Goal: Task Accomplishment & Management: Manage account settings

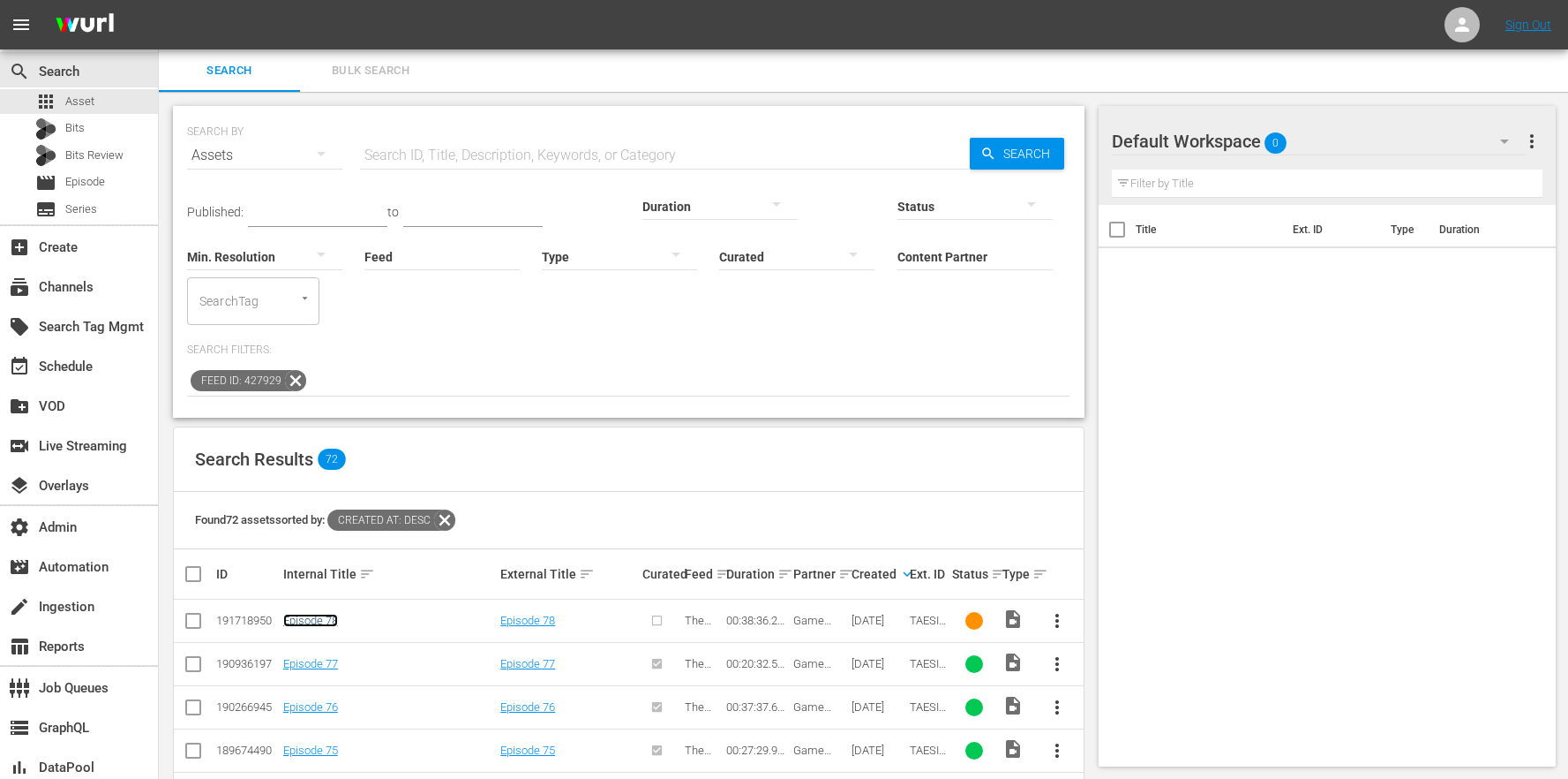
click at [328, 613] on link "Episode 78" at bounding box center [310, 619] width 54 height 13
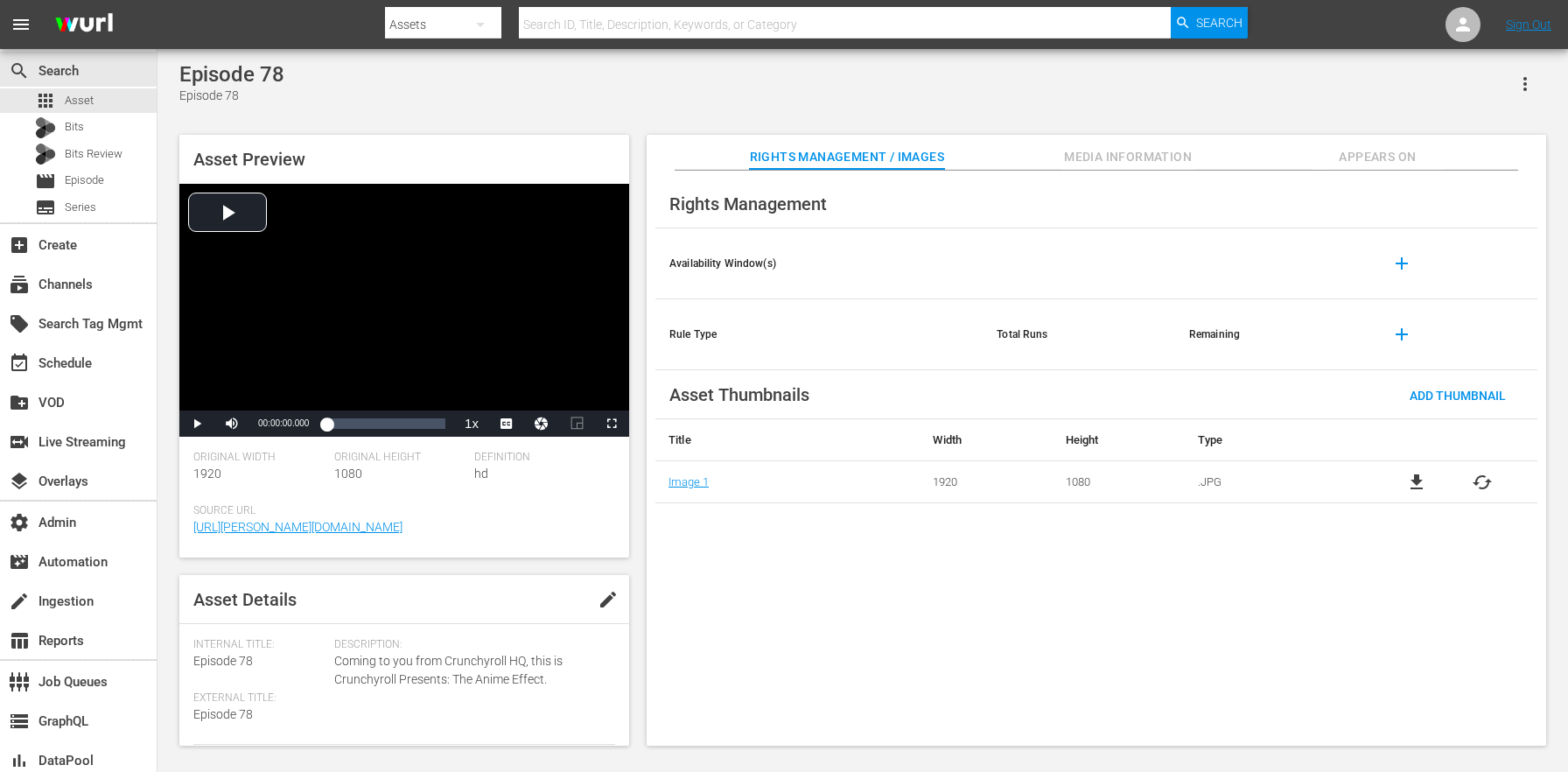
click at [1101, 172] on div "Rights Management Availability Window(s) add Rule Type Total Runs Remaining add…" at bounding box center [1096, 458] width 899 height 576
click at [1101, 160] on span "Media Information" at bounding box center [1127, 156] width 132 height 22
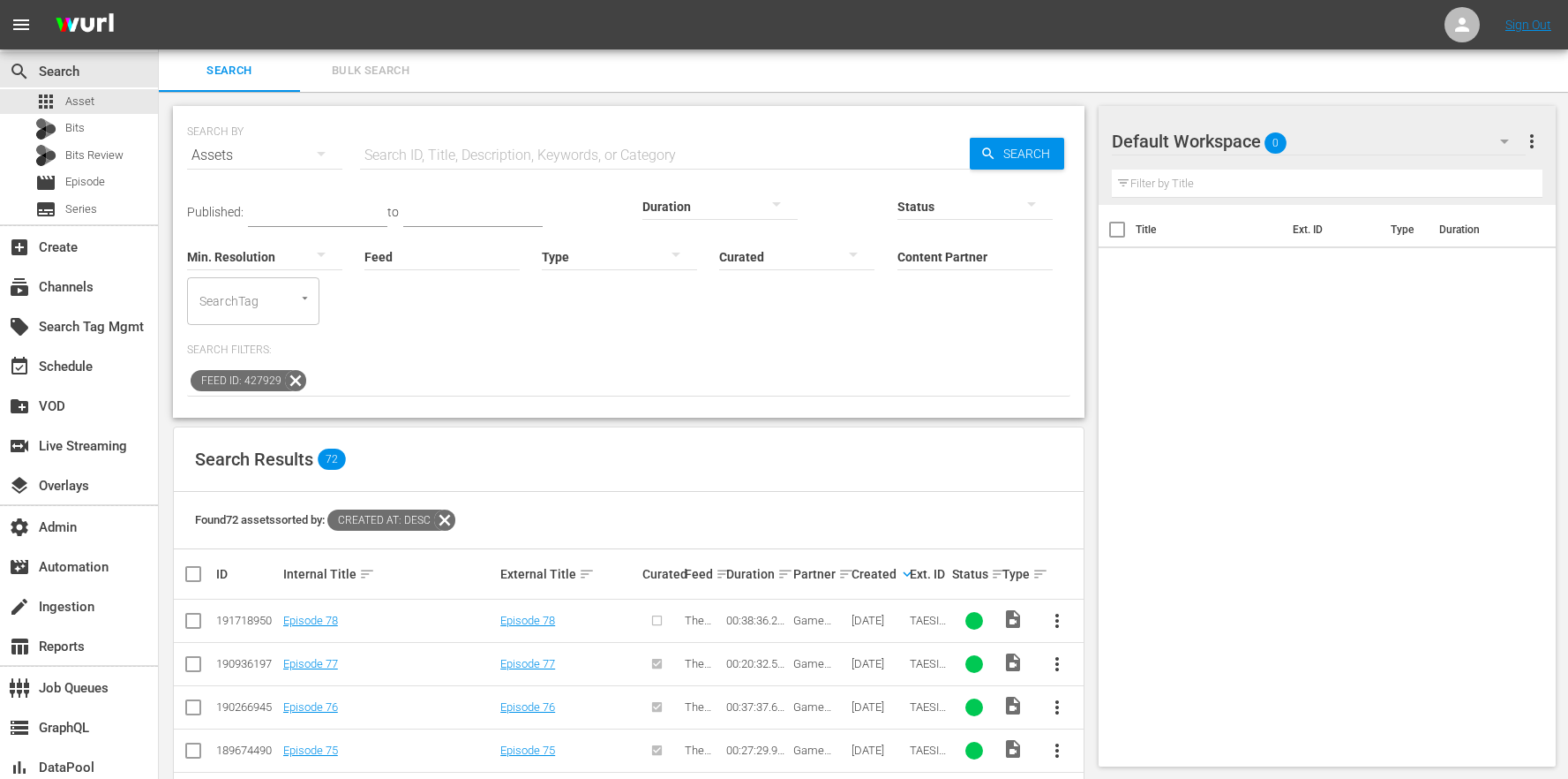
click at [1053, 610] on span "more_vert" at bounding box center [1058, 620] width 21 height 21
click at [1126, 711] on div "Episode" at bounding box center [1152, 708] width 120 height 43
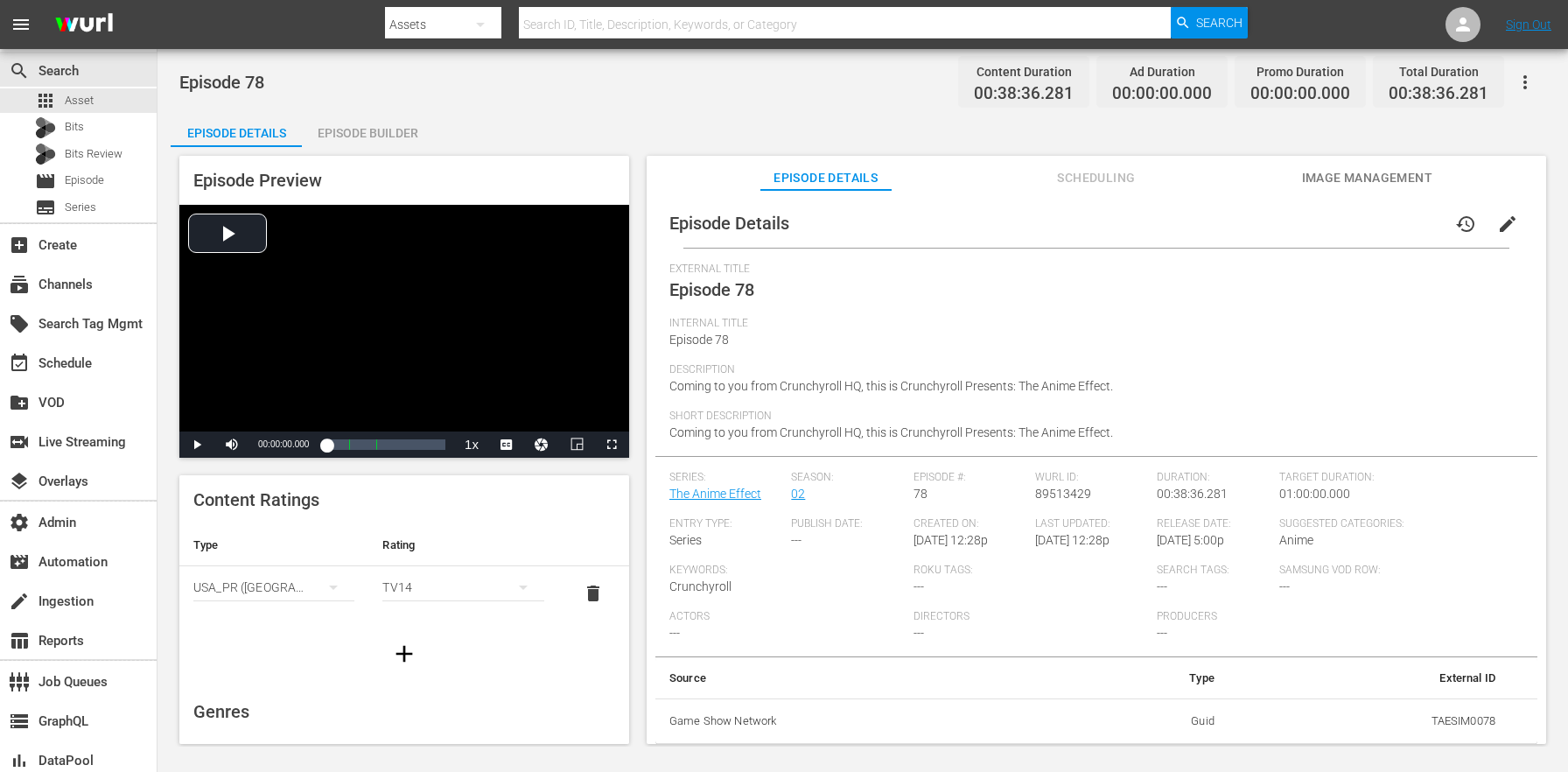
click at [385, 113] on div "Episode Builder" at bounding box center [367, 133] width 132 height 42
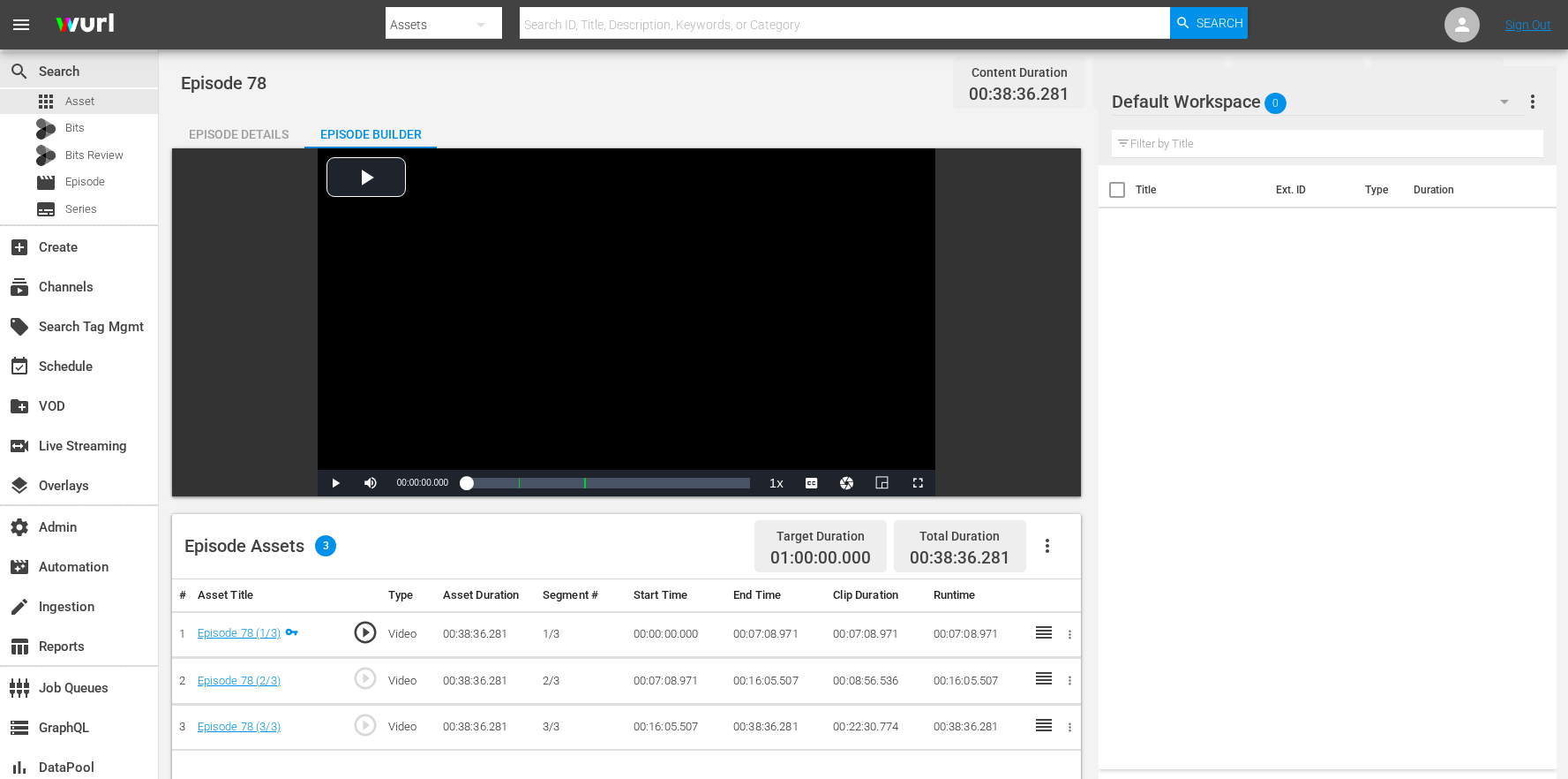
scroll to position [459, 0]
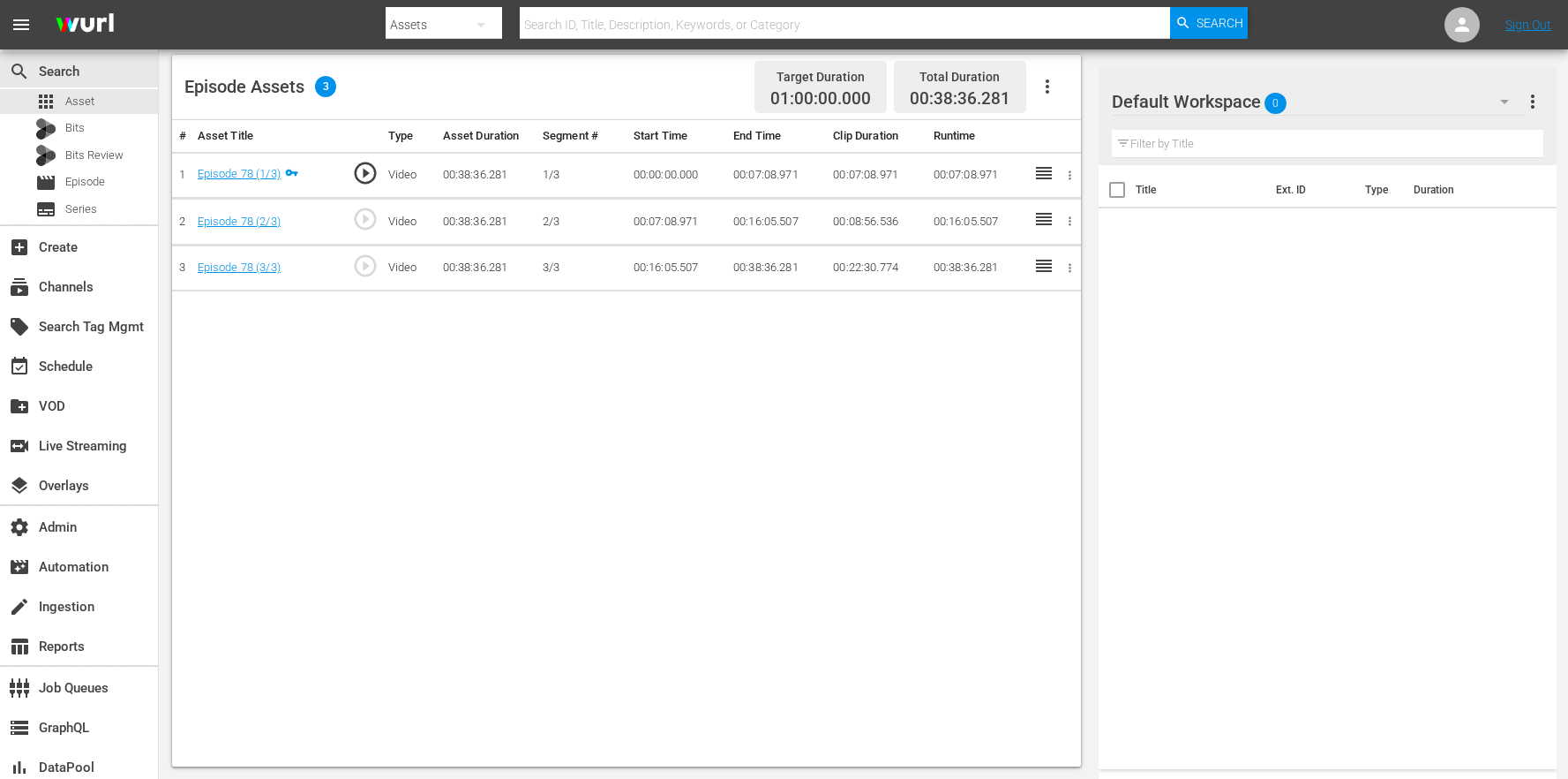
click at [1332, 93] on div "Default Workspace 0" at bounding box center [1319, 101] width 414 height 49
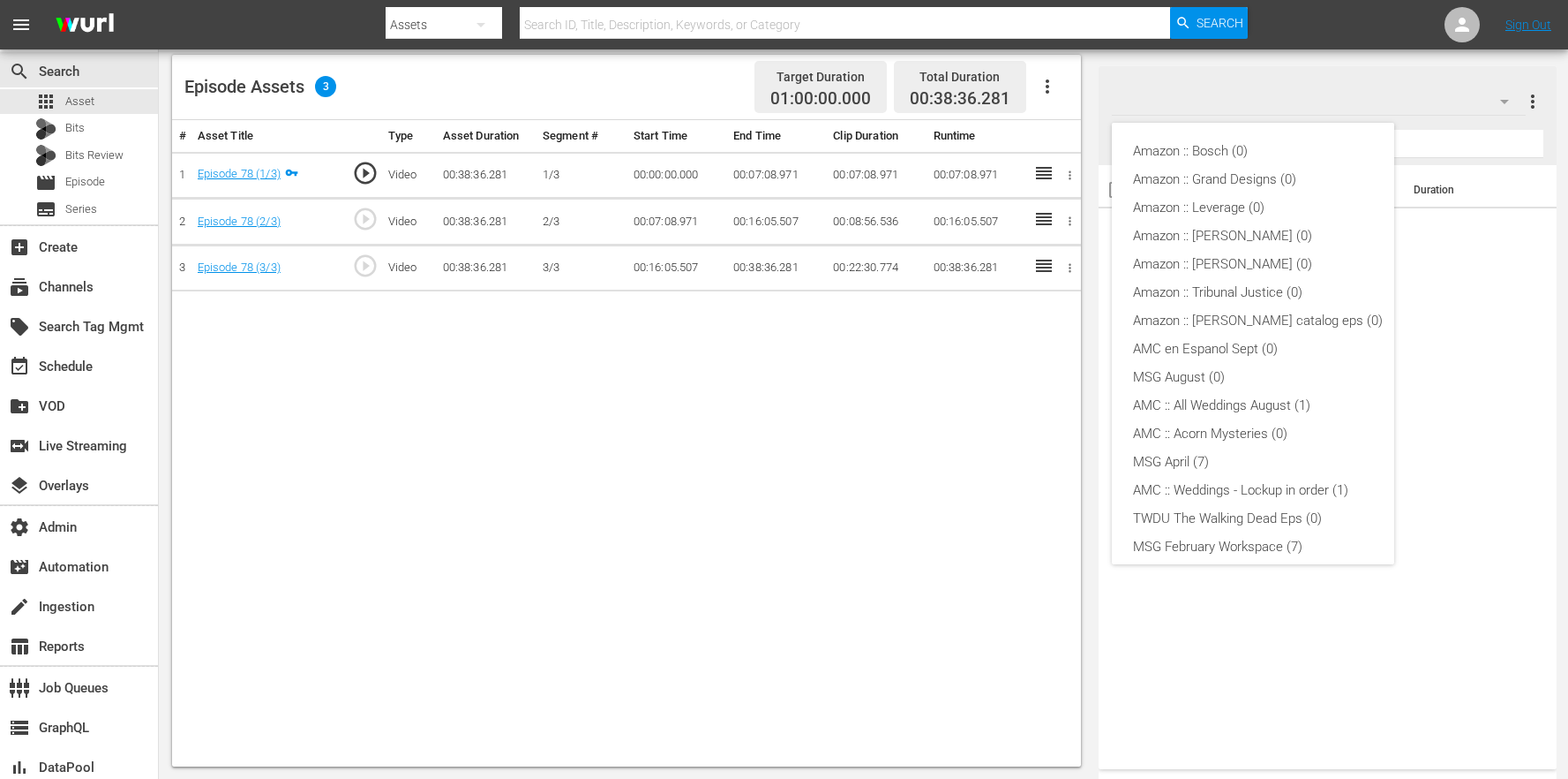
scroll to position [322, 0]
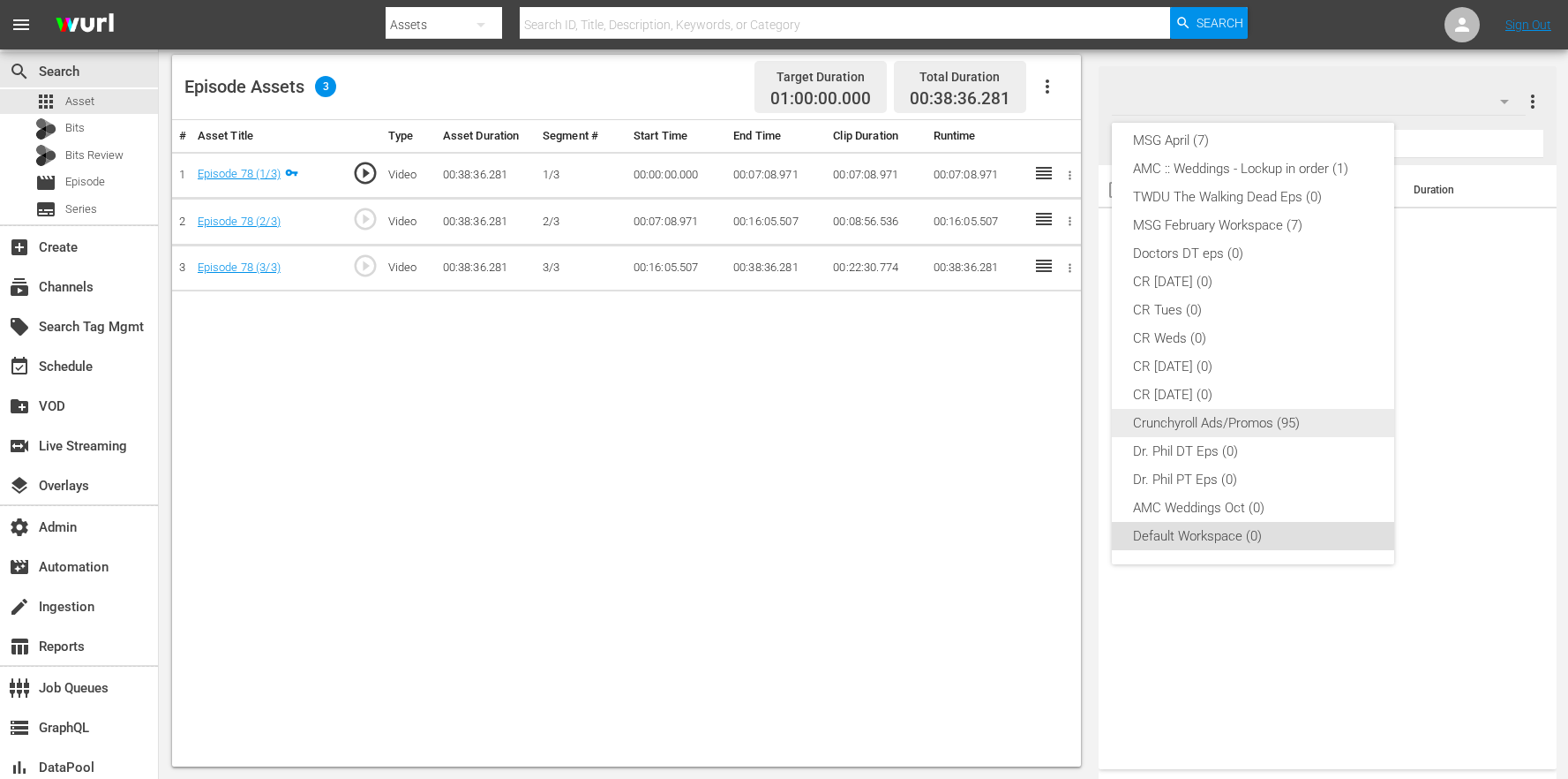
click at [1257, 419] on div "Crunchyroll Ads/Promos (95)" at bounding box center [1258, 423] width 249 height 29
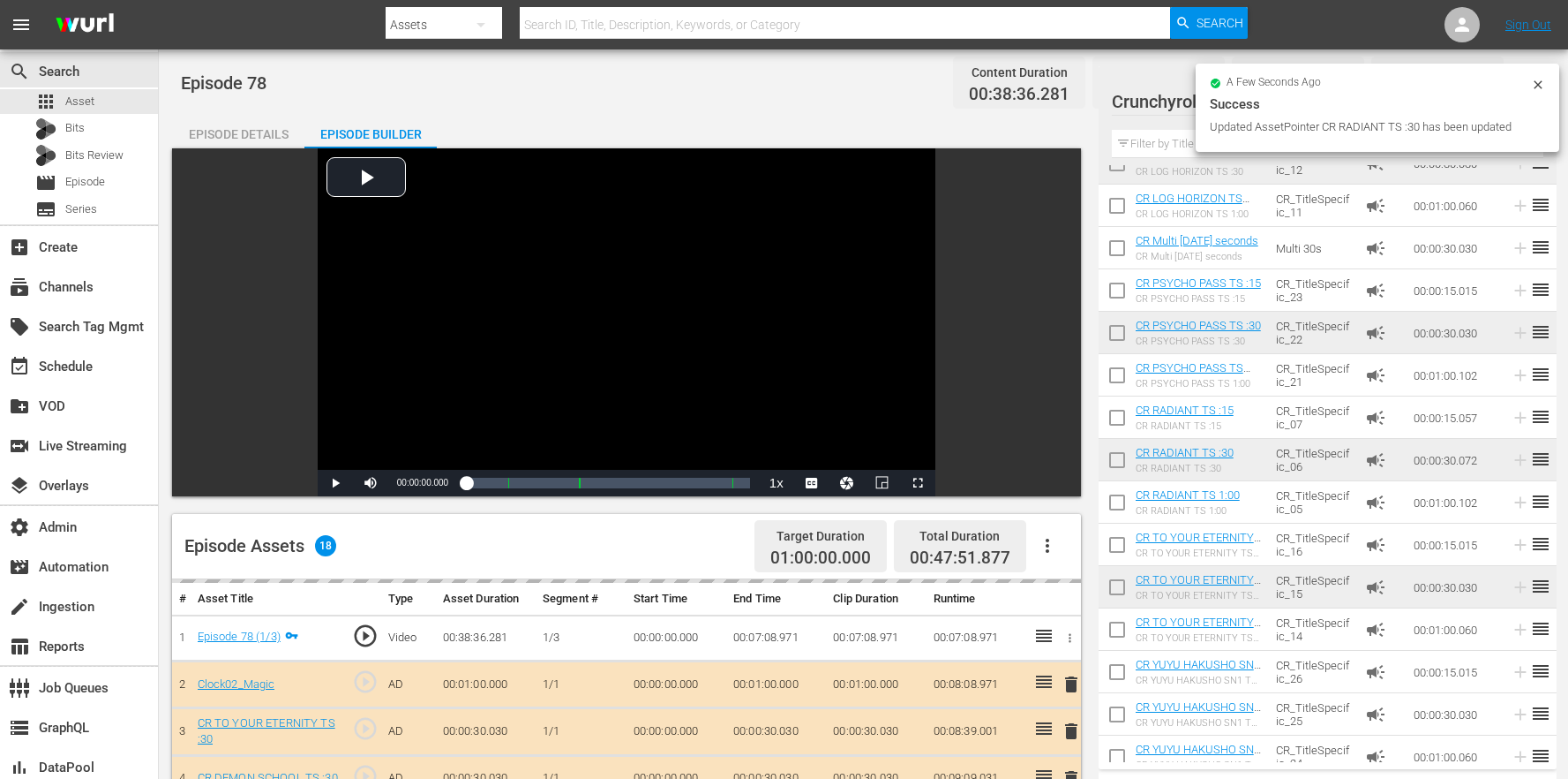
scroll to position [736, 0]
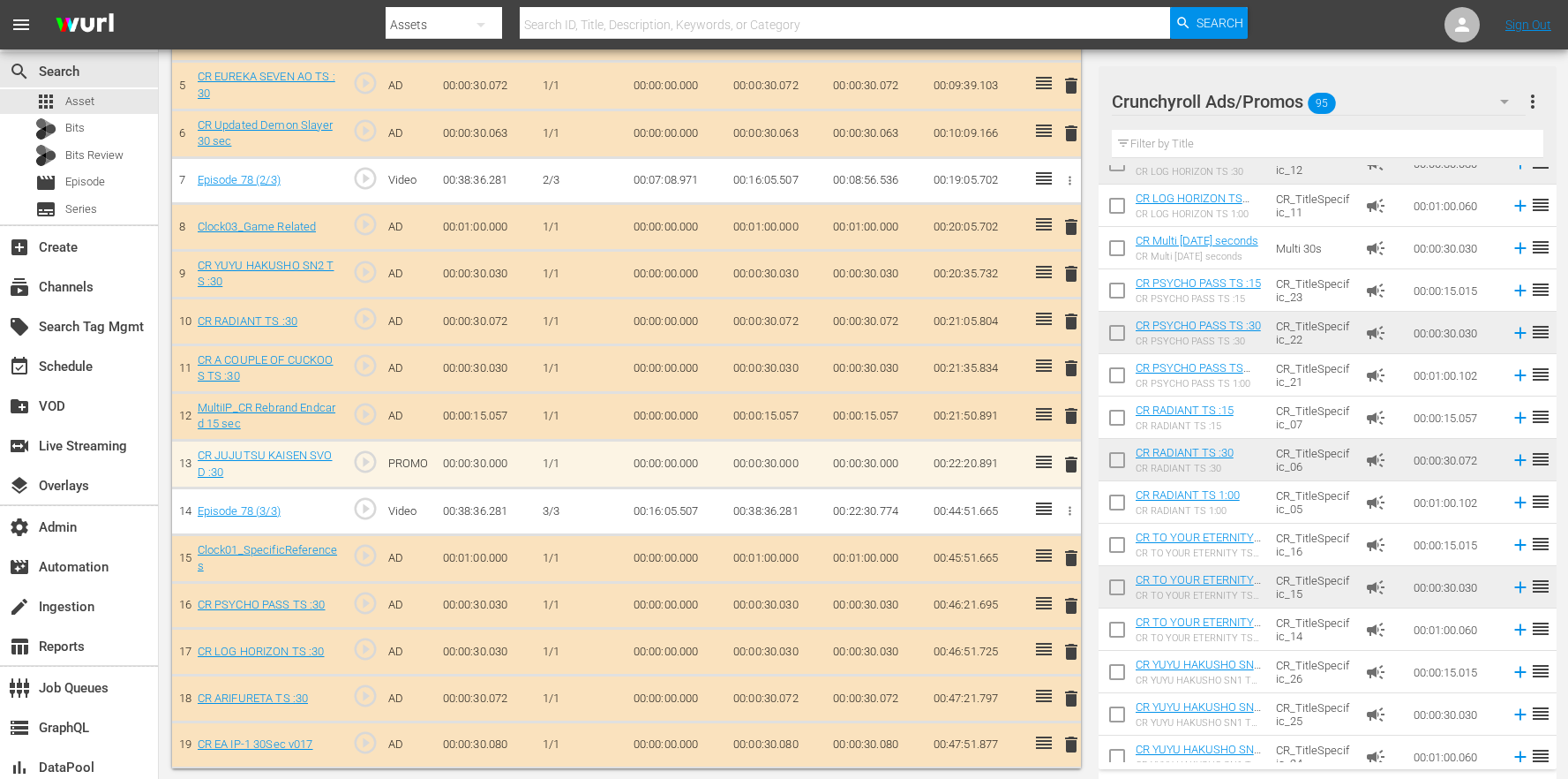
click at [1170, 144] on input "text" at bounding box center [1327, 144] width 431 height 29
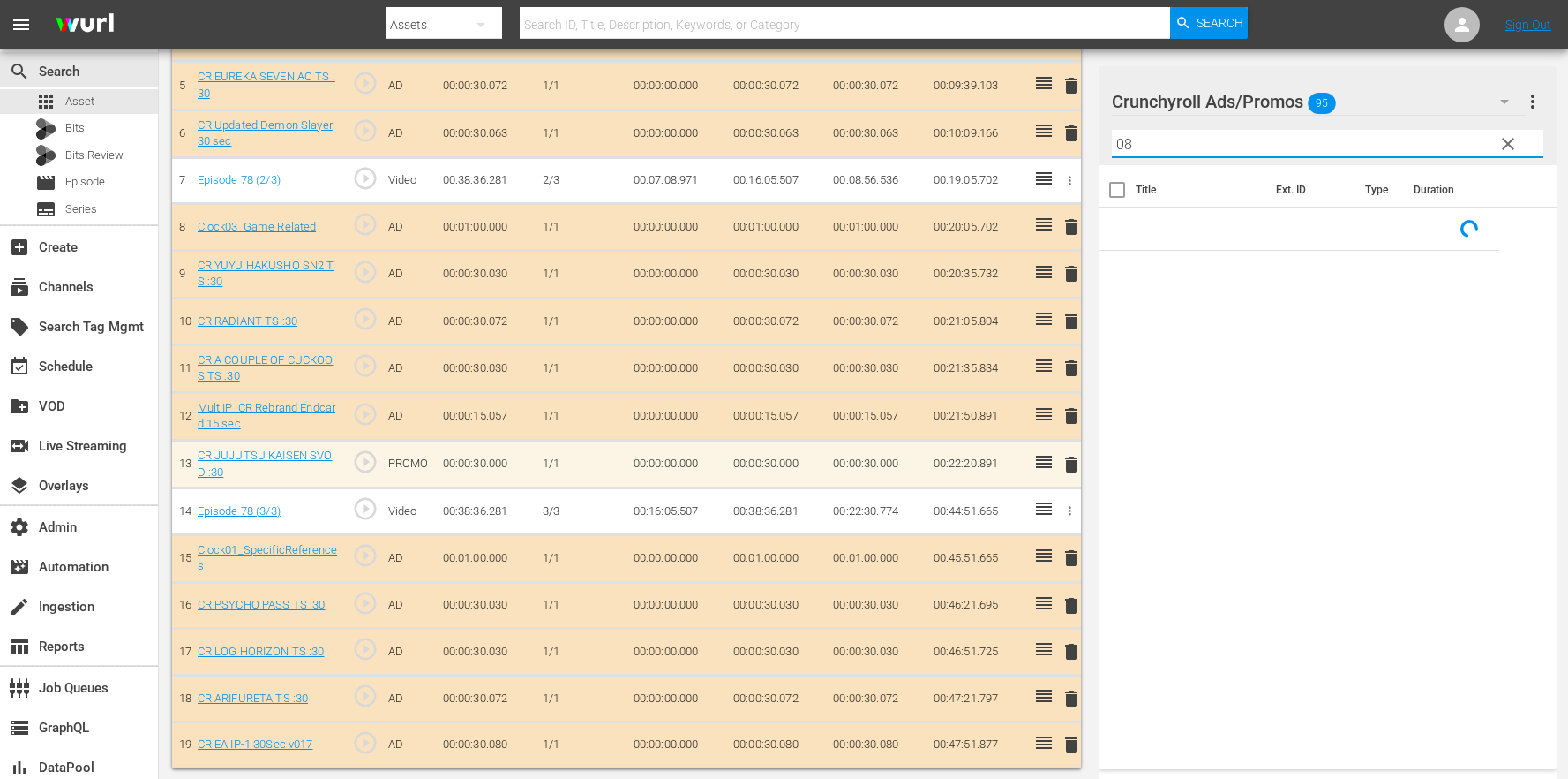
scroll to position [0, 0]
type input "08"
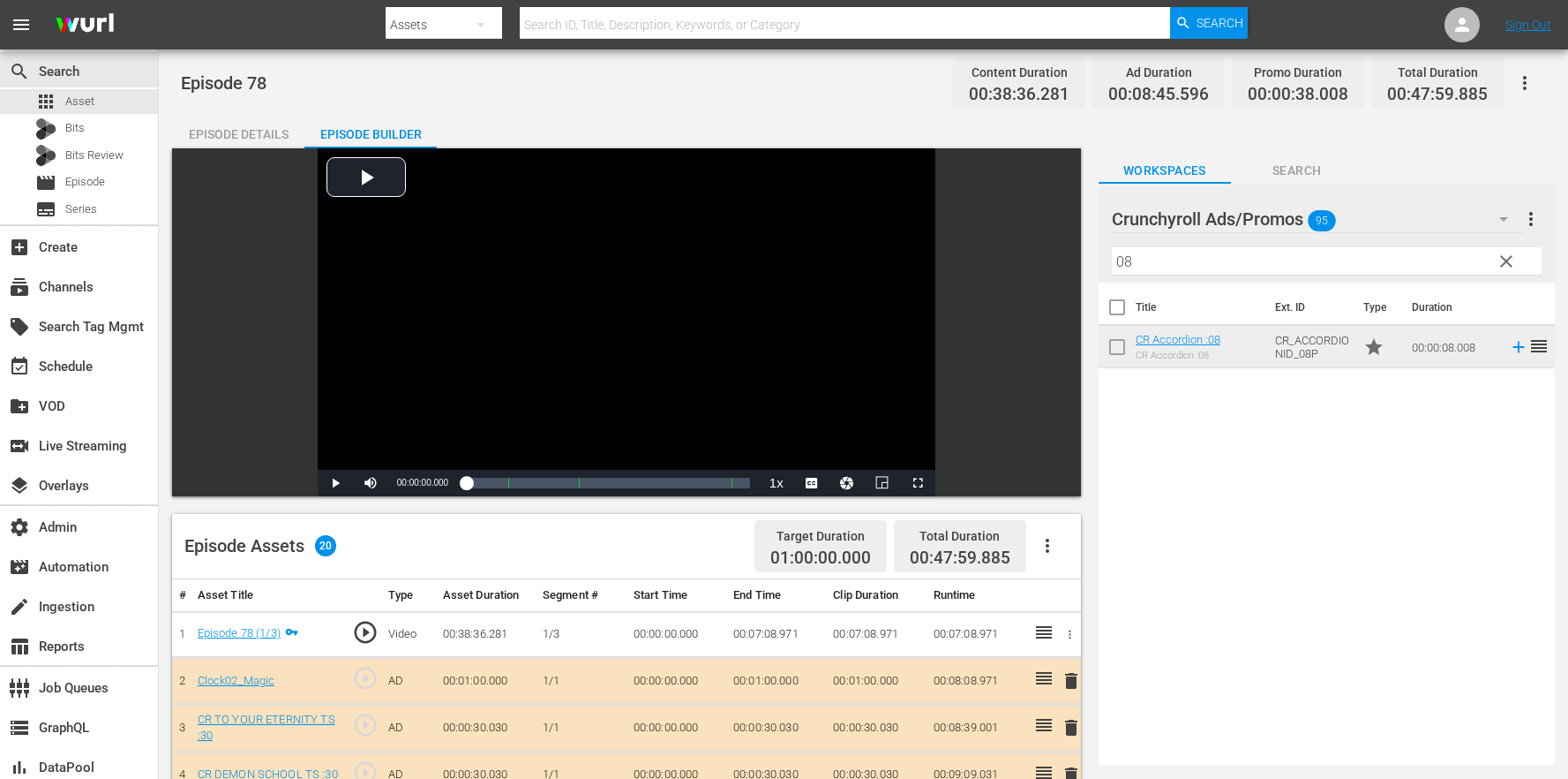
click at [1539, 83] on button "button" at bounding box center [1525, 83] width 43 height 43
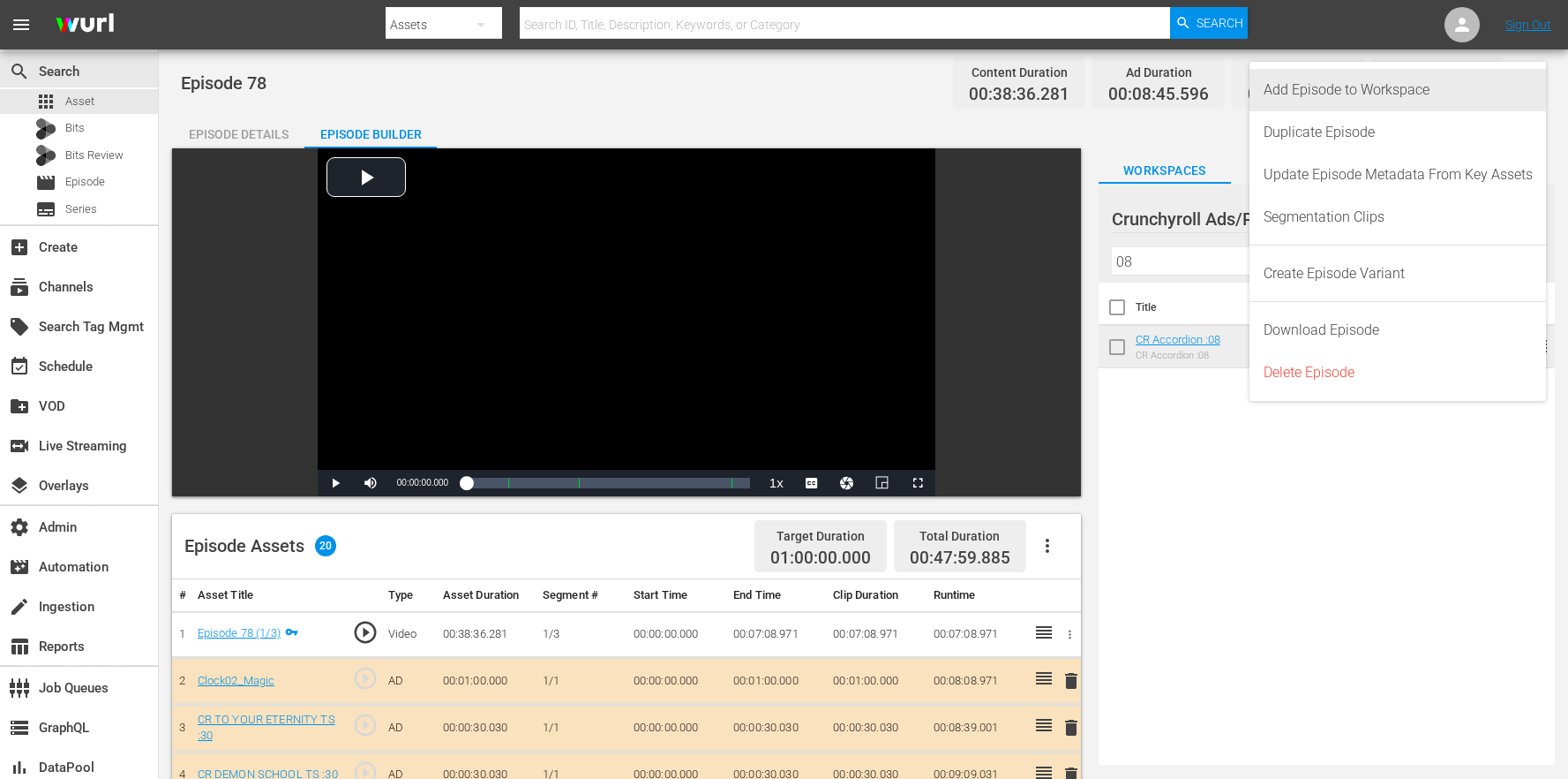
click at [1500, 83] on div "Add Episode to Workspace" at bounding box center [1398, 90] width 269 height 43
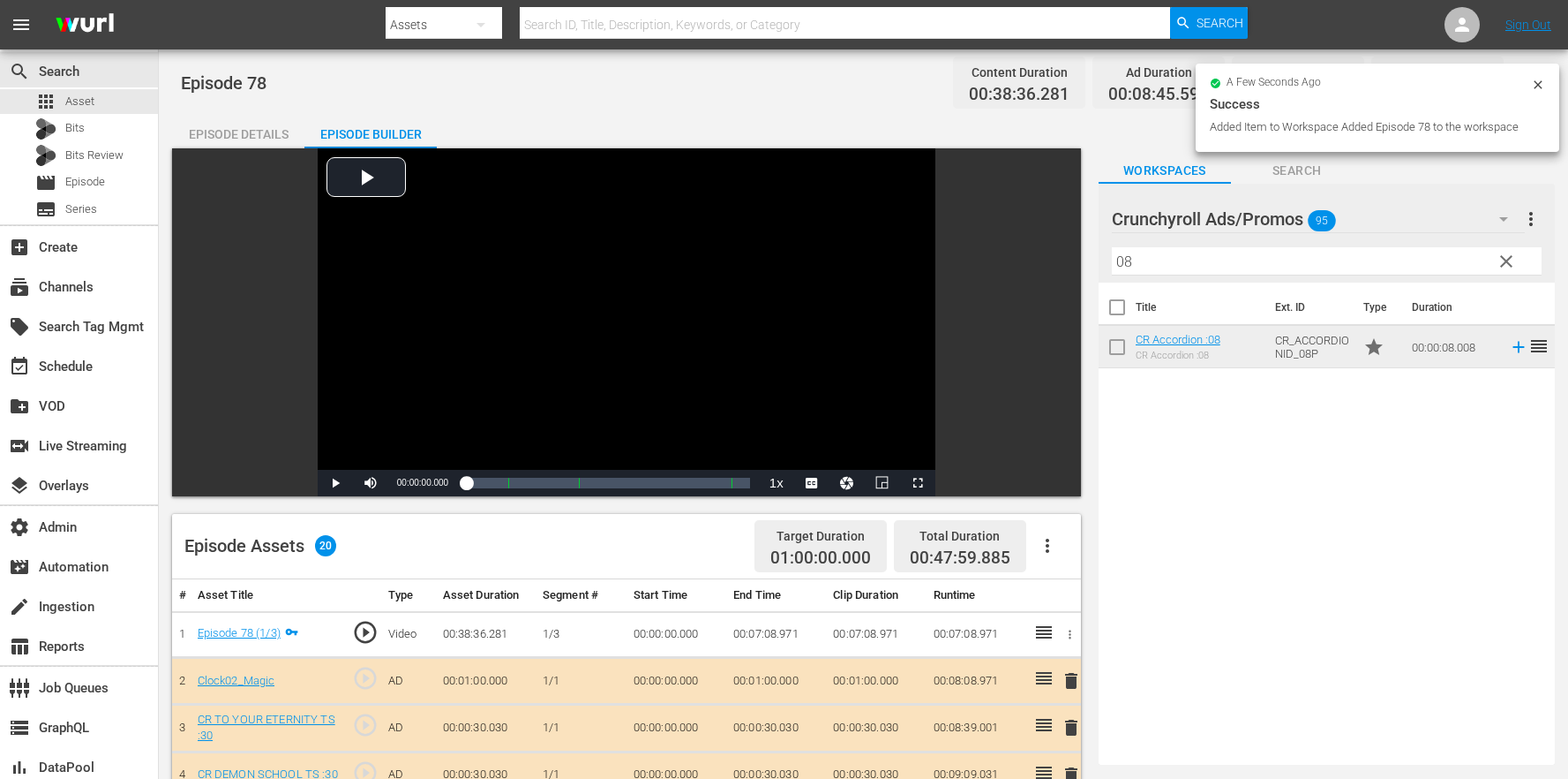
click at [1528, 86] on div "a few seconds ago" at bounding box center [1370, 84] width 322 height 12
click at [1531, 86] on icon at bounding box center [1538, 85] width 14 height 14
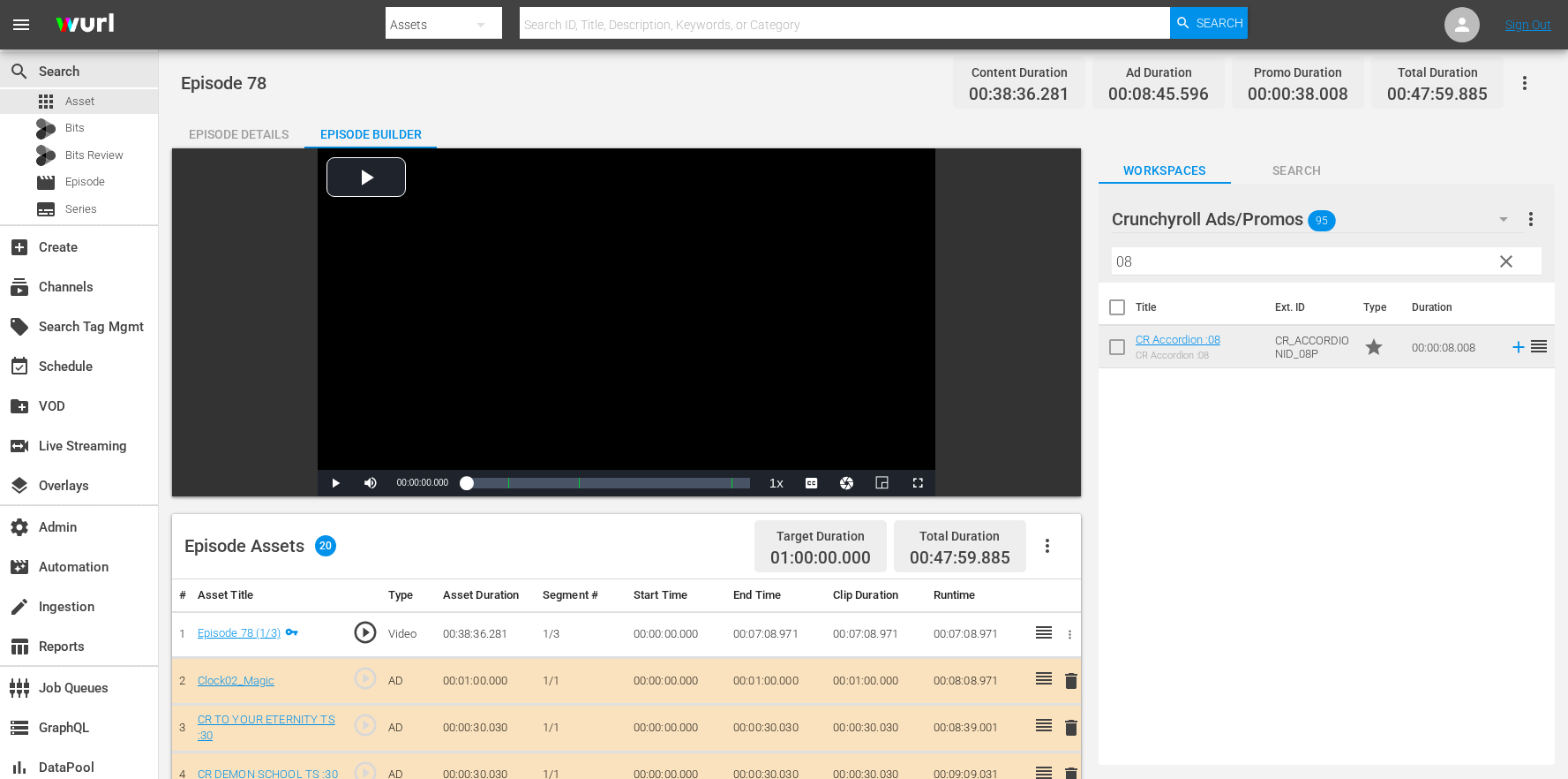
click at [1530, 86] on icon "button" at bounding box center [1525, 83] width 21 height 21
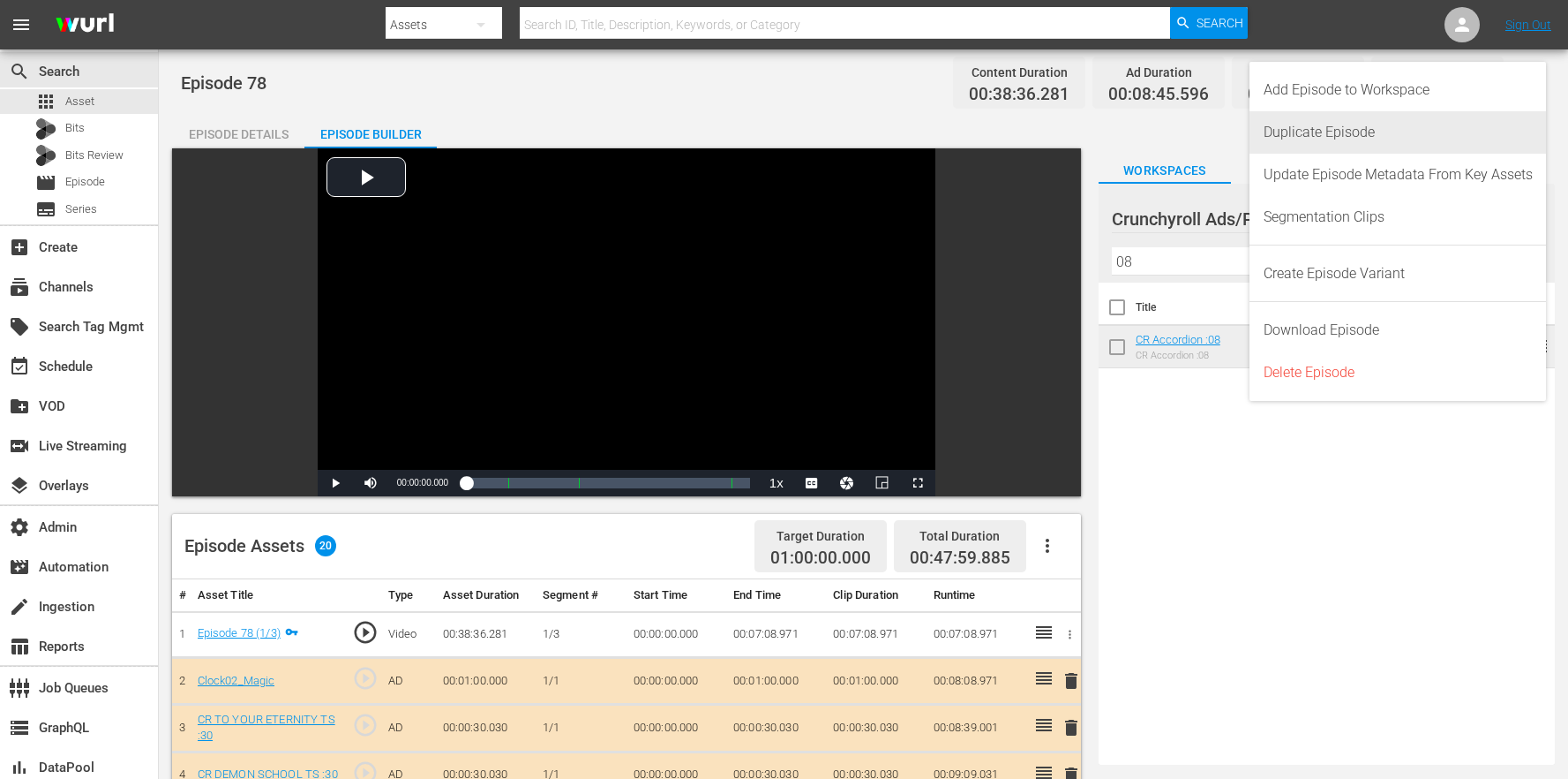
click at [1416, 121] on div "Duplicate Episode" at bounding box center [1398, 133] width 269 height 43
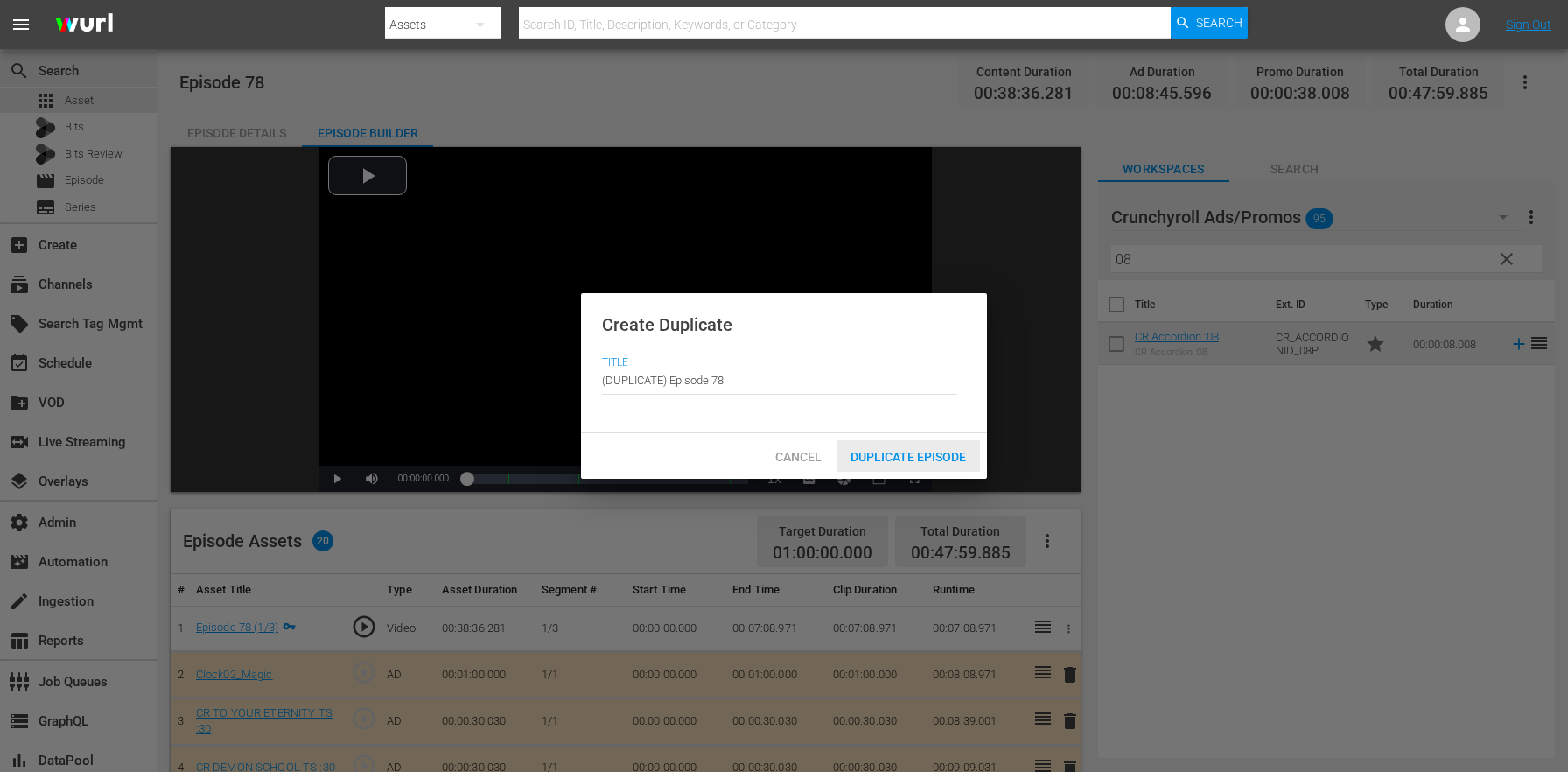
click at [922, 447] on div "Duplicate Episode" at bounding box center [908, 456] width 143 height 33
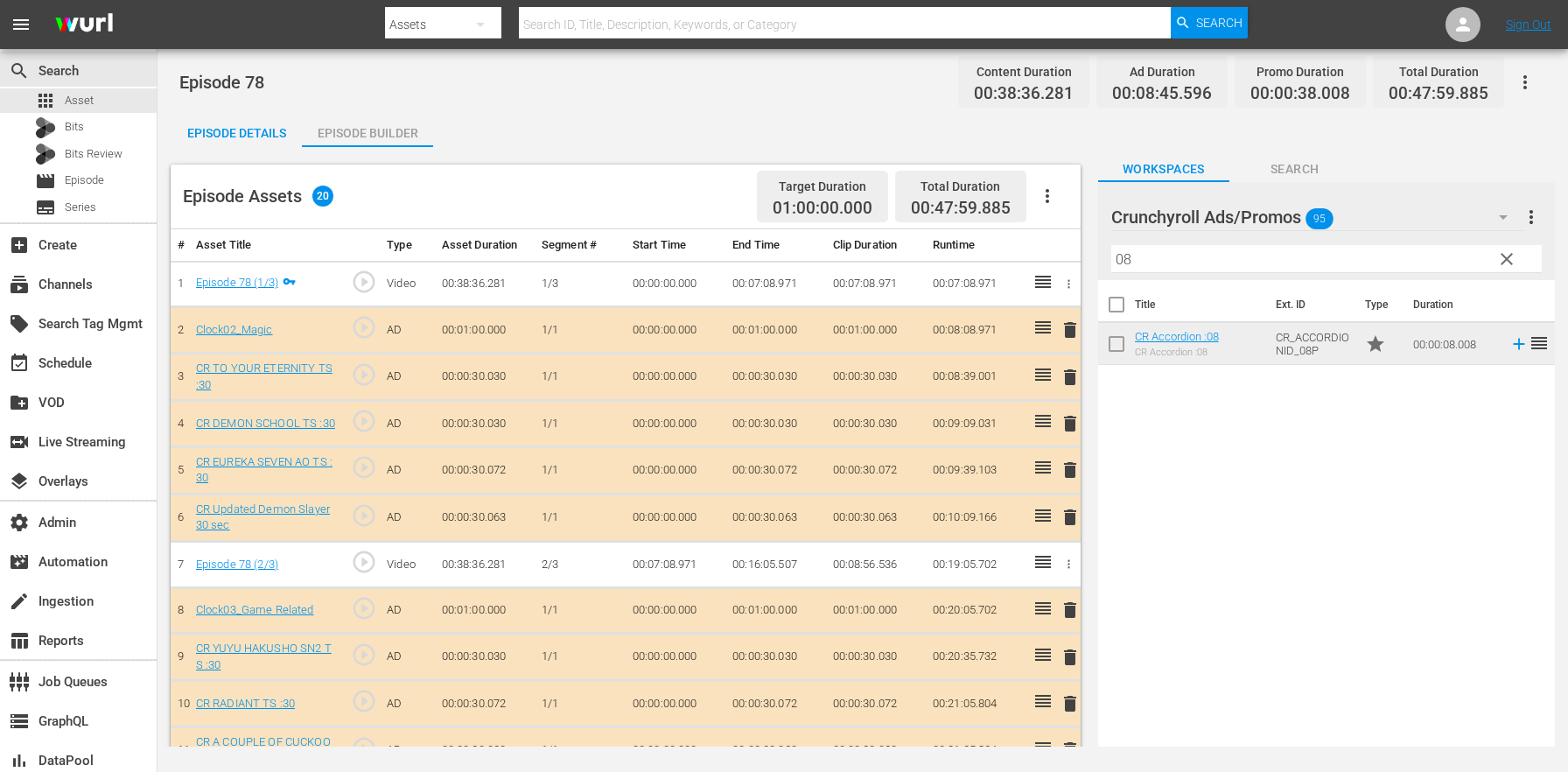
click at [276, 146] on div "Episode Details" at bounding box center [236, 133] width 132 height 42
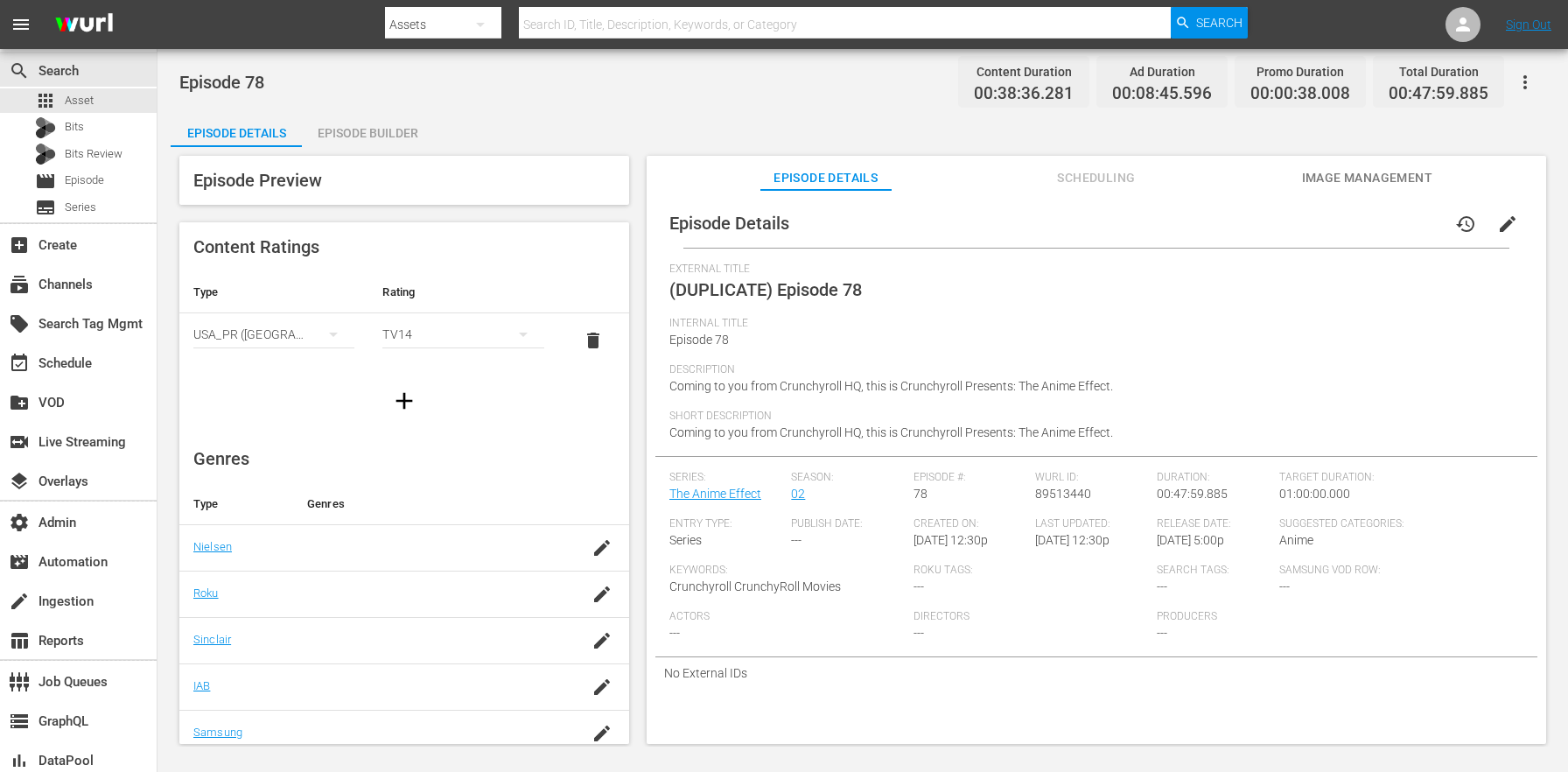
click at [1497, 223] on span "edit" at bounding box center [1508, 224] width 21 height 21
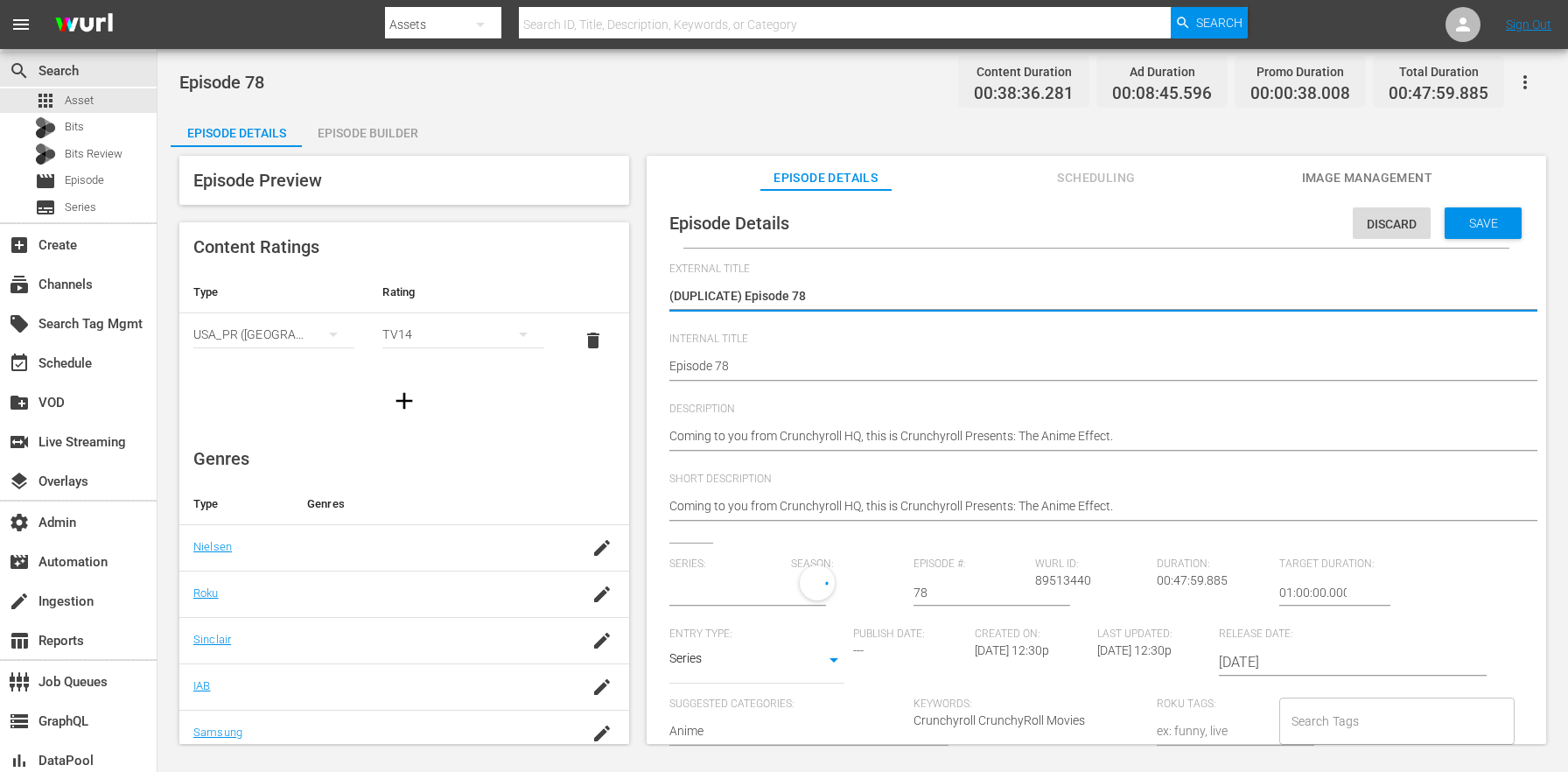
type input "The Anime Effect"
drag, startPoint x: 744, startPoint y: 291, endPoint x: 557, endPoint y: 261, distance: 189.4
click at [562, 262] on div "Episode Preview Content Ratings Type Rating Select Rating Type USA_PR (United S…" at bounding box center [862, 451] width 1384 height 610
type textarea "Episode 78"
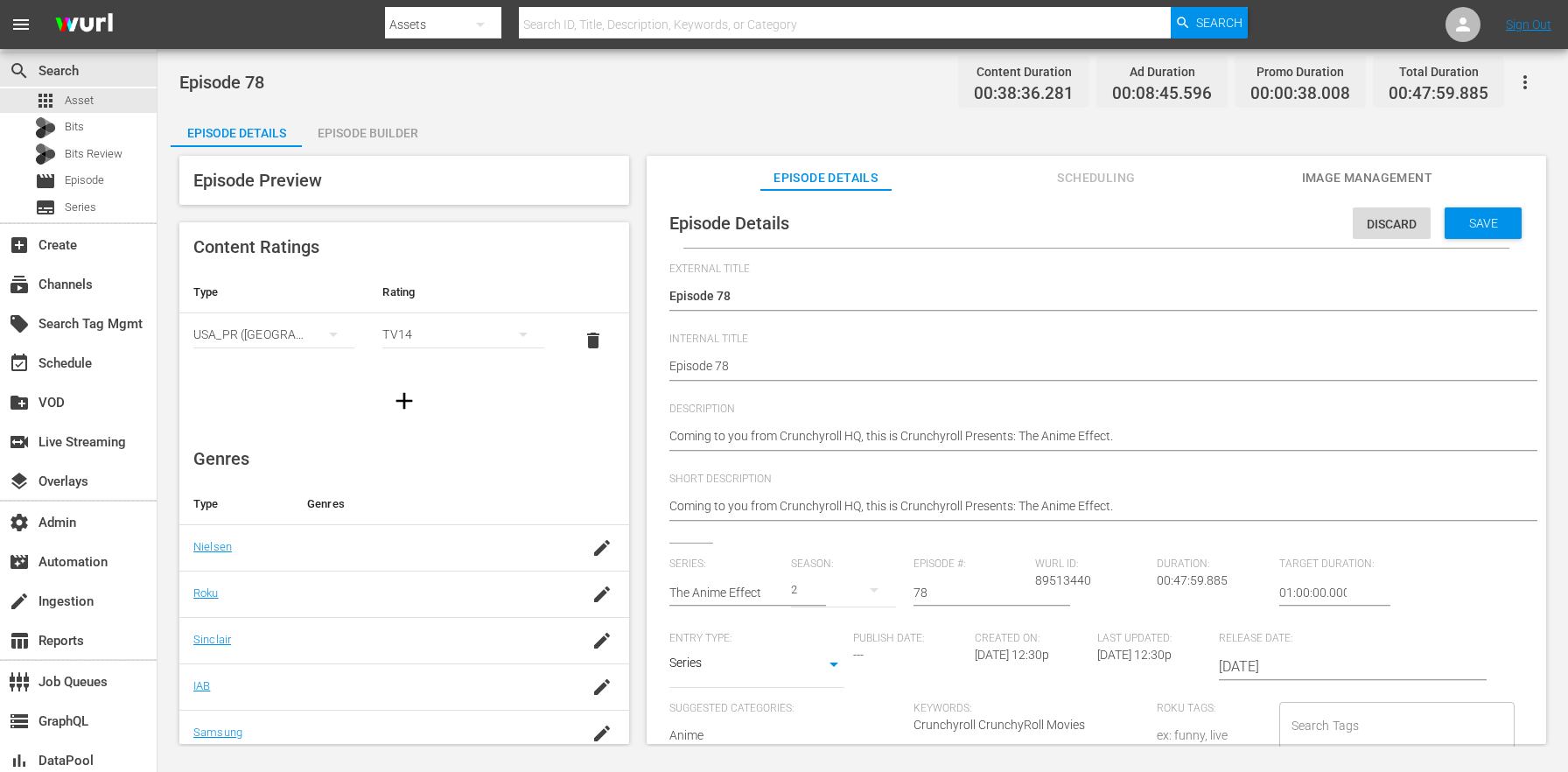
click at [667, 363] on div "Episode Details Discard Save External Title (DUPLICATE) Episode 78 (DUPLICATE) …" at bounding box center [1096, 612] width 882 height 828
type textarea "REpisode 78"
type textarea "R Episode 78"
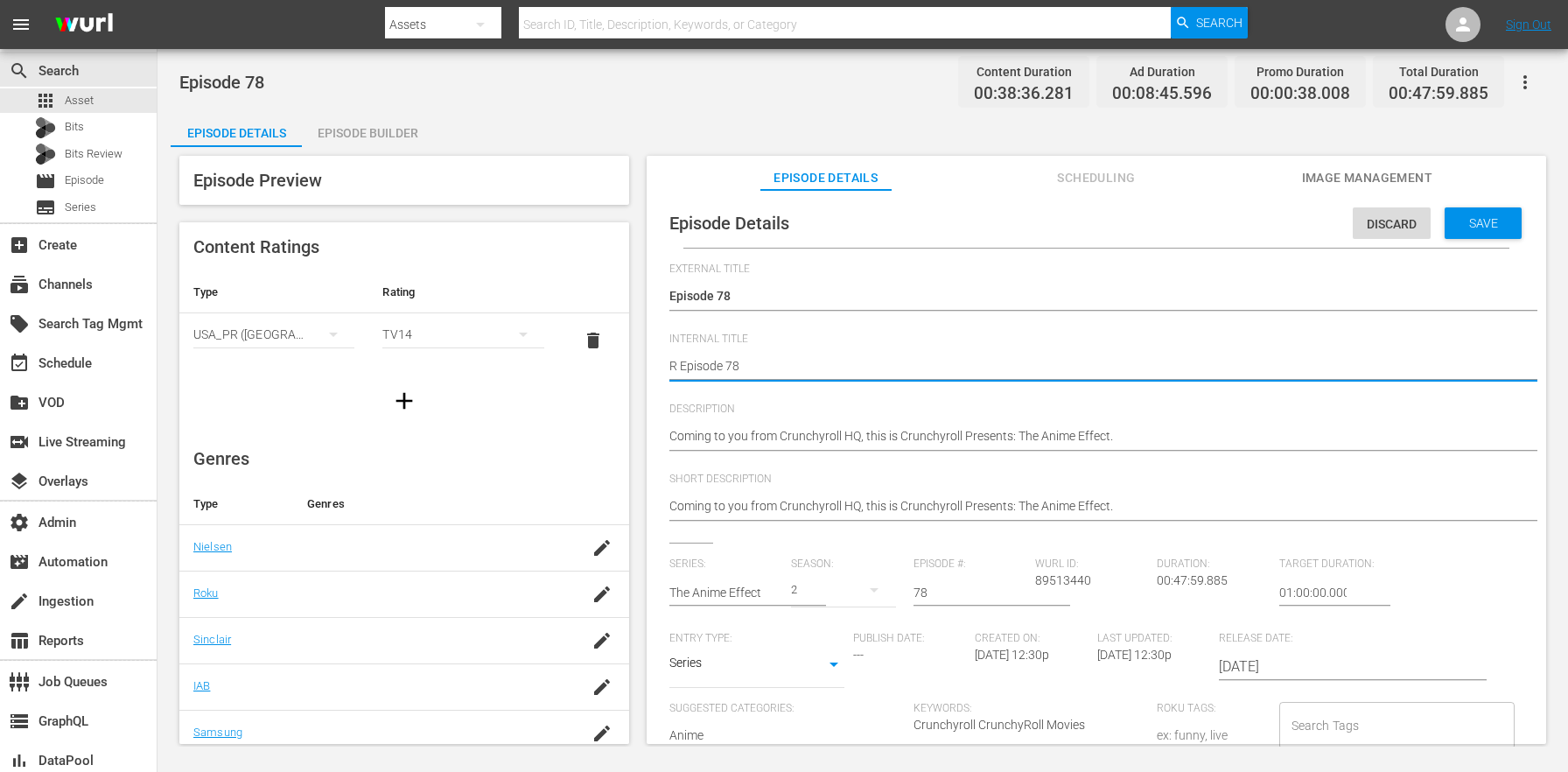
type textarea "R -Episode 78"
type textarea "R - Episode 78"
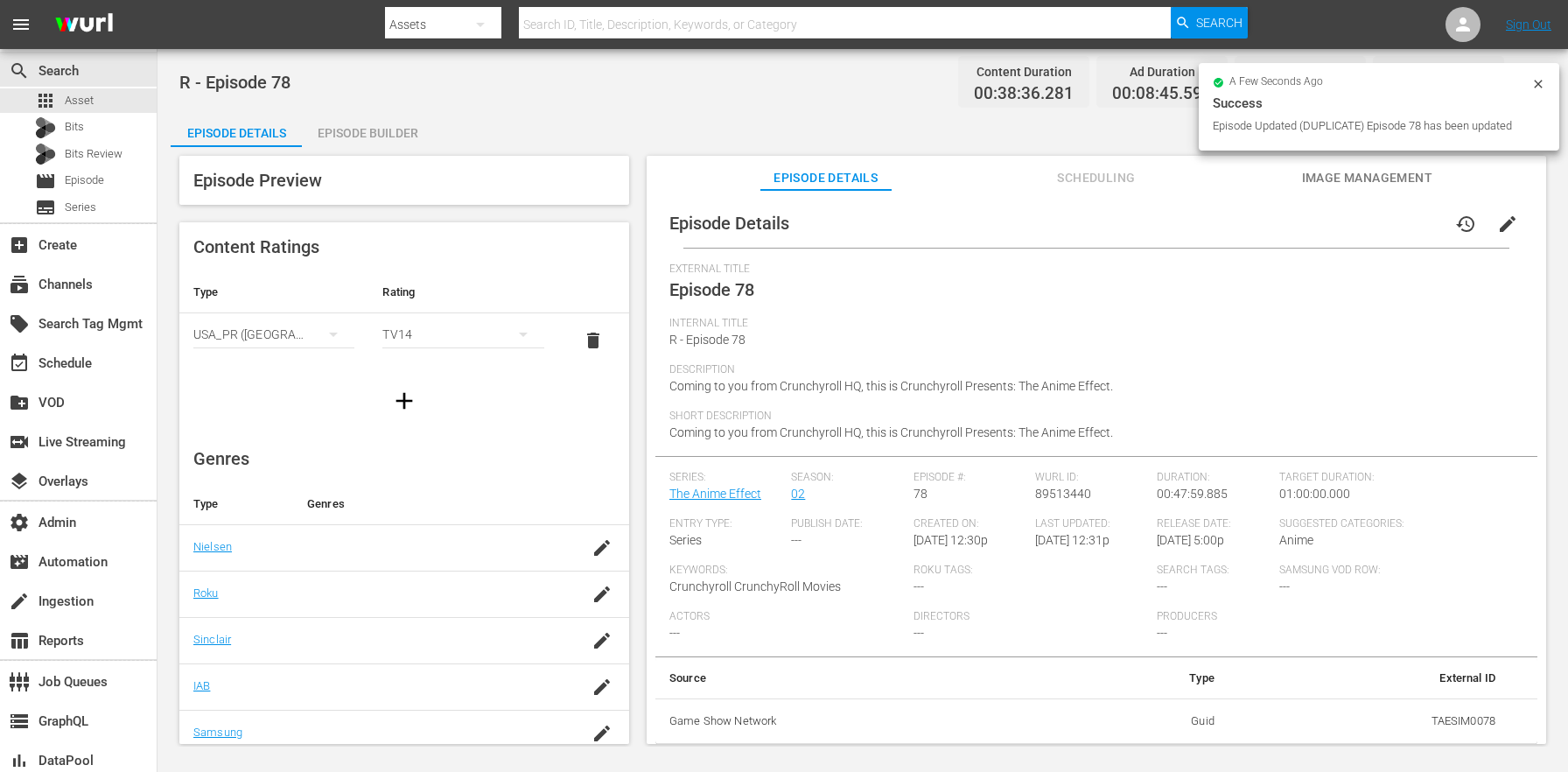
click at [1542, 78] on icon at bounding box center [1538, 84] width 14 height 14
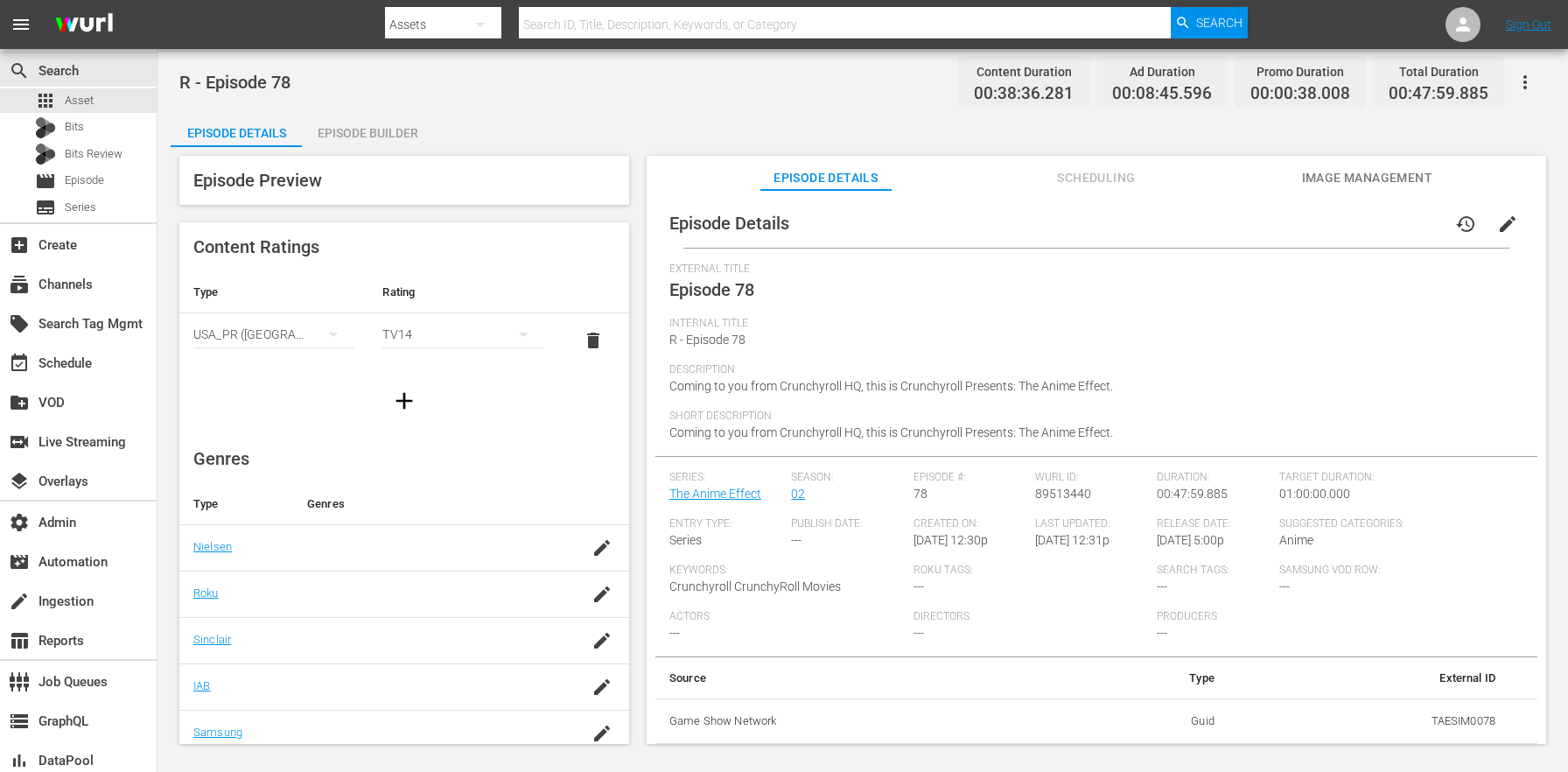
click at [1522, 83] on icon "button" at bounding box center [1526, 82] width 21 height 21
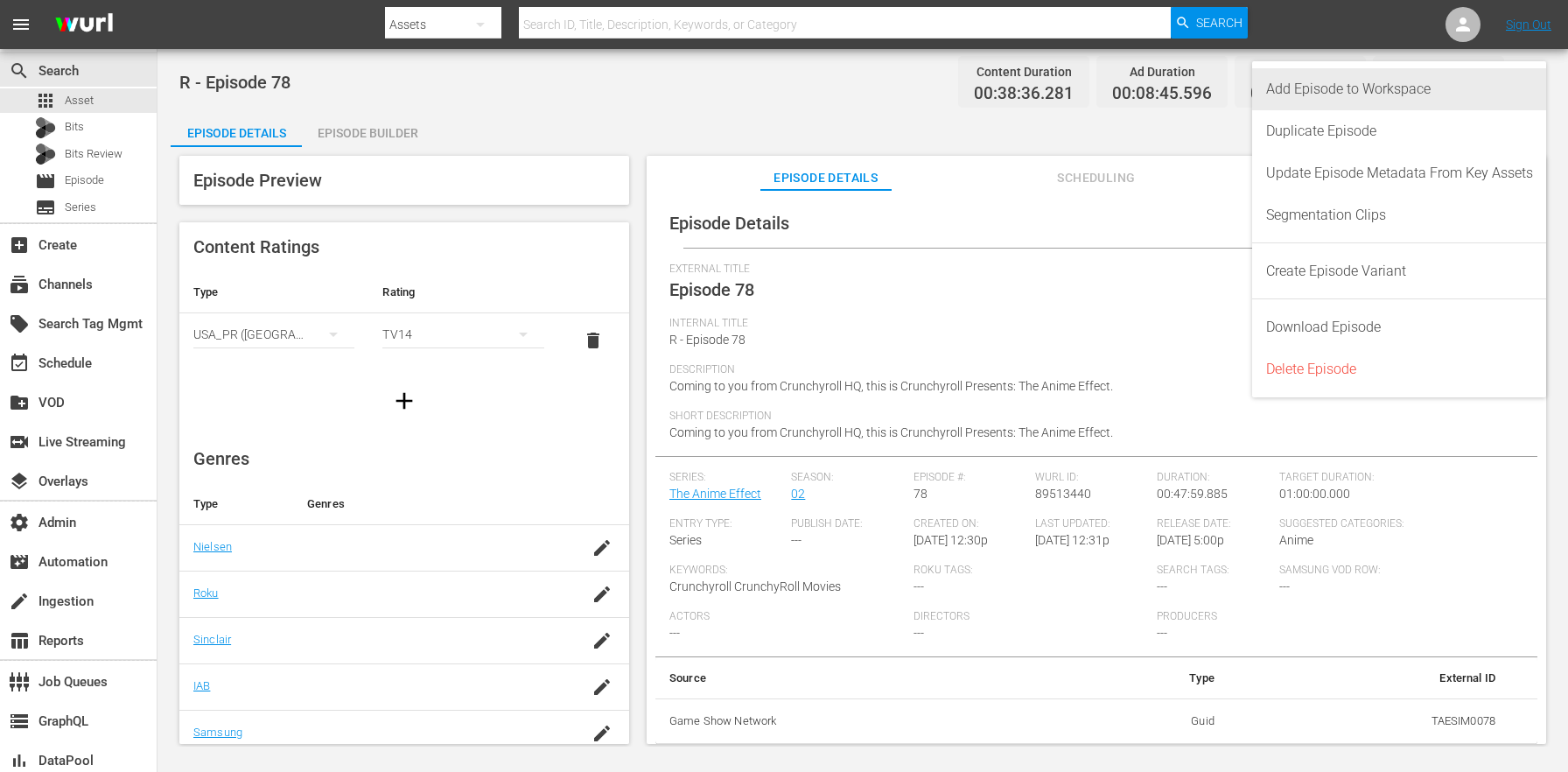
click at [1474, 97] on div "Add Episode to Workspace" at bounding box center [1399, 89] width 267 height 42
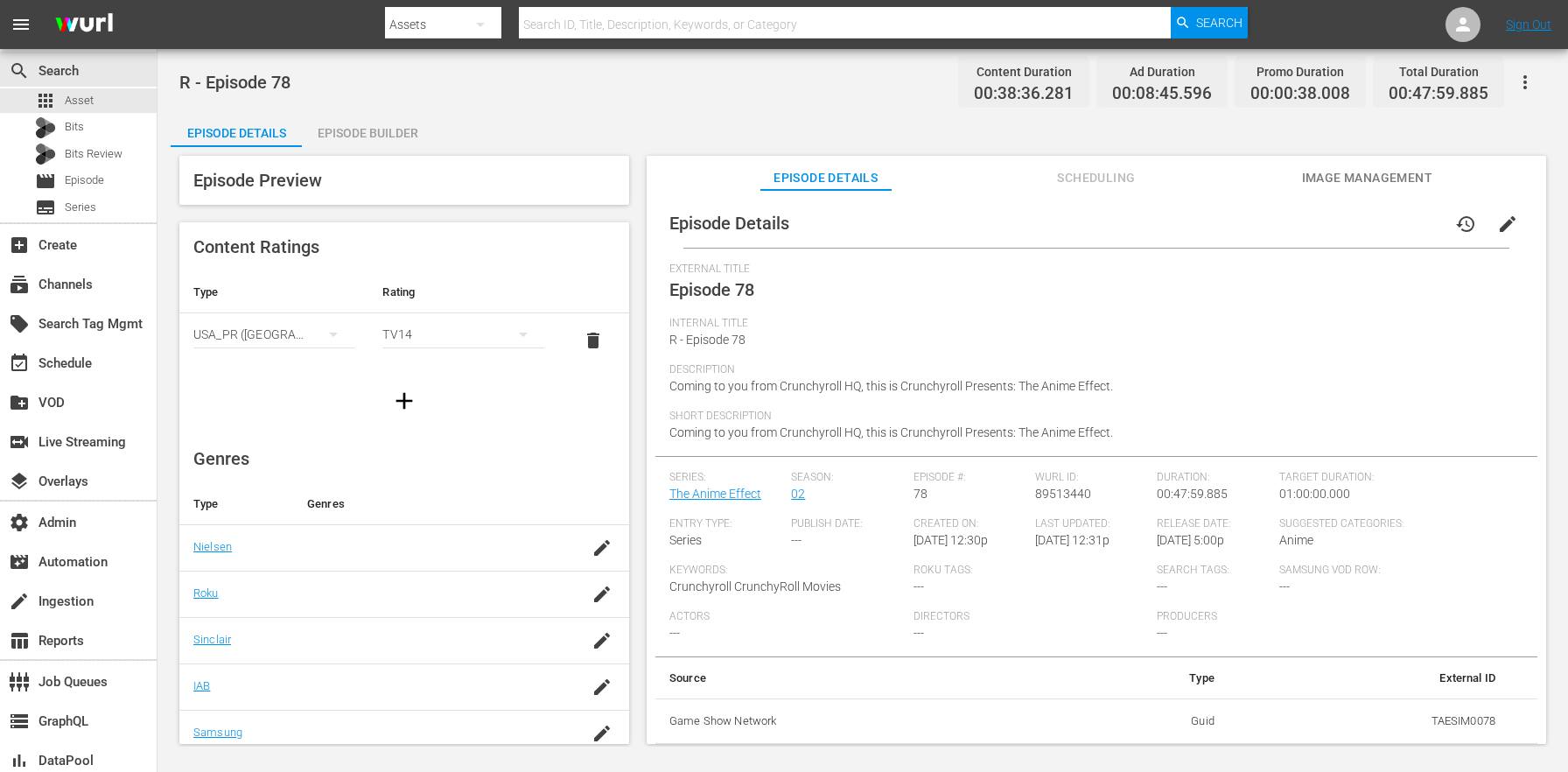
click at [346, 131] on div "Episode Builder" at bounding box center [367, 133] width 132 height 42
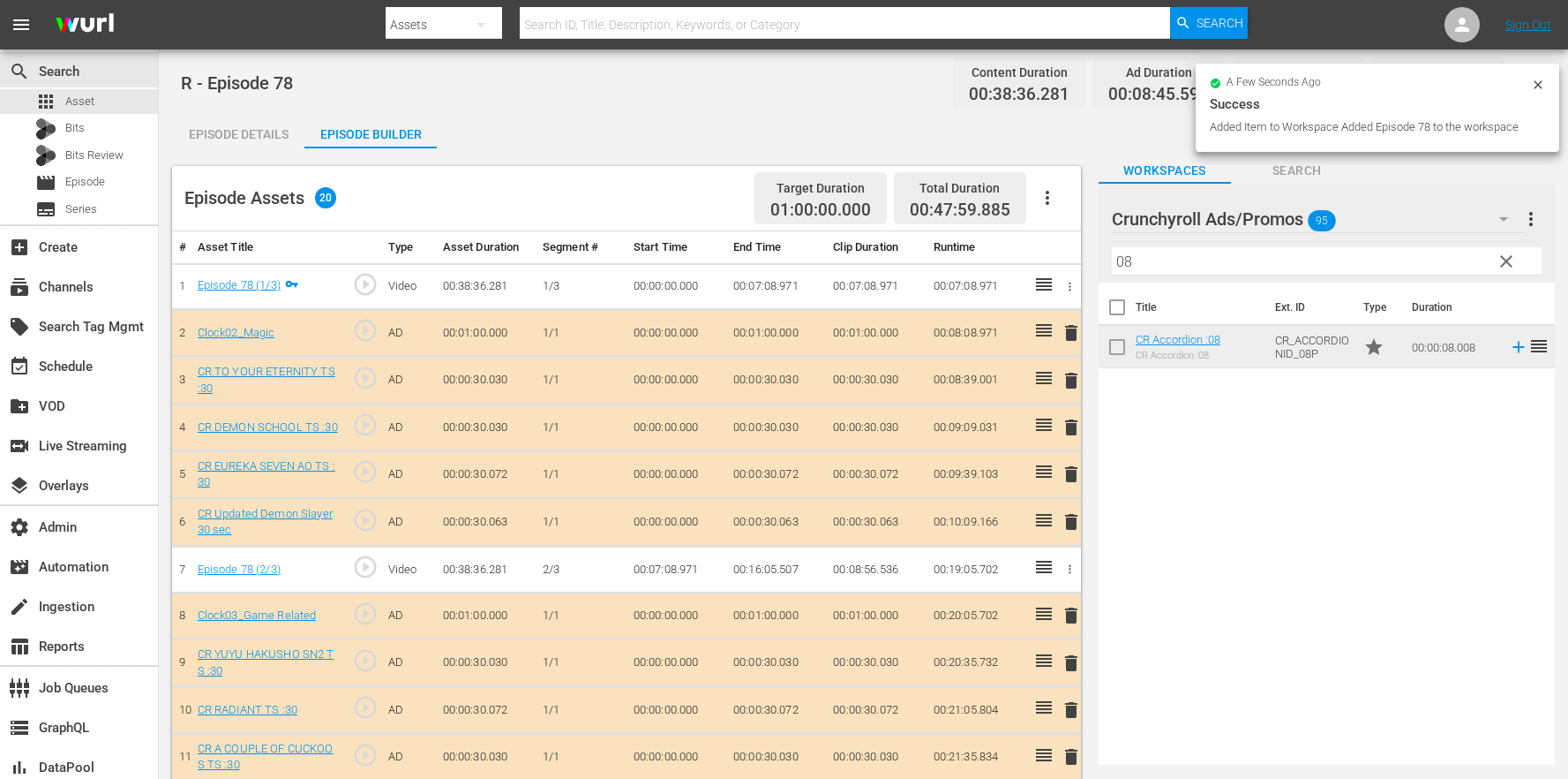
scroll to position [434, 0]
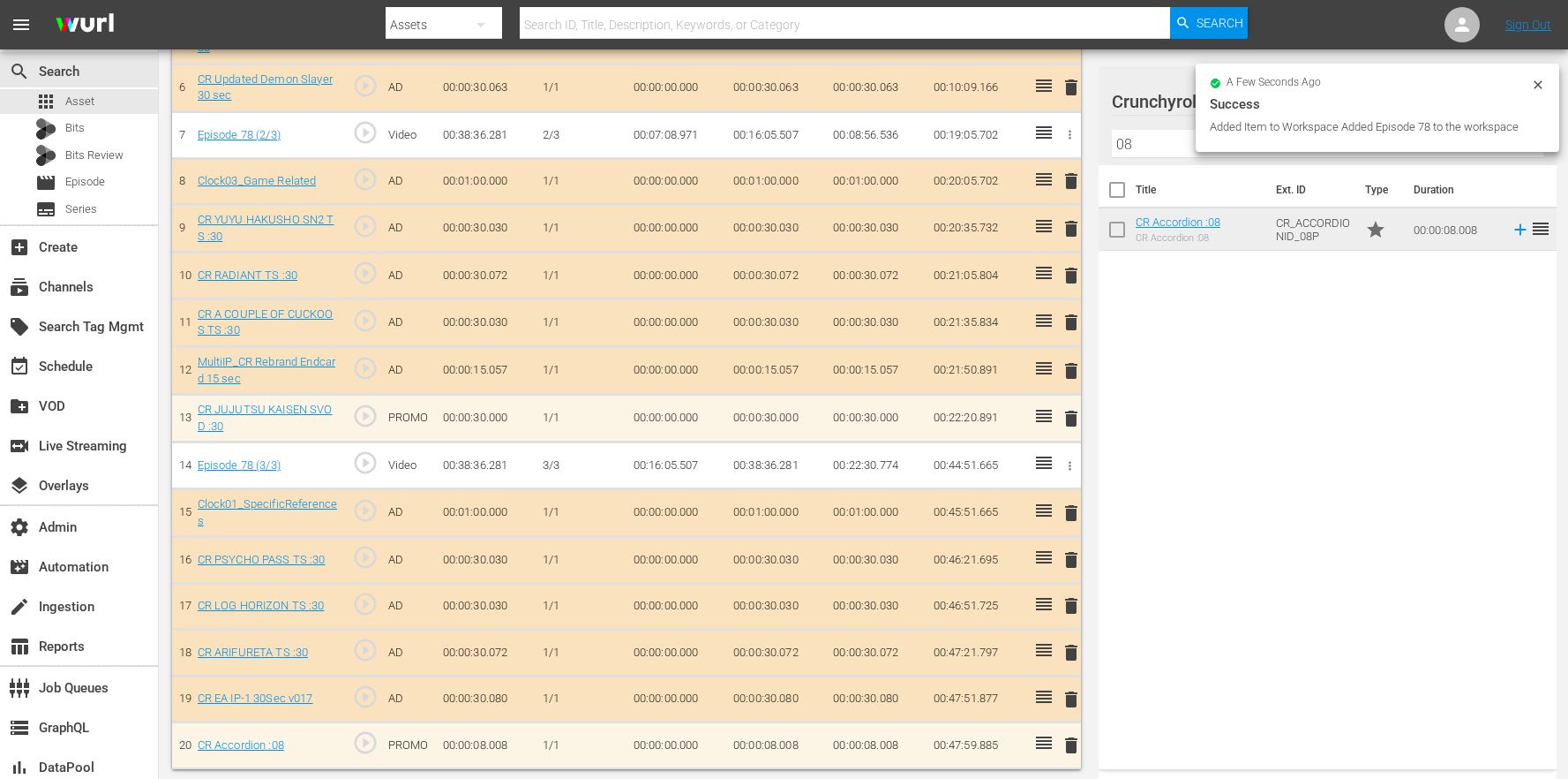
click at [1532, 83] on icon at bounding box center [1538, 85] width 14 height 14
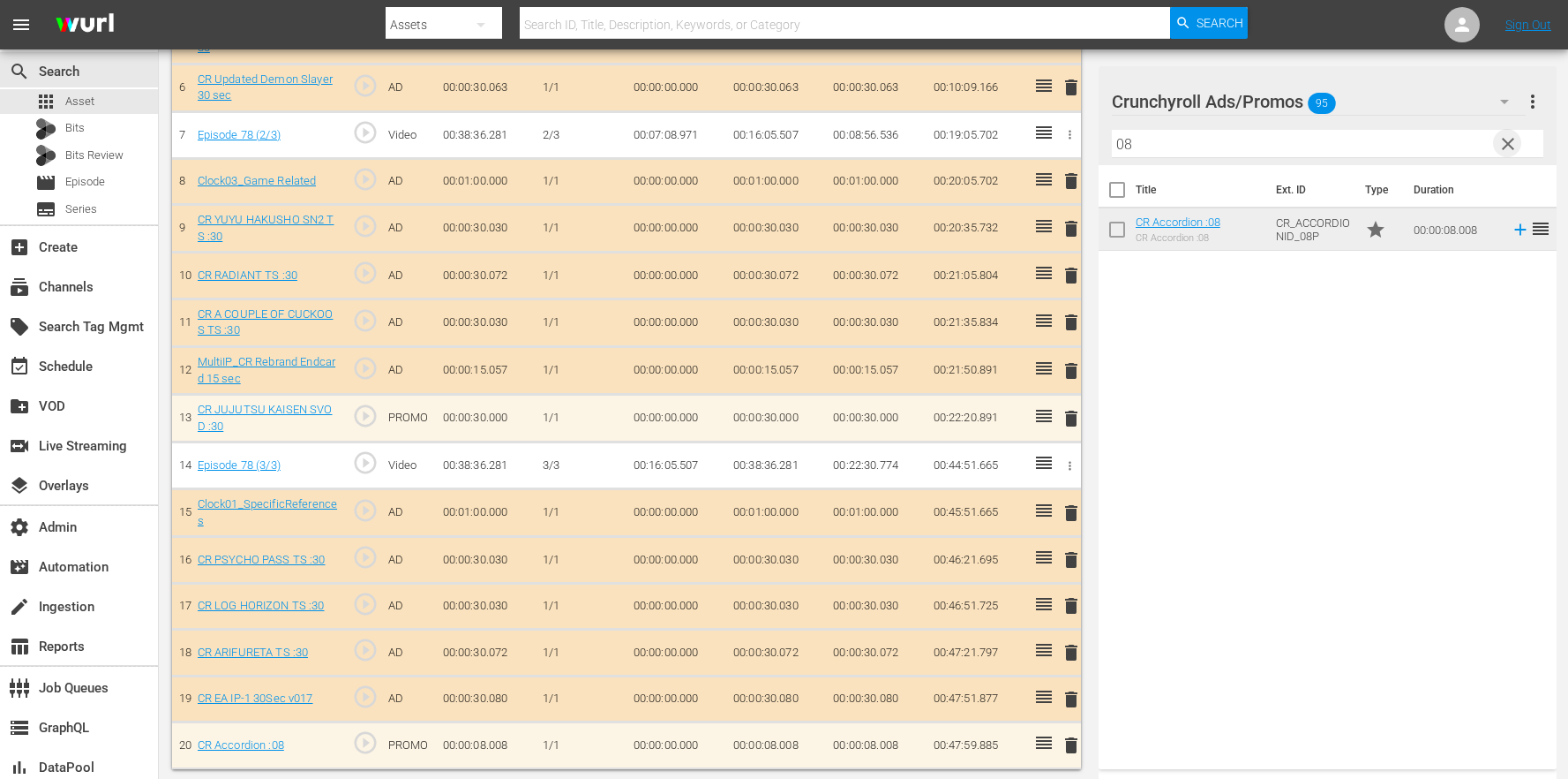
click at [1515, 142] on span "clear" at bounding box center [1508, 144] width 21 height 21
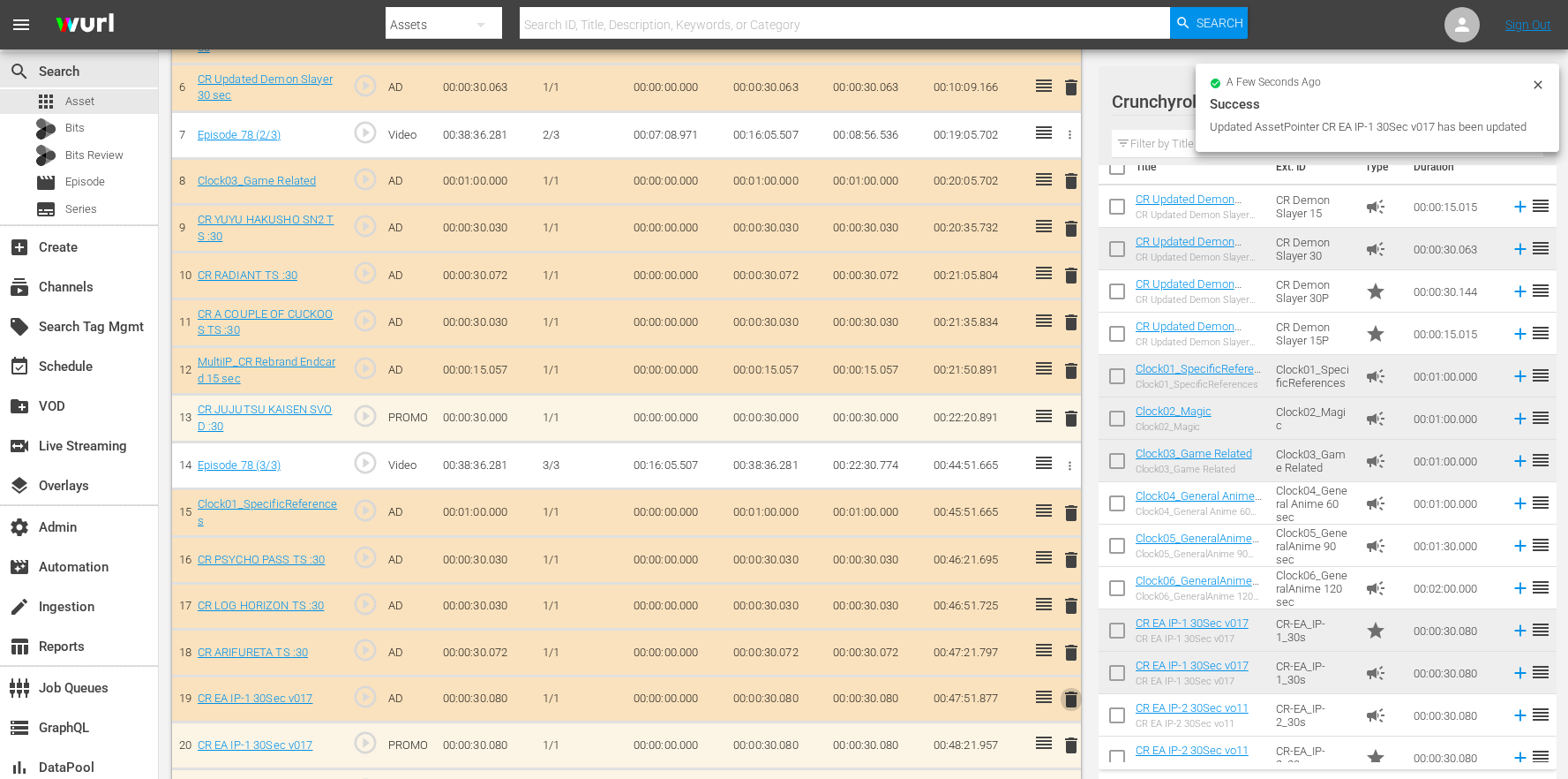
click at [1073, 694] on span "delete" at bounding box center [1072, 700] width 21 height 21
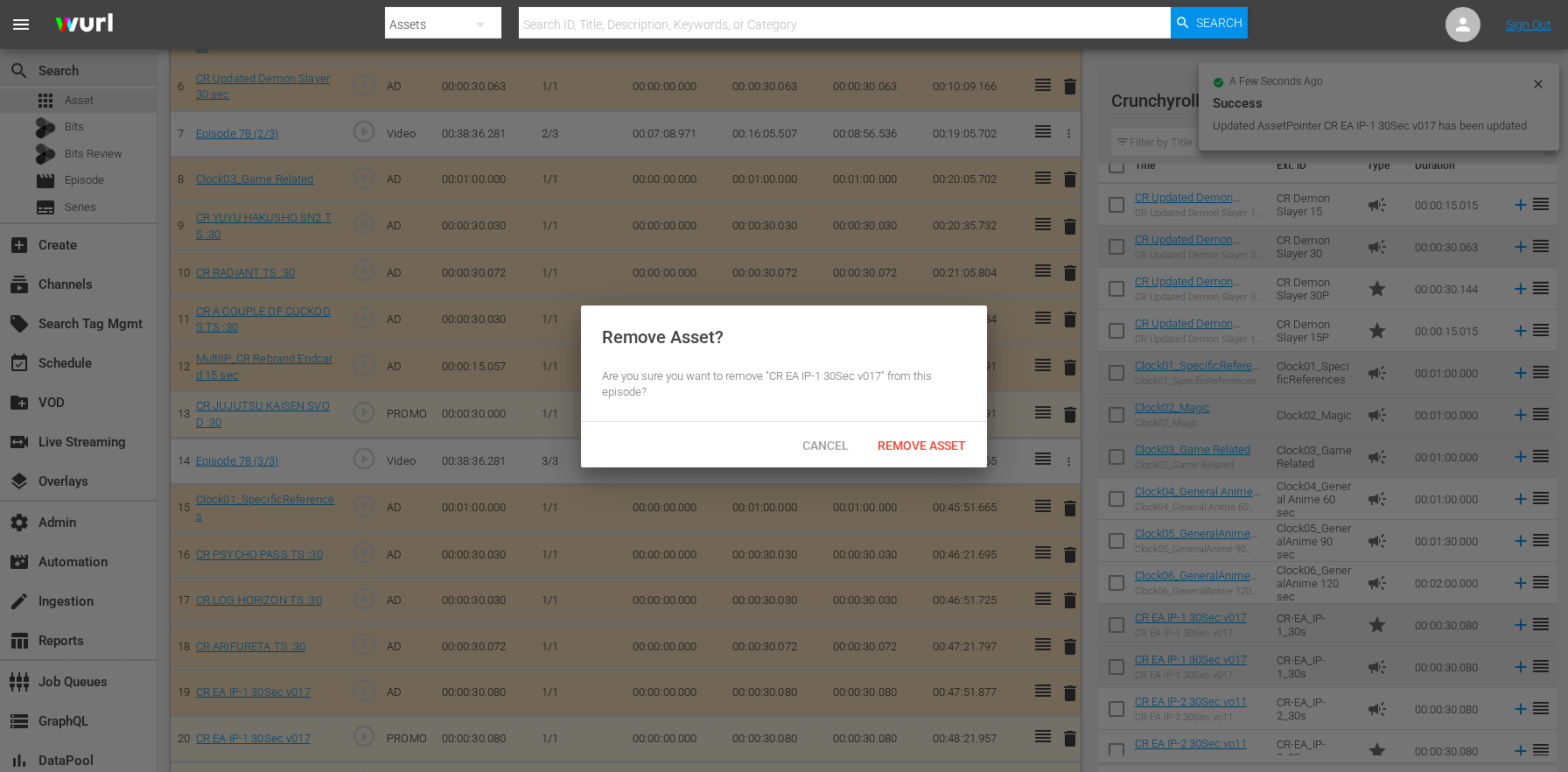
click at [942, 449] on span "Remove Asset" at bounding box center [922, 445] width 117 height 14
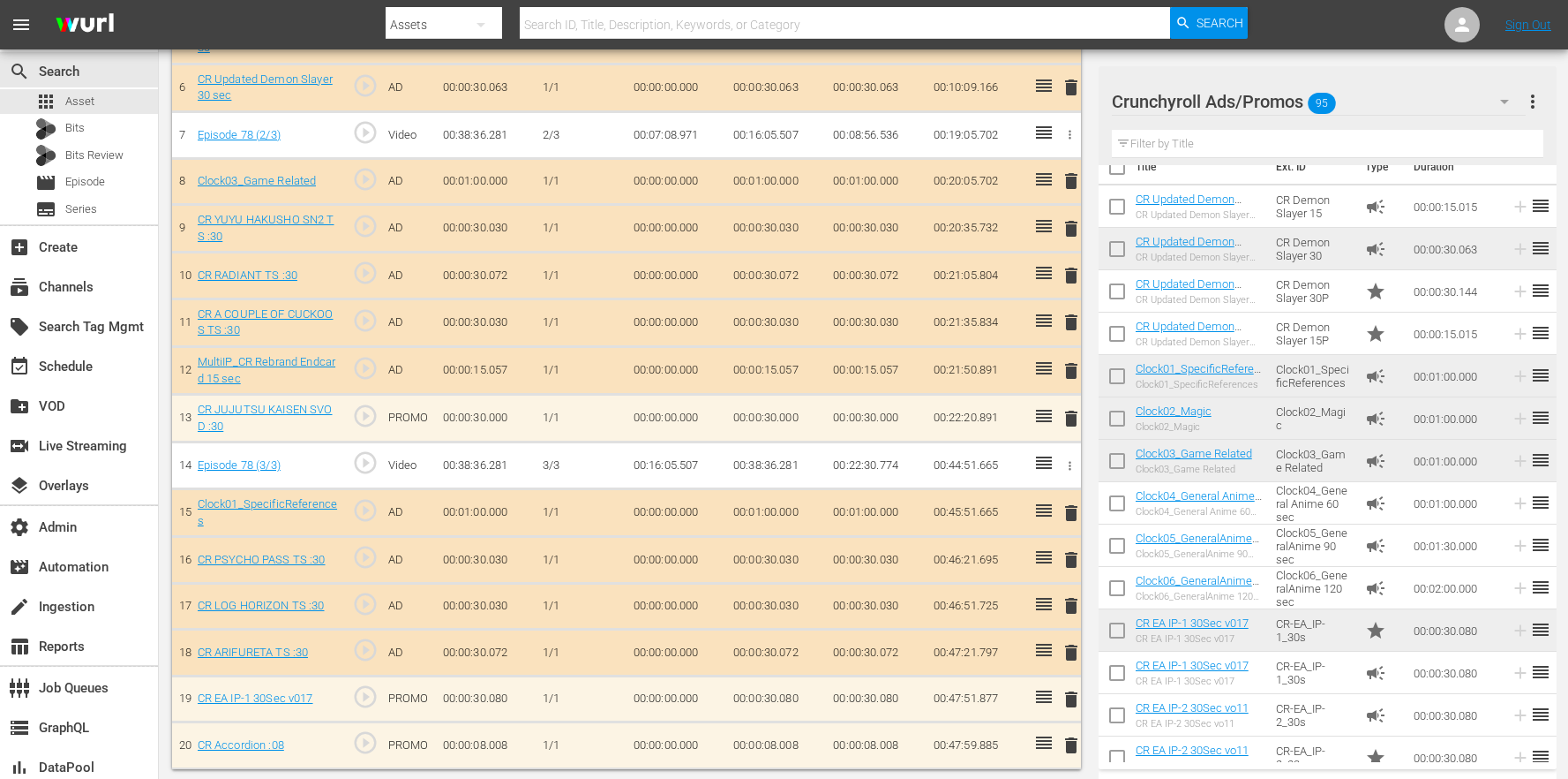
scroll to position [95, 0]
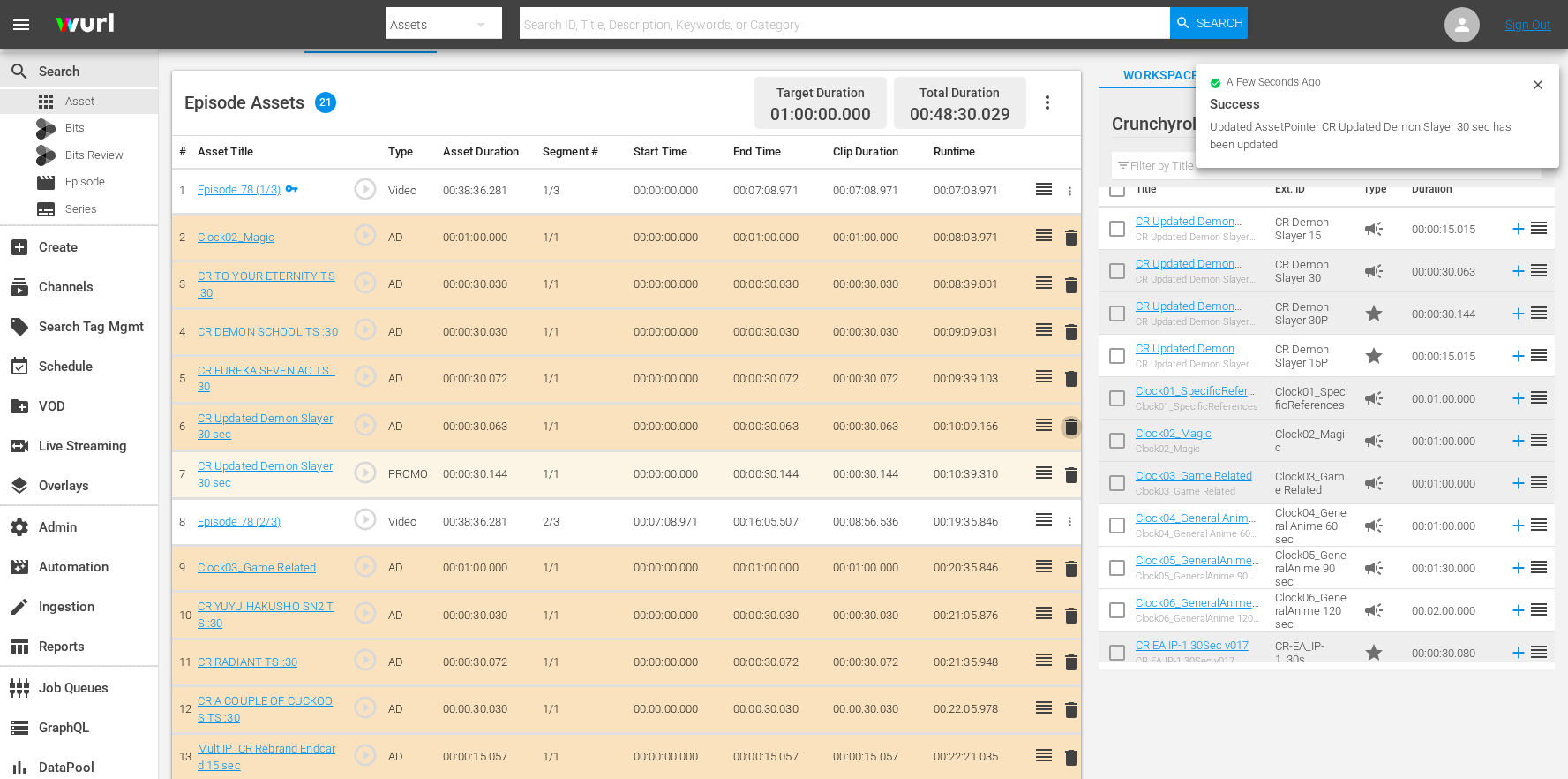
click at [1065, 435] on span "delete" at bounding box center [1072, 427] width 21 height 21
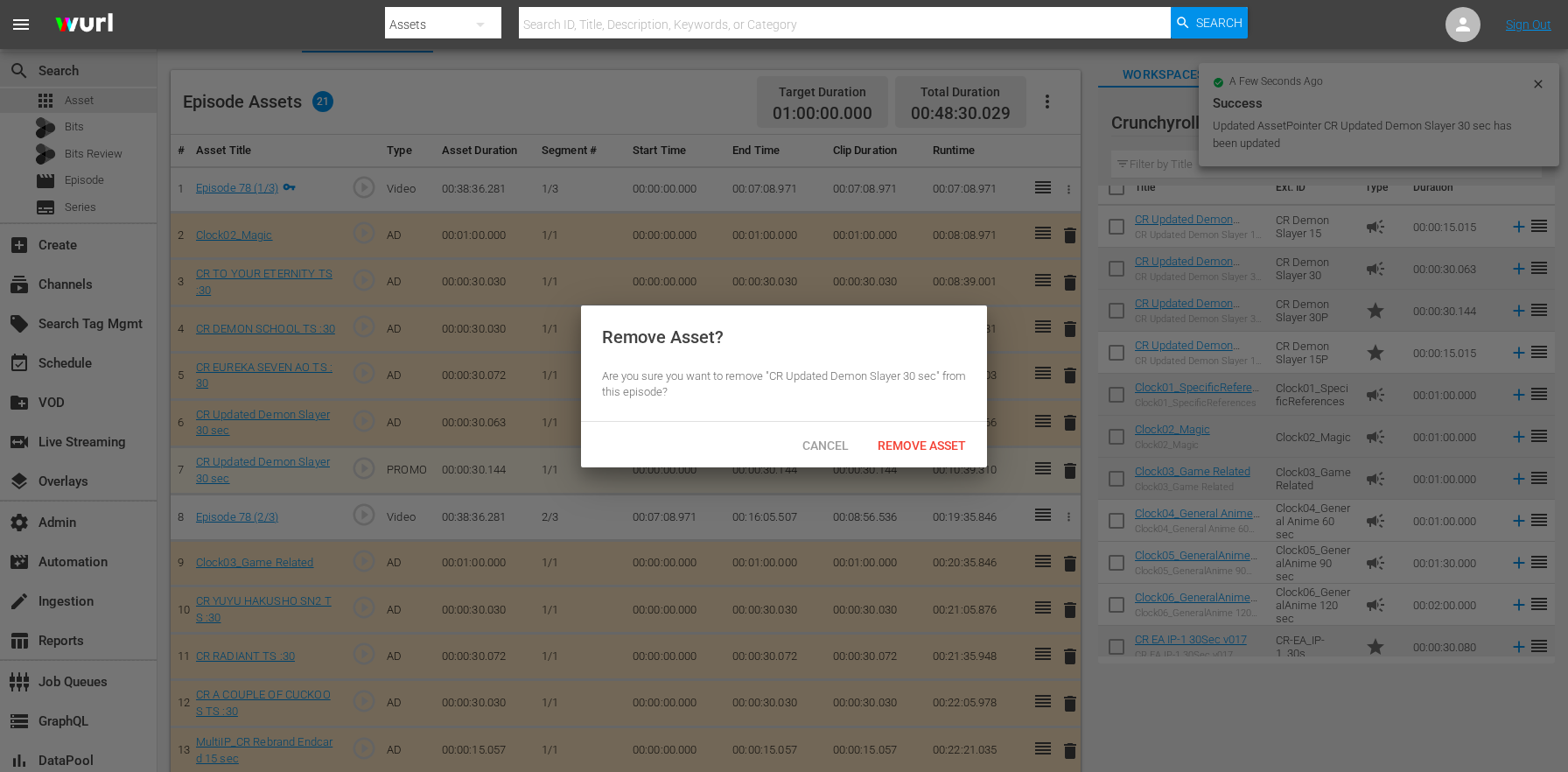
click at [892, 456] on div "Remove Asset" at bounding box center [922, 444] width 117 height 33
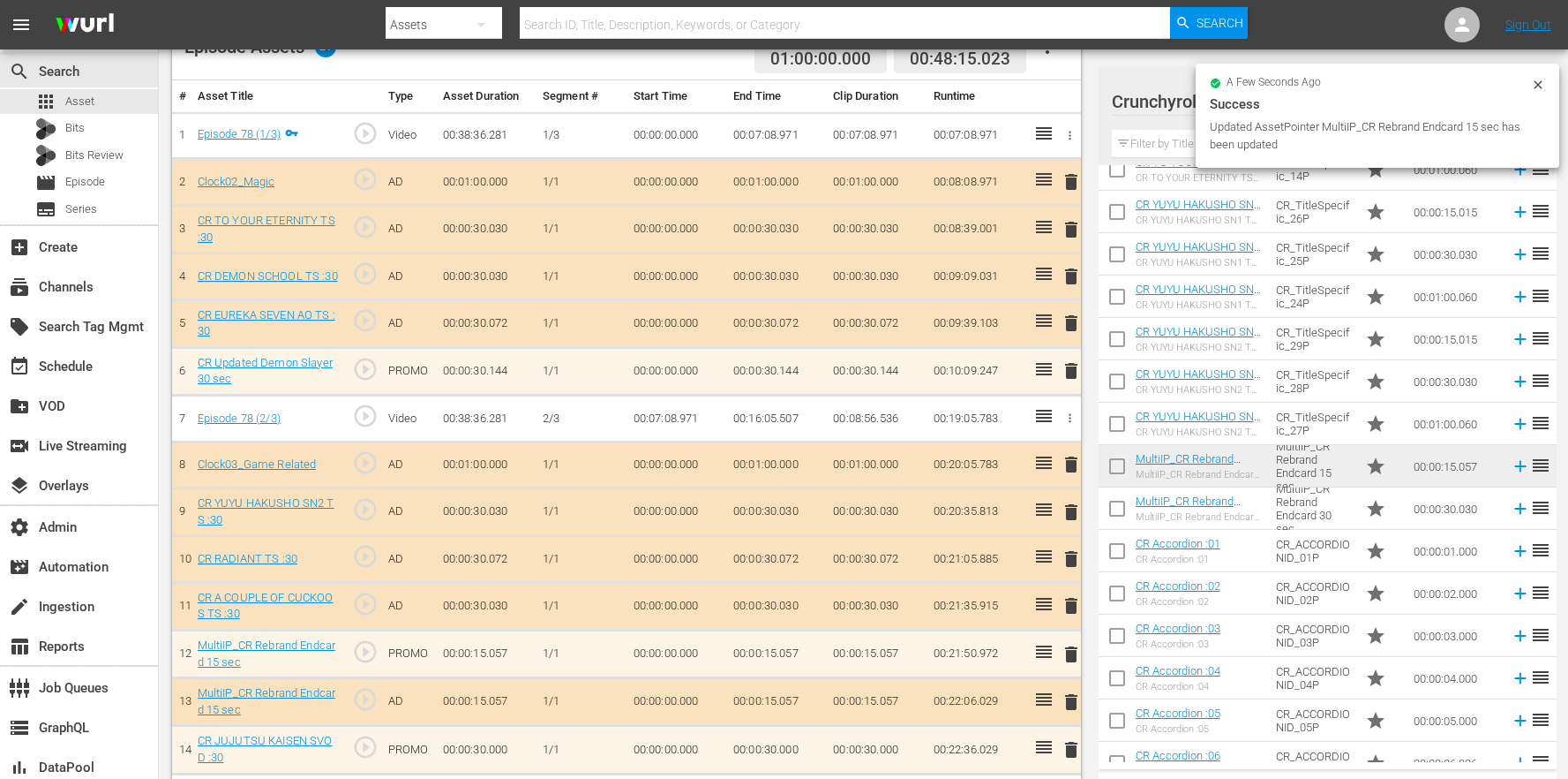
scroll to position [482, 0]
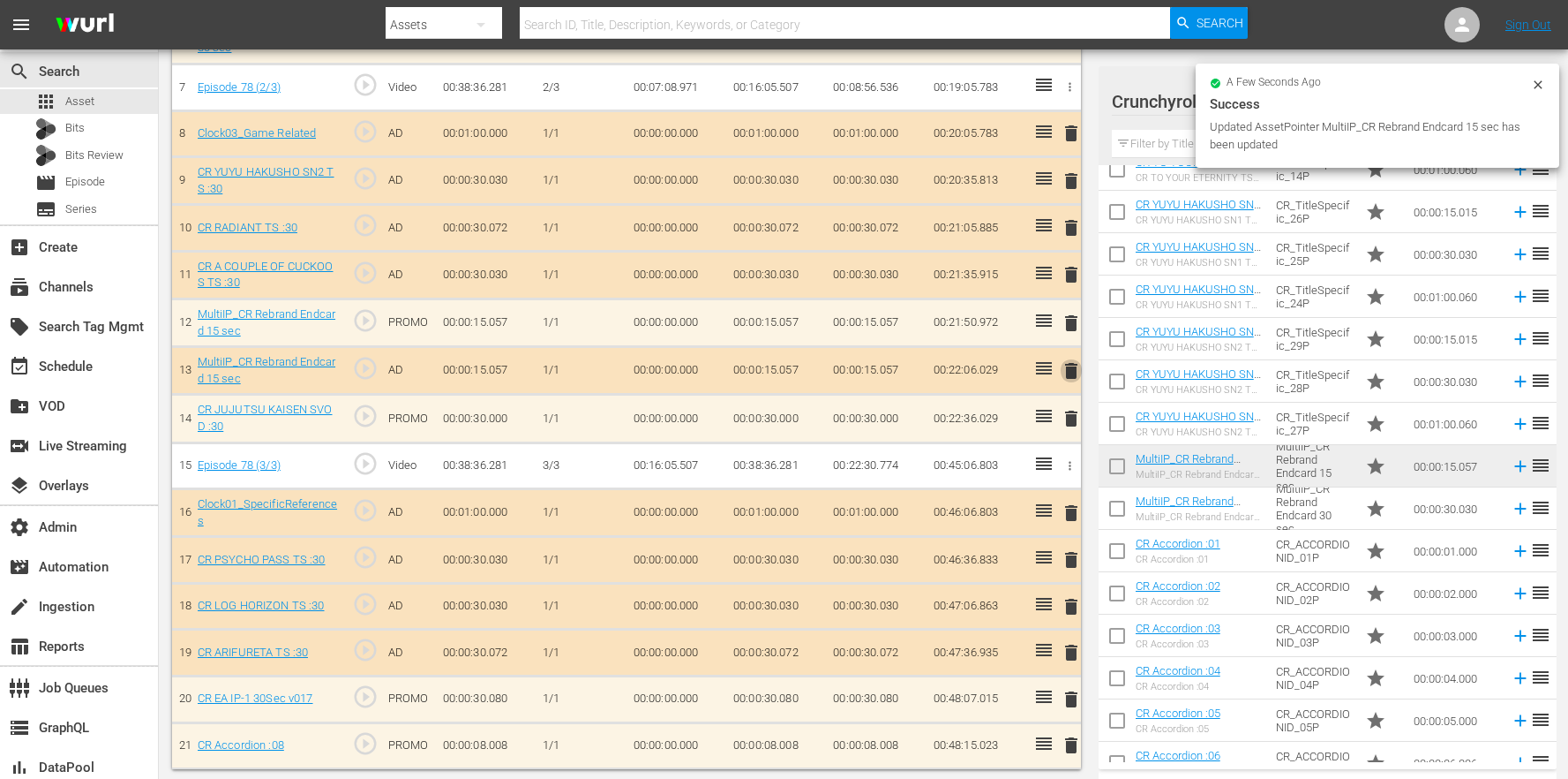
click at [1080, 370] on span "delete" at bounding box center [1072, 371] width 21 height 21
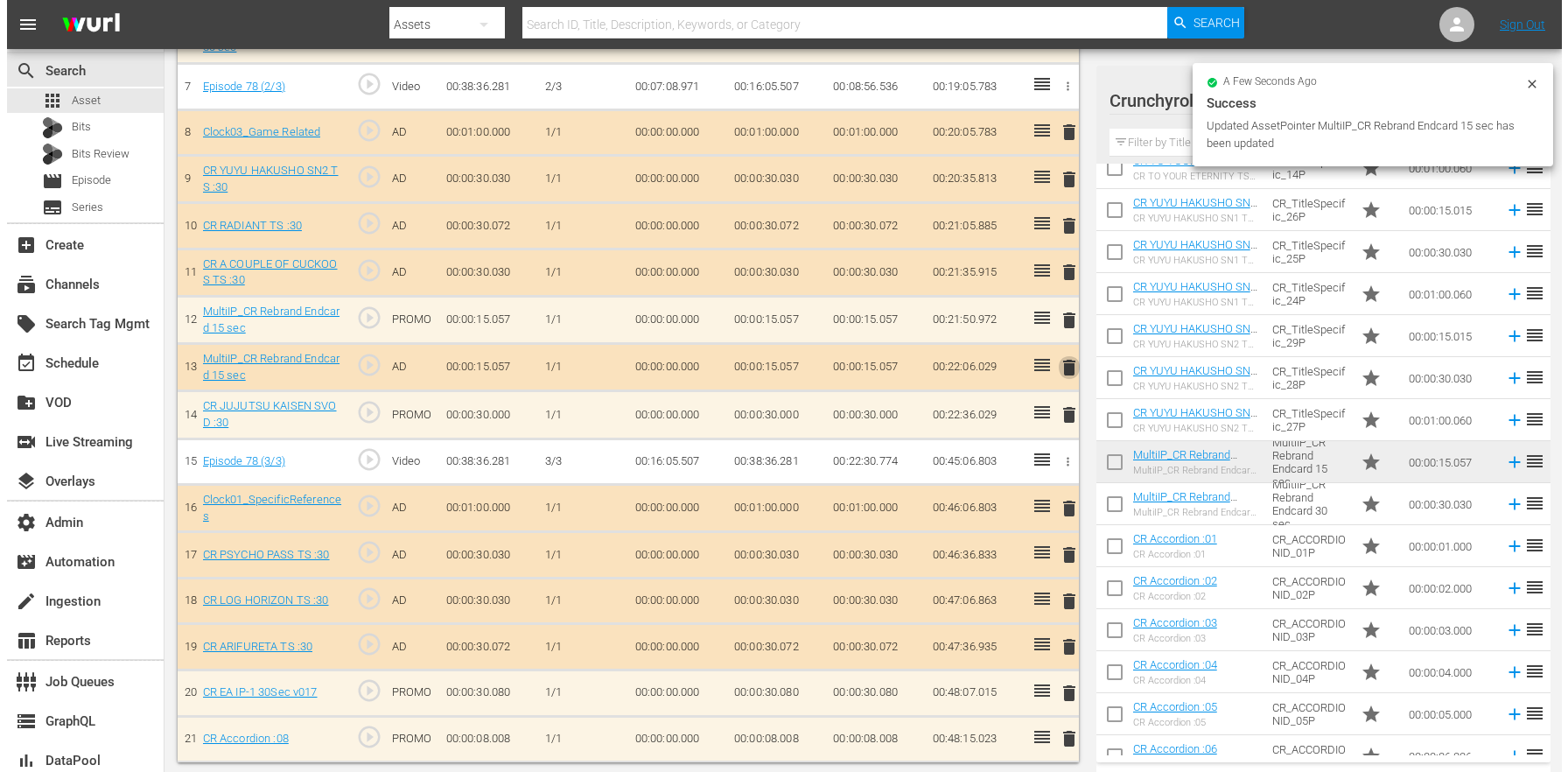
scroll to position [476, 0]
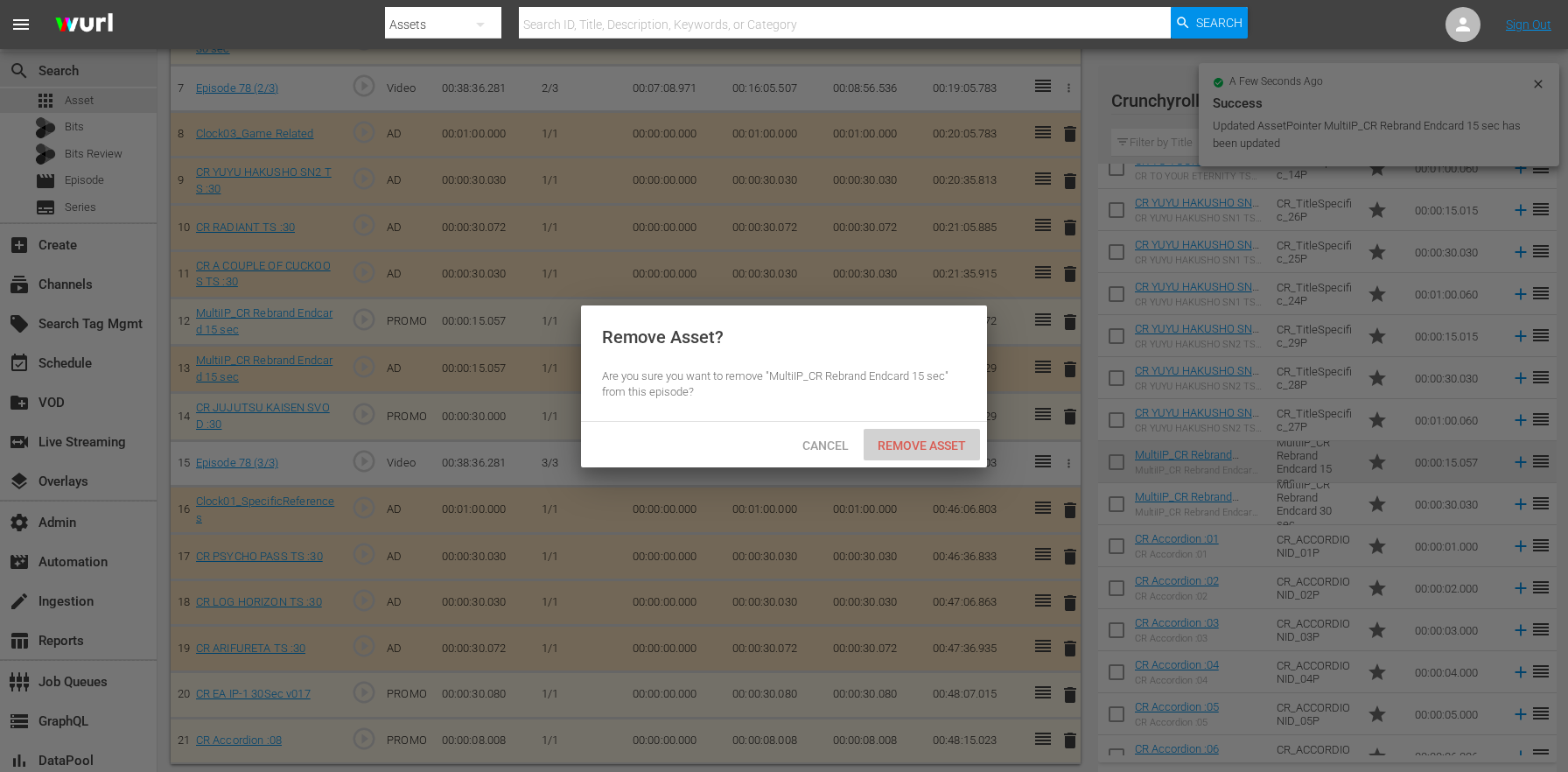
click at [931, 438] on span "Remove Asset" at bounding box center [922, 445] width 117 height 14
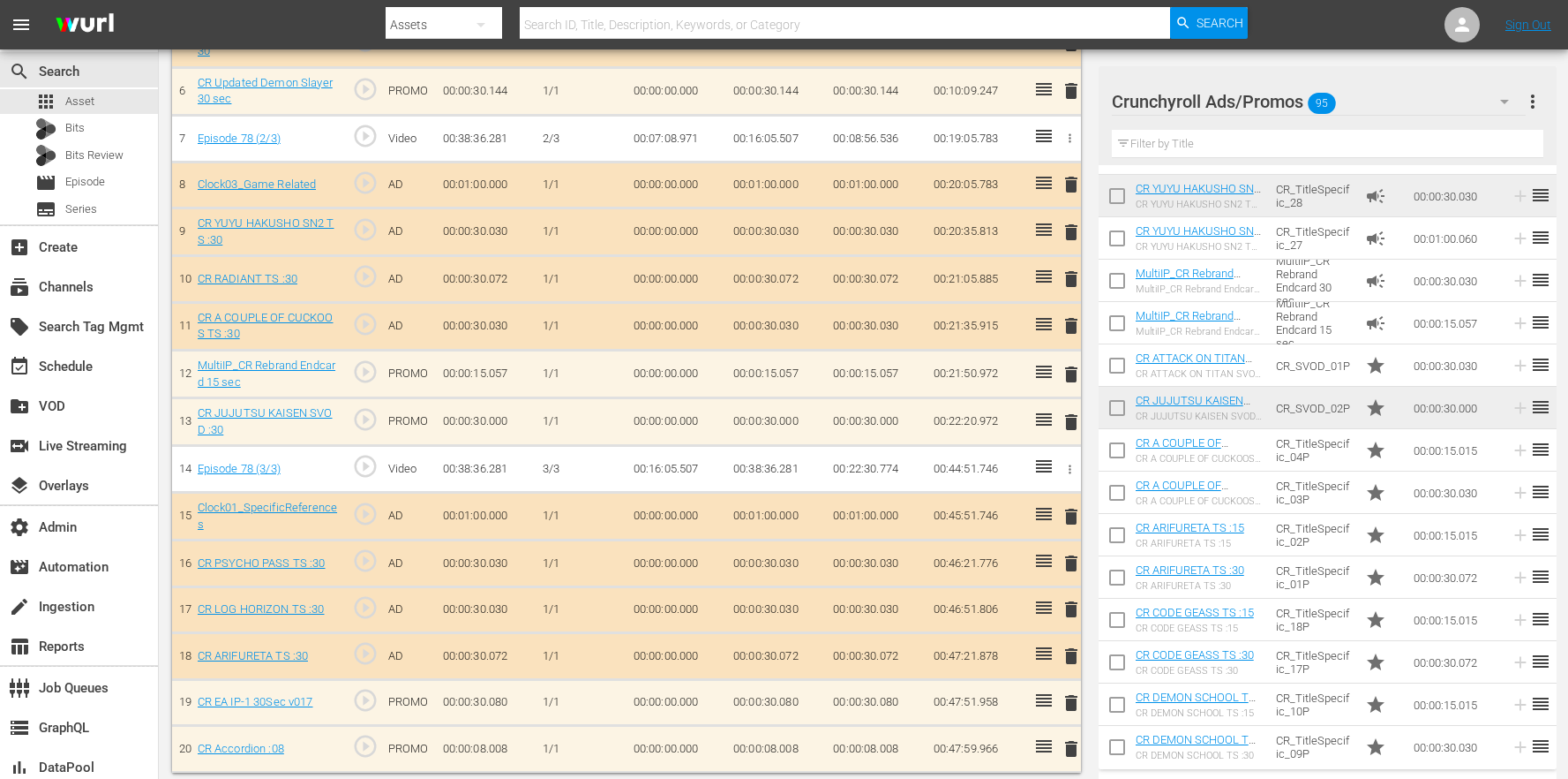
scroll to position [438, 0]
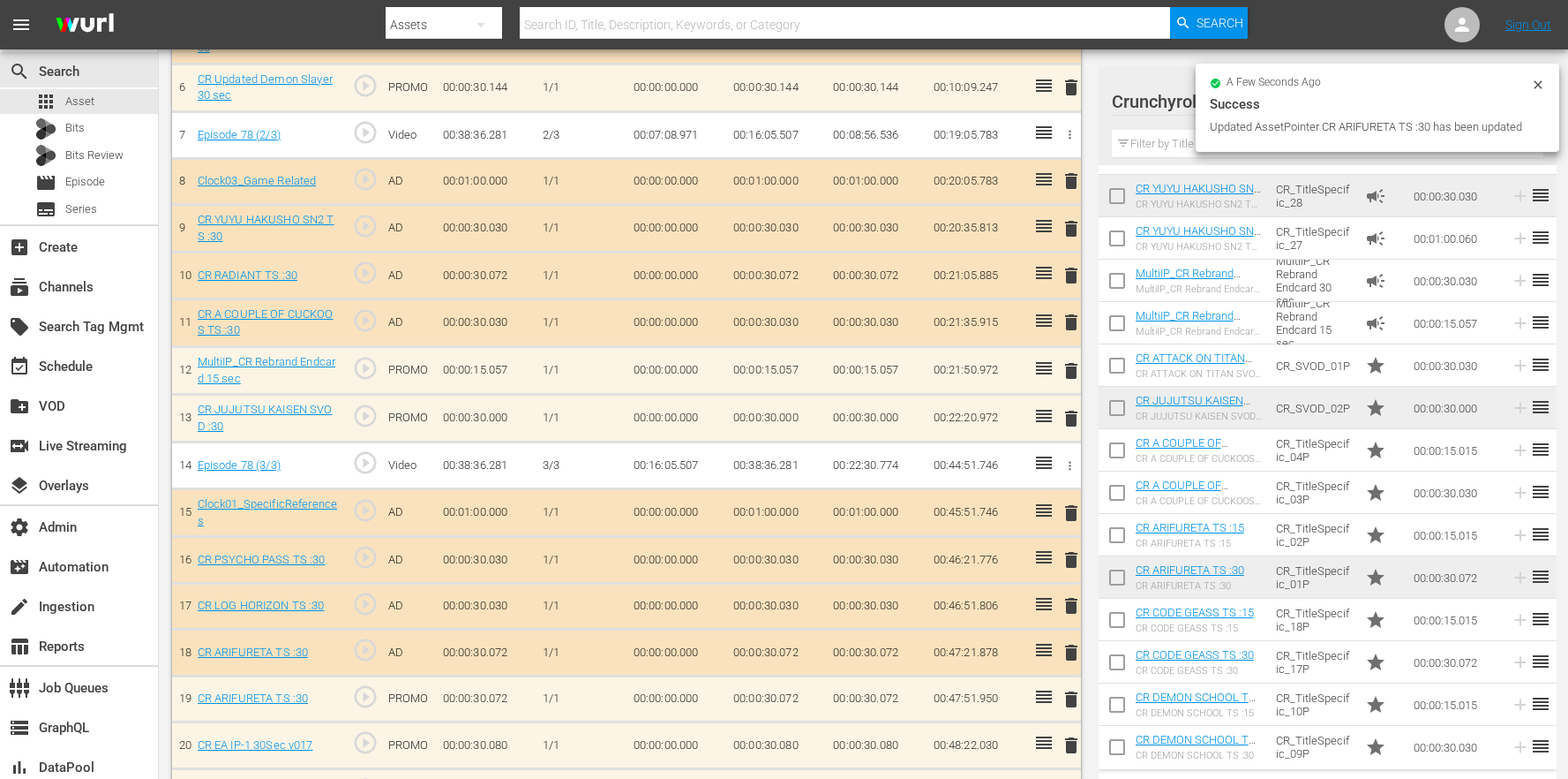
click at [1062, 646] on span "delete" at bounding box center [1072, 652] width 21 height 21
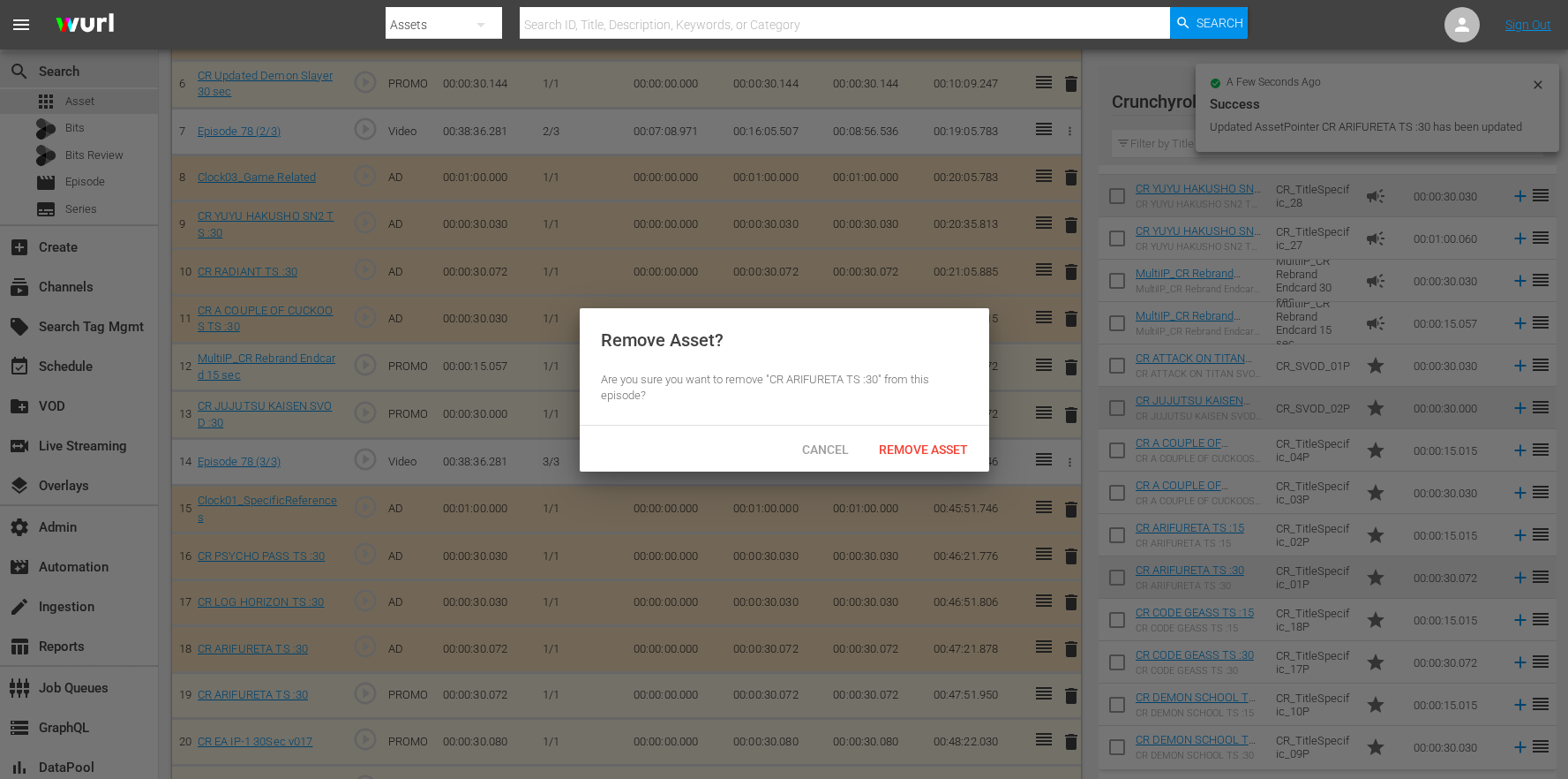
scroll to position [434, 0]
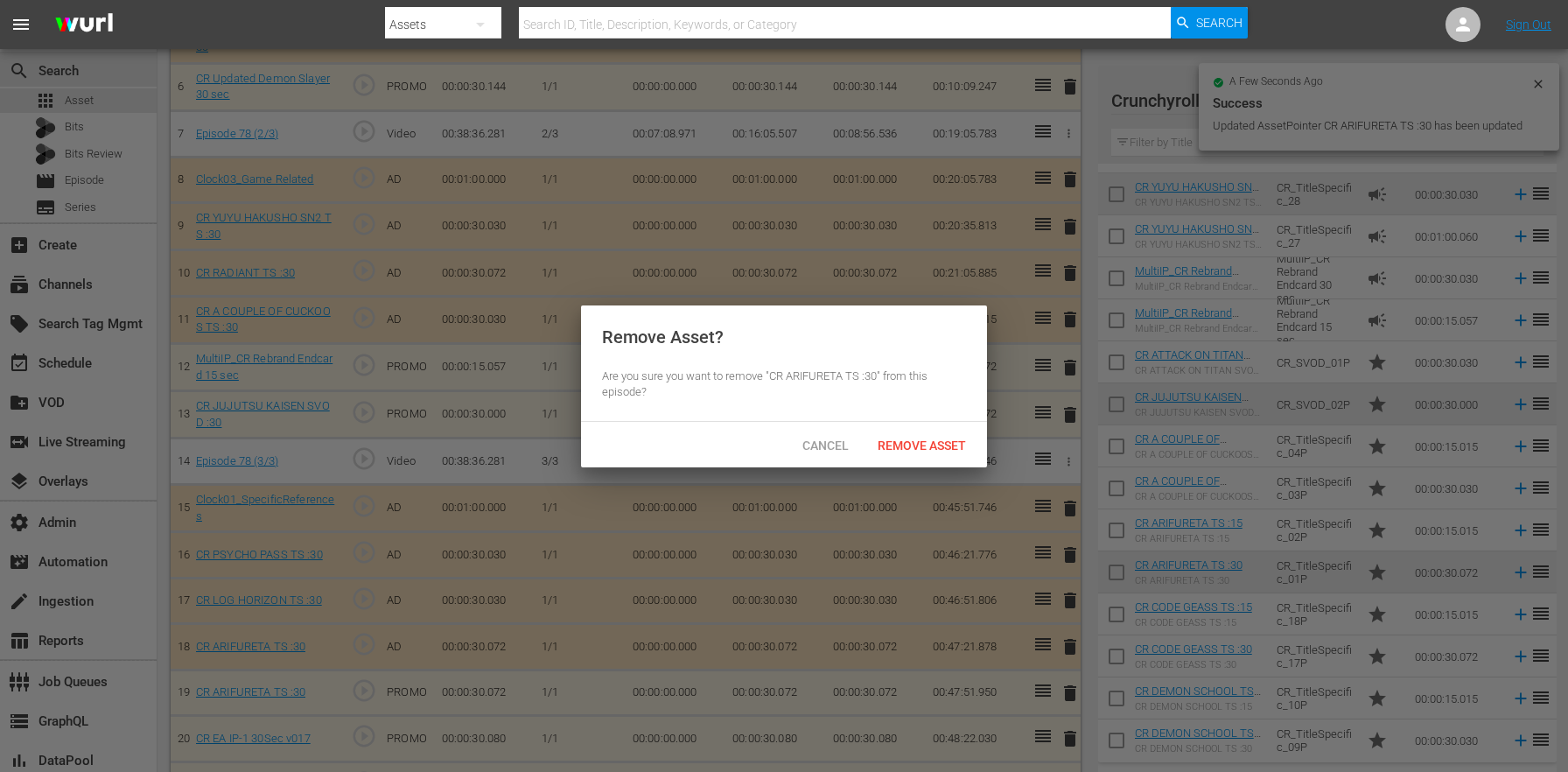
click at [900, 441] on span "Remove Asset" at bounding box center [922, 445] width 117 height 14
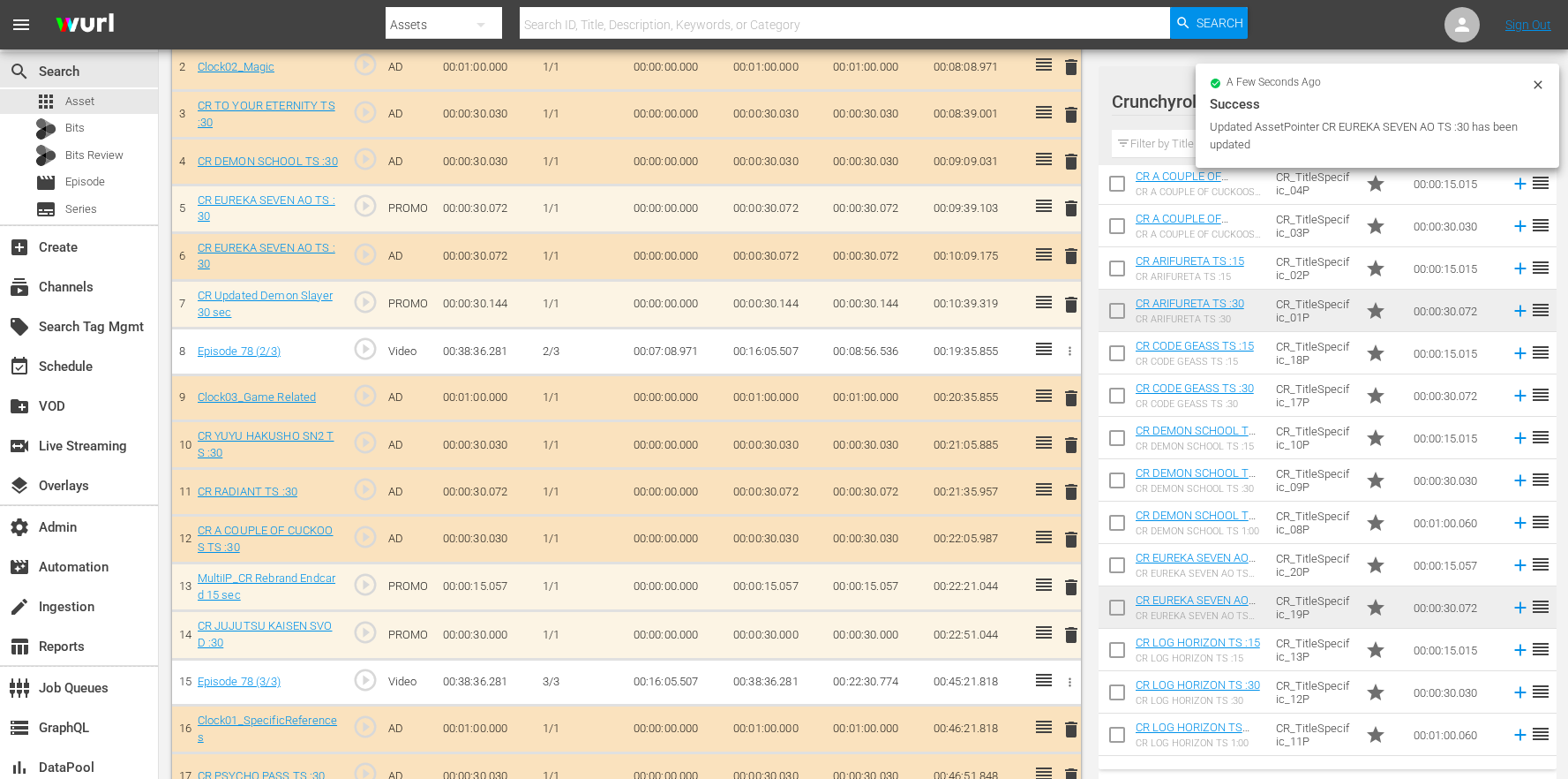
scroll to position [262, 0]
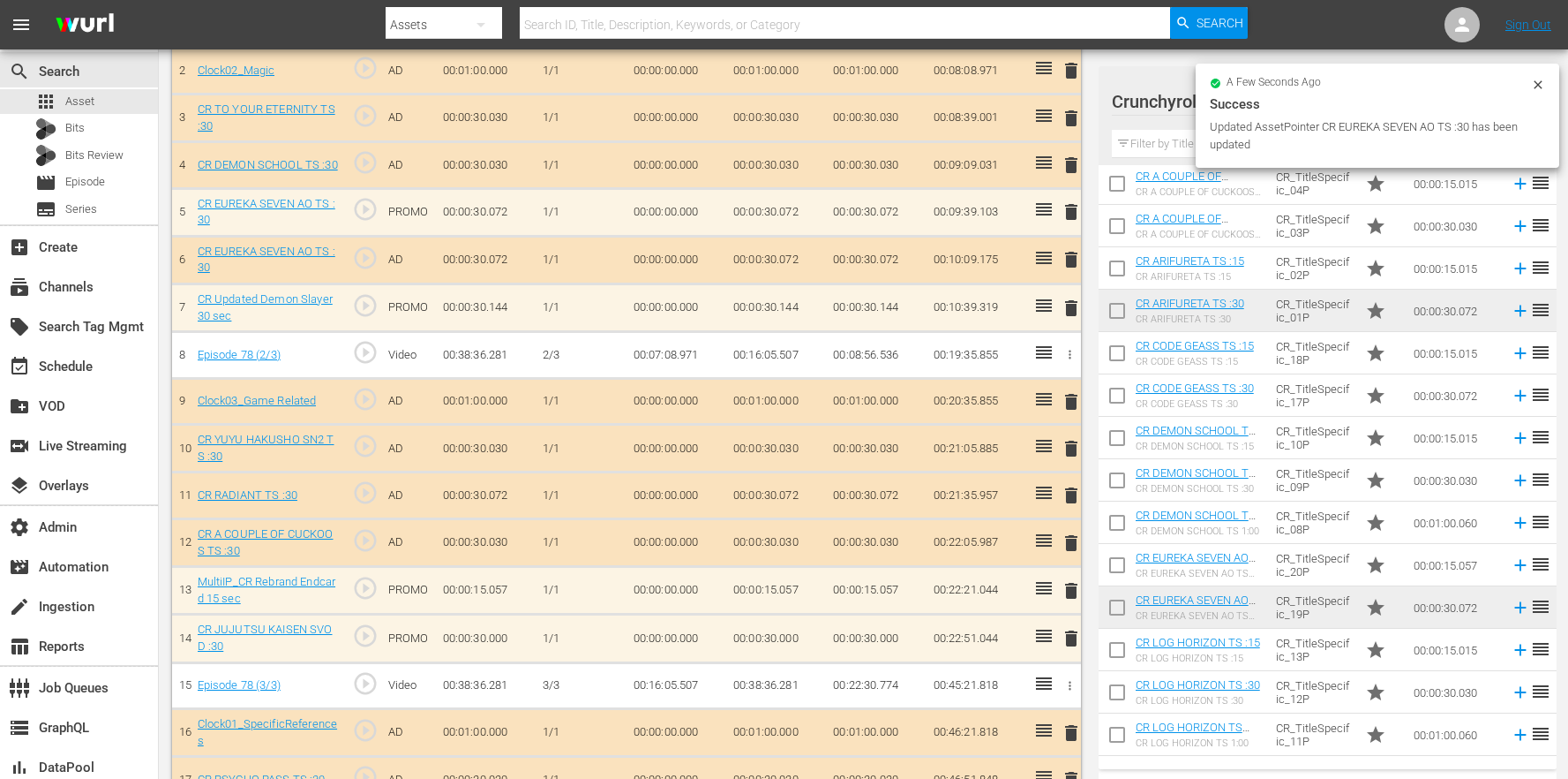
click at [1066, 260] on span "delete" at bounding box center [1072, 259] width 21 height 21
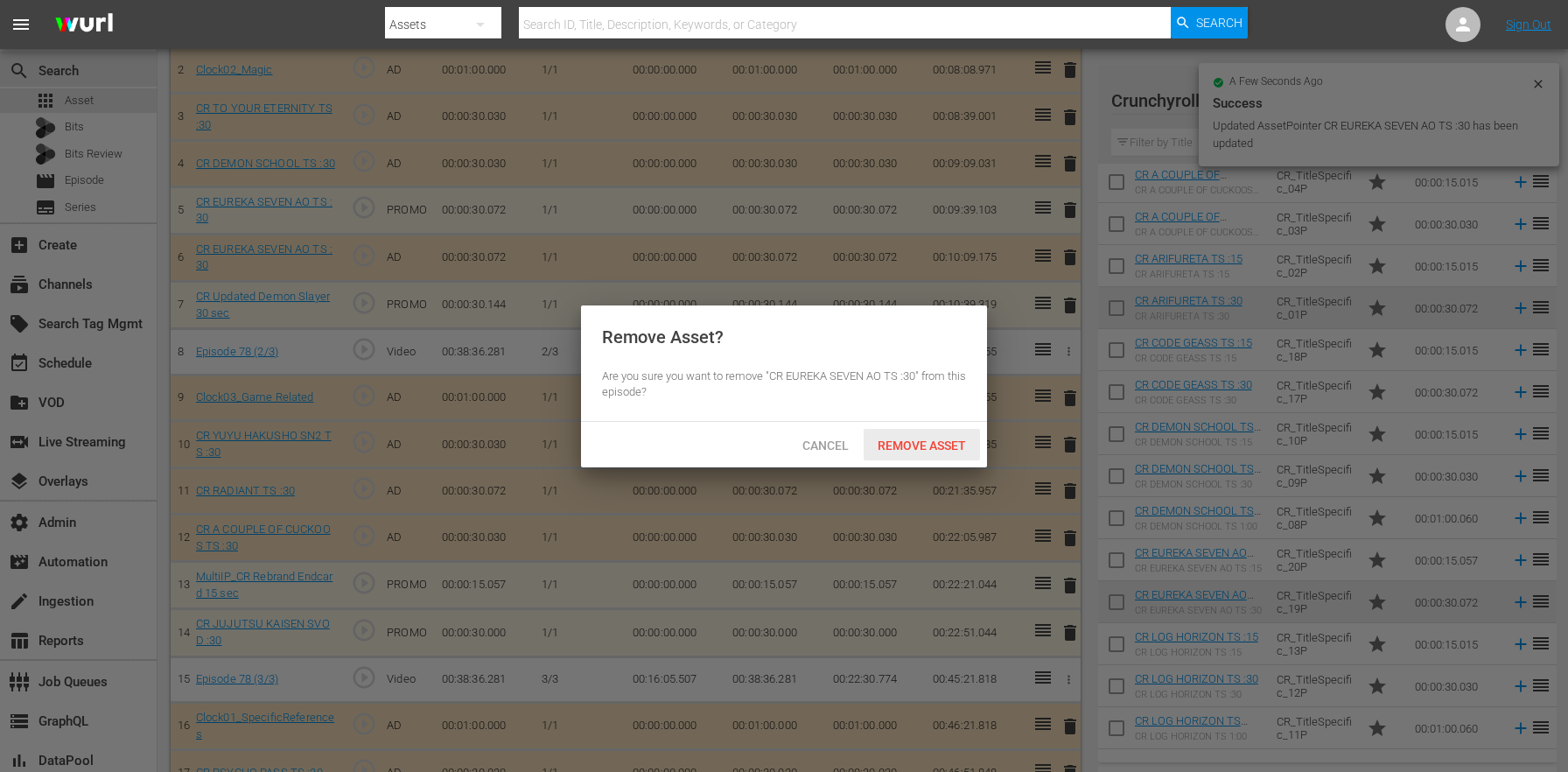
click at [918, 445] on span "Remove Asset" at bounding box center [922, 445] width 117 height 14
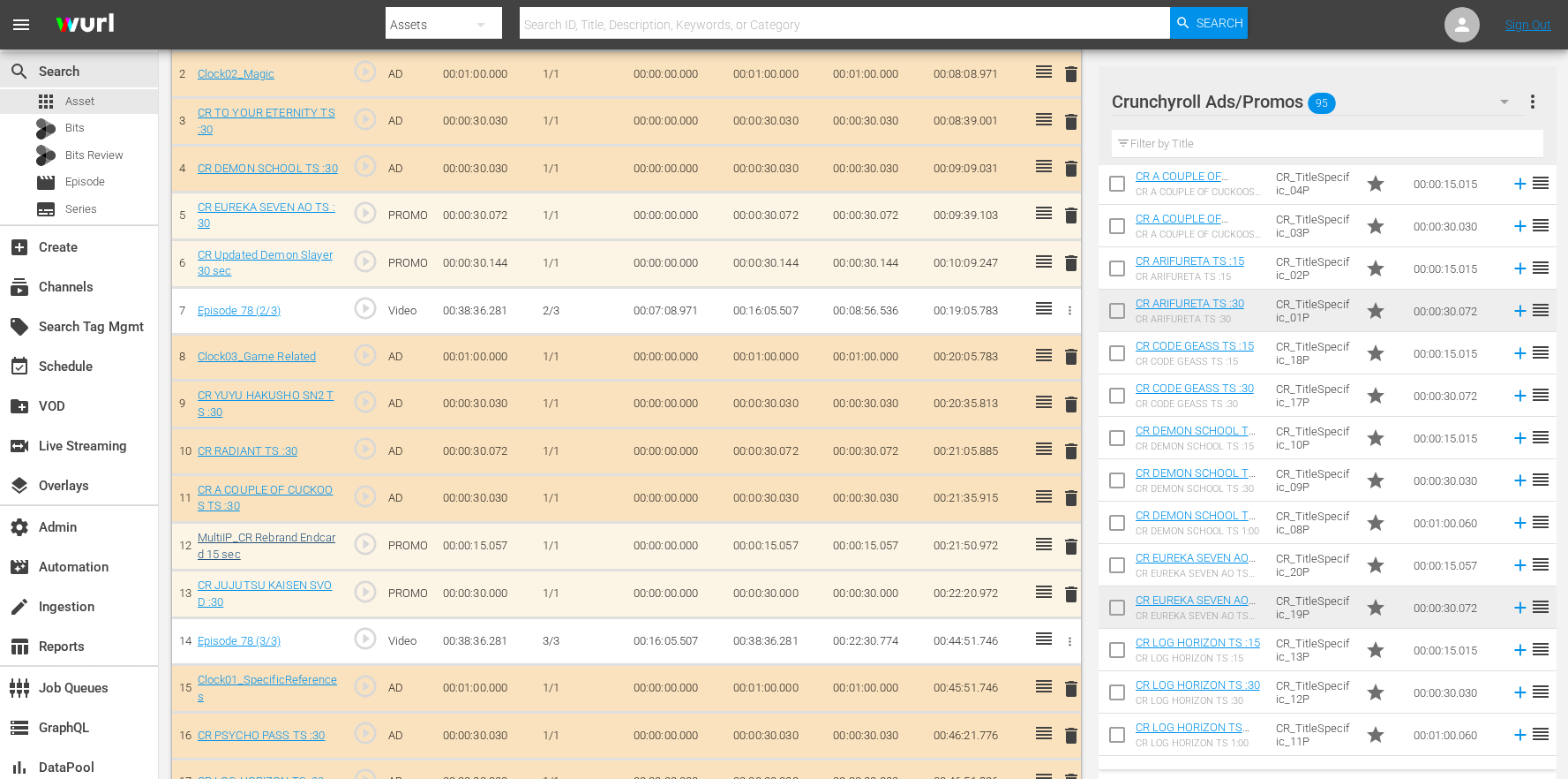
scroll to position [0, 0]
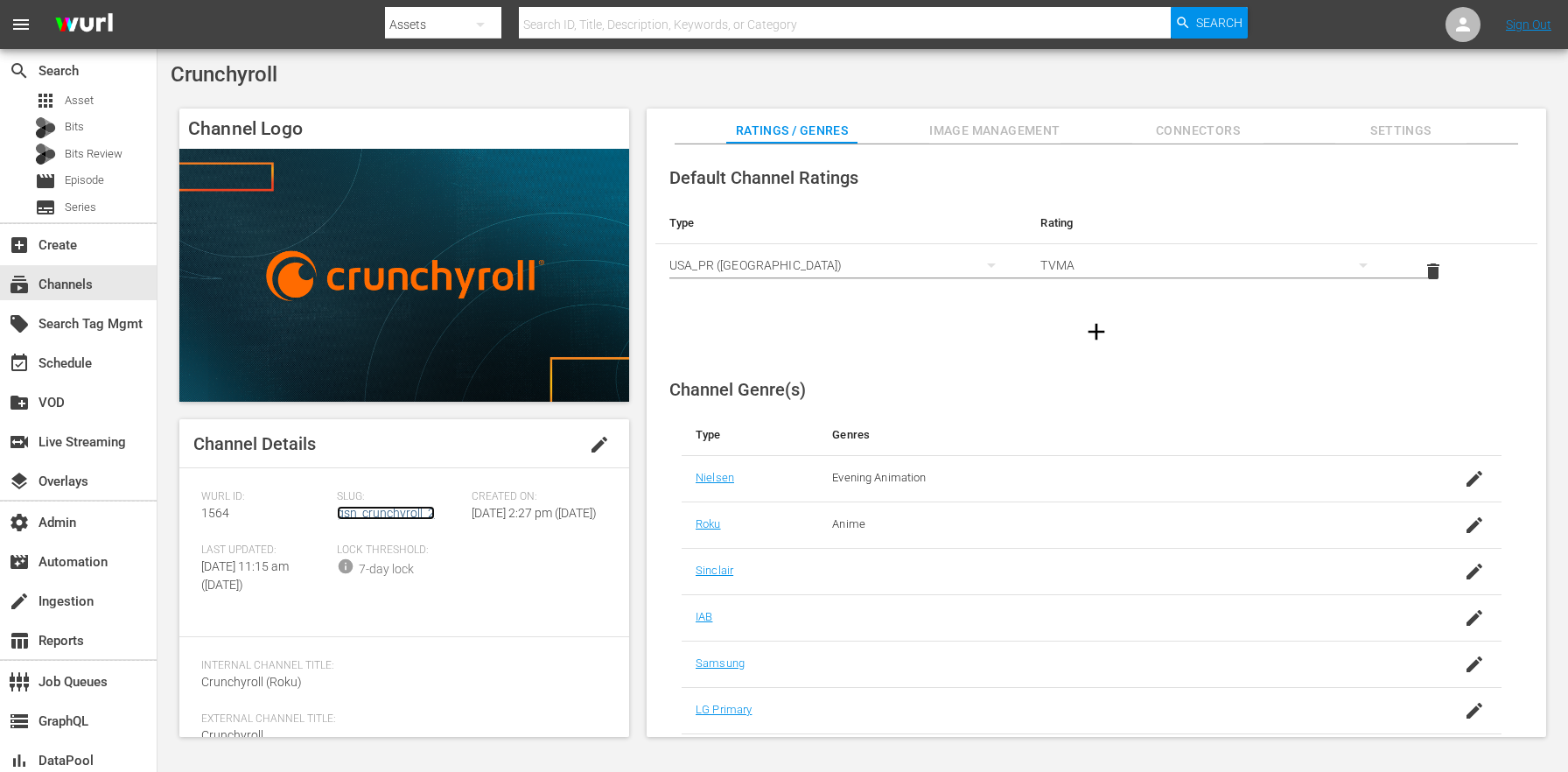
click at [383, 512] on link "gsn_crunchyroll_2" at bounding box center [385, 512] width 98 height 14
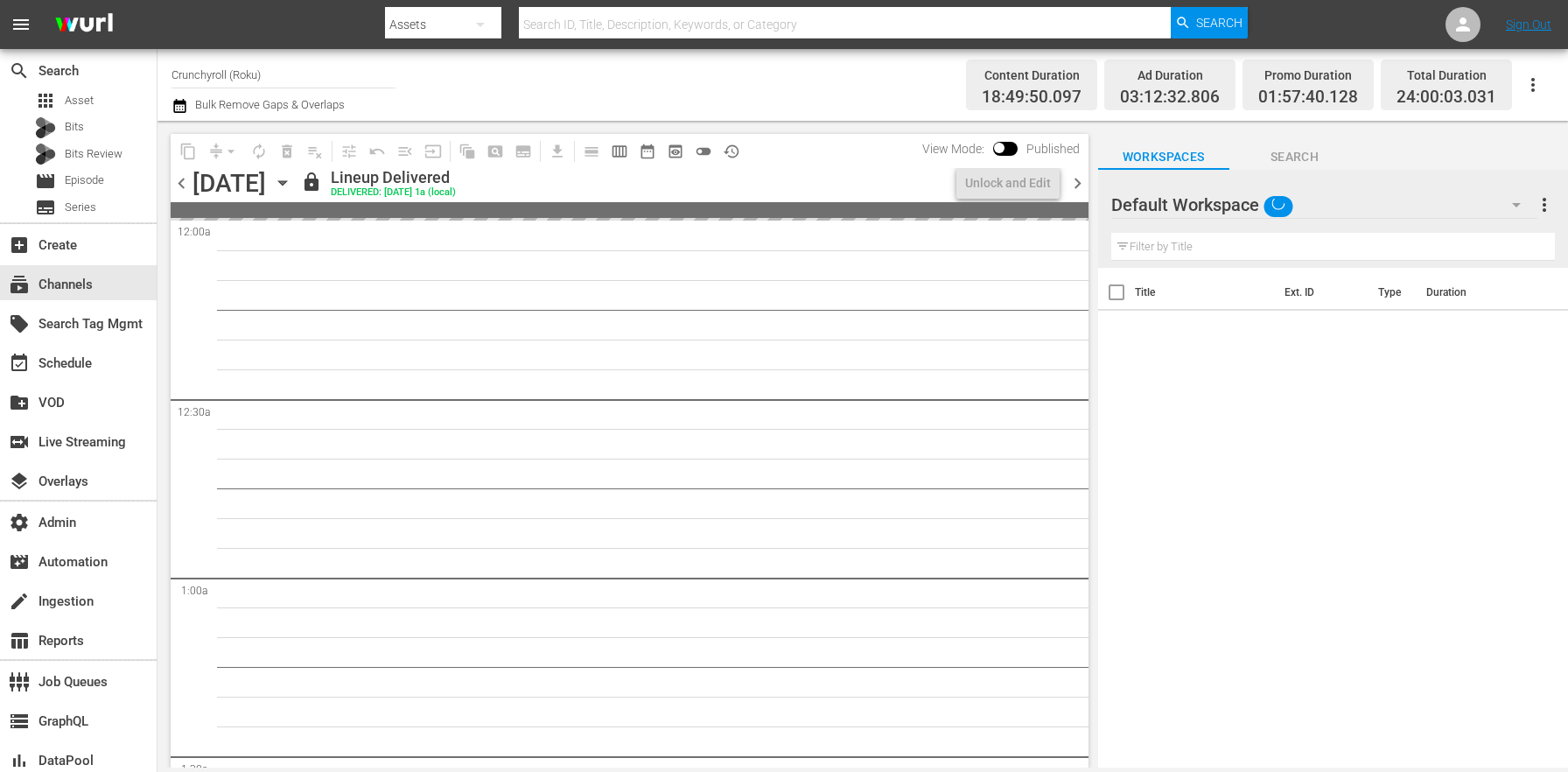
click at [286, 182] on icon "button" at bounding box center [282, 183] width 8 height 4
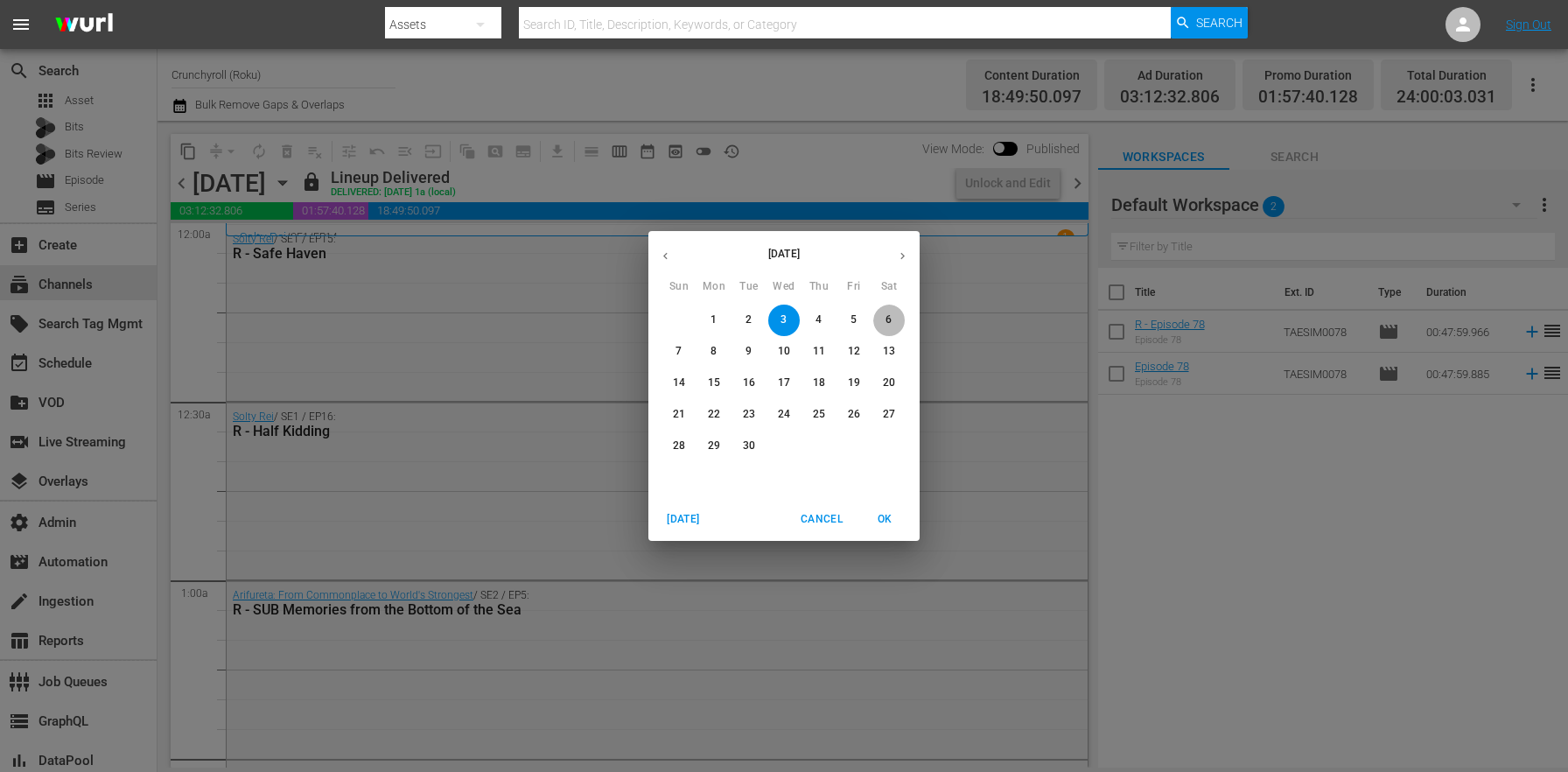
click at [890, 322] on p "6" at bounding box center [888, 320] width 6 height 15
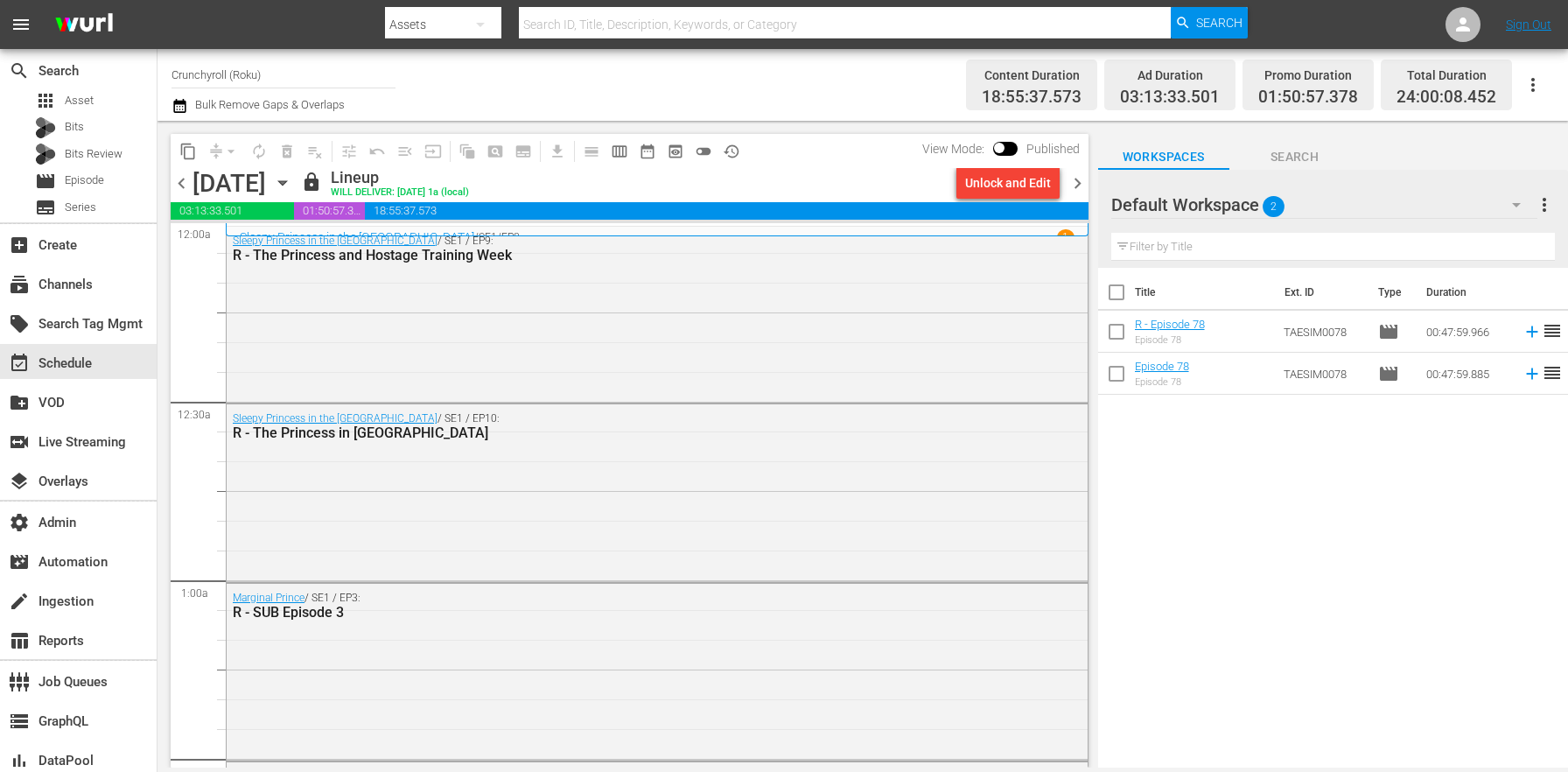
click at [1023, 185] on div "Unlock and Edit" at bounding box center [1007, 183] width 86 height 32
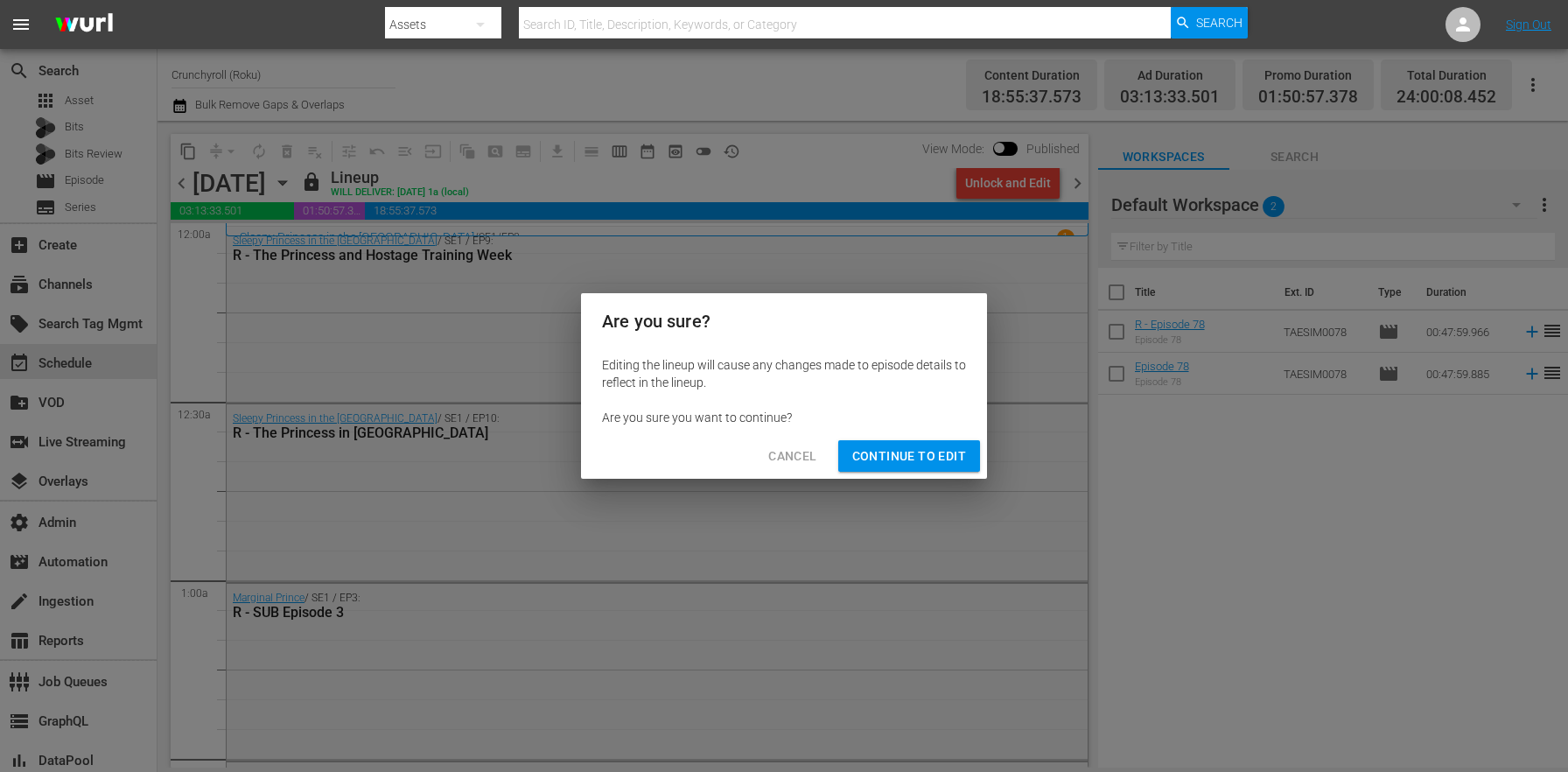
click at [929, 466] on span "Continue to Edit" at bounding box center [909, 456] width 114 height 22
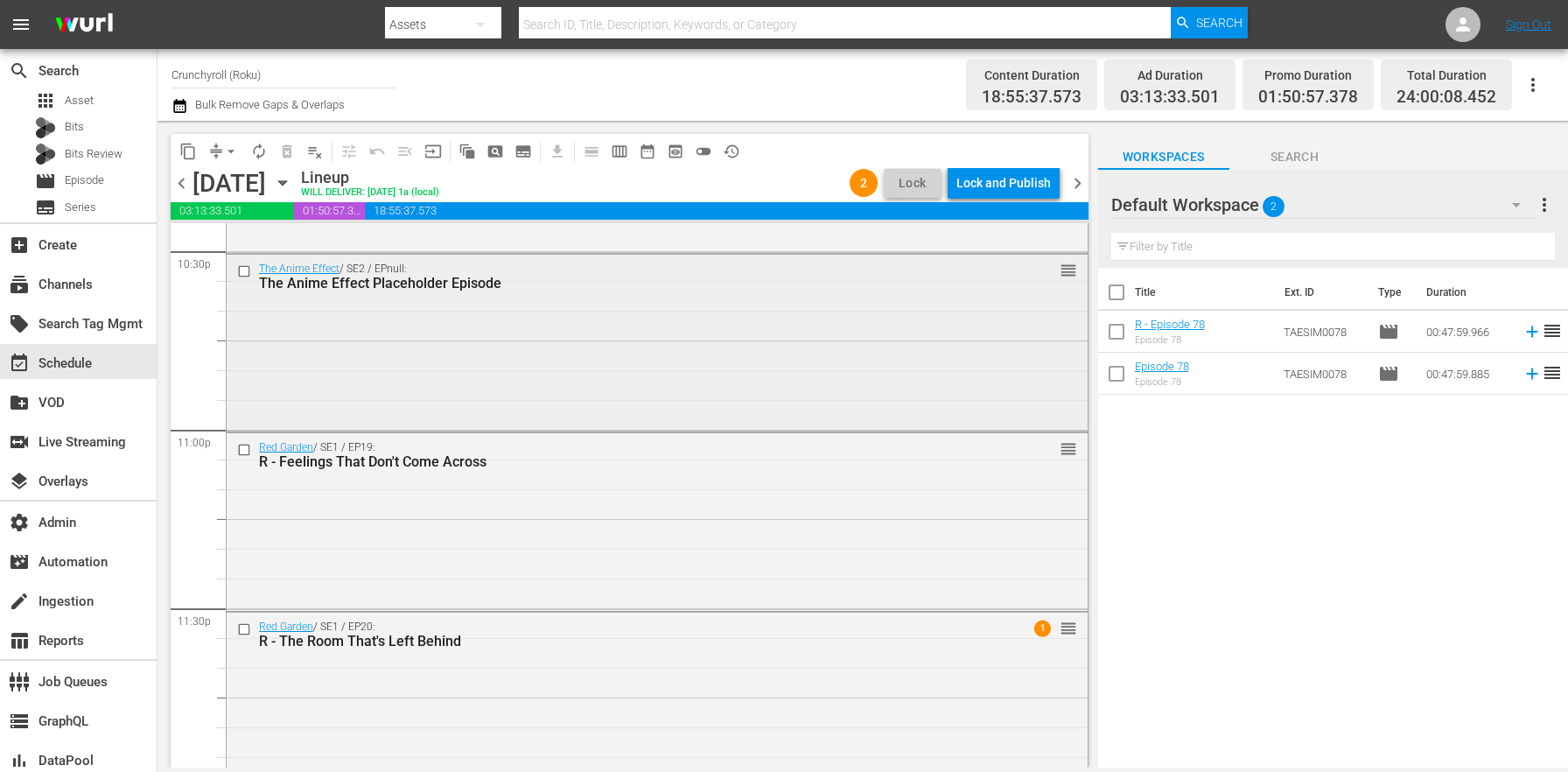
scroll to position [7981, 0]
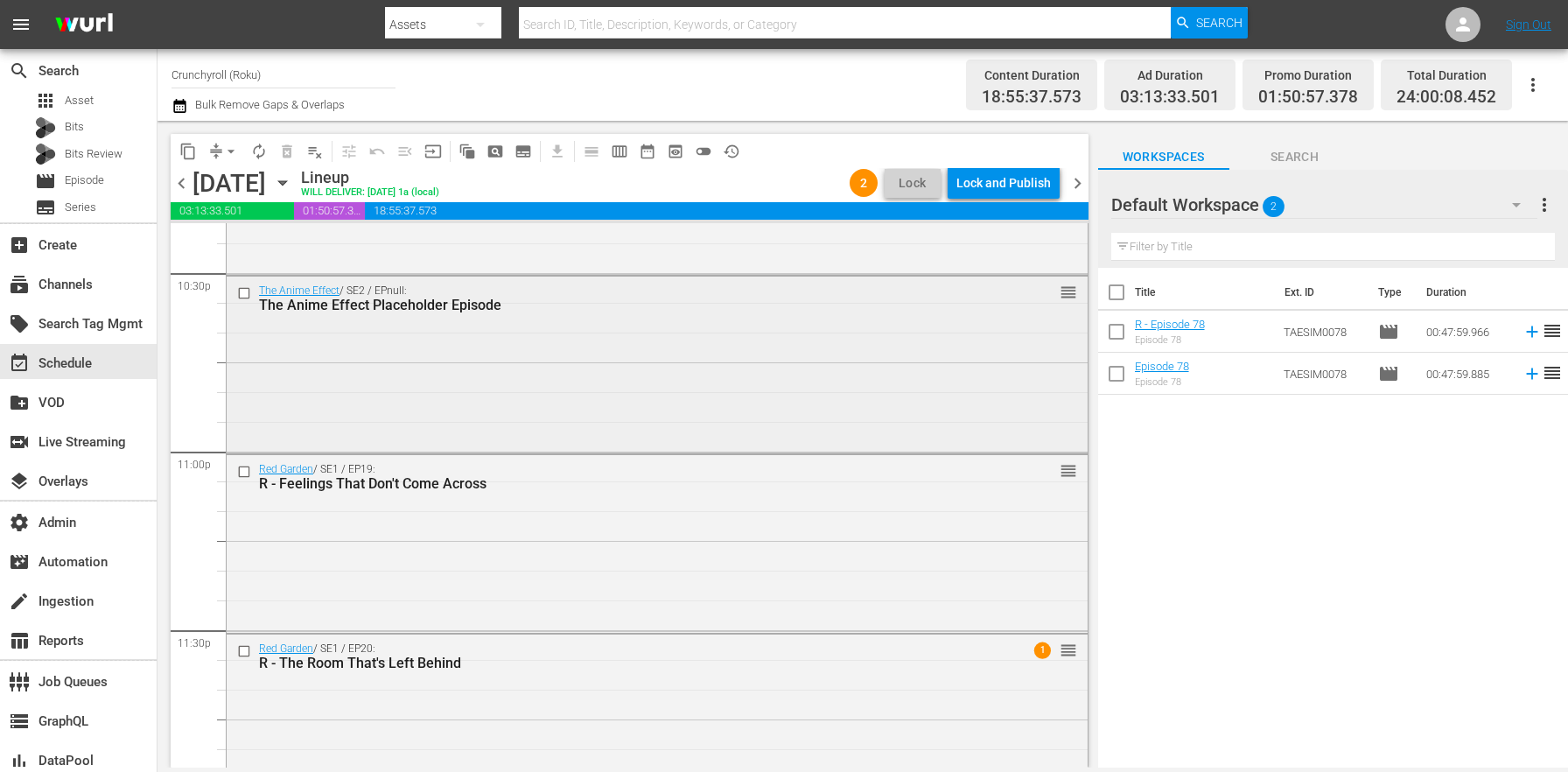
click at [244, 292] on input "checkbox" at bounding box center [246, 293] width 19 height 15
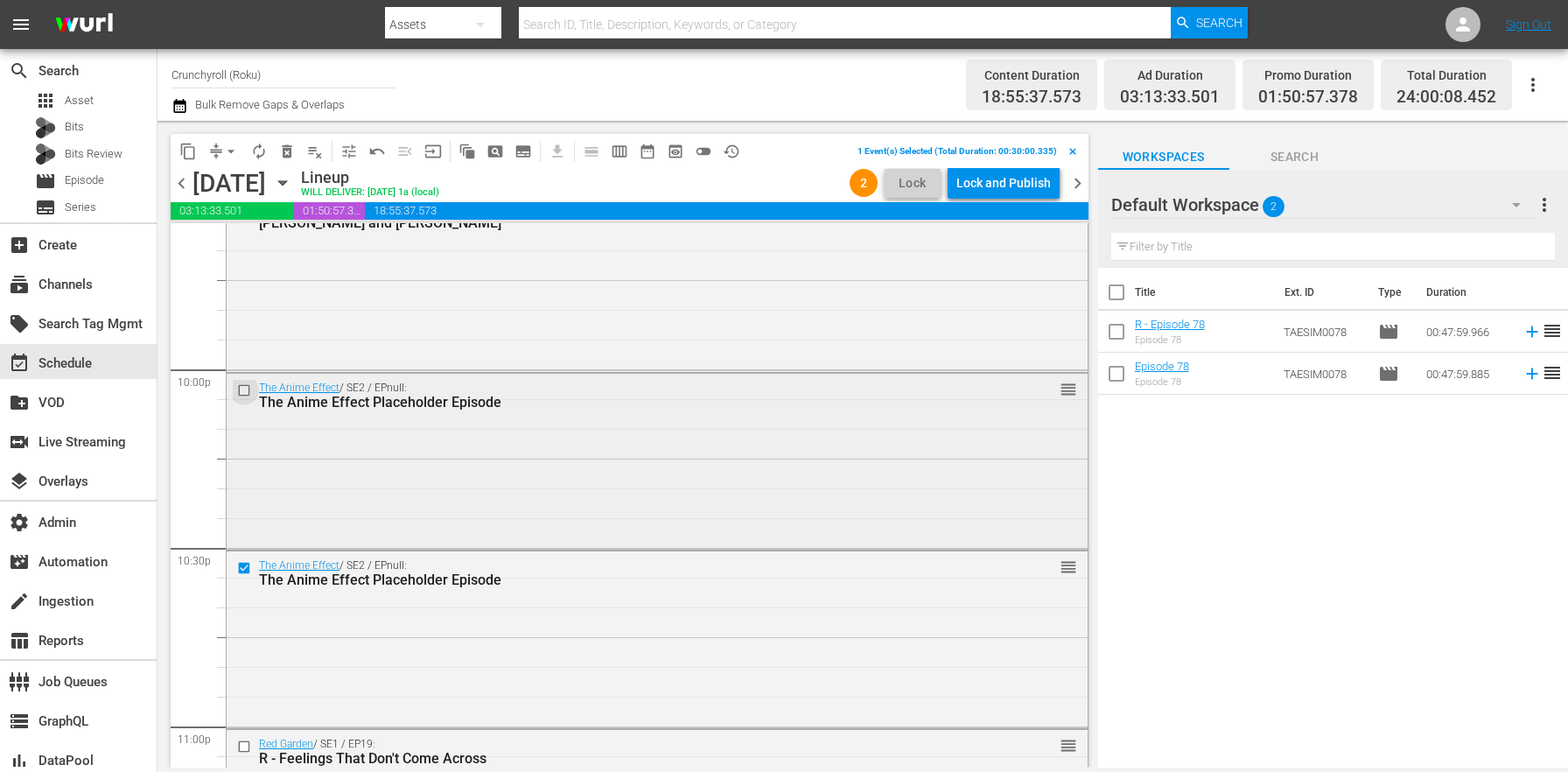
click at [245, 387] on input "checkbox" at bounding box center [246, 390] width 19 height 15
click at [288, 148] on span "delete_forever_outlined" at bounding box center [287, 151] width 18 height 18
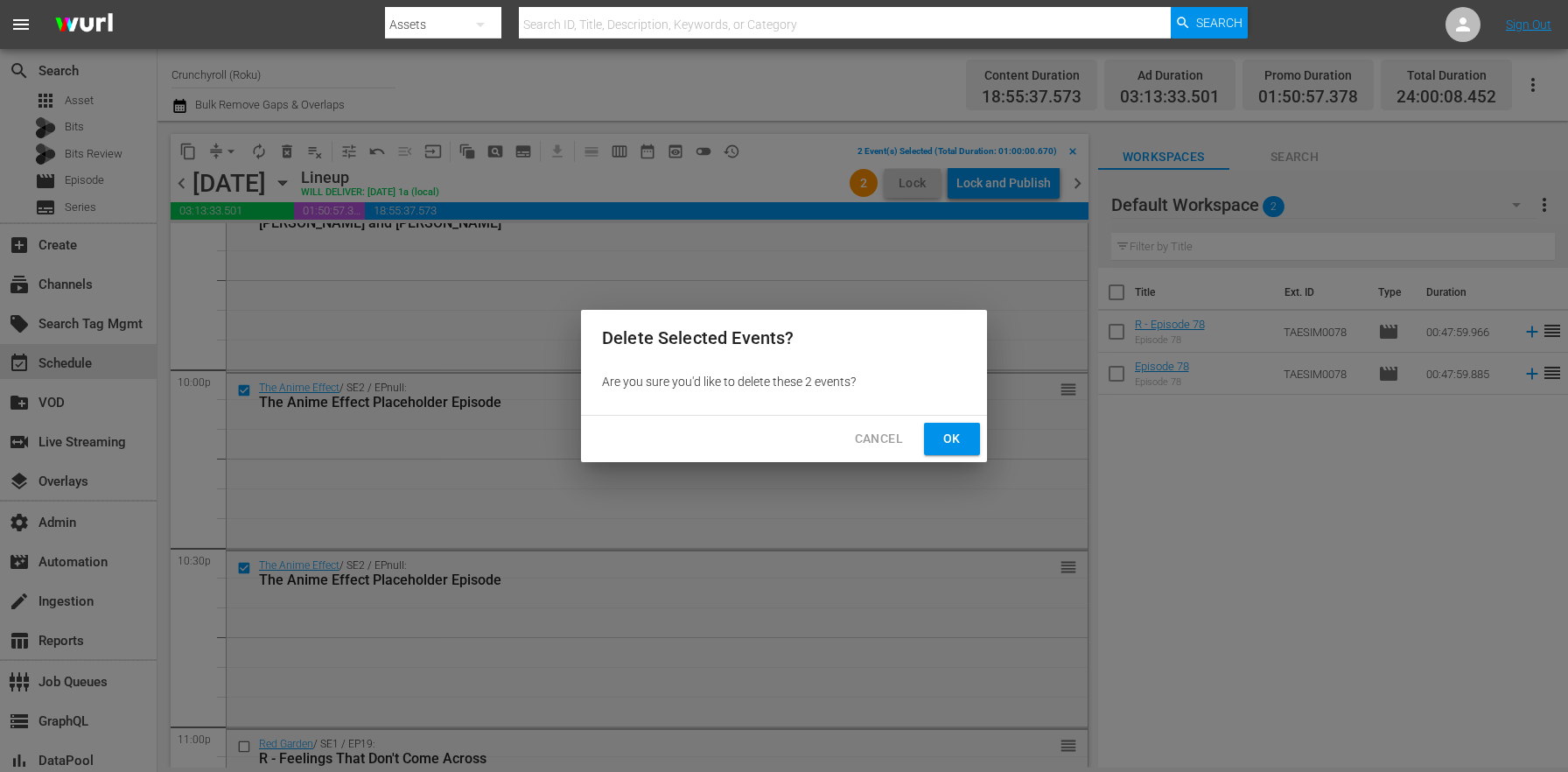
click at [973, 435] on button "Ok" at bounding box center [951, 438] width 56 height 33
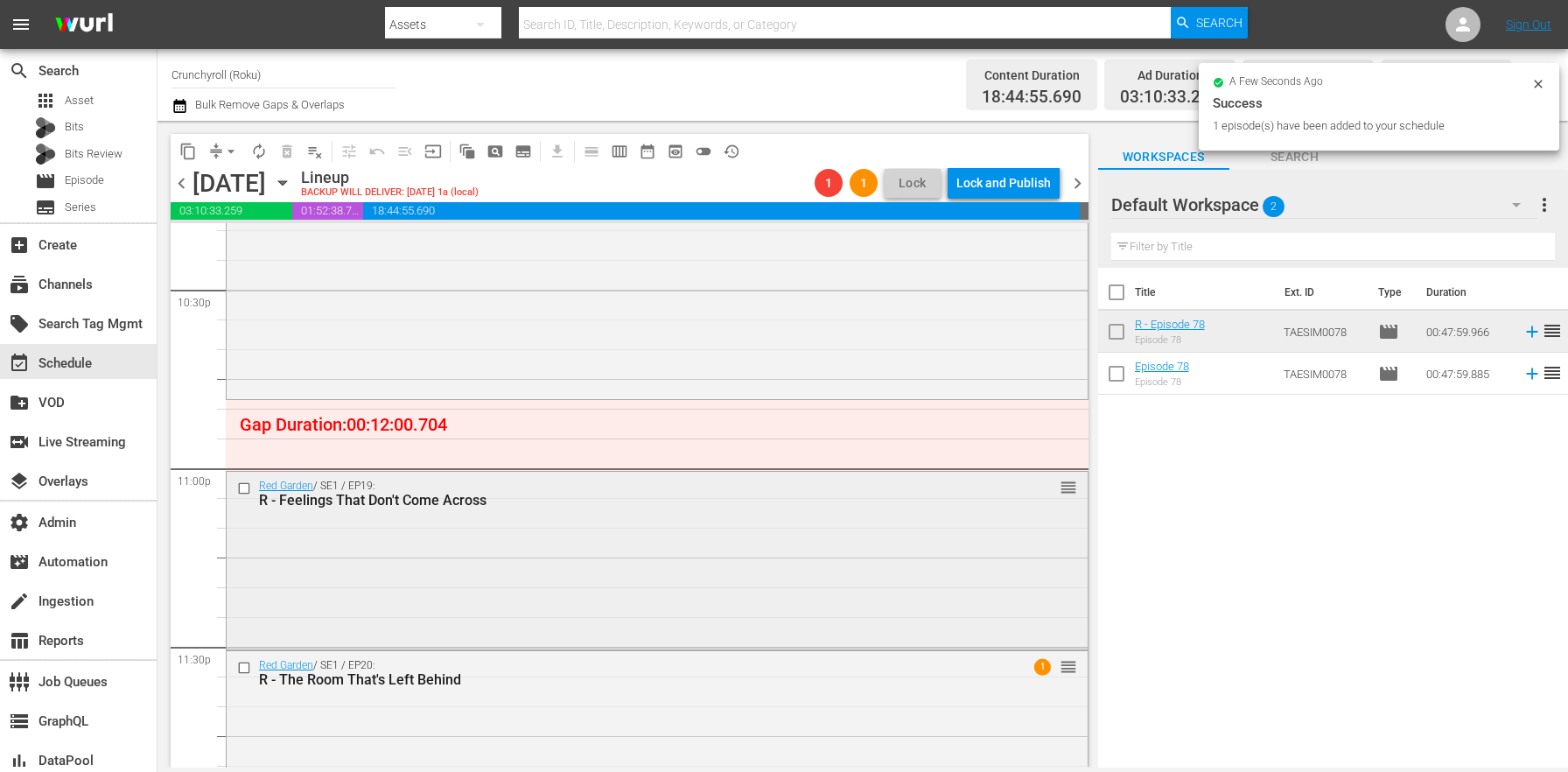
scroll to position [8026, 0]
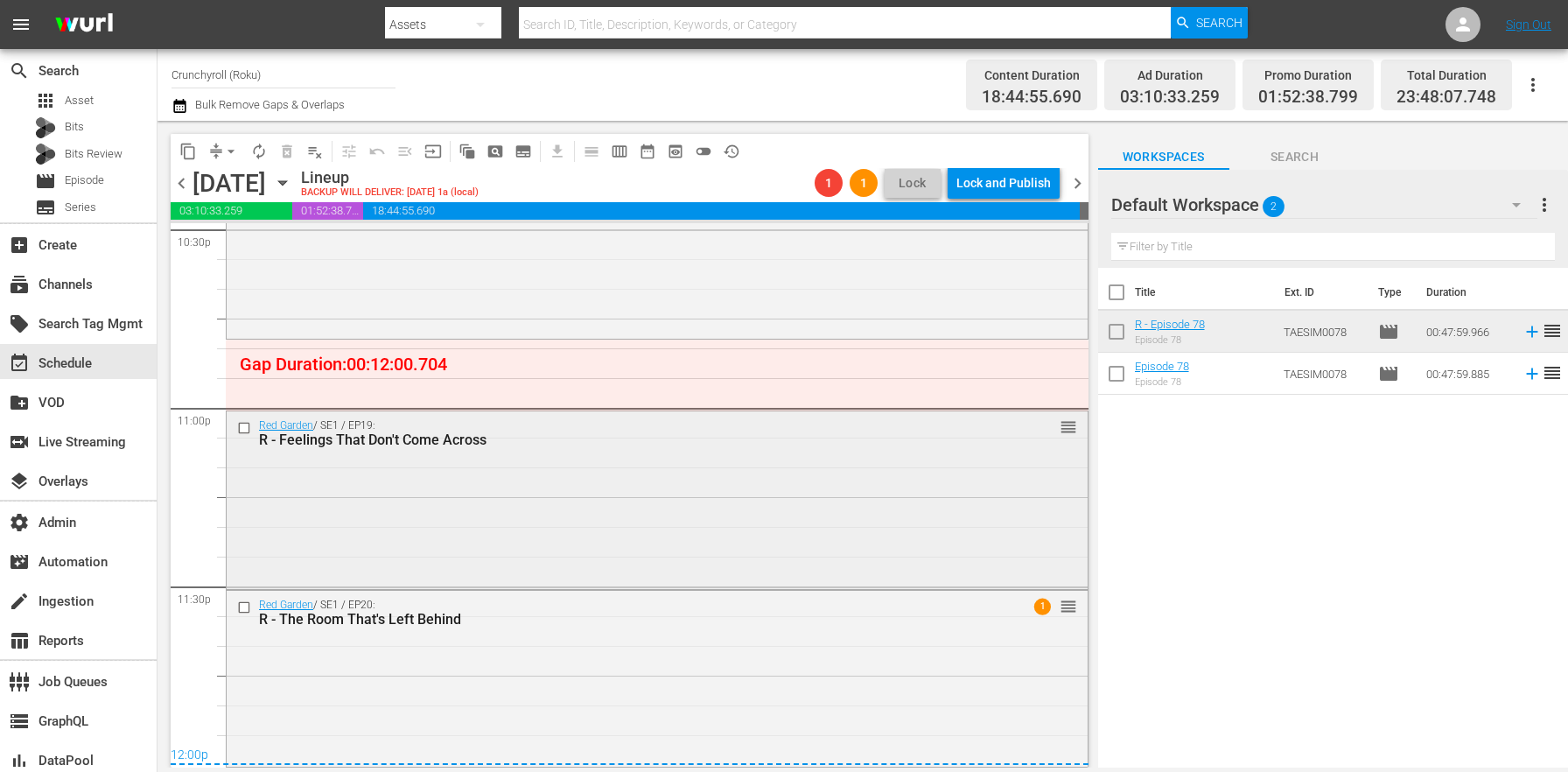
click at [381, 463] on div "Red Garden / SE1 / EP19: R - Feelings That Don't Come Across reorder" at bounding box center [657, 498] width 861 height 173
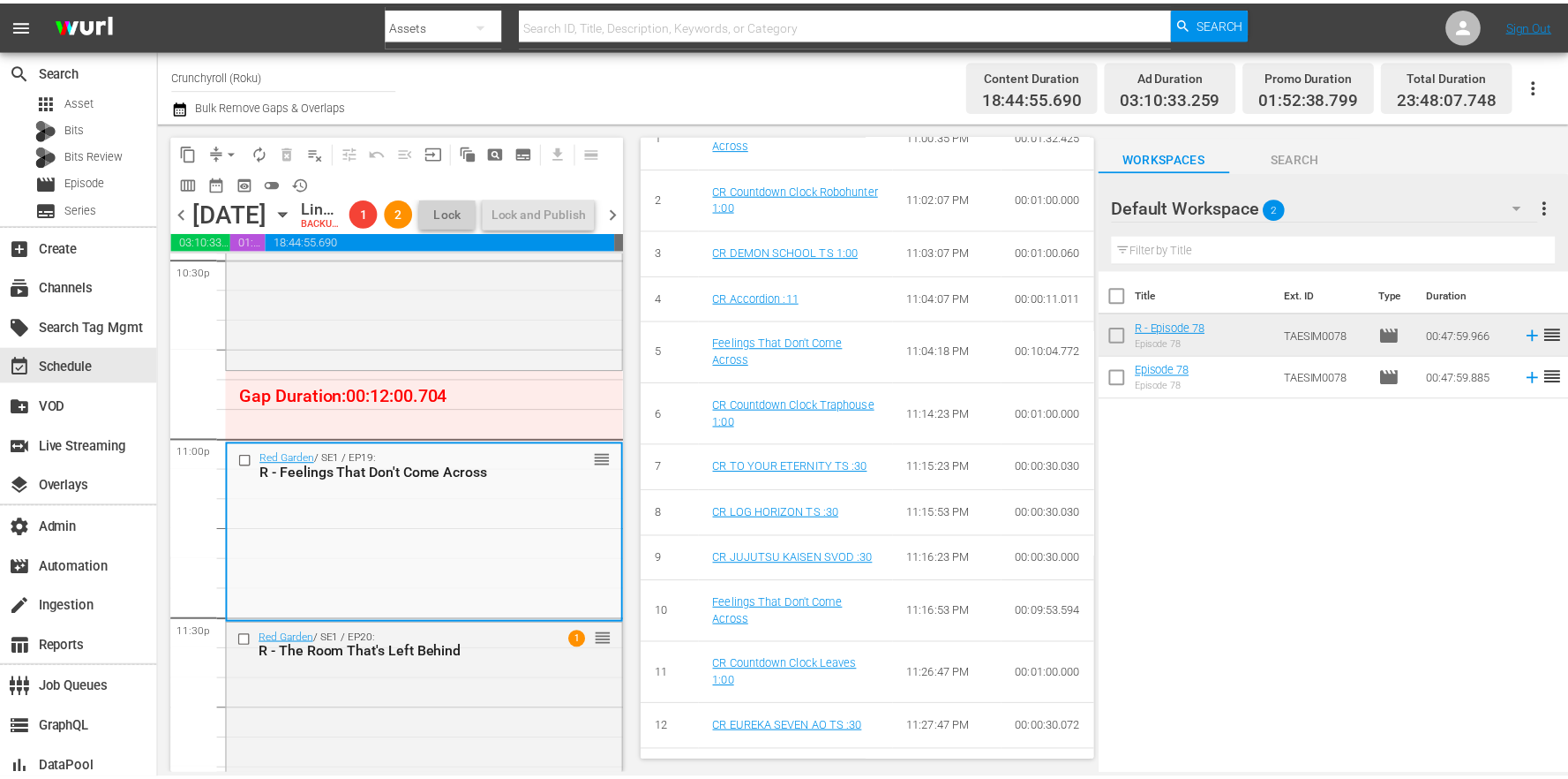
scroll to position [0, 0]
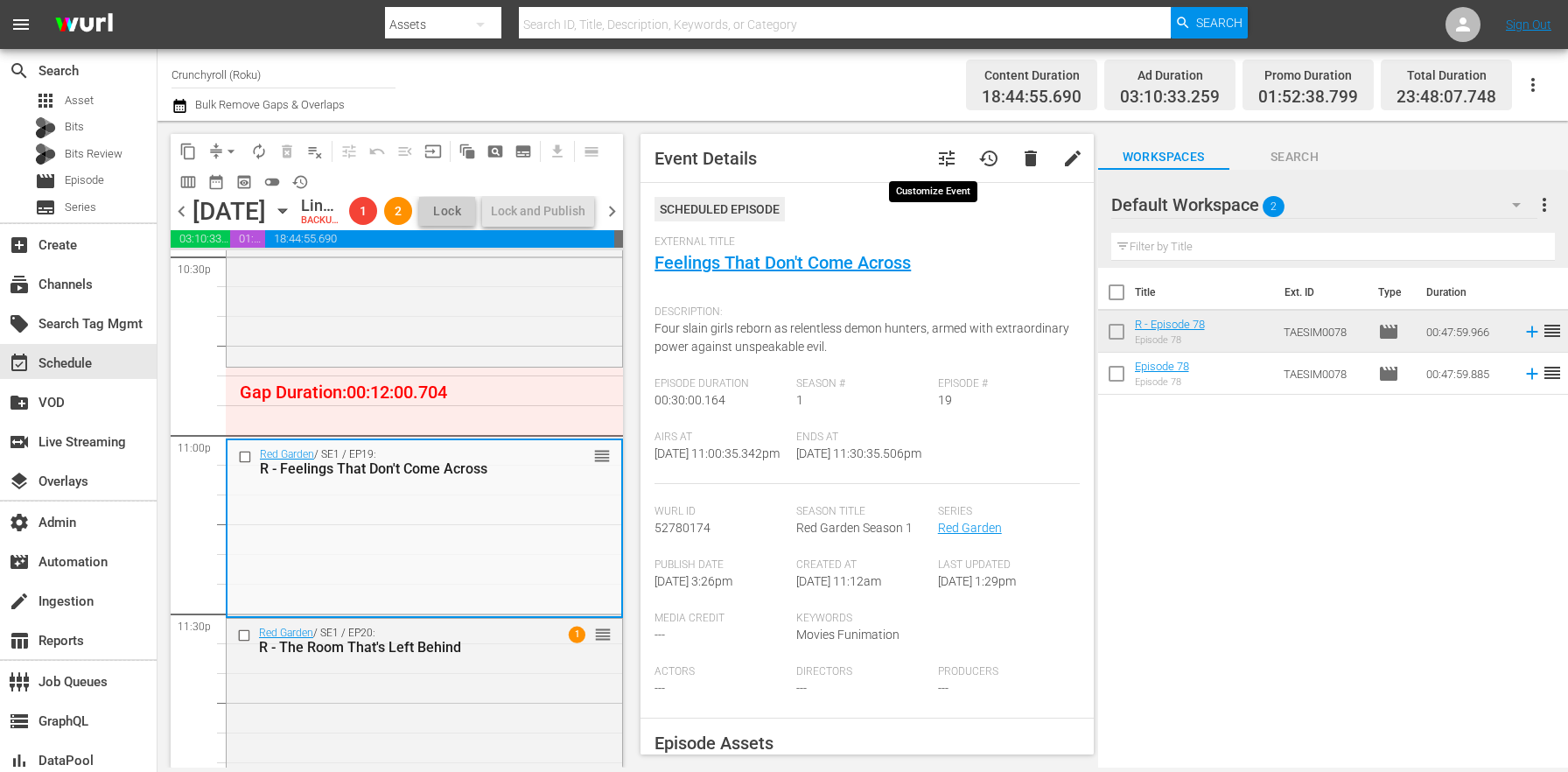
click at [936, 155] on span "tune" at bounding box center [947, 158] width 21 height 21
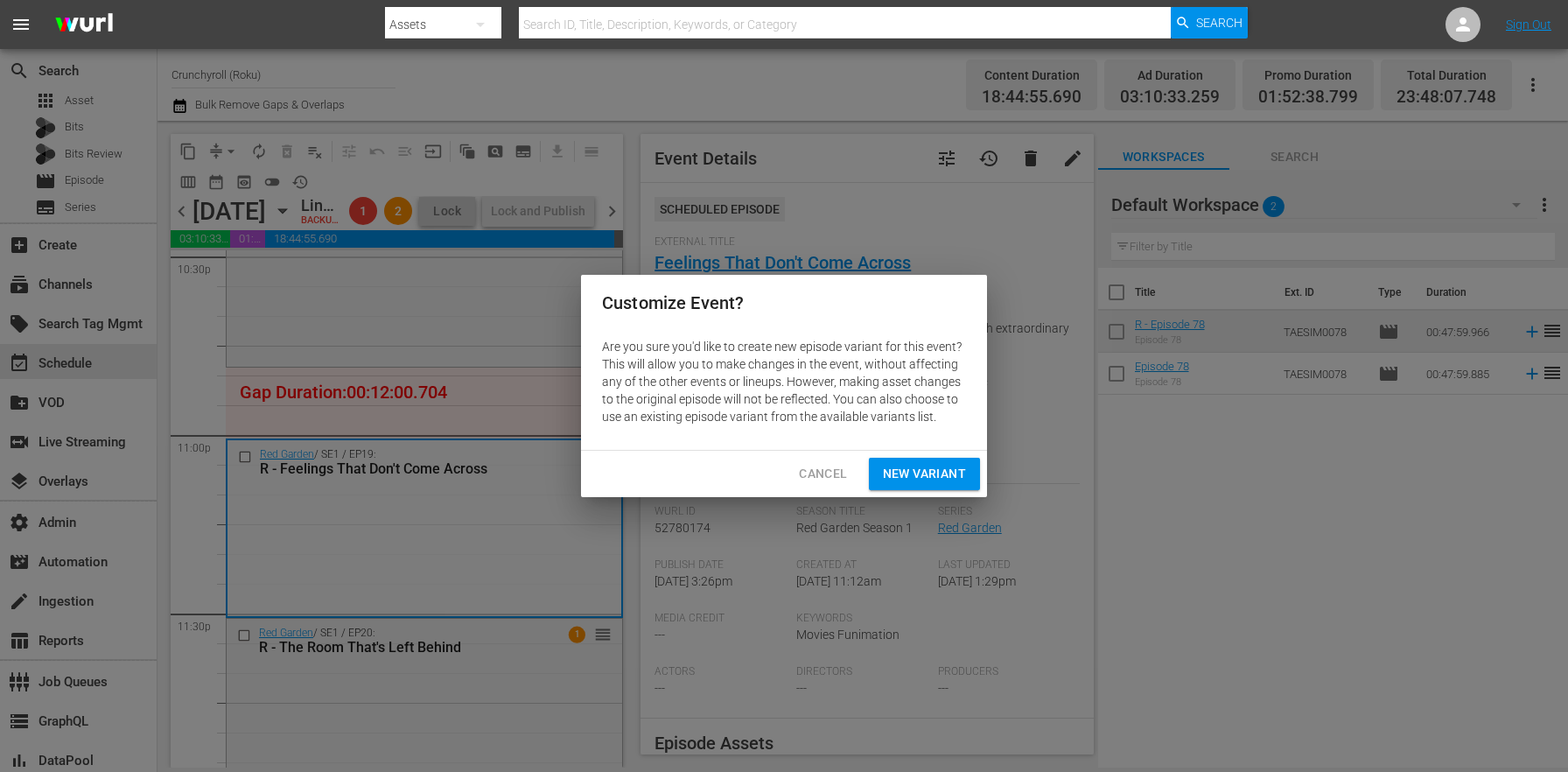
click at [923, 468] on span "New Variant" at bounding box center [924, 473] width 83 height 22
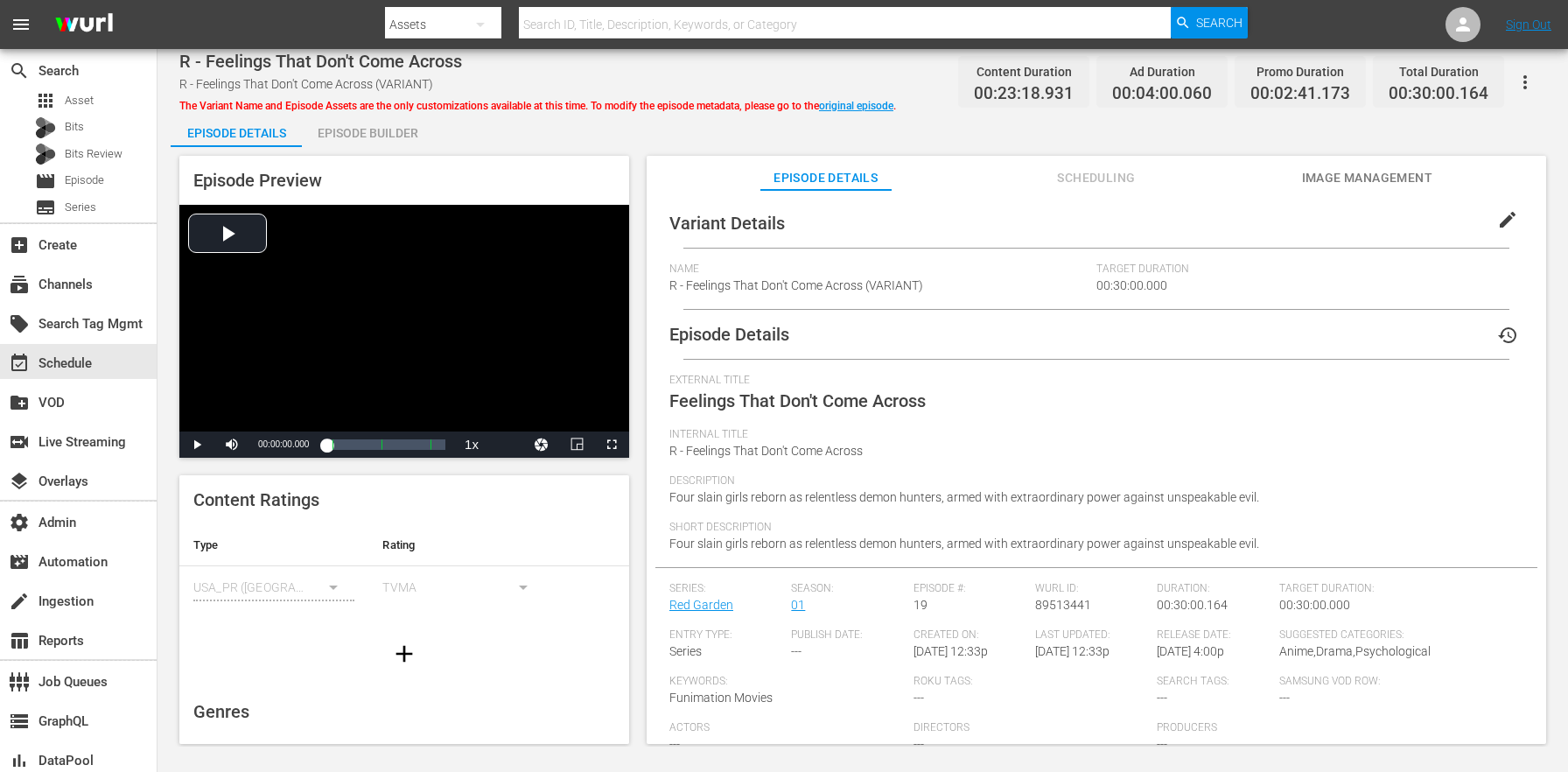
click at [352, 133] on div "Episode Builder" at bounding box center [367, 133] width 132 height 42
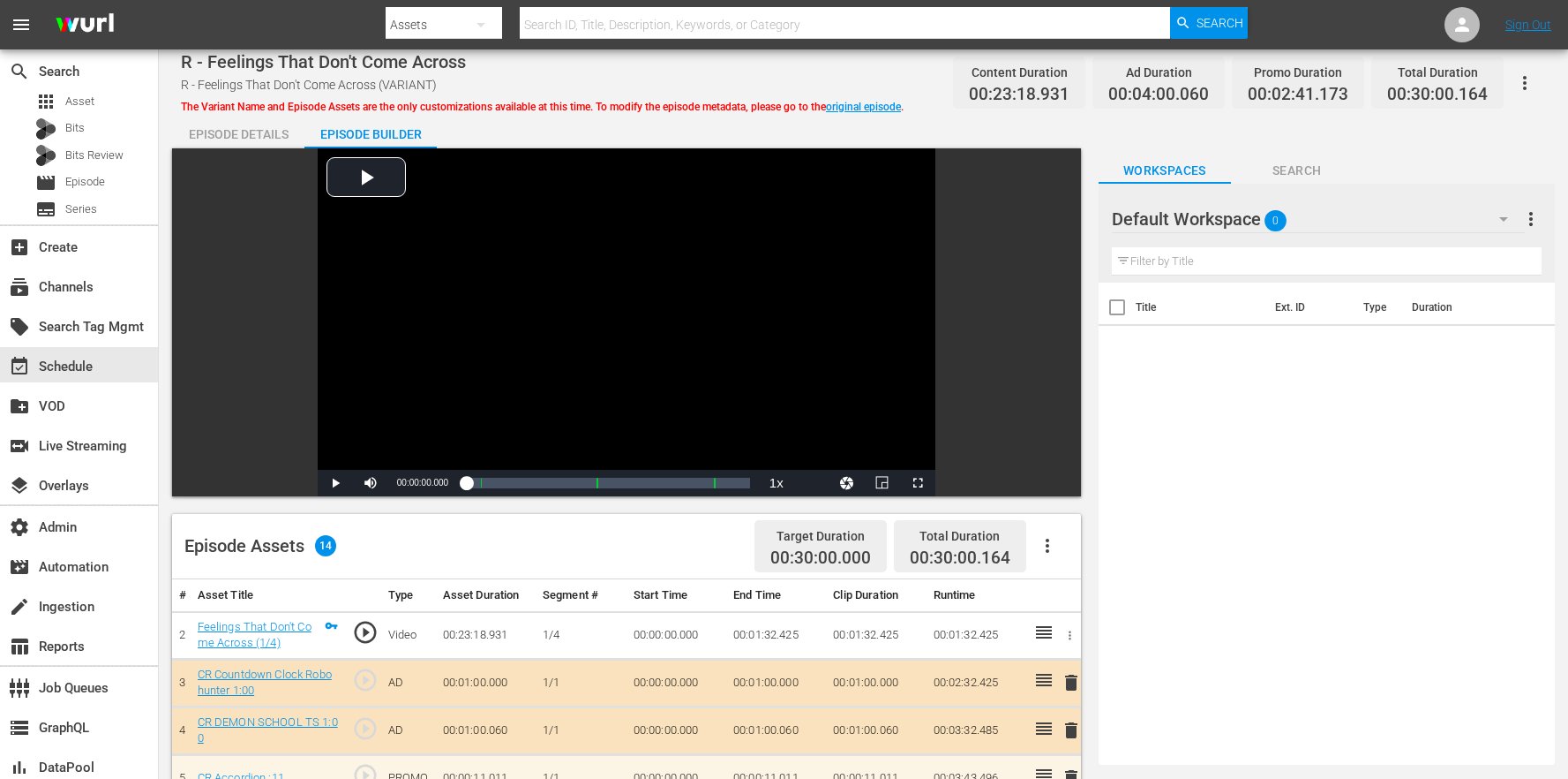
scroll to position [510, 0]
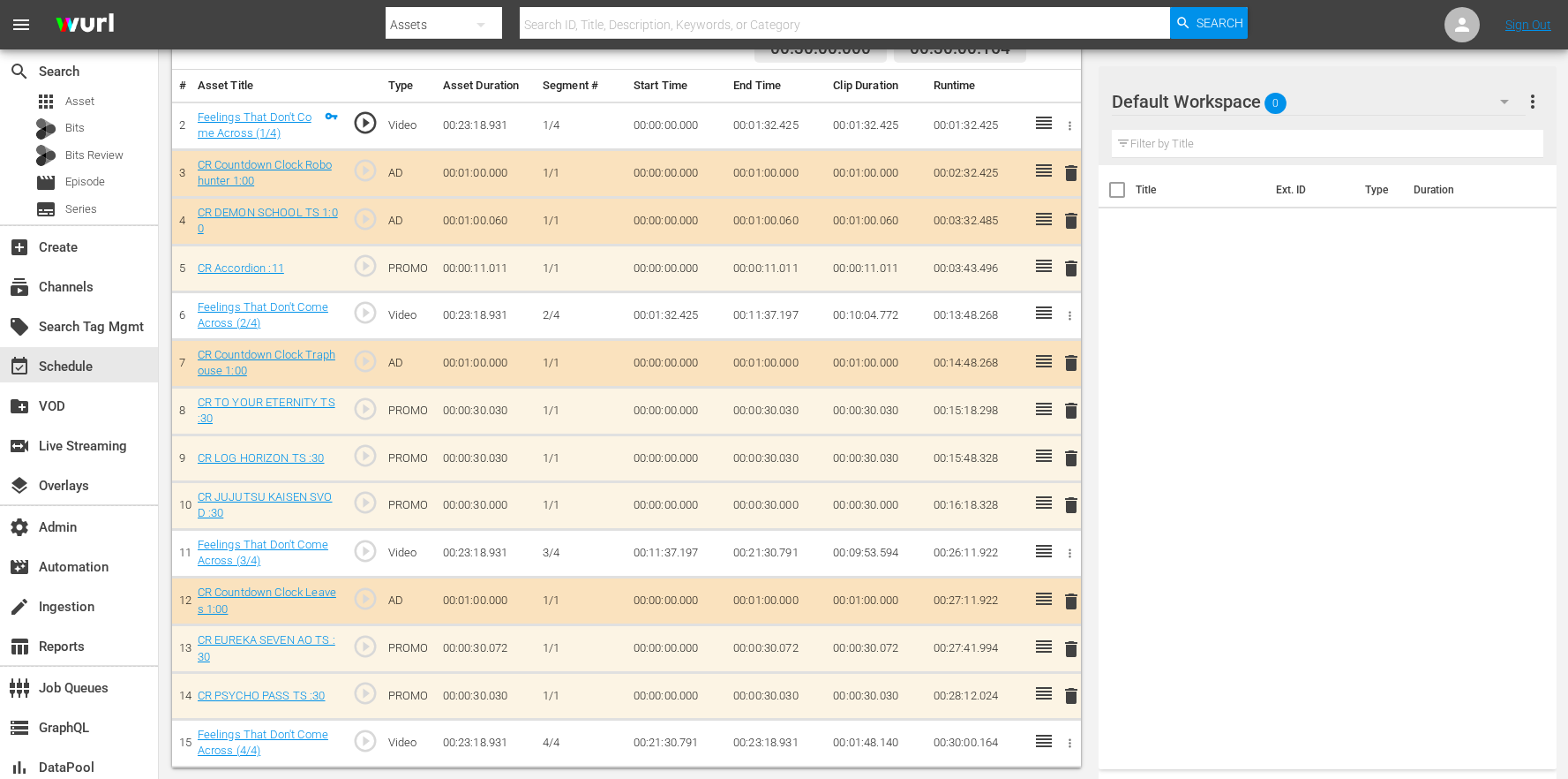
click at [1384, 94] on div "Default Workspace 0" at bounding box center [1319, 101] width 414 height 49
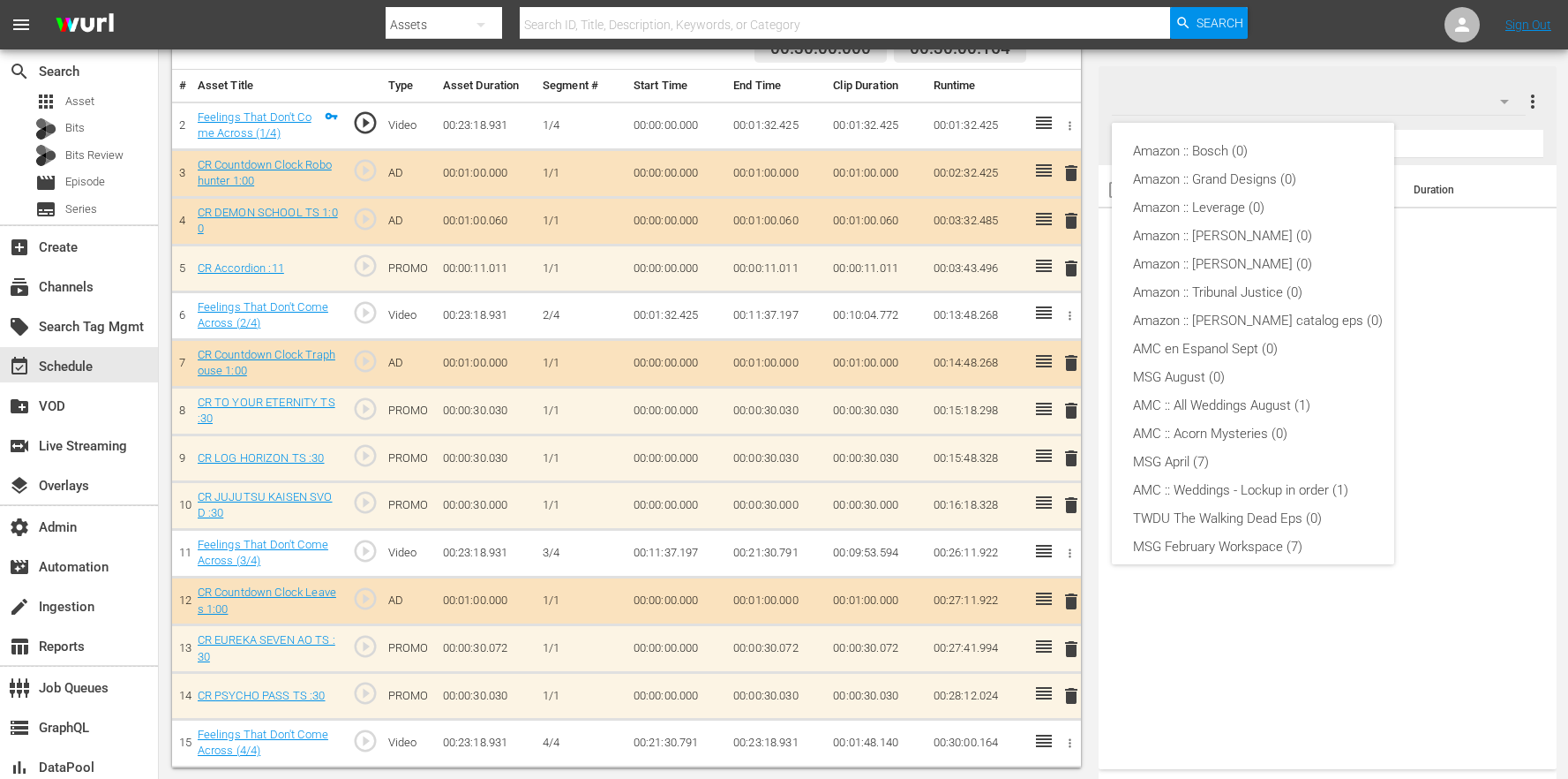
scroll to position [322, 0]
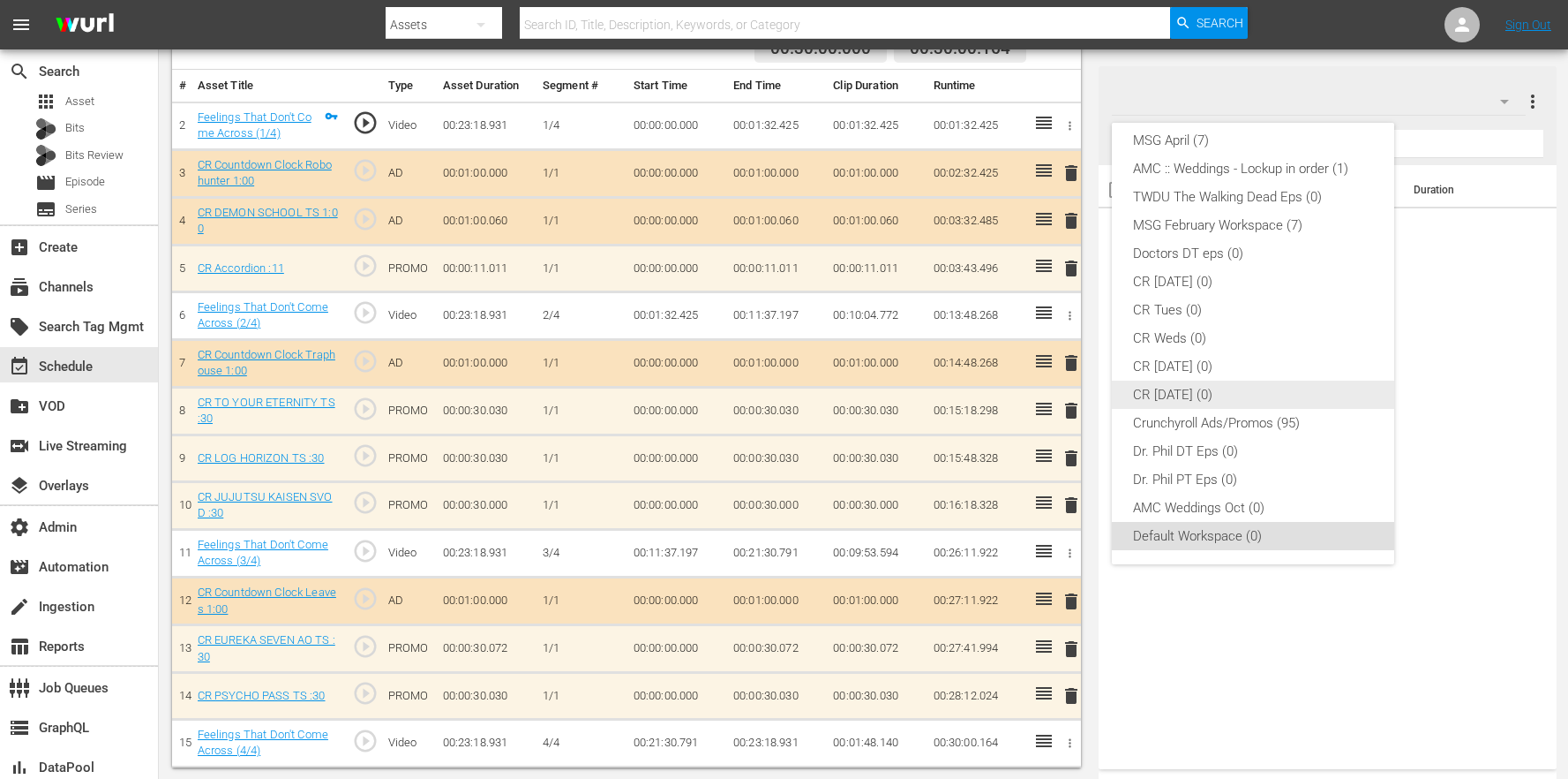
click at [1294, 422] on div "Crunchyroll Ads/Promos (95)" at bounding box center [1258, 423] width 249 height 29
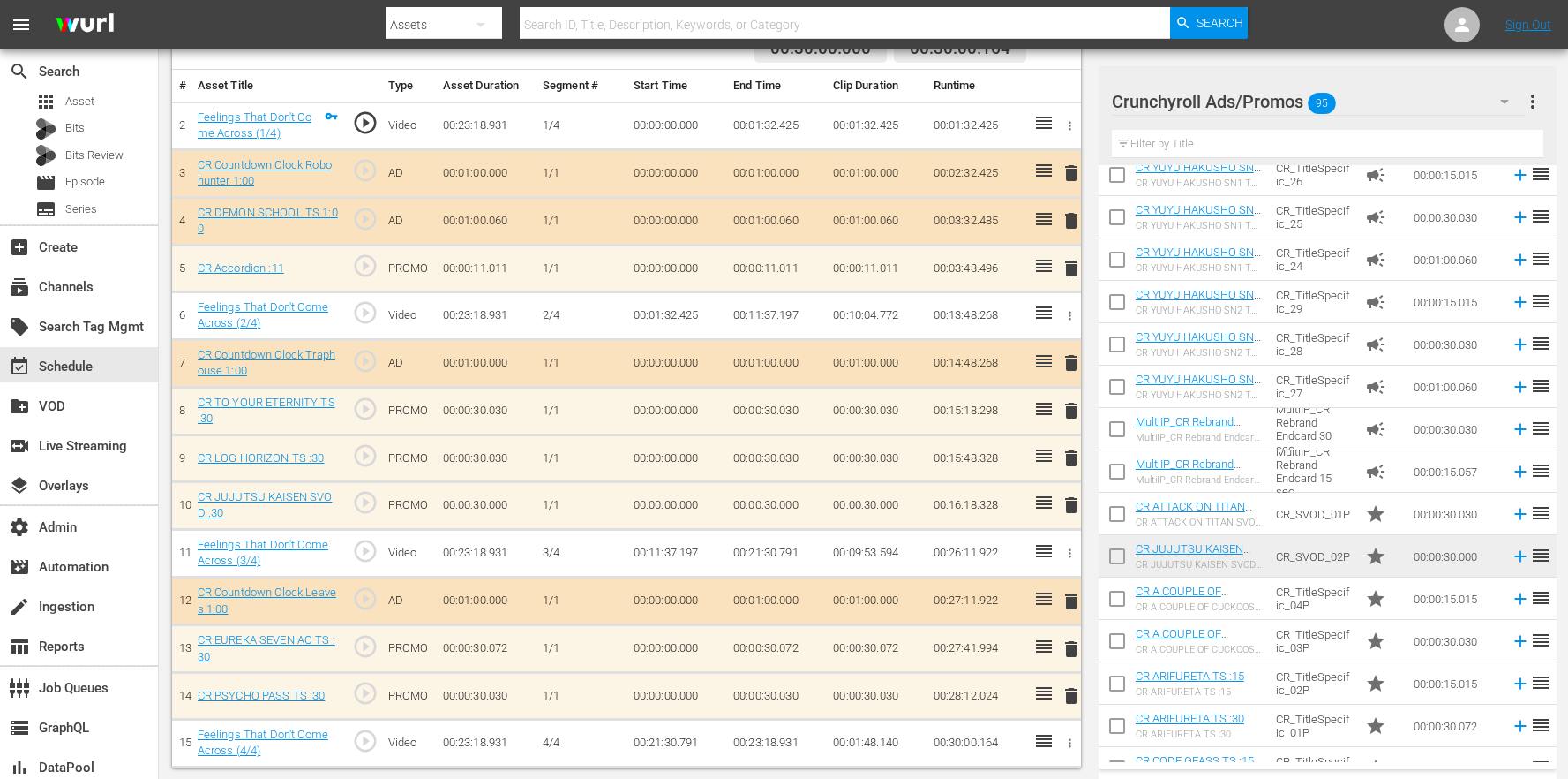
scroll to position [2031, 0]
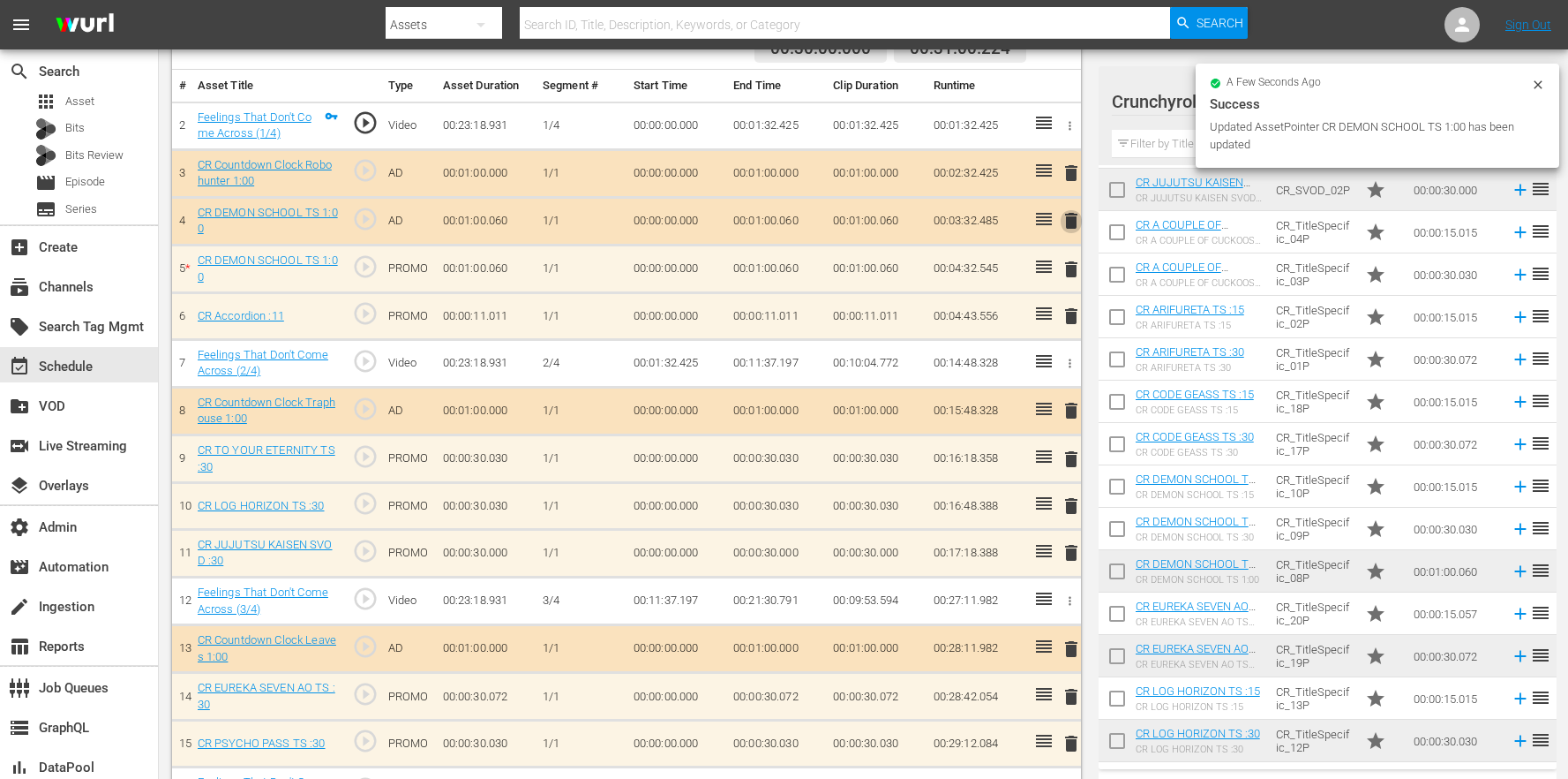
click at [1071, 227] on span "delete" at bounding box center [1072, 221] width 21 height 21
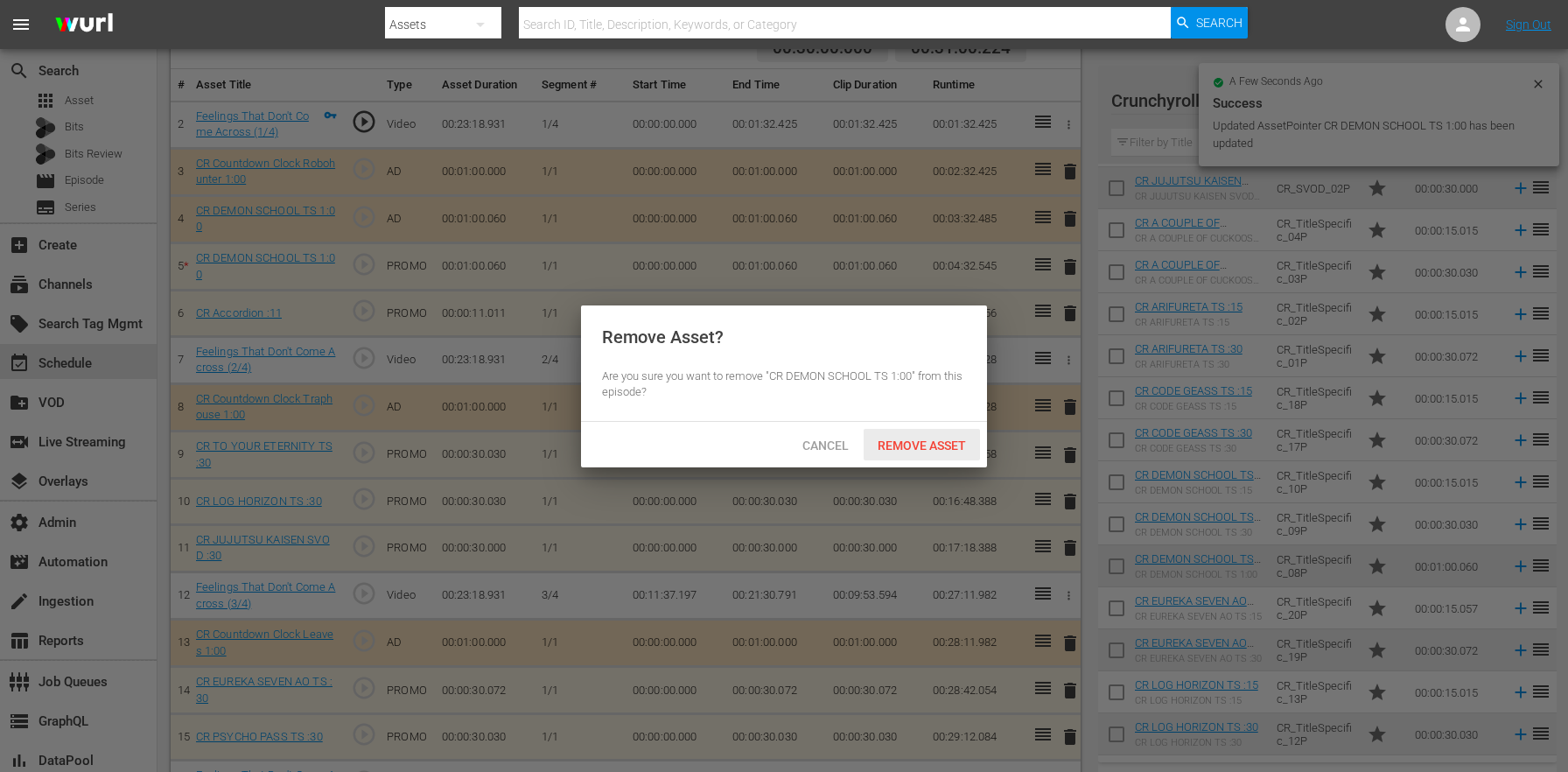
click at [951, 438] on span "Remove Asset" at bounding box center [922, 445] width 117 height 14
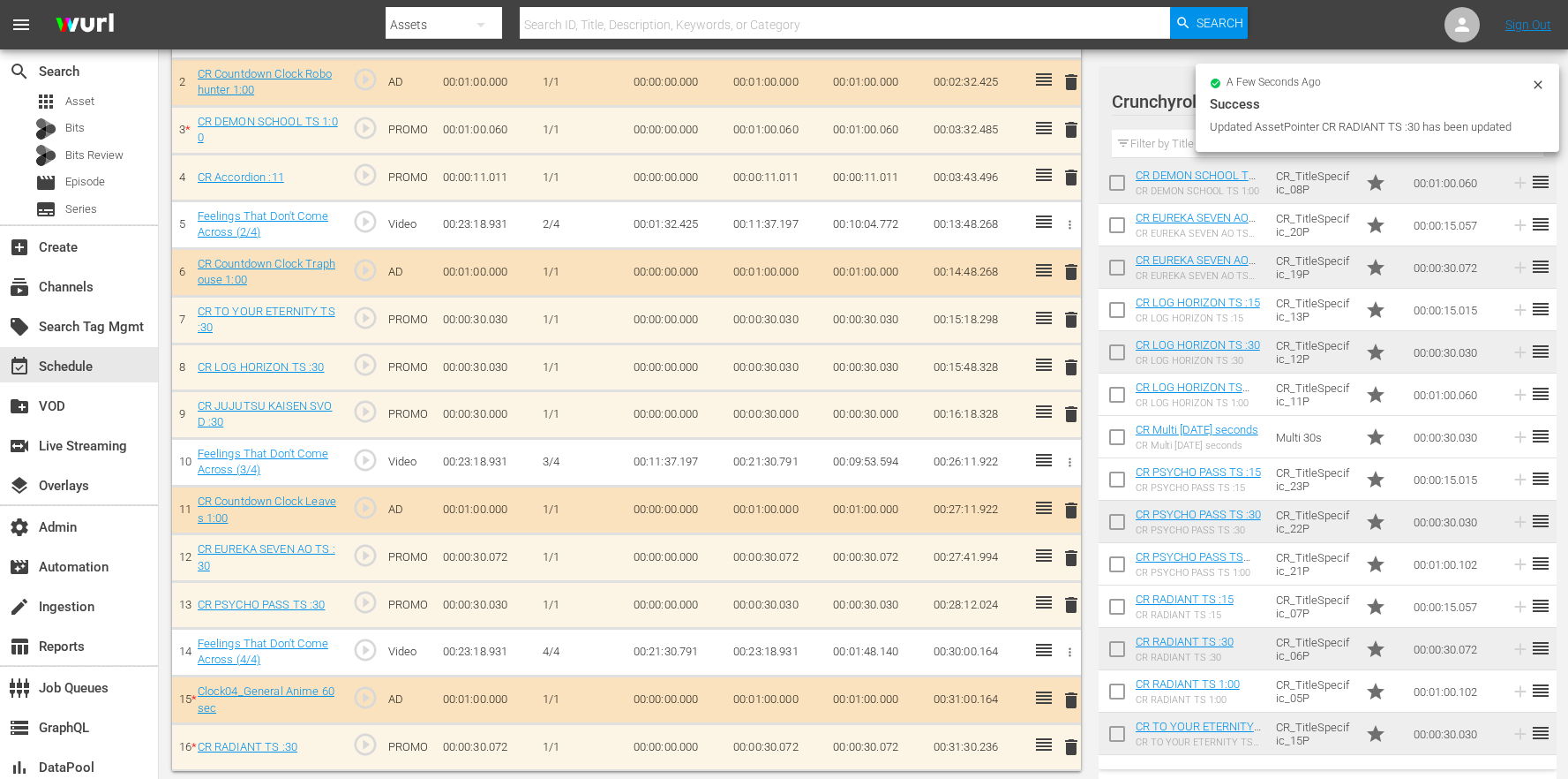
scroll to position [607, 0]
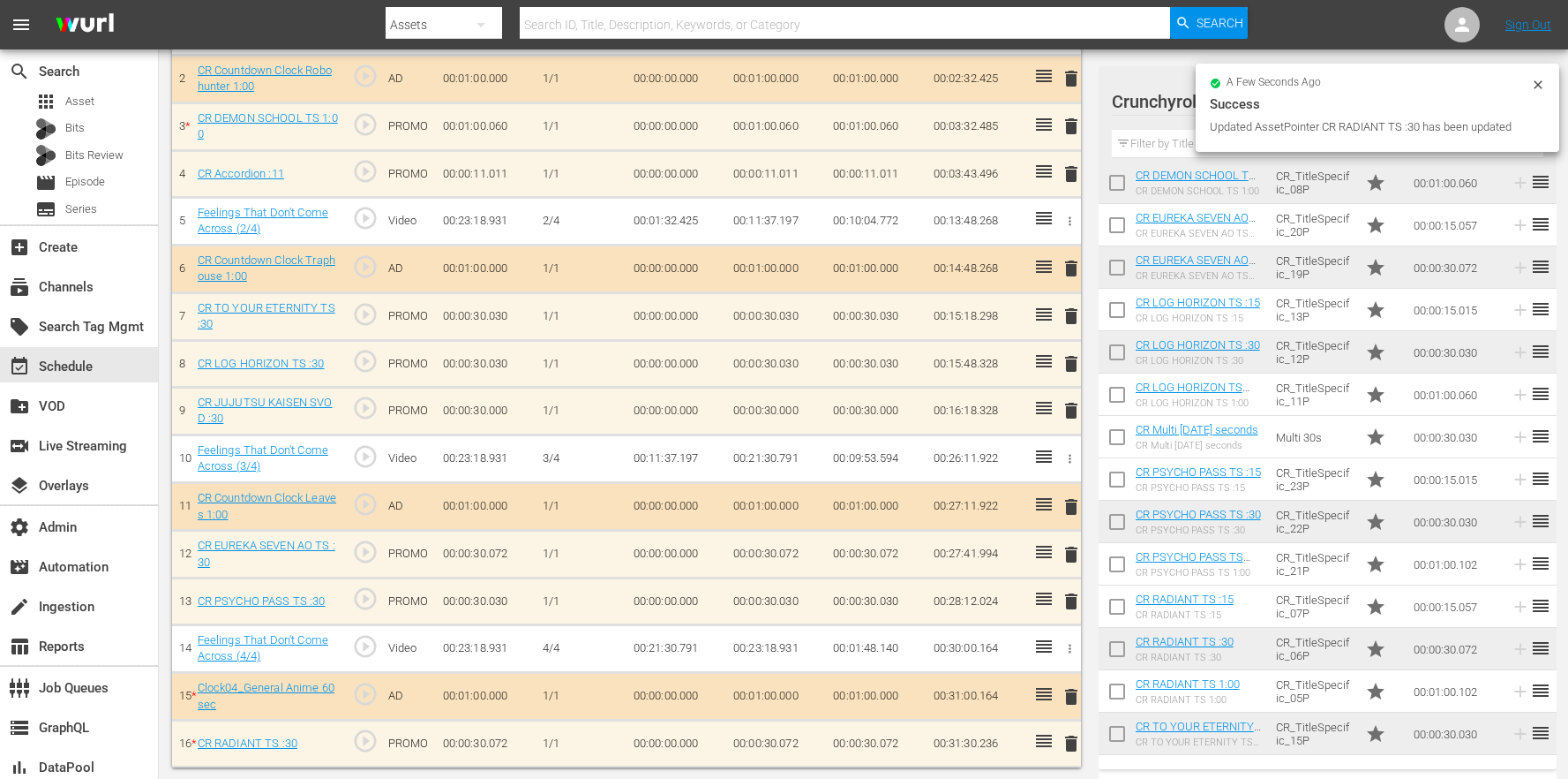
drag, startPoint x: 1287, startPoint y: 432, endPoint x: 512, endPoint y: 19, distance: 878.2
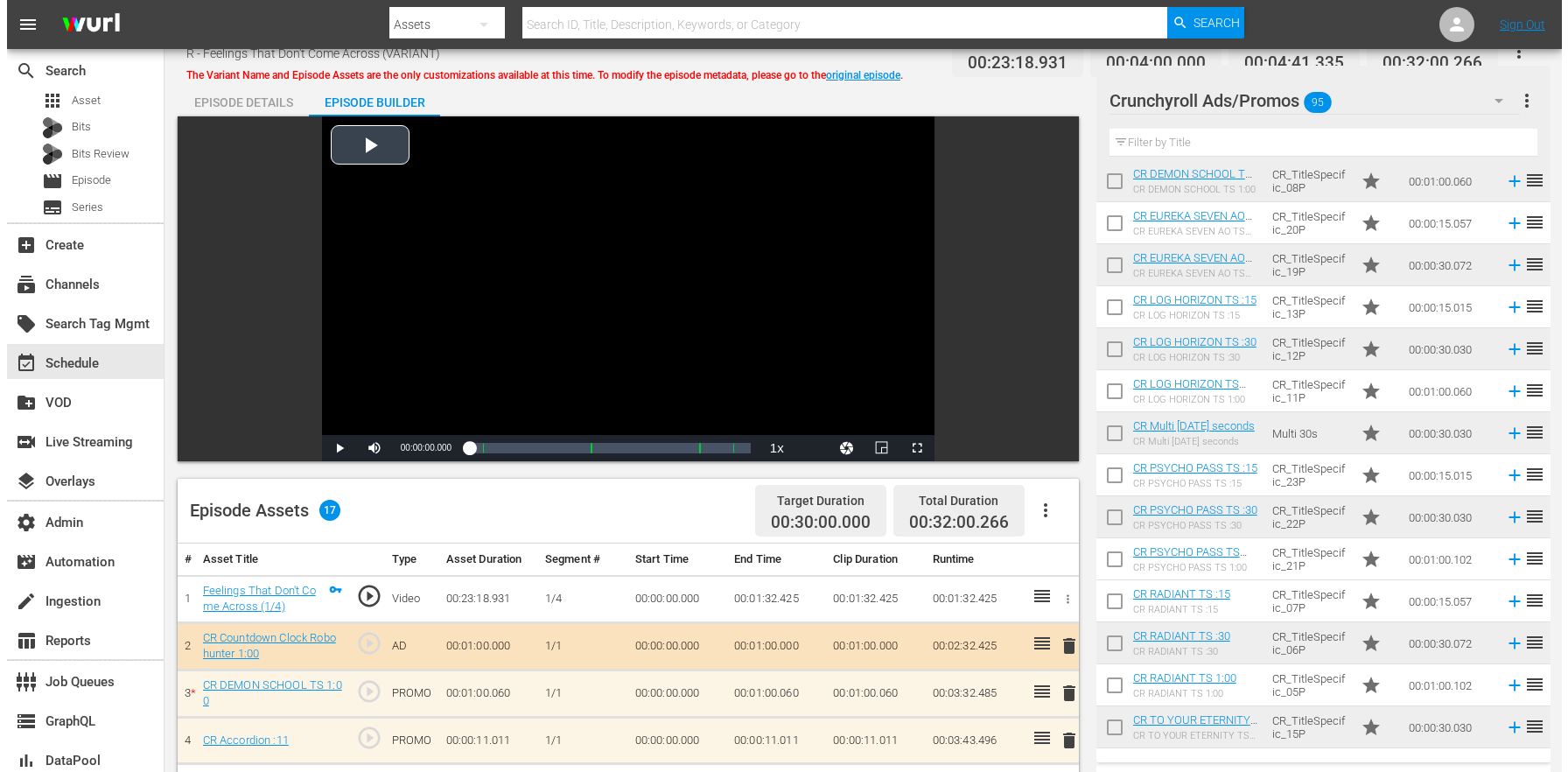
scroll to position [0, 0]
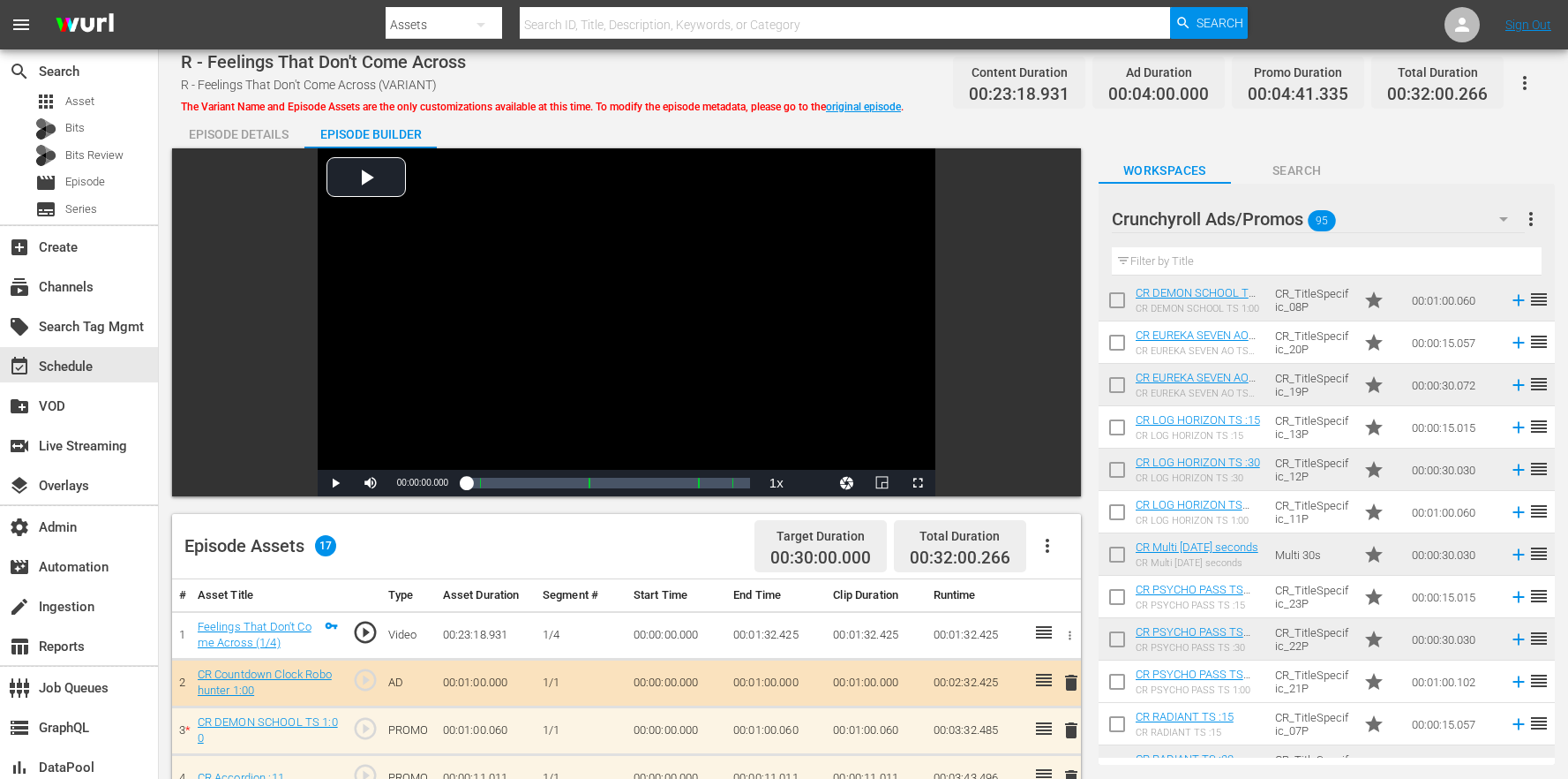
click at [265, 130] on div "Episode Details" at bounding box center [238, 135] width 133 height 43
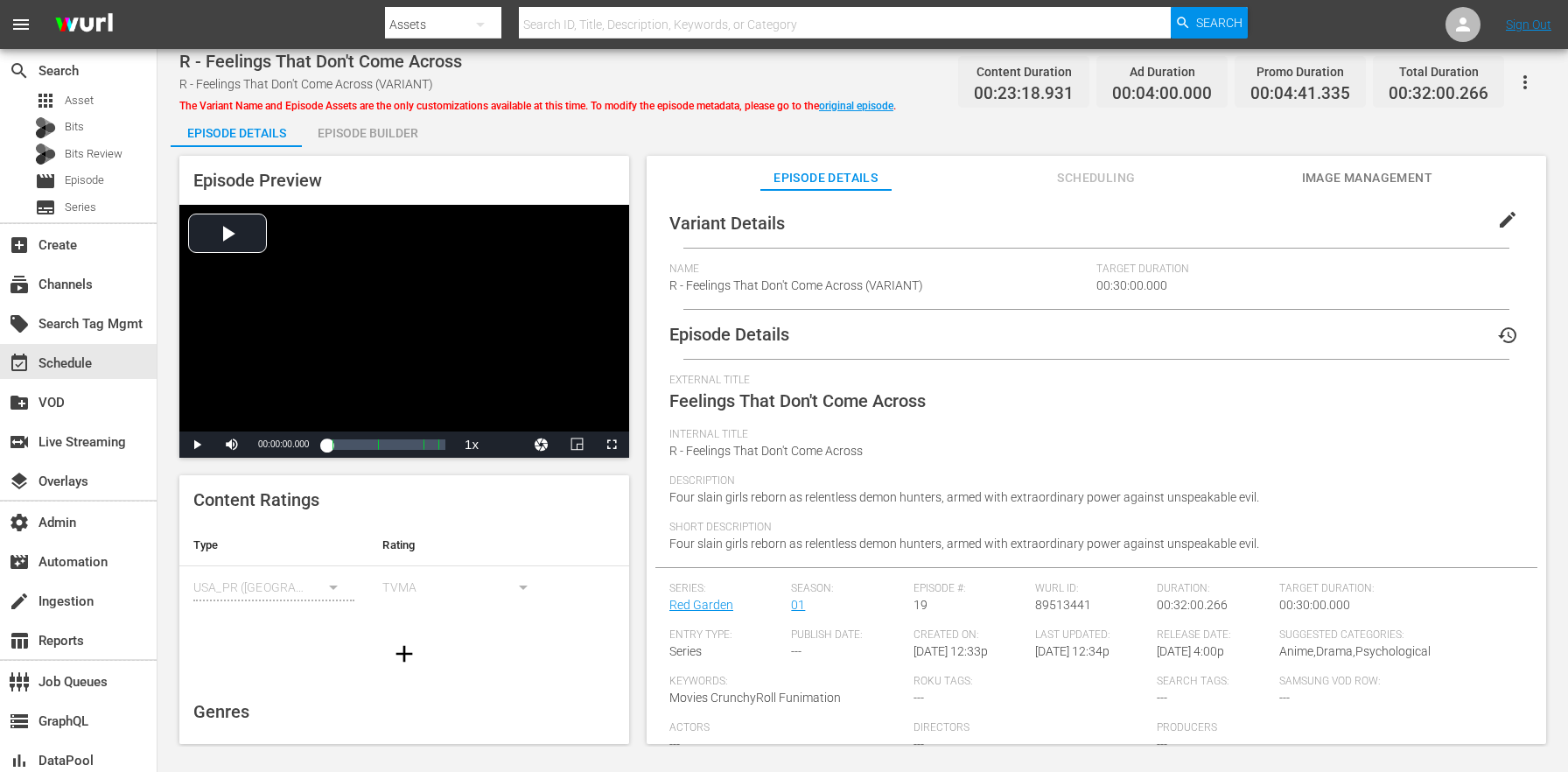
click at [1497, 214] on span "edit" at bounding box center [1508, 220] width 21 height 21
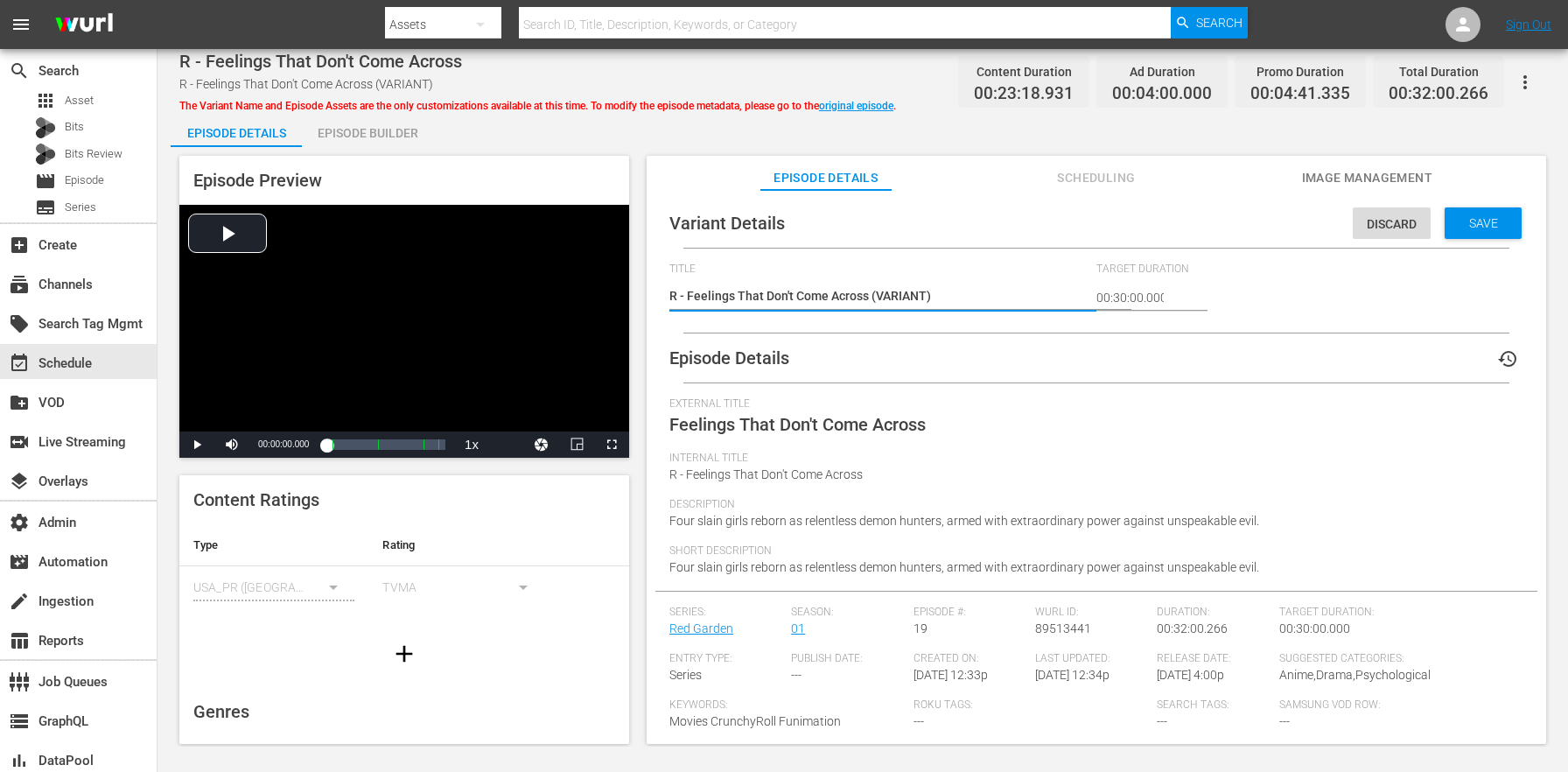
click at [898, 291] on textarea "R - Feelings That Don't Come Across (VARIANT)" at bounding box center [878, 298] width 418 height 21
type textarea "R - Feelings That Don't Come Across (3)"
type textarea "R - Feelings That Don't Come Across (32)"
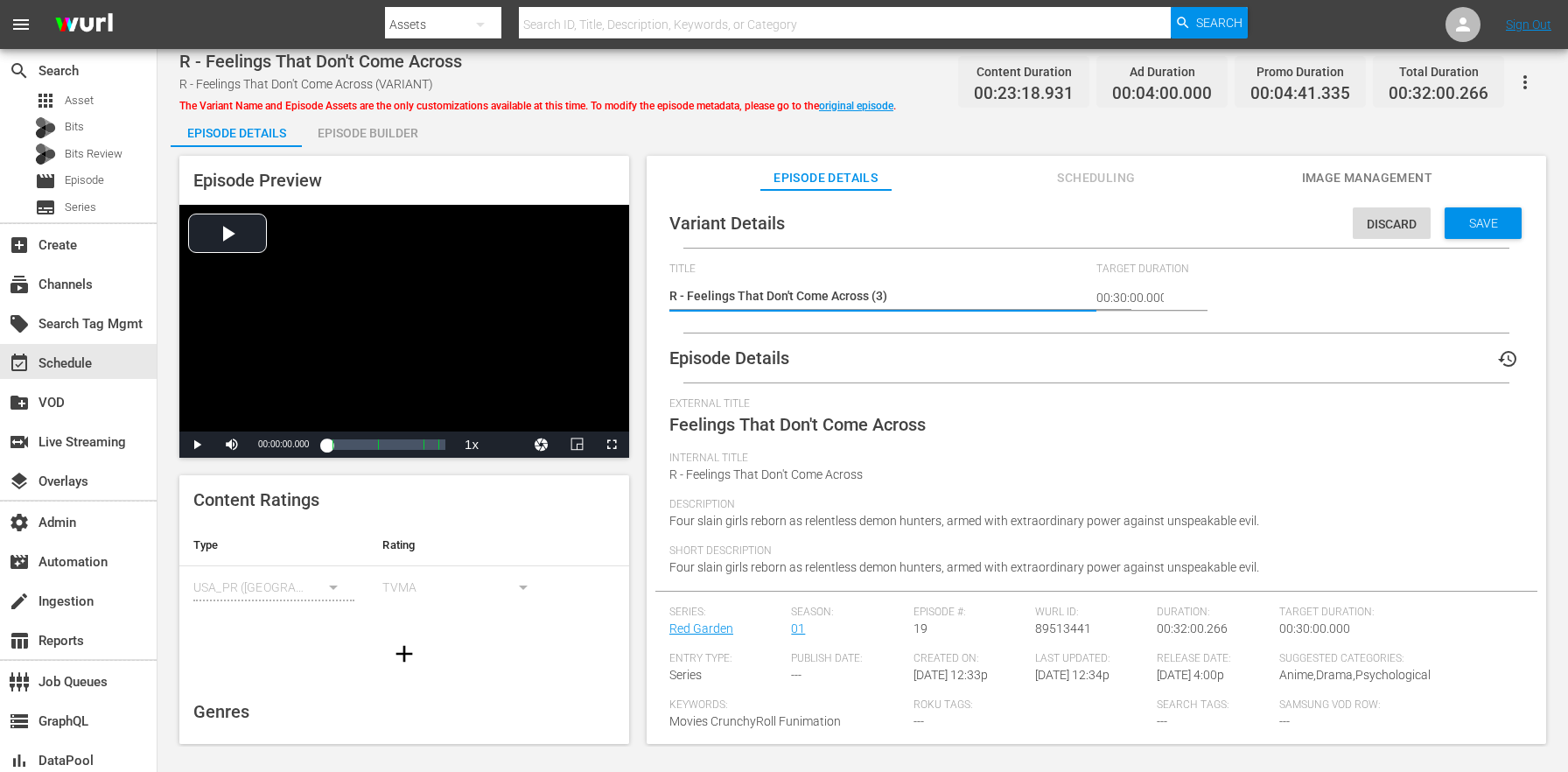
type textarea "R - Feelings That Don't Come Across (32)"
type textarea "R - Feelings That Don't Come Across (32m)"
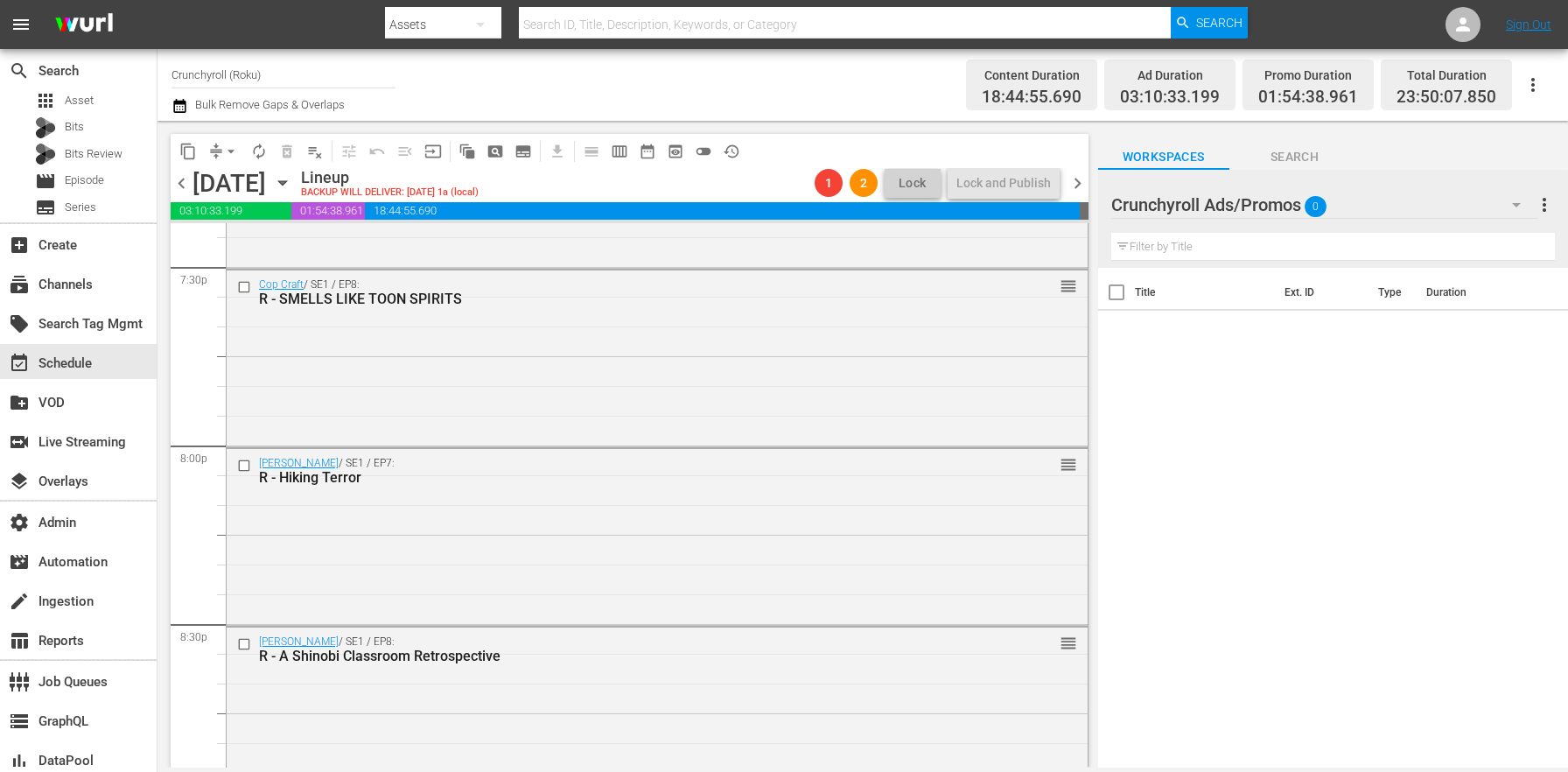
scroll to position [8026, 0]
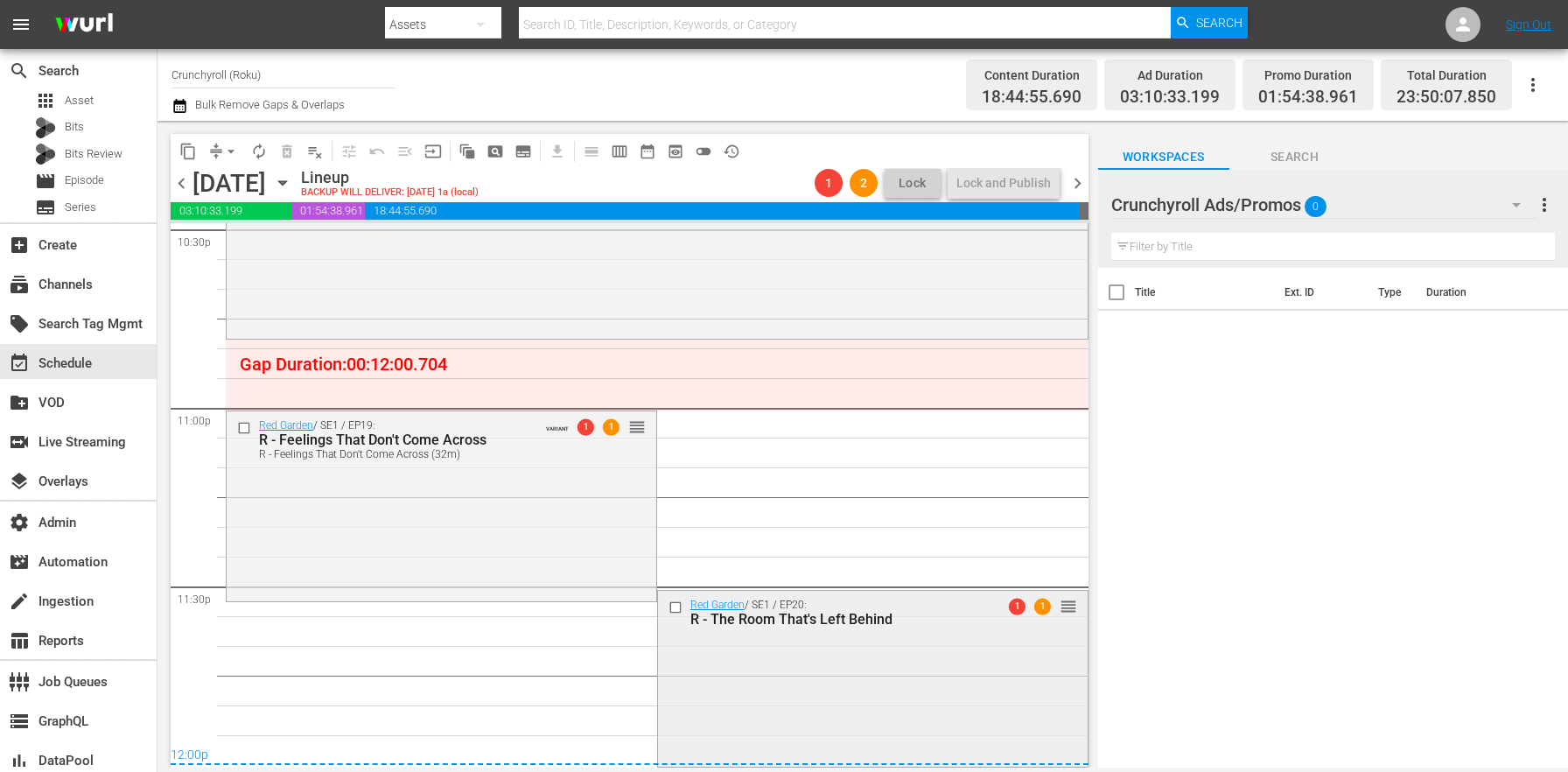
click at [724, 681] on div "Red Garden / SE1 / EP20: R - The Room That's Left Behind 1 1 reorder" at bounding box center [873, 677] width 429 height 173
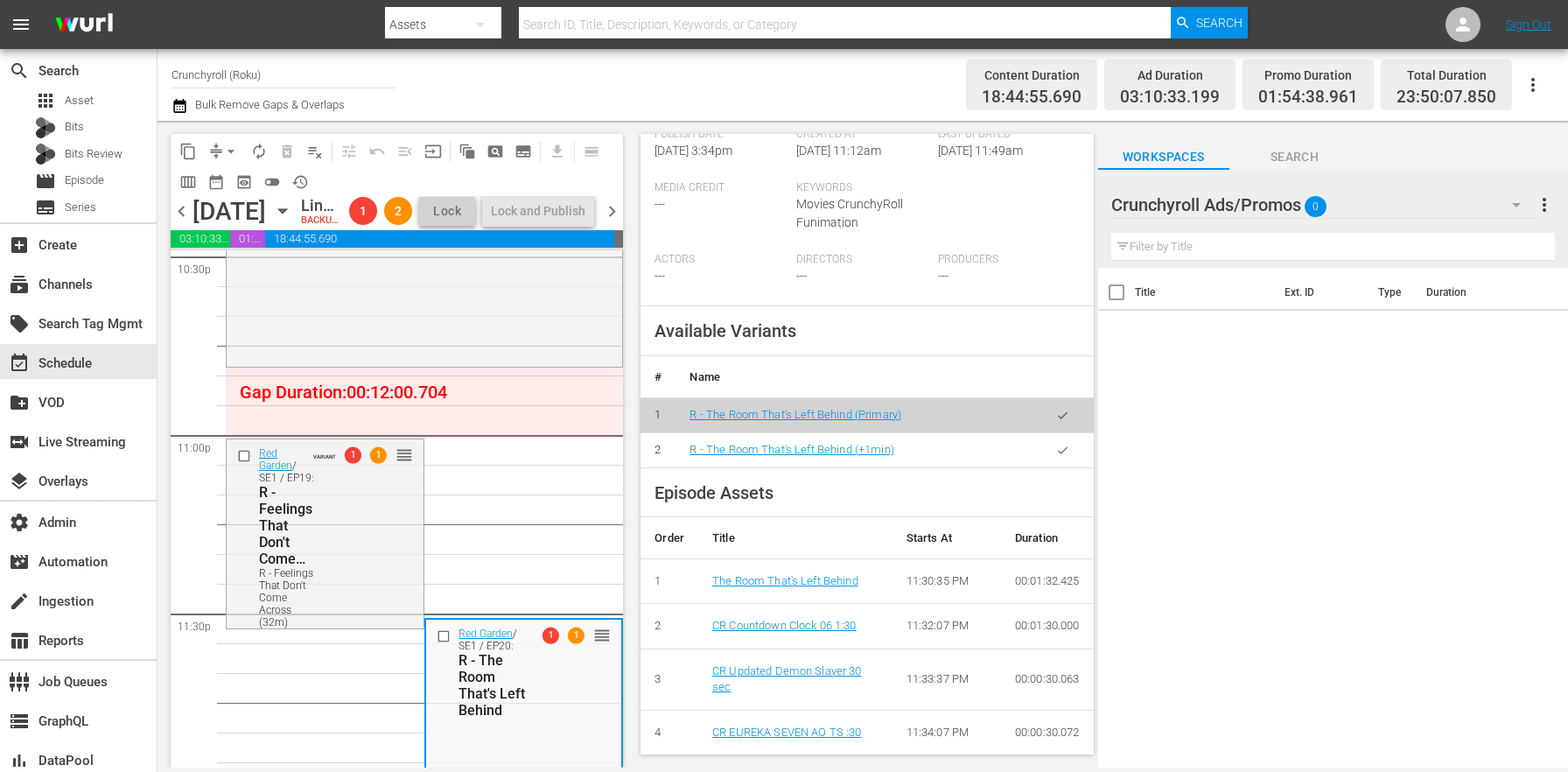
scroll to position [0, 0]
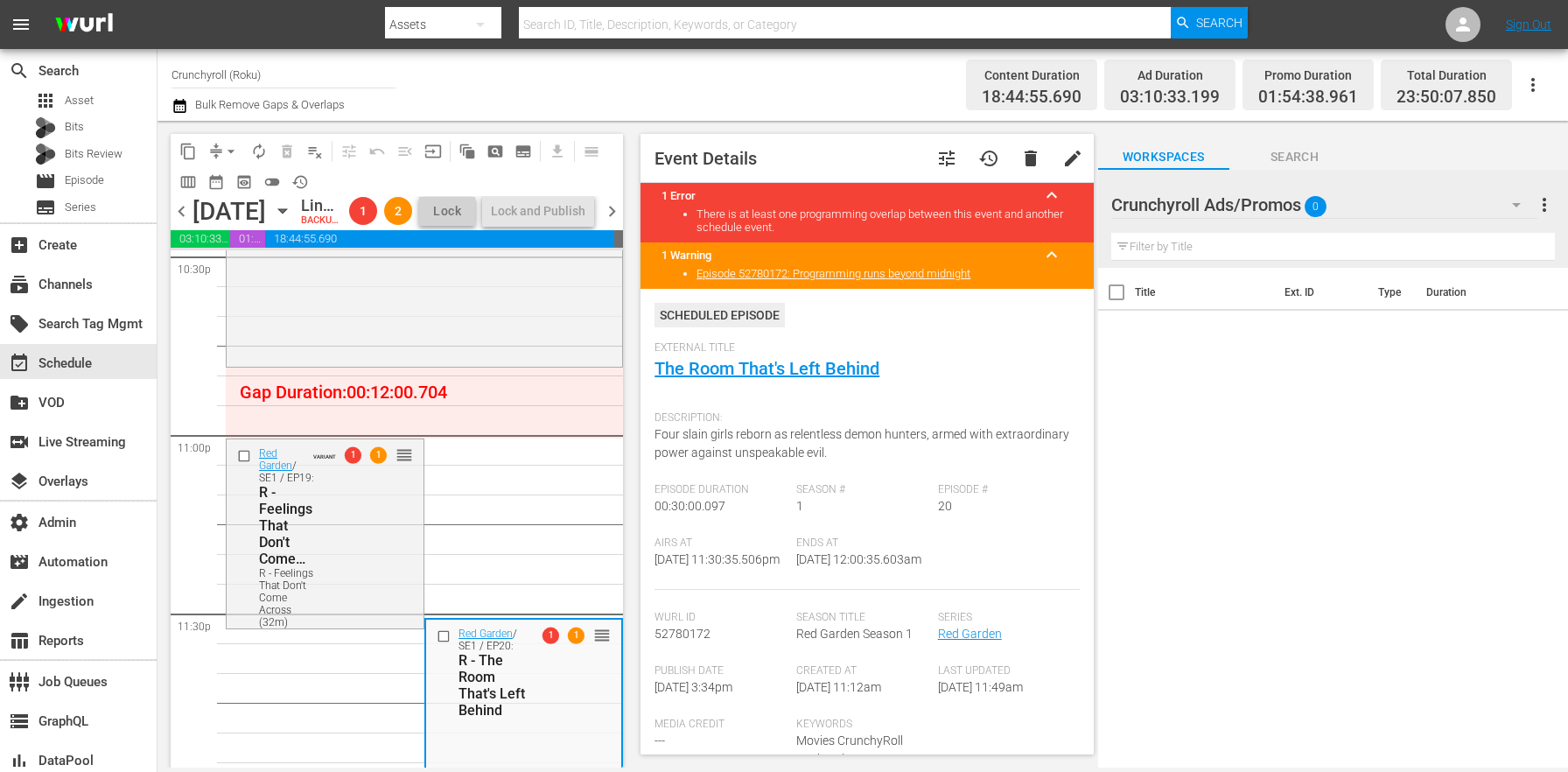
click at [926, 158] on button "tune" at bounding box center [947, 159] width 42 height 42
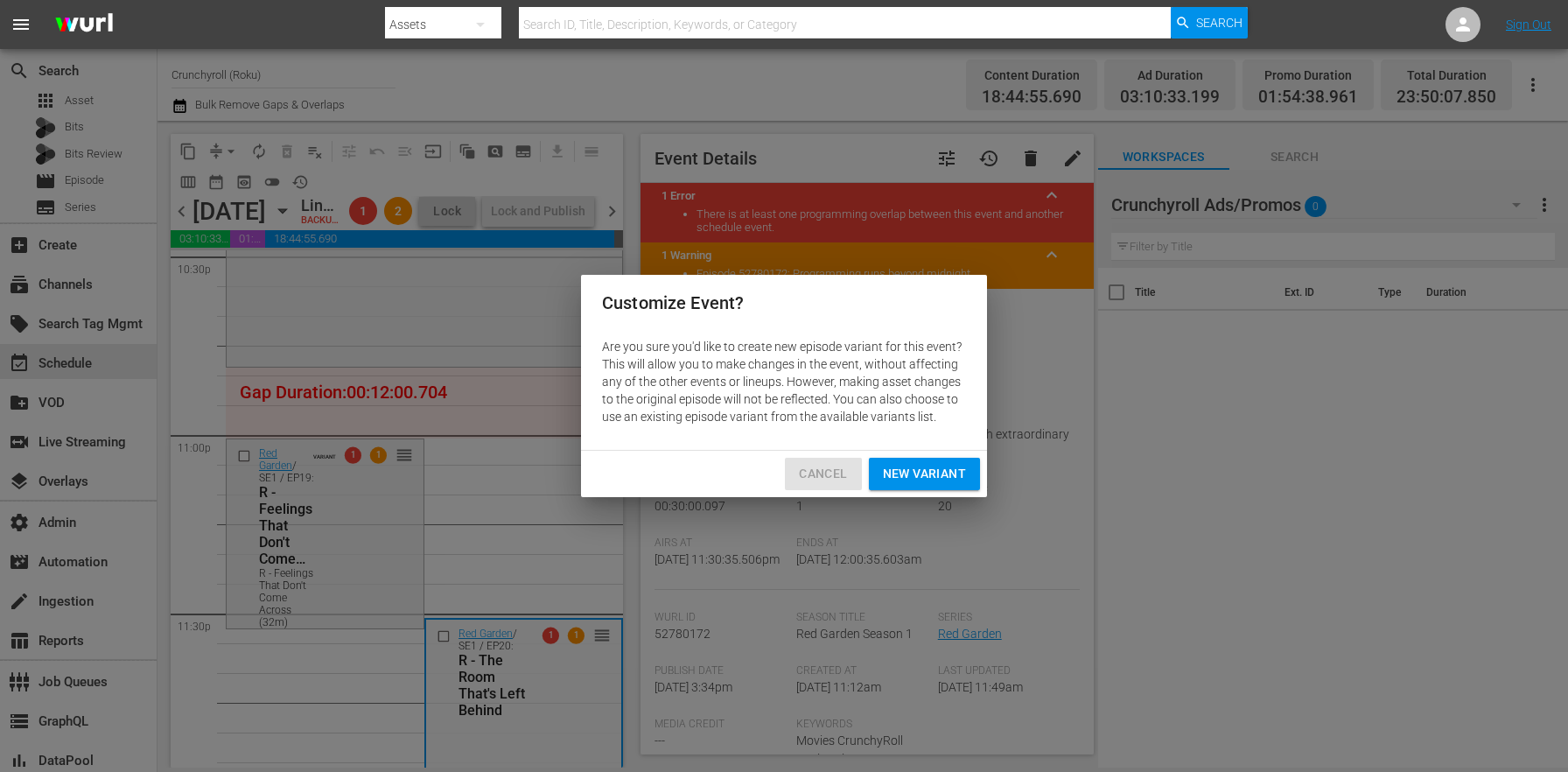
click at [807, 469] on span "Cancel" at bounding box center [822, 473] width 48 height 22
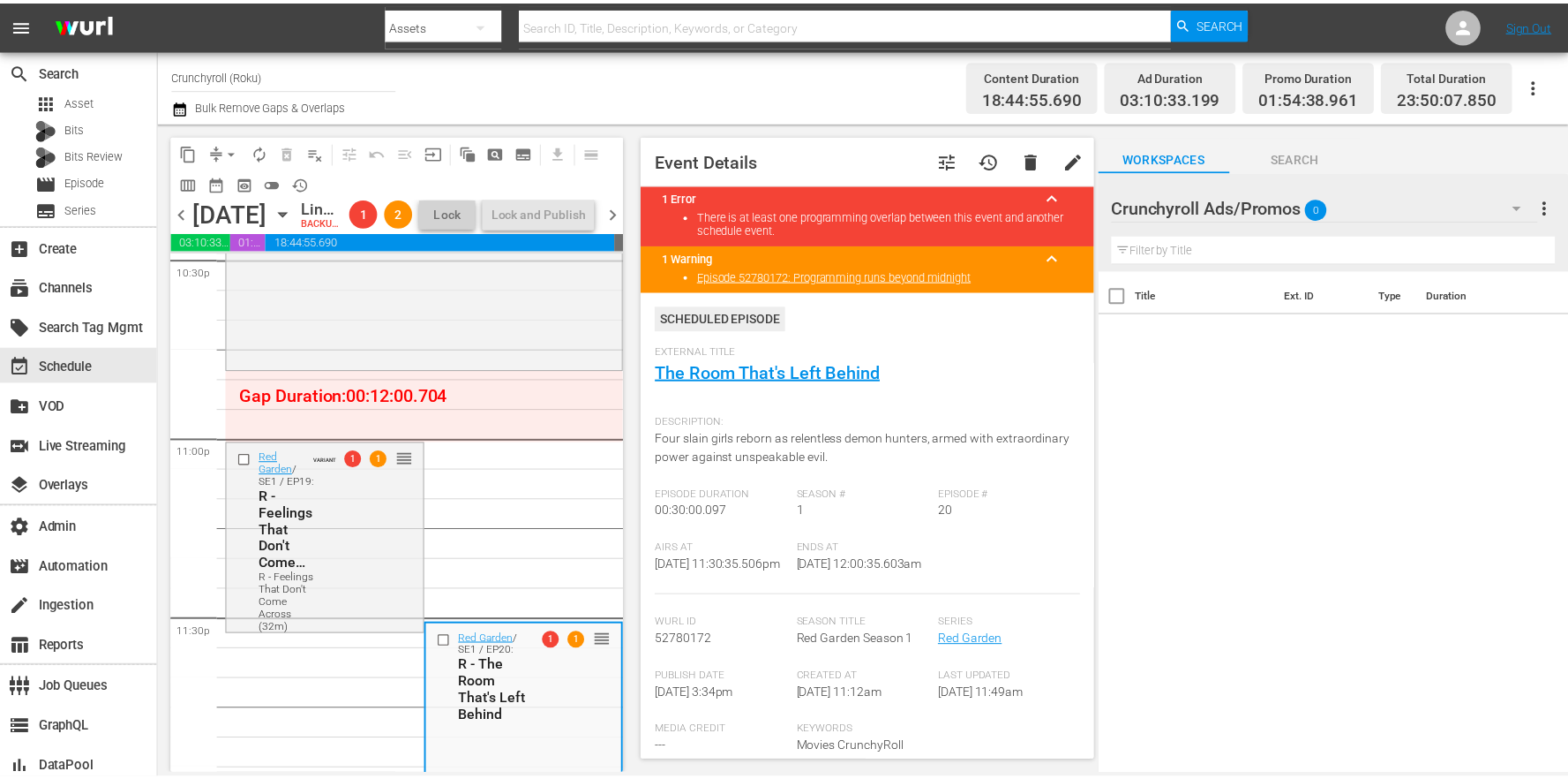
scroll to position [564, 0]
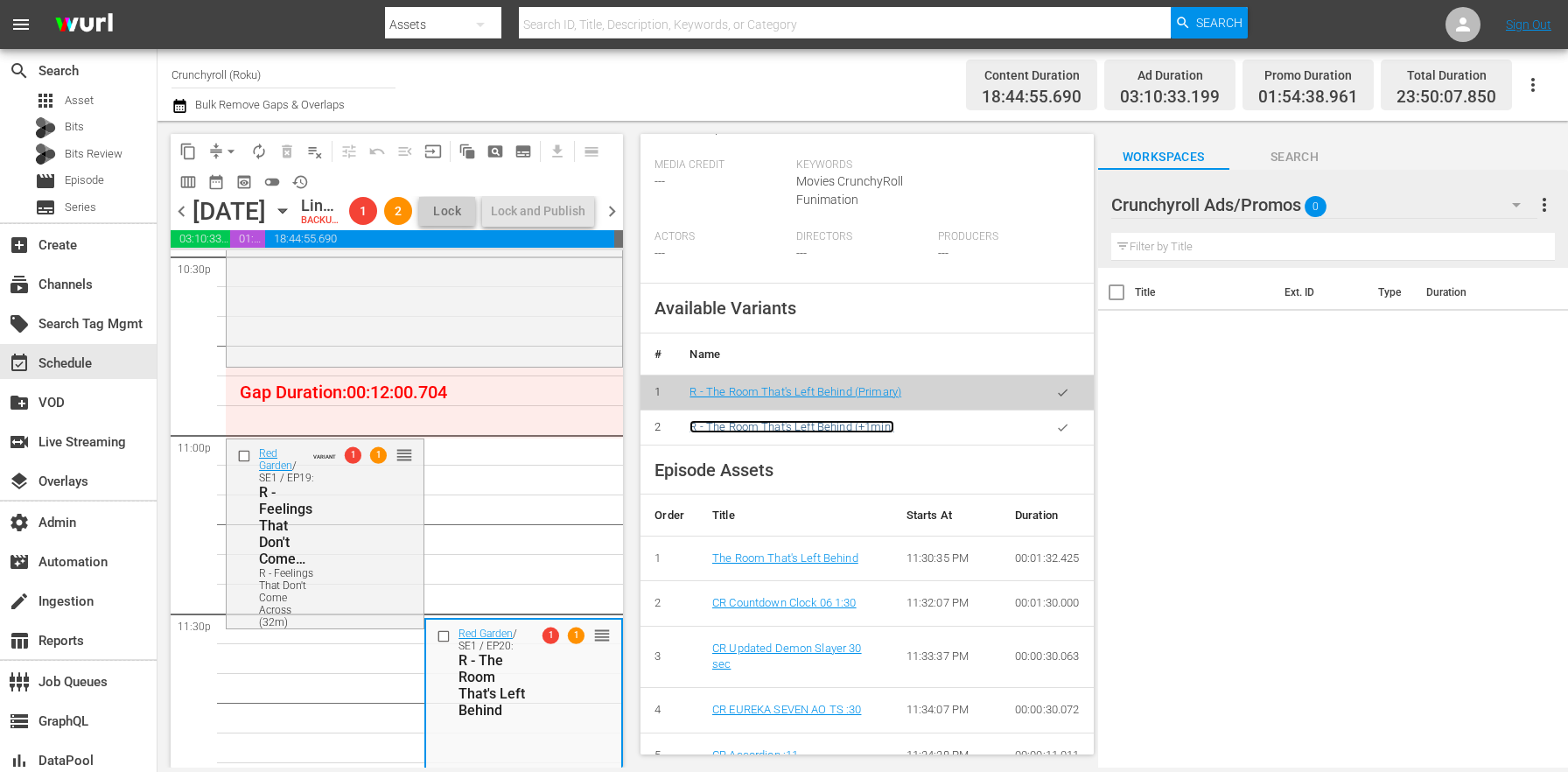
click at [754, 433] on link "R - The Room That's Left Behind (+1min)" at bounding box center [791, 426] width 204 height 13
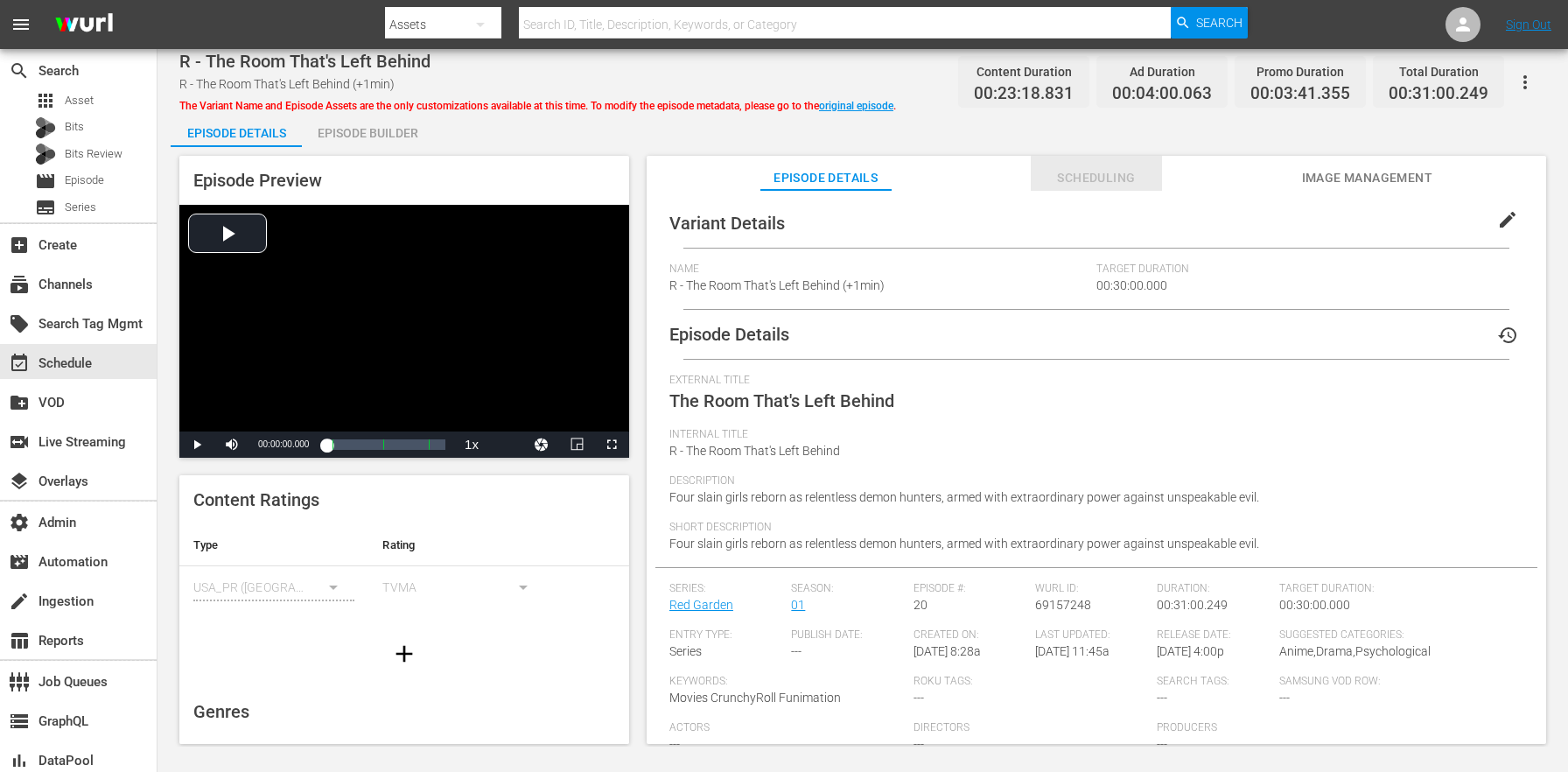
click at [1090, 185] on span "Scheduling" at bounding box center [1096, 178] width 132 height 22
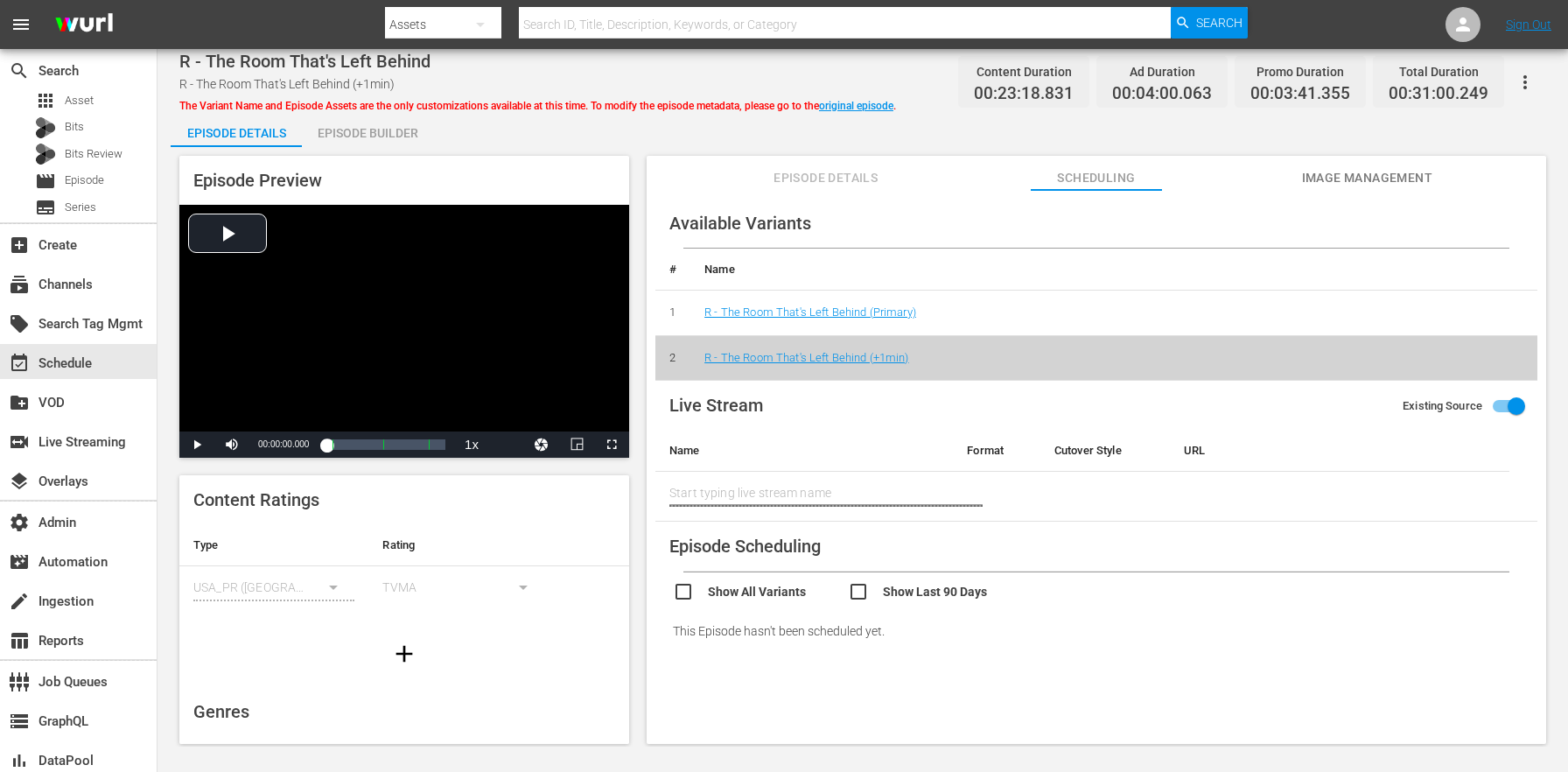
click at [874, 585] on input "checkbox" at bounding box center [935, 594] width 175 height 26
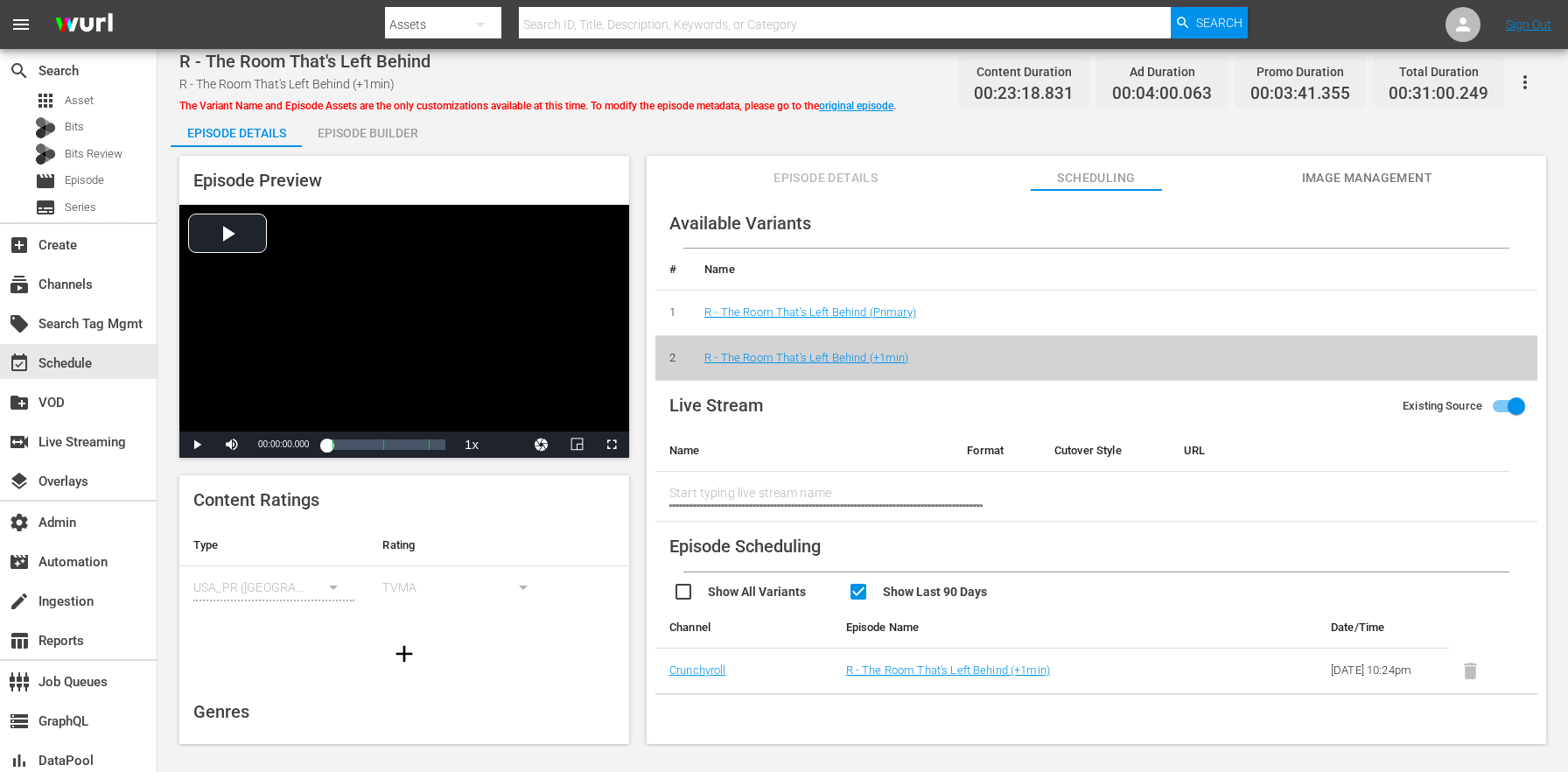
click at [872, 588] on input "checkbox" at bounding box center [935, 594] width 175 height 26
checkbox input "false"
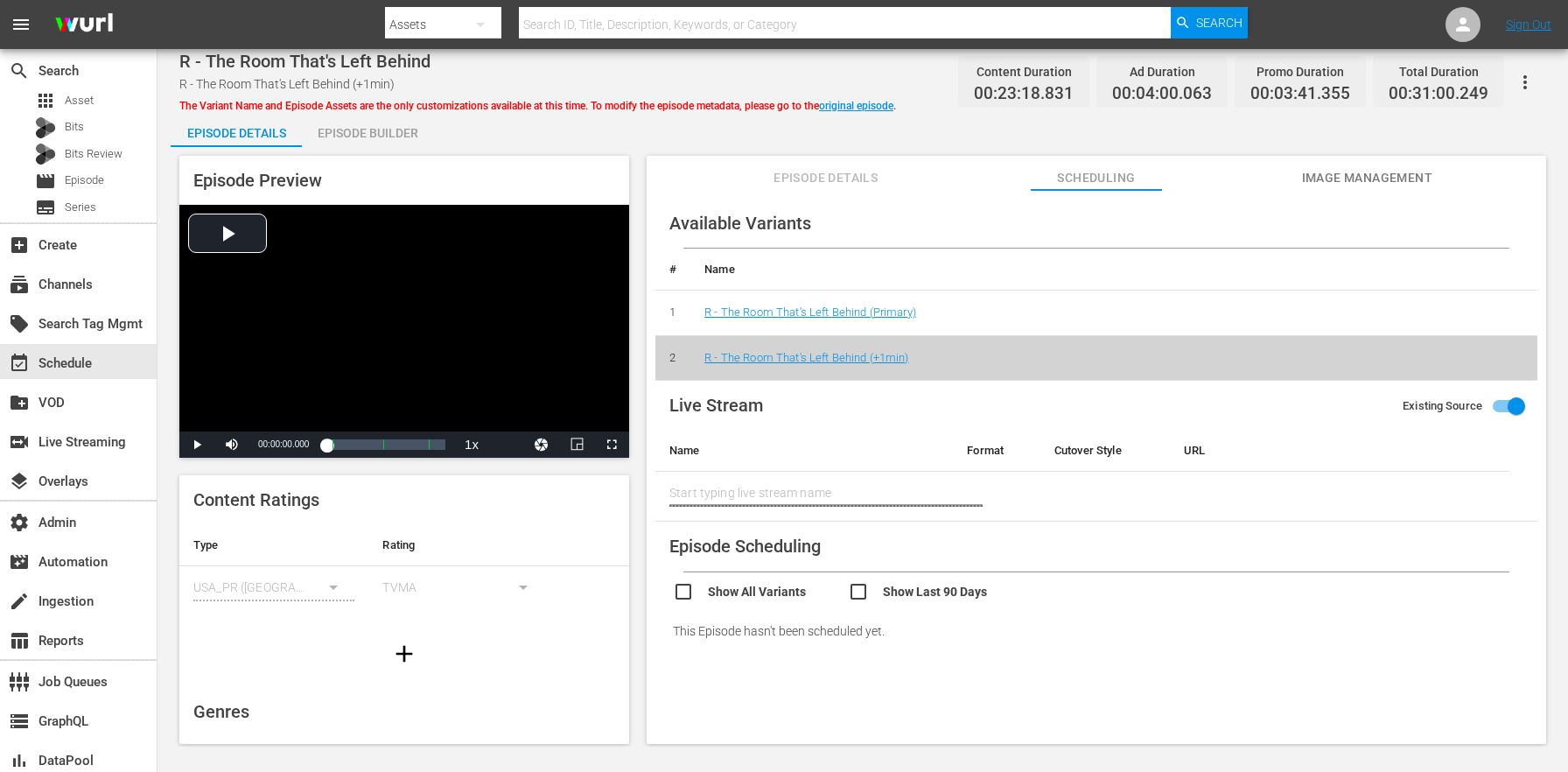
click at [823, 173] on span "Episode Details" at bounding box center [826, 178] width 132 height 22
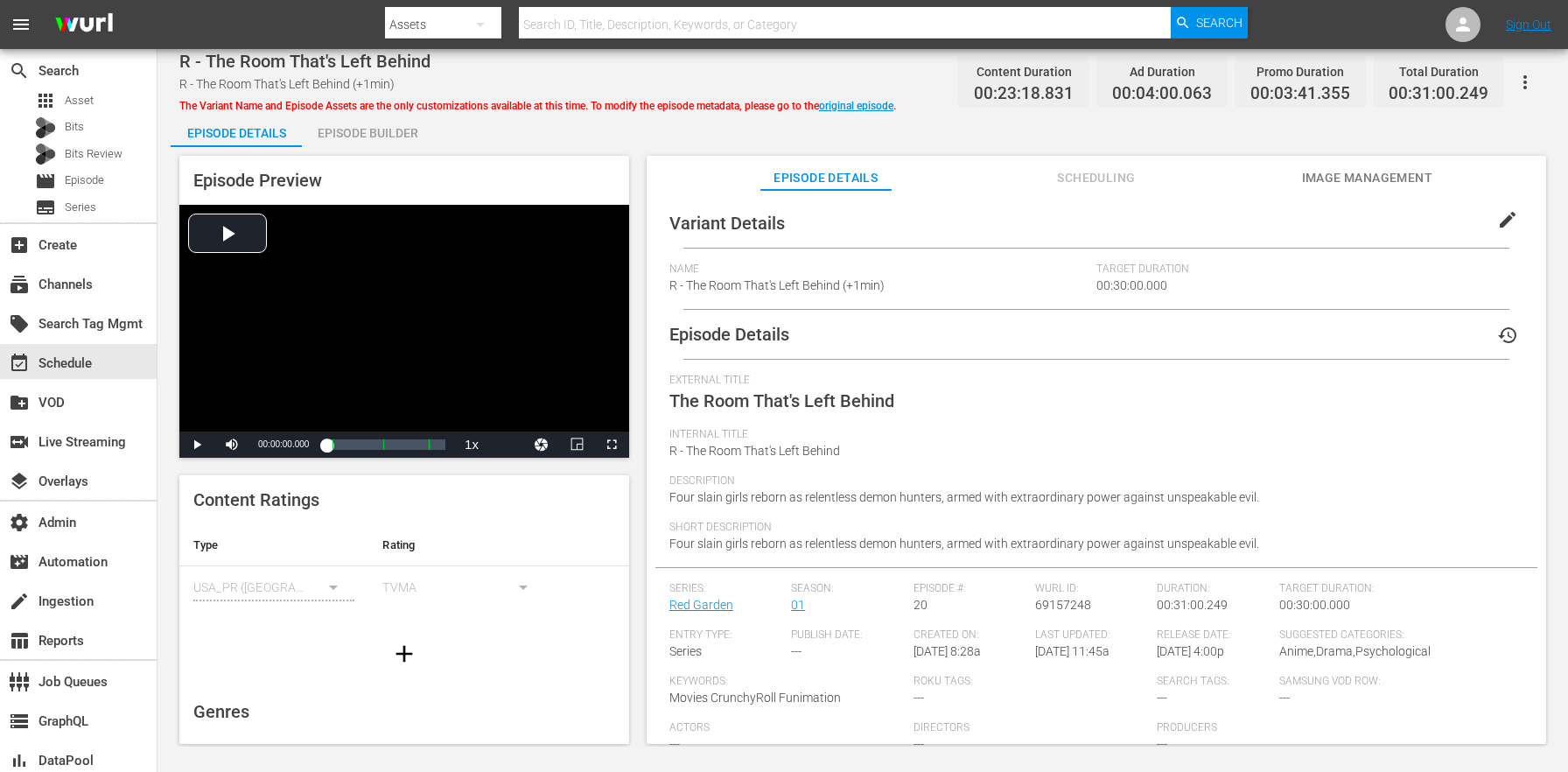
click at [1497, 226] on span "edit" at bounding box center [1508, 220] width 21 height 21
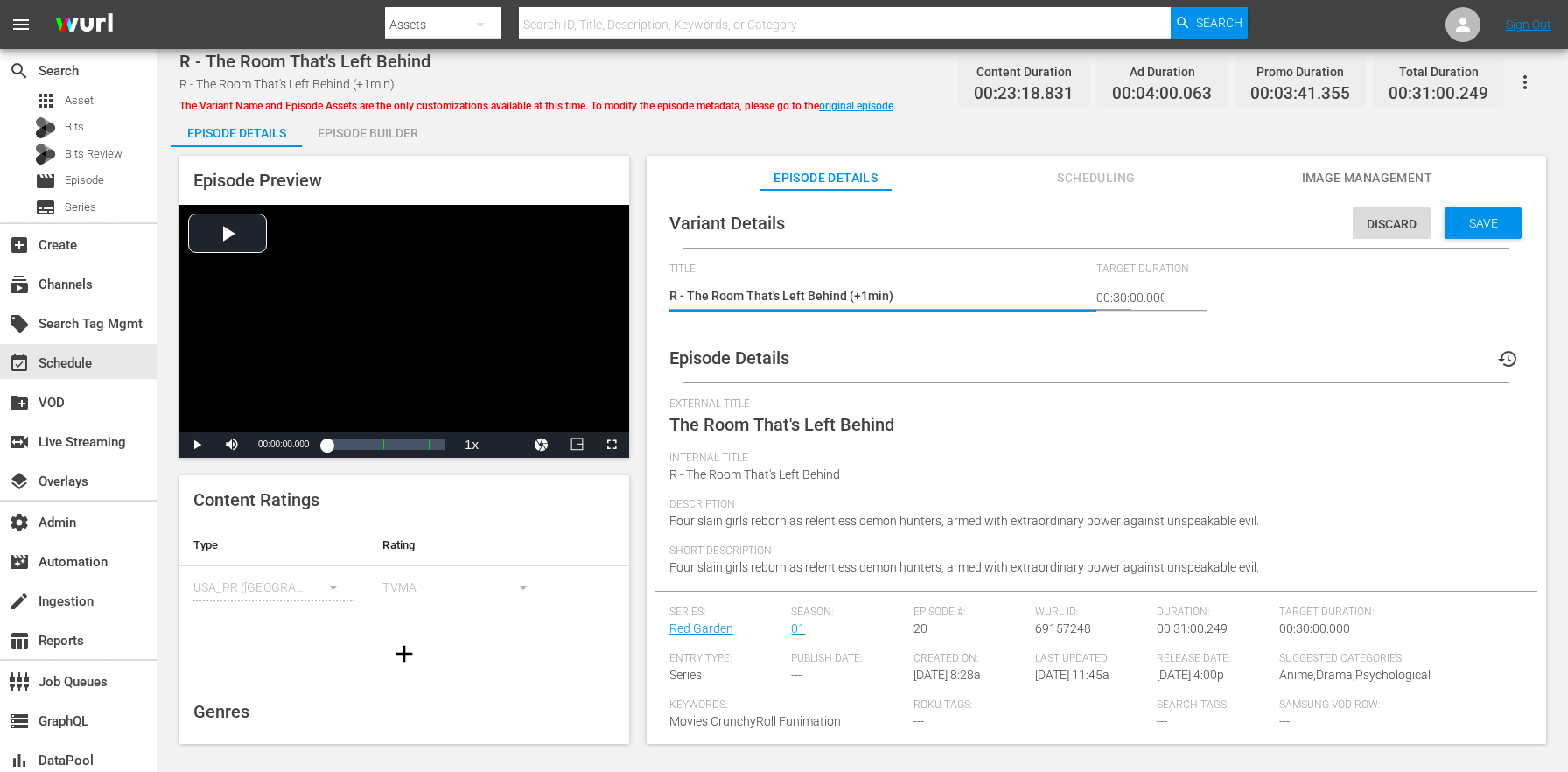
click at [865, 294] on textarea "R - The Room That's Left Behind (+1min)" at bounding box center [878, 298] width 418 height 21
type textarea "R - The Room That's Left Behind (+min)"
type textarea "R - The Room That's Left Behind (+2min)"
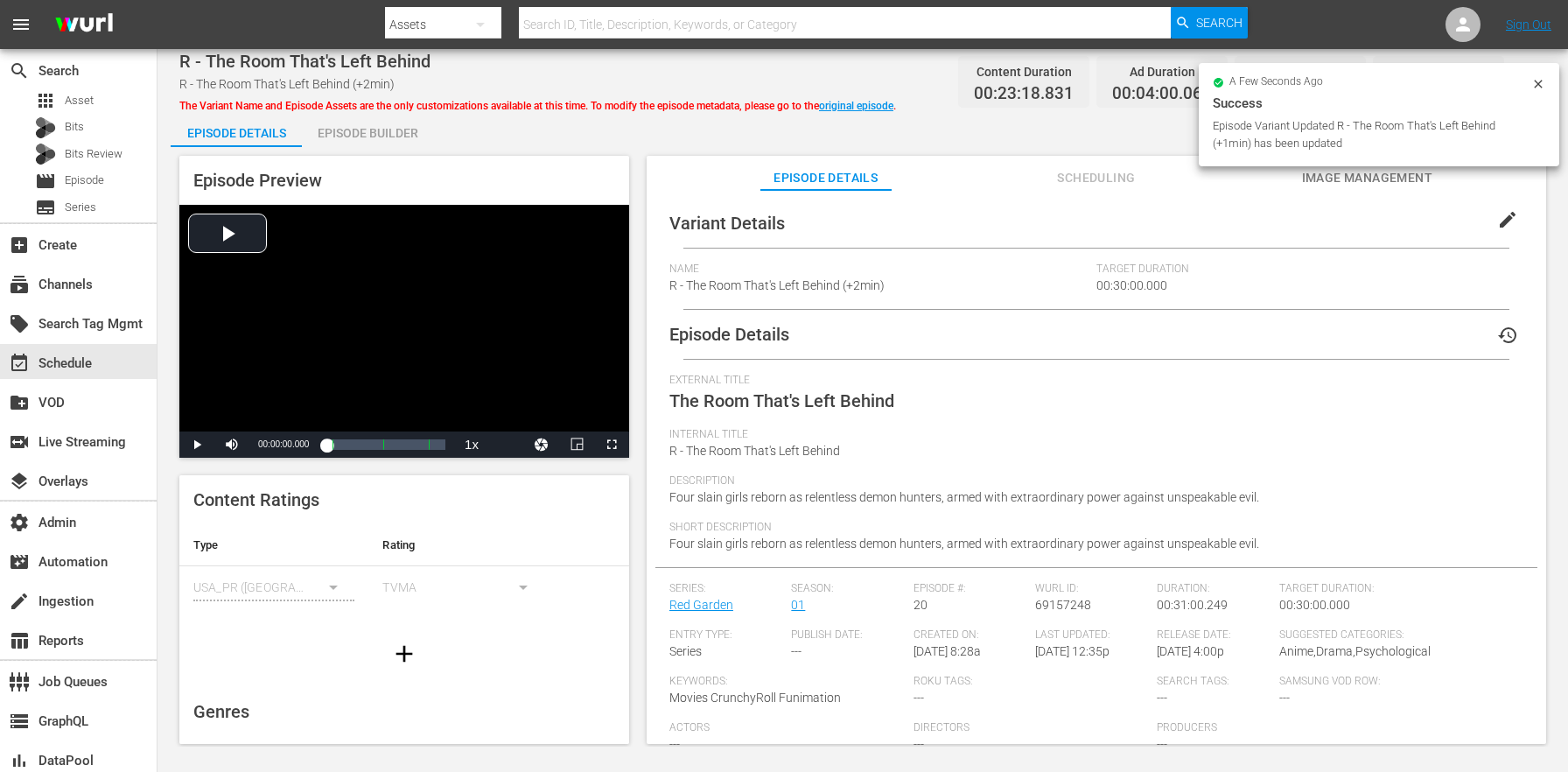
click at [387, 129] on div "Episode Builder" at bounding box center [367, 133] width 132 height 42
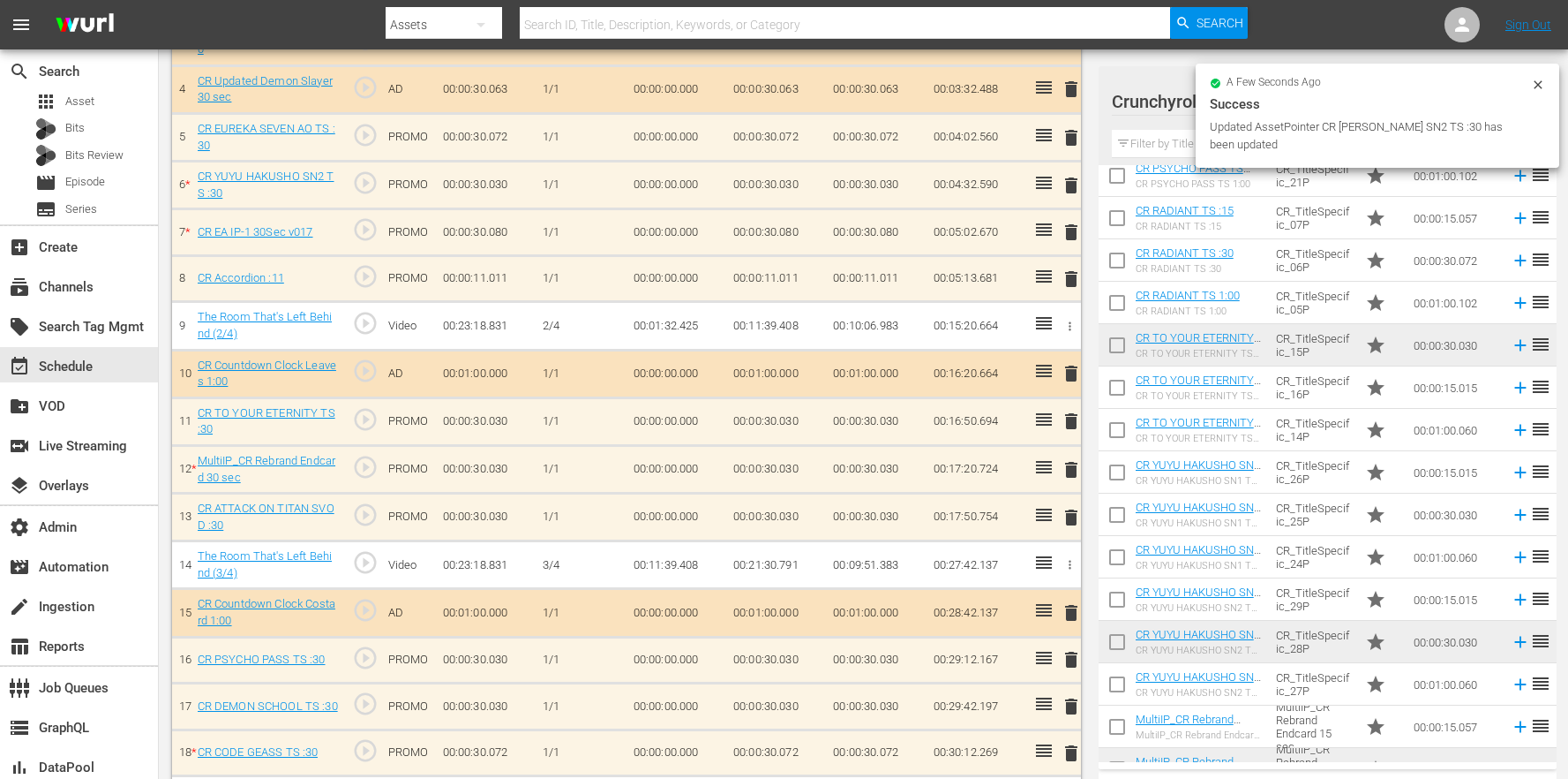
scroll to position [637, 0]
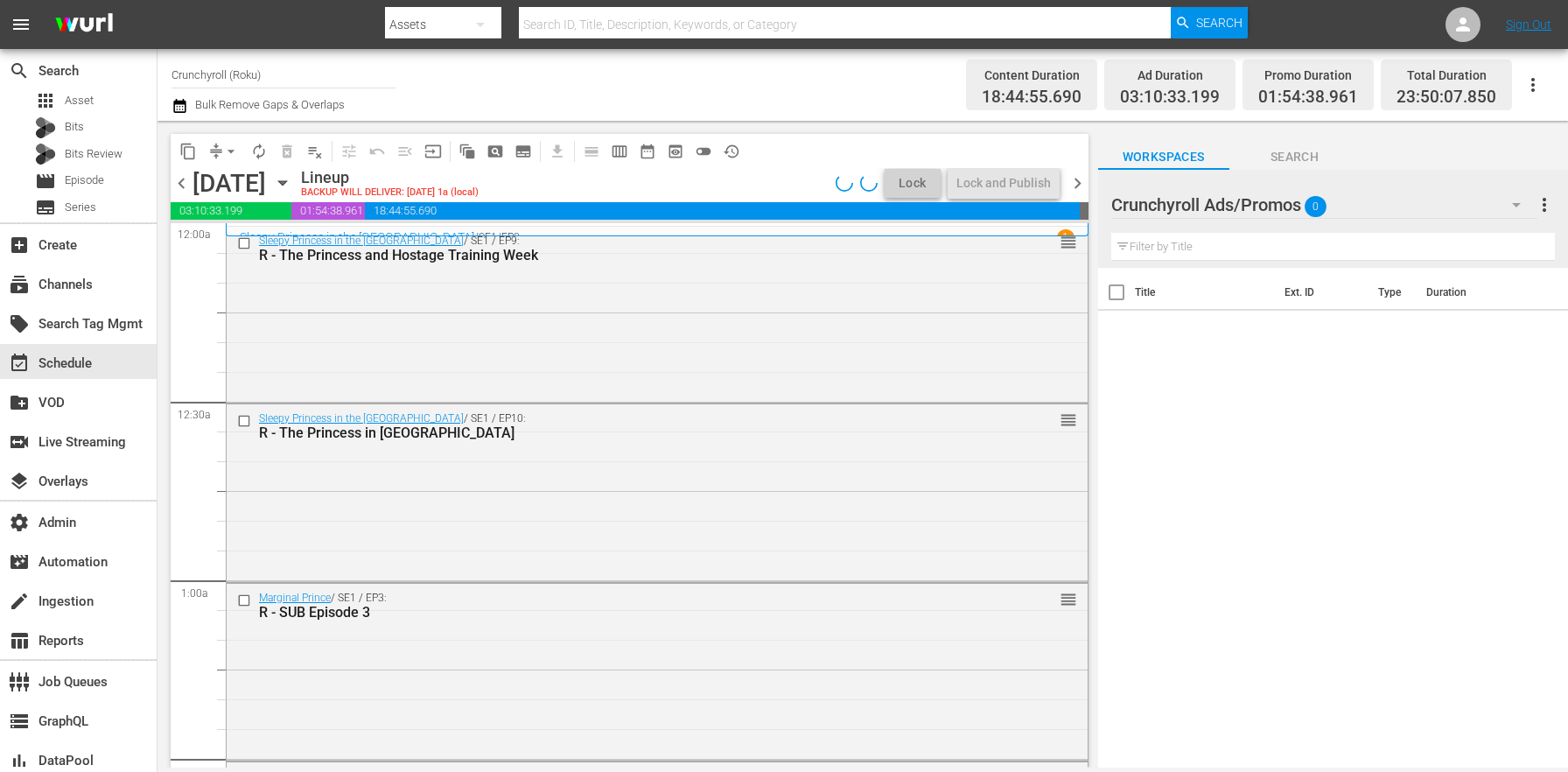
click at [178, 111] on icon "button" at bounding box center [179, 106] width 17 height 21
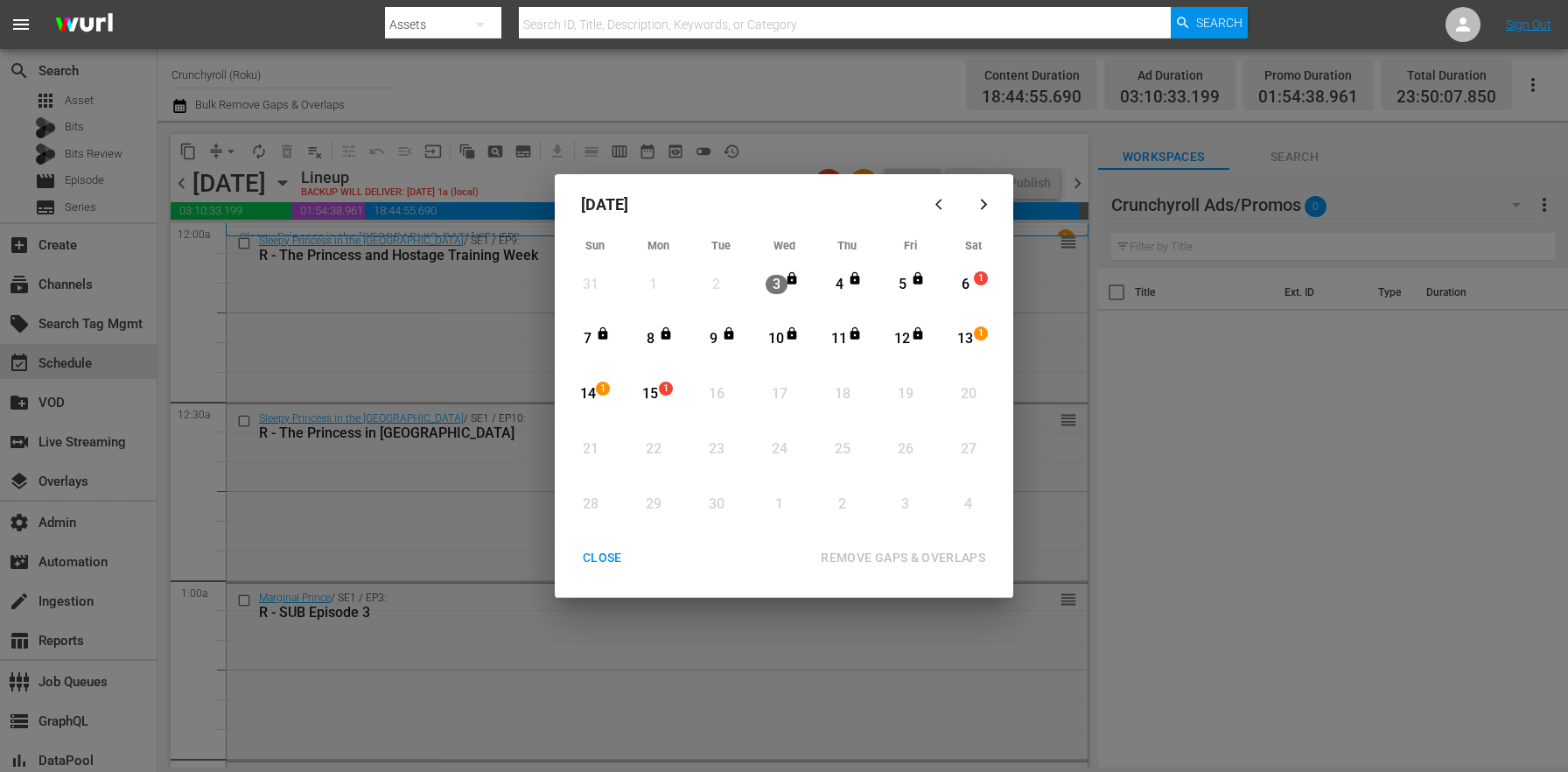
click at [599, 564] on div "CLOSE" at bounding box center [602, 557] width 67 height 22
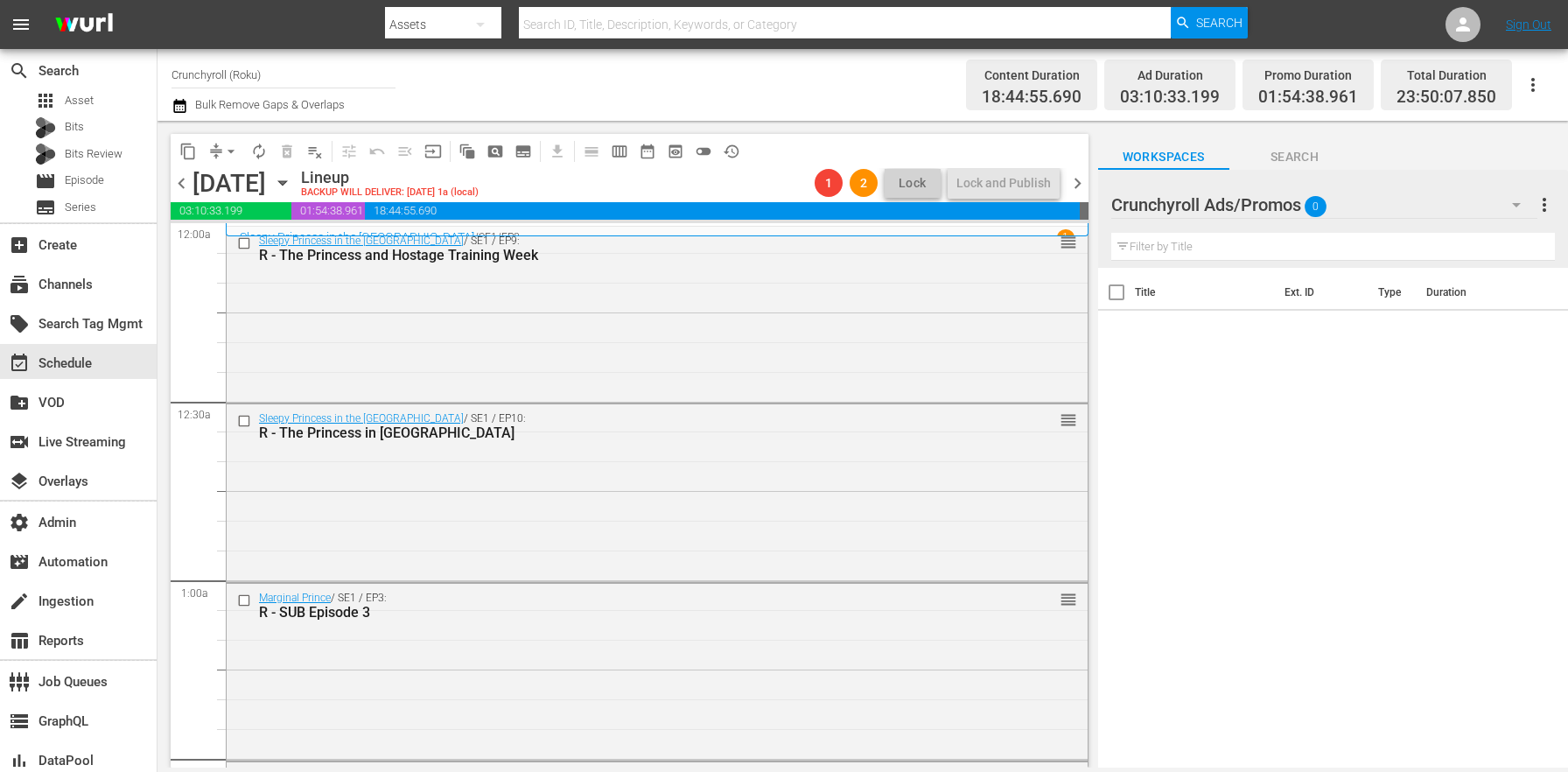
click at [1089, 183] on div "content_copy compress arrow_drop_down autorenew_outlined delete_forever_outline…" at bounding box center [625, 444] width 935 height 647
click at [1080, 178] on span "chevron_right" at bounding box center [1077, 183] width 22 height 22
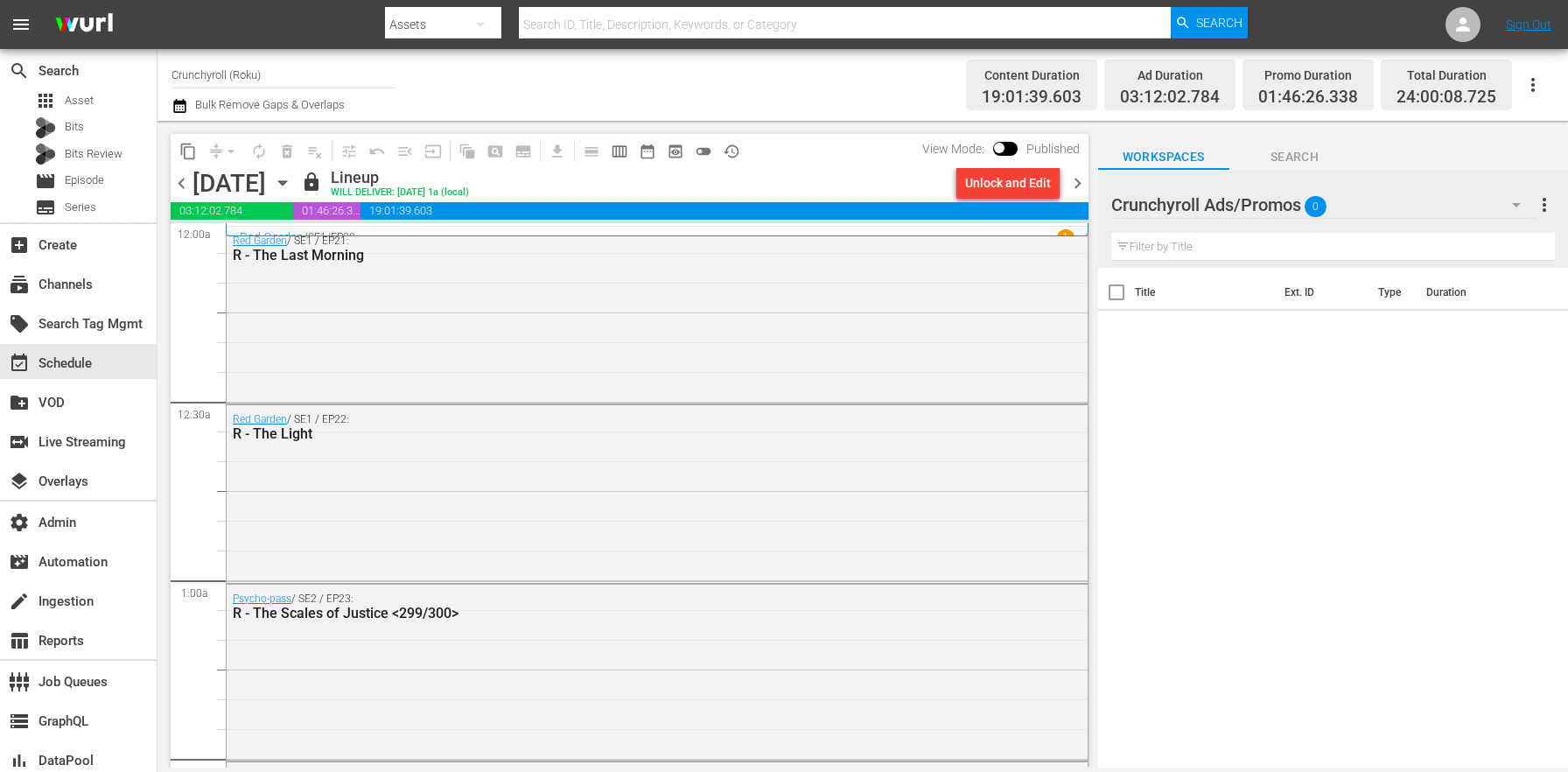
click at [1020, 189] on div "Unlock and Edit" at bounding box center [1007, 183] width 86 height 32
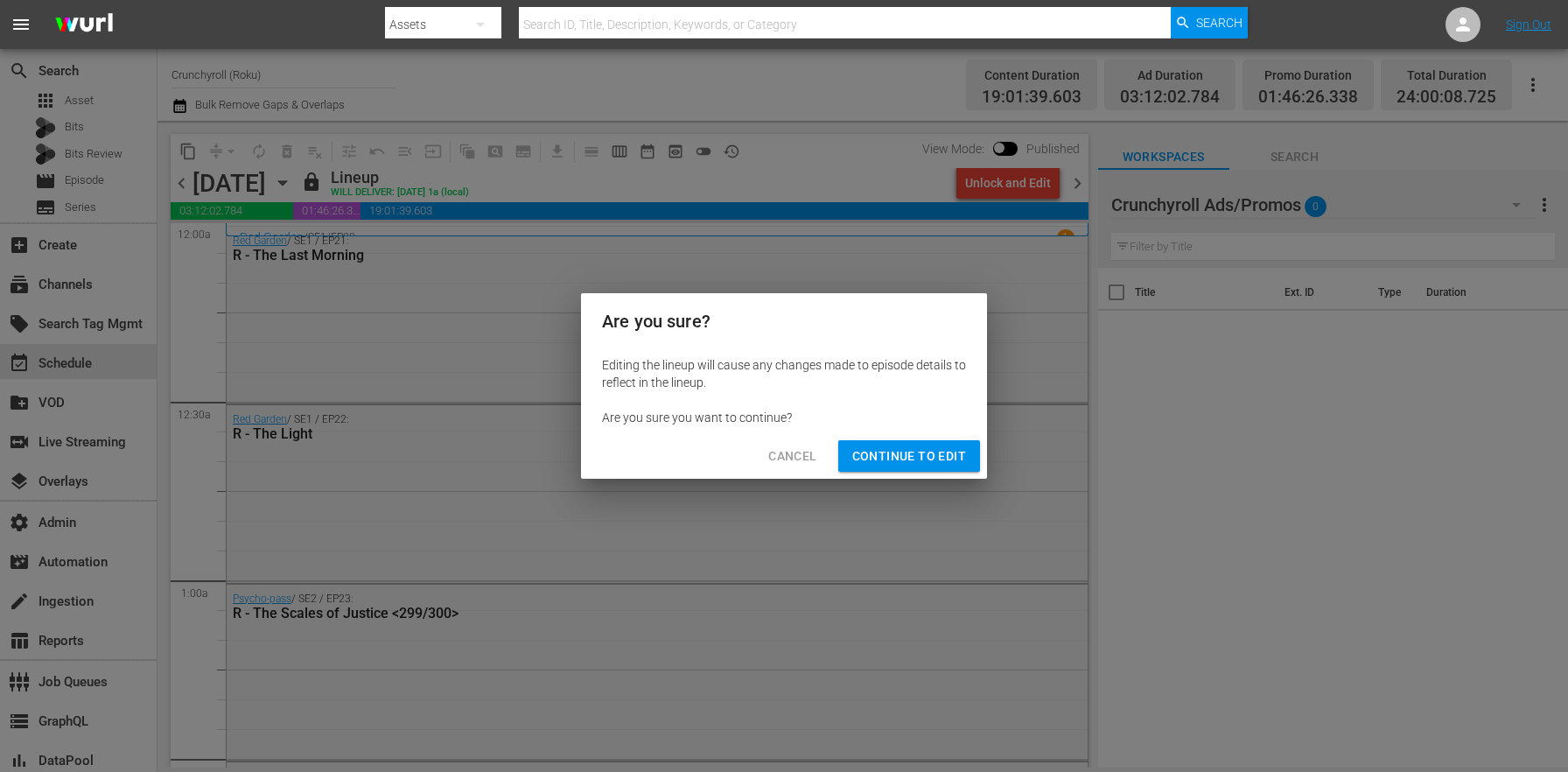
click at [937, 438] on div "Cancel Continue to Edit" at bounding box center [784, 456] width 406 height 46
click at [940, 453] on span "Continue to Edit" at bounding box center [909, 456] width 114 height 22
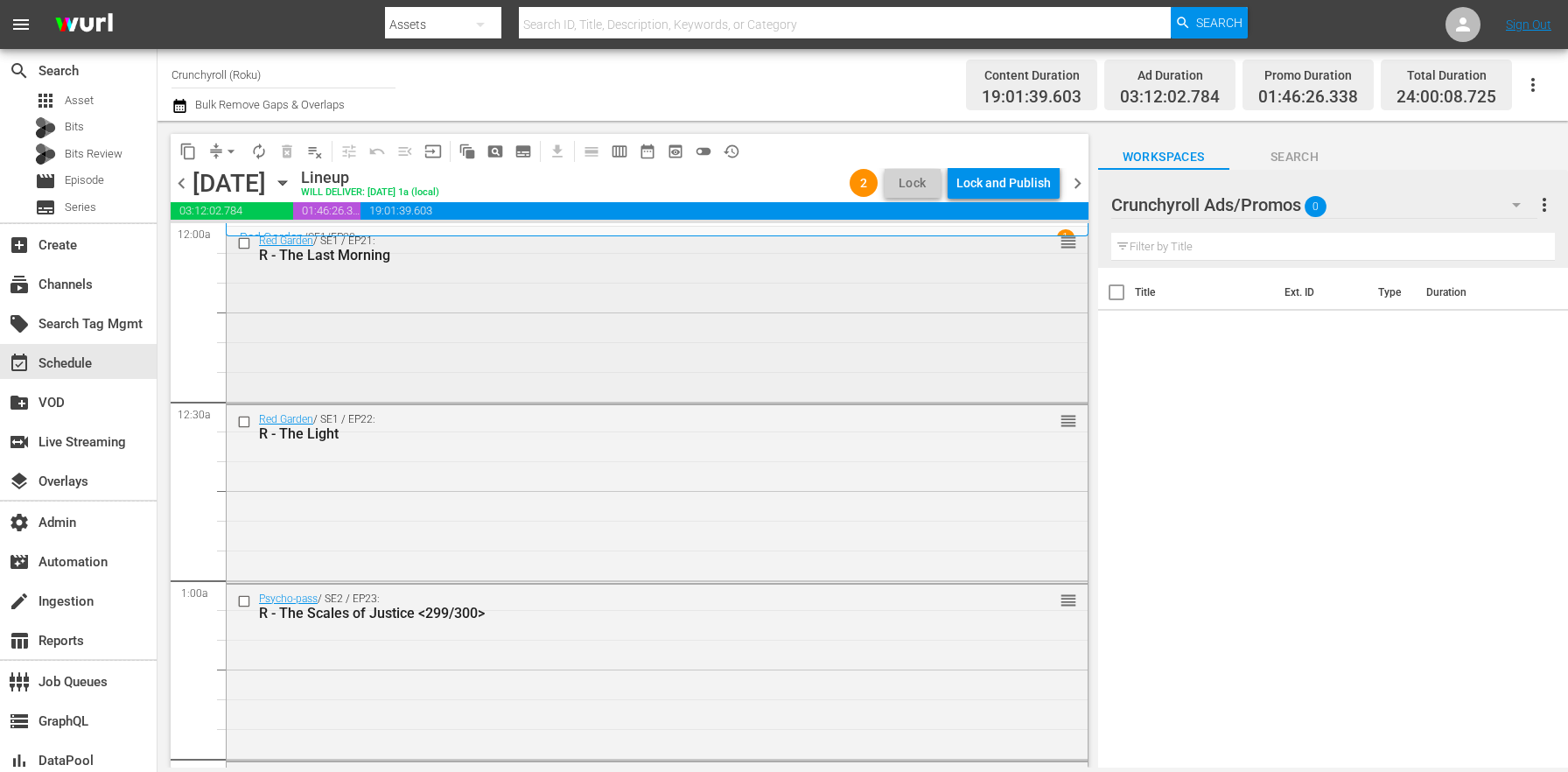
click at [485, 327] on div "Red Garden / SE1 / EP21: R - The Last Morning reorder" at bounding box center [657, 314] width 861 height 173
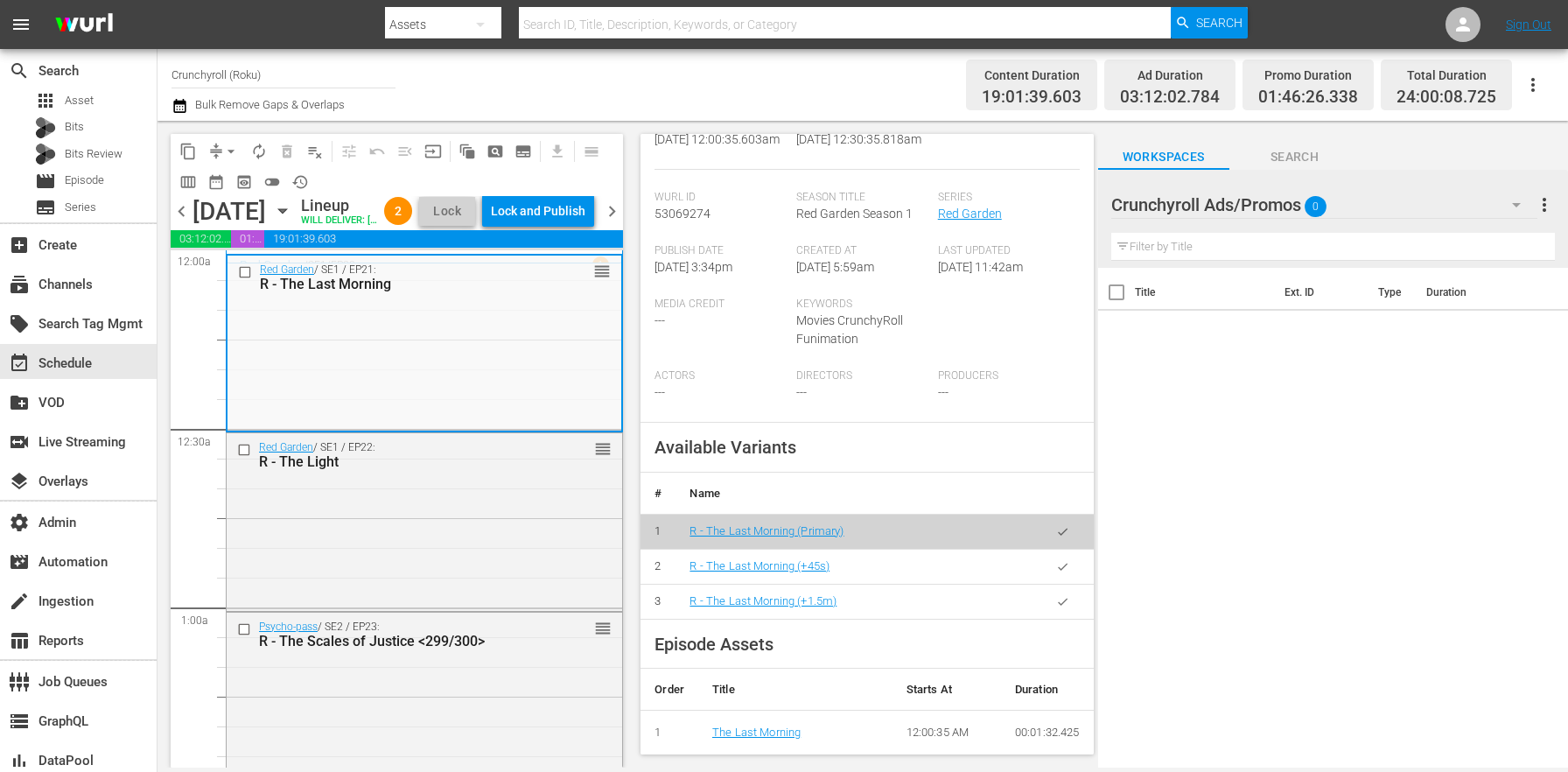
scroll to position [412, 0]
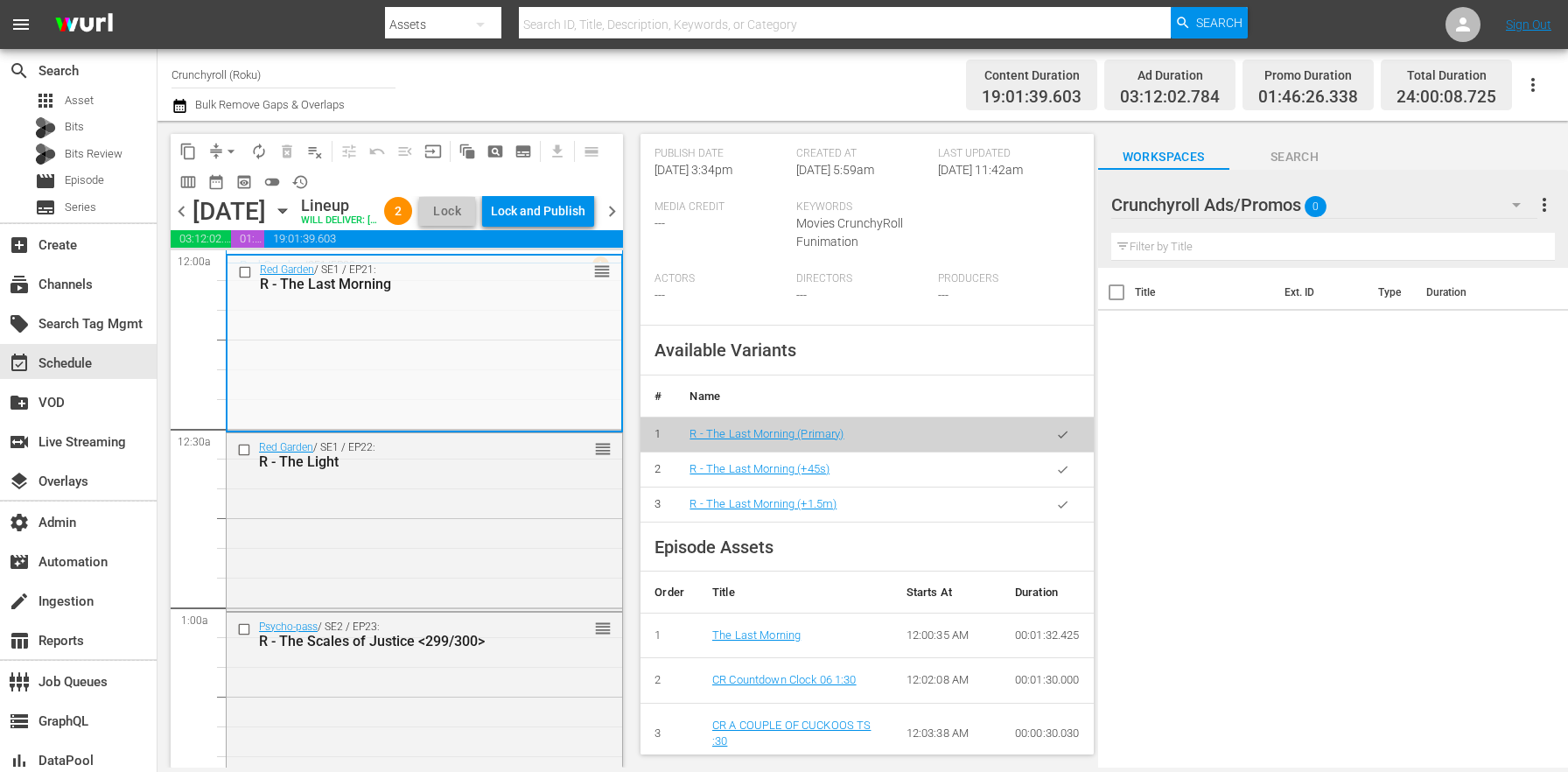
click at [1061, 521] on button "button" at bounding box center [1063, 504] width 34 height 34
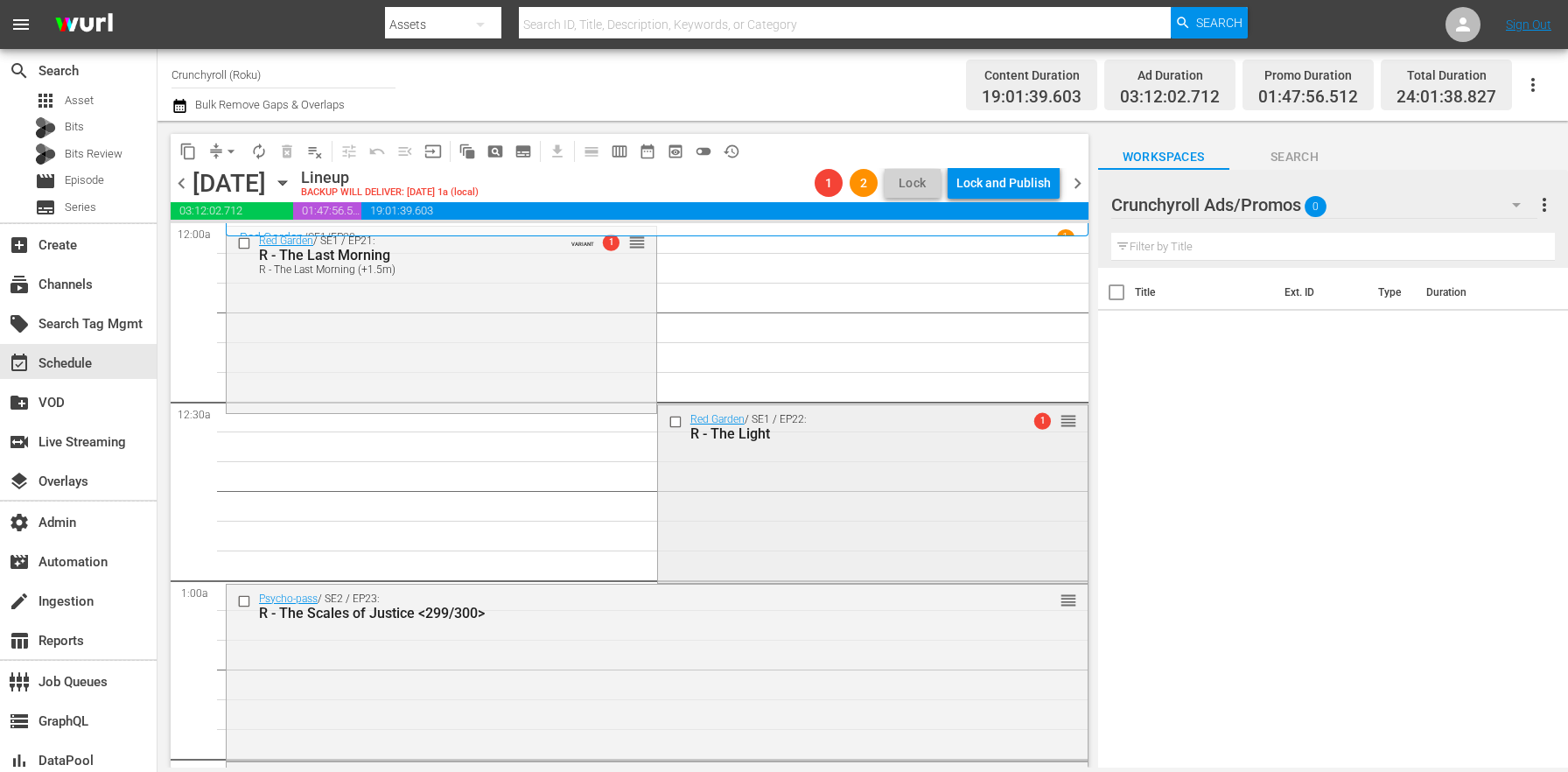
click at [691, 493] on div "Red Garden / SE1 / EP22: R - The Light 1 reorder" at bounding box center [873, 492] width 429 height 173
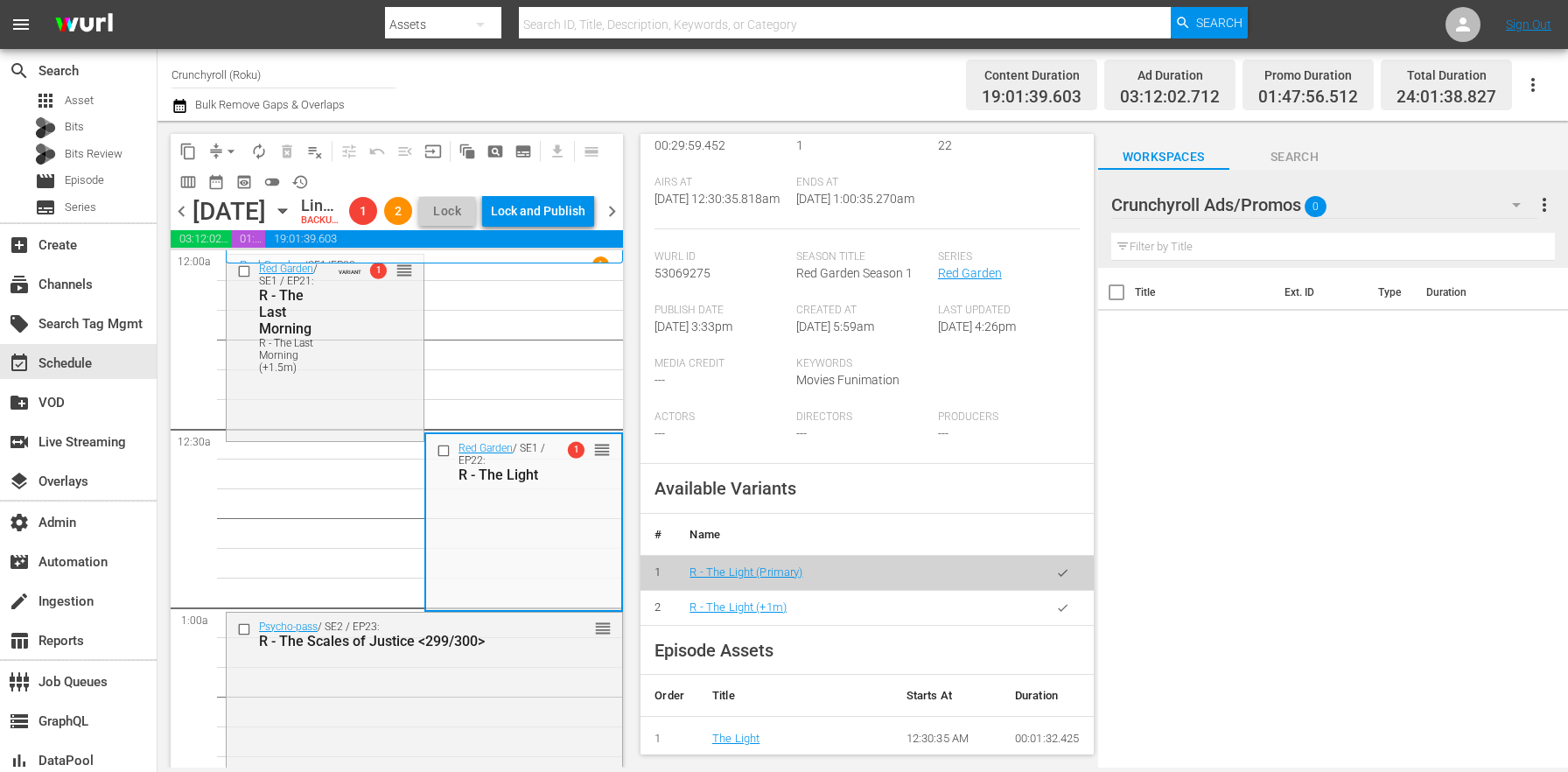
scroll to position [508, 0]
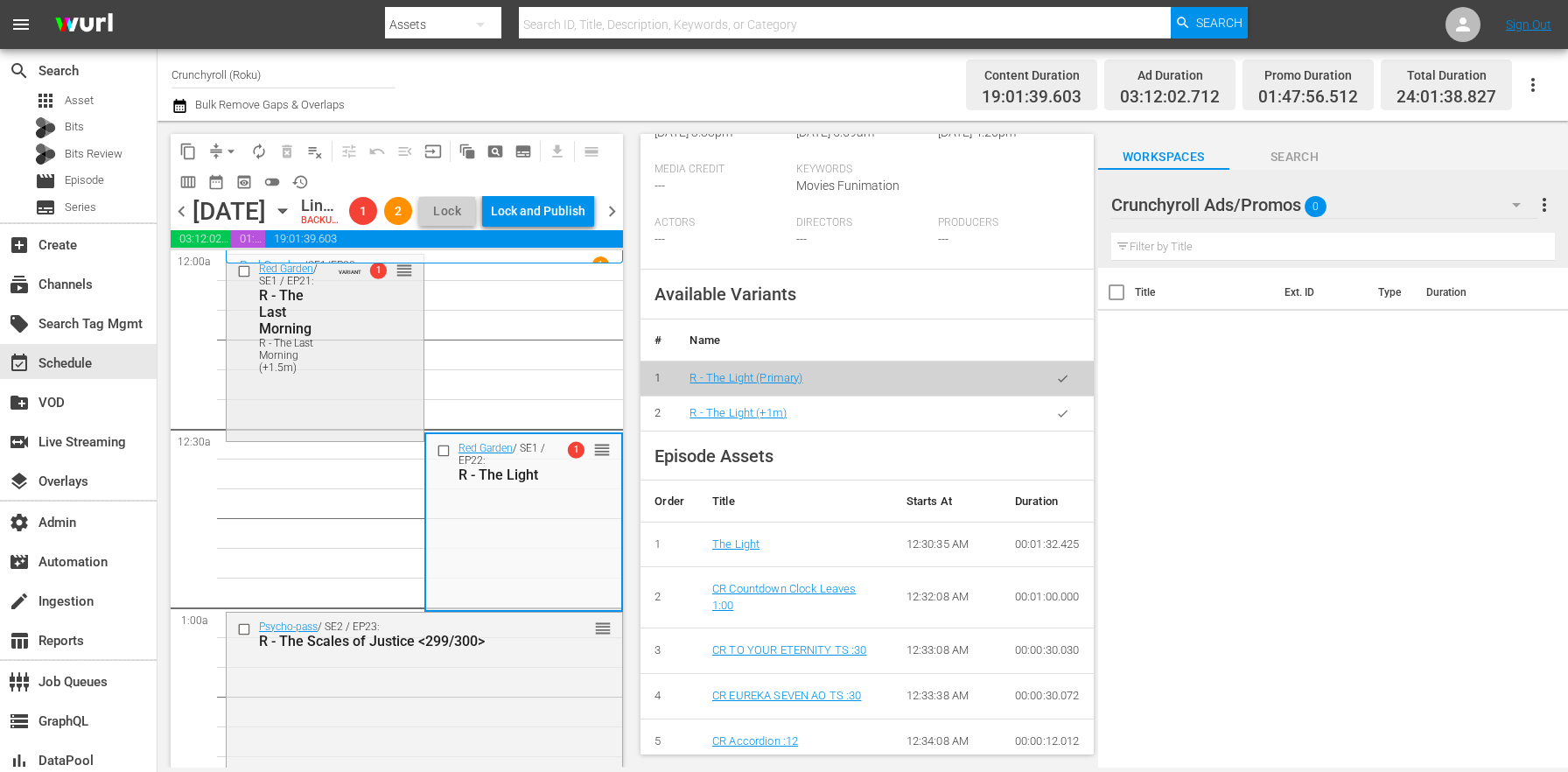
click at [287, 374] on div "R - The Last Morning (+1.5m)" at bounding box center [294, 355] width 71 height 37
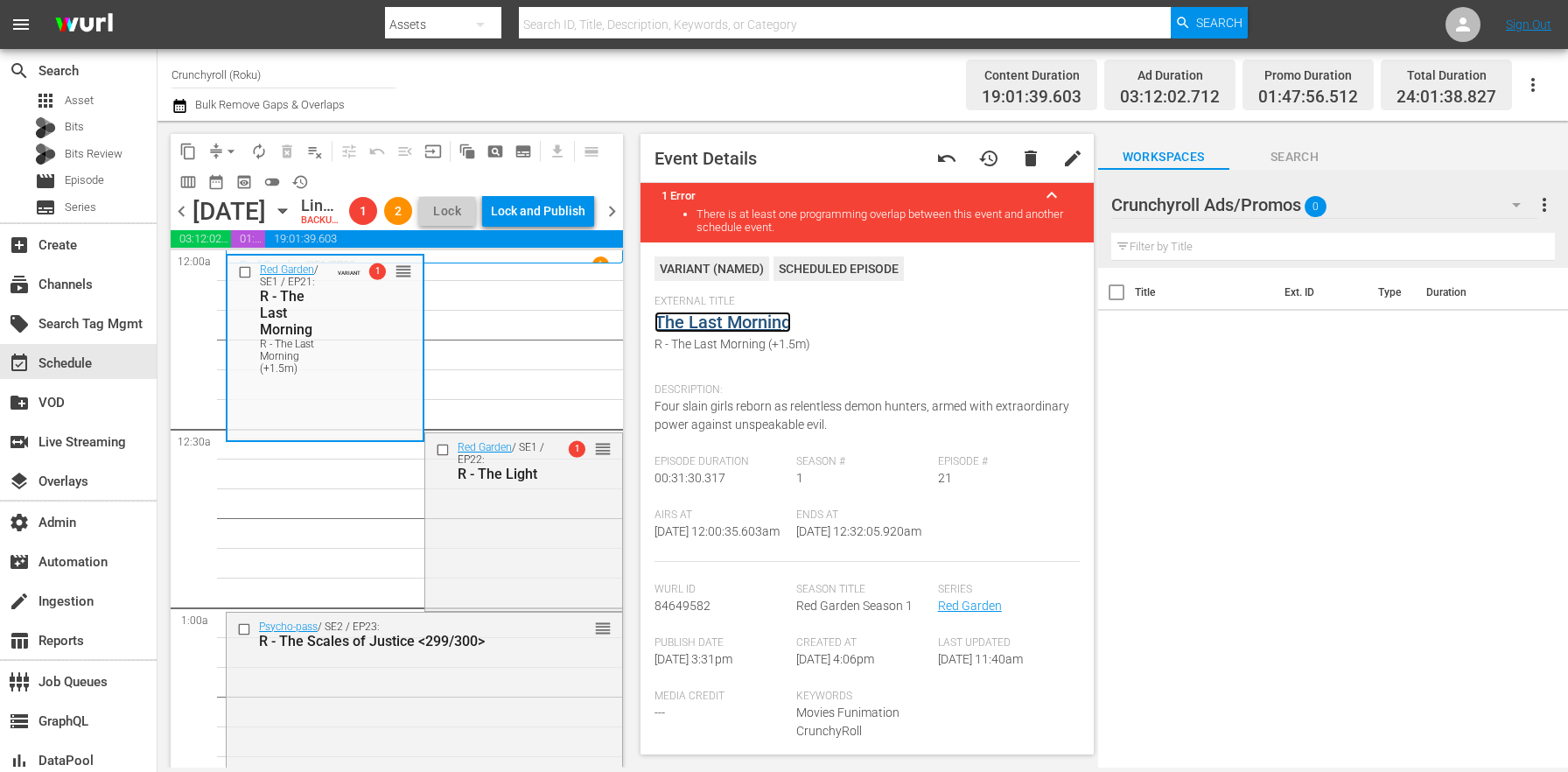
click at [731, 323] on link "The Last Morning" at bounding box center [723, 322] width 137 height 21
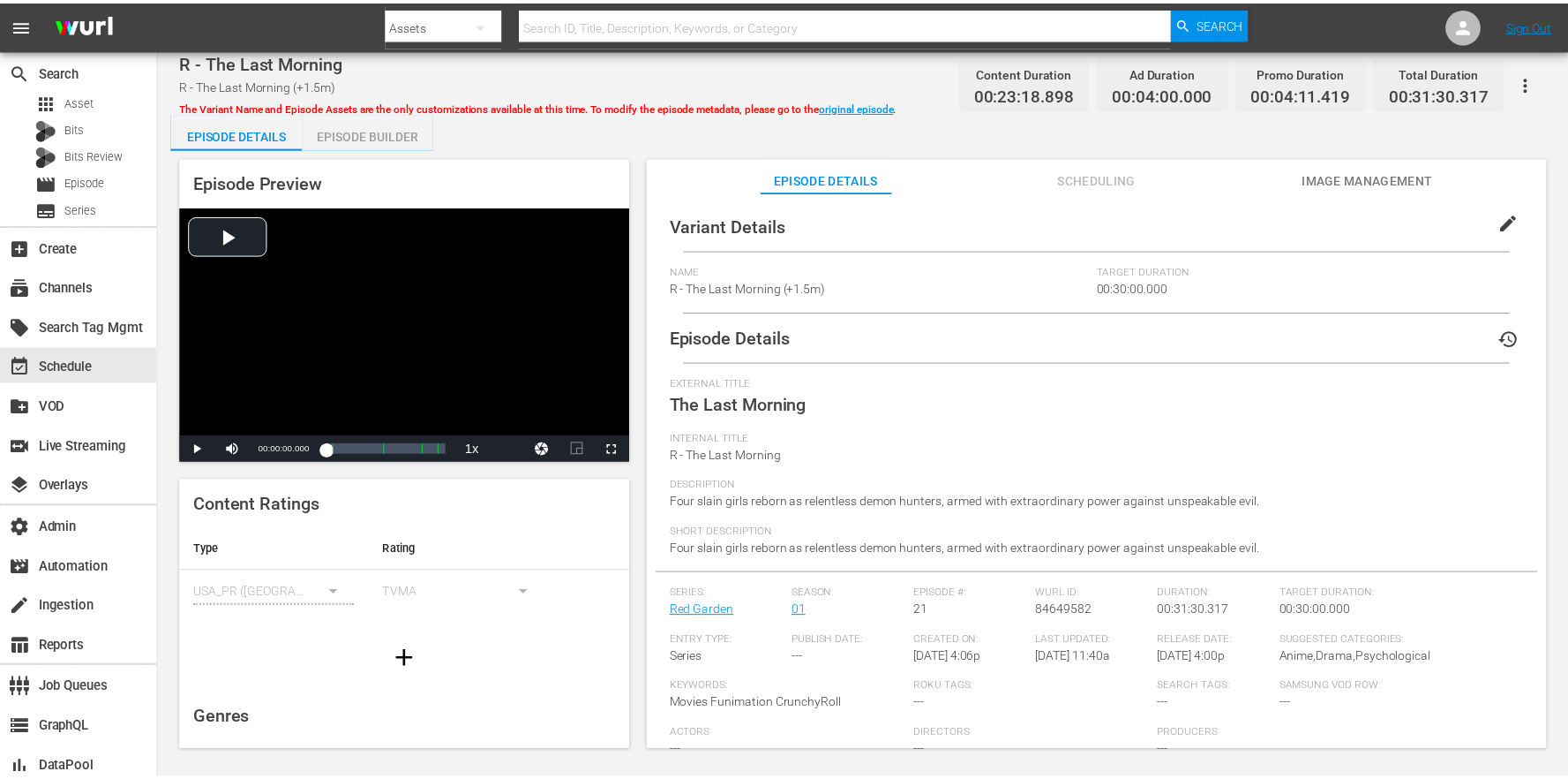
scroll to position [104, 0]
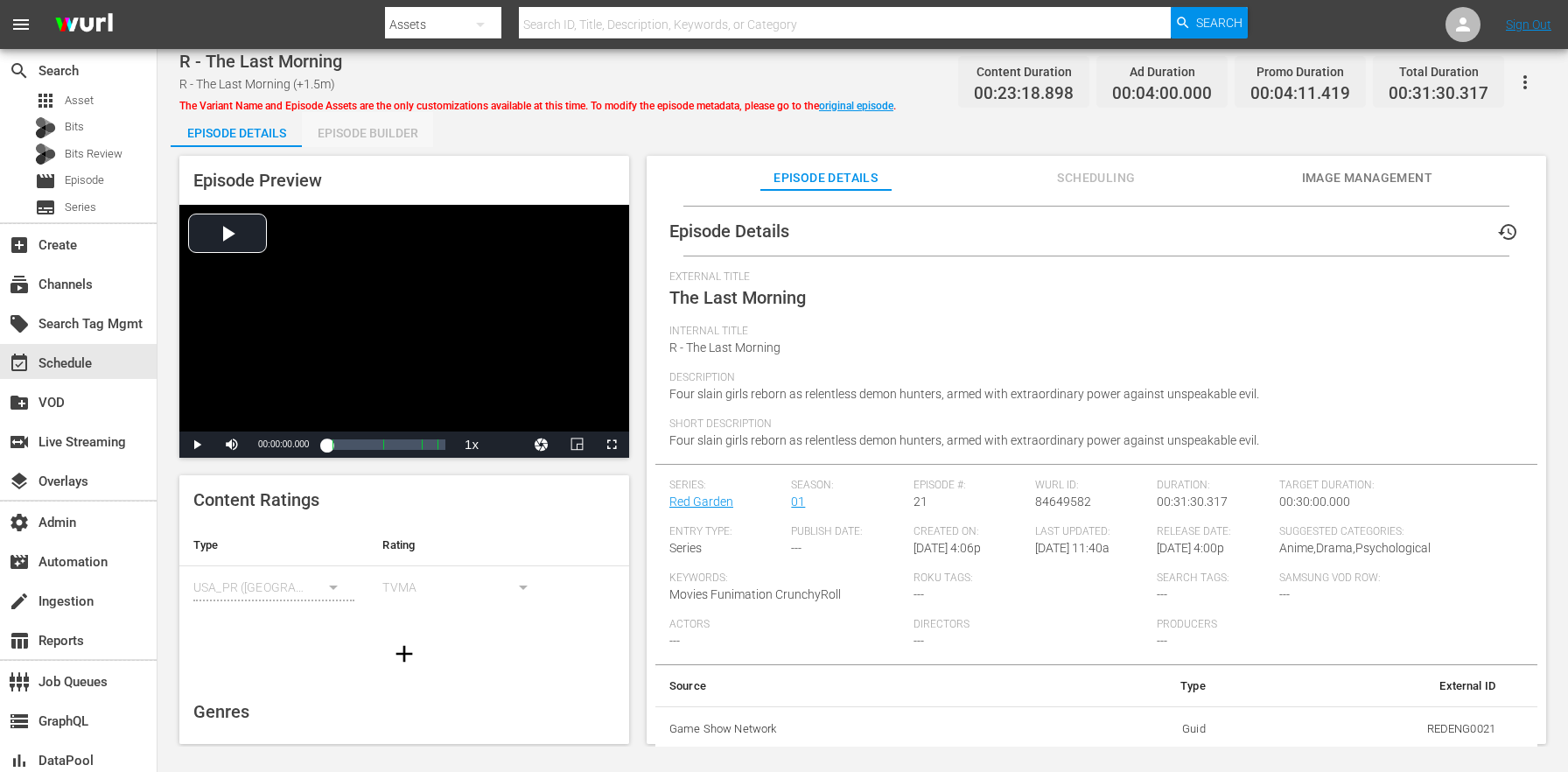
click at [385, 127] on div "Episode Builder" at bounding box center [367, 133] width 132 height 42
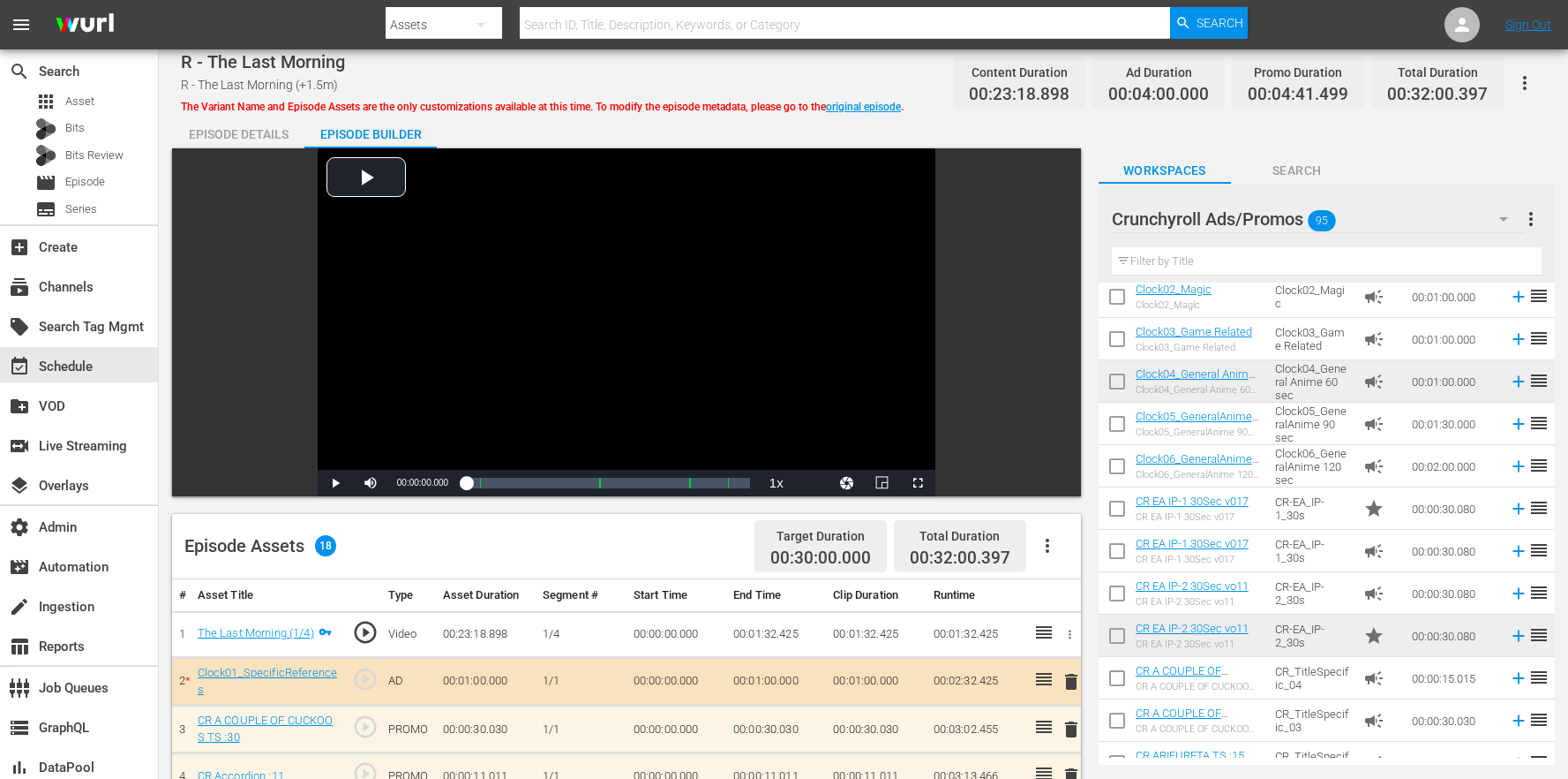
click at [278, 119] on div "Episode Details" at bounding box center [238, 135] width 133 height 43
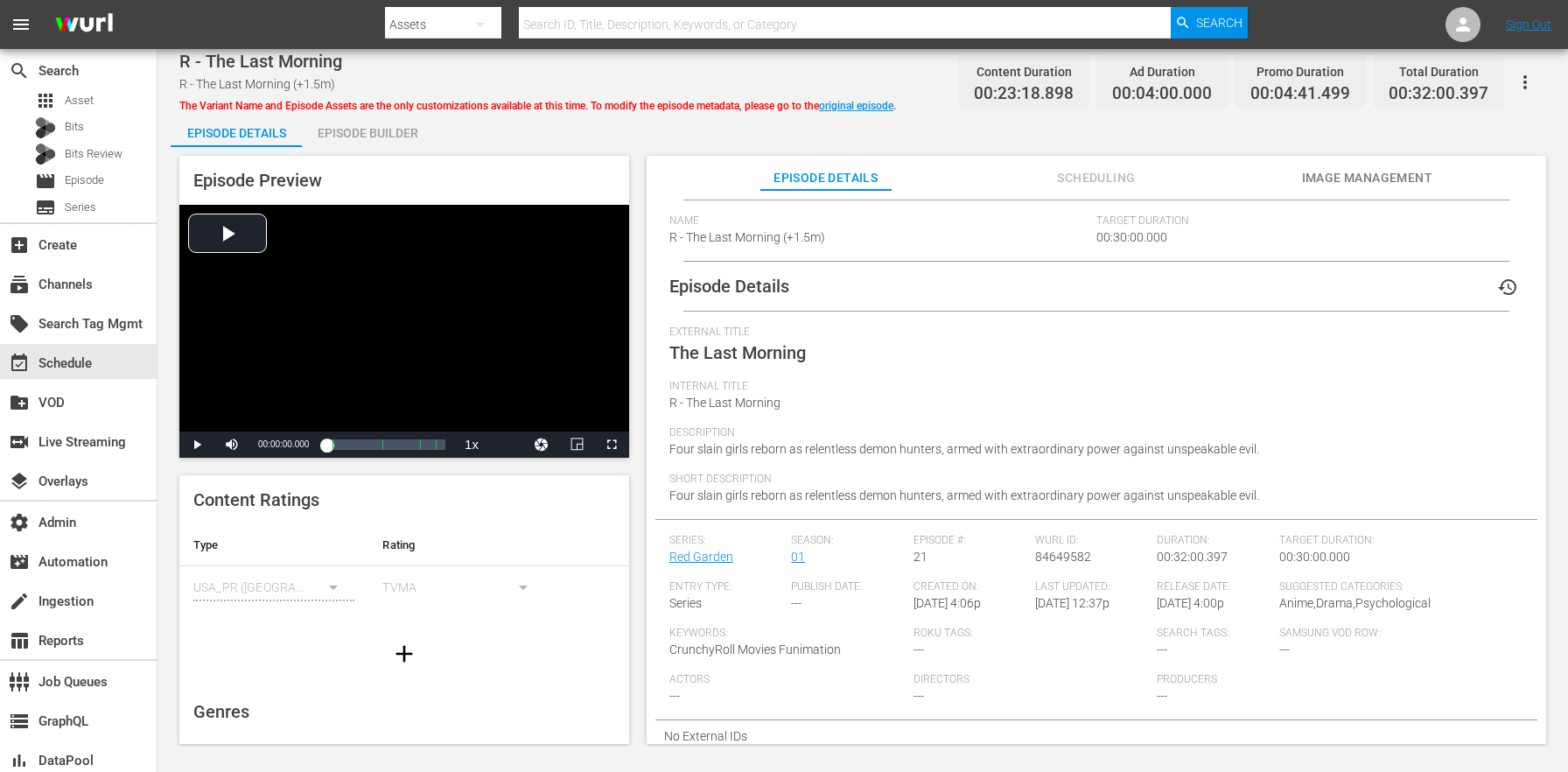
click at [781, 231] on span "R - The Last Morning (+1.5m)" at bounding box center [747, 237] width 155 height 14
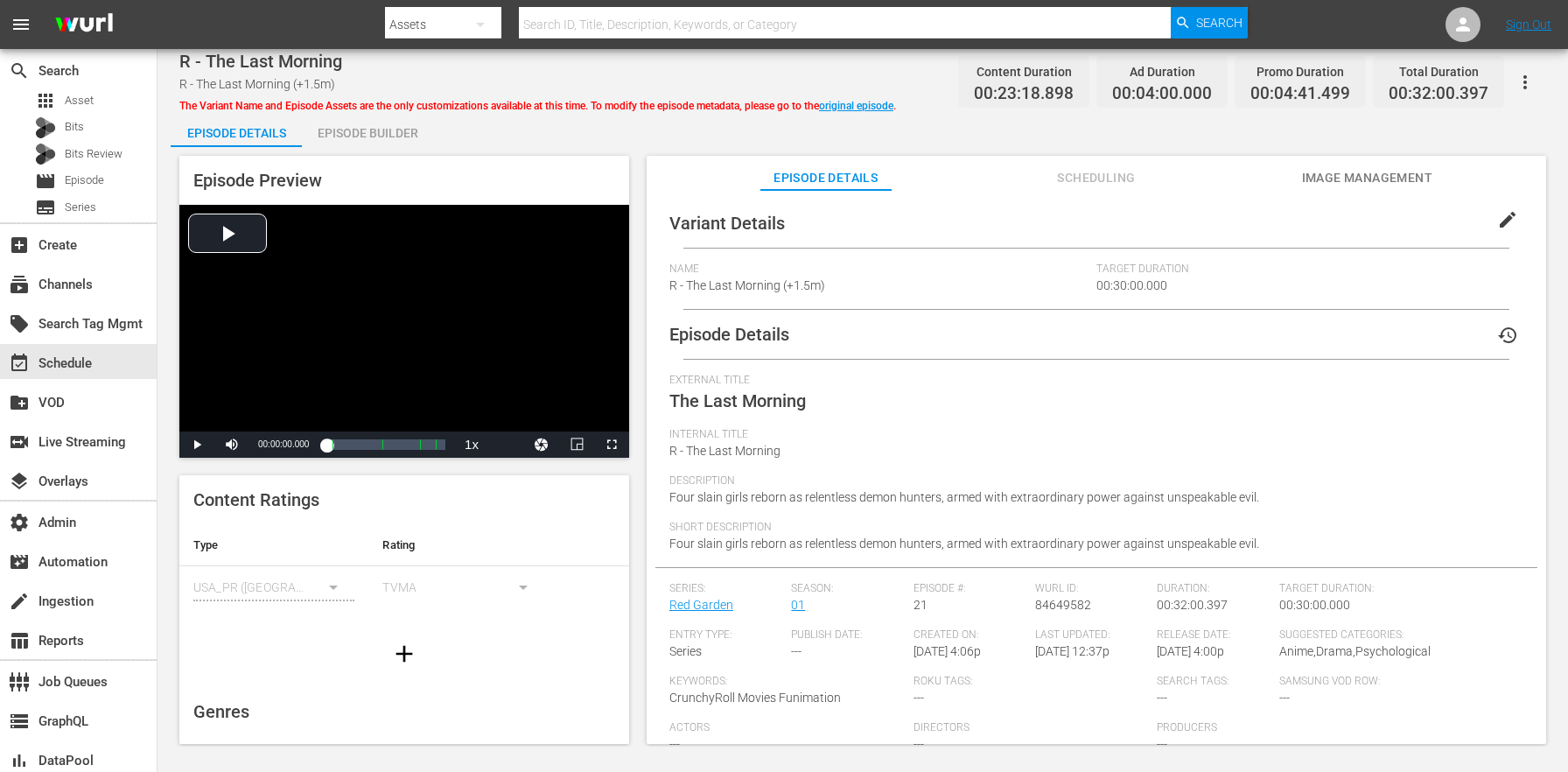
click at [1511, 216] on button "edit" at bounding box center [1508, 220] width 42 height 42
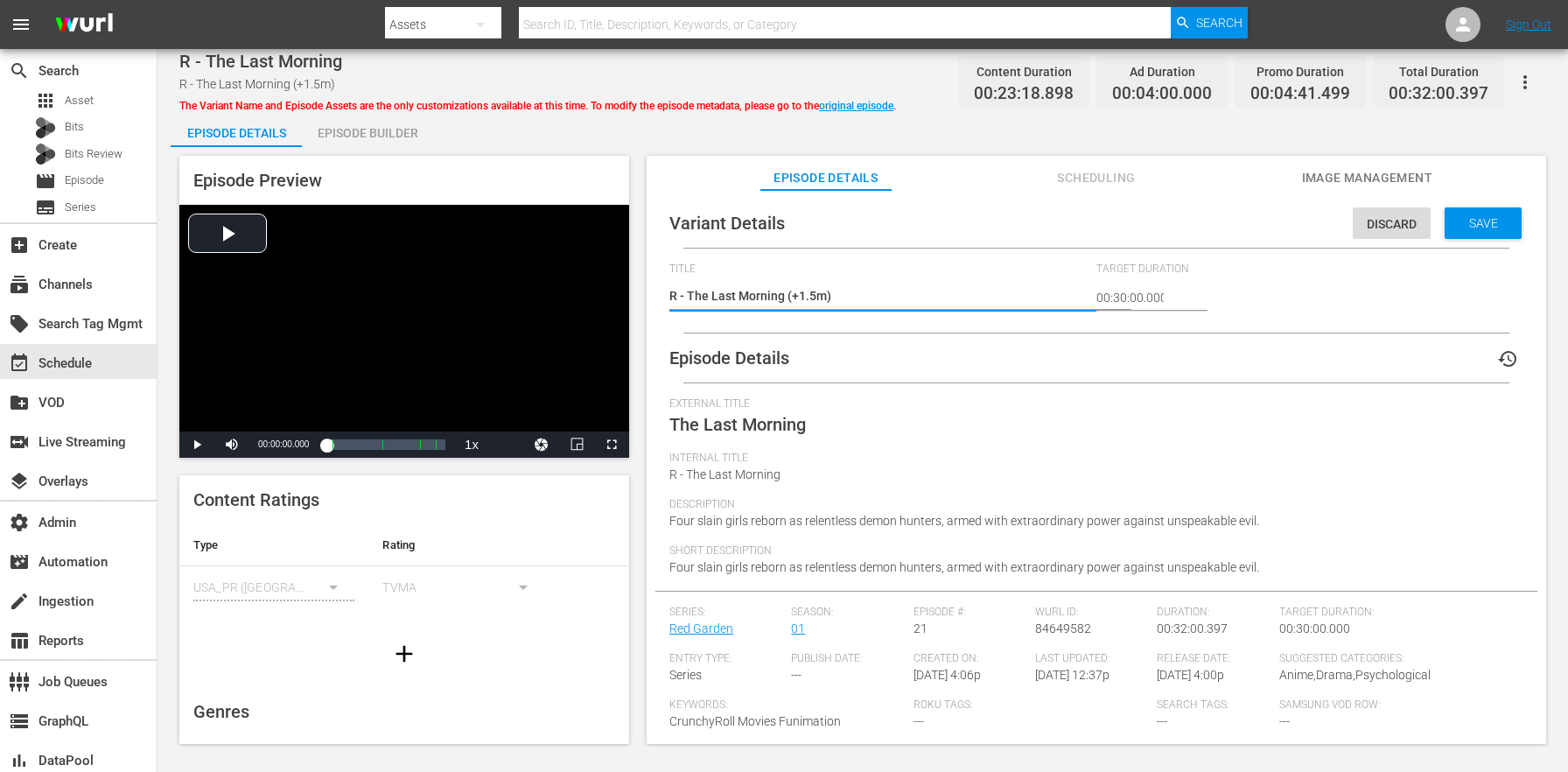
drag, startPoint x: 815, startPoint y: 288, endPoint x: 798, endPoint y: 287, distance: 17.0
click at [798, 287] on textarea "R - The Last Morning (+1.5m)" at bounding box center [878, 298] width 418 height 21
type textarea "R - The Last Morning (+2m)"
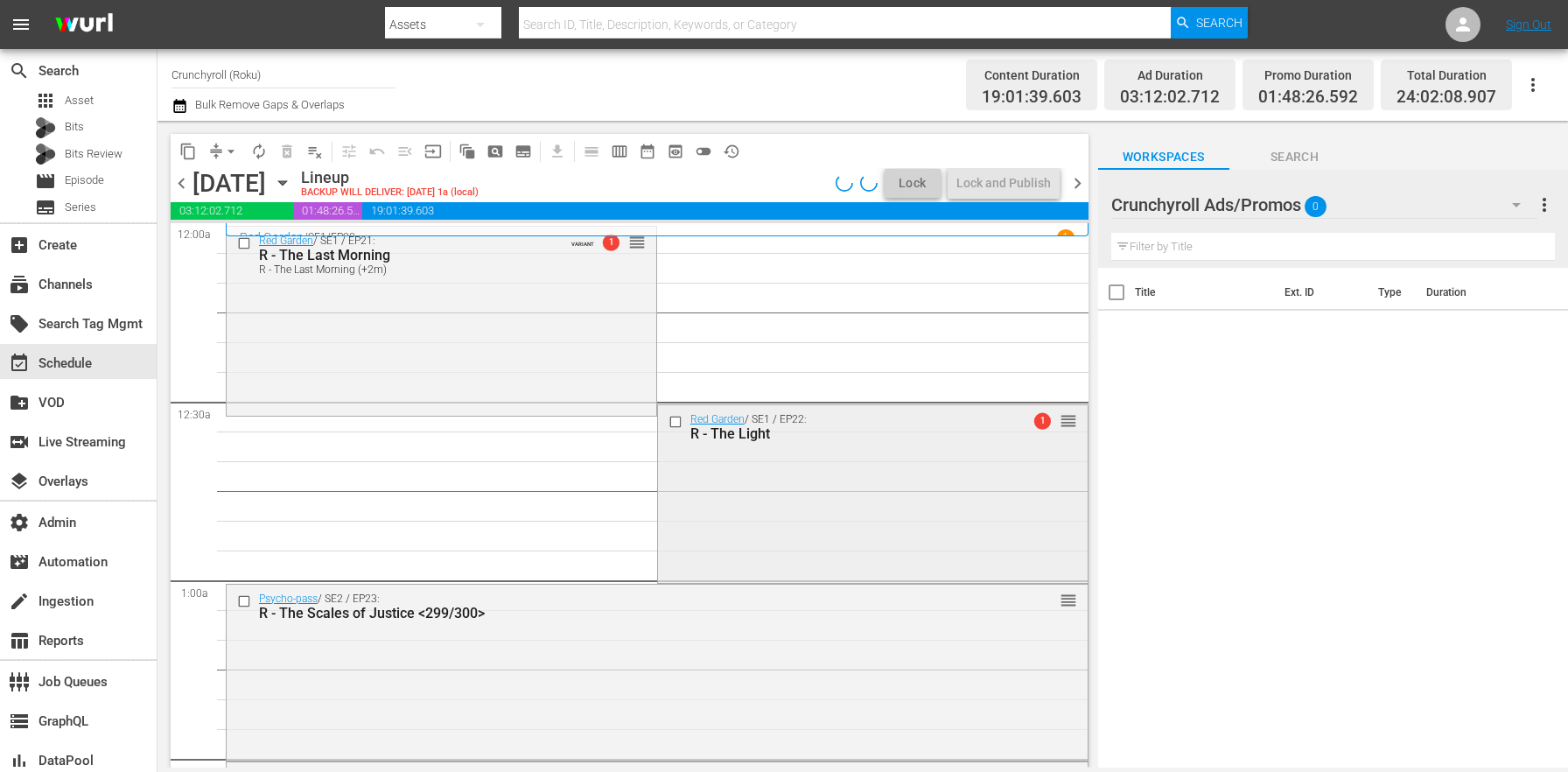
click at [878, 485] on div "Red Garden / SE1 / EP22: R - The Light 1 reorder" at bounding box center [873, 492] width 429 height 173
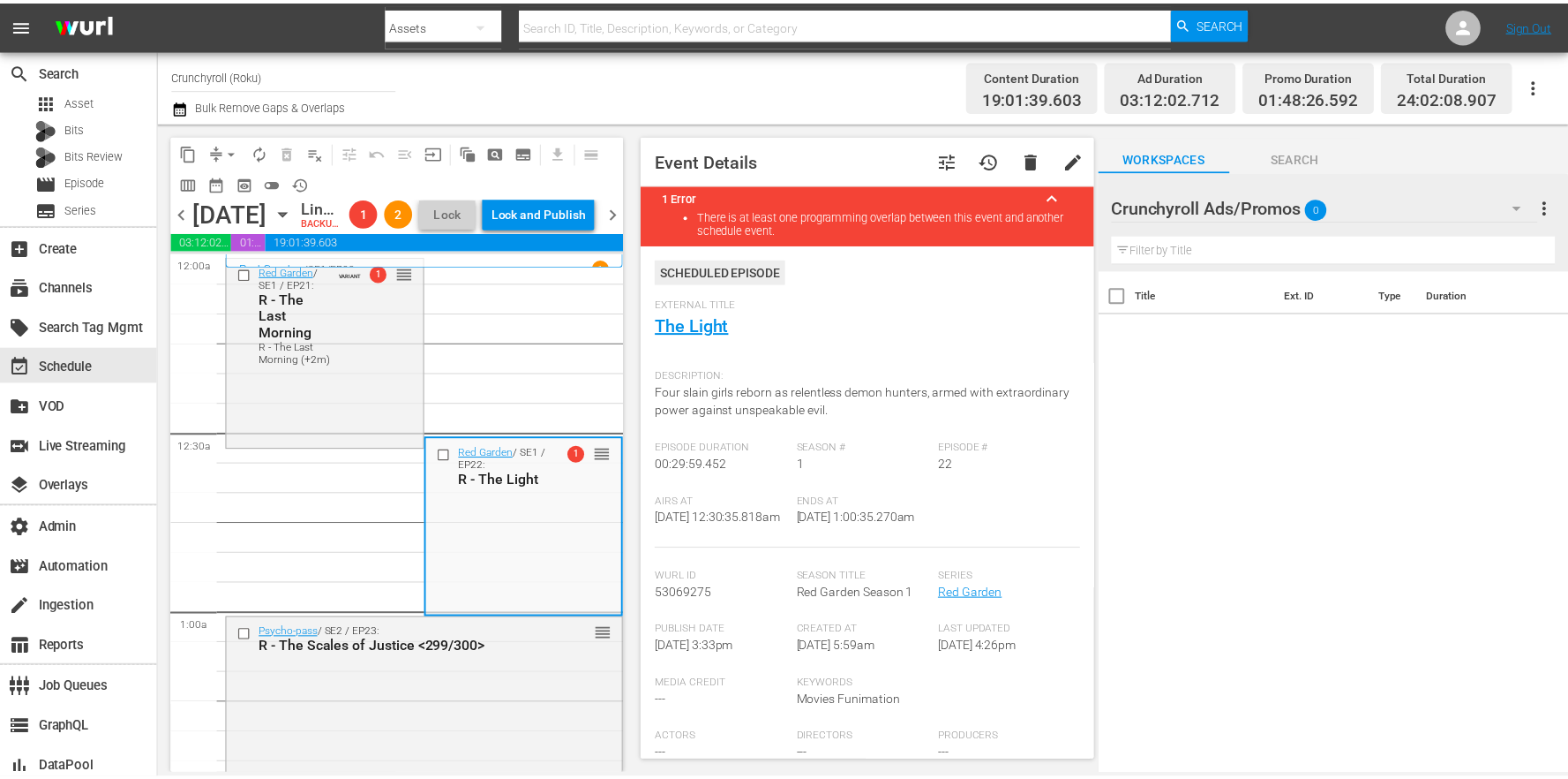
scroll to position [457, 0]
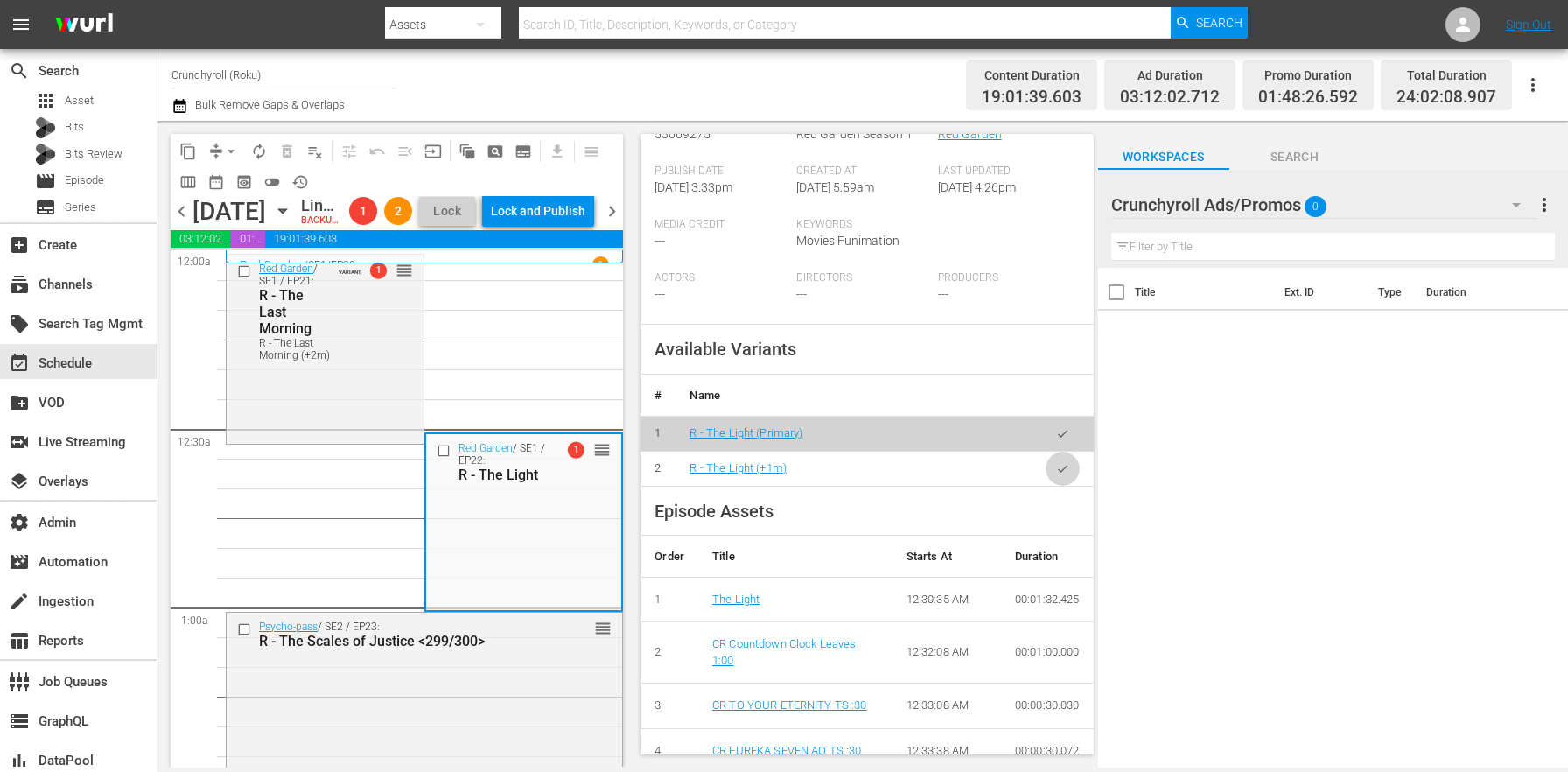
click at [1056, 475] on icon "button" at bounding box center [1062, 468] width 13 height 13
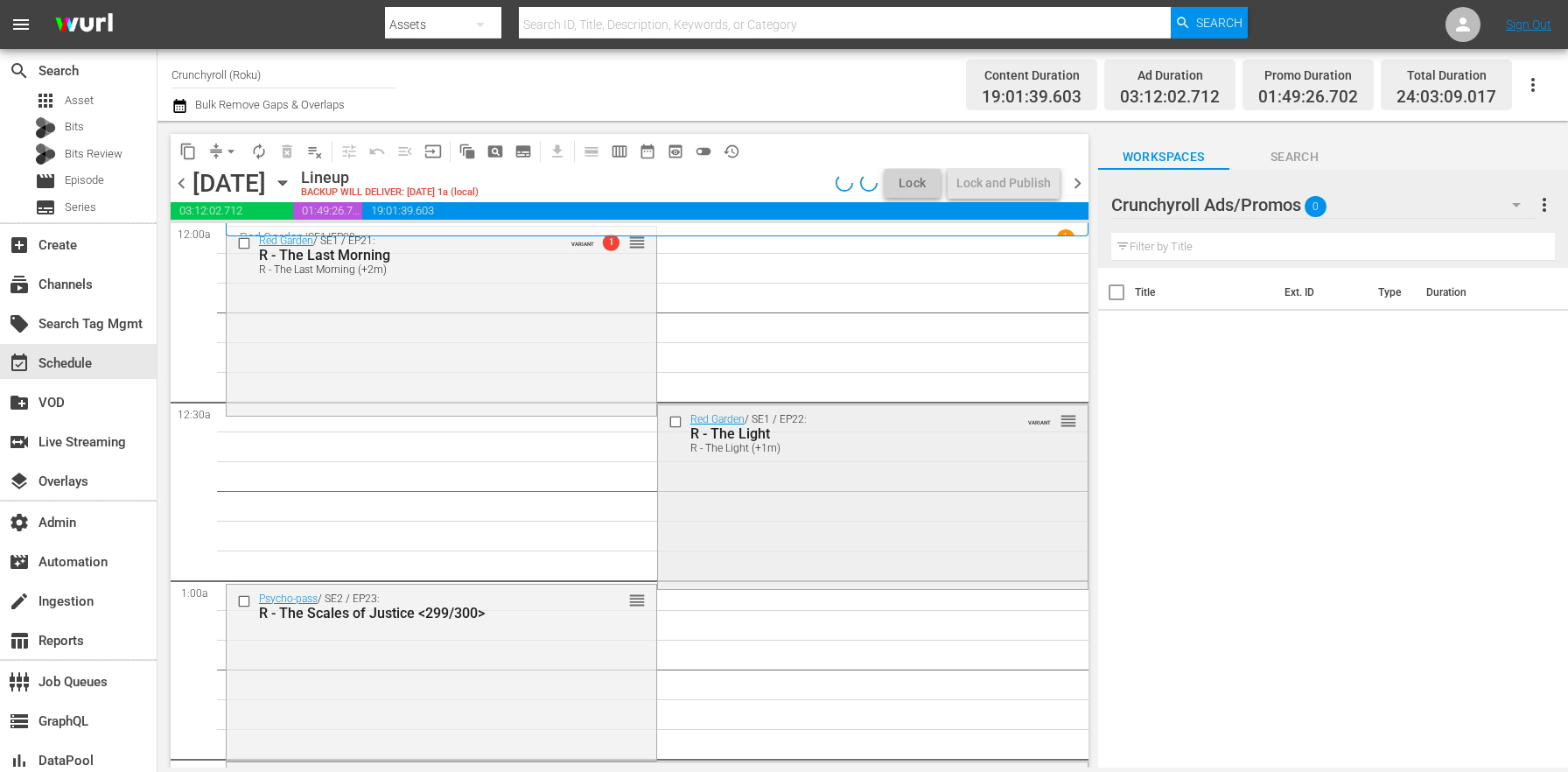
click at [798, 503] on div "Red Garden / SE1 / EP22: R - The Light R - The Light (+1m) VARIANT reorder" at bounding box center [873, 495] width 429 height 179
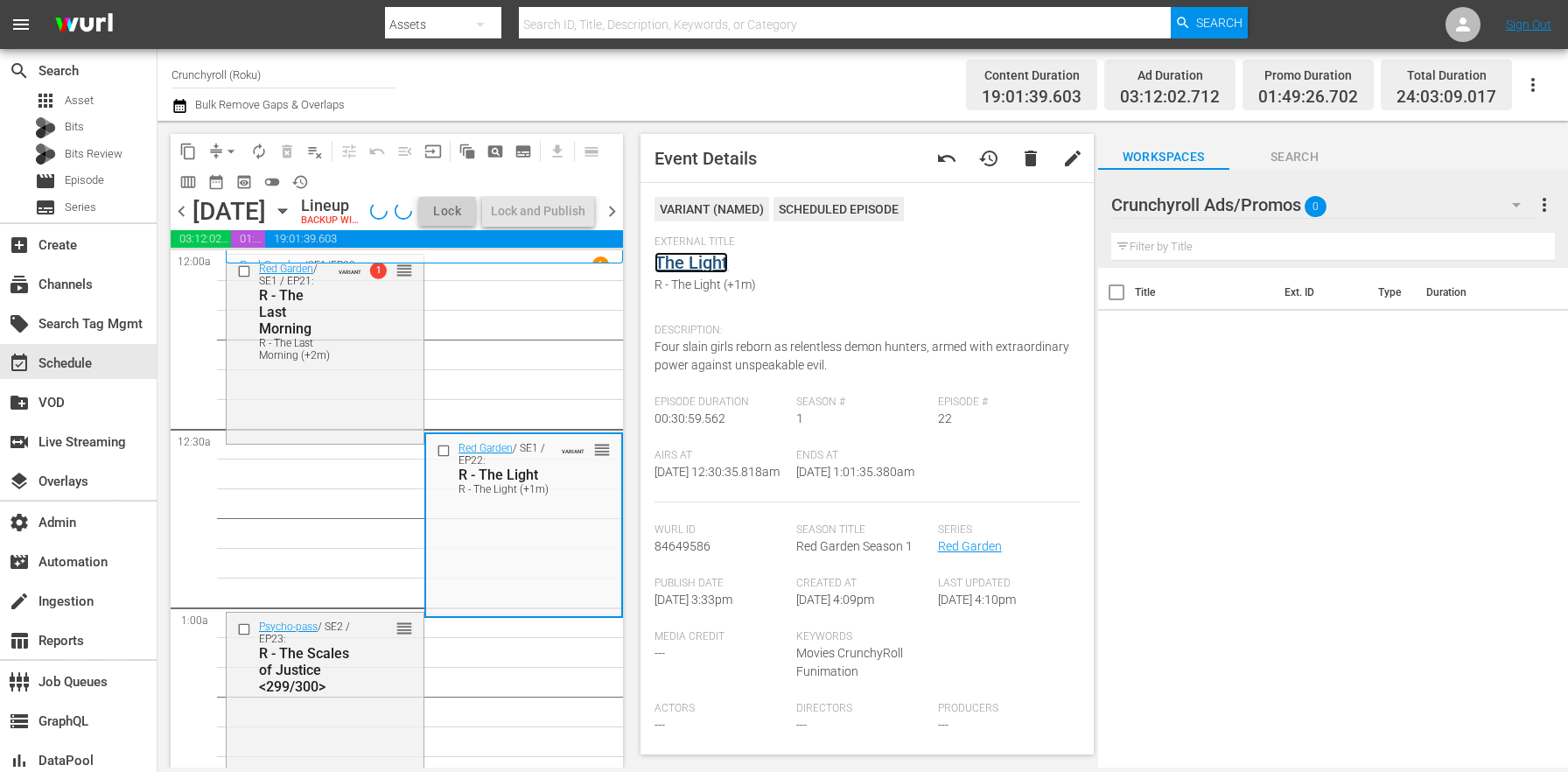
click at [705, 261] on link "The Light" at bounding box center [691, 262] width 73 height 21
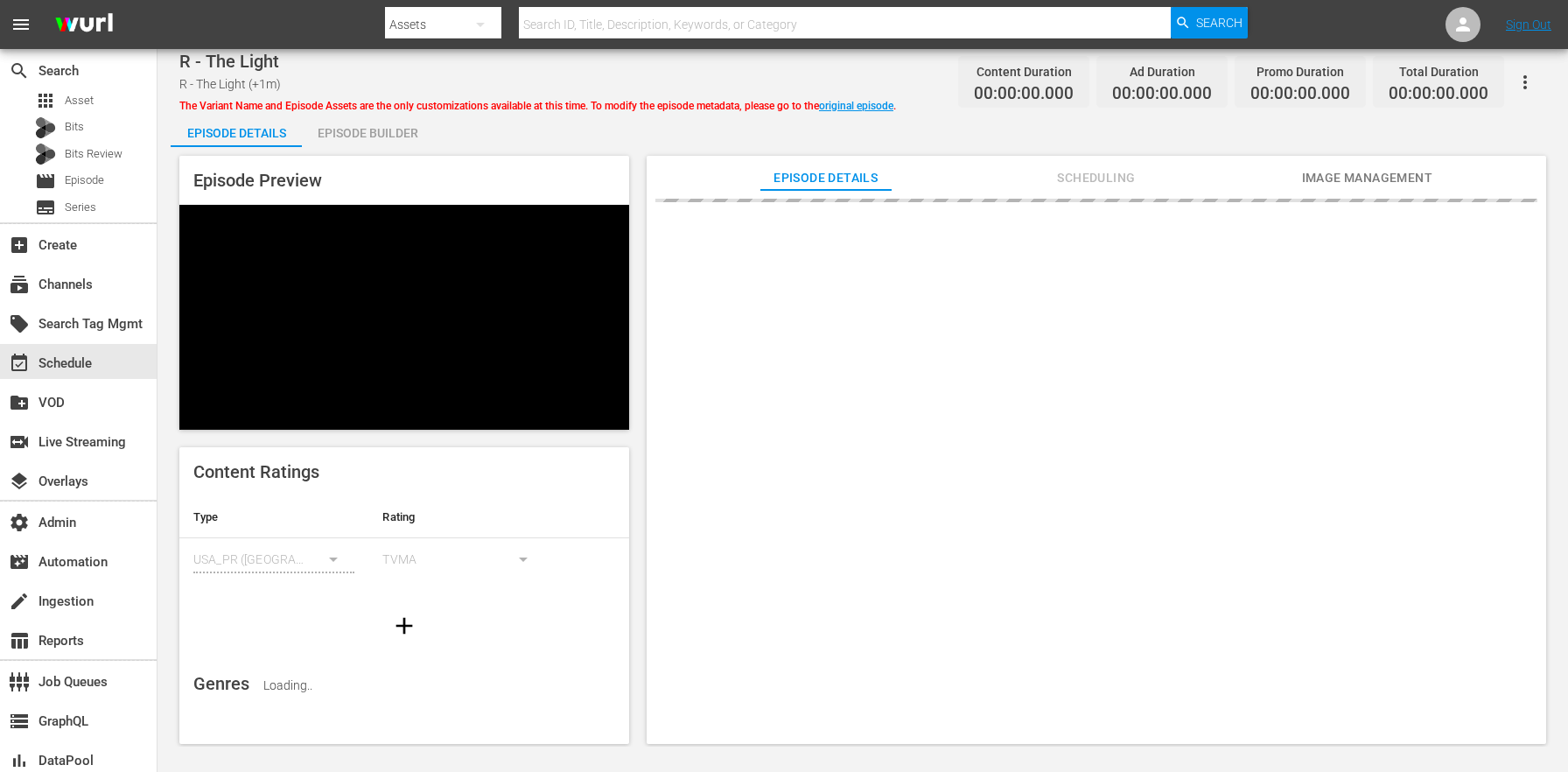
click at [1081, 171] on span "Scheduling" at bounding box center [1096, 178] width 132 height 22
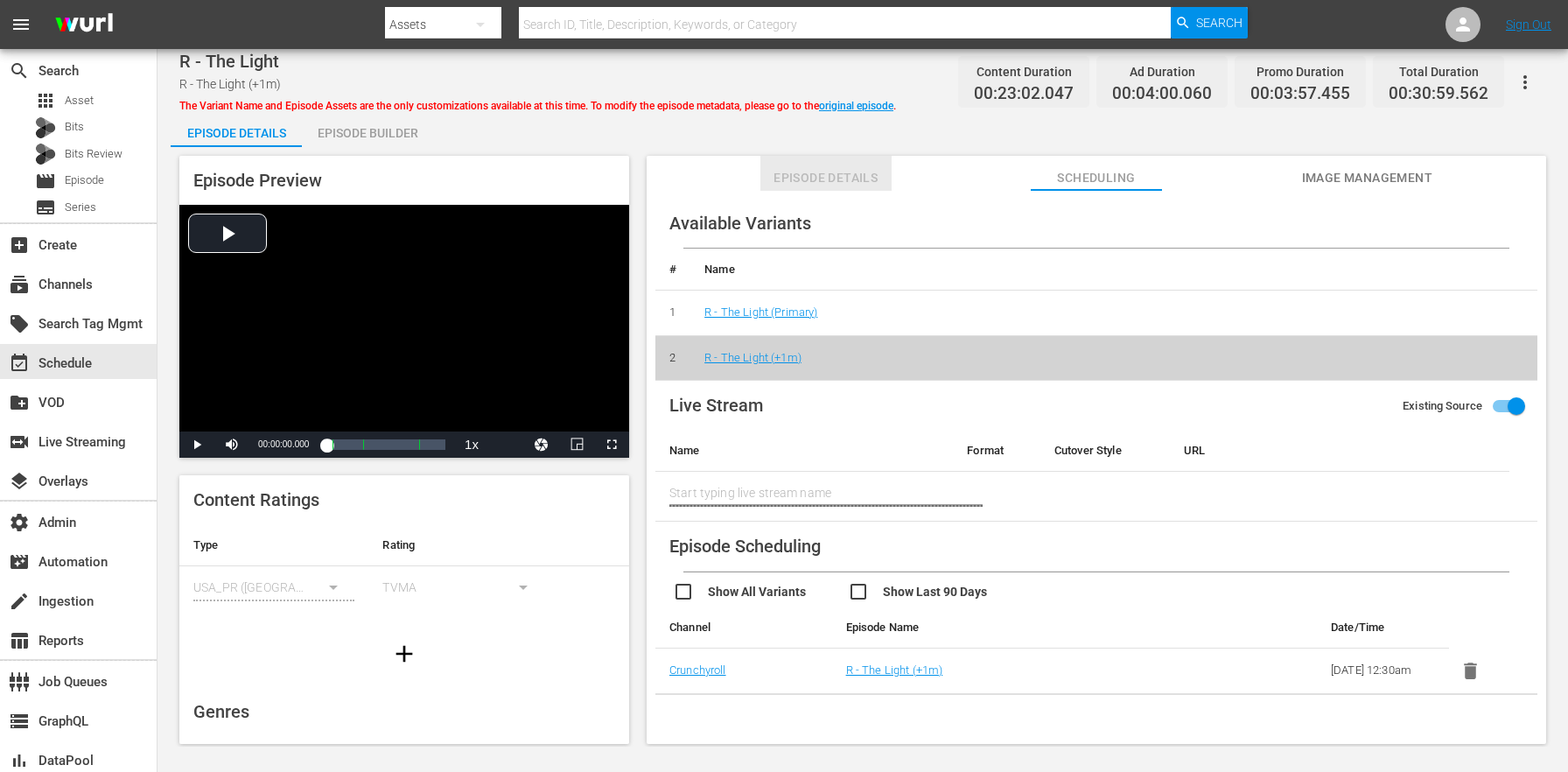
click at [810, 170] on span "Episode Details" at bounding box center [826, 178] width 132 height 22
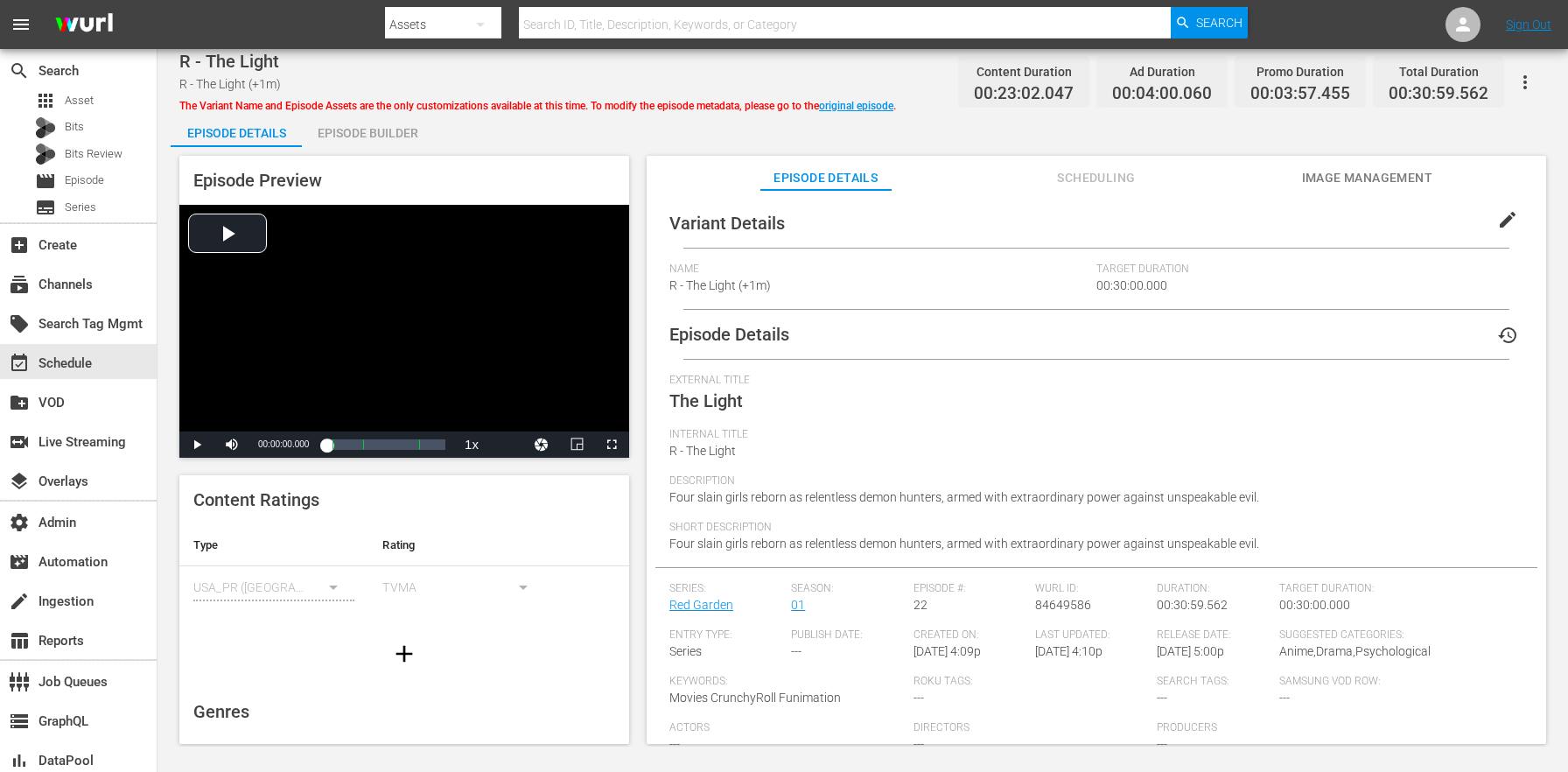
click at [1502, 219] on span "edit" at bounding box center [1508, 220] width 21 height 21
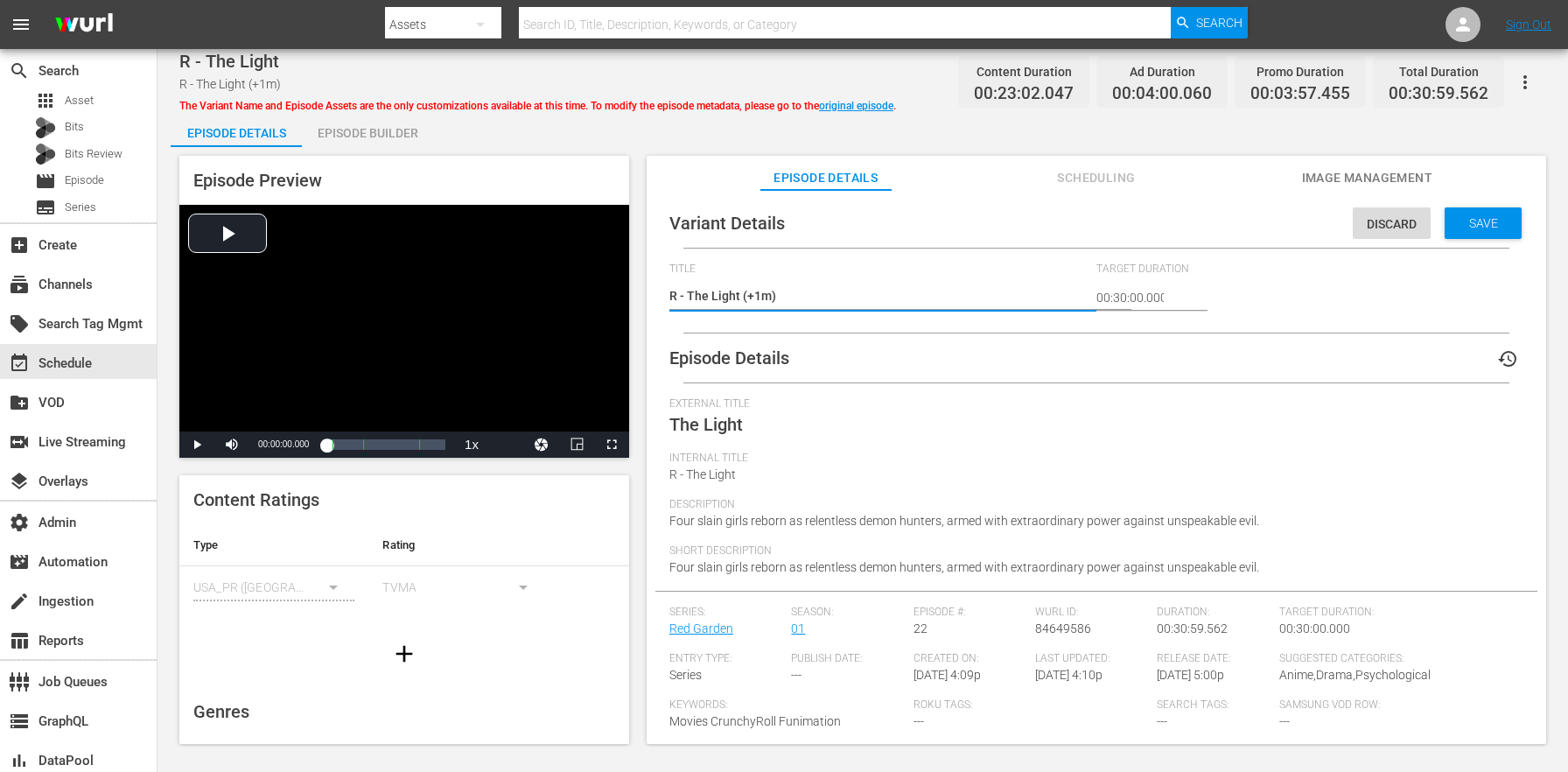
click at [757, 292] on textarea "R - The Light (+1m)" at bounding box center [878, 298] width 418 height 21
type textarea "R - The Light (+2m)"
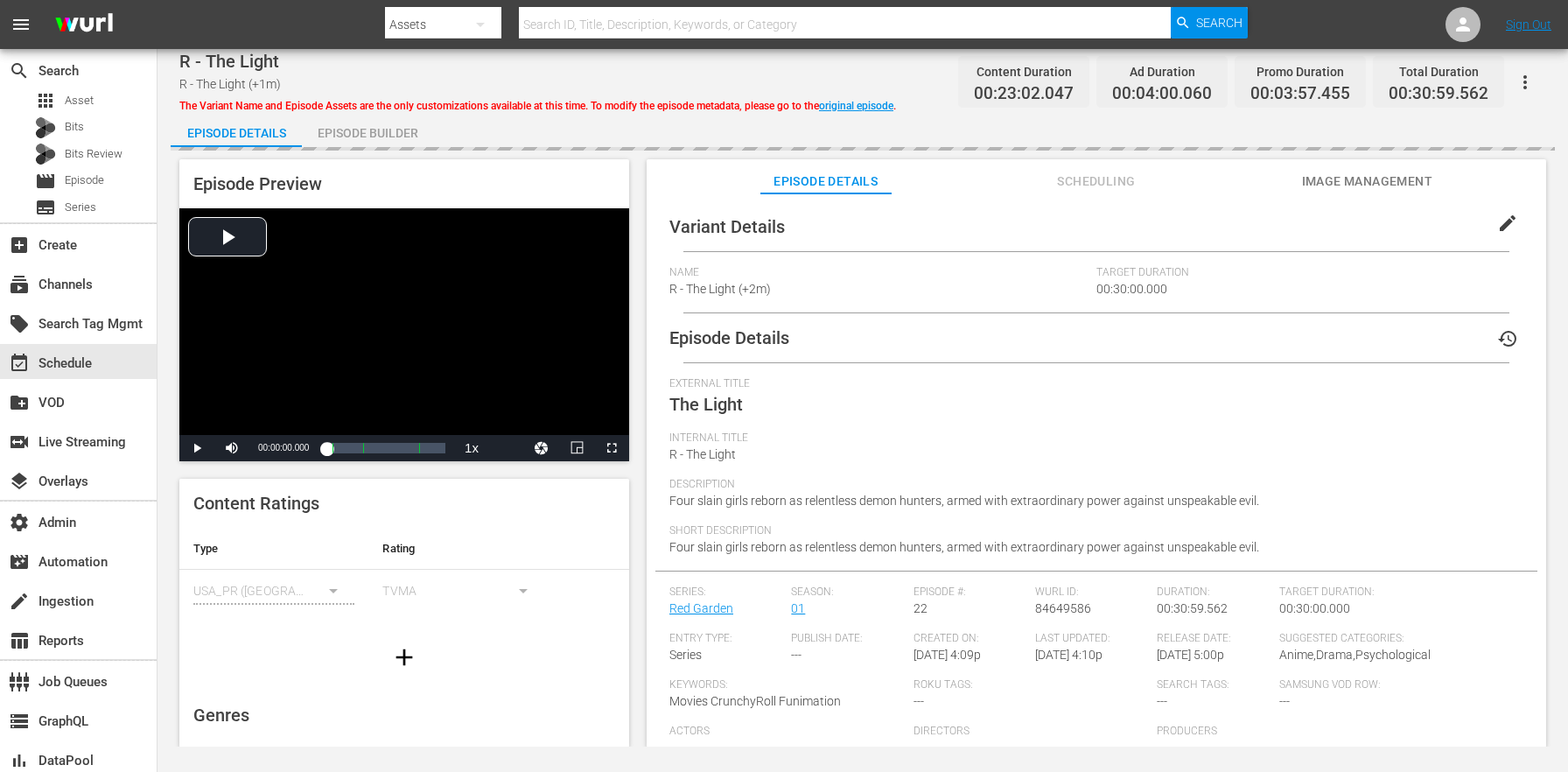
click at [365, 128] on div "Episode Builder" at bounding box center [367, 133] width 132 height 42
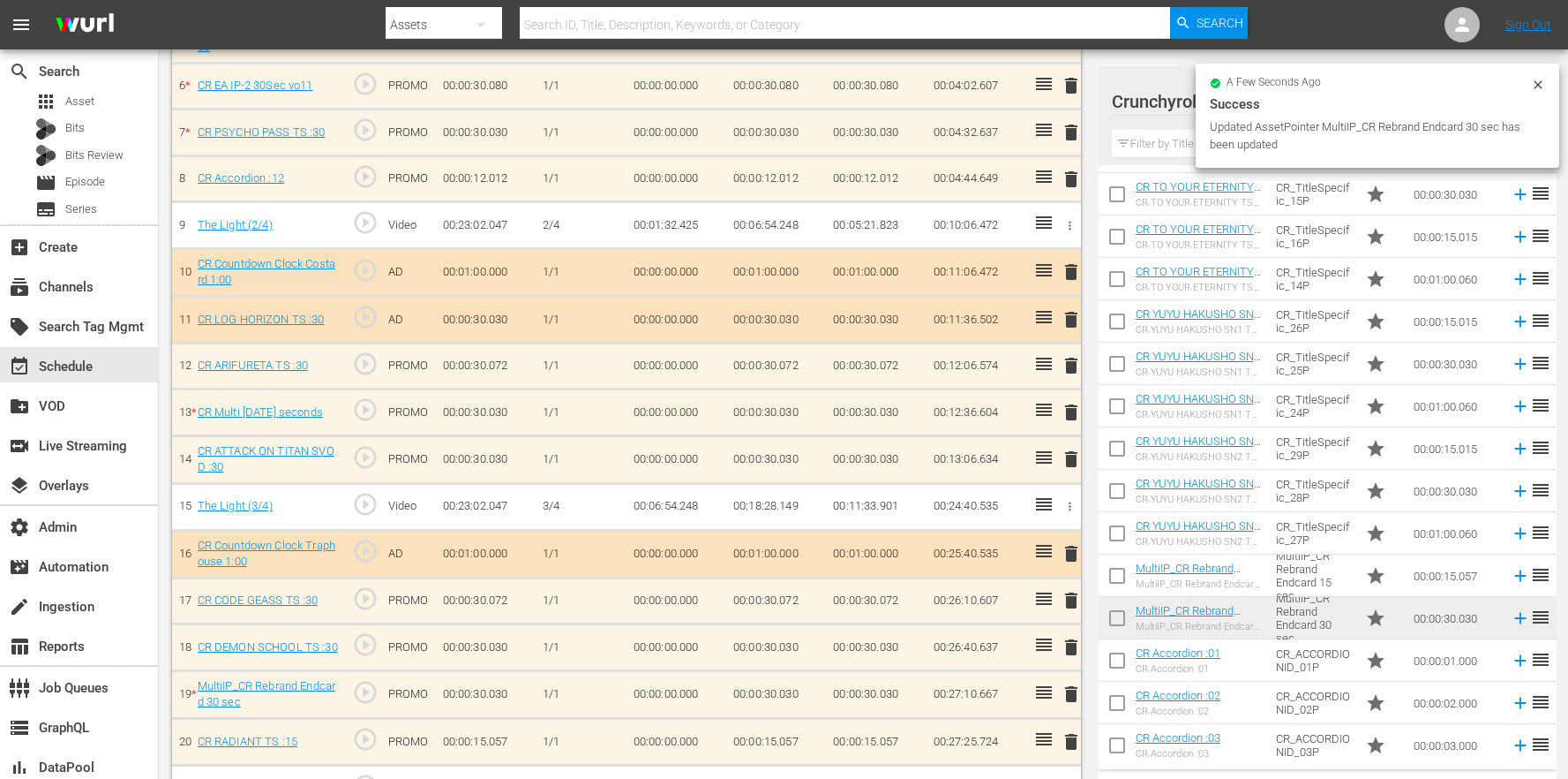
scroll to position [734, 0]
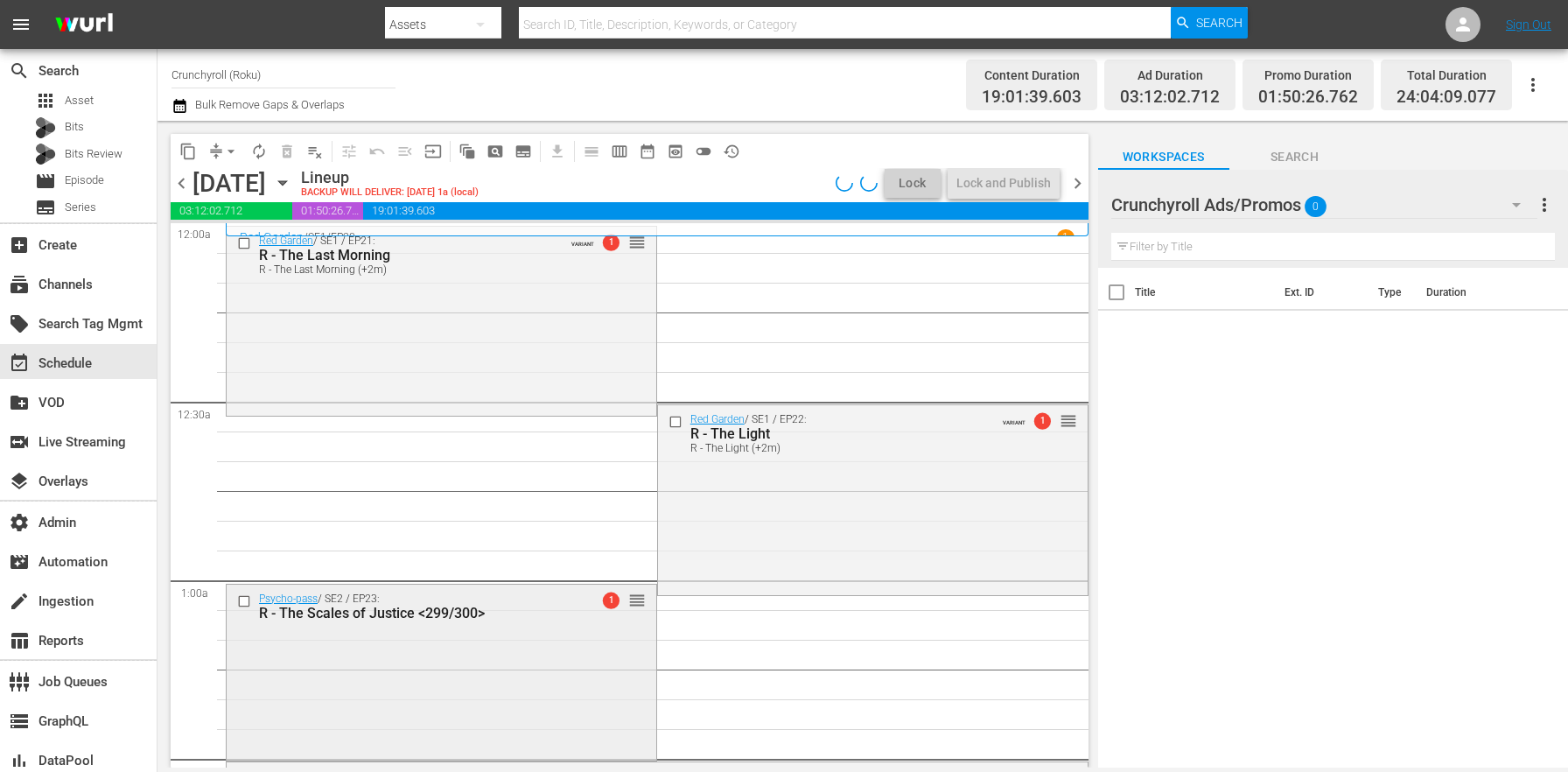
click at [455, 662] on div "Psycho-pass / SE2 / EP23: R - The Scales of Justice <299/300> 1 reorder" at bounding box center [442, 671] width 429 height 173
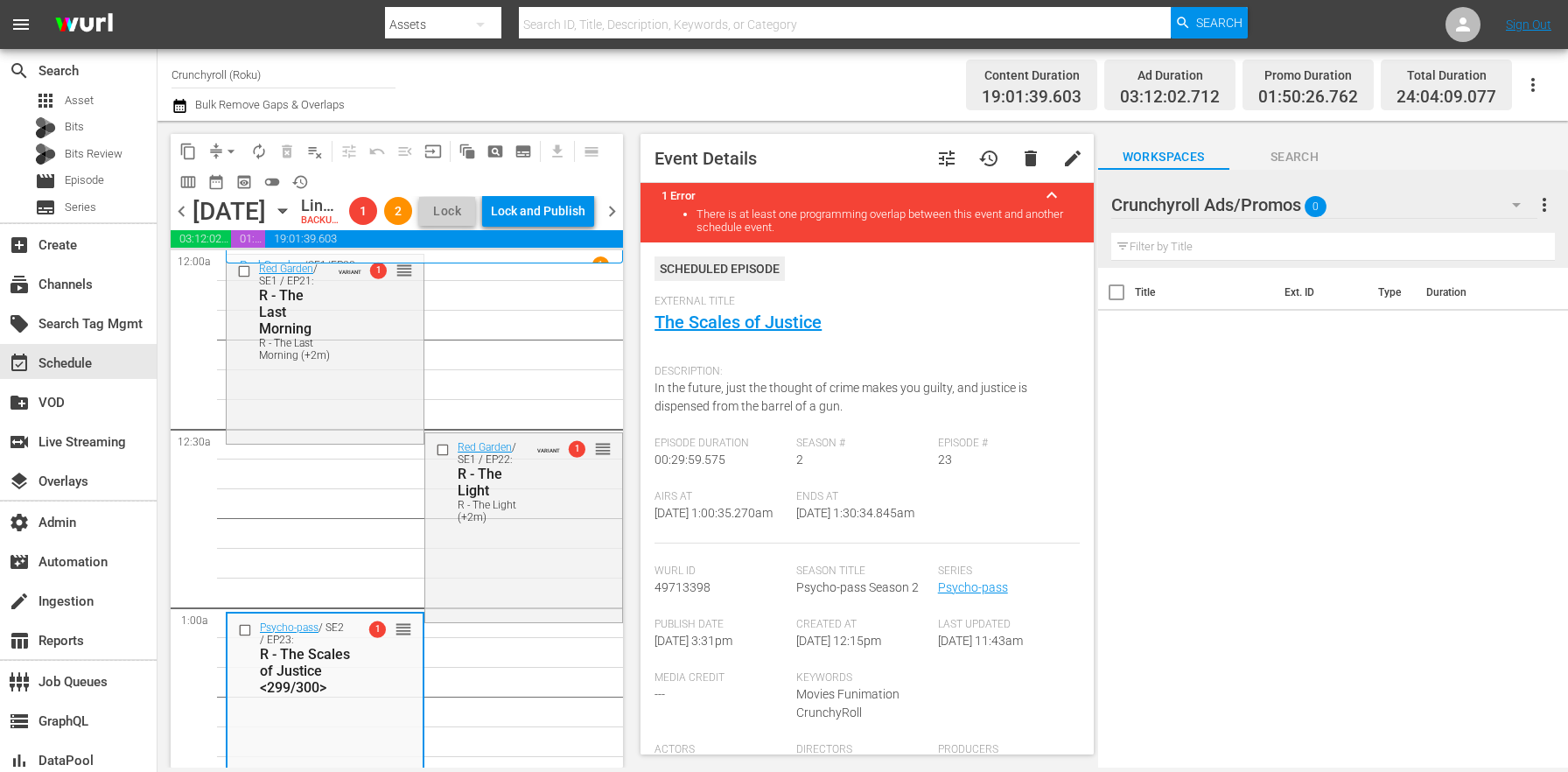
click at [942, 160] on span "tune" at bounding box center [947, 158] width 21 height 21
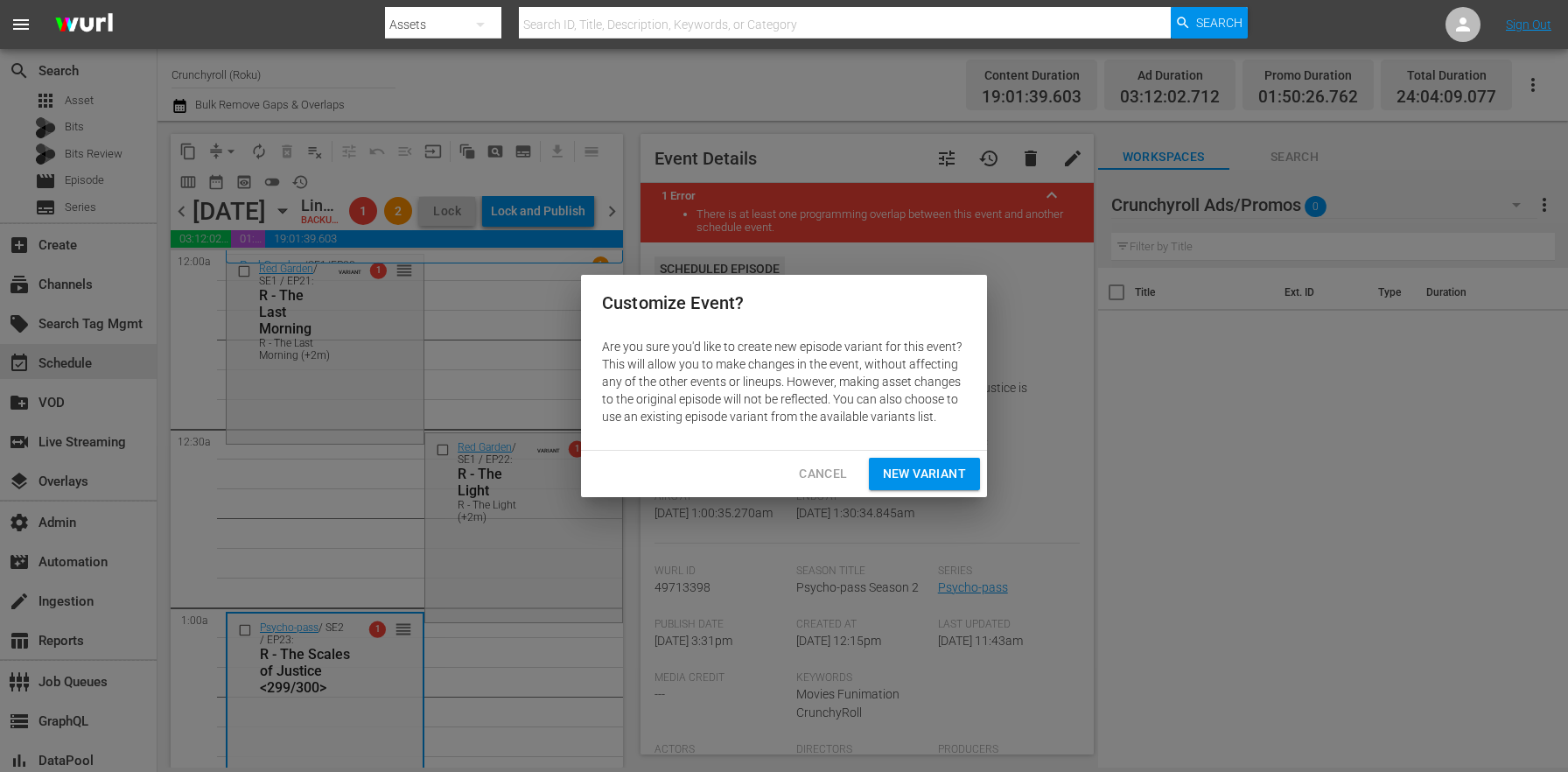
drag, startPoint x: 936, startPoint y: 470, endPoint x: 923, endPoint y: 476, distance: 14.3
click at [936, 469] on span "New Variant" at bounding box center [924, 473] width 83 height 22
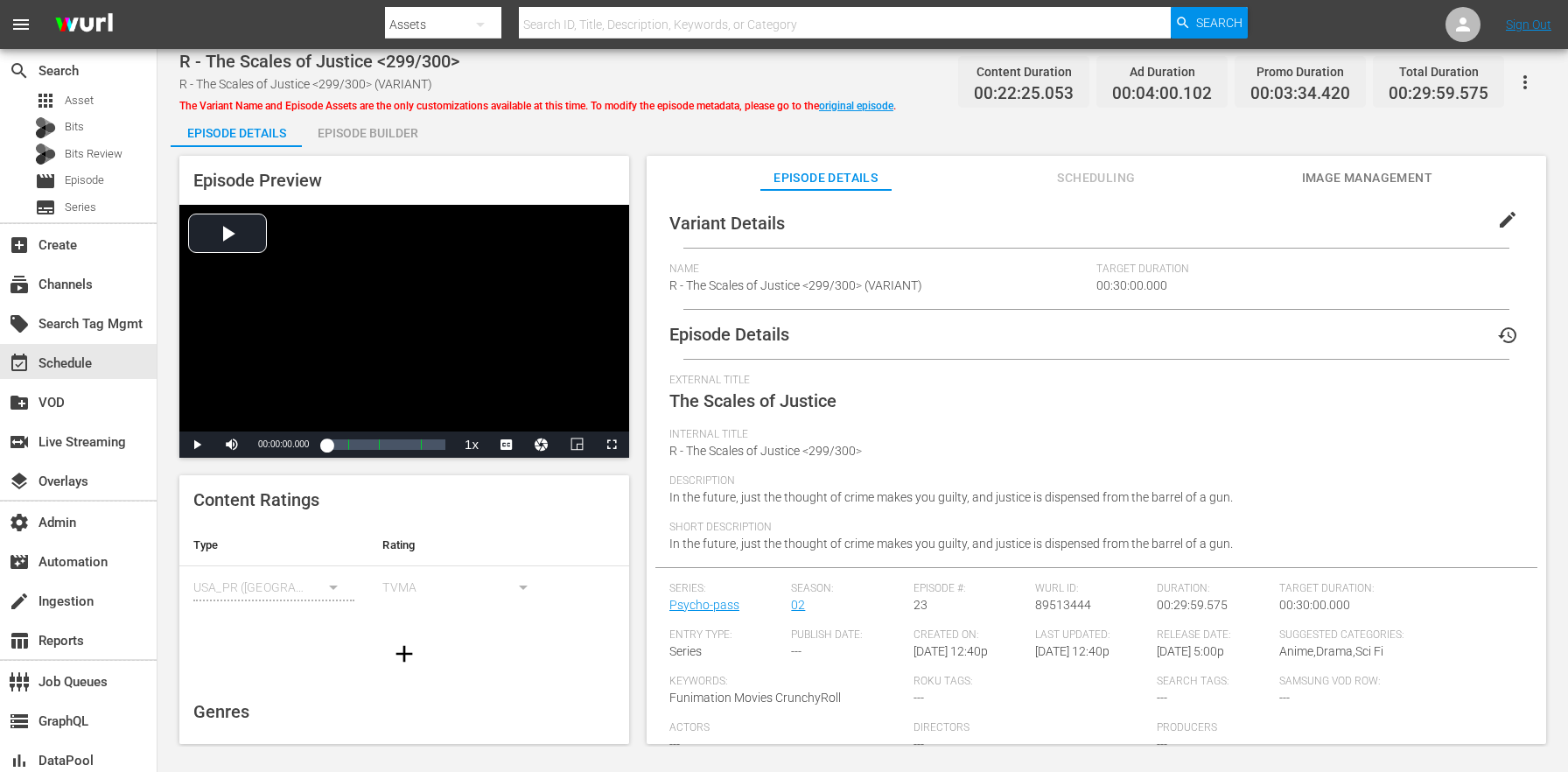
click at [1505, 219] on span "edit" at bounding box center [1508, 220] width 21 height 21
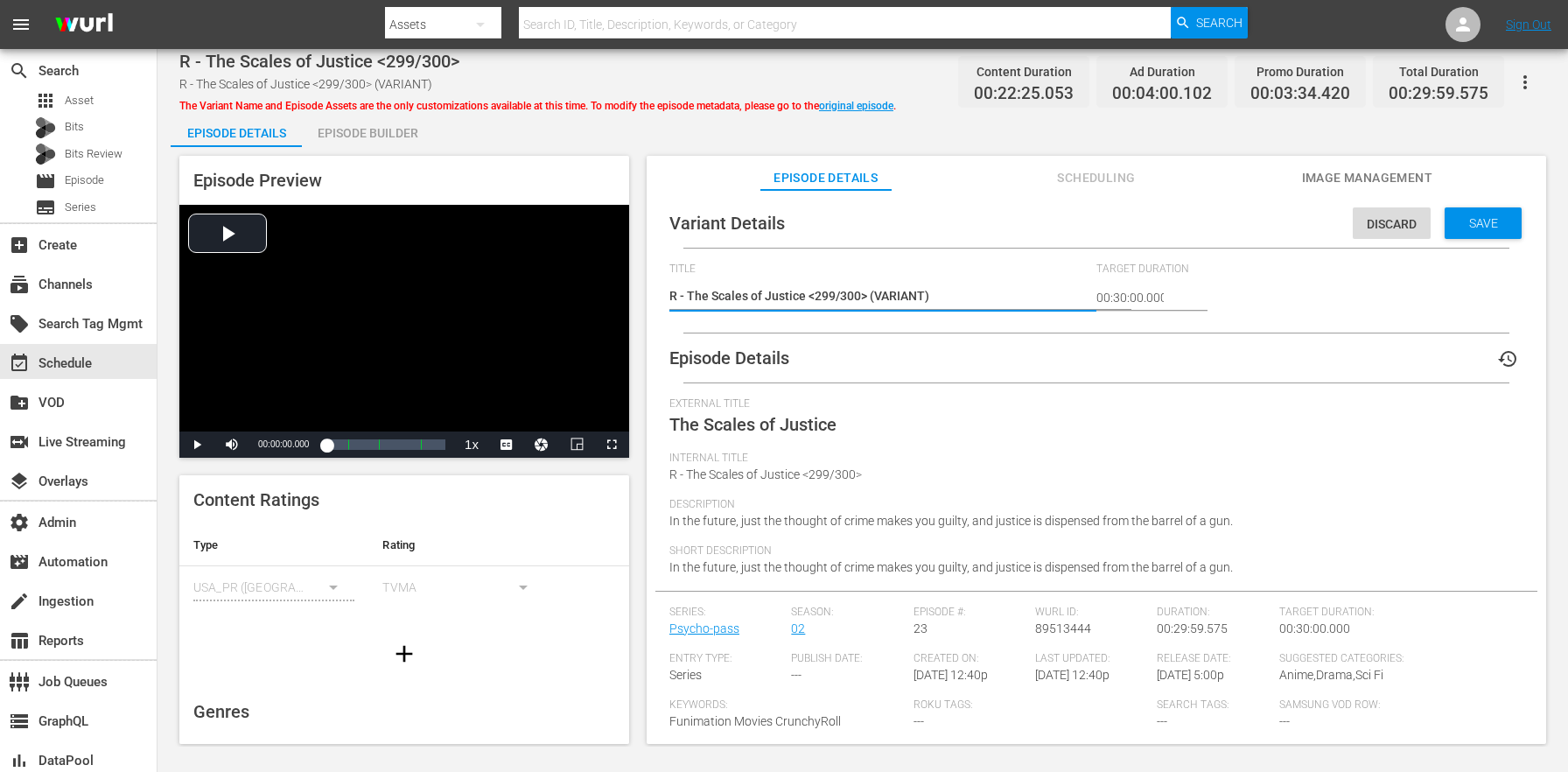
click at [908, 290] on textarea "R - The Scales of Justice <299/300> (VARIANT)" at bounding box center [878, 298] width 418 height 21
type textarea "R - The Scales of Justice <299/300> (3)"
type textarea "R - The Scales of Justice <299/300> (32)"
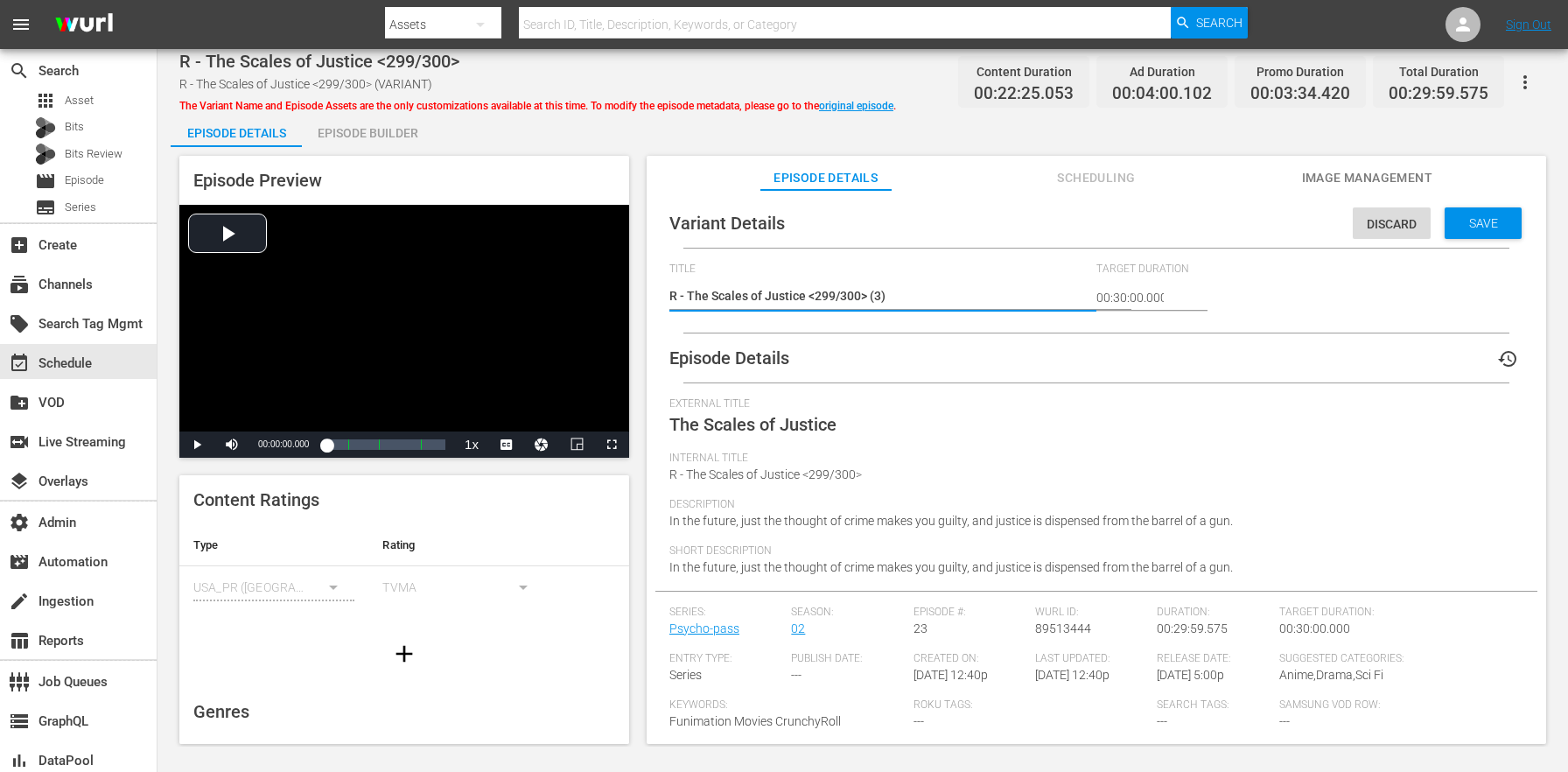
type textarea "R - The Scales of Justice <299/300> (32)"
type textarea "R - The Scales of Justice <299/300> (32m)"
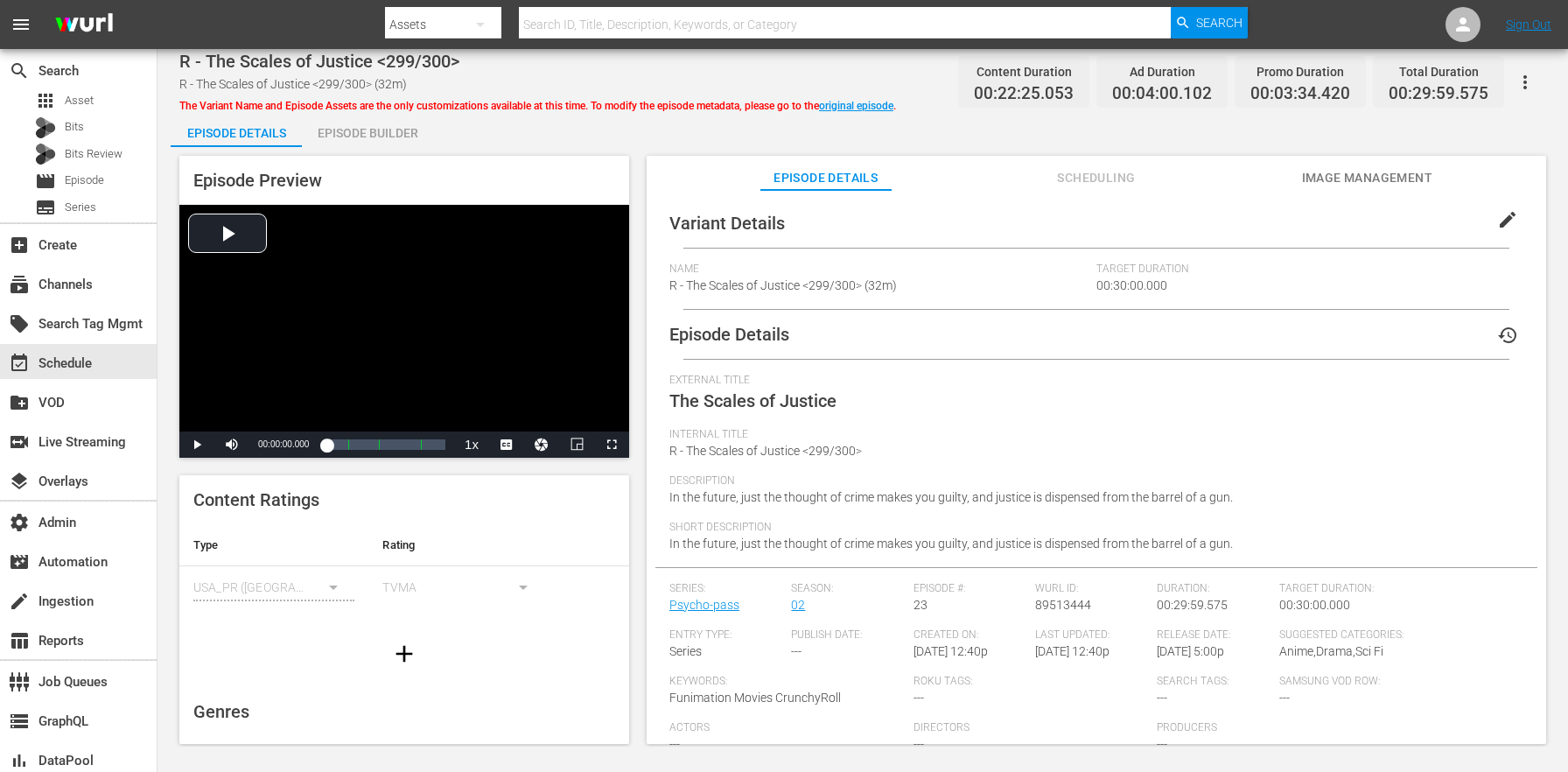
click at [416, 120] on div "Episode Builder" at bounding box center [367, 133] width 132 height 42
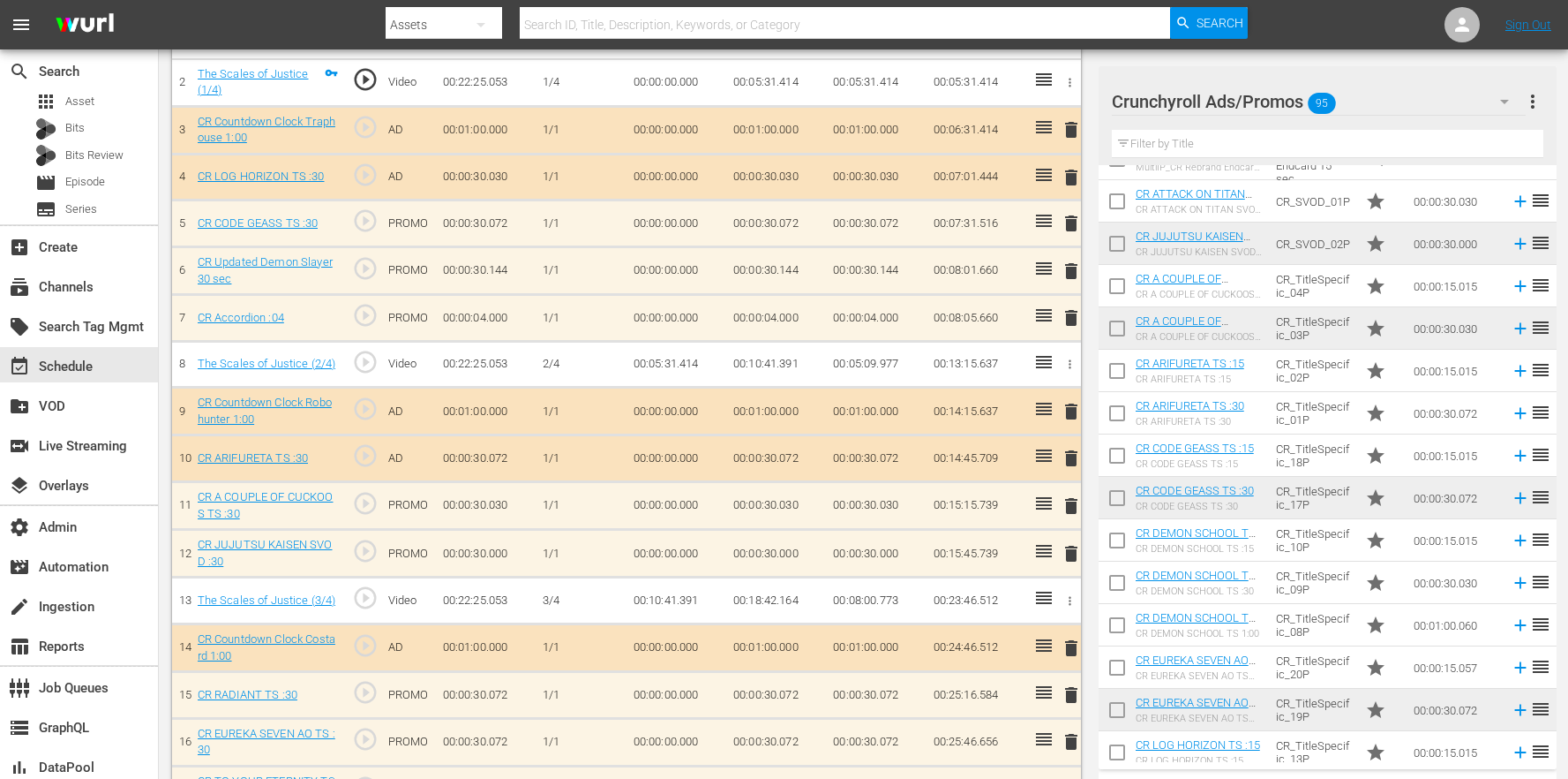
scroll to position [2031, 0]
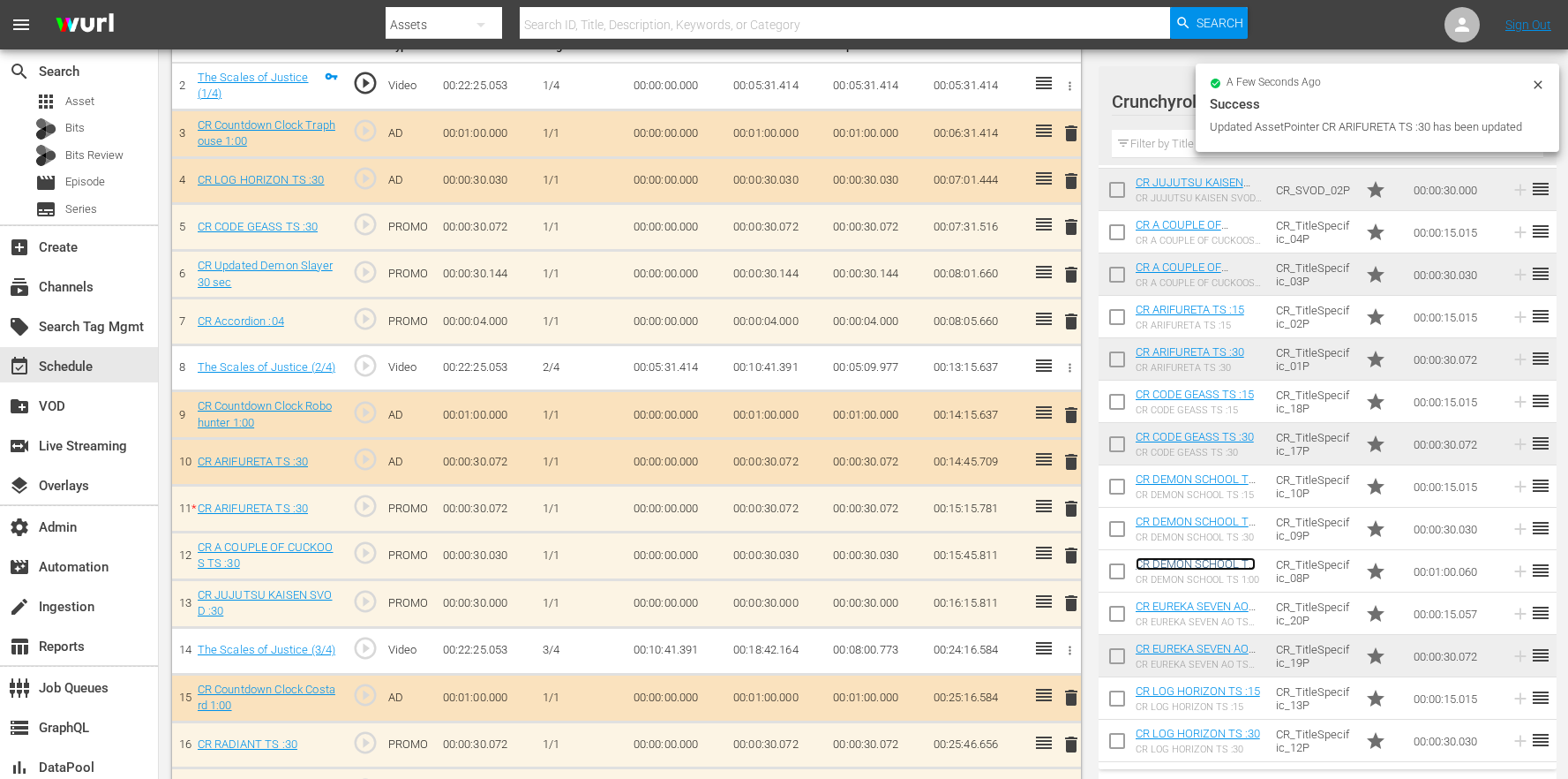
click at [1196, 559] on link "CR DEMON SCHOOL TS 1:00" at bounding box center [1196, 570] width 120 height 27
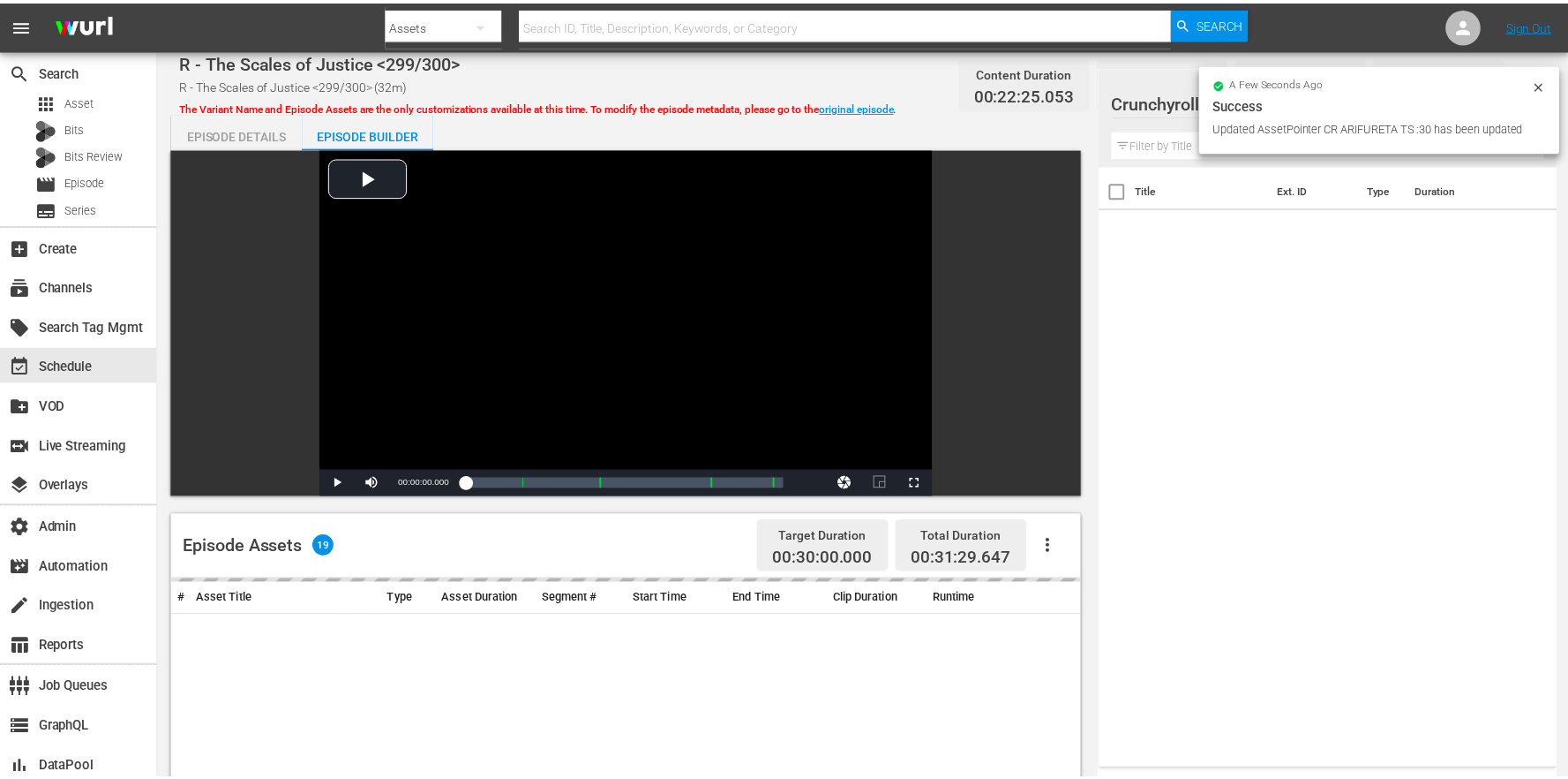
scroll to position [459, 0]
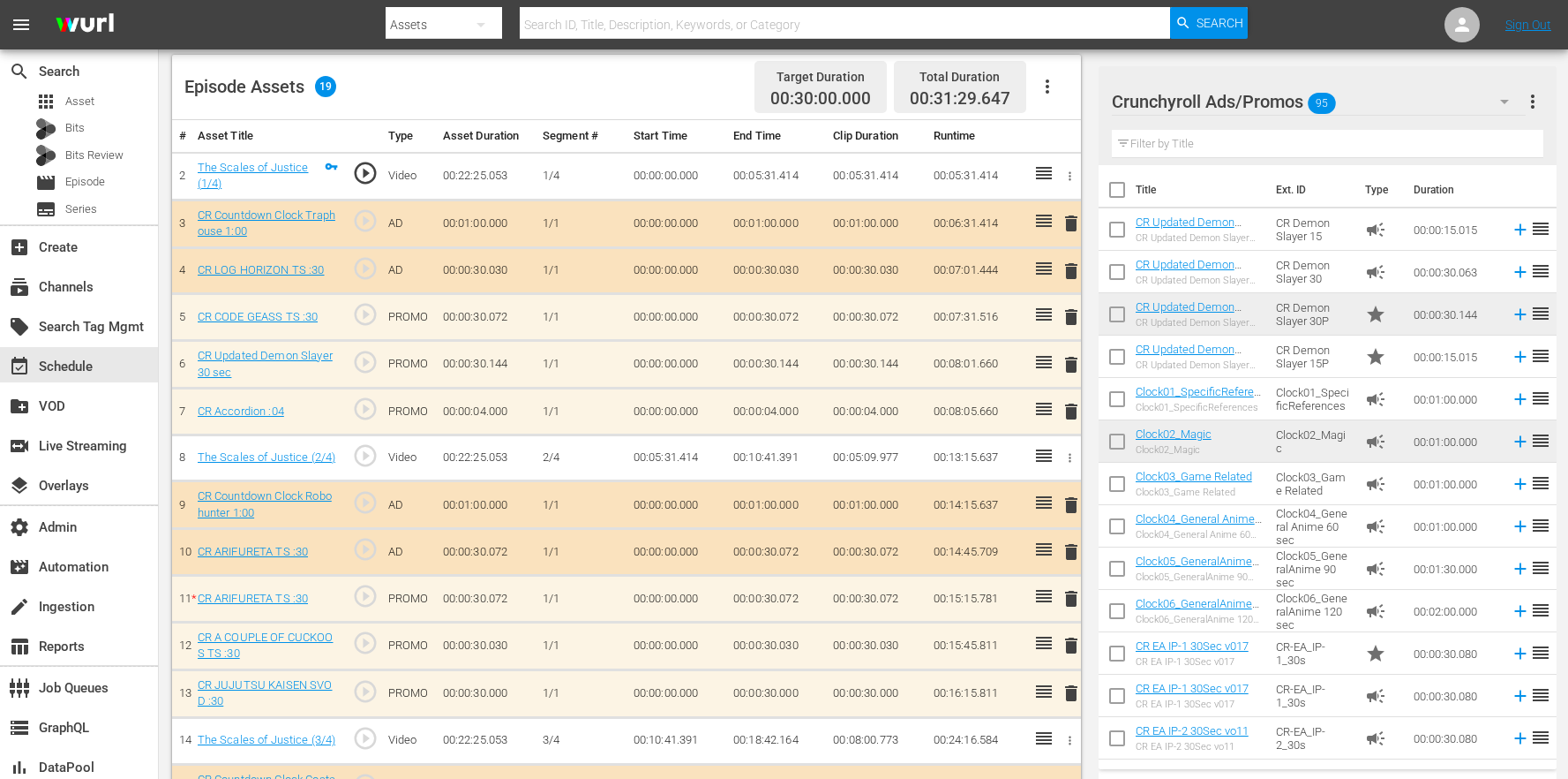
click at [1076, 542] on span "delete" at bounding box center [1072, 552] width 21 height 21
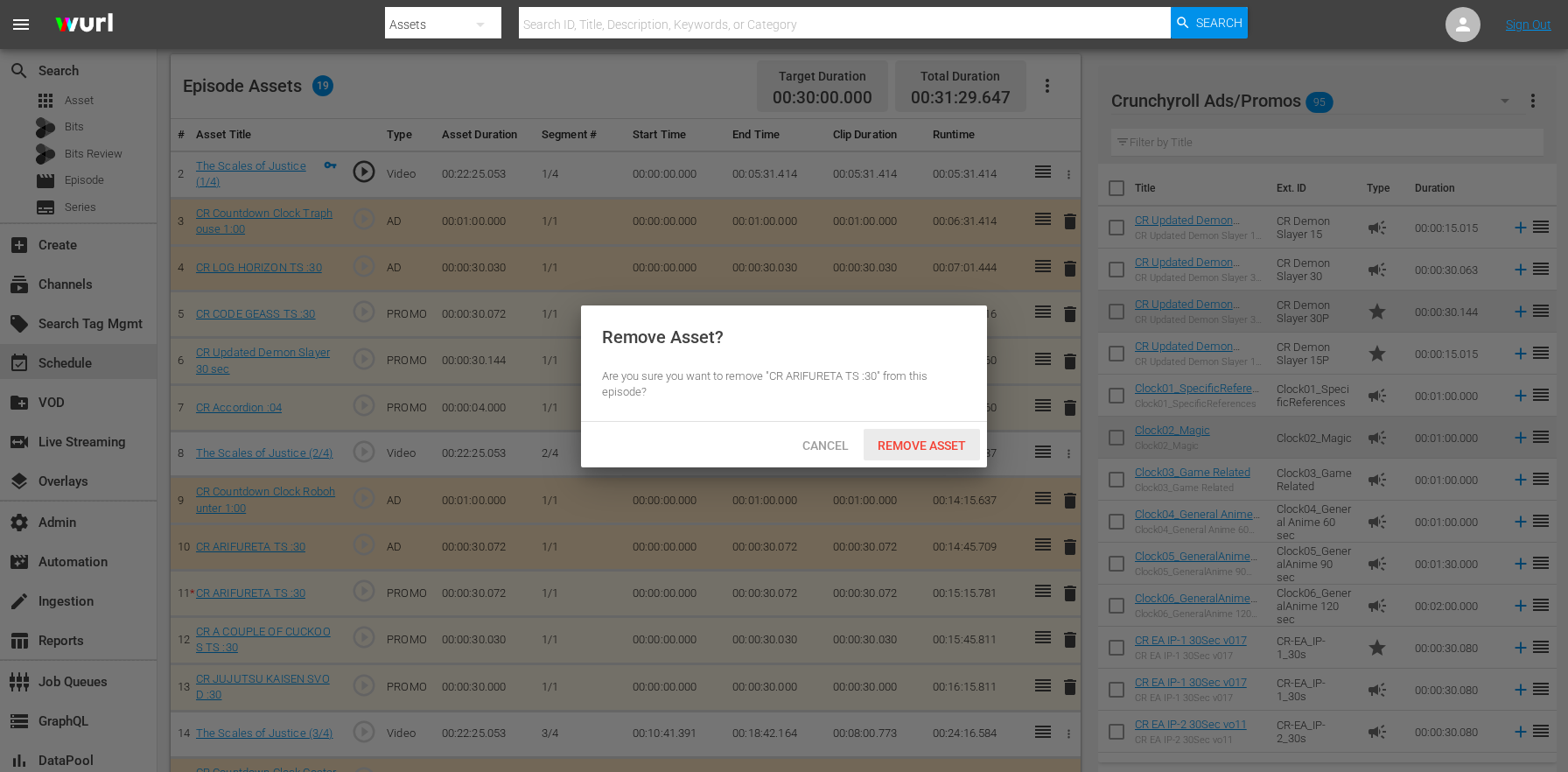
click at [957, 442] on span "Remove Asset" at bounding box center [922, 445] width 117 height 14
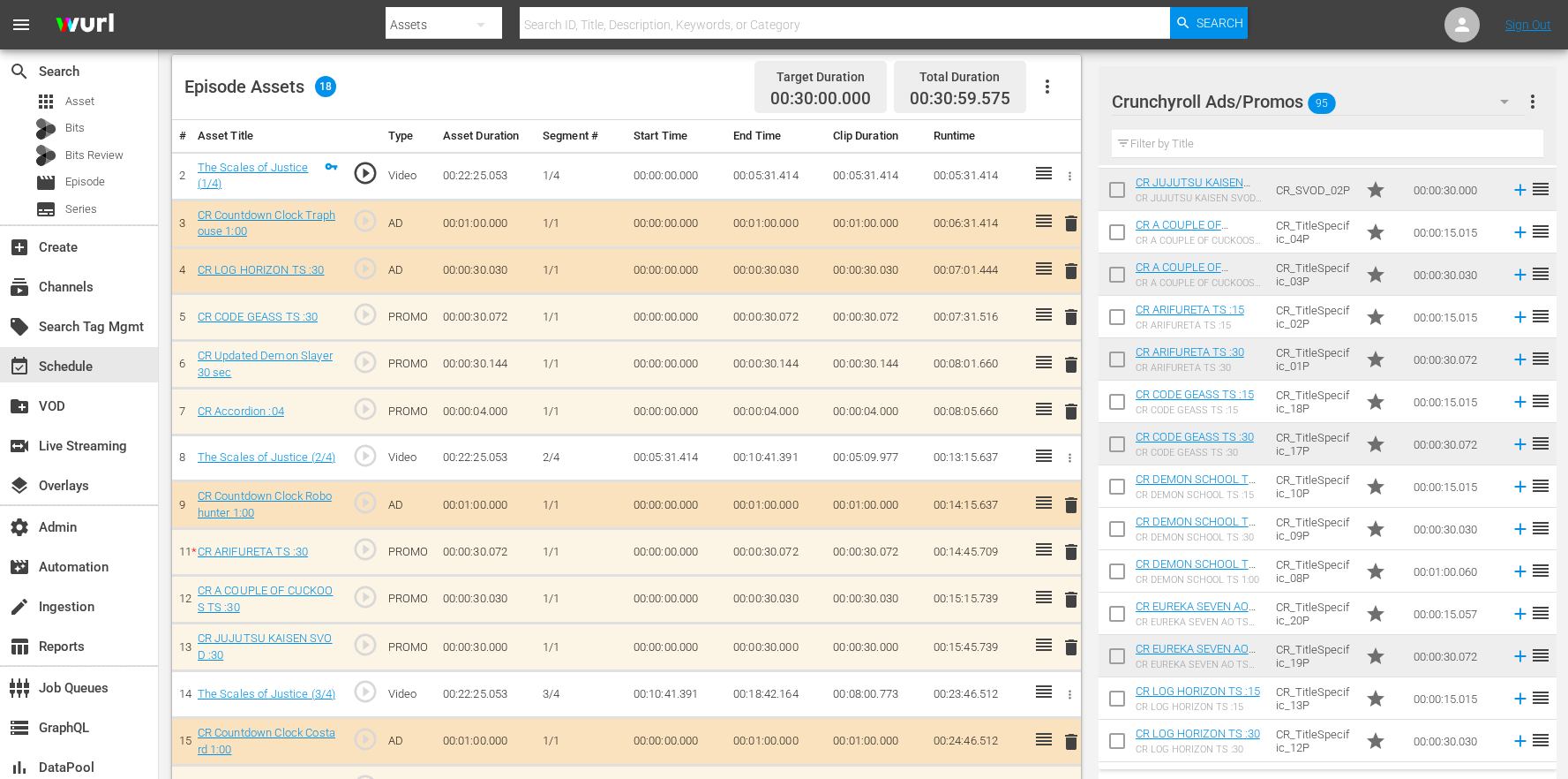
scroll to position [2308, 0]
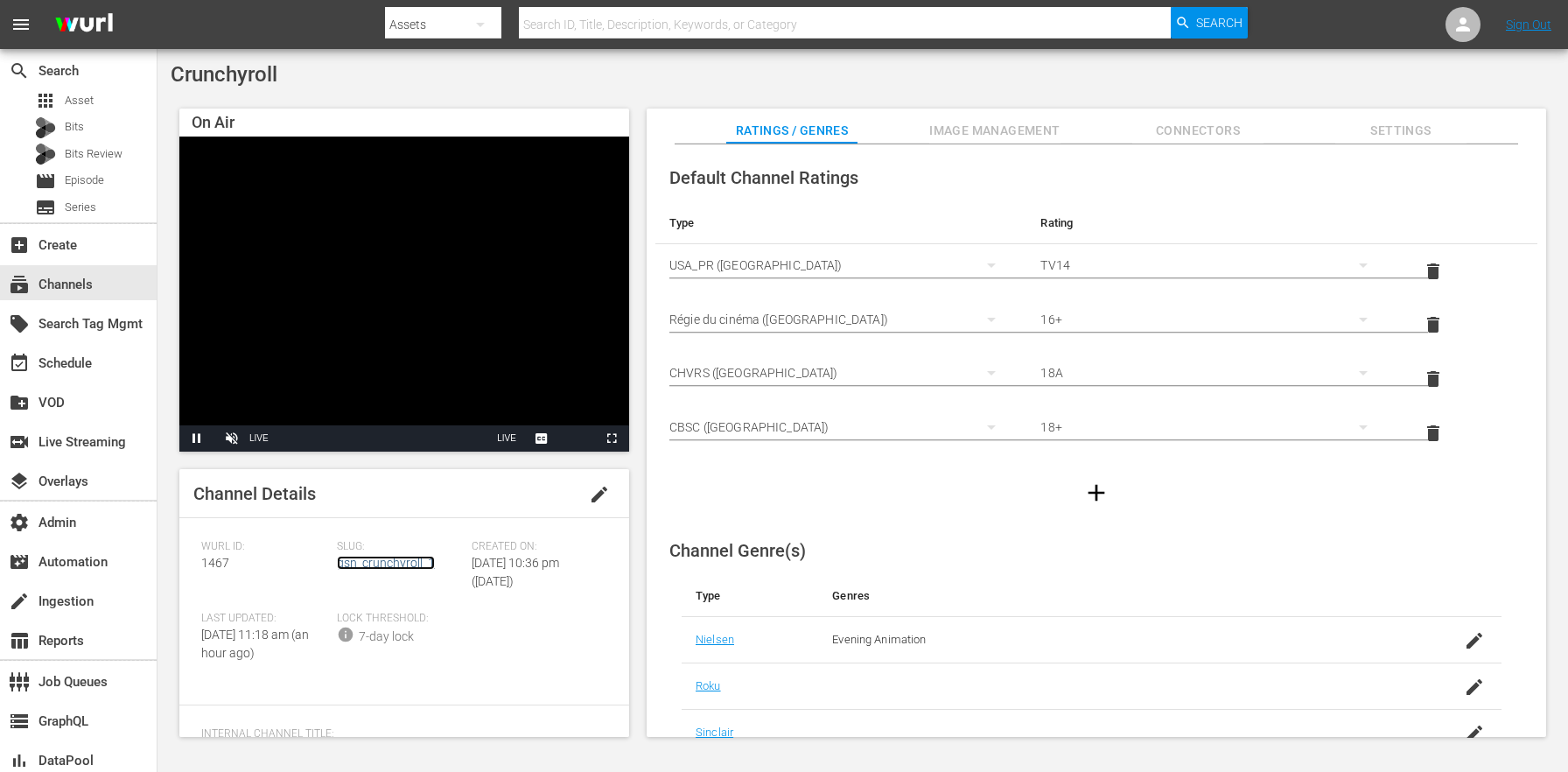
click at [410, 558] on link "gsn_crunchyroll_1" at bounding box center [385, 563] width 98 height 14
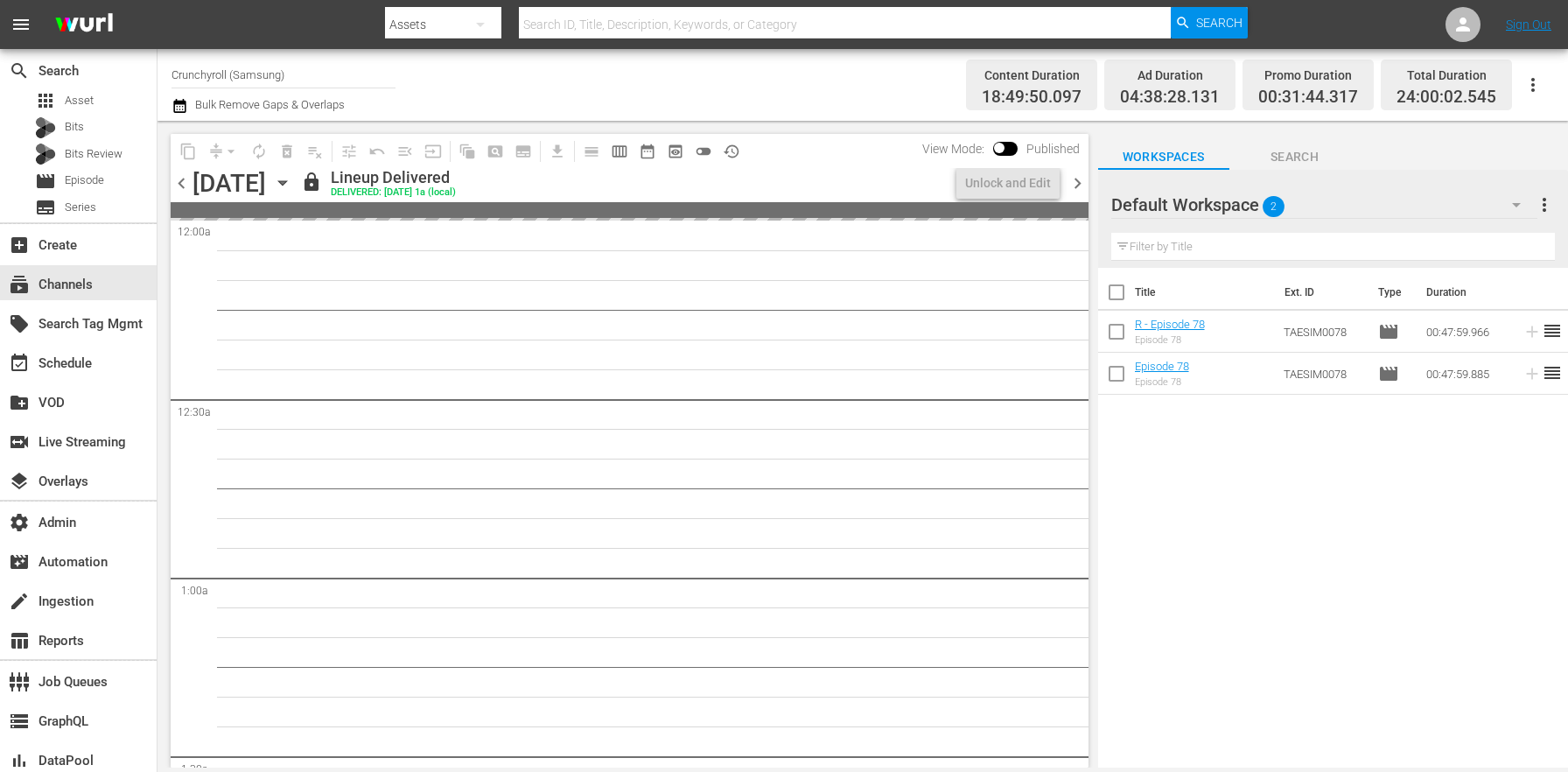
click at [292, 181] on icon "button" at bounding box center [283, 183] width 19 height 19
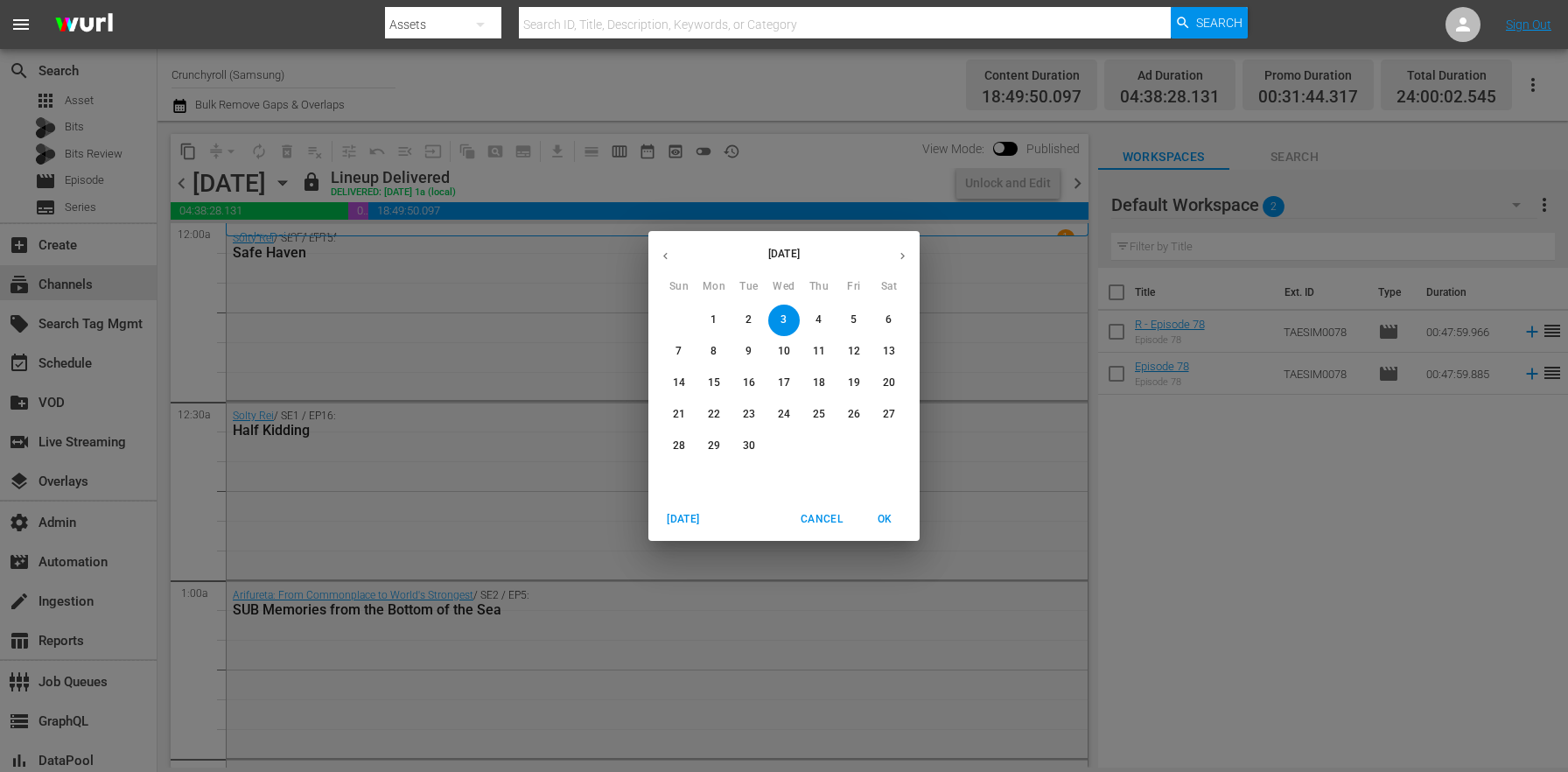
click at [873, 325] on span "6" at bounding box center [889, 320] width 32 height 15
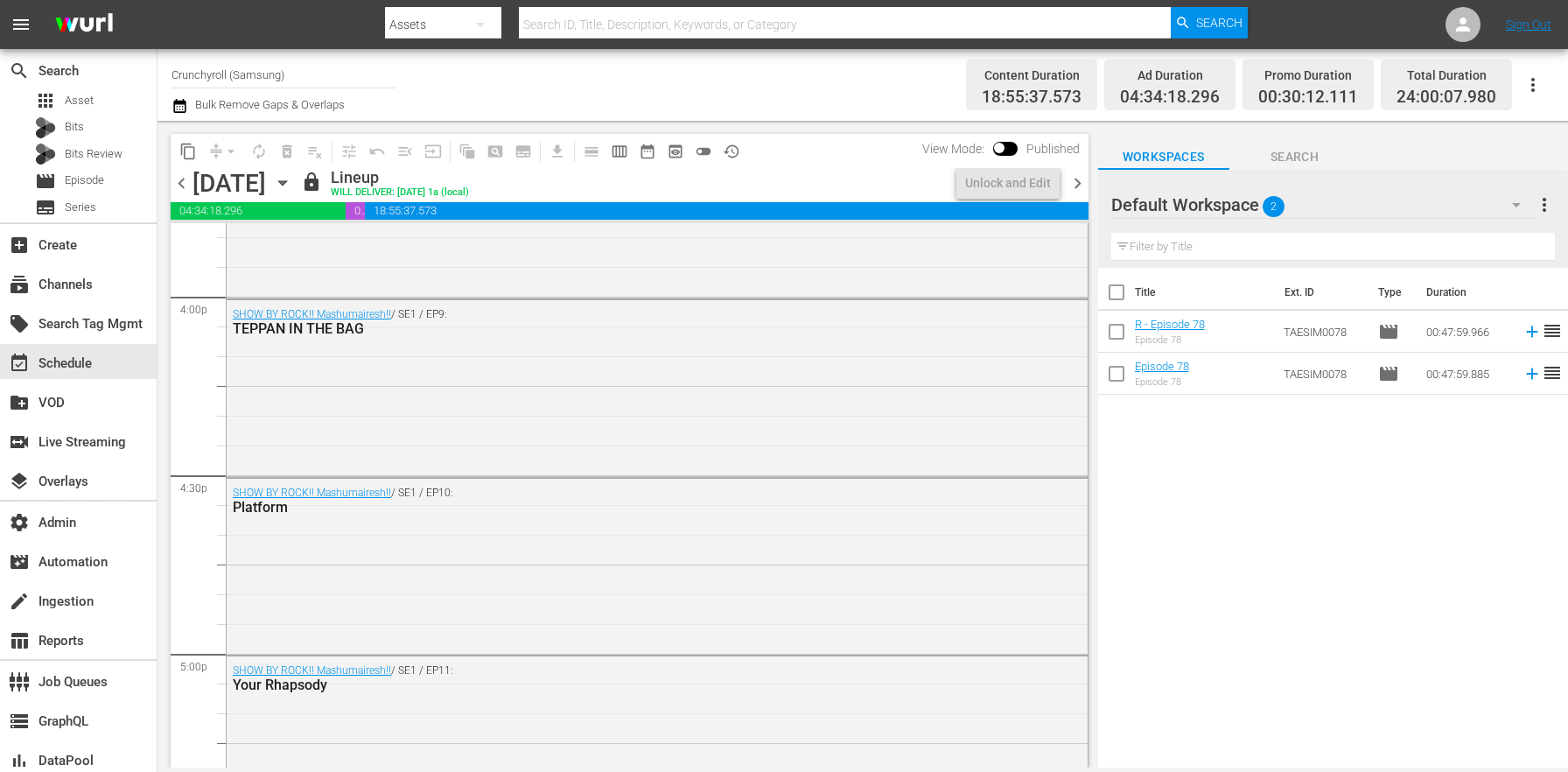
scroll to position [8025, 0]
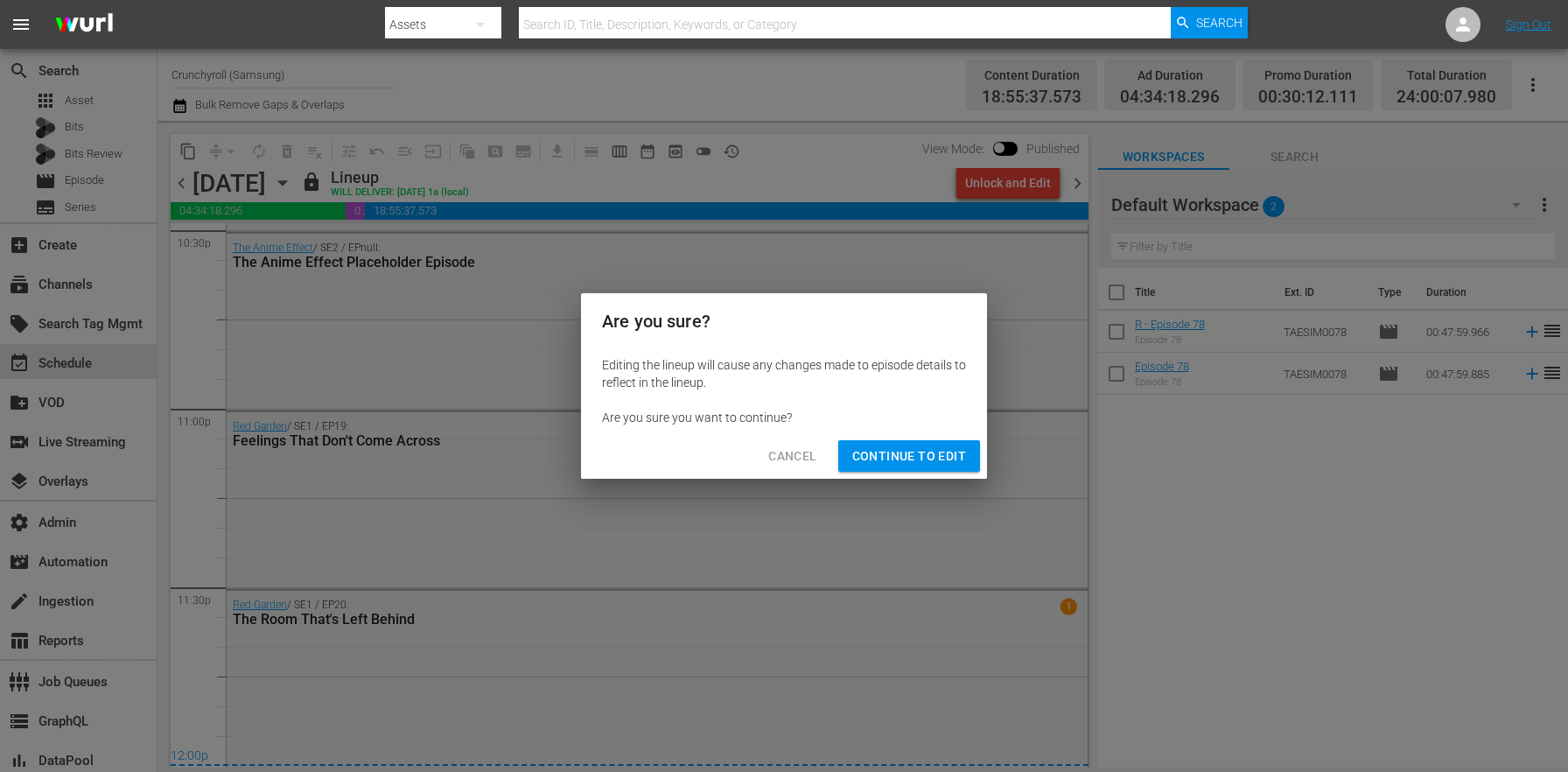
click at [940, 461] on span "Continue to Edit" at bounding box center [909, 456] width 114 height 22
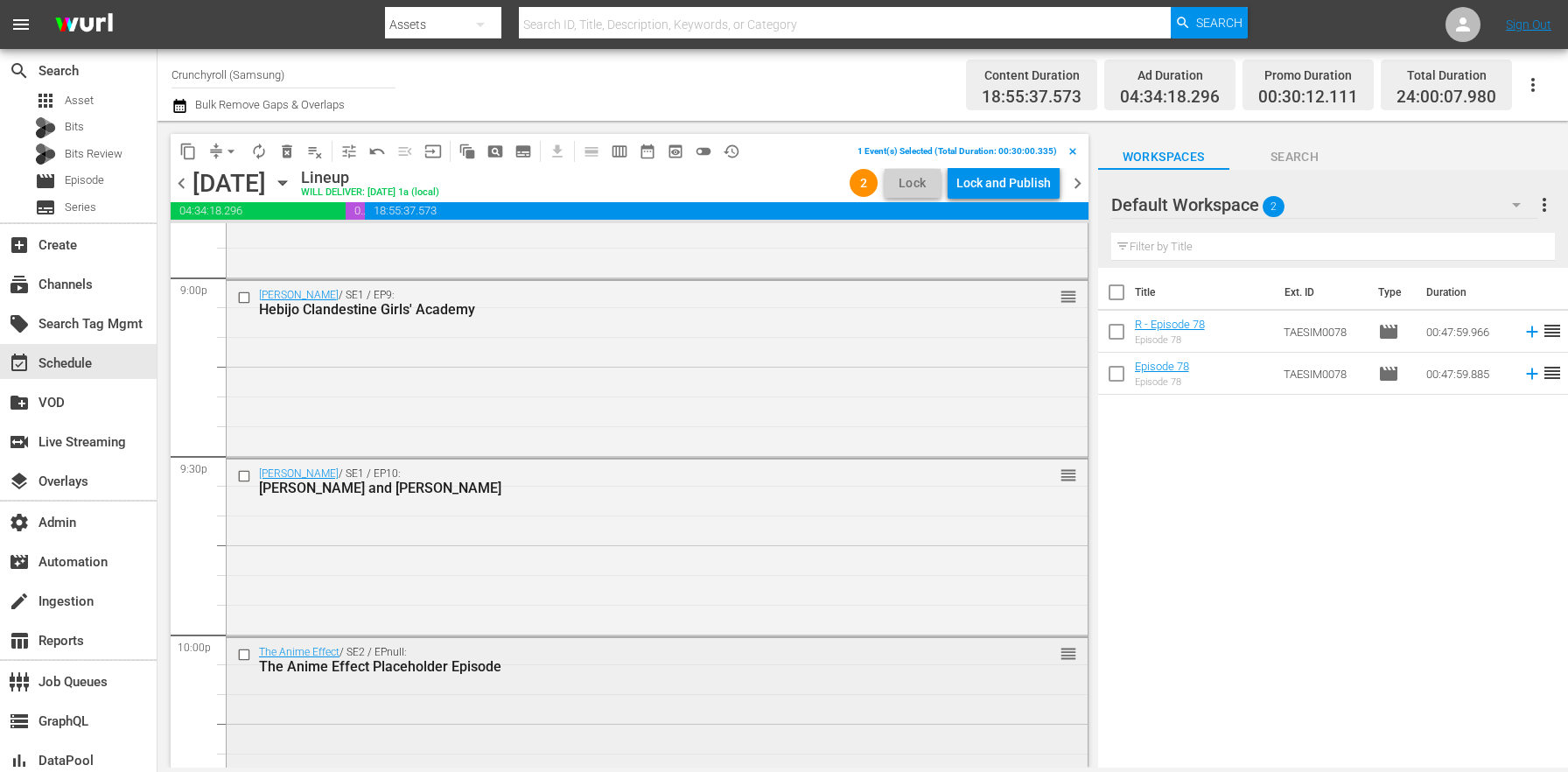
scroll to position [7577, 0]
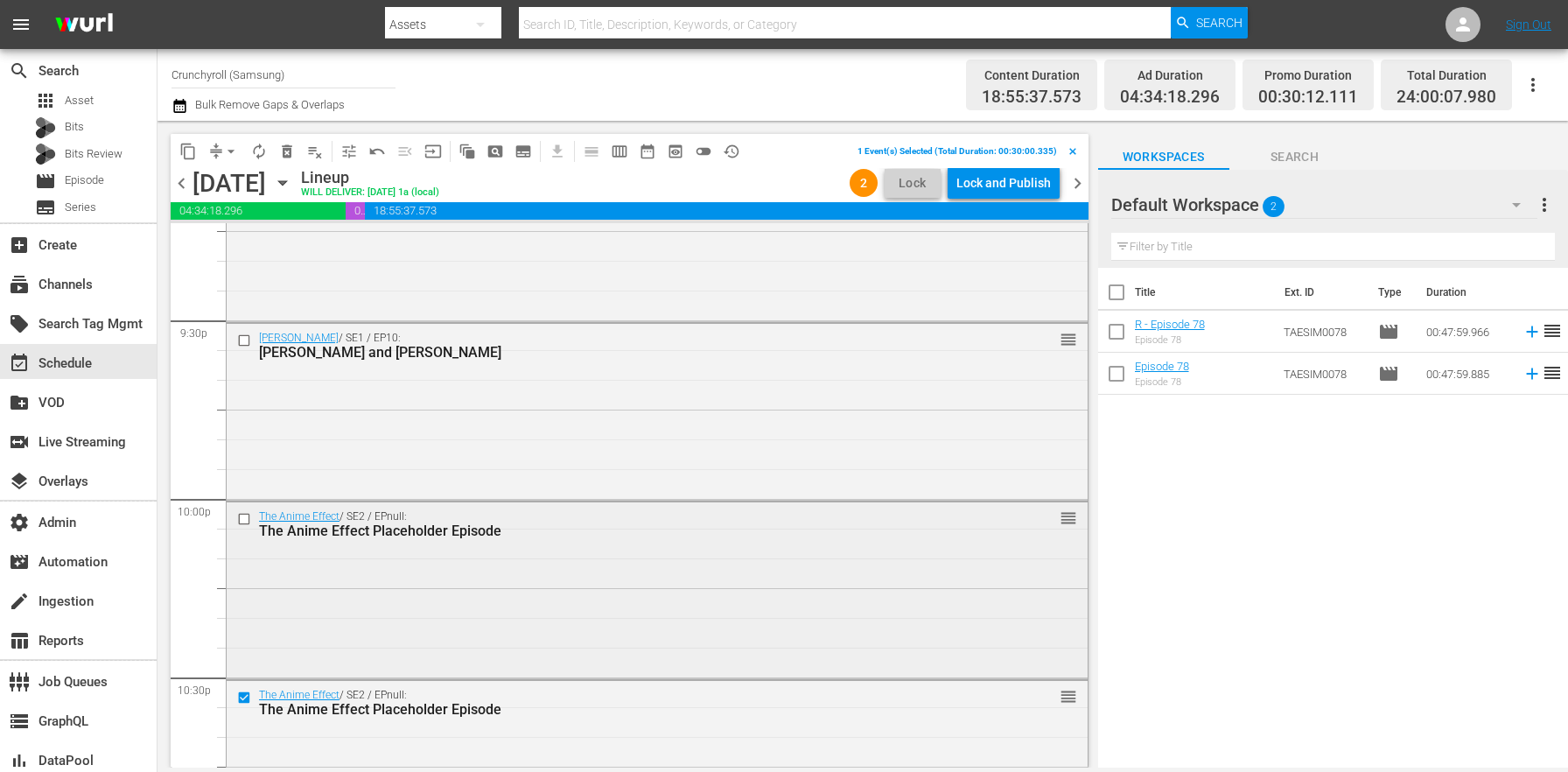
click at [247, 526] on div at bounding box center [246, 518] width 27 height 21
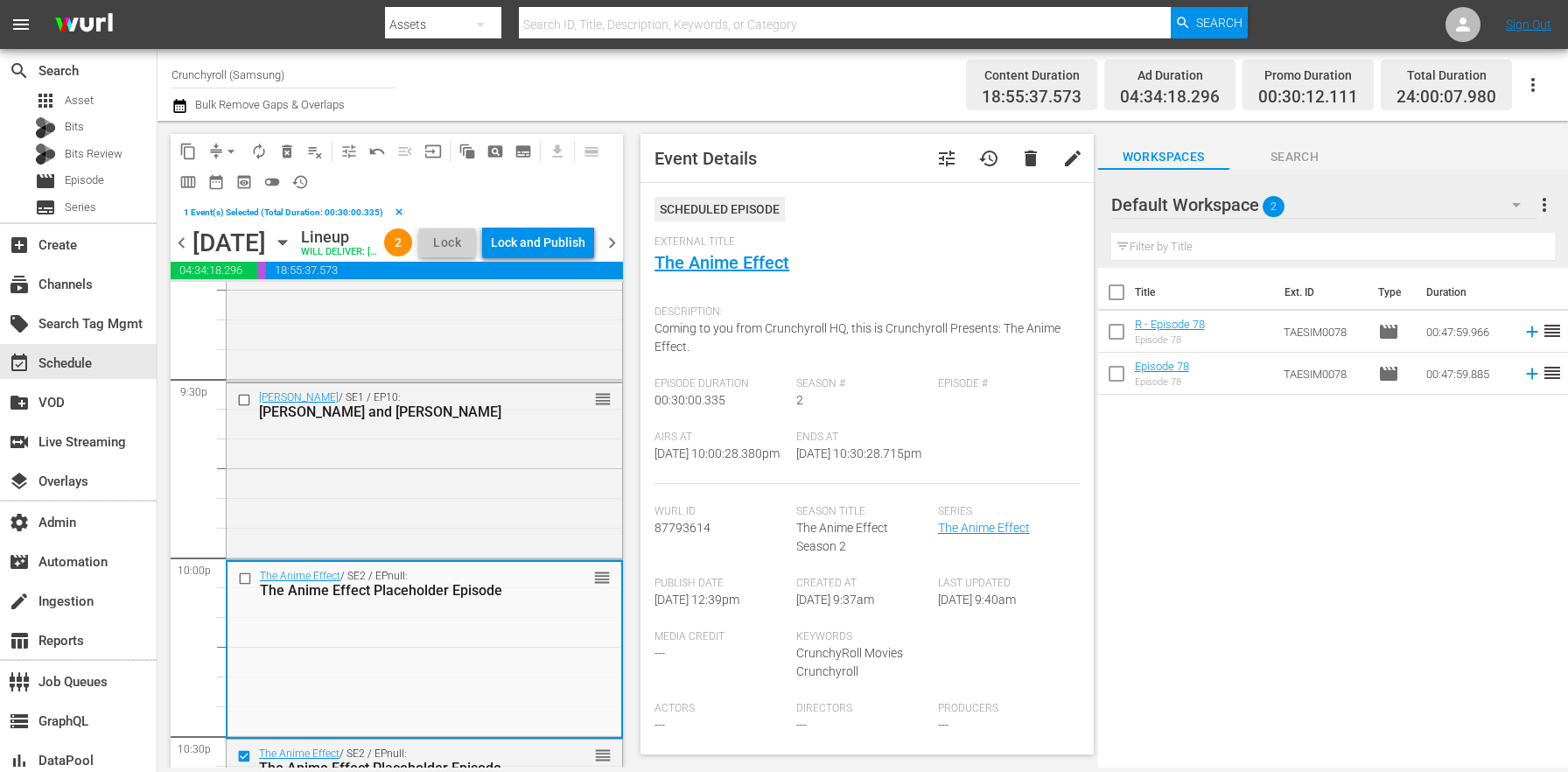
scroll to position [7806, 0]
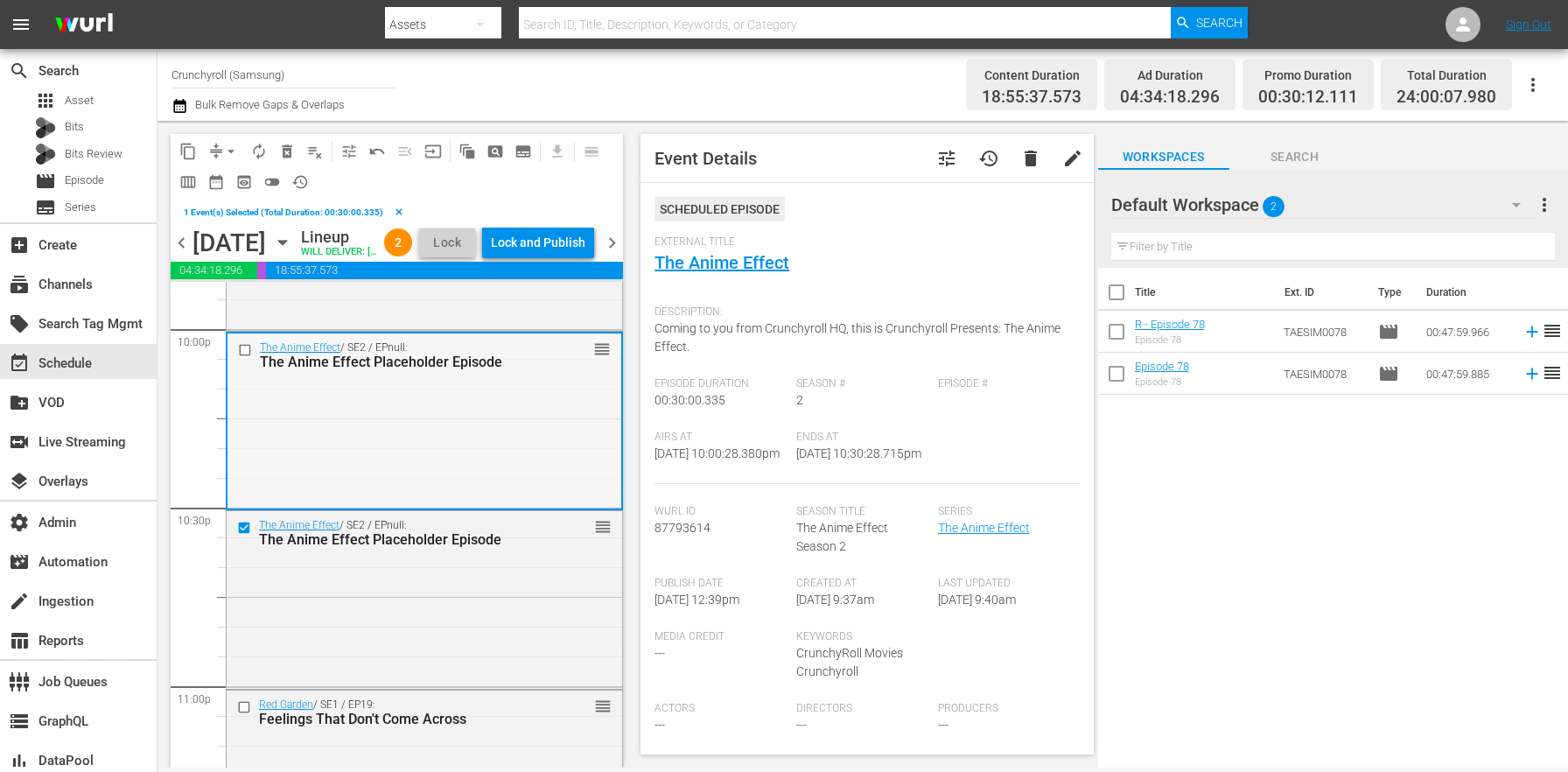
click at [239, 358] on input "checkbox" at bounding box center [246, 350] width 19 height 15
click at [294, 146] on span "delete_forever_outlined" at bounding box center [287, 151] width 18 height 18
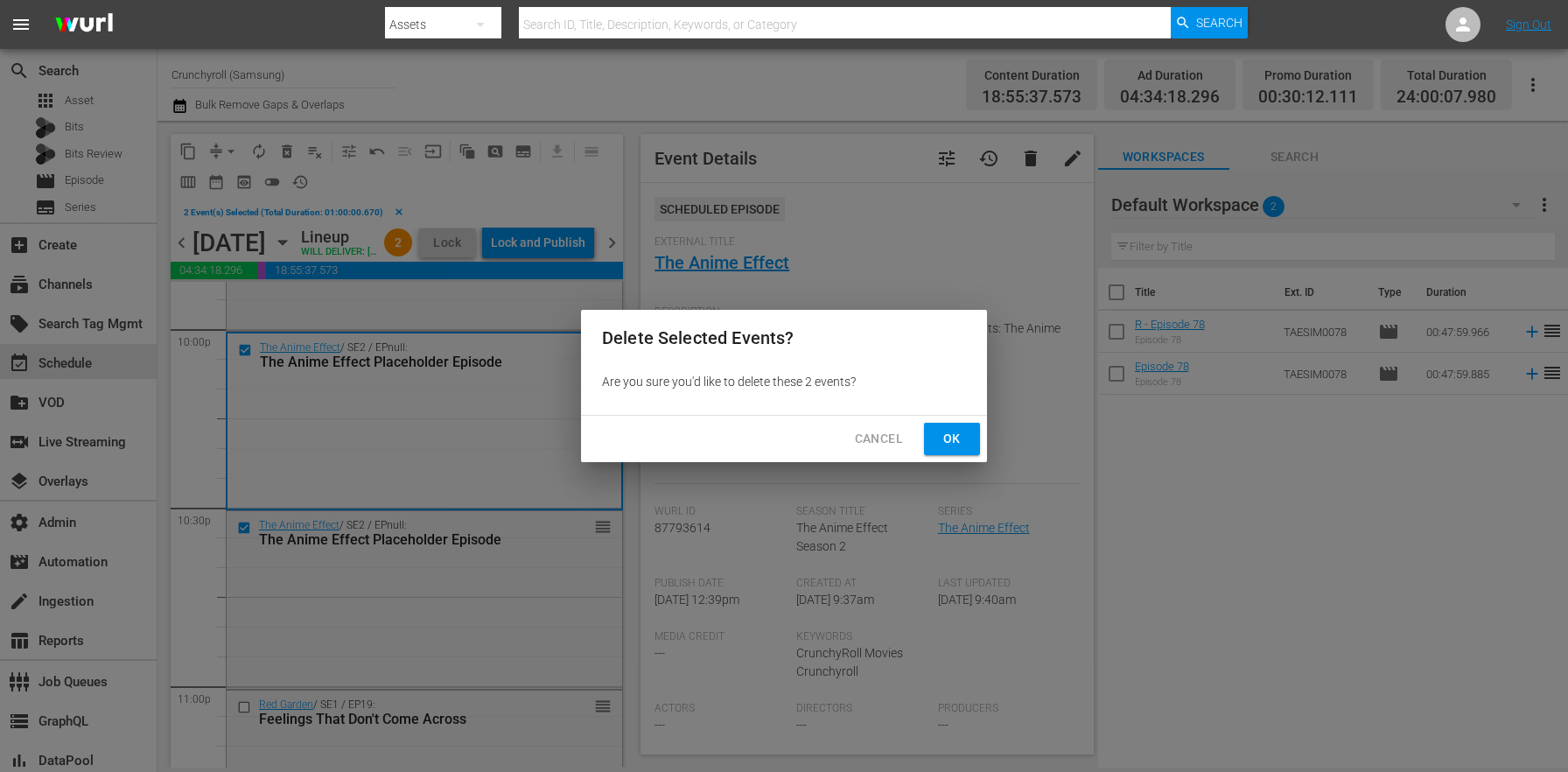
click at [951, 440] on span "Ok" at bounding box center [952, 438] width 28 height 22
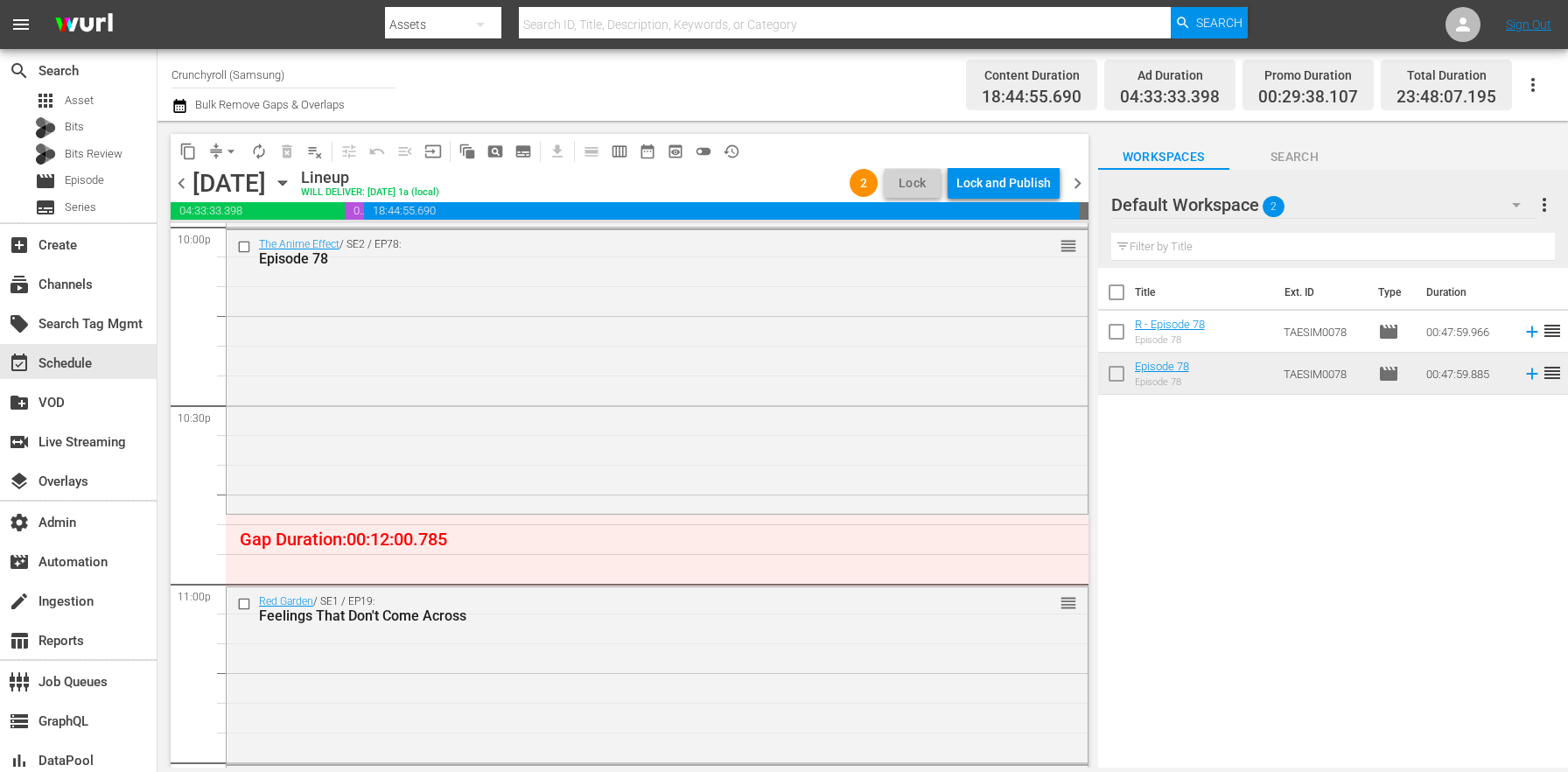
scroll to position [8001, 0]
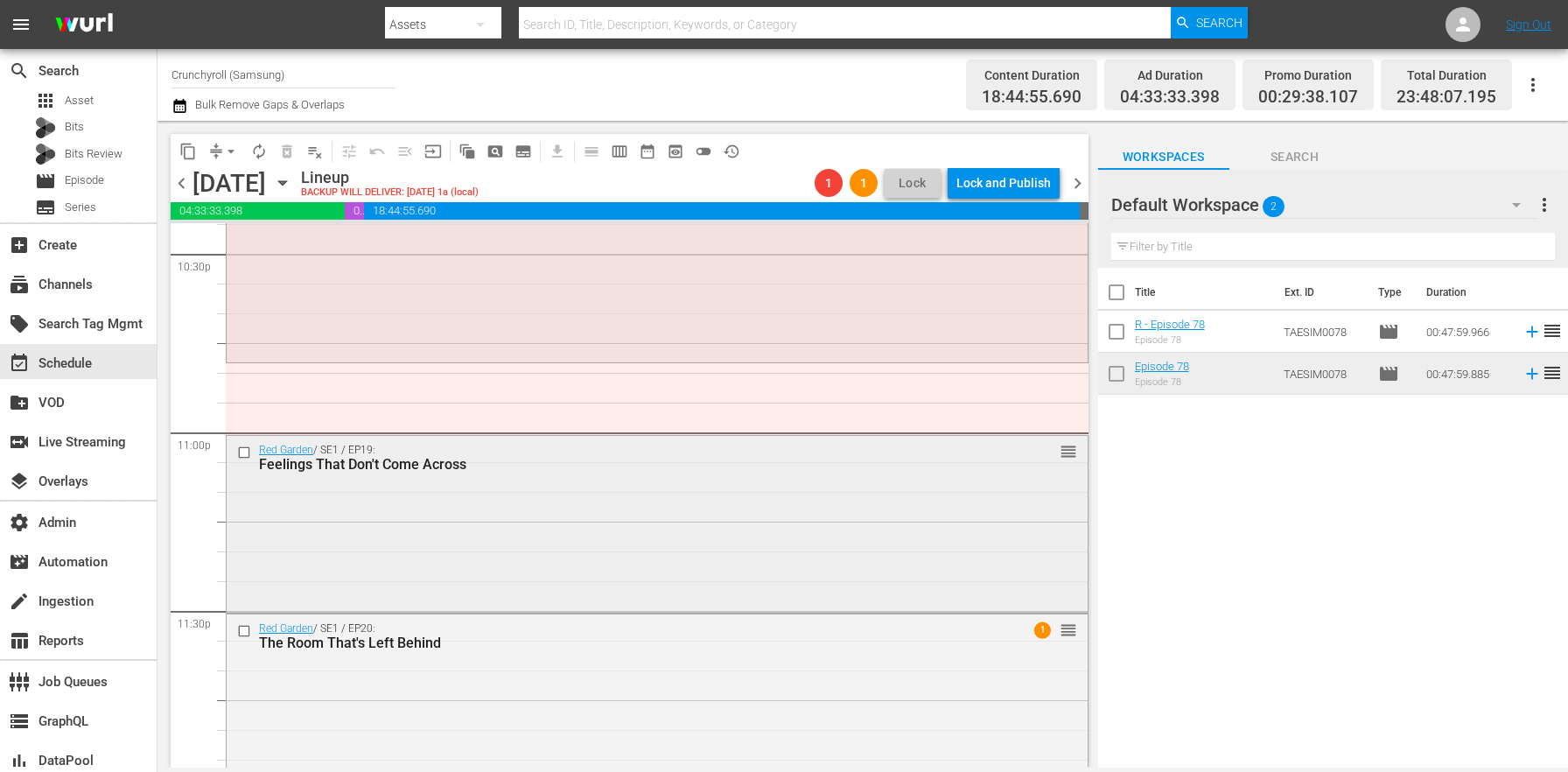
drag, startPoint x: 1200, startPoint y: 371, endPoint x: 427, endPoint y: 539, distance: 791.0
click at [427, 539] on div "Red Garden / SE1 / EP19: Feelings That Don't Come Across reorder" at bounding box center [657, 522] width 861 height 173
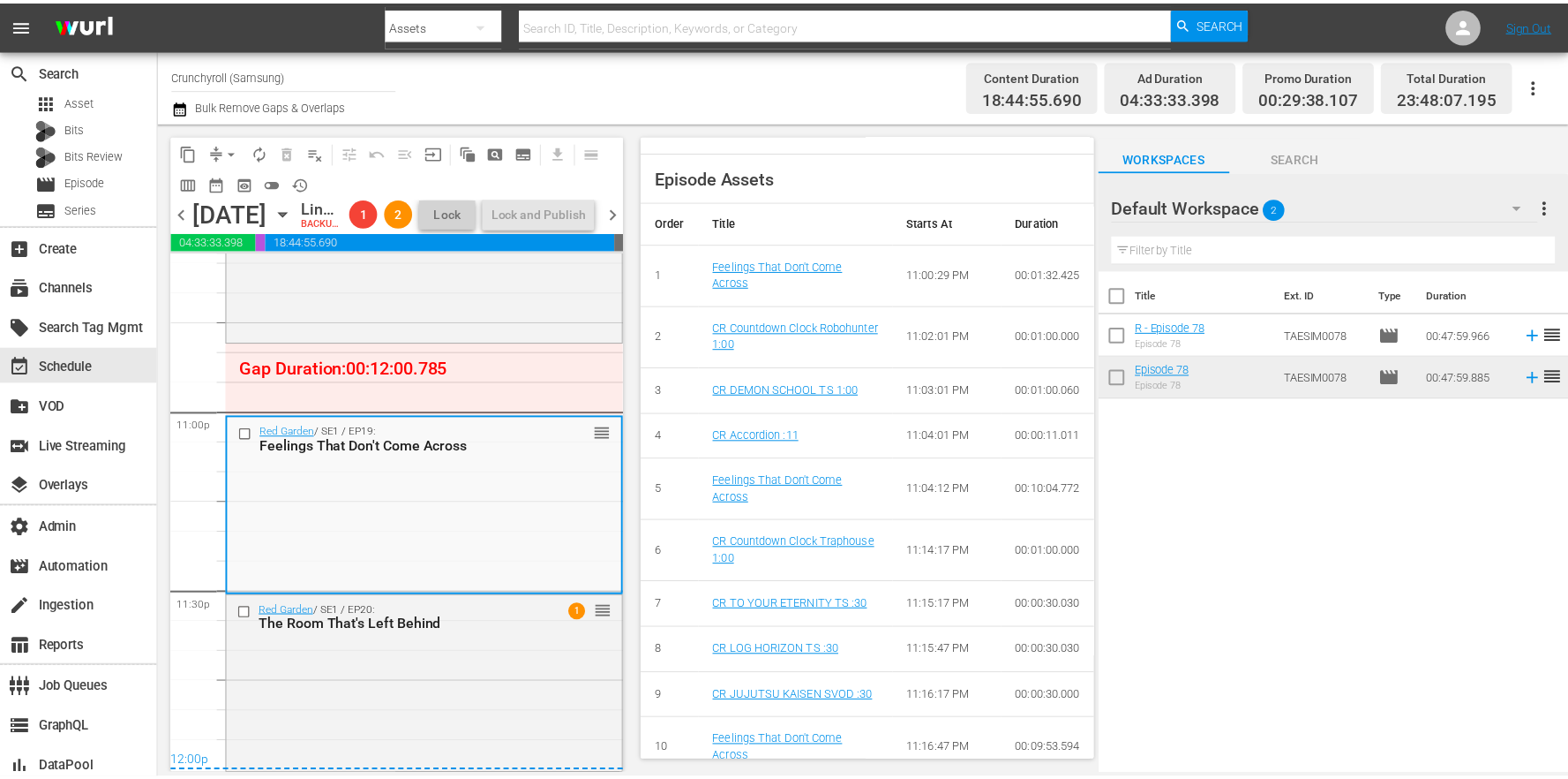
scroll to position [0, 0]
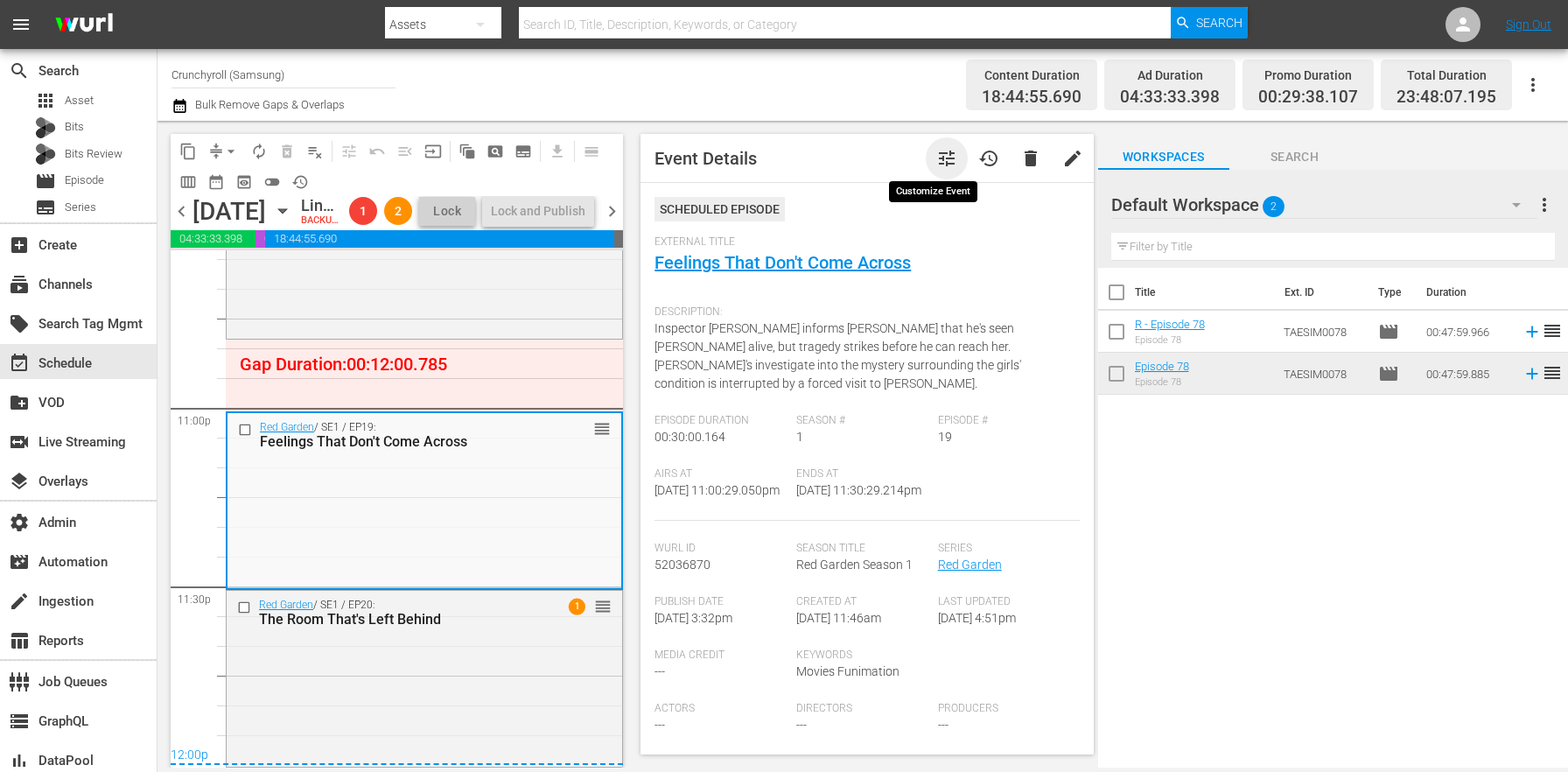
click at [936, 155] on span "tune" at bounding box center [947, 158] width 21 height 21
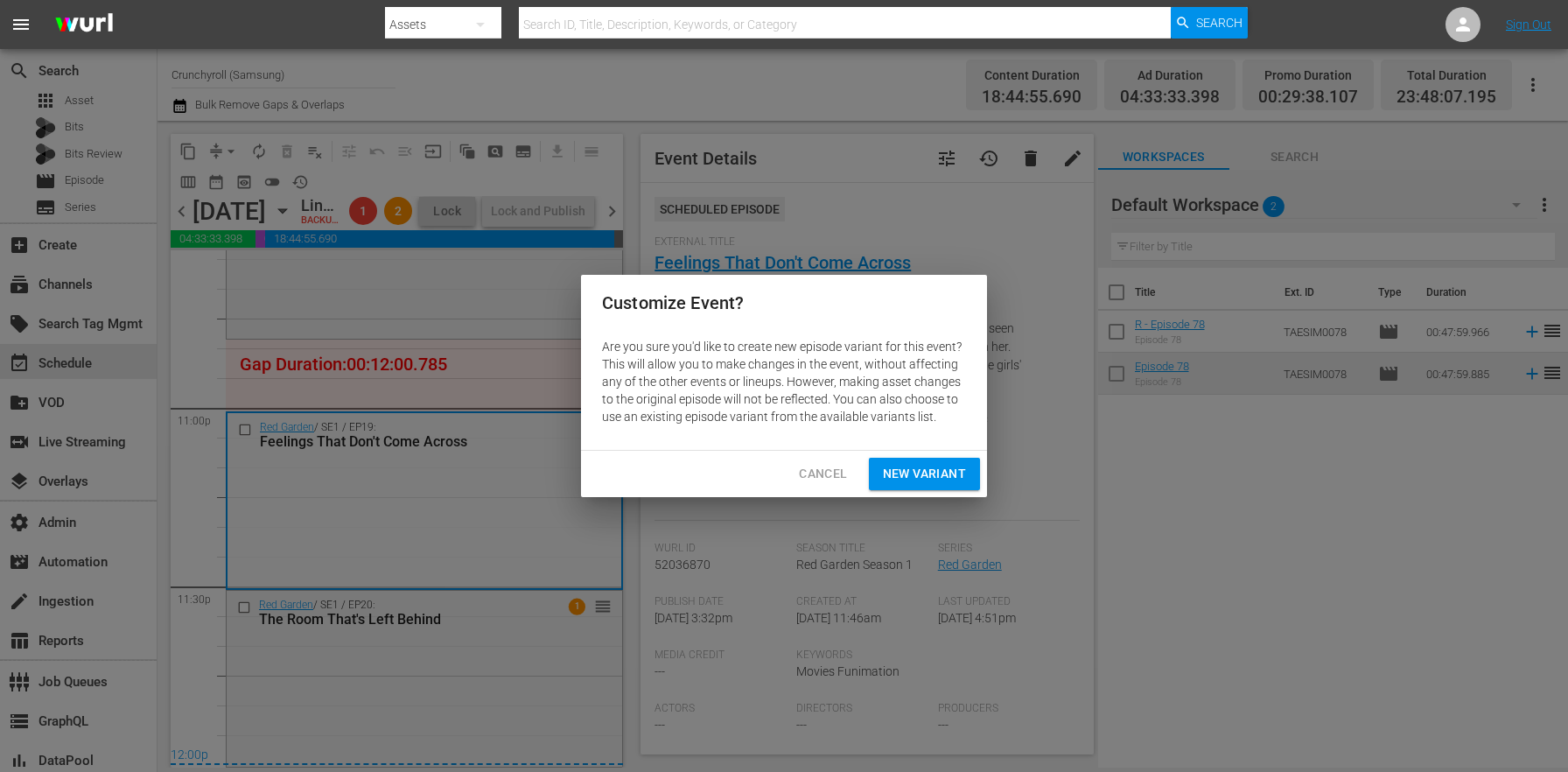
click at [932, 466] on span "New Variant" at bounding box center [924, 473] width 83 height 22
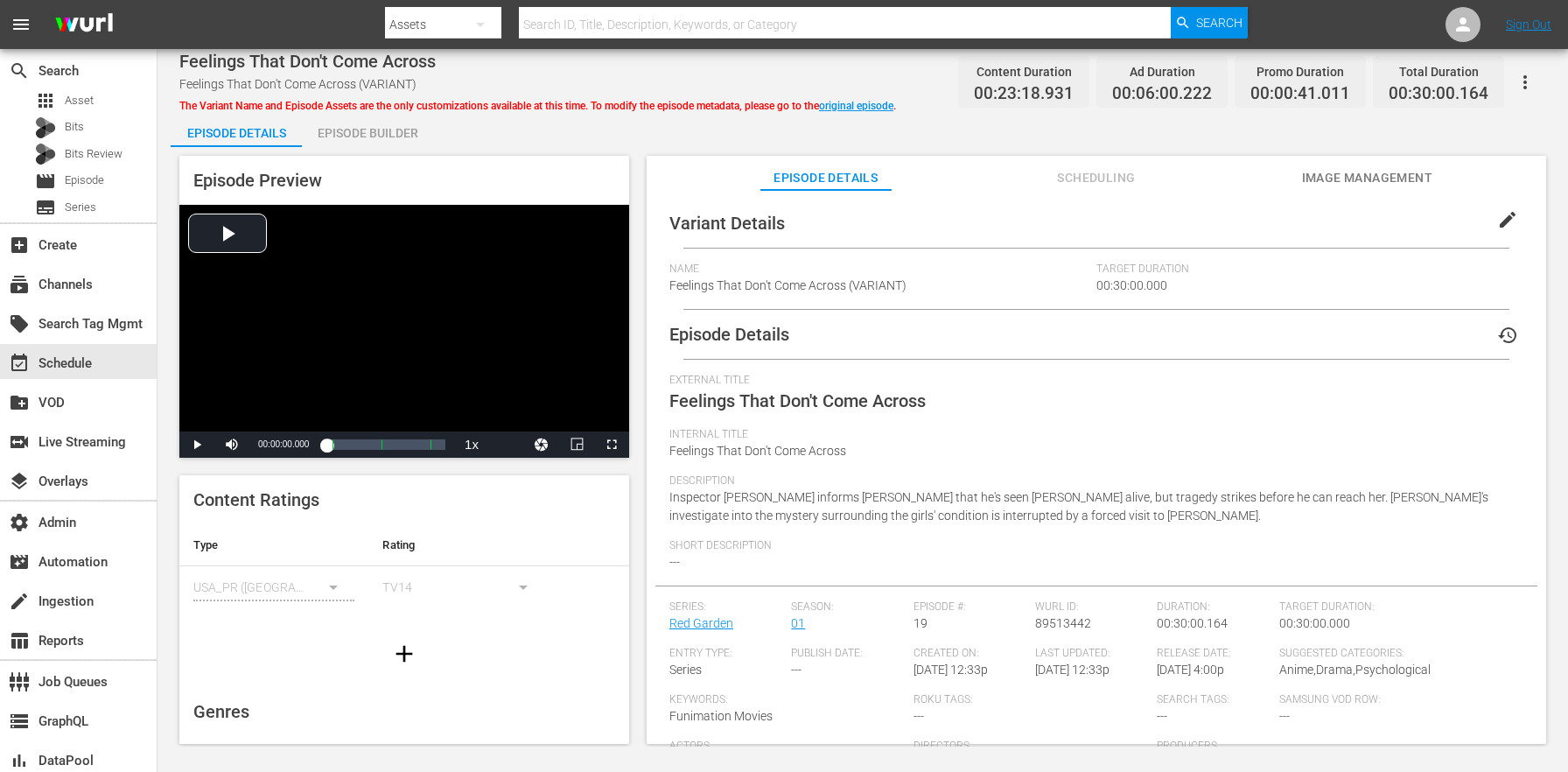
click at [355, 142] on div "Episode Builder" at bounding box center [367, 133] width 132 height 42
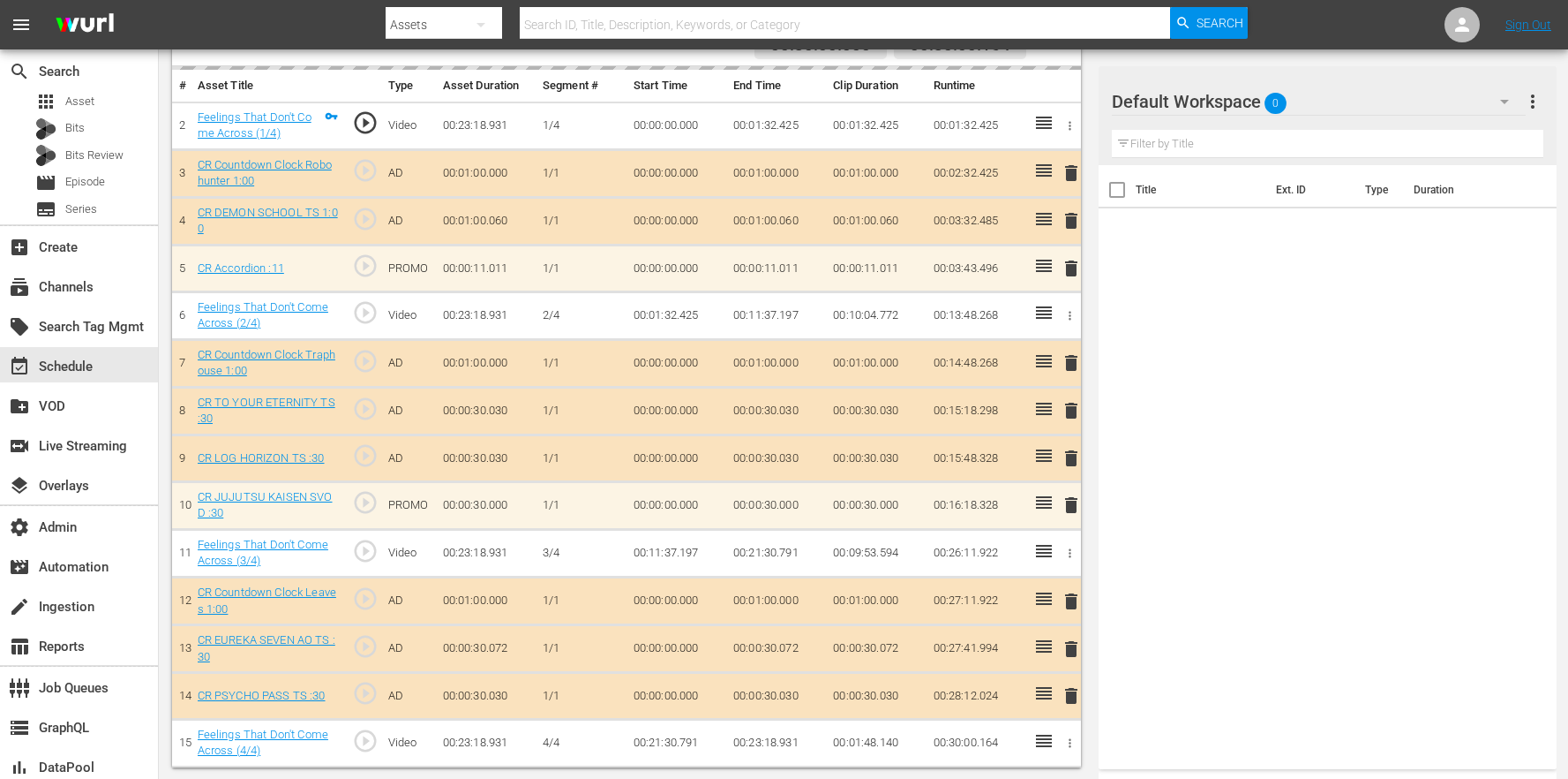
scroll to position [510, 0]
click at [1360, 114] on div "Default Workspace 0" at bounding box center [1319, 101] width 414 height 49
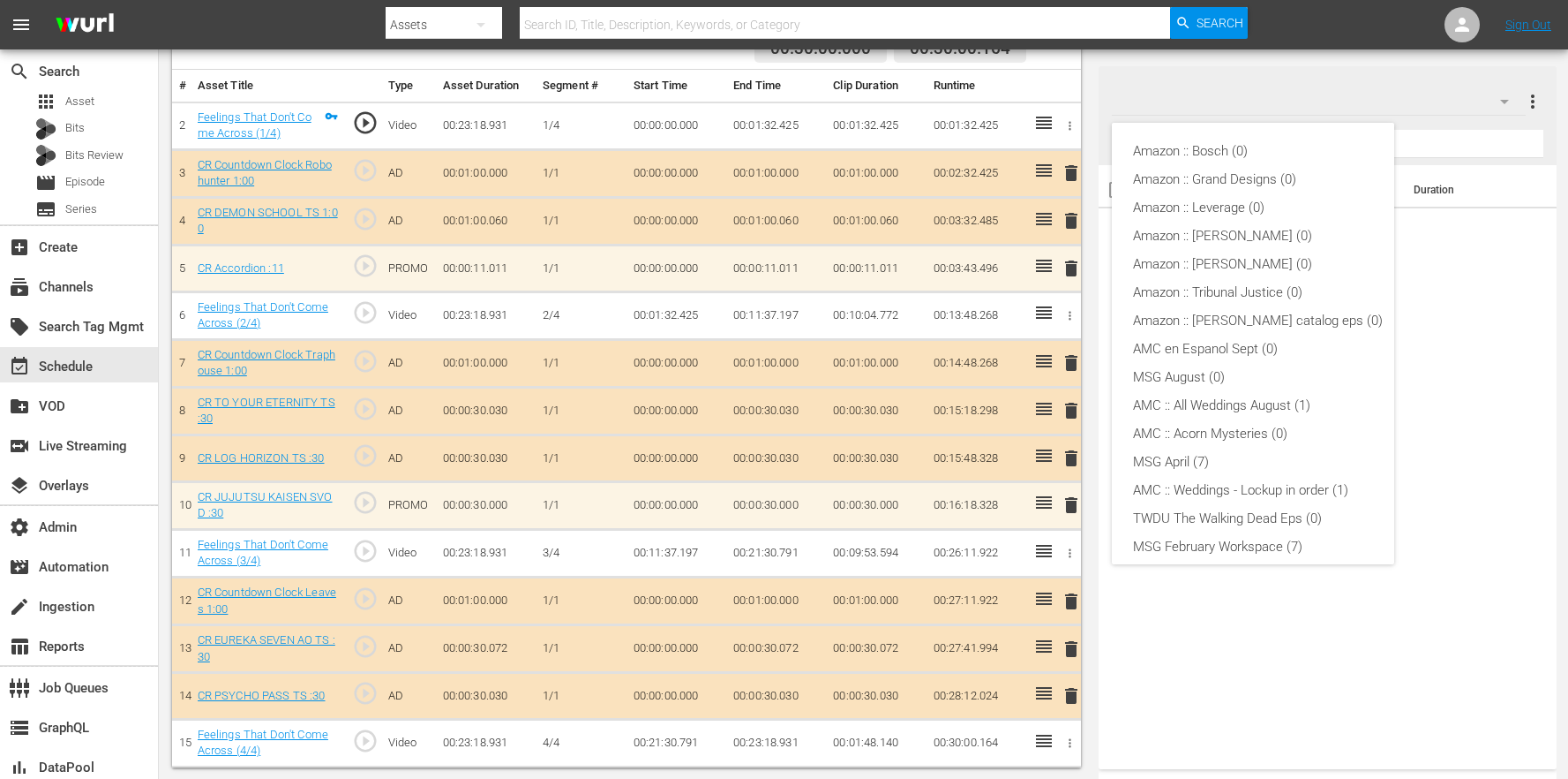
scroll to position [322, 0]
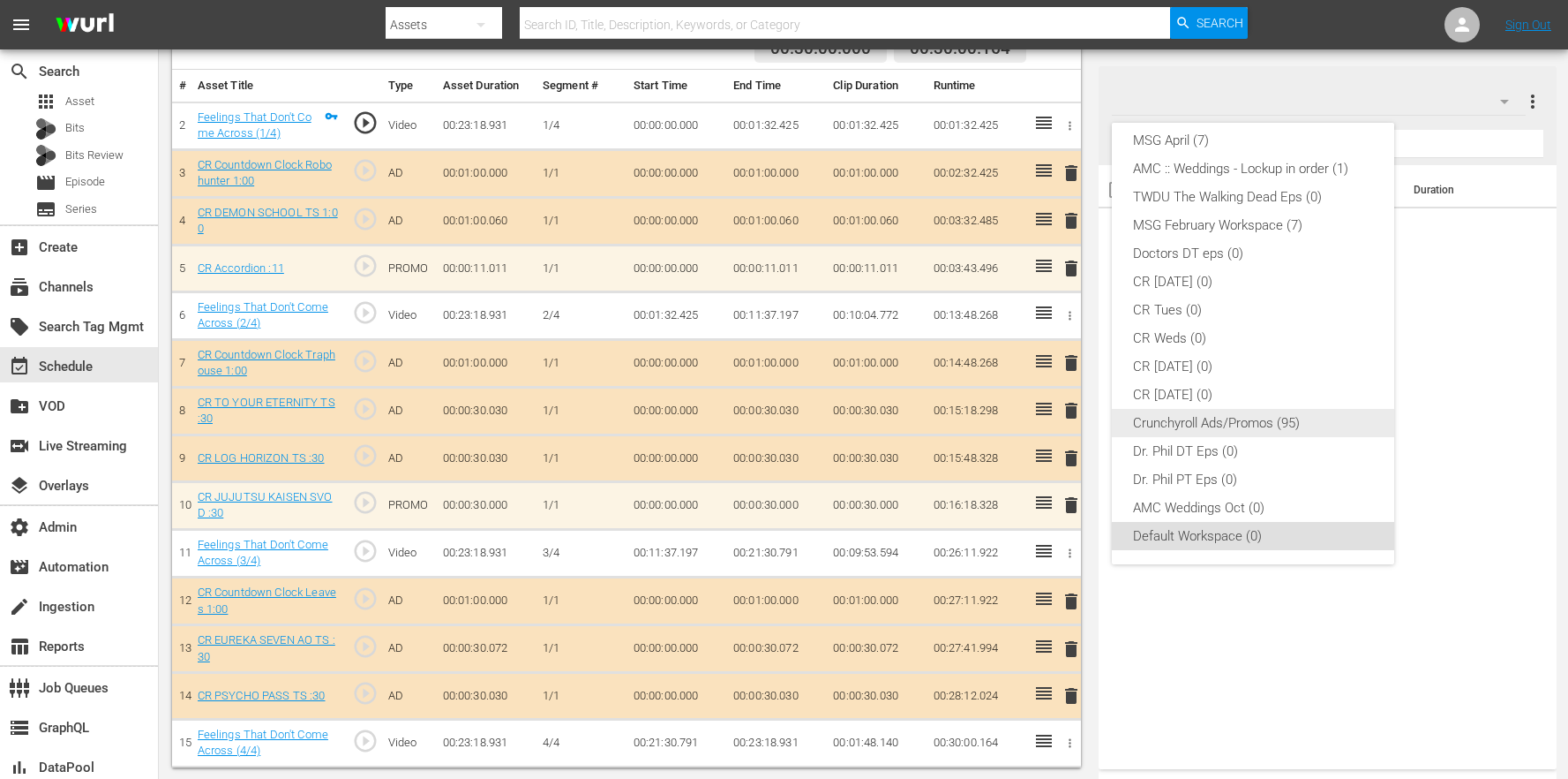
click at [1289, 425] on div "Crunchyroll Ads/Promos (95)" at bounding box center [1258, 423] width 249 height 29
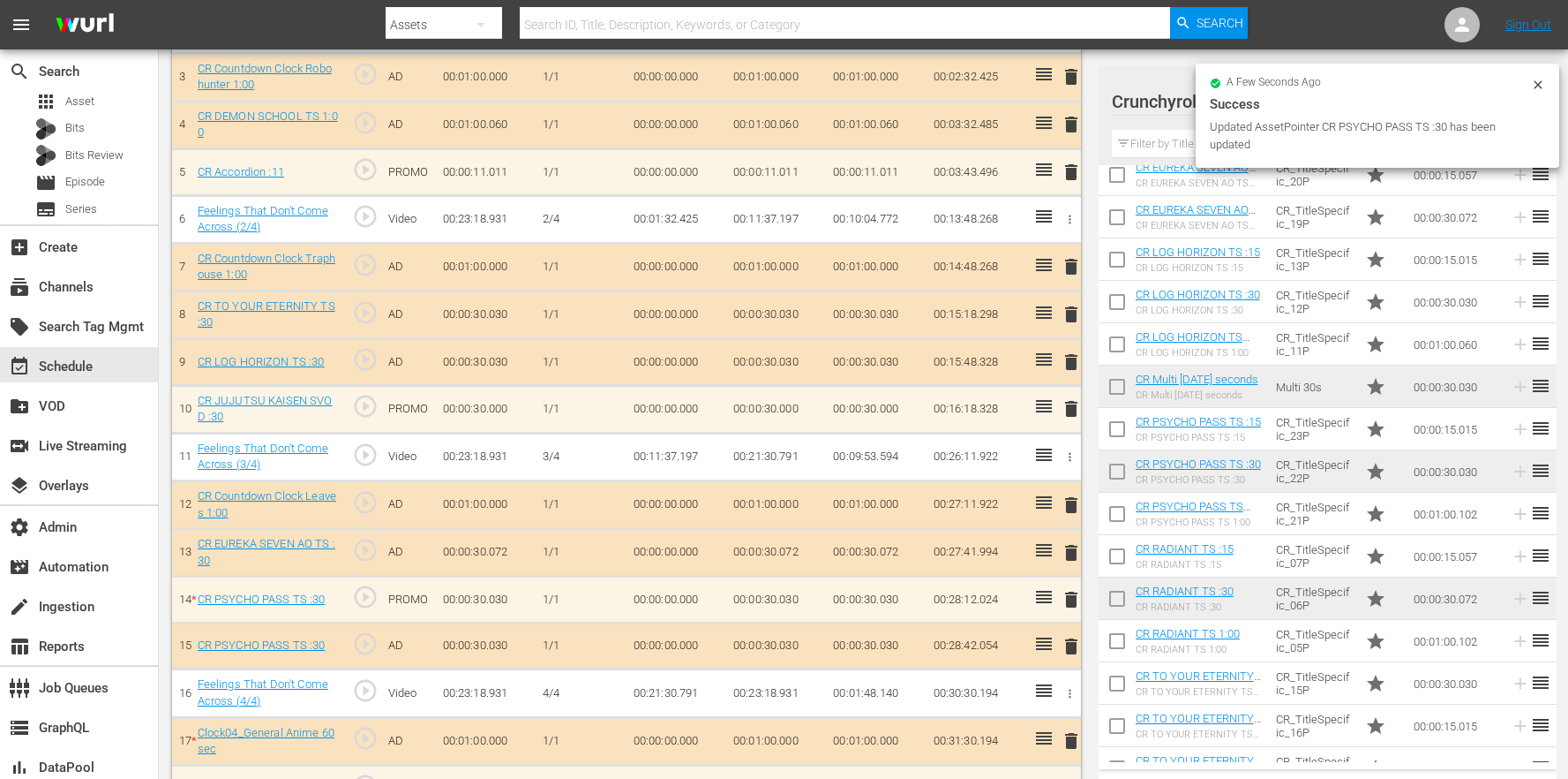
scroll to position [605, 0]
click at [1063, 646] on span "delete" at bounding box center [1072, 646] width 21 height 21
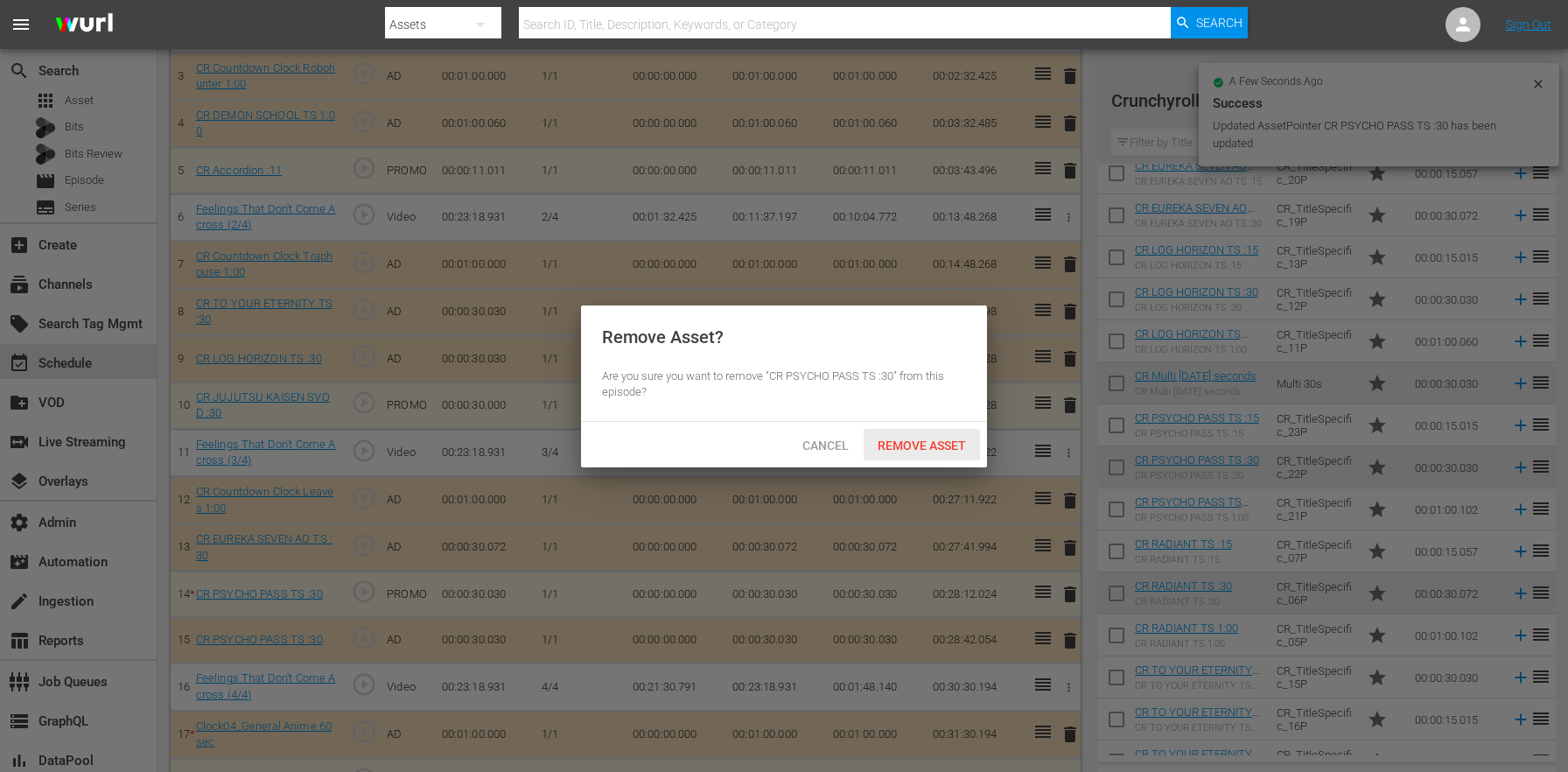
click at [929, 458] on div "Remove Asset" at bounding box center [922, 444] width 117 height 33
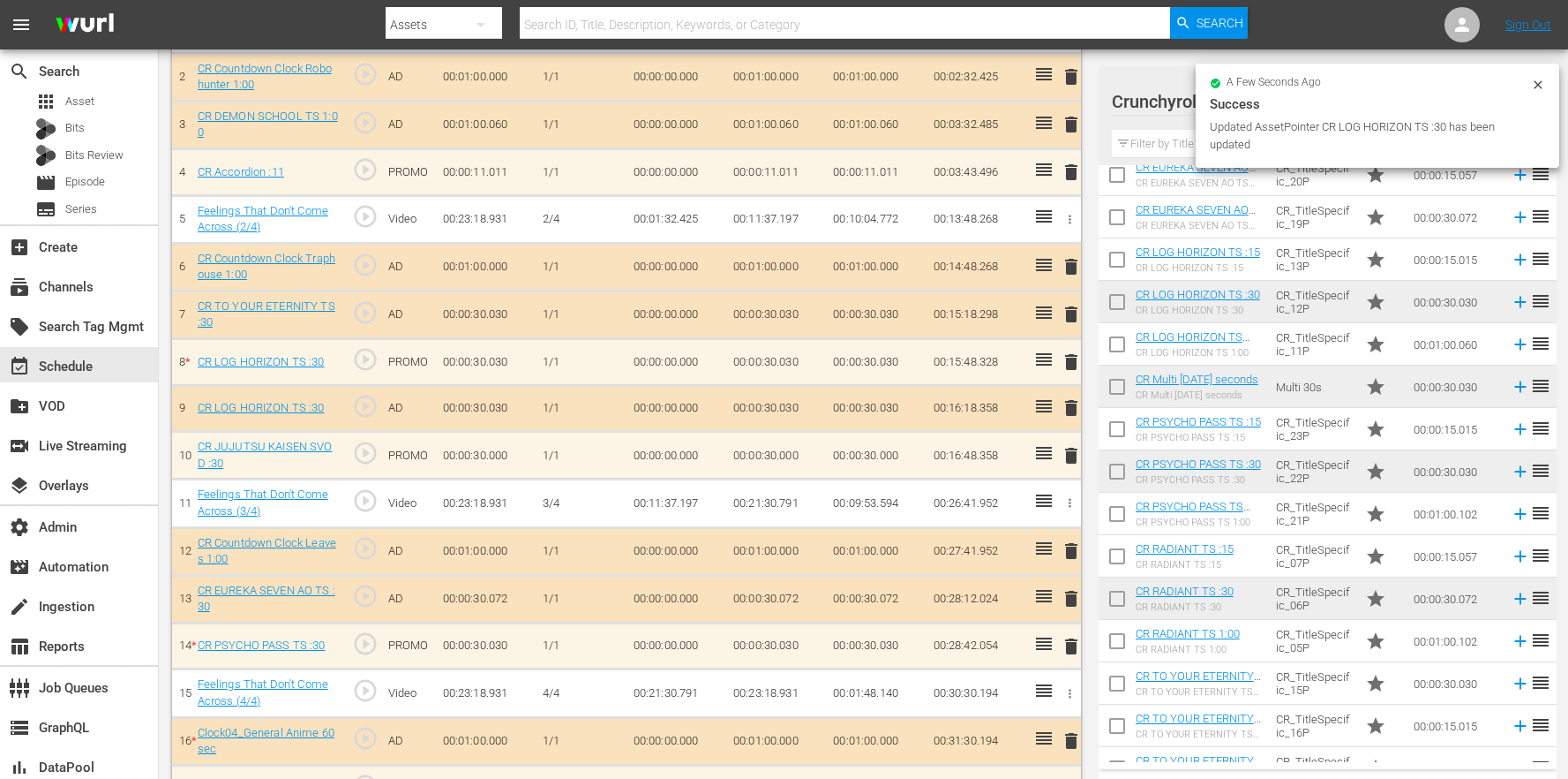
click at [1066, 406] on span "delete" at bounding box center [1072, 408] width 21 height 21
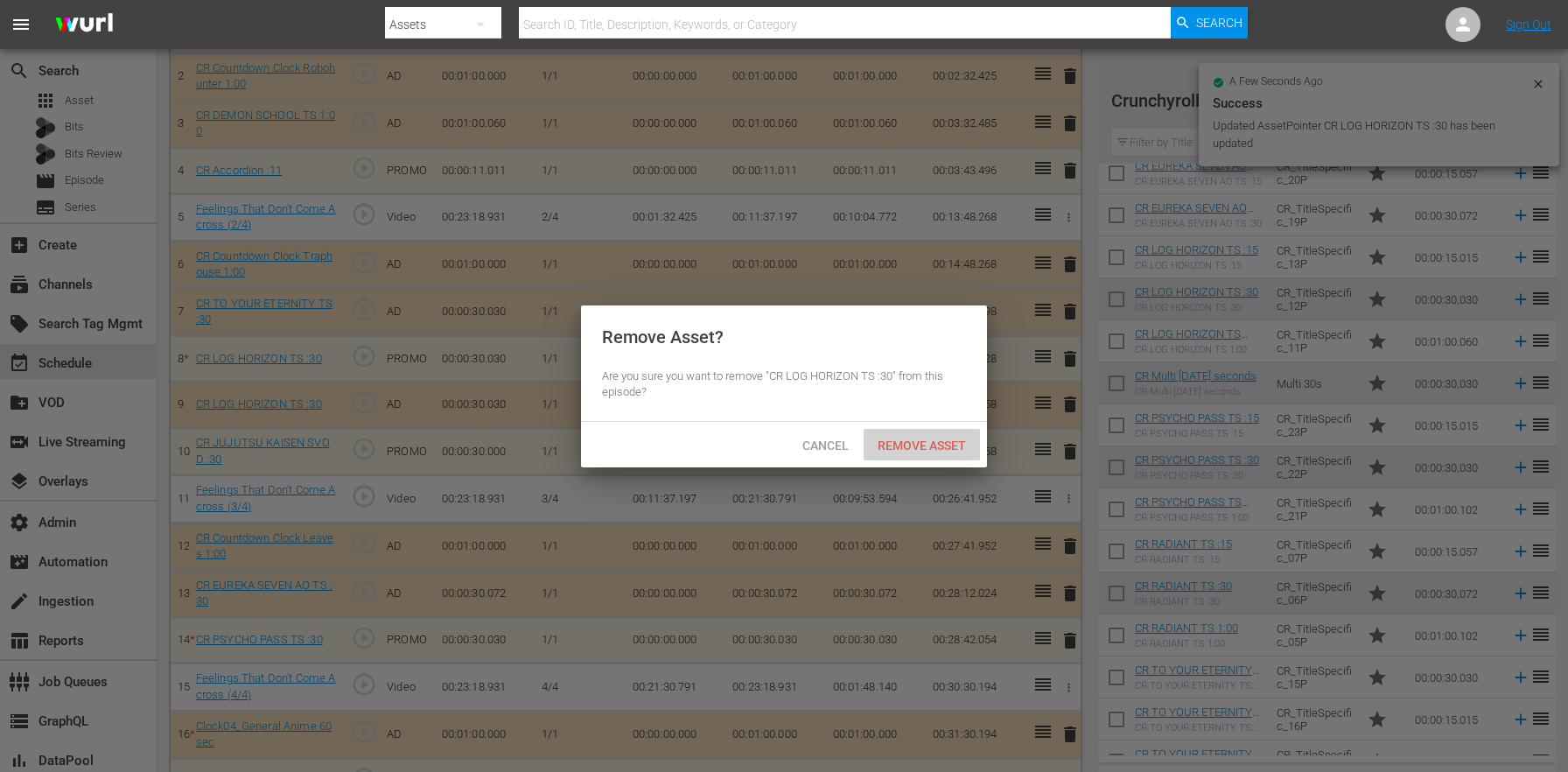
click at [966, 445] on span "Remove Asset" at bounding box center [922, 445] width 117 height 14
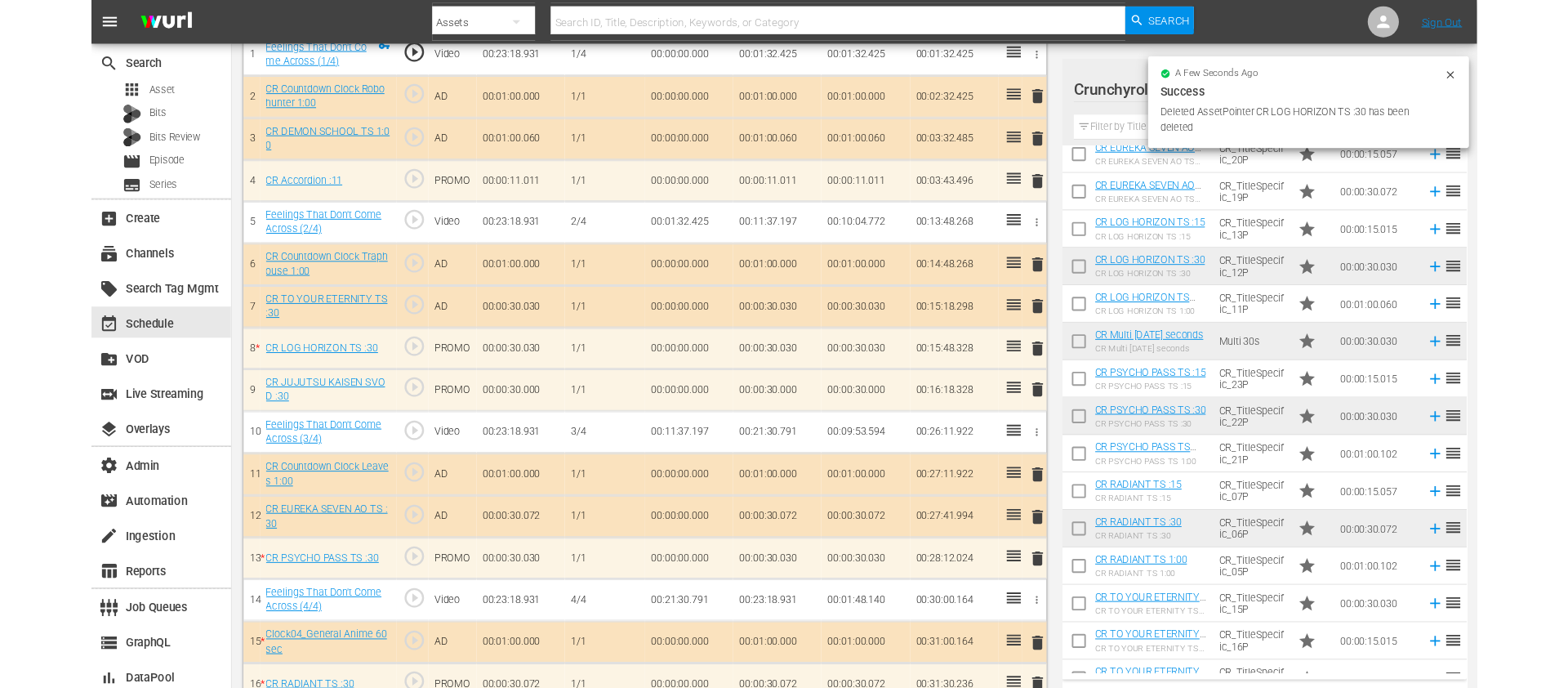
scroll to position [0, 0]
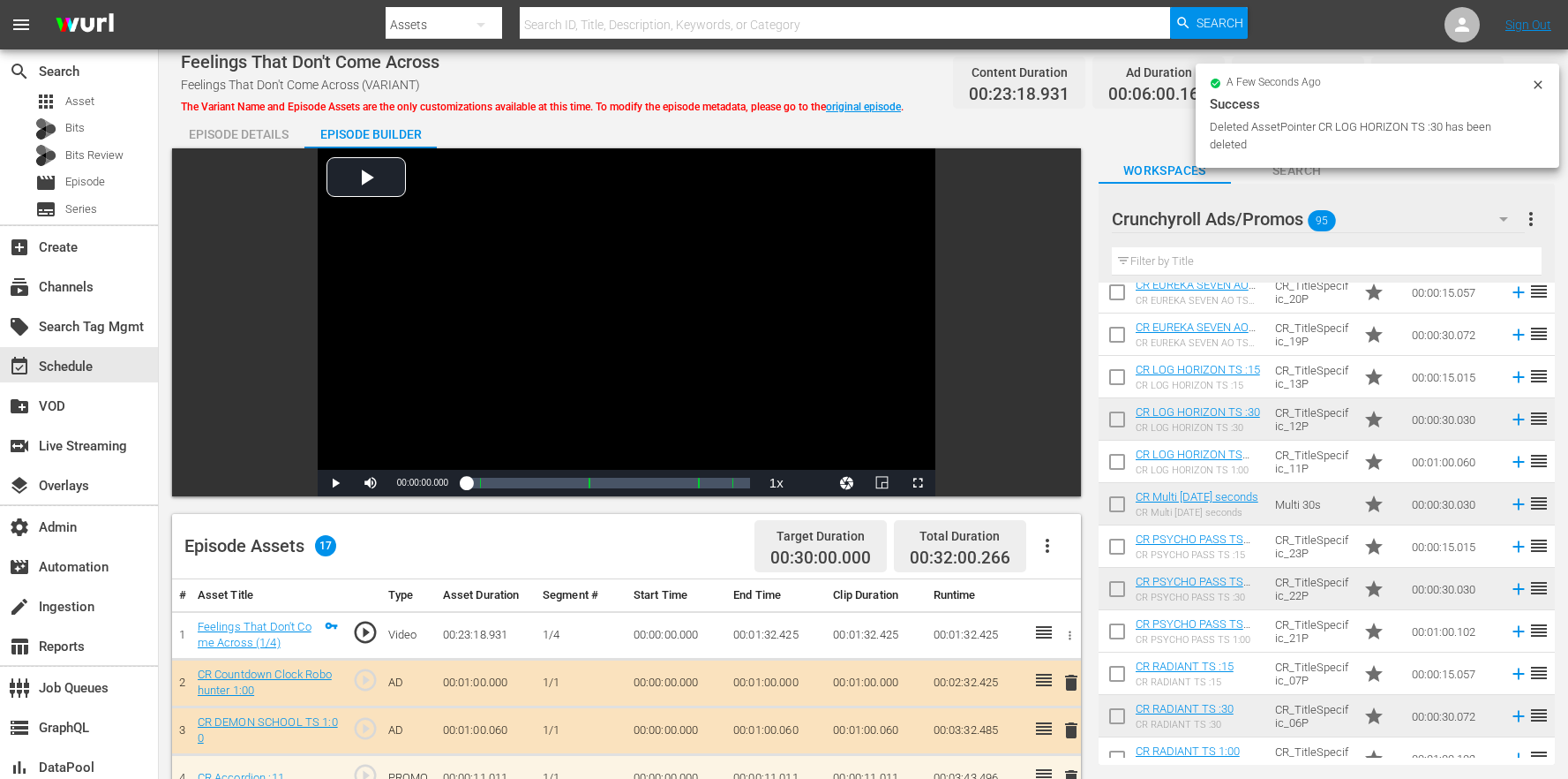
click at [231, 131] on div "Episode Details" at bounding box center [238, 135] width 133 height 43
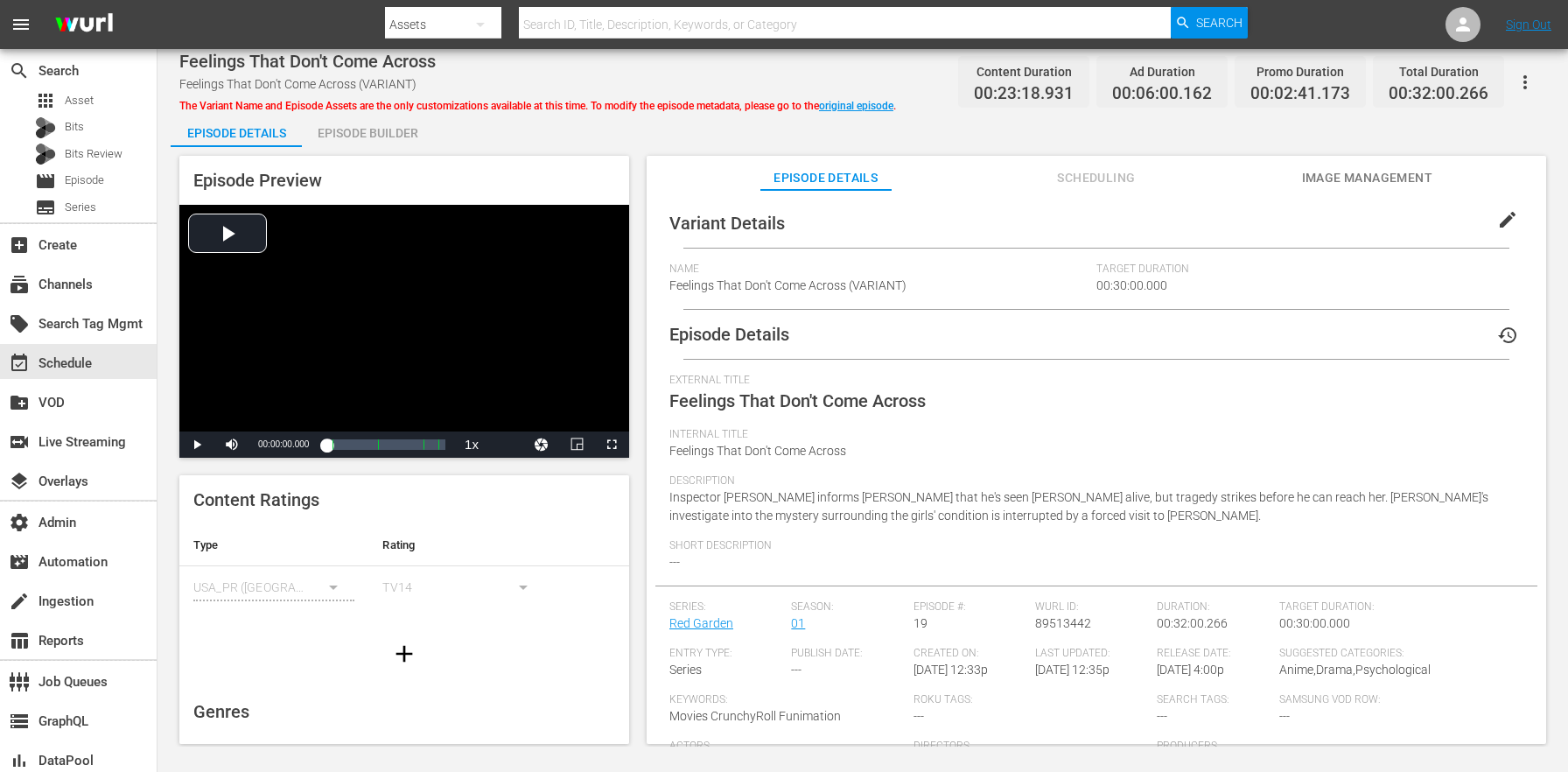
click at [1505, 221] on span "edit" at bounding box center [1508, 220] width 21 height 21
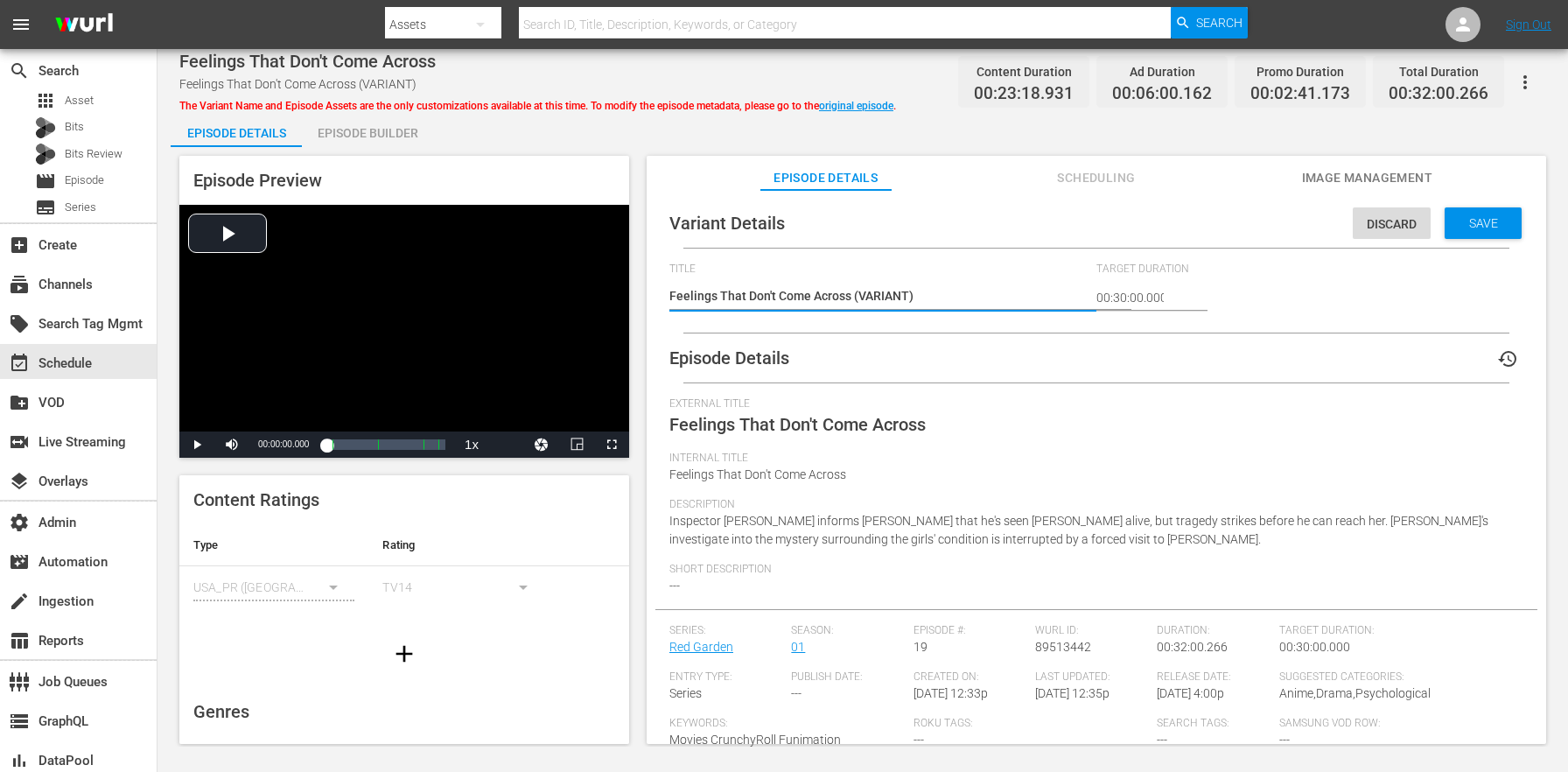
click at [887, 297] on textarea "Feelings That Don't Come Across (VARIANT)" at bounding box center [878, 298] width 418 height 21
type textarea "Feelings That Don't Come Across (3)"
type textarea "Feelings That Don't Come Across (32)"
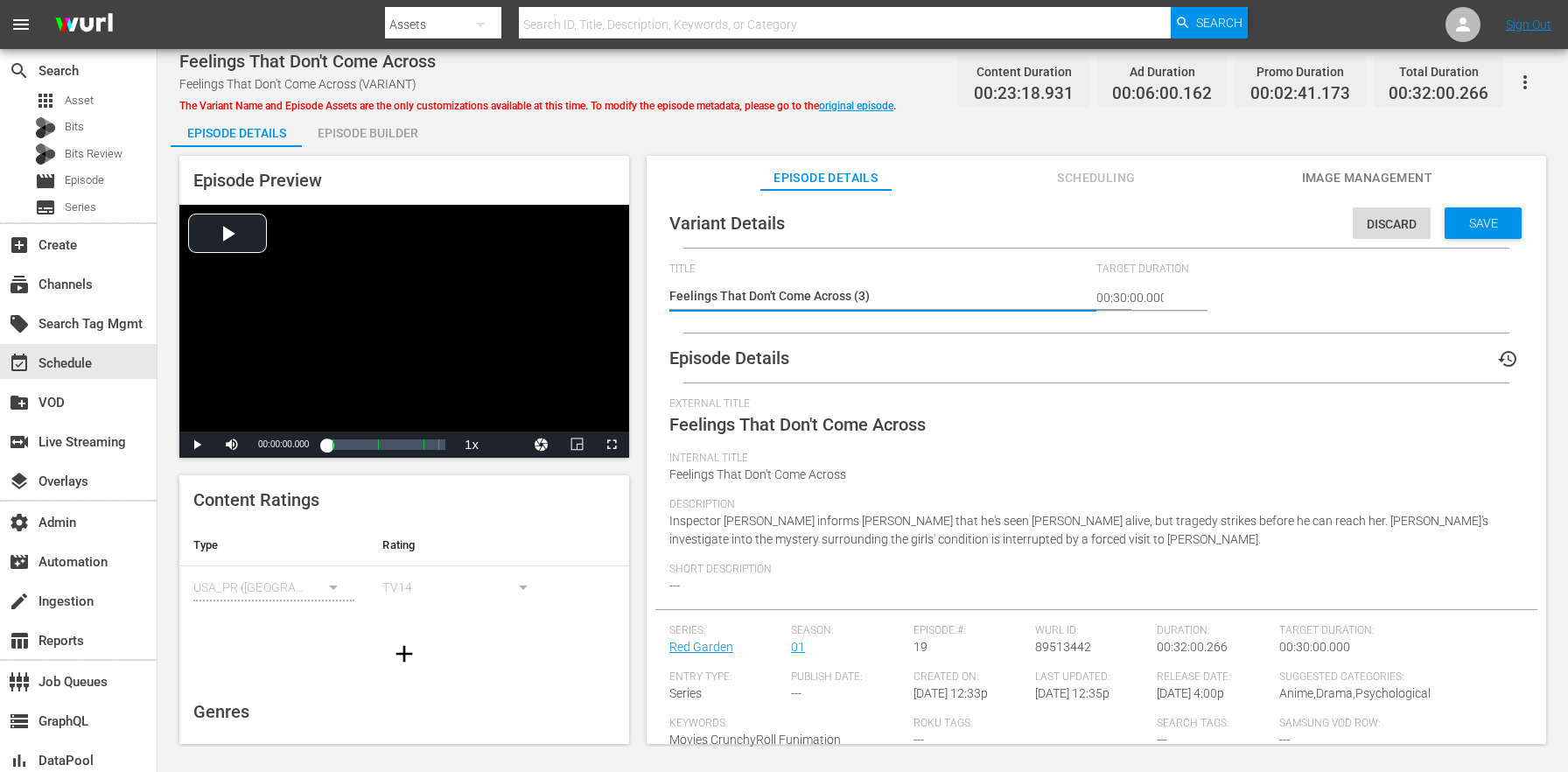
type textarea "Feelings That Don't Come Across (32)"
type textarea "Feelings That Don't Come Across (32m)"
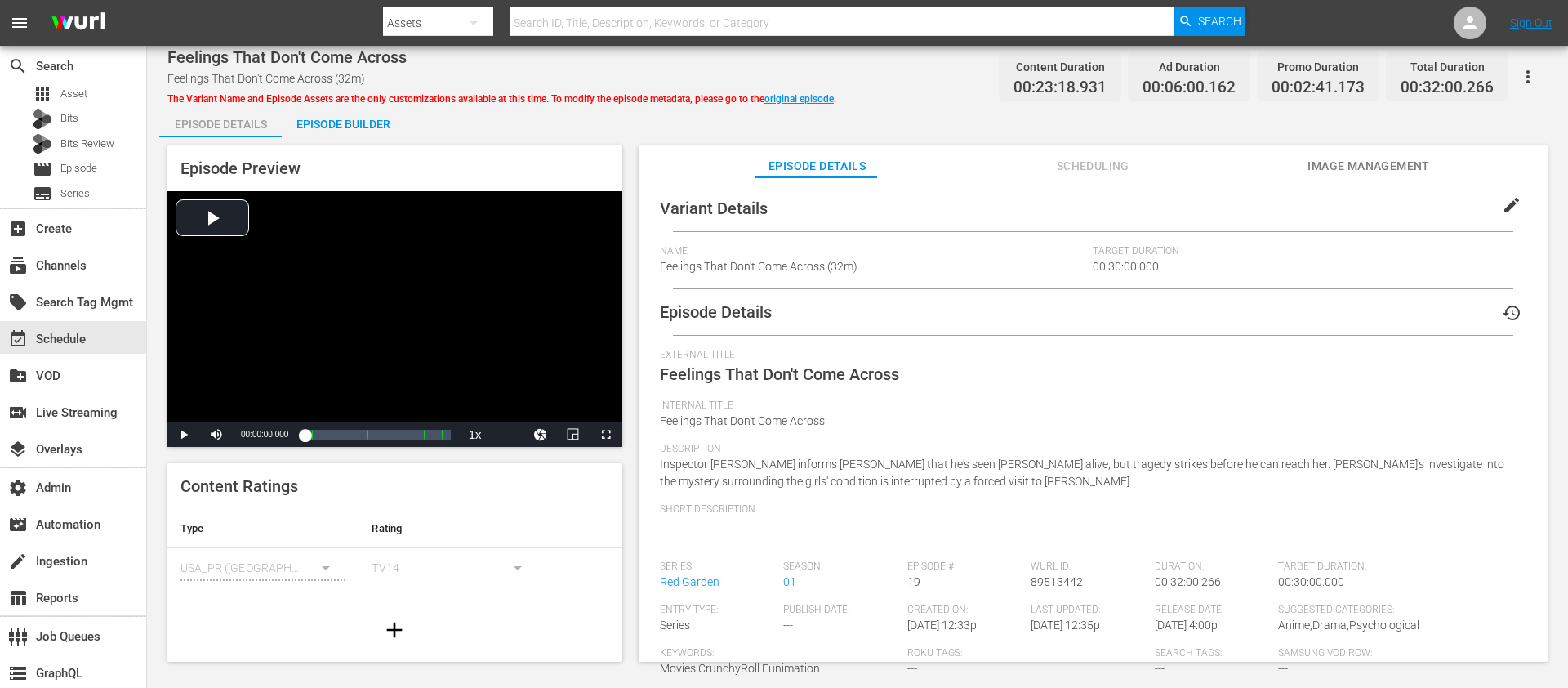
scroll to position [2286, 0]
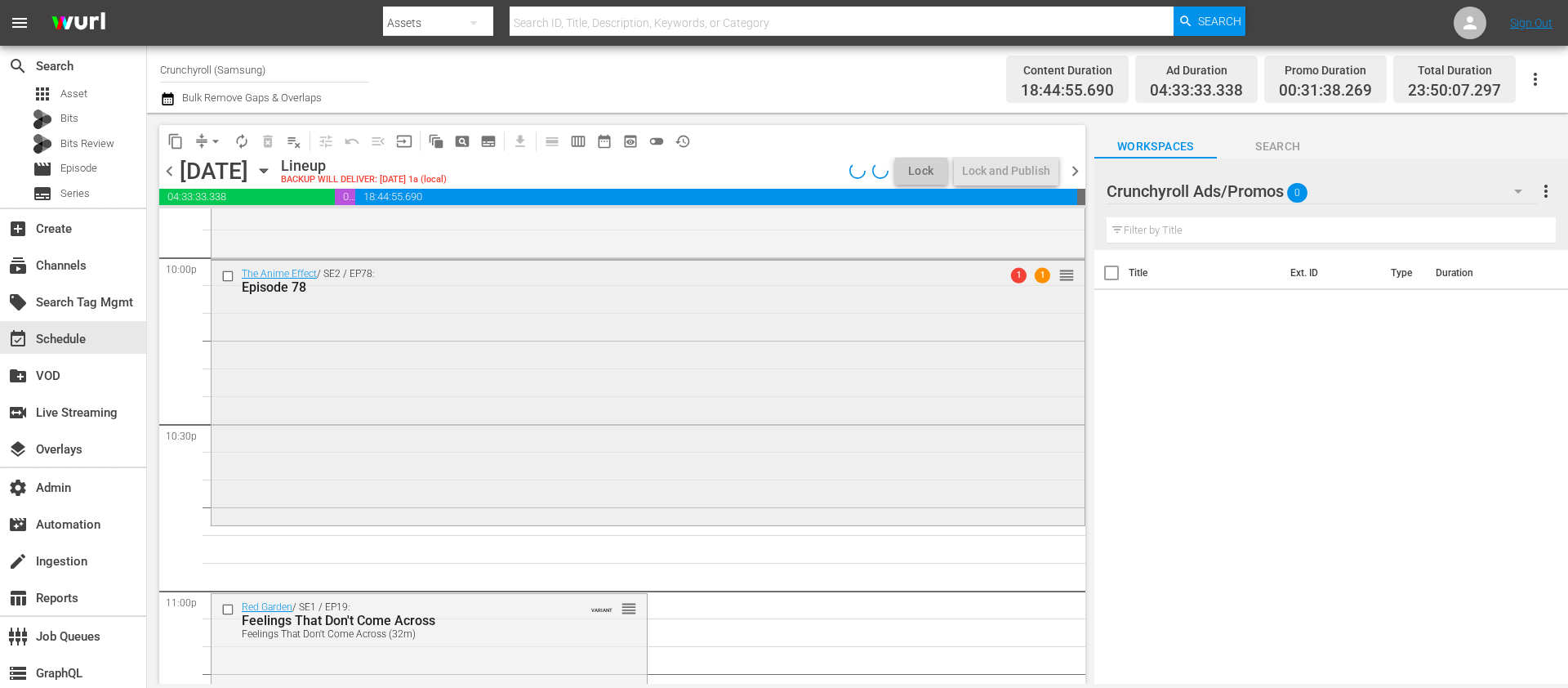
scroll to position [7527, 0]
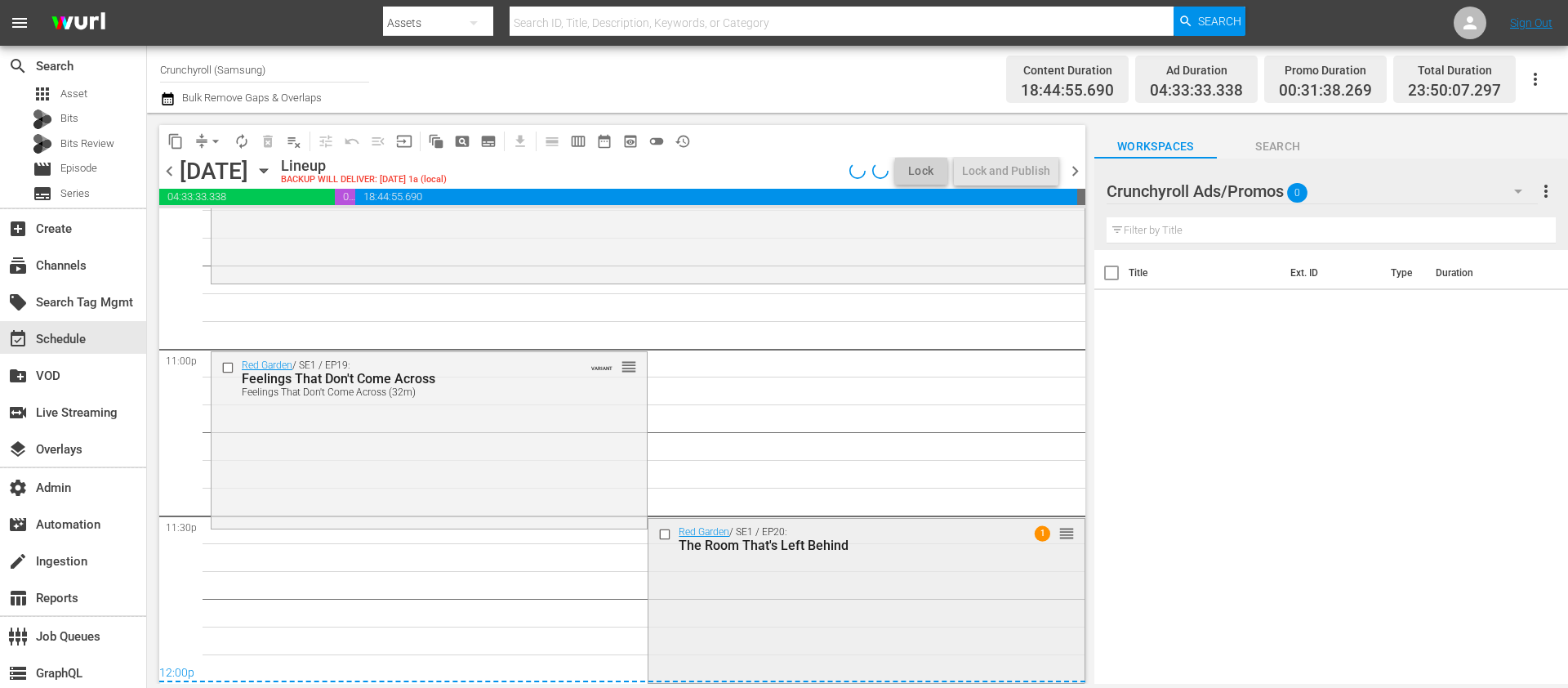
click at [824, 601] on div "Red Garden / SE1 / EP20: The Room That's Left Behind 1 reorder" at bounding box center [866, 600] width 435 height 162
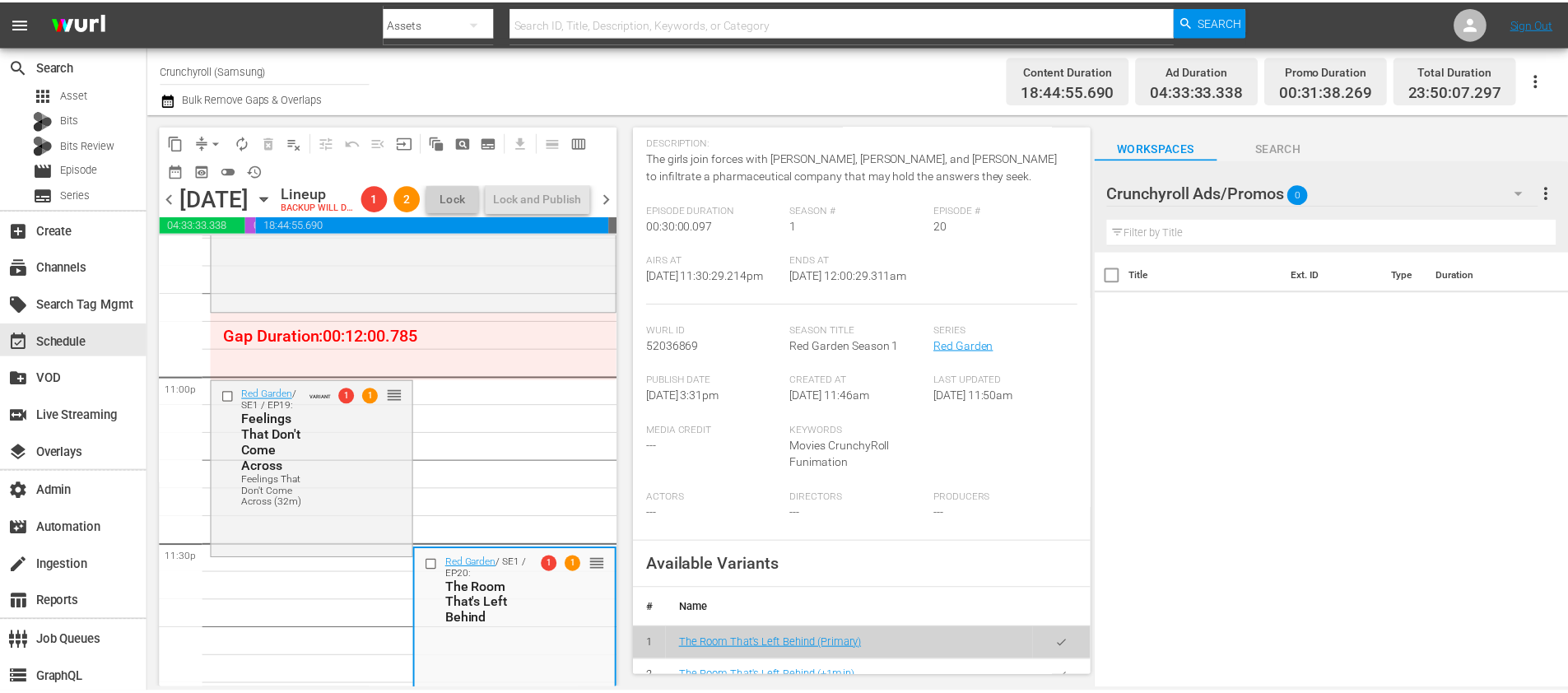
scroll to position [637, 0]
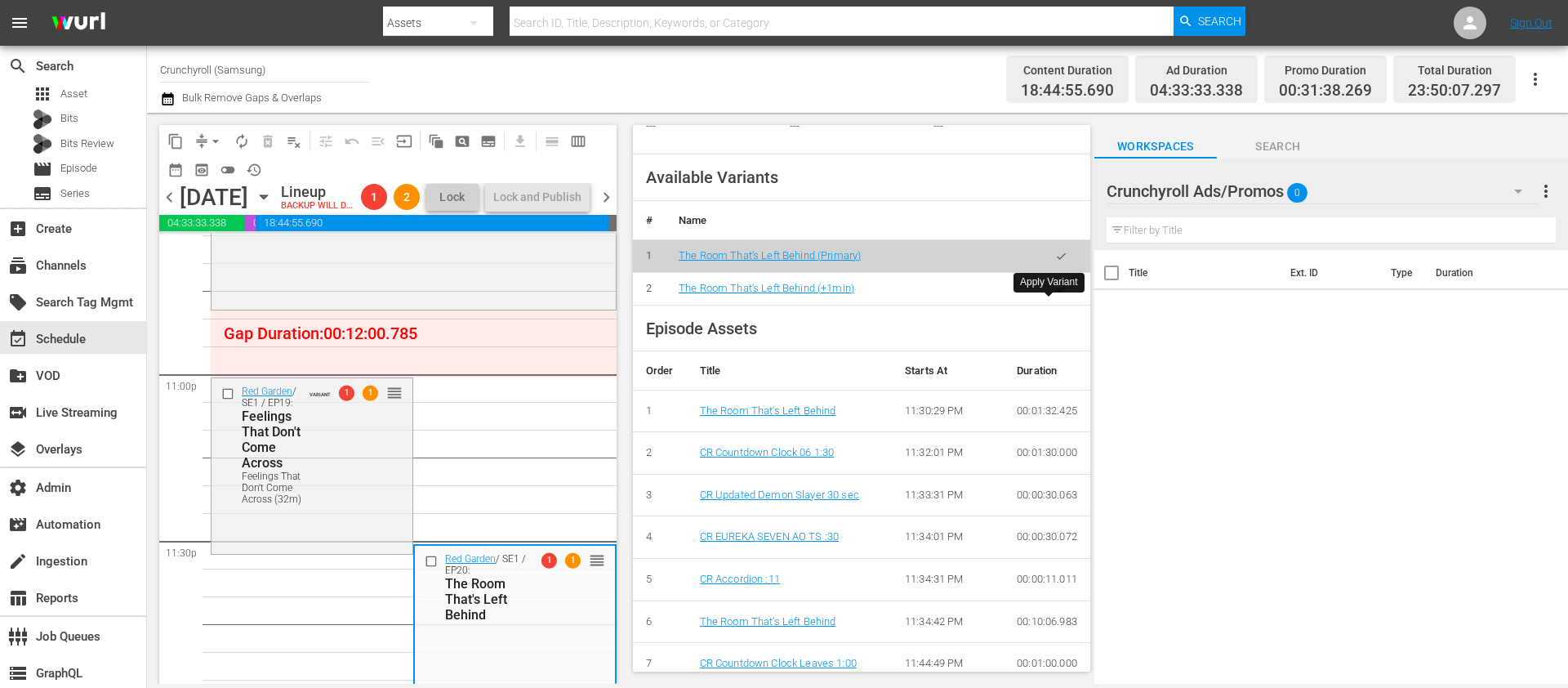
click at [1045, 304] on button "button" at bounding box center [1061, 289] width 32 height 32
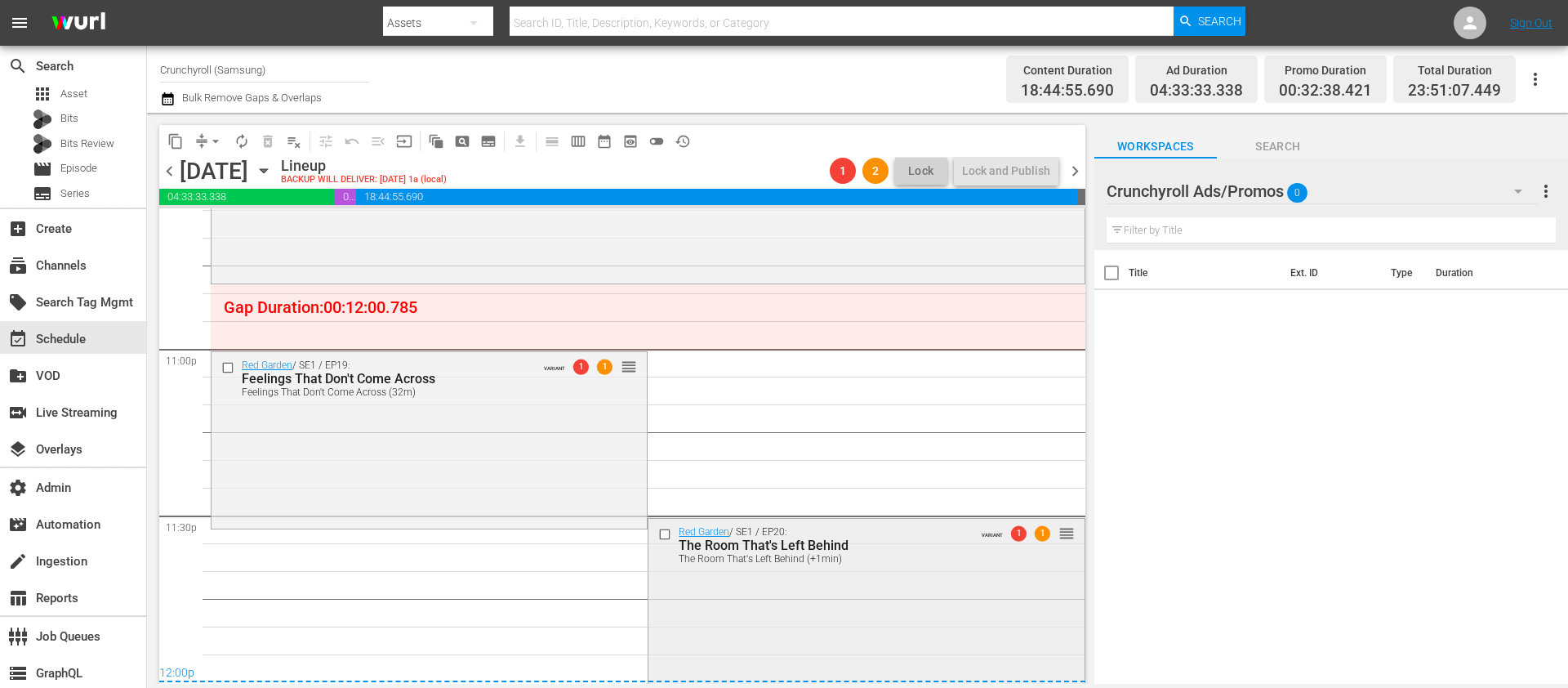
click at [778, 609] on div "Red Garden / SE1 / EP20: The Room That's Left Behind The Room That's Left Behin…" at bounding box center [866, 602] width 435 height 167
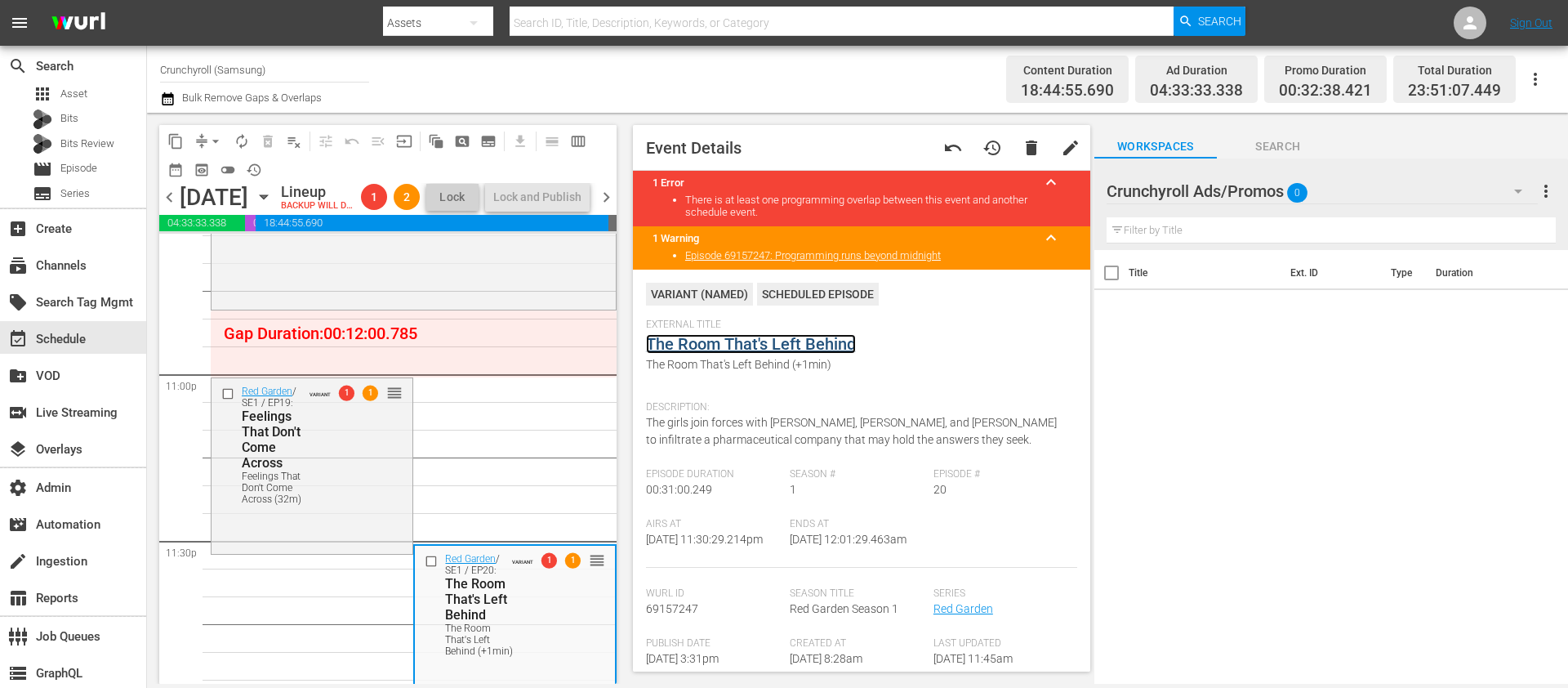
click at [716, 344] on link "The Room That's Left Behind" at bounding box center [750, 344] width 210 height 20
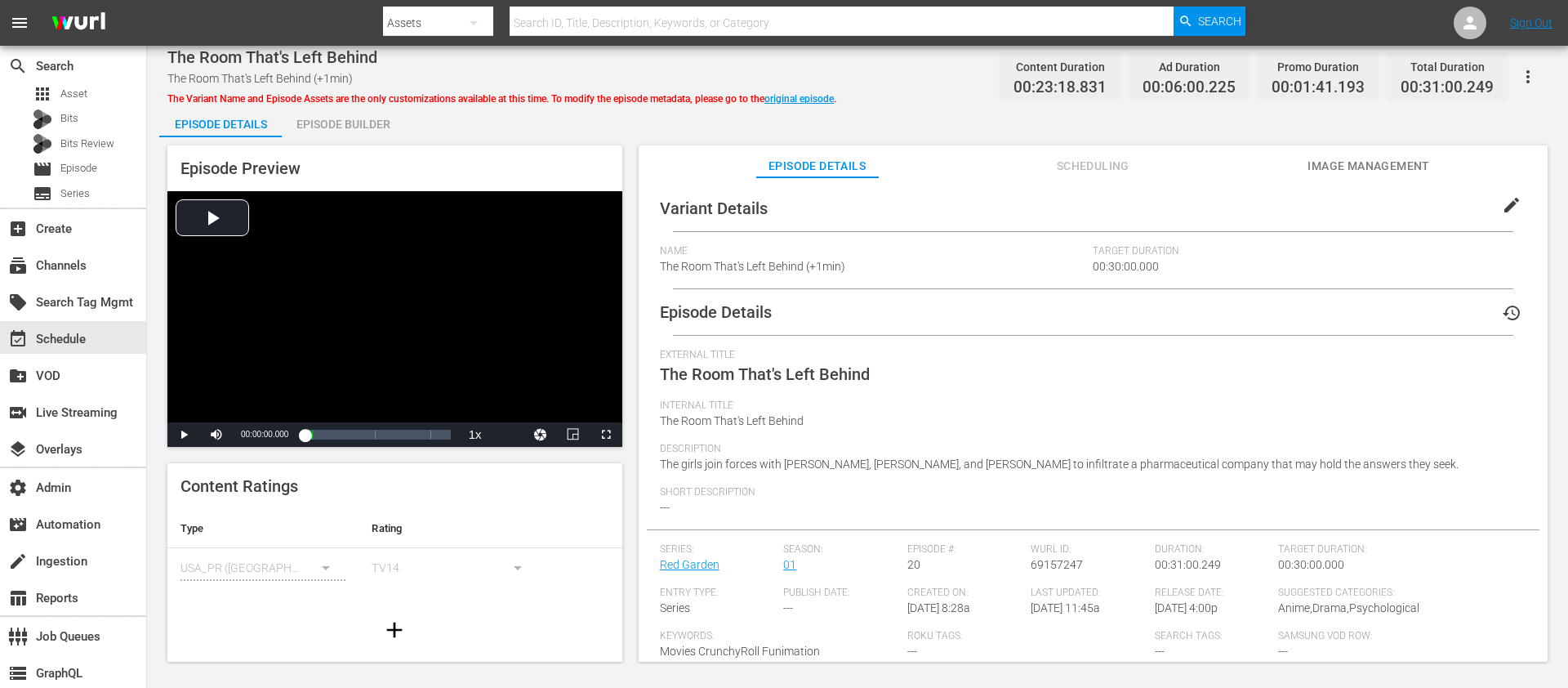
click at [1462, 205] on span "edit" at bounding box center [1511, 205] width 20 height 20
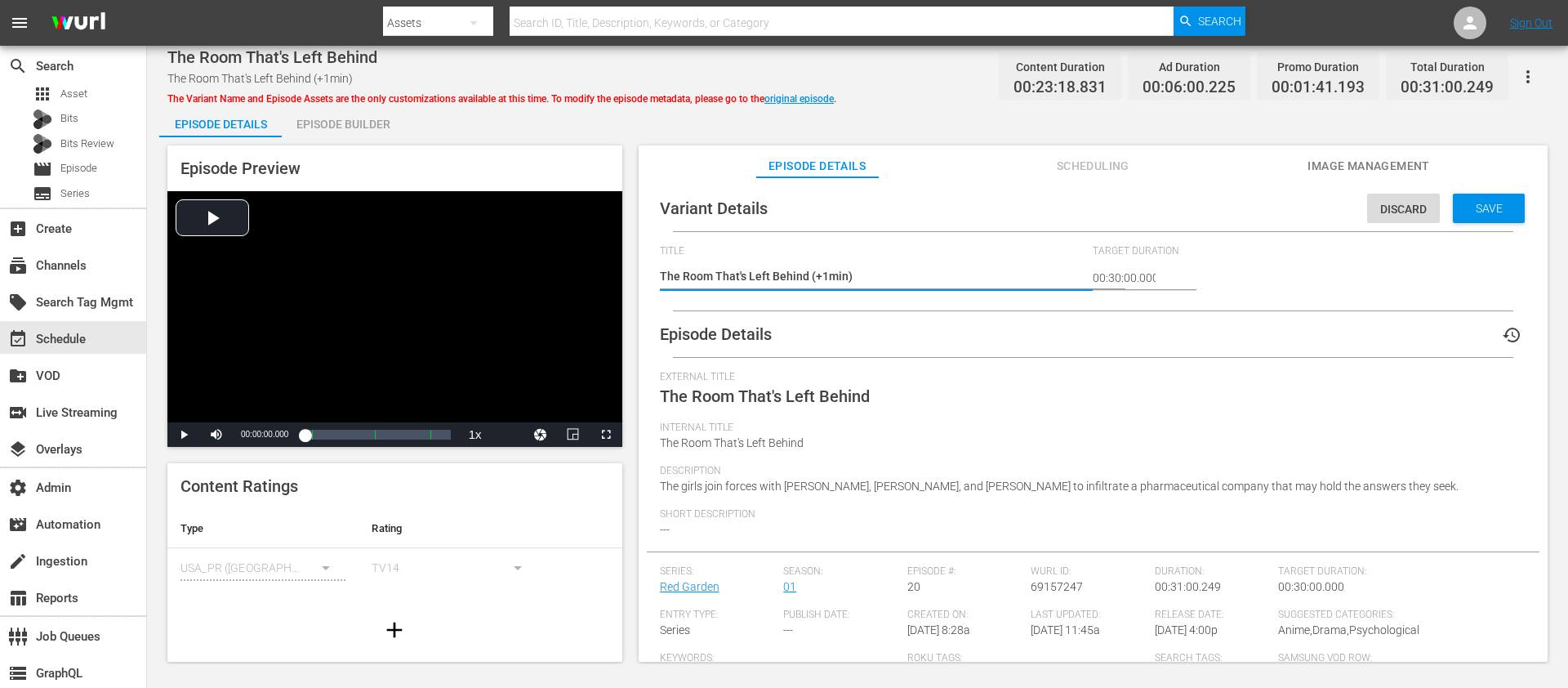
drag, startPoint x: 829, startPoint y: 279, endPoint x: 821, endPoint y: 276, distance: 8.5
click at [821, 276] on textarea "The Room That's Left Behind (+1min)" at bounding box center [872, 278] width 425 height 20
type textarea "The Room That's Left Behind (+2min)"
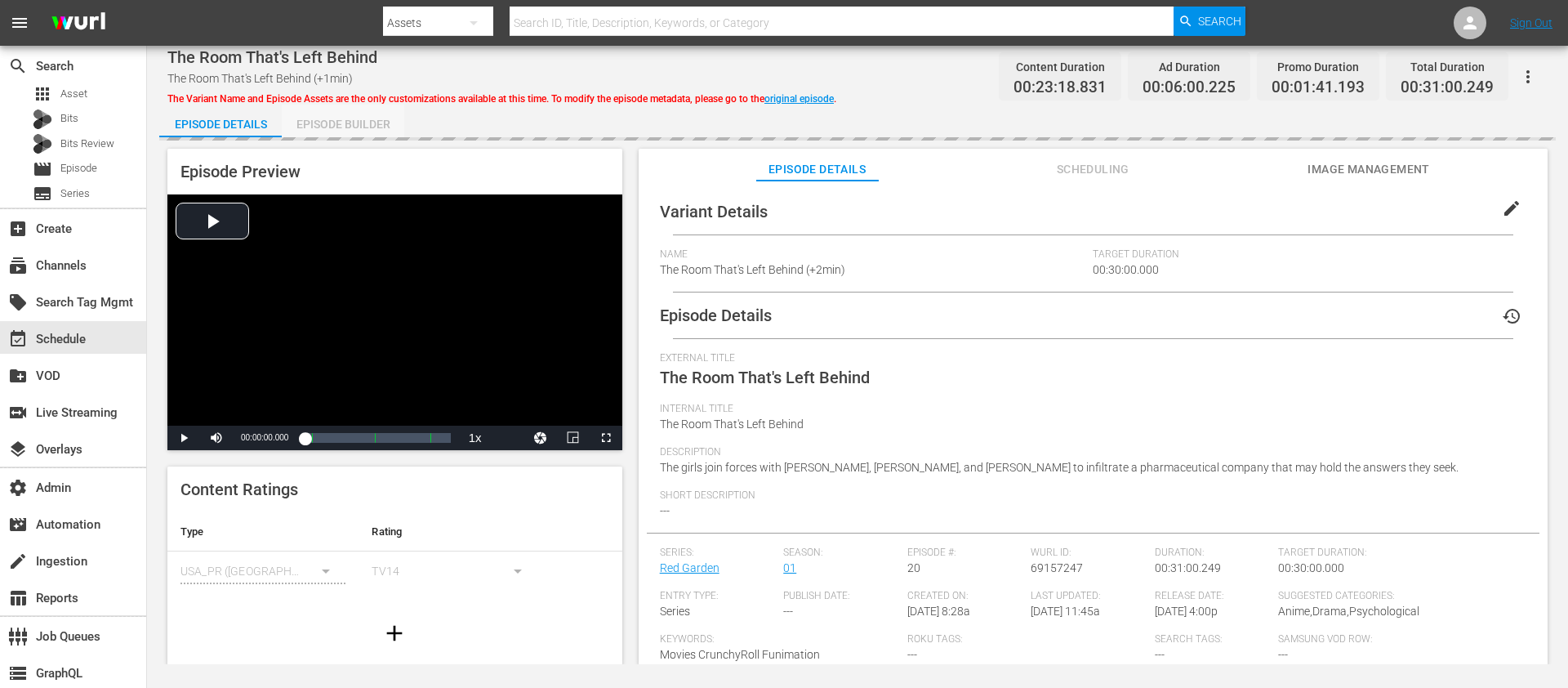
click at [344, 111] on div "Episode Builder" at bounding box center [343, 125] width 123 height 40
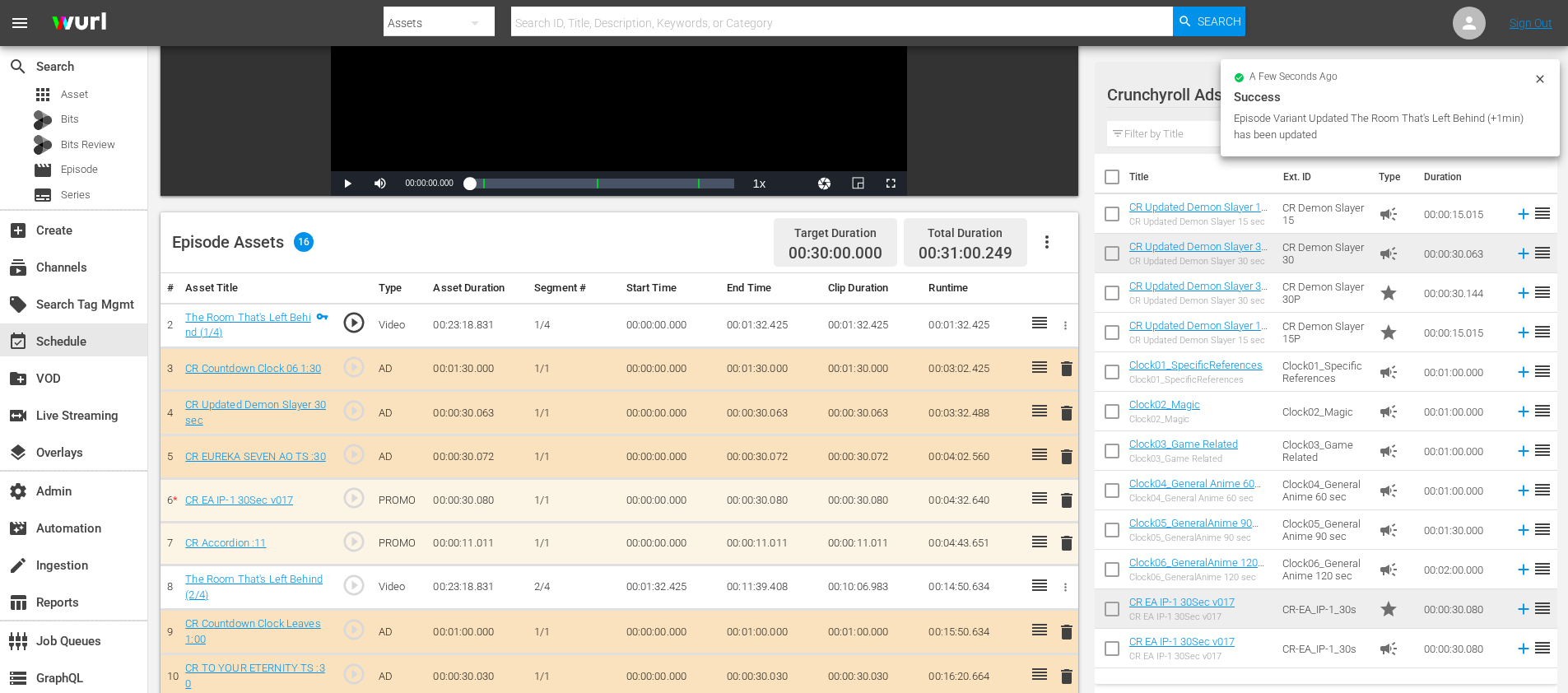
scroll to position [552, 0]
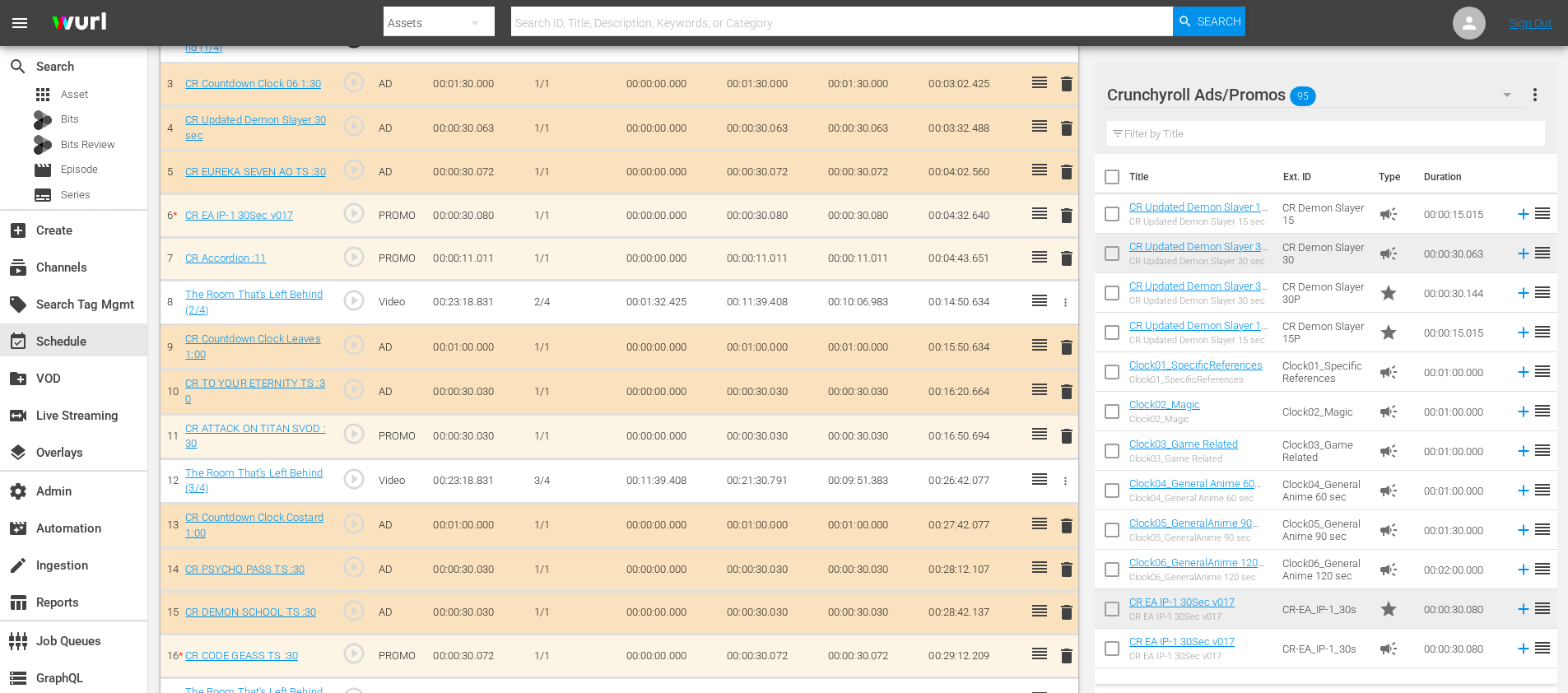
click at [1167, 126] on input "text" at bounding box center [1325, 135] width 438 height 27
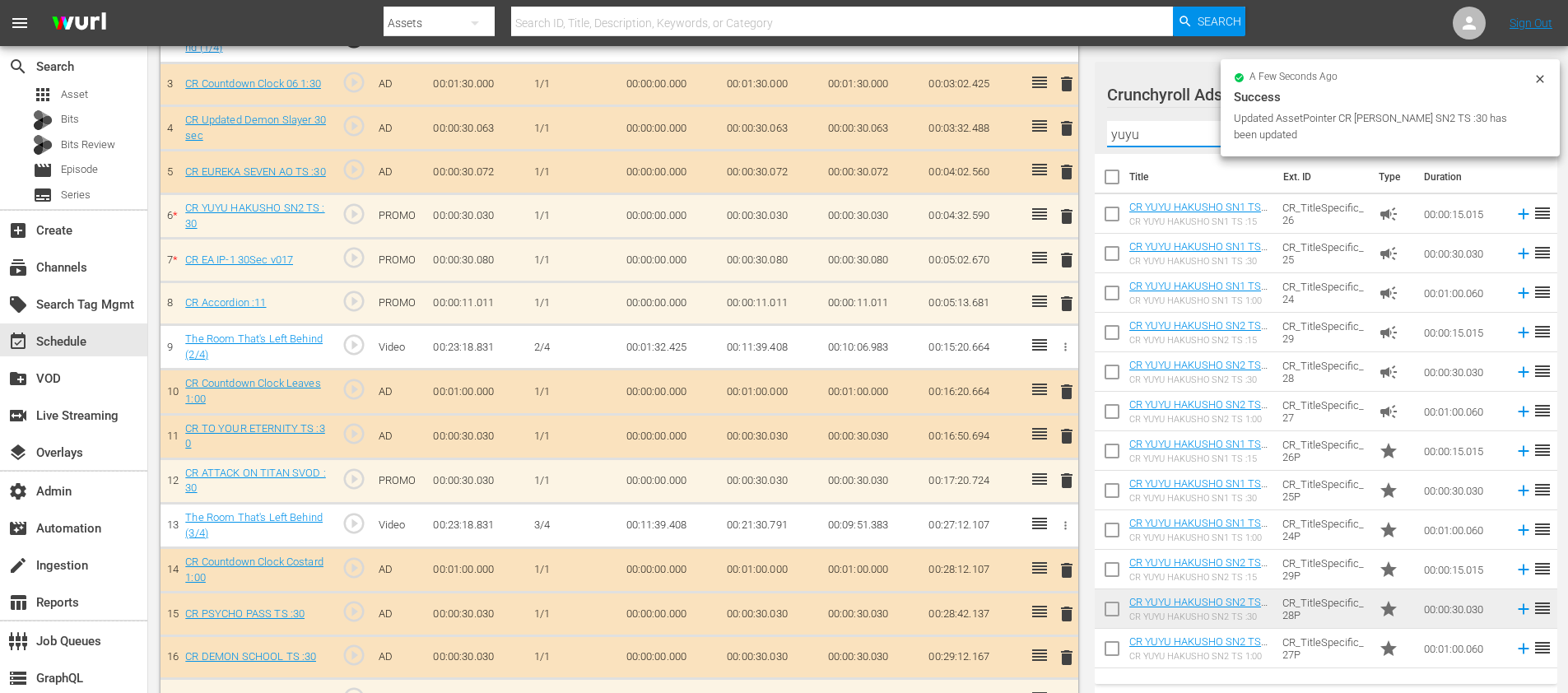
drag, startPoint x: 1016, startPoint y: 128, endPoint x: 971, endPoint y: 122, distance: 45.4
click at [971, 122] on div "Video Player is loading. Play Video Play Mute Current Time 00:00:00.000 / Durat…" at bounding box center [858, 177] width 1395 height 1180
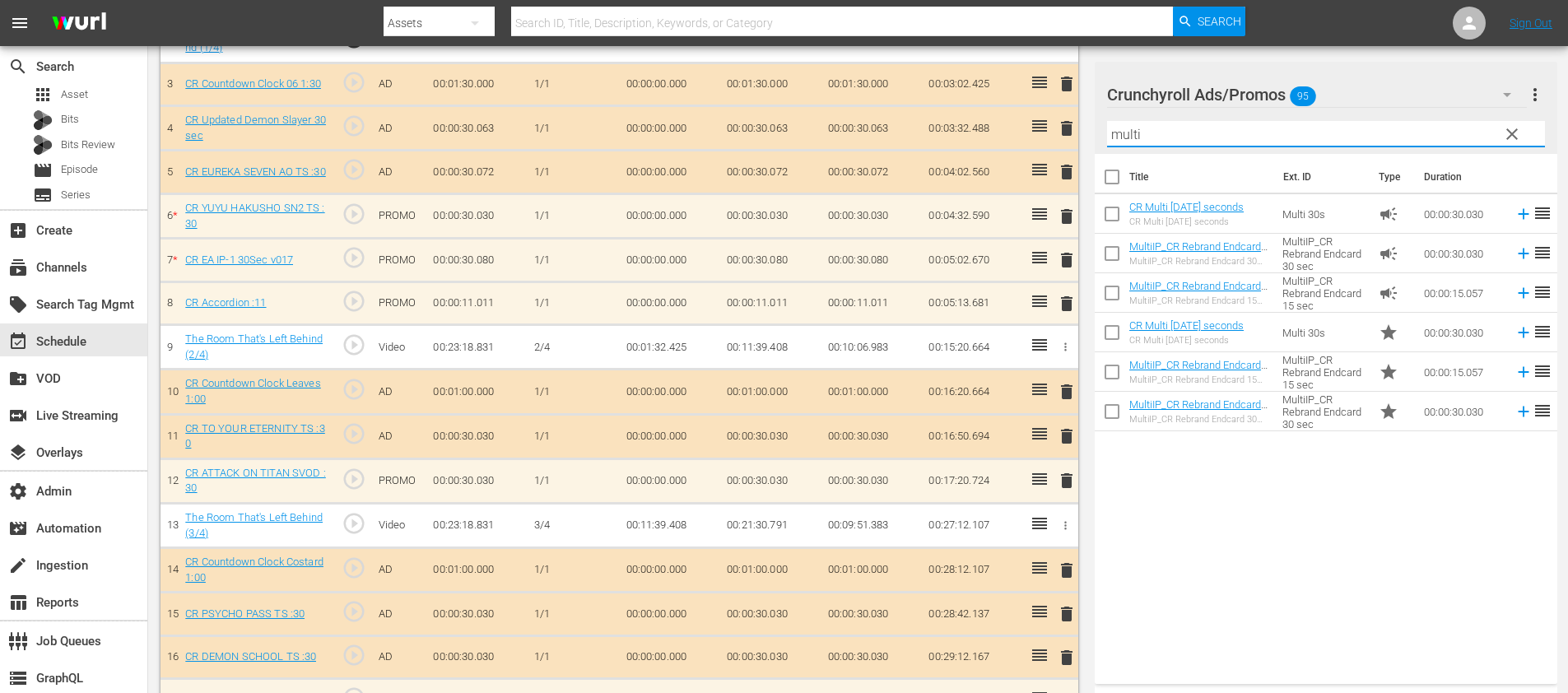
type input "multi"
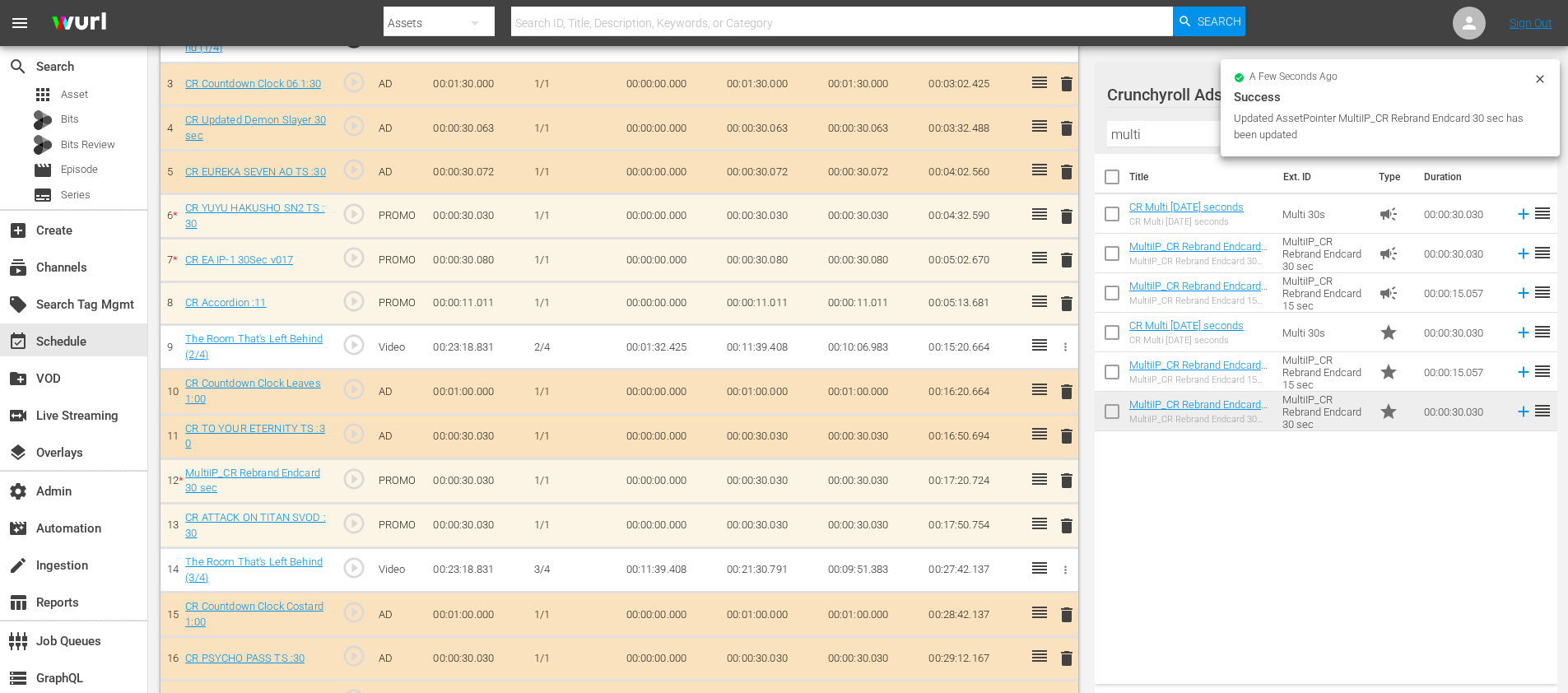
scroll to position [682, 0]
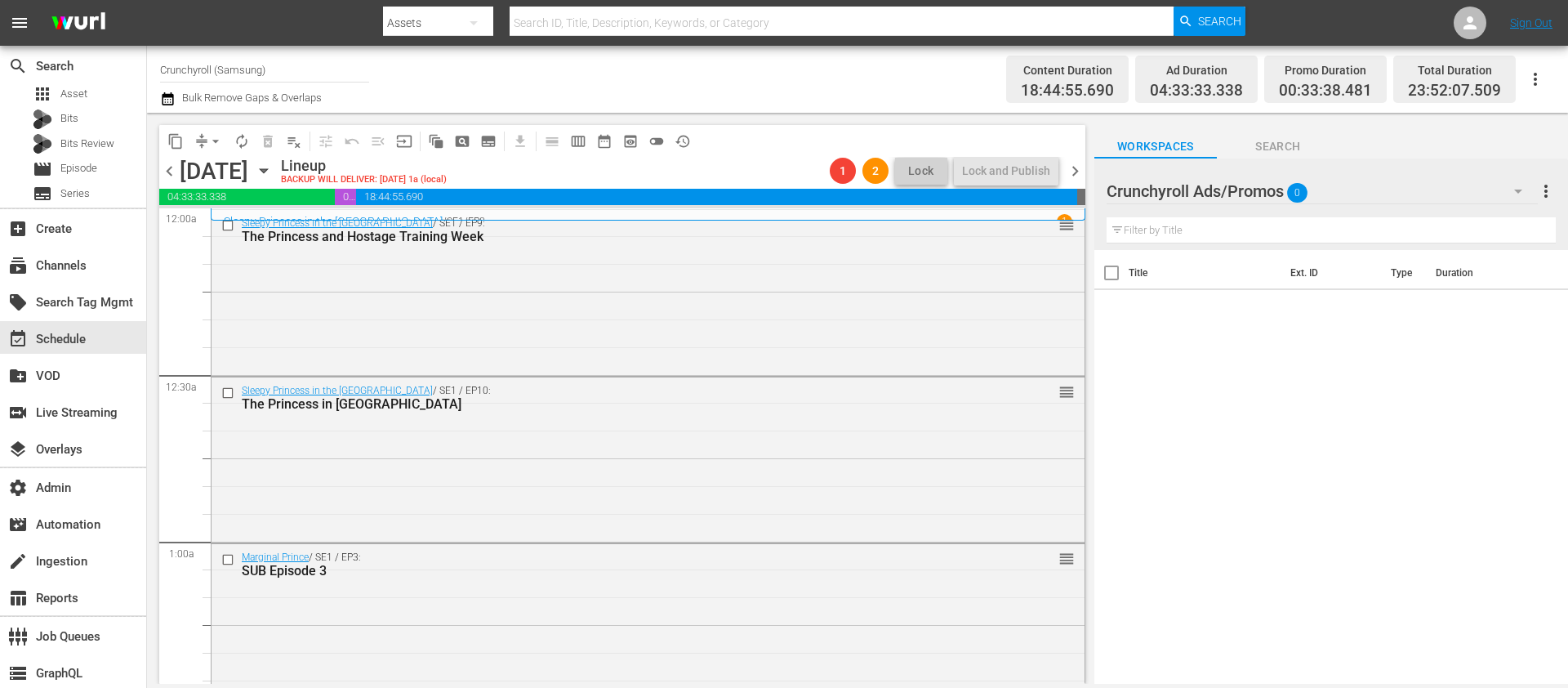
click at [1082, 167] on span "chevron_right" at bounding box center [1075, 171] width 21 height 21
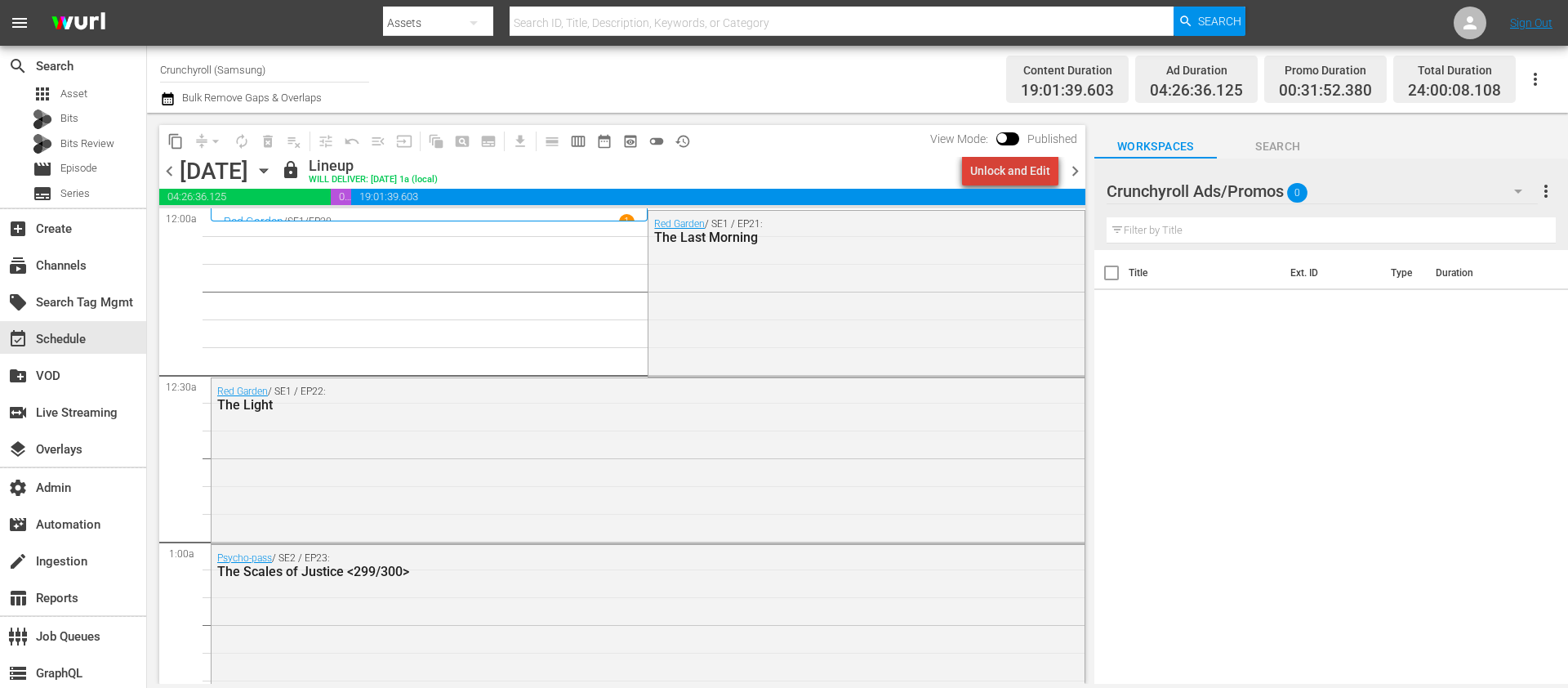
click at [1030, 172] on div "Unlock and Edit" at bounding box center [1010, 171] width 80 height 30
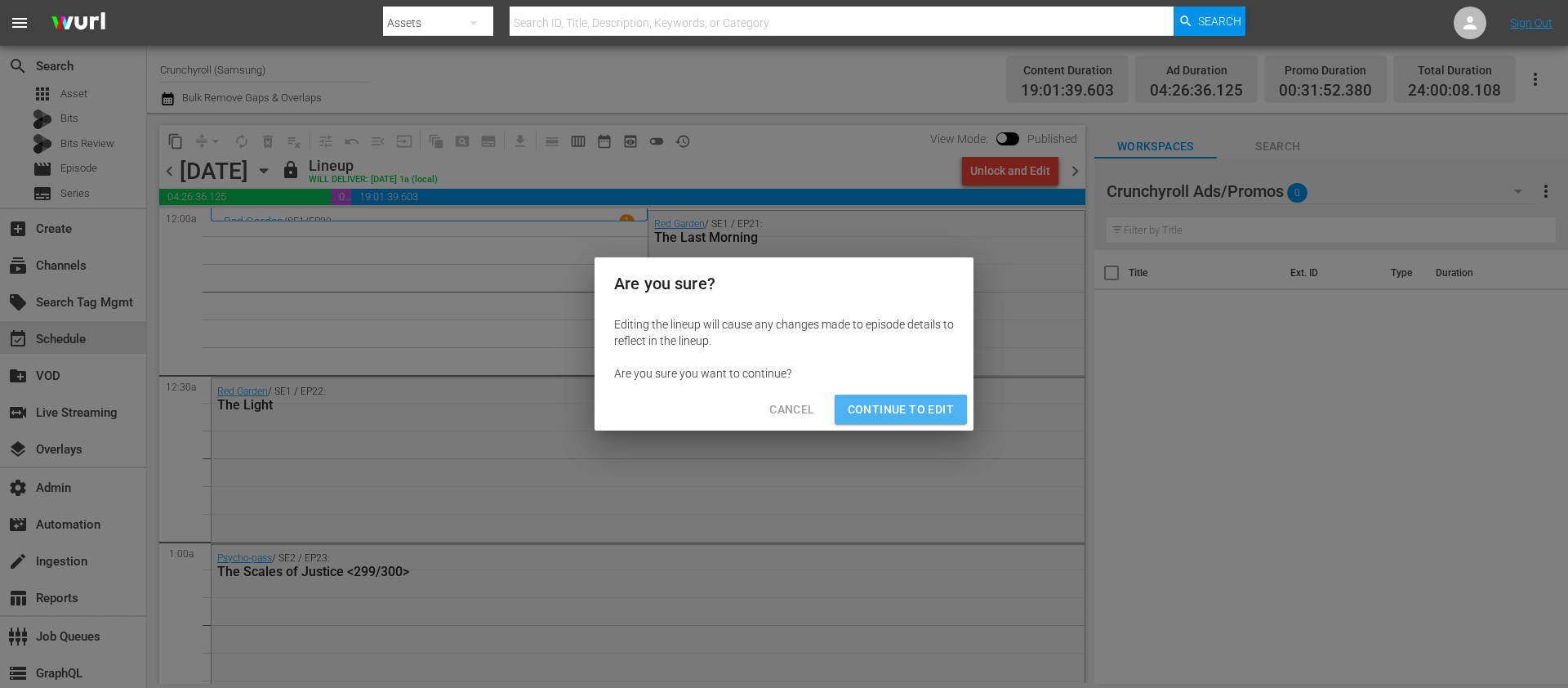
click at [939, 416] on span "Continue to Edit" at bounding box center [900, 409] width 106 height 21
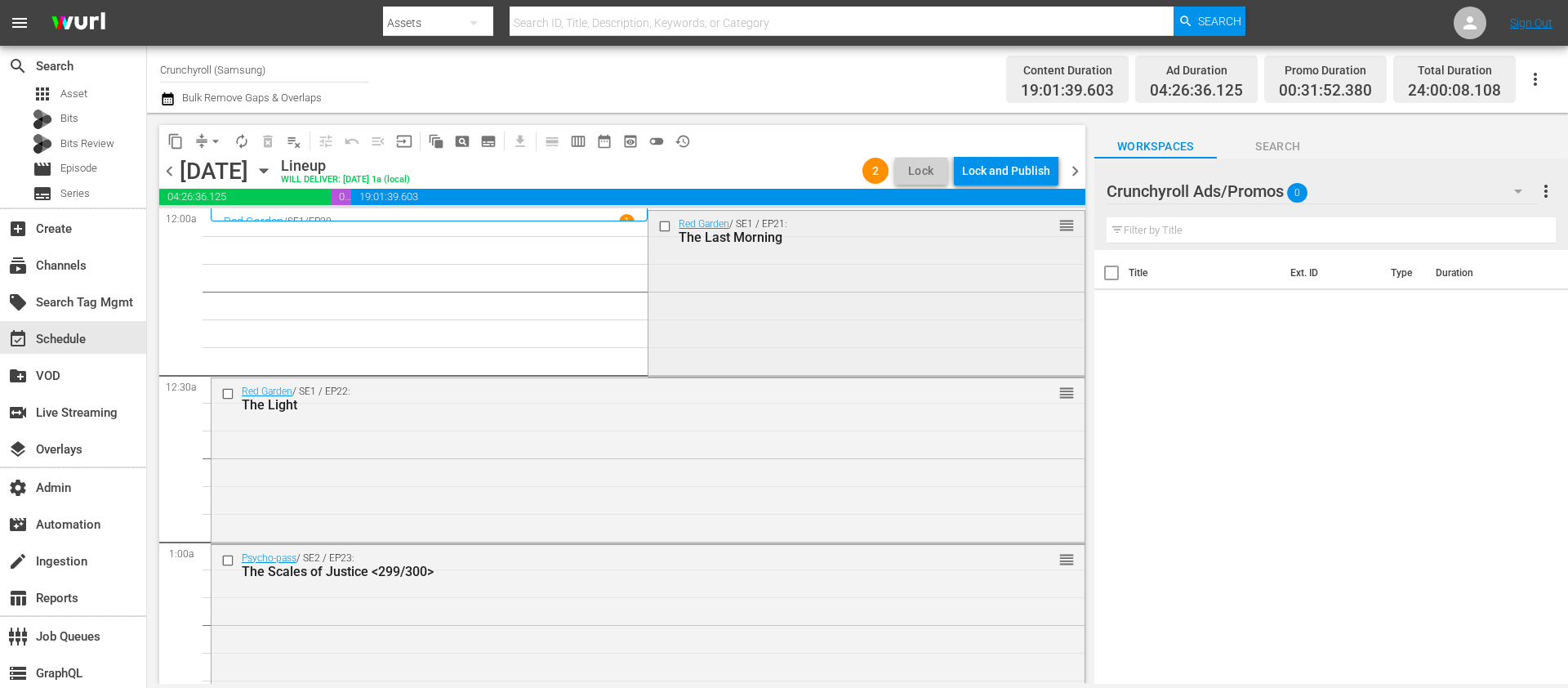
click at [843, 290] on div "Red Garden / SE1 / EP21: The Last Morning reorder" at bounding box center [866, 292] width 435 height 162
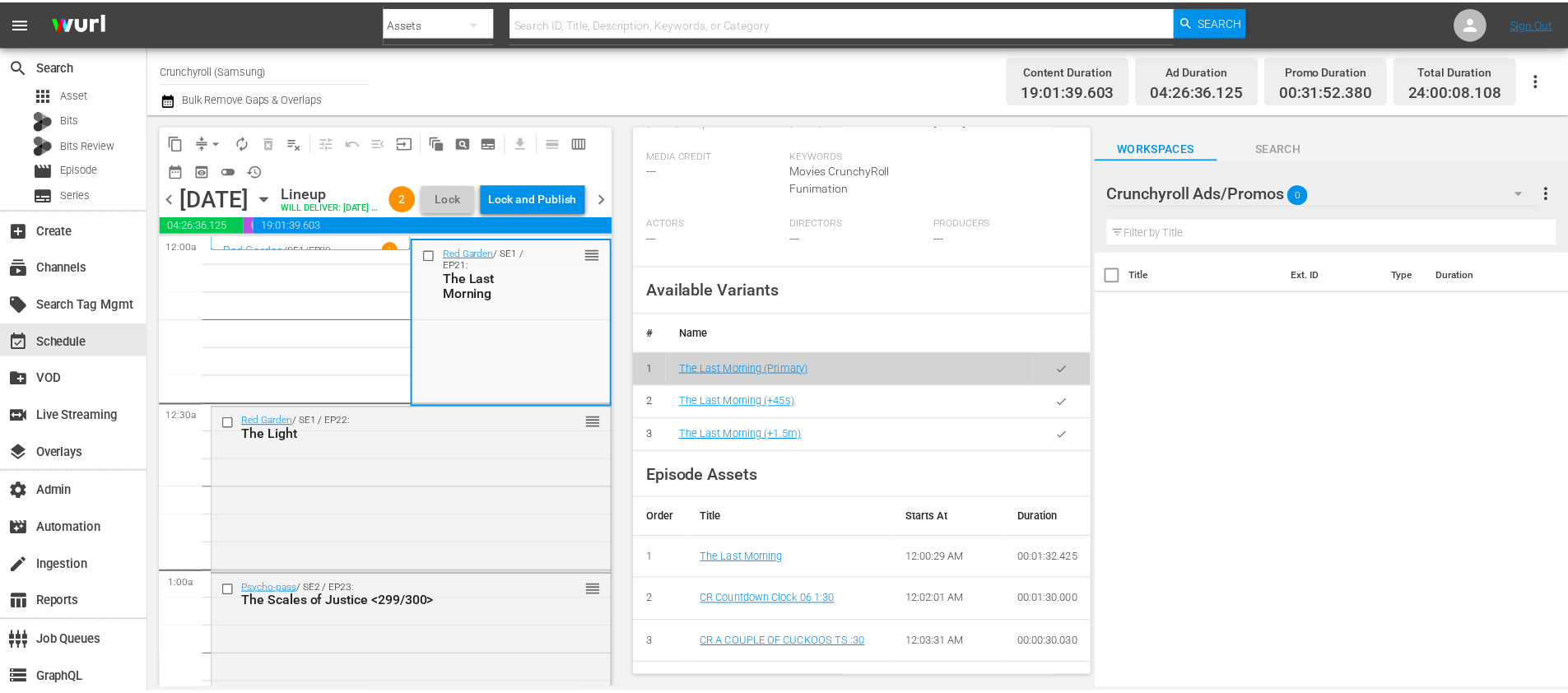
scroll to position [518, 0]
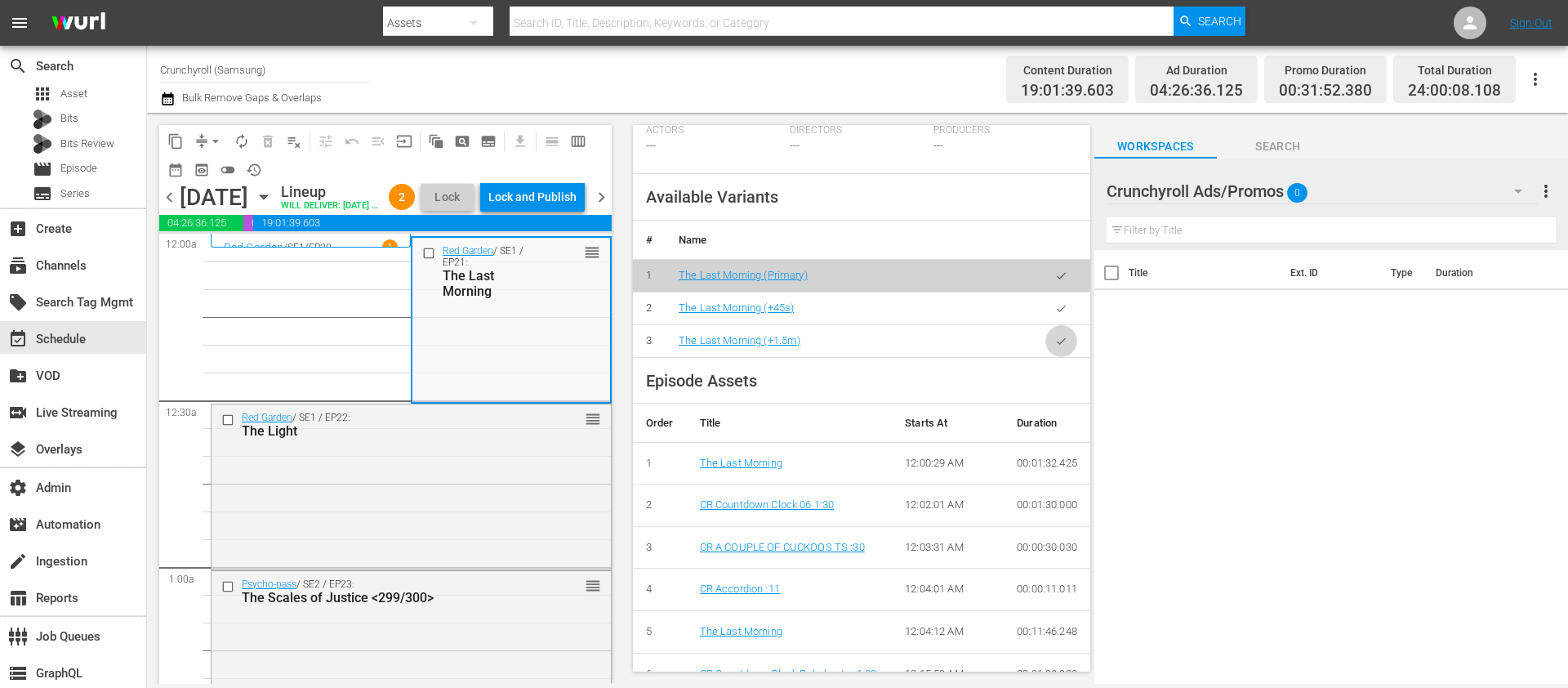
drag, startPoint x: 1061, startPoint y: 362, endPoint x: 810, endPoint y: 353, distance: 251.2
click at [1061, 357] on button "button" at bounding box center [1061, 341] width 32 height 32
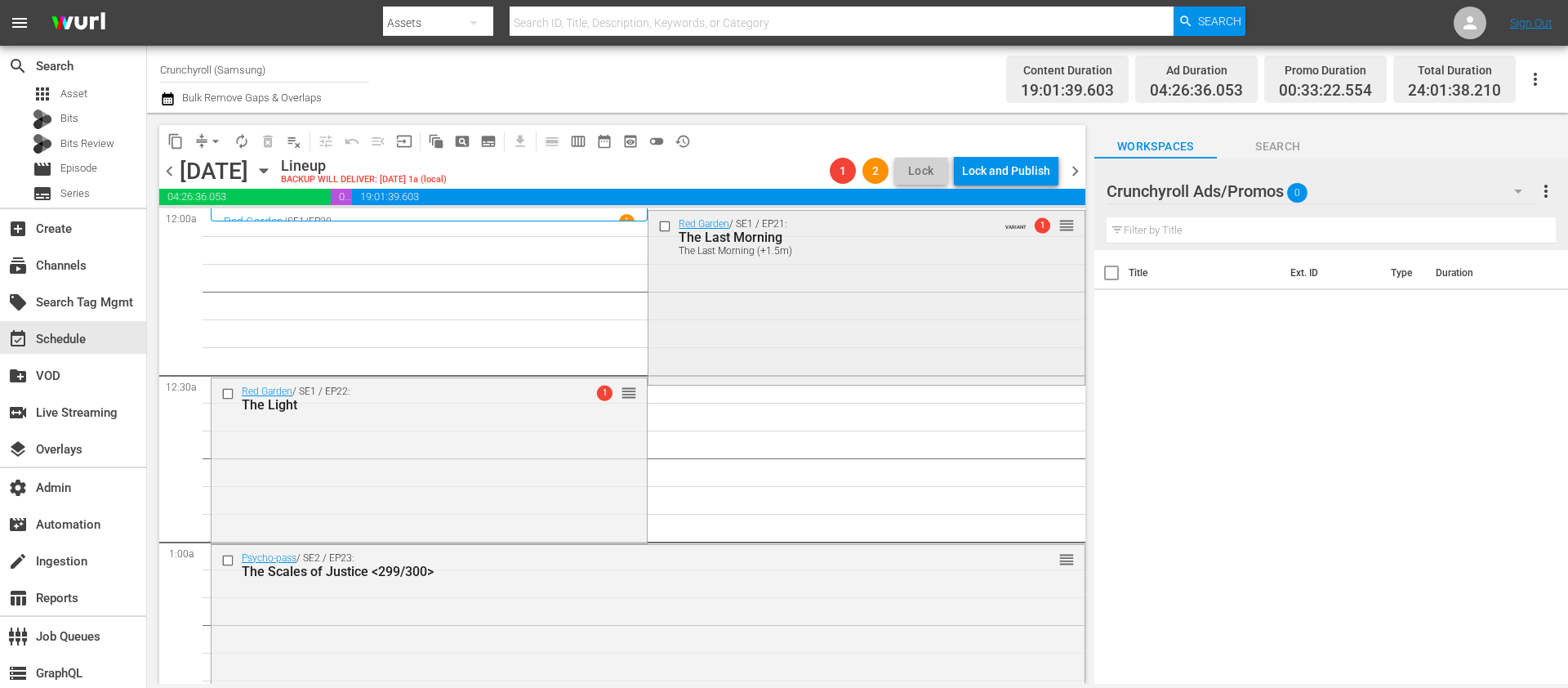
click at [791, 313] on div "Red Garden / SE1 / EP21: The Last Morning The Last Morning (+1.5m) VARIANT 1 re…" at bounding box center [866, 296] width 435 height 170
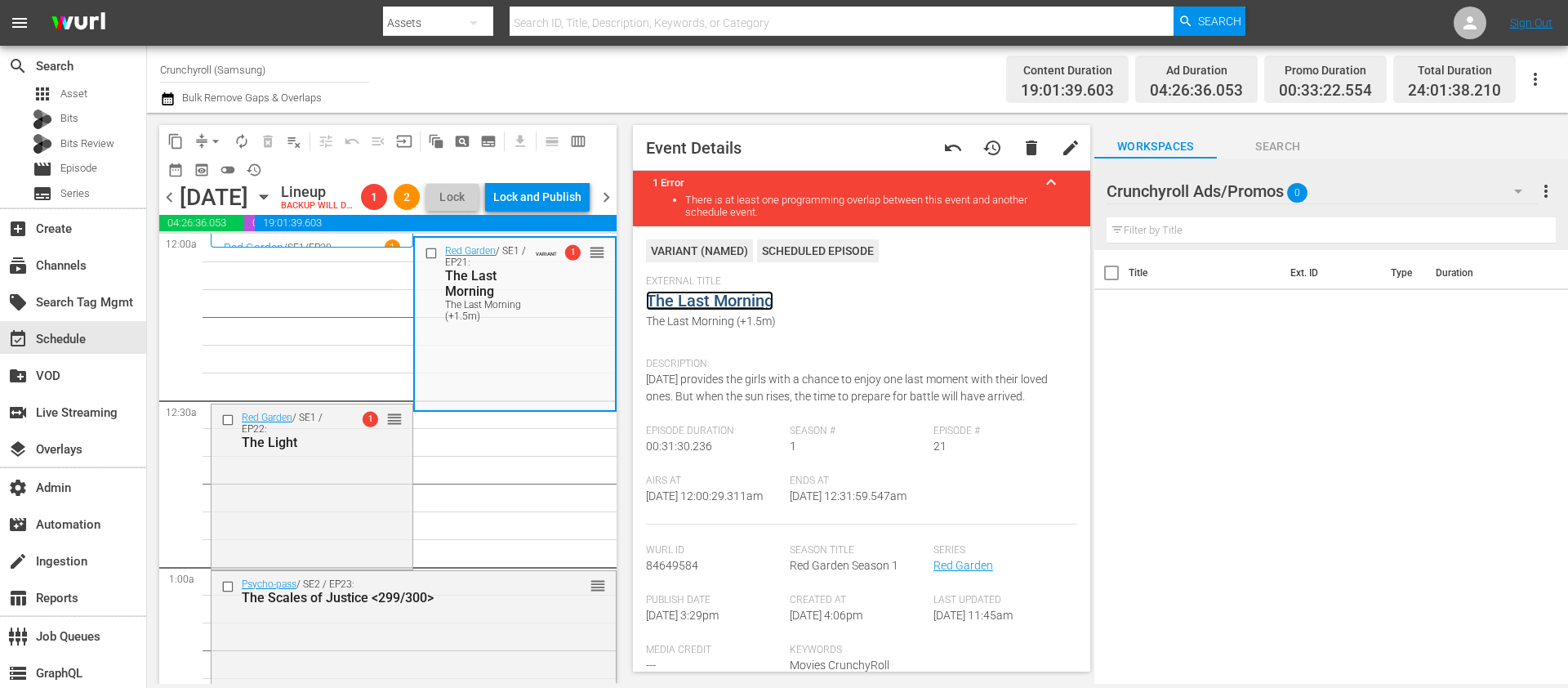
click at [727, 301] on link "The Last Morning" at bounding box center [709, 301] width 128 height 20
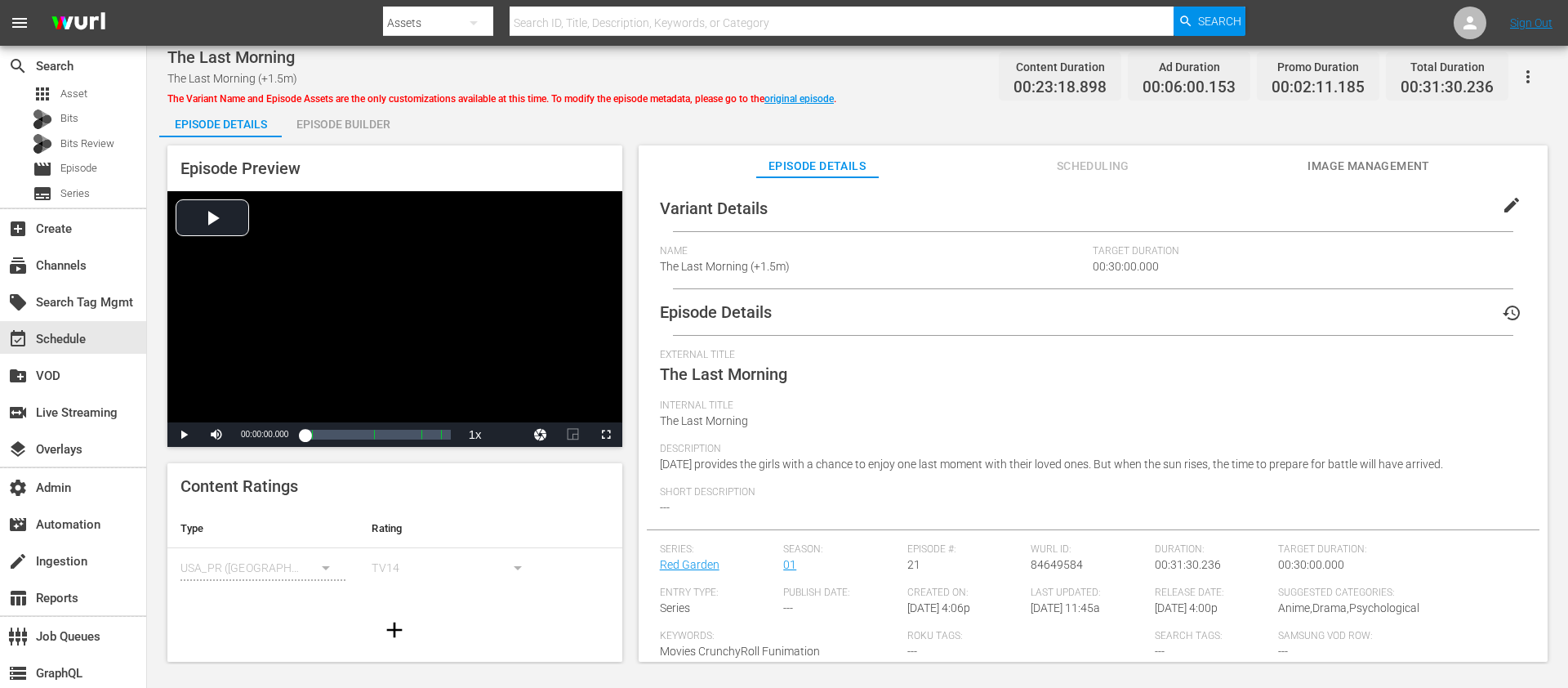
click at [1462, 210] on span "edit" at bounding box center [1511, 205] width 20 height 20
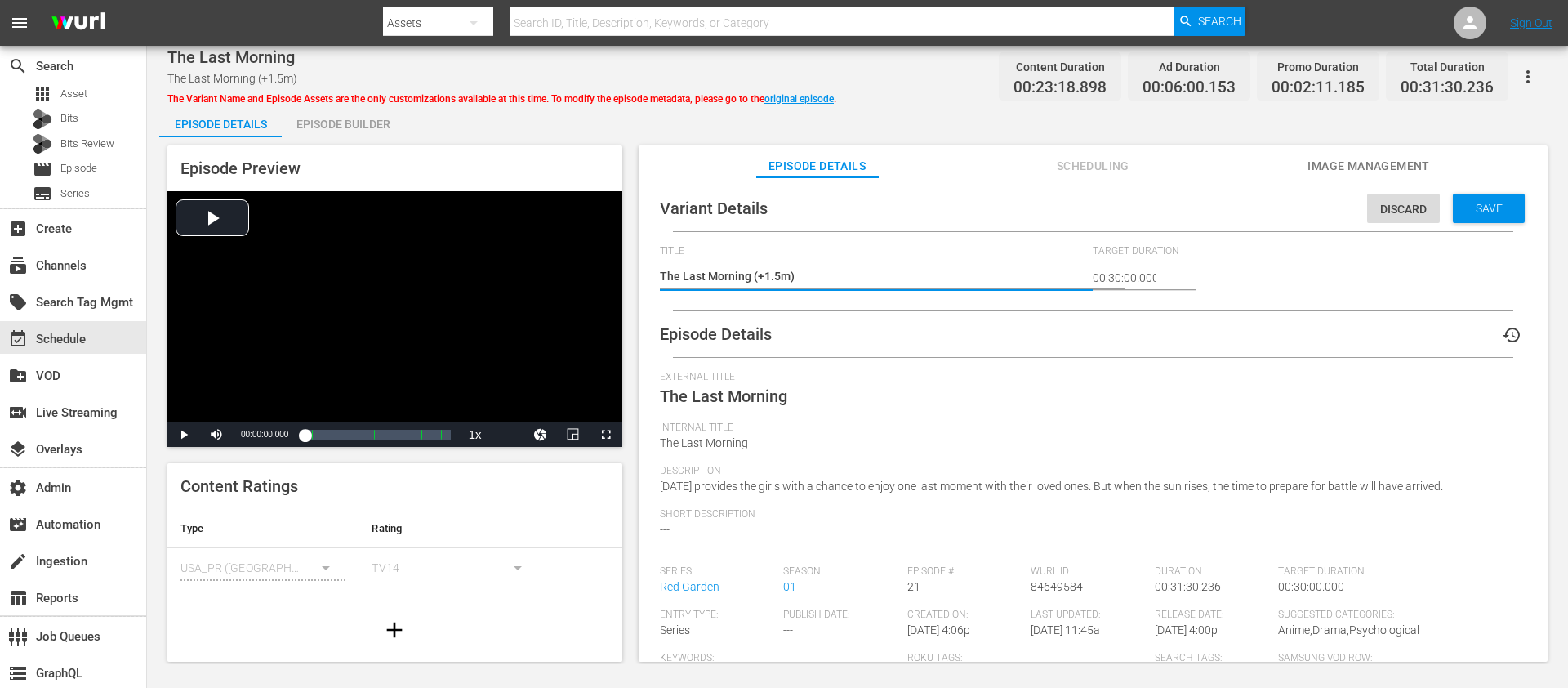
drag, startPoint x: 781, startPoint y: 273, endPoint x: 763, endPoint y: 268, distance: 18.7
click at [763, 268] on textarea "The Last Morning (+1.5m)" at bounding box center [872, 278] width 425 height 20
type textarea "The Last Morning (+2m)"
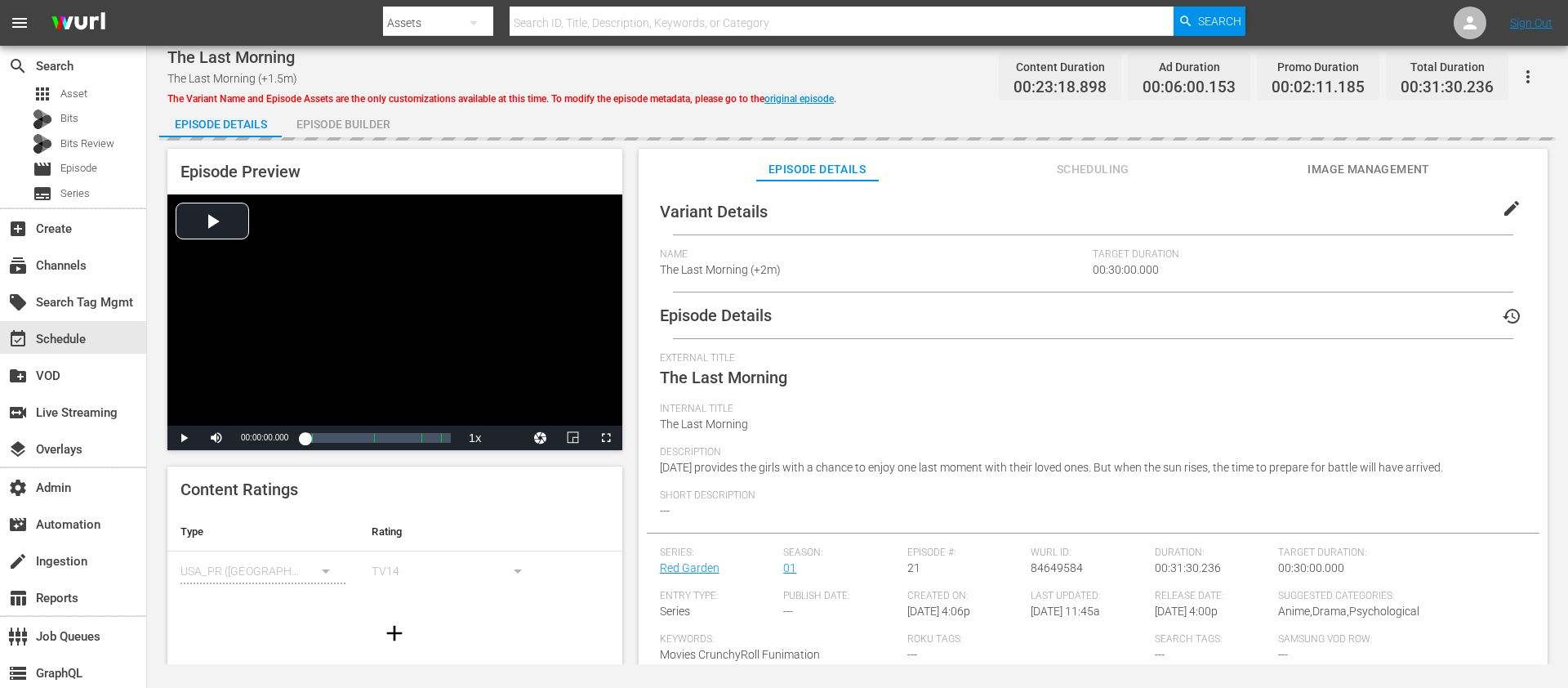
click at [397, 134] on div "Episode Builder" at bounding box center [343, 125] width 123 height 40
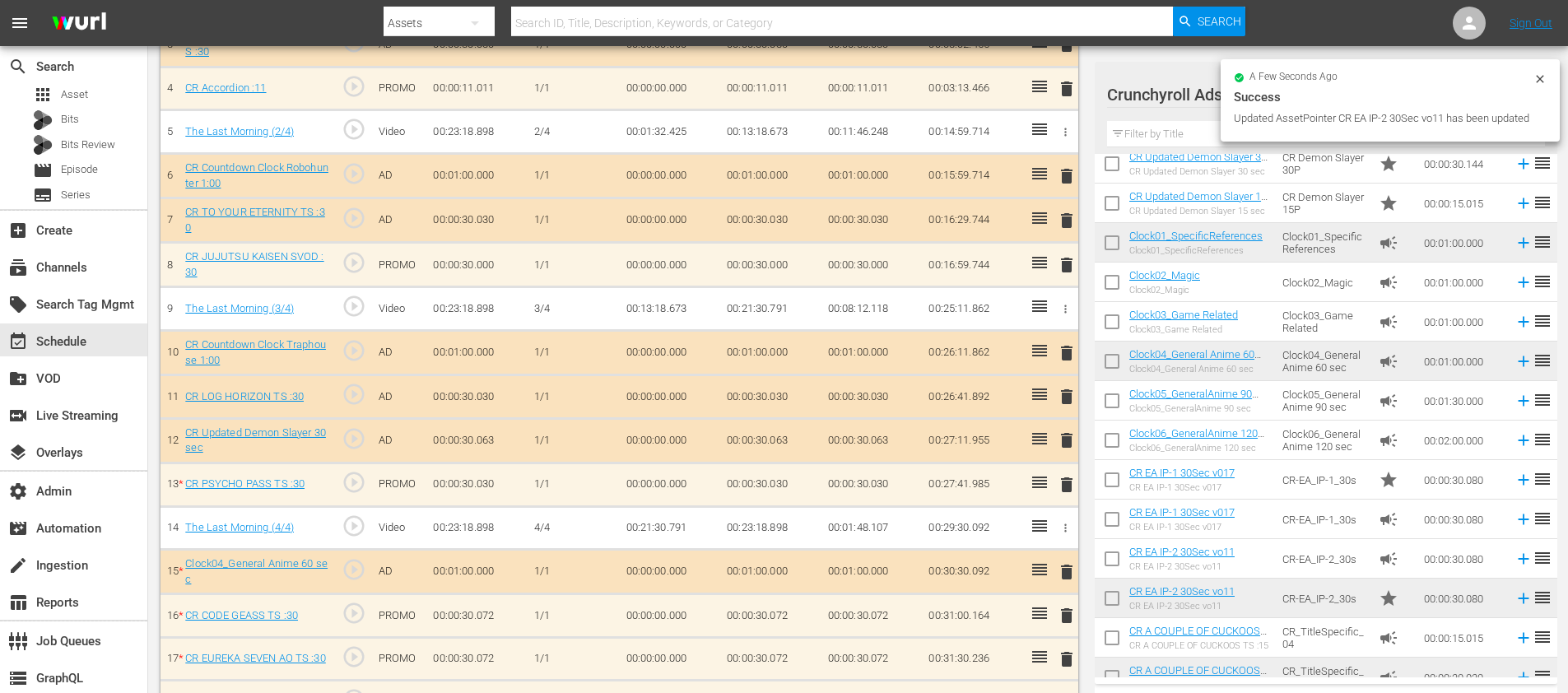
scroll to position [677, 0]
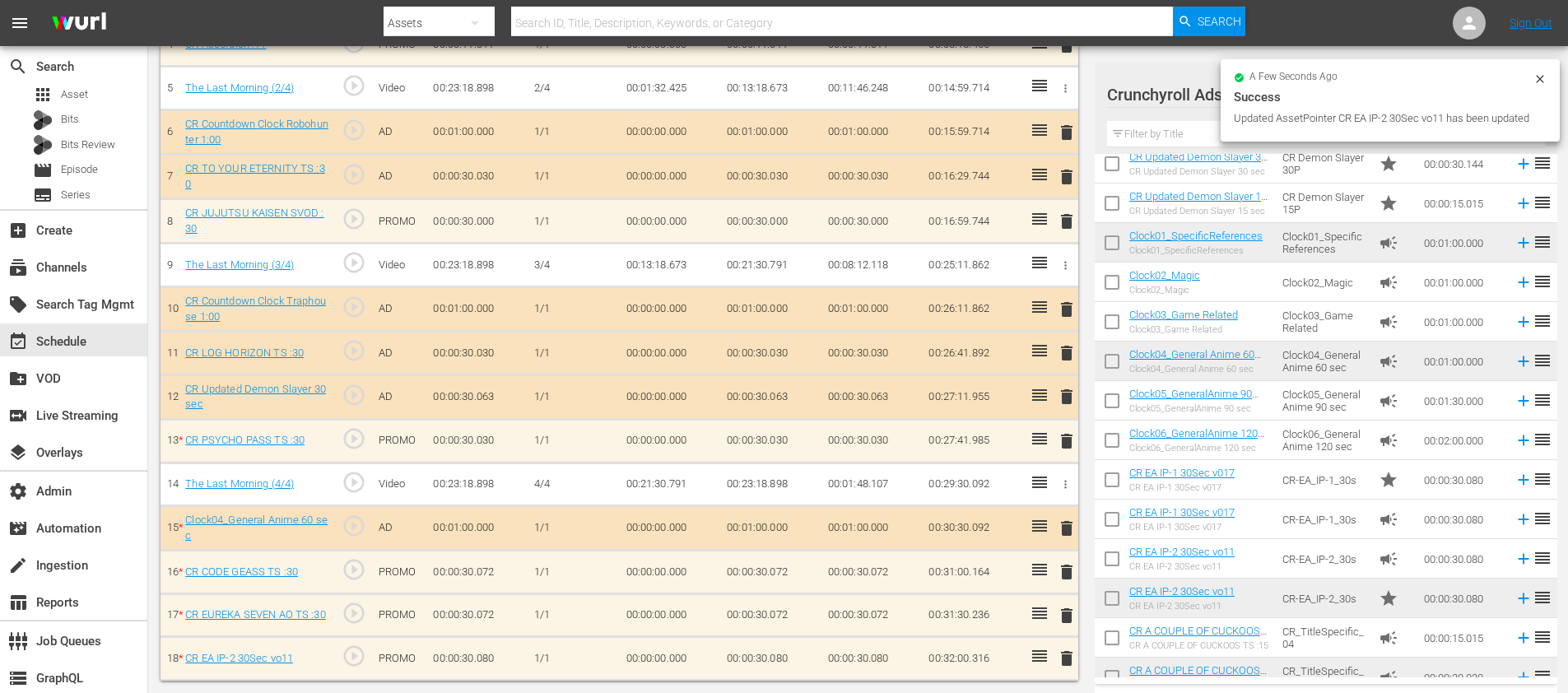
click at [461, 398] on td "00:00:30.063" at bounding box center [477, 396] width 101 height 44
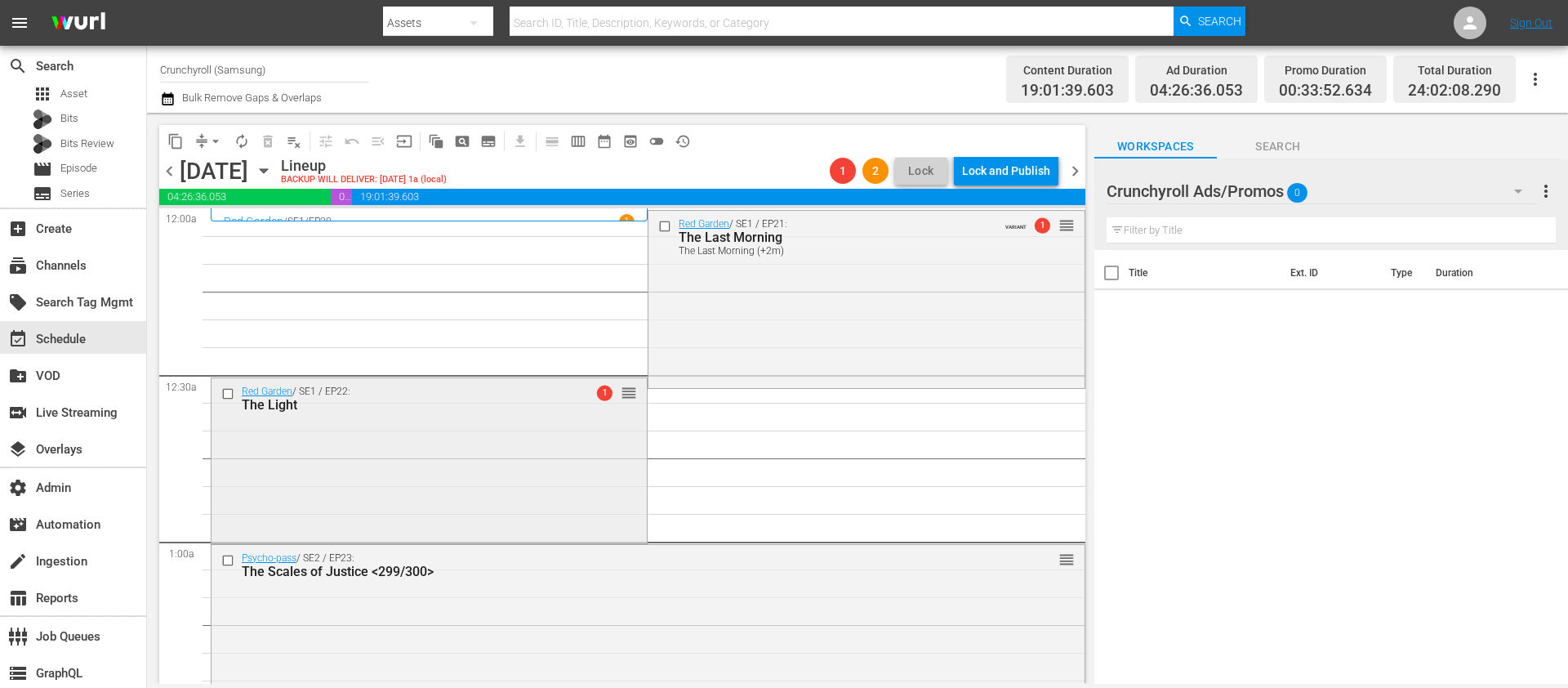
click at [334, 450] on div "Red Garden / SE1 / EP22: The Light 1 reorder" at bounding box center [430, 459] width 435 height 162
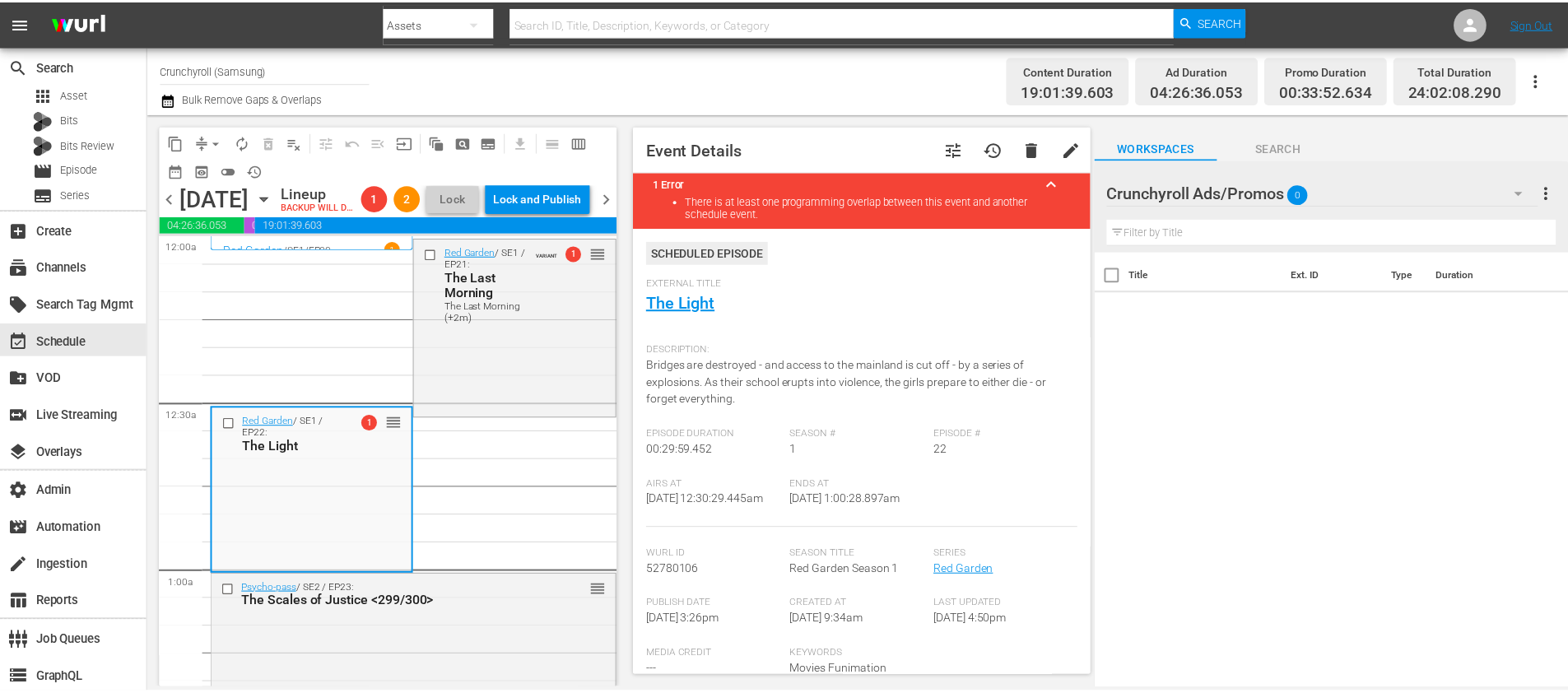
scroll to position [415, 0]
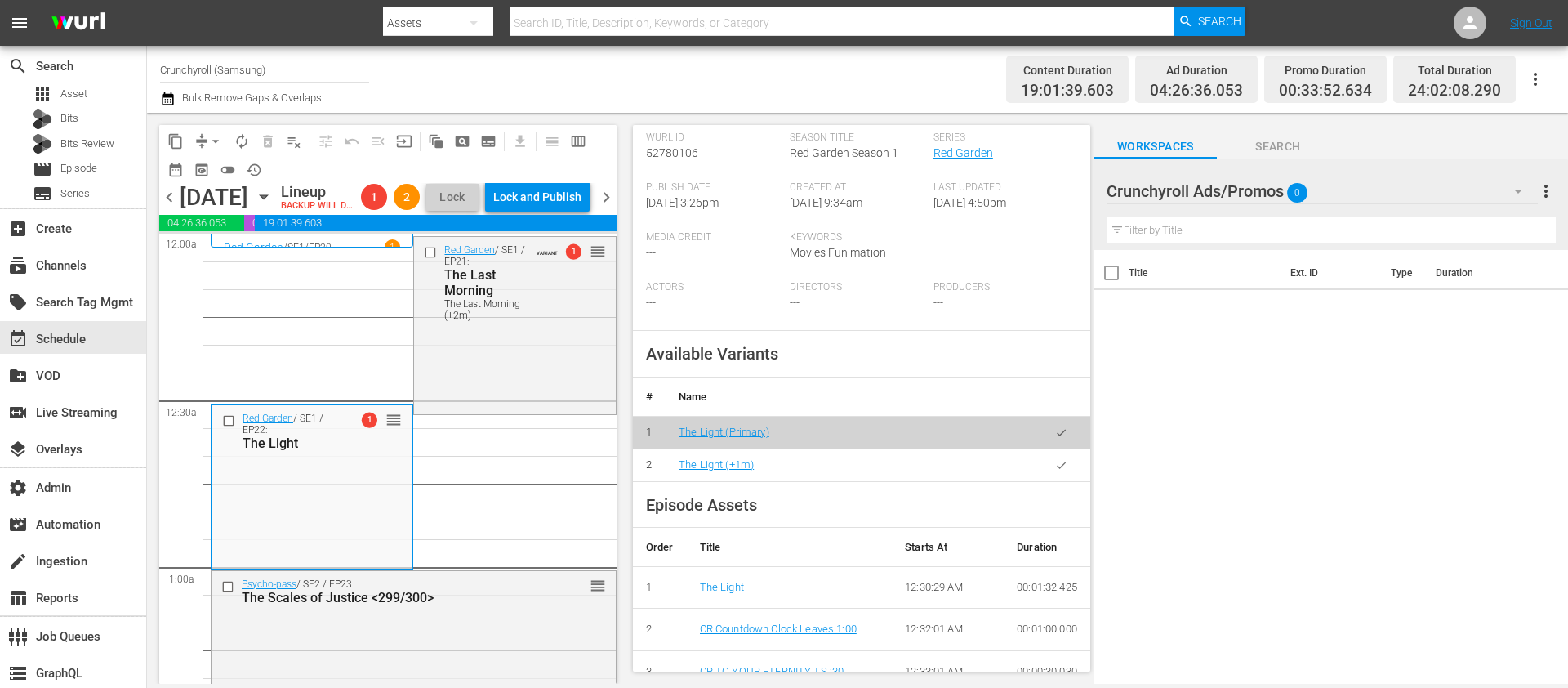
click at [1055, 469] on icon "button" at bounding box center [1061, 465] width 12 height 12
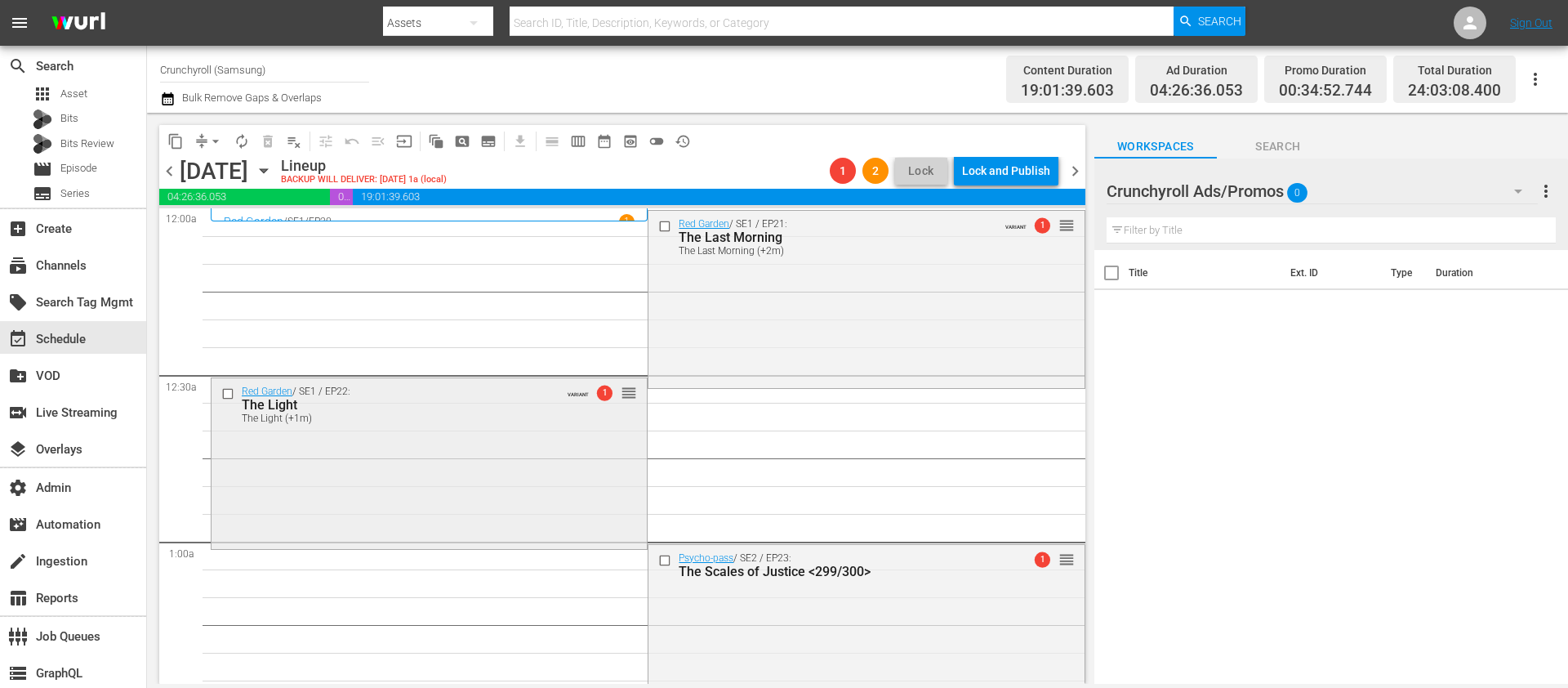
click at [420, 507] on div "Red Garden / SE1 / EP22: The Light The Light (+1m) VARIANT 1 reorder" at bounding box center [430, 462] width 435 height 167
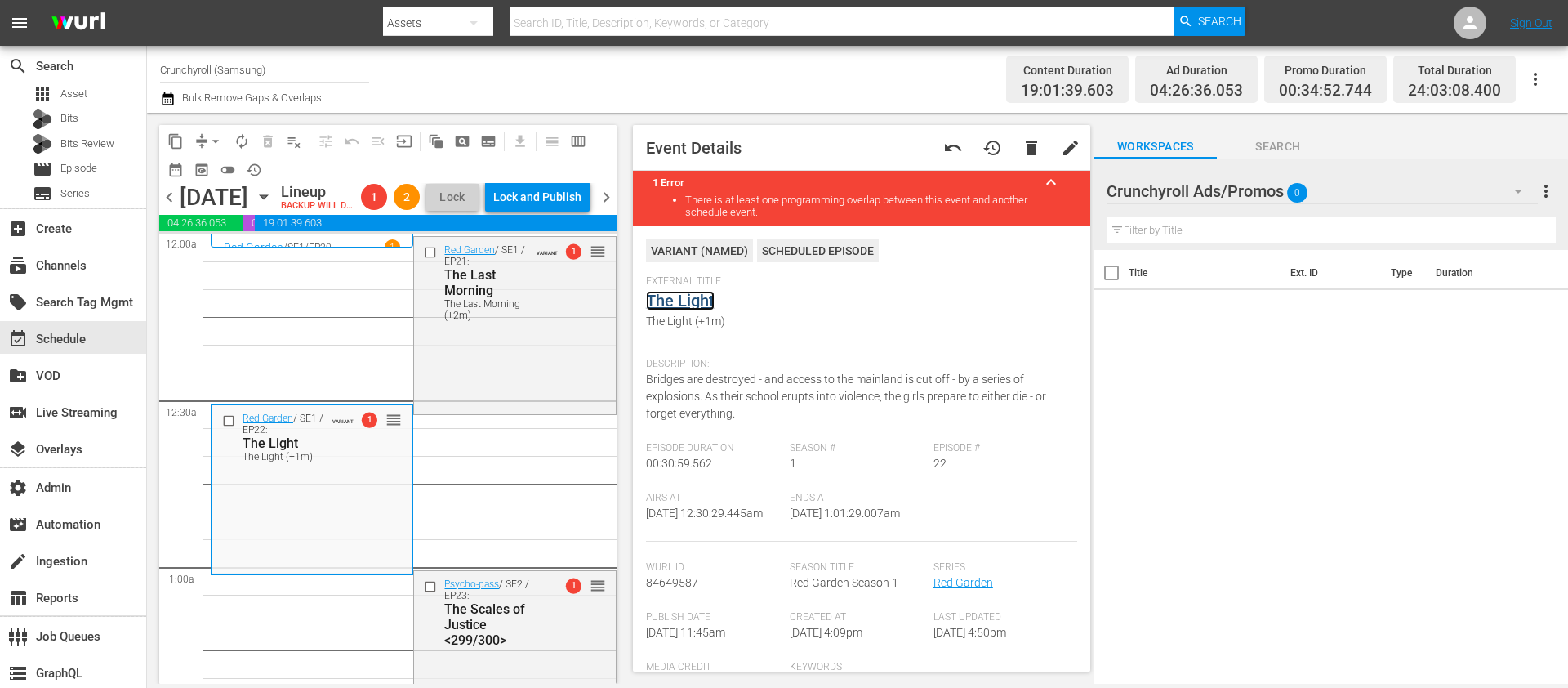
click at [697, 301] on link "The Light" at bounding box center [679, 301] width 68 height 20
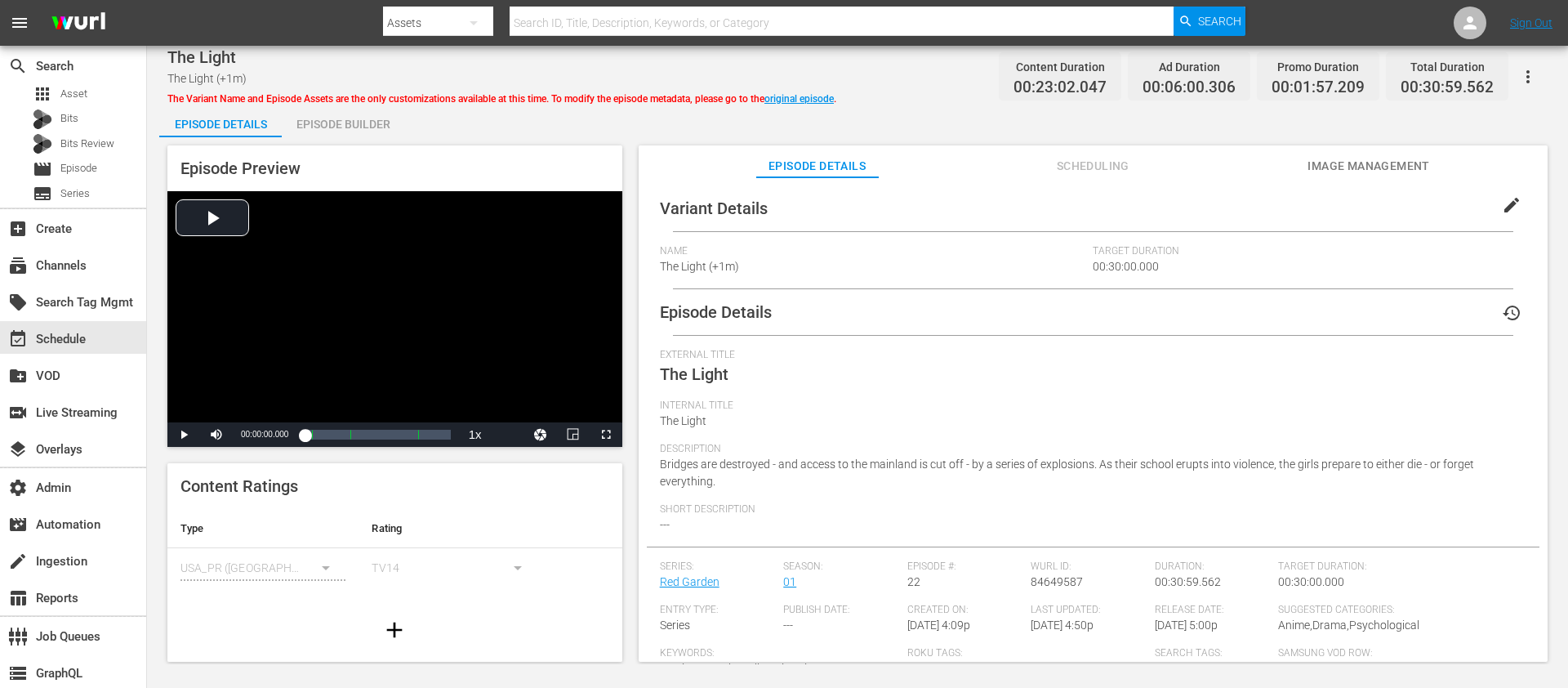
click at [1462, 202] on span "edit" at bounding box center [1511, 205] width 20 height 20
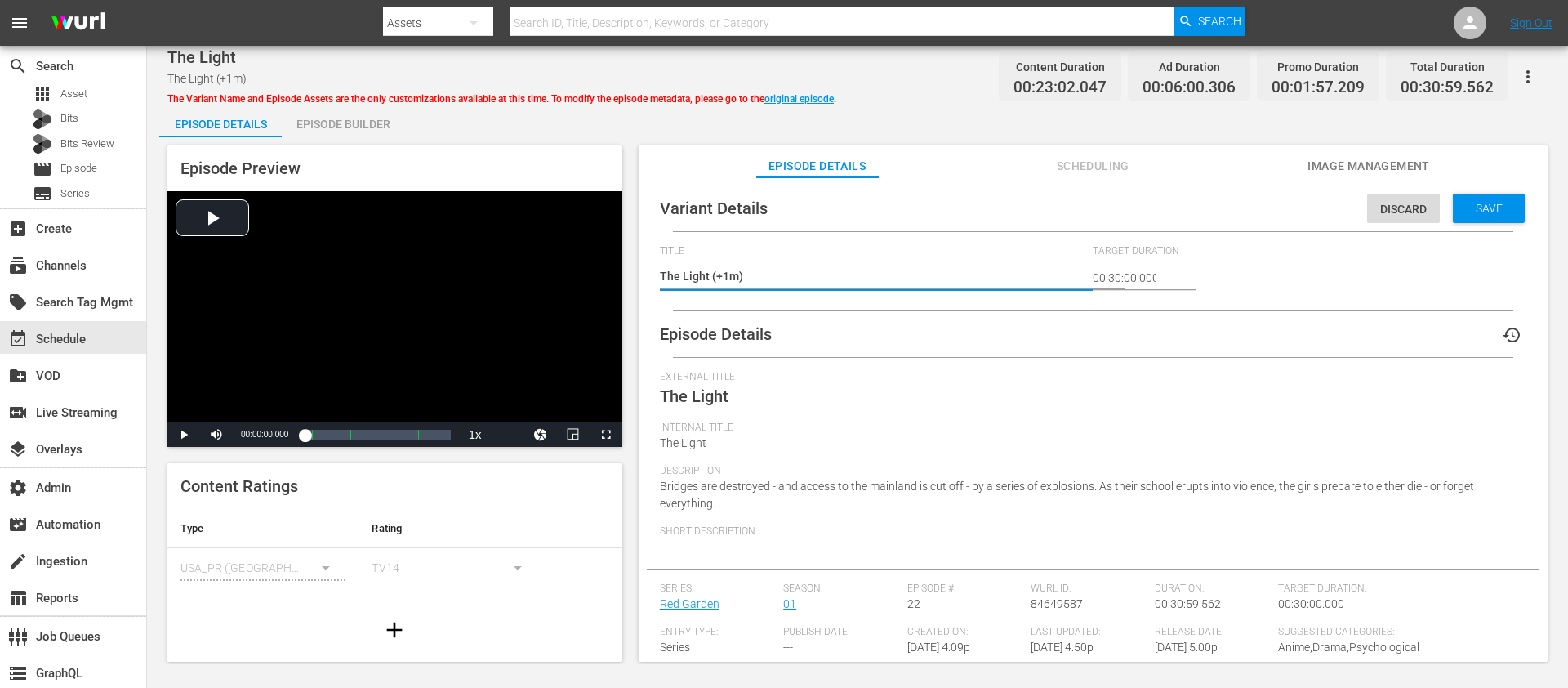
drag, startPoint x: 729, startPoint y: 276, endPoint x: 720, endPoint y: 275, distance: 9.1
click at [720, 275] on textarea "The Light (+1m)" at bounding box center [872, 278] width 425 height 20
type textarea "The Light (+2m)"
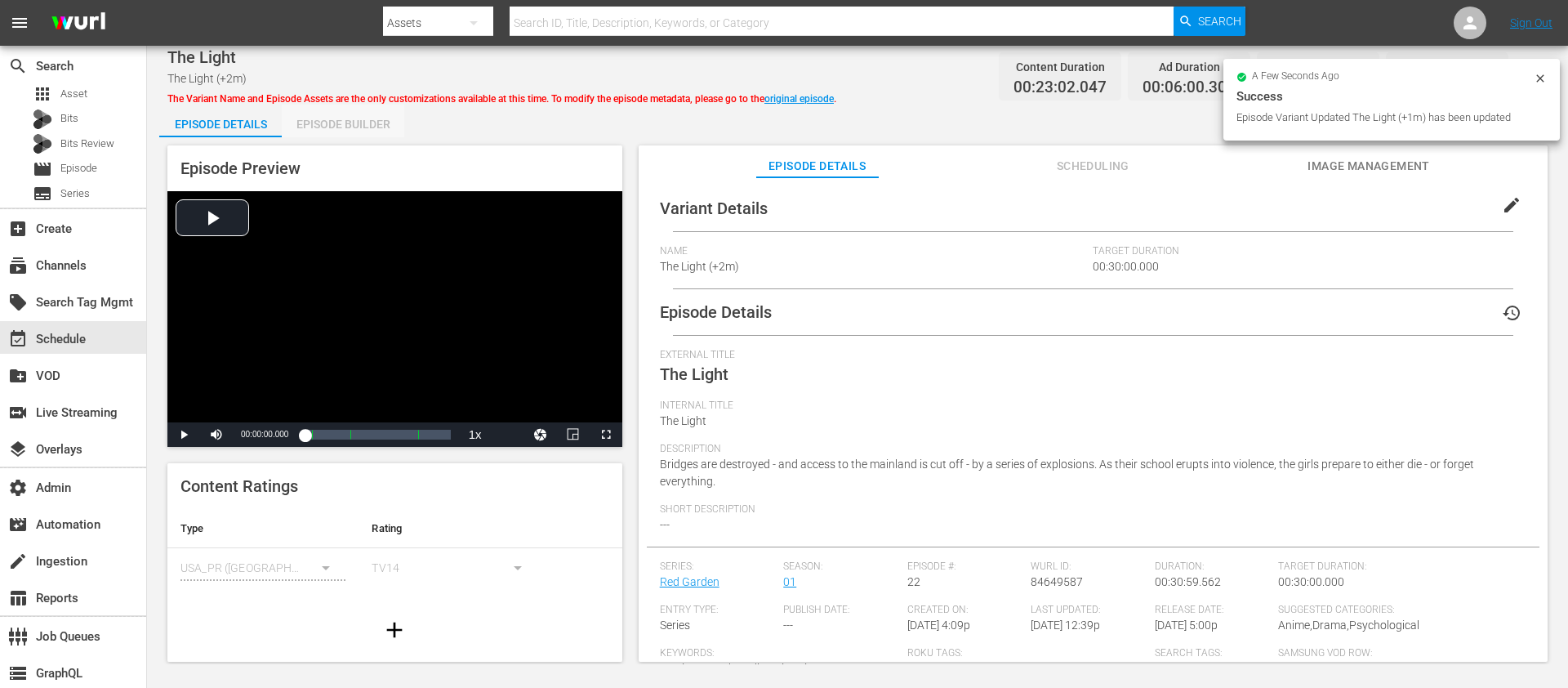
click at [342, 125] on div "Episode Builder" at bounding box center [343, 125] width 123 height 40
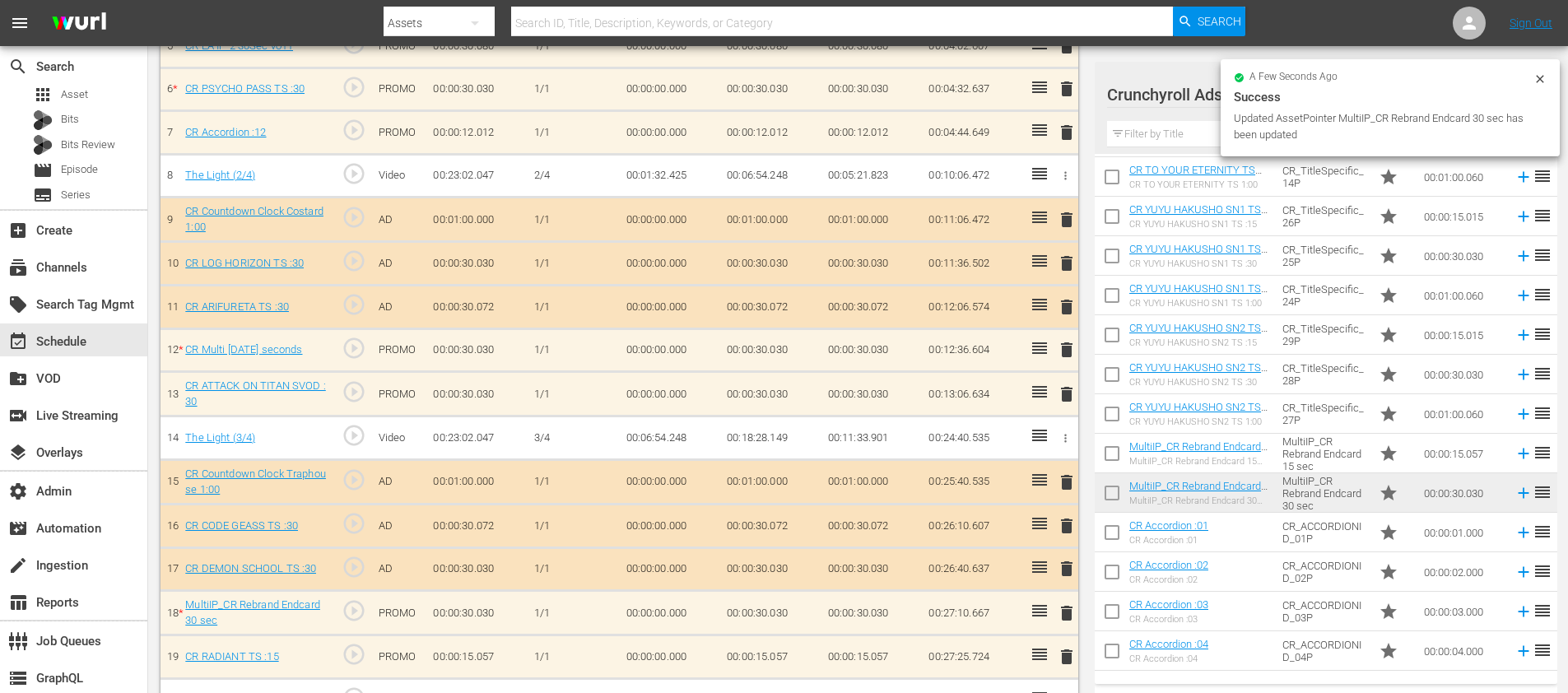
scroll to position [763, 0]
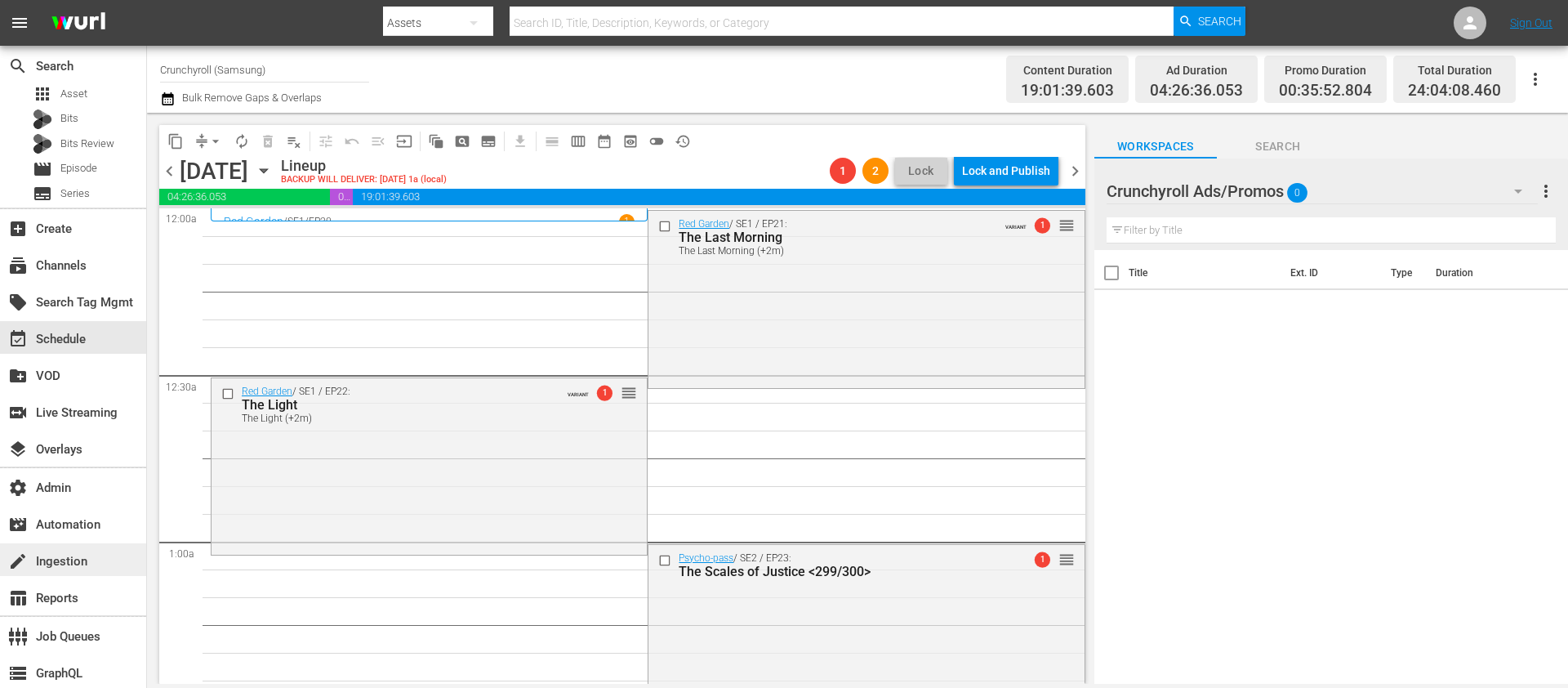
scroll to position [190, 0]
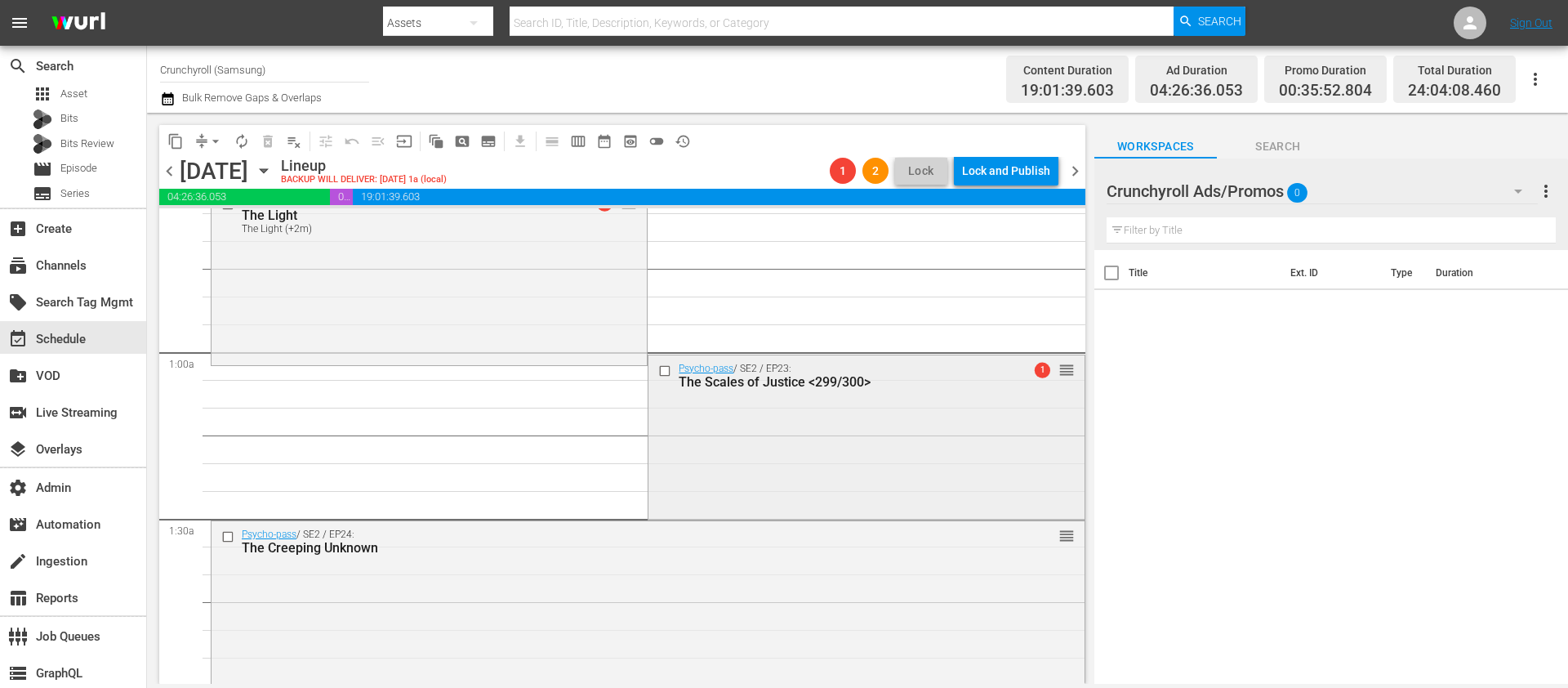
click at [702, 455] on div "Psycho-pass / SE2 / EP23: The Scales of Justice <299/300> 1 reorder" at bounding box center [866, 436] width 435 height 162
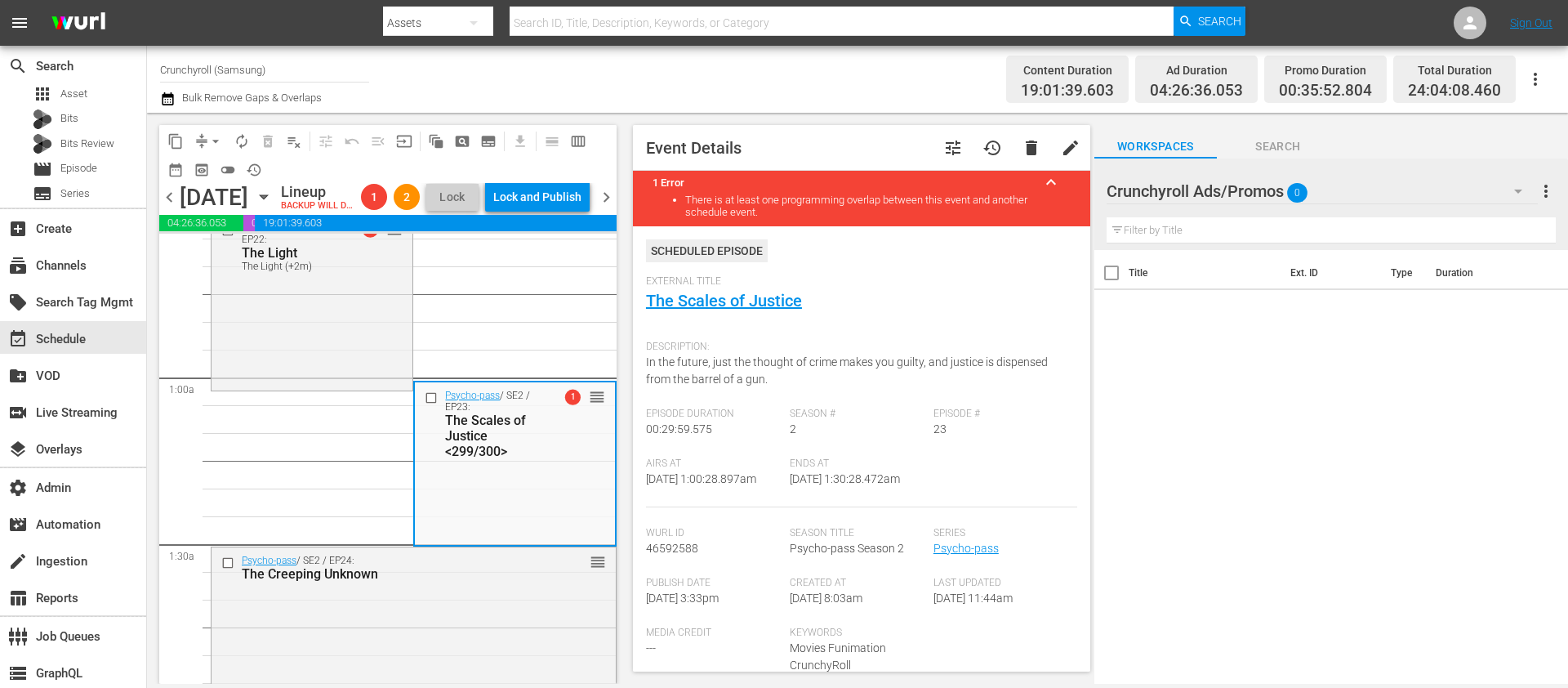
click at [947, 148] on span "tune" at bounding box center [953, 148] width 20 height 20
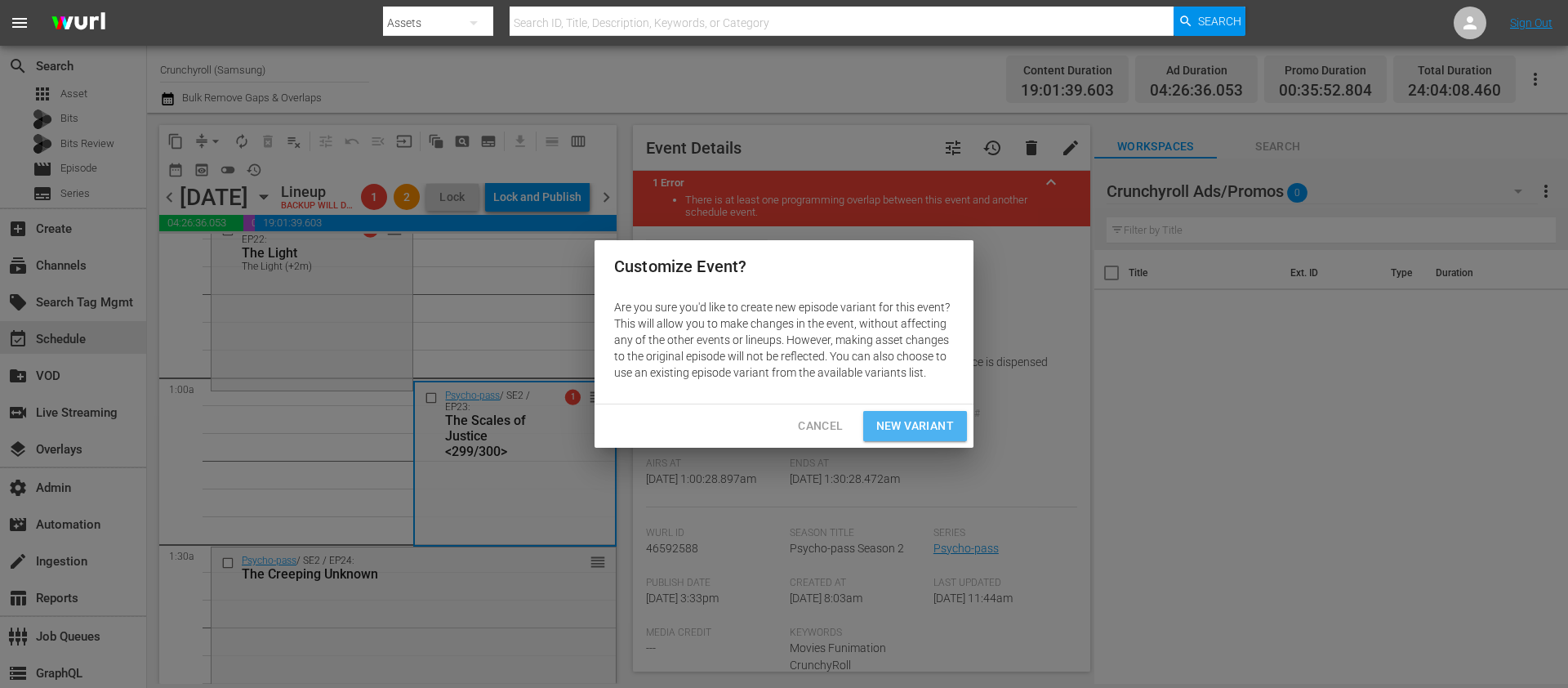
click at [906, 431] on span "New Variant" at bounding box center [915, 426] width 77 height 21
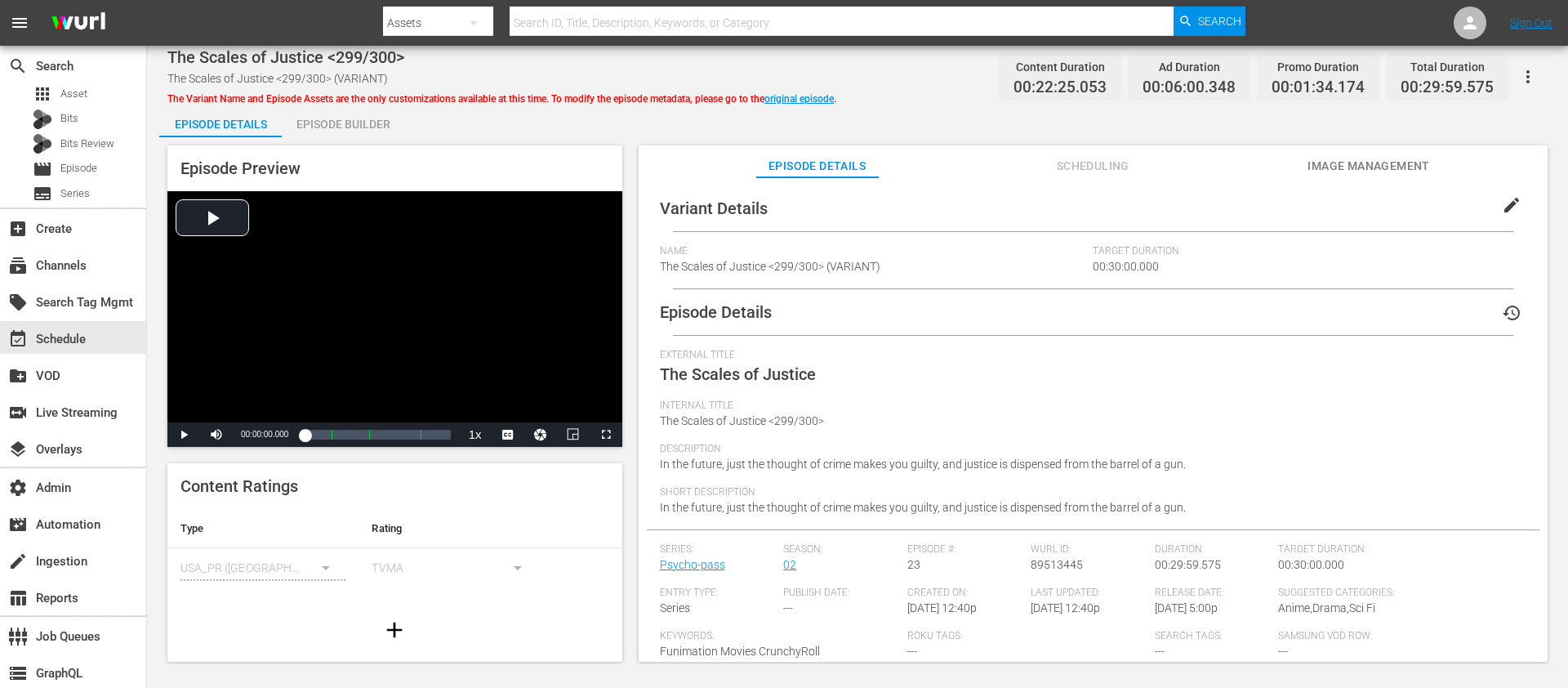
click at [1462, 210] on span "edit" at bounding box center [1511, 205] width 20 height 20
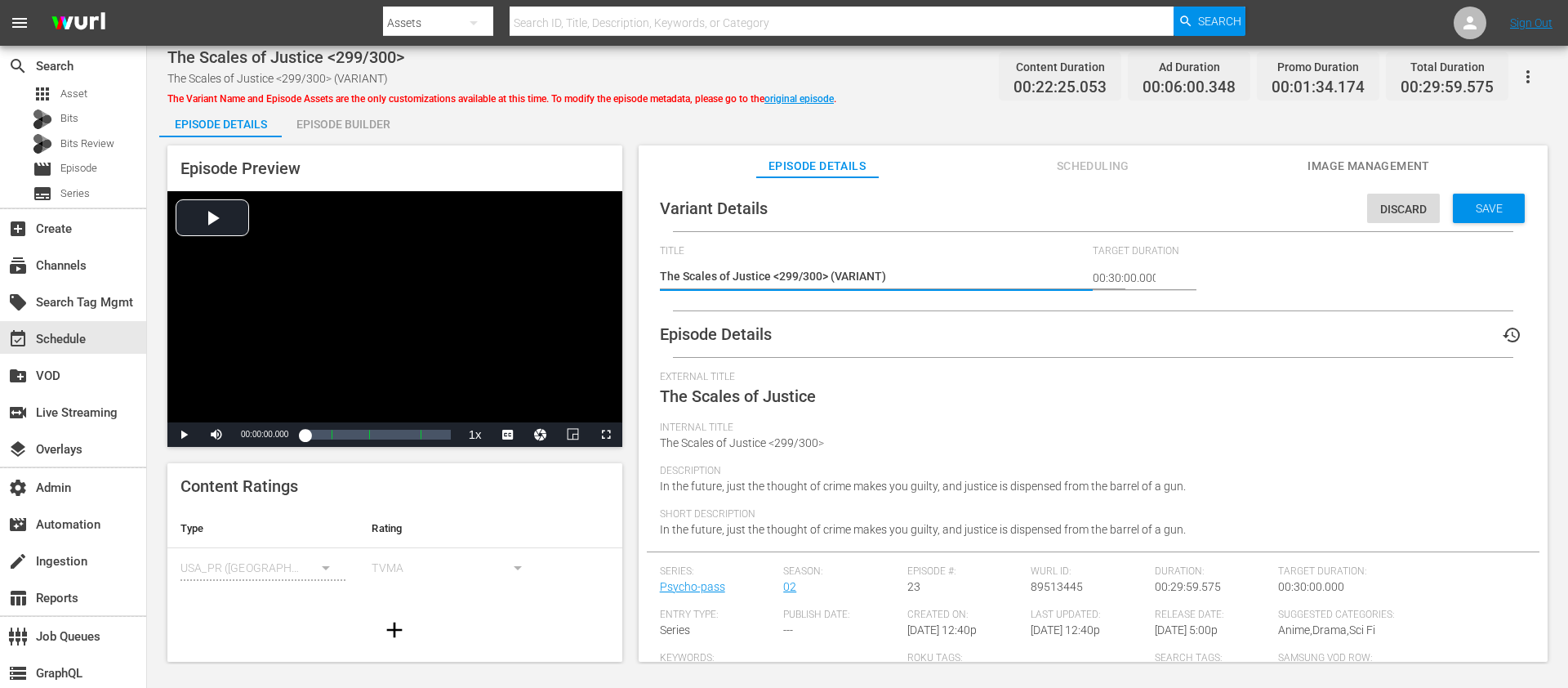
click at [870, 271] on textarea "The Scales of Justice <299/300> (VARIANT)" at bounding box center [872, 278] width 425 height 20
type textarea "The Scales of Justice <299/300> (32m)"
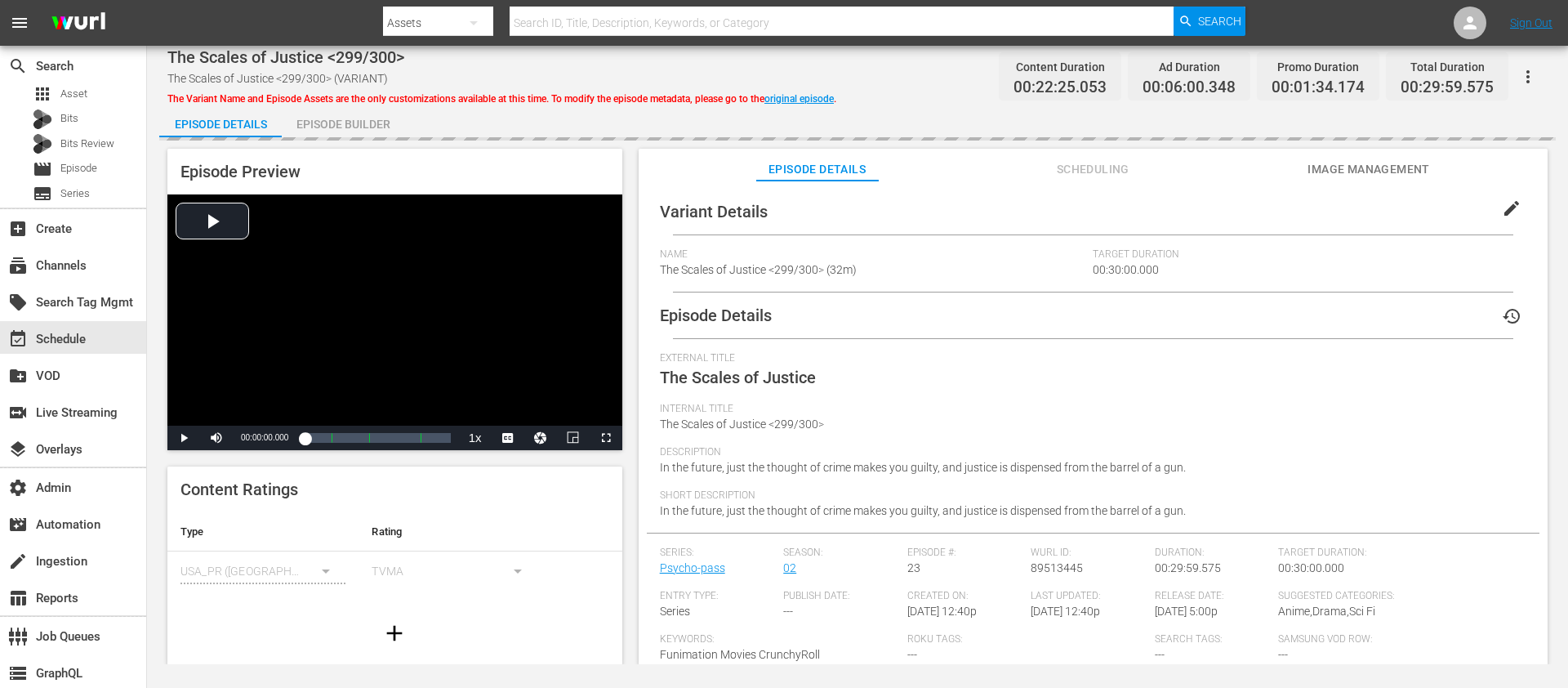
click at [267, 103] on span "The Variant Name and Episode Assets are the only customizations available at th…" at bounding box center [501, 99] width 669 height 12
click at [343, 115] on div "Episode Builder" at bounding box center [343, 125] width 123 height 40
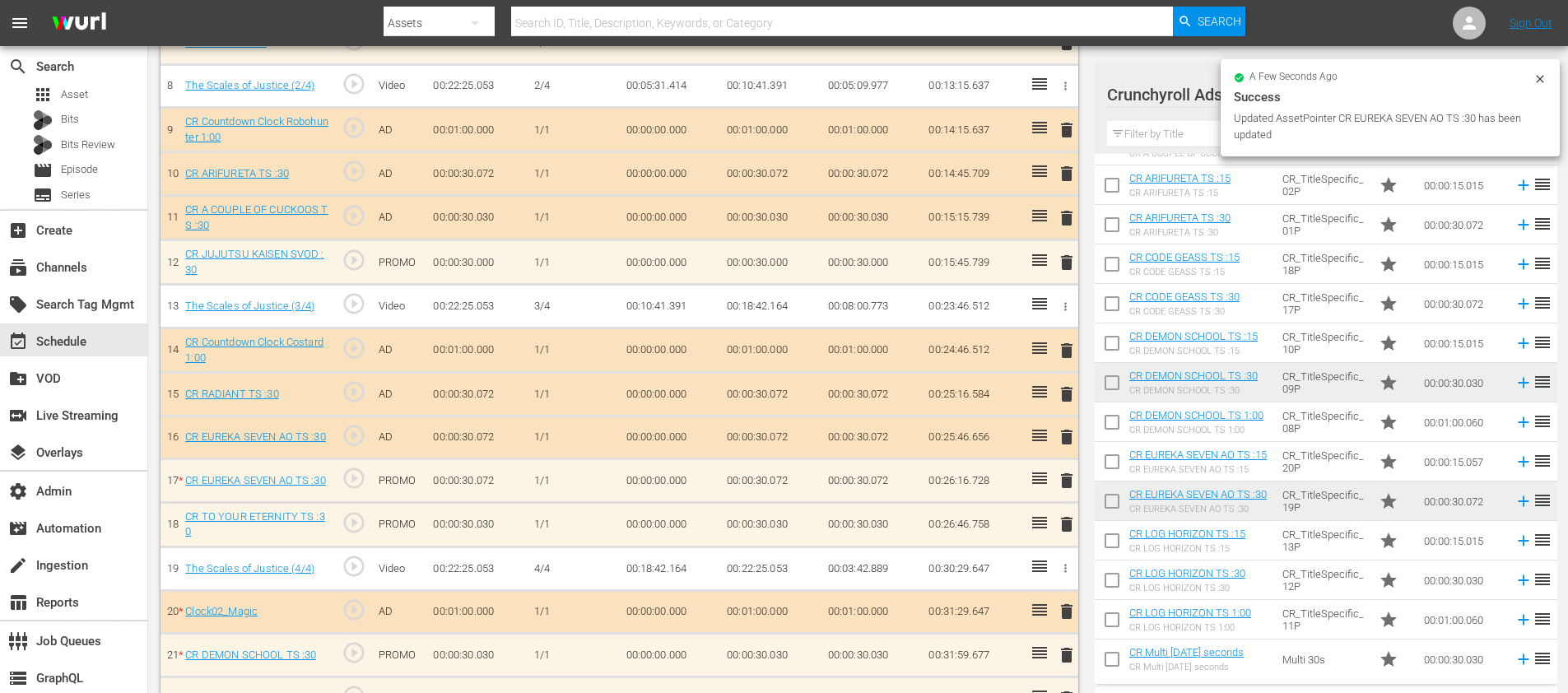
scroll to position [765, 0]
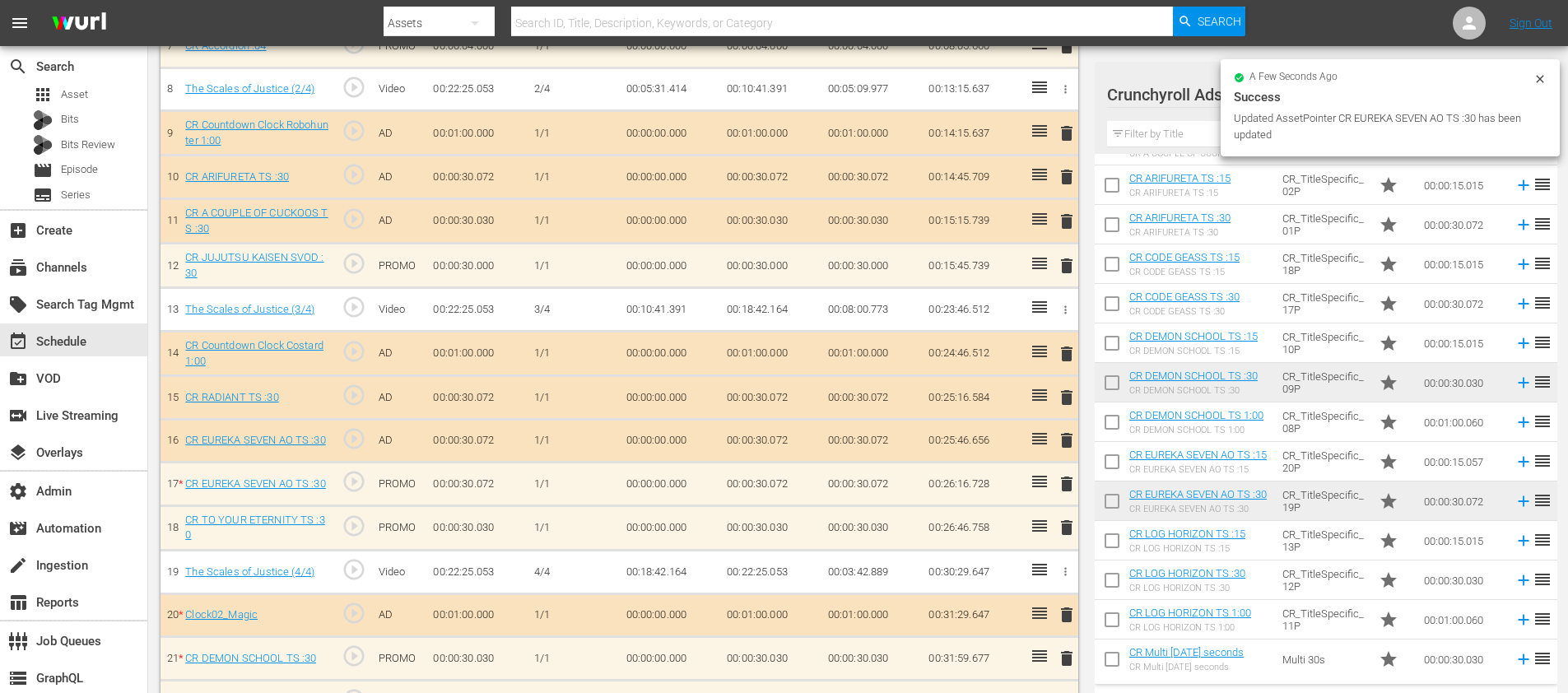
click at [1064, 445] on span "delete" at bounding box center [1067, 440] width 20 height 20
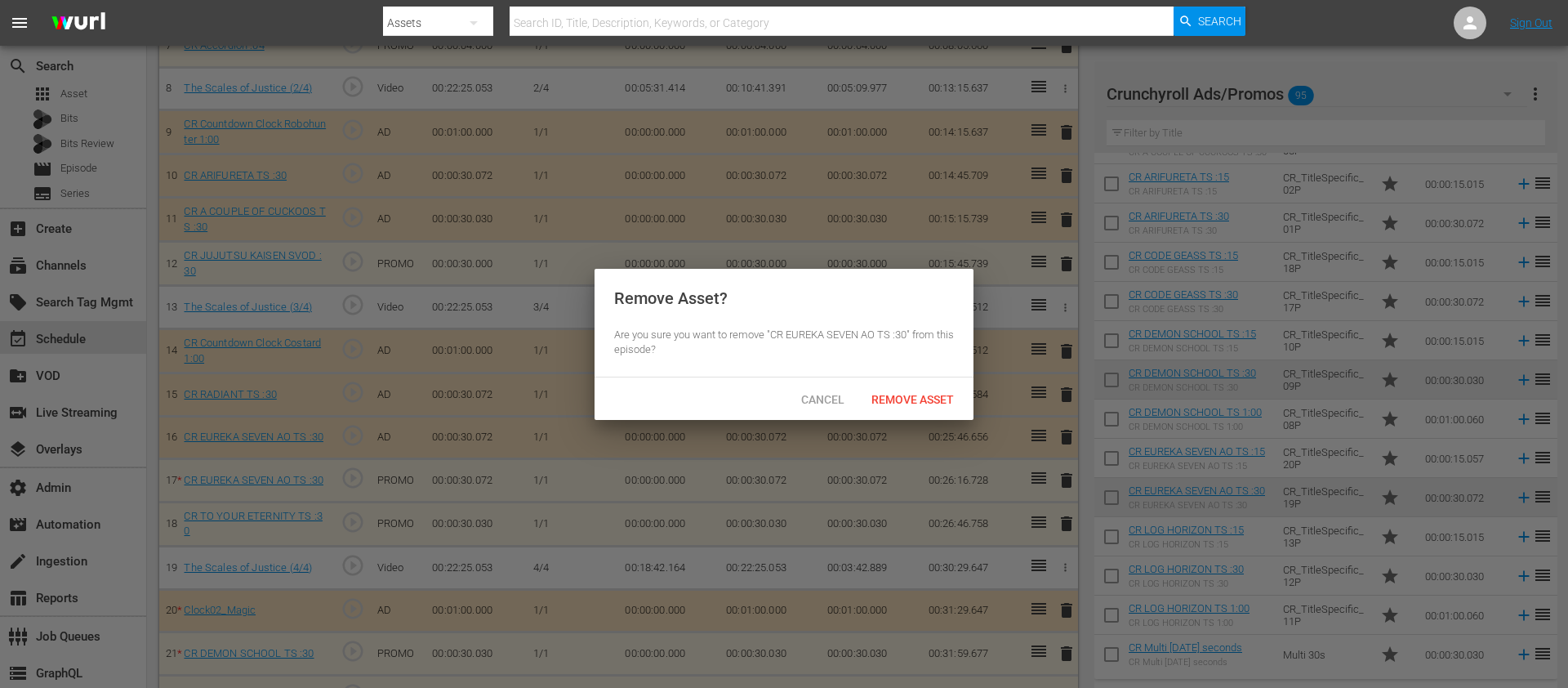
click at [894, 398] on span "Remove Asset" at bounding box center [913, 399] width 109 height 13
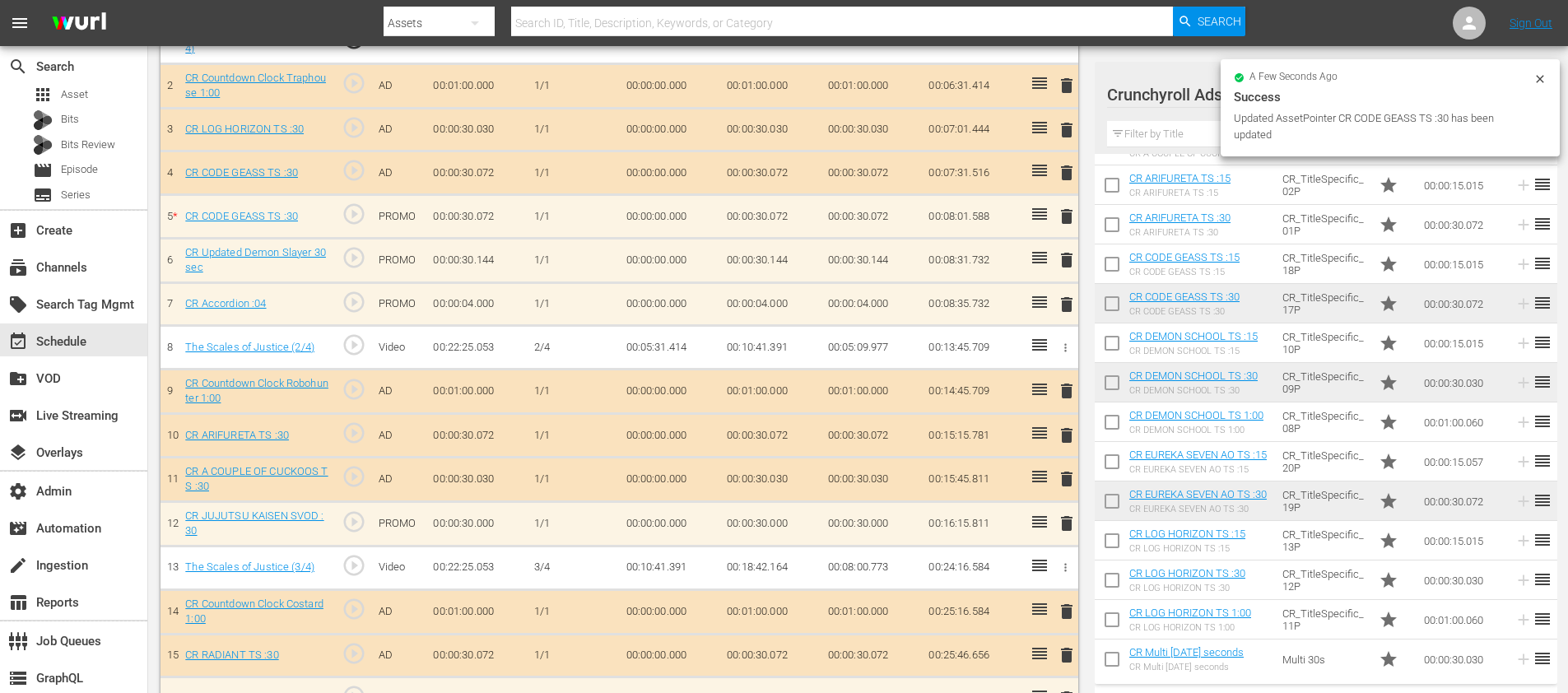
scroll to position [551, 0]
click at [1068, 181] on span "delete" at bounding box center [1067, 173] width 20 height 20
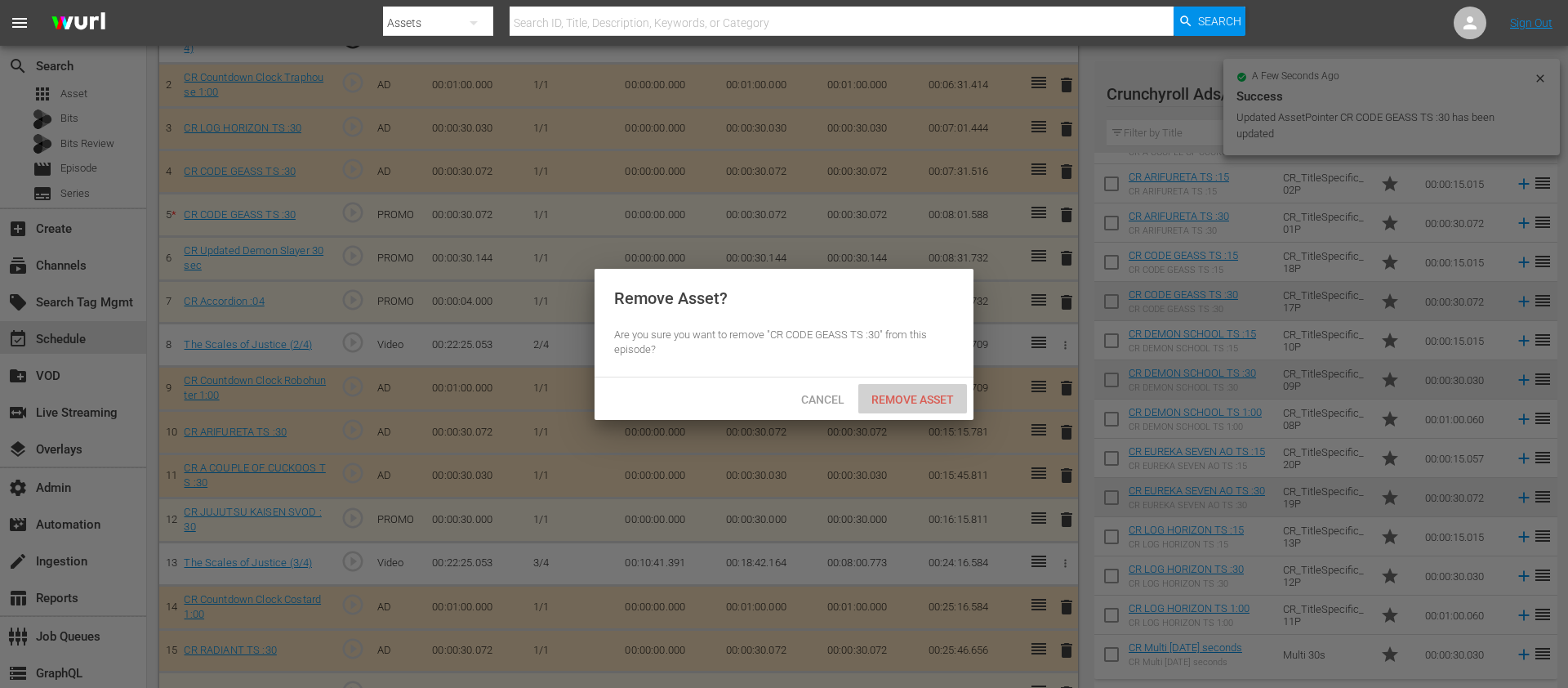
click at [908, 393] on span "Remove Asset" at bounding box center [913, 399] width 109 height 13
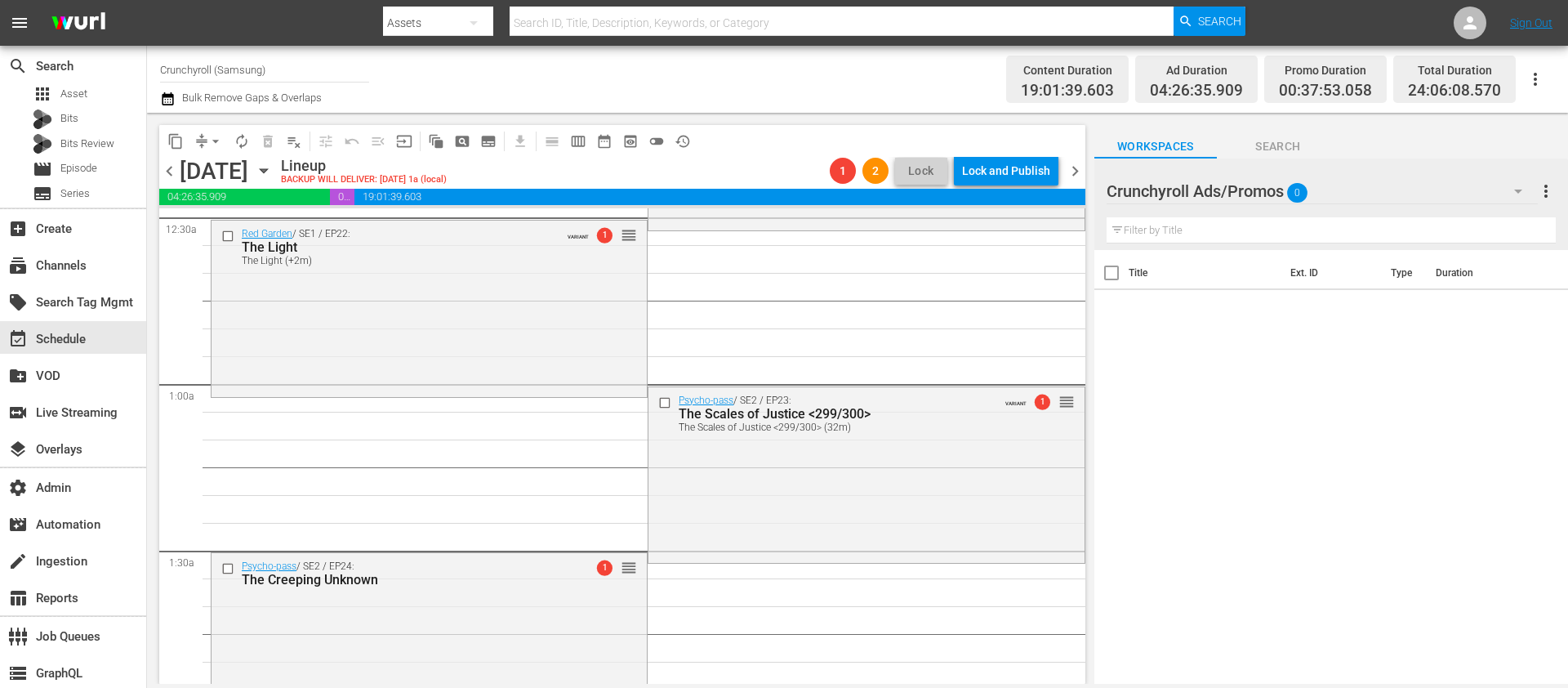
scroll to position [339, 0]
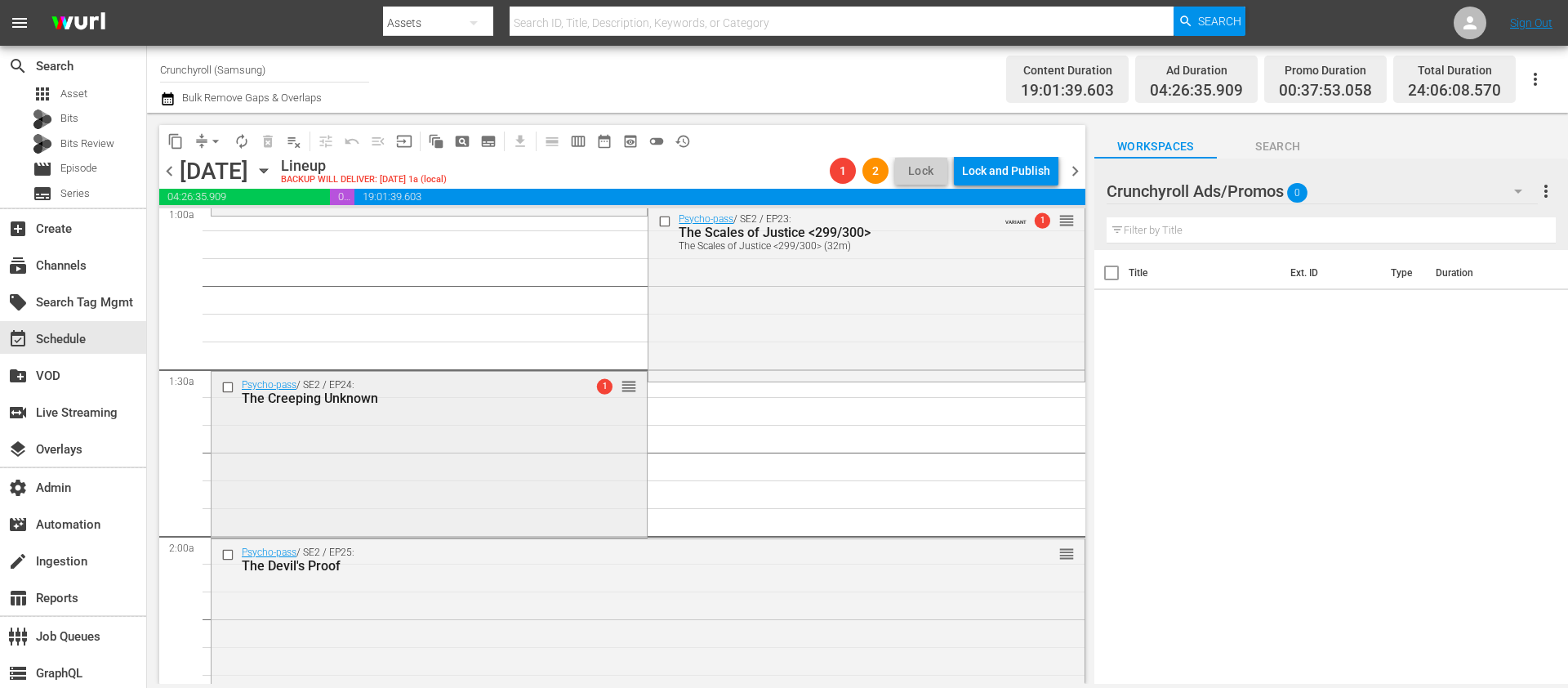
click at [416, 450] on div "Psycho-pass / SE2 / EP24: The Creeping Unknown 1 reorder" at bounding box center [430, 453] width 435 height 162
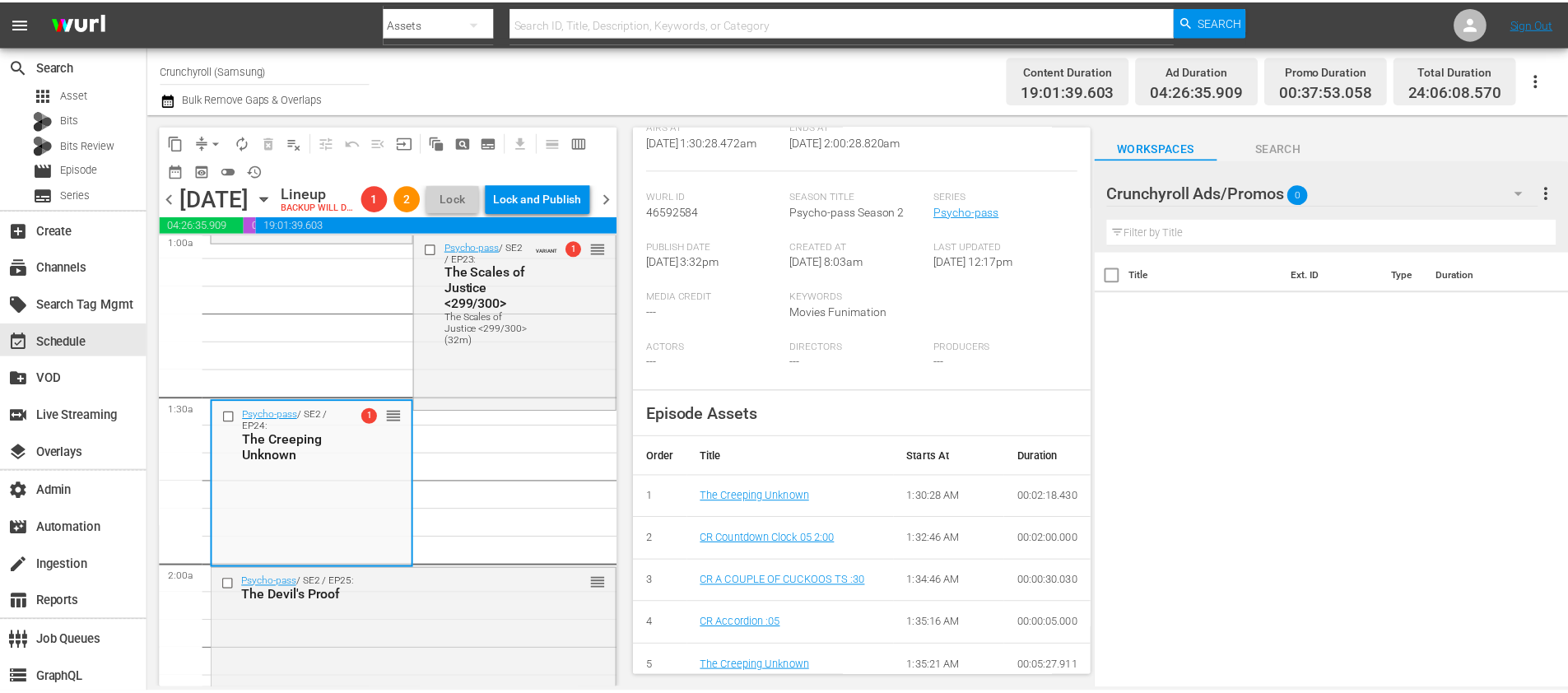
scroll to position [0, 0]
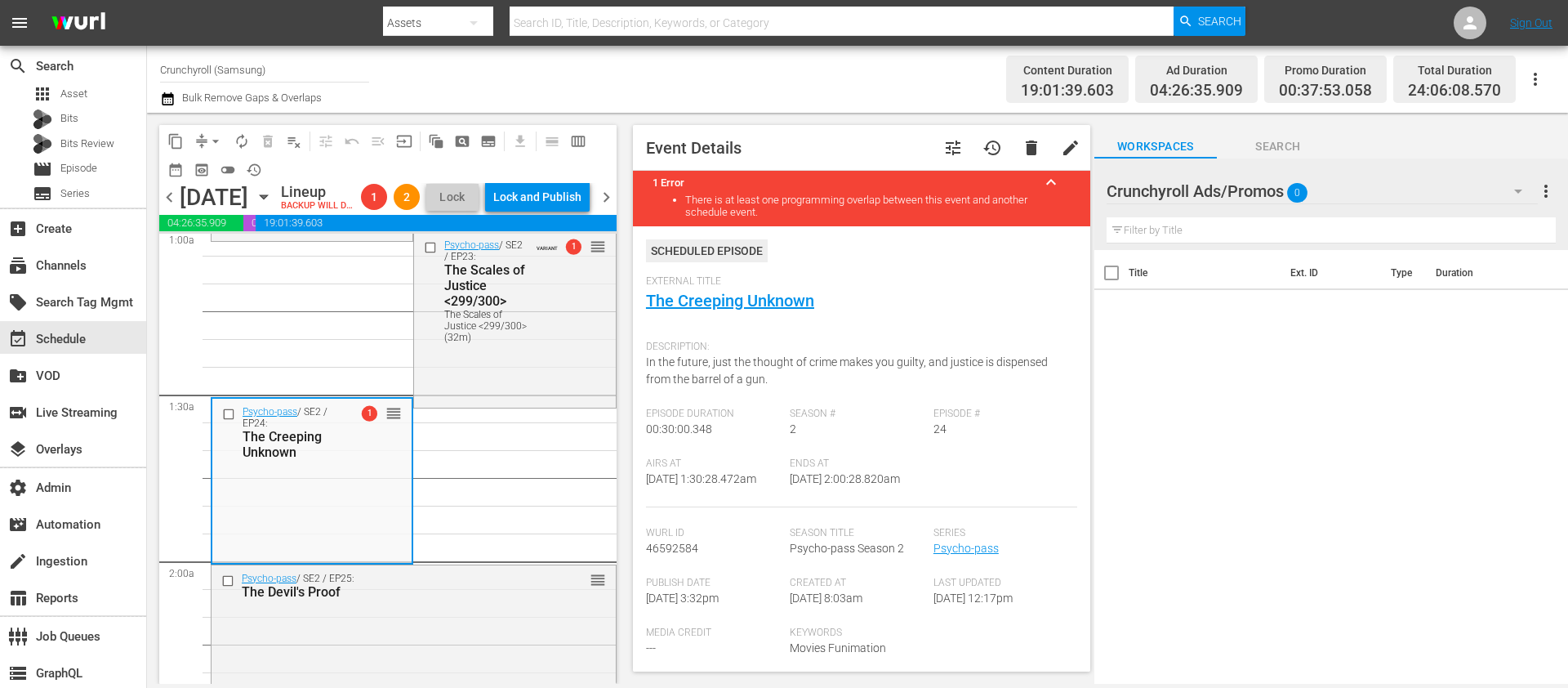
click at [947, 143] on span "tune" at bounding box center [953, 148] width 20 height 20
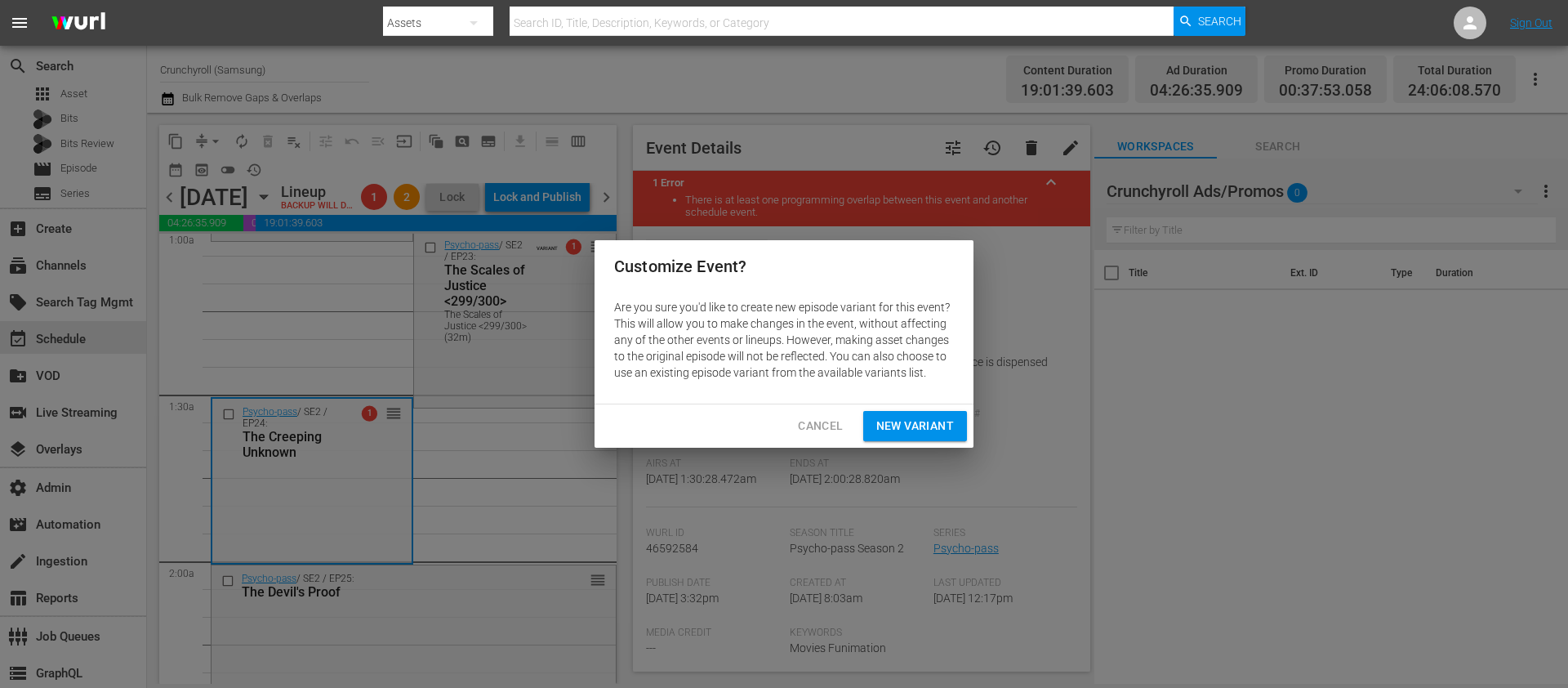
click at [884, 424] on span "New Variant" at bounding box center [915, 426] width 77 height 21
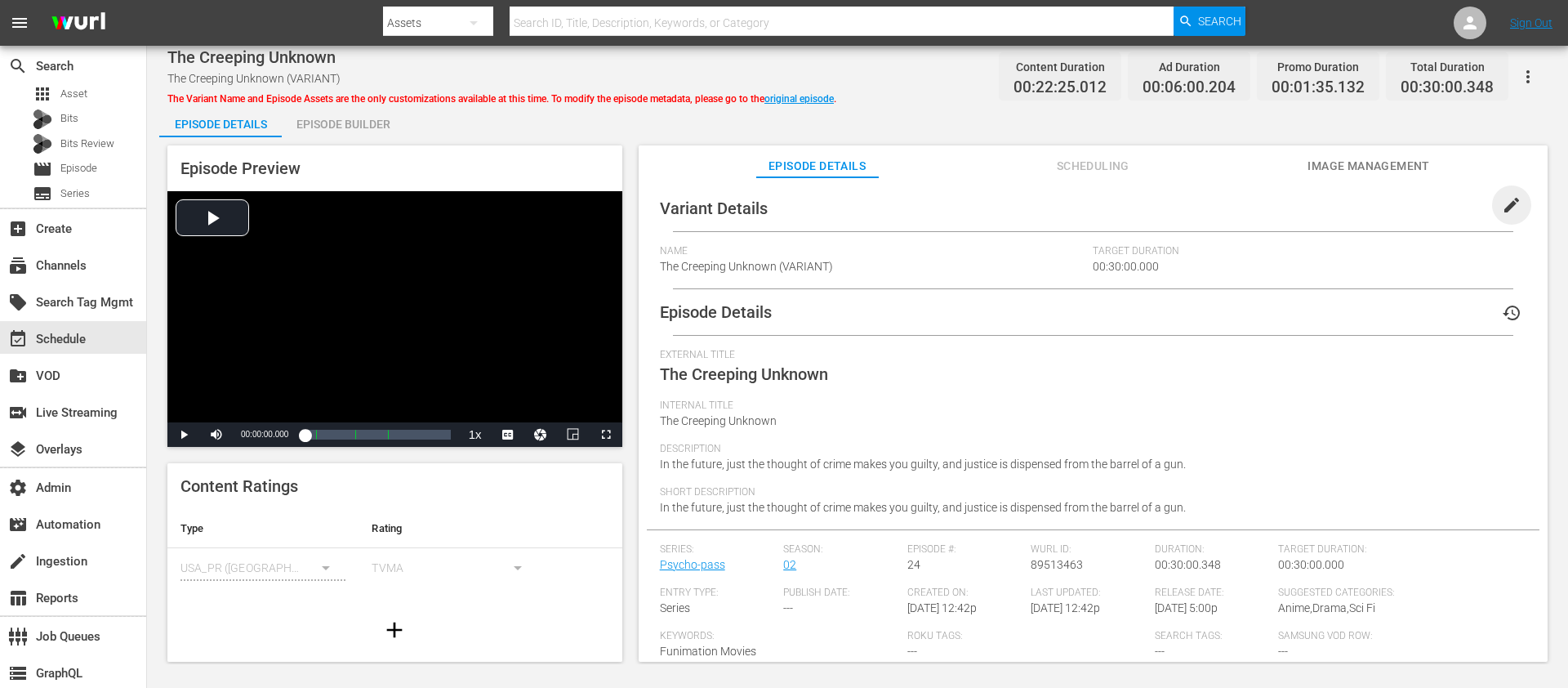
click at [1501, 202] on span "edit" at bounding box center [1511, 205] width 20 height 20
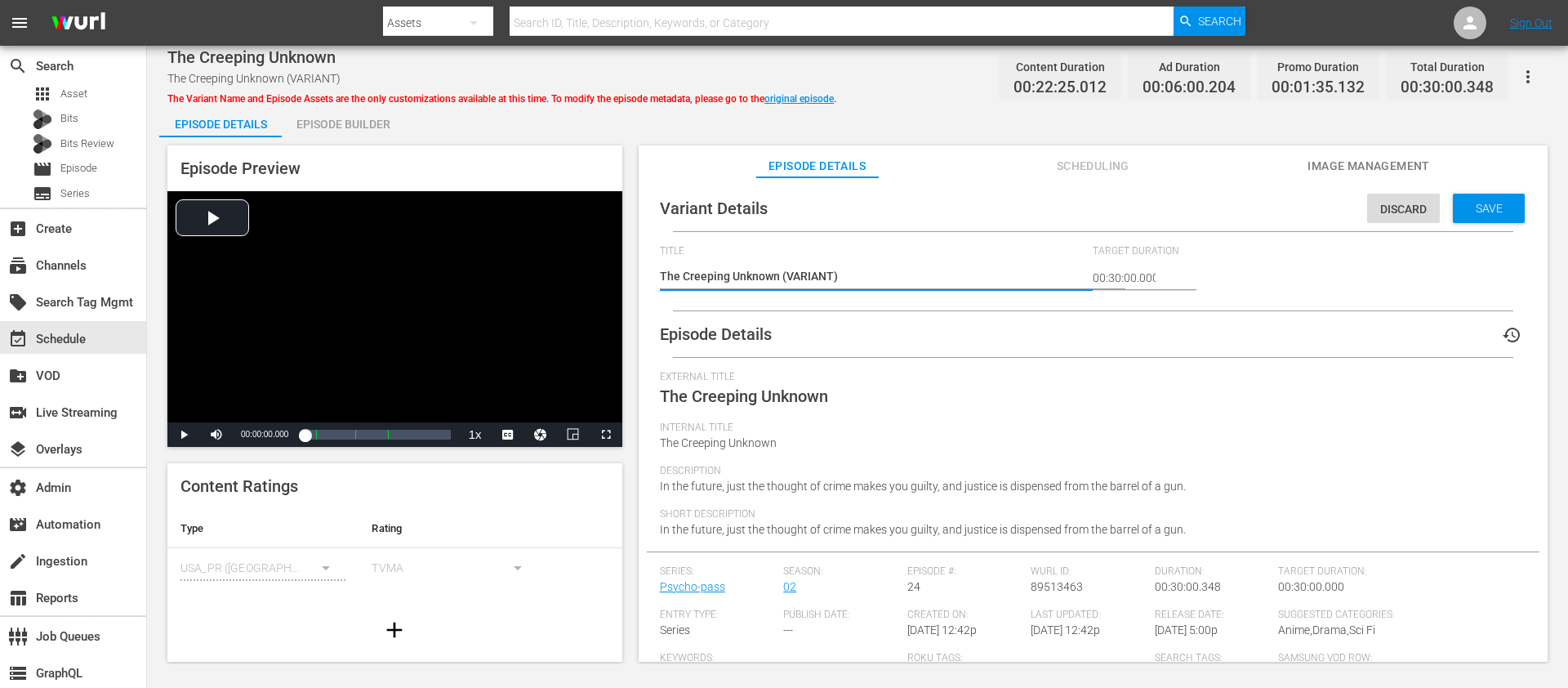
click at [808, 284] on textarea "The Creeping Unknown (VARIANT)" at bounding box center [872, 278] width 425 height 20
type textarea "The Creeping Unknown (3)"
type textarea "The Creeping Unknown (32)"
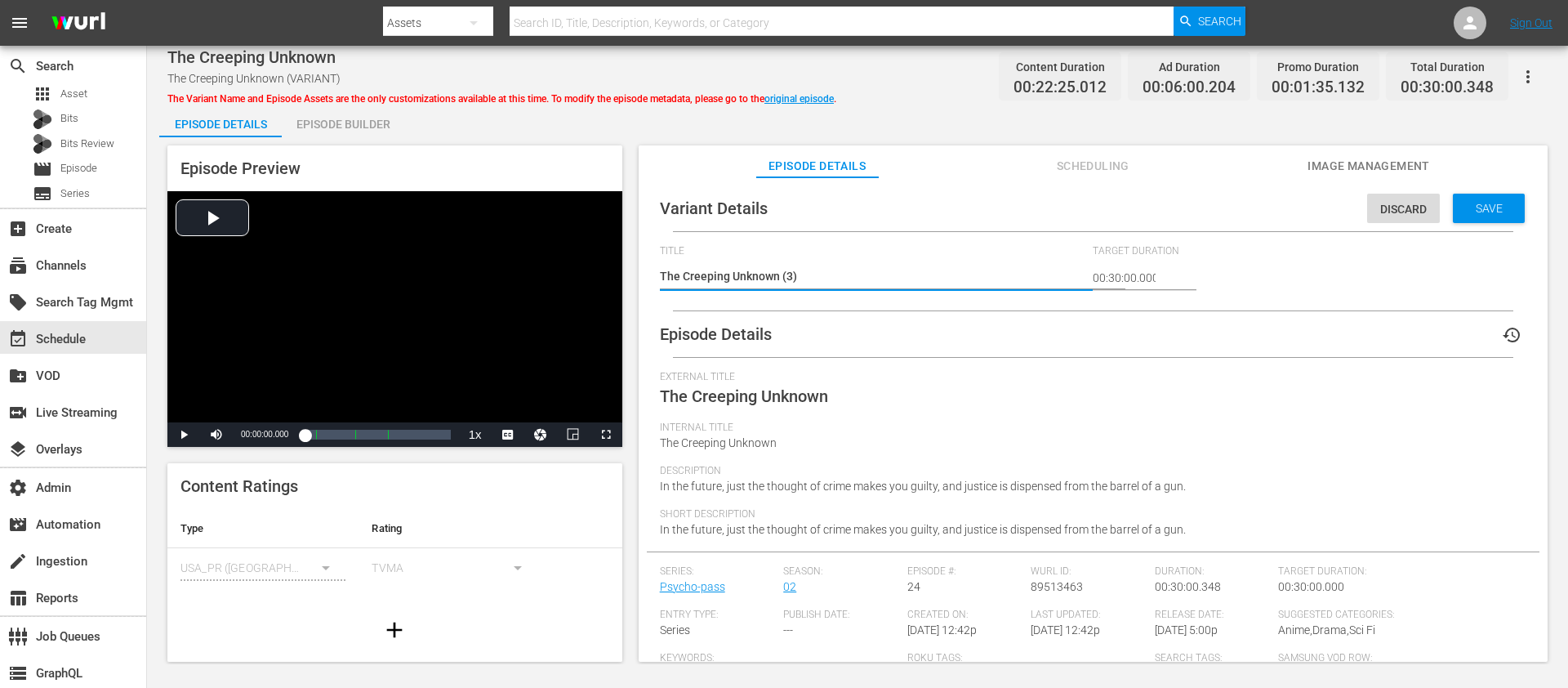
type textarea "The Creeping Unknown (32)"
type textarea "The Creeping Unknown (32m)"
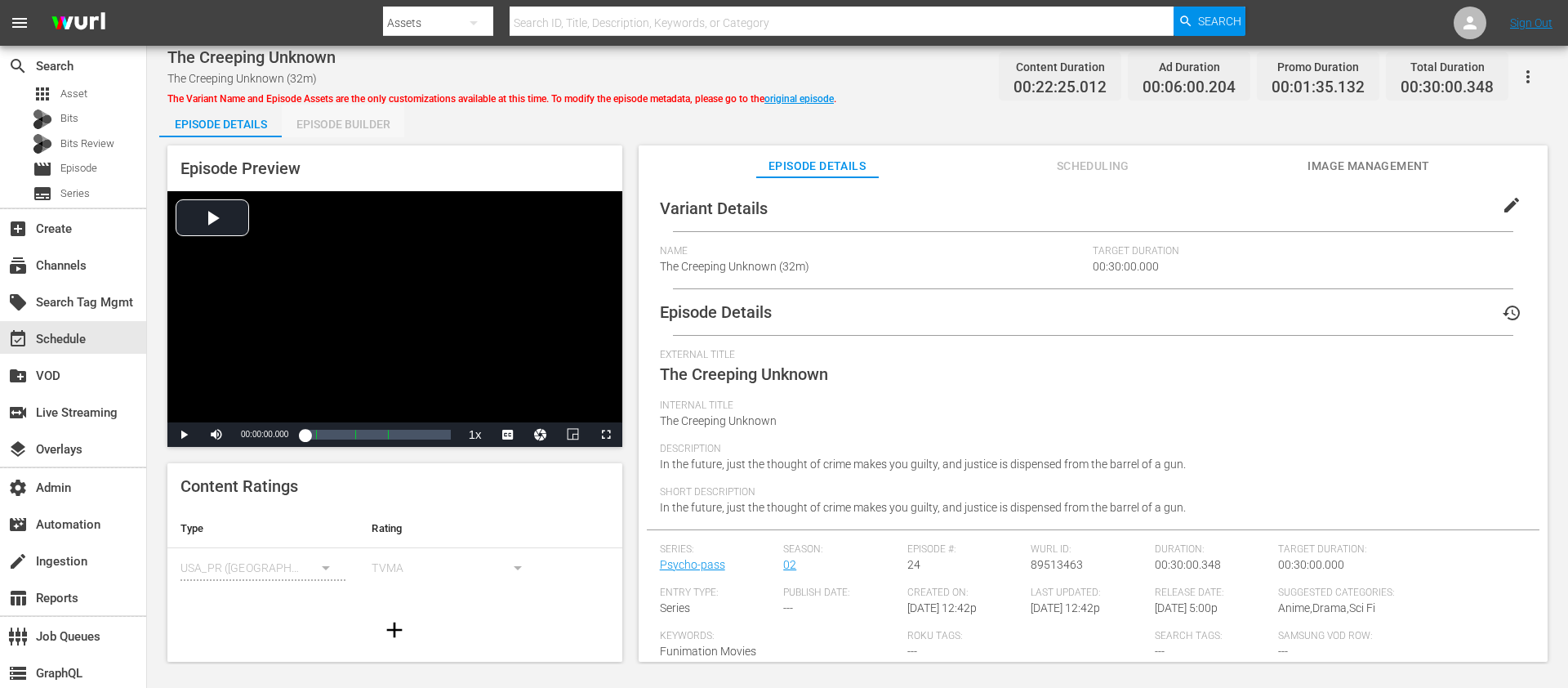
click at [365, 134] on div "Episode Builder" at bounding box center [343, 125] width 123 height 40
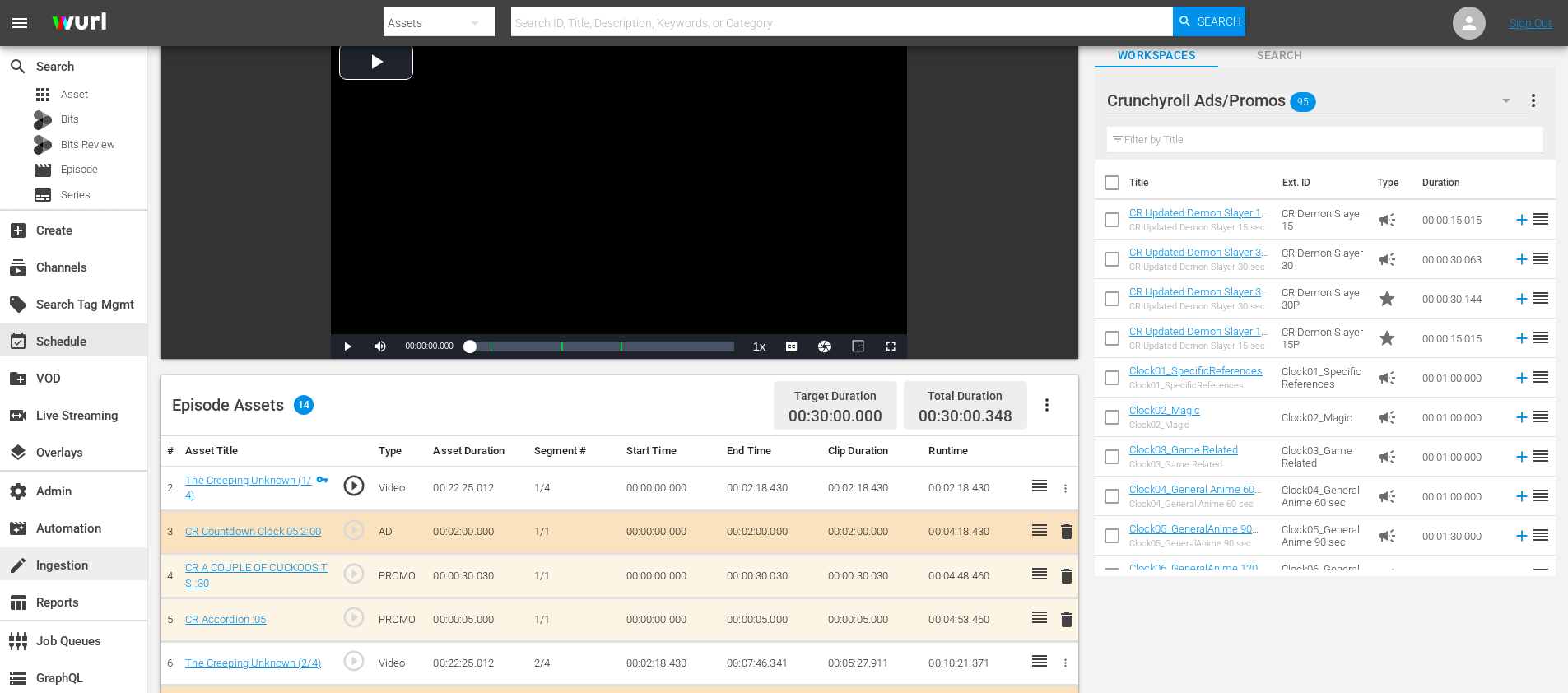
scroll to position [195, 0]
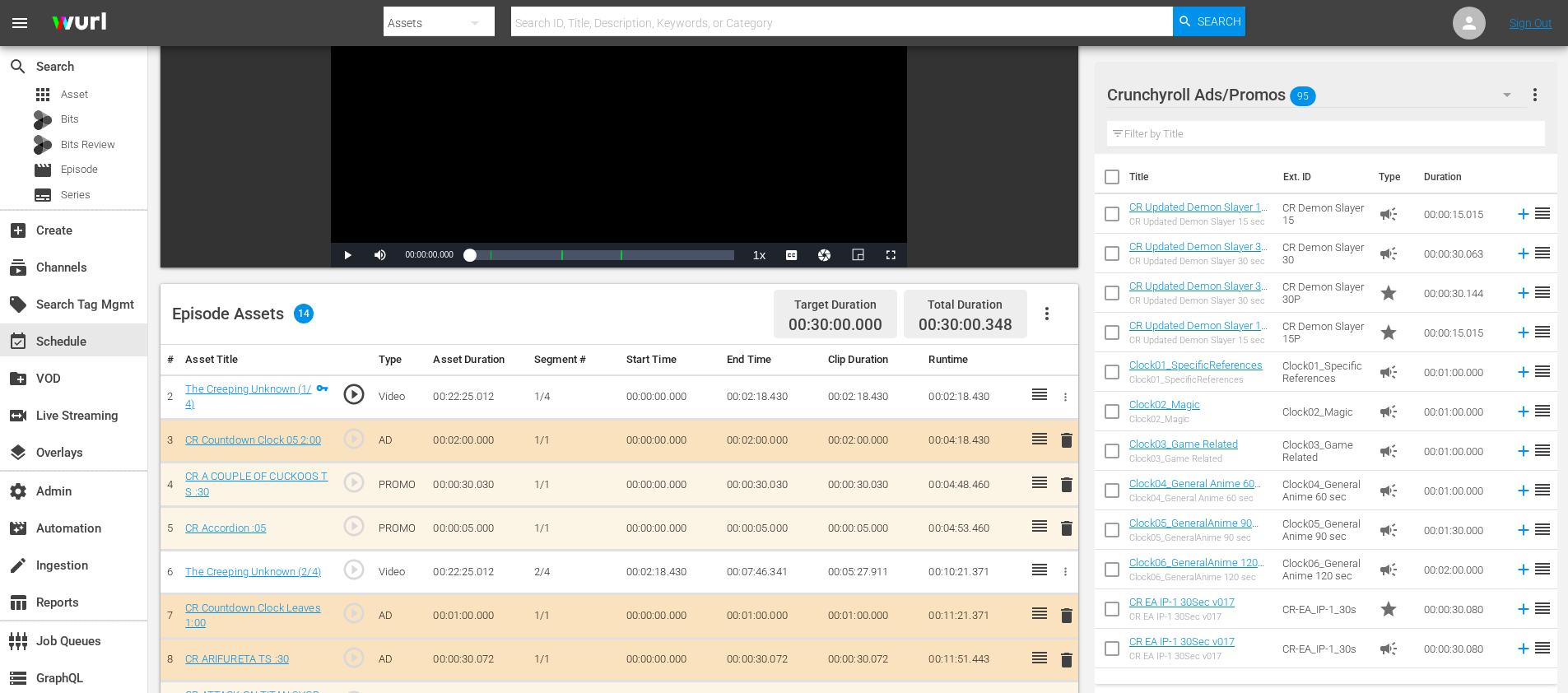
click at [1074, 439] on span "delete" at bounding box center [1067, 440] width 20 height 20
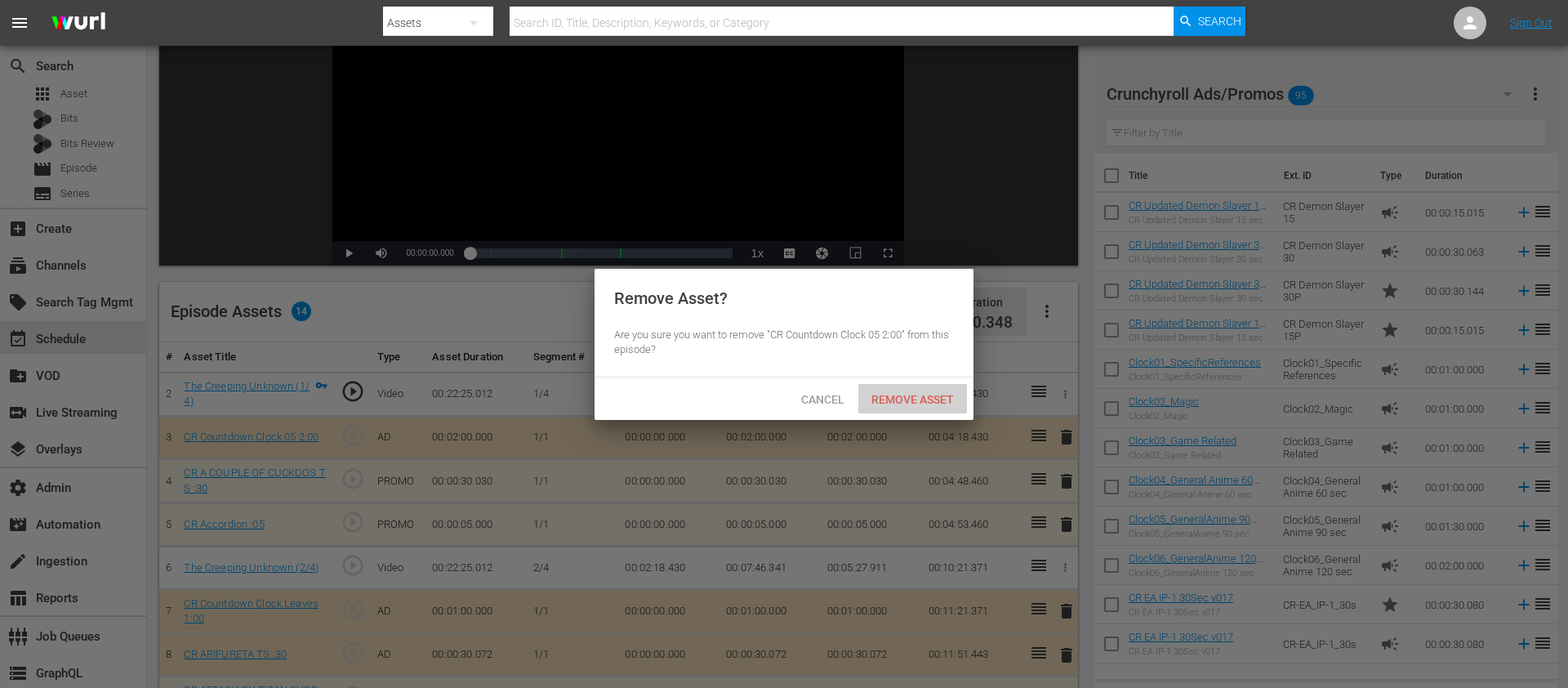
click at [918, 395] on span "Remove Asset" at bounding box center [913, 399] width 109 height 13
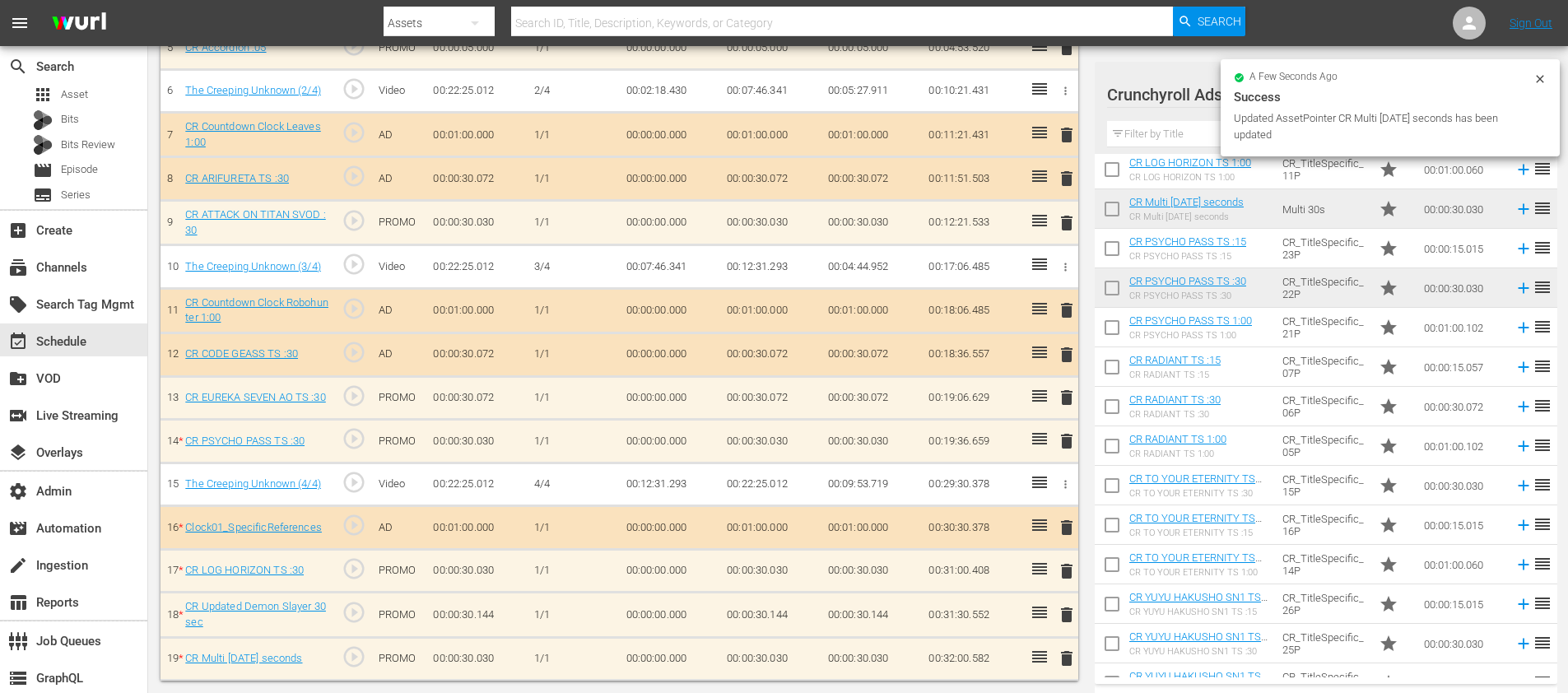
scroll to position [722, 0]
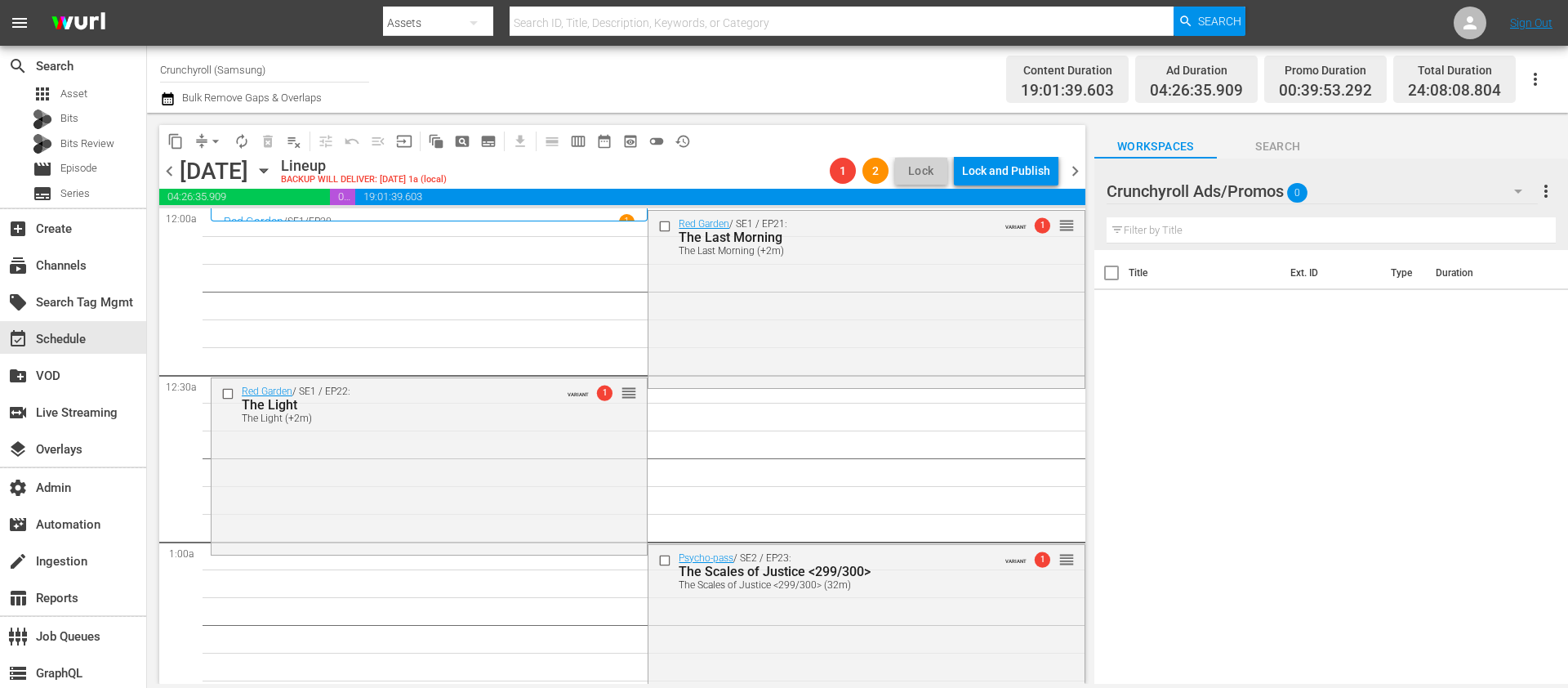
click at [172, 101] on icon "button" at bounding box center [167, 99] width 12 height 13
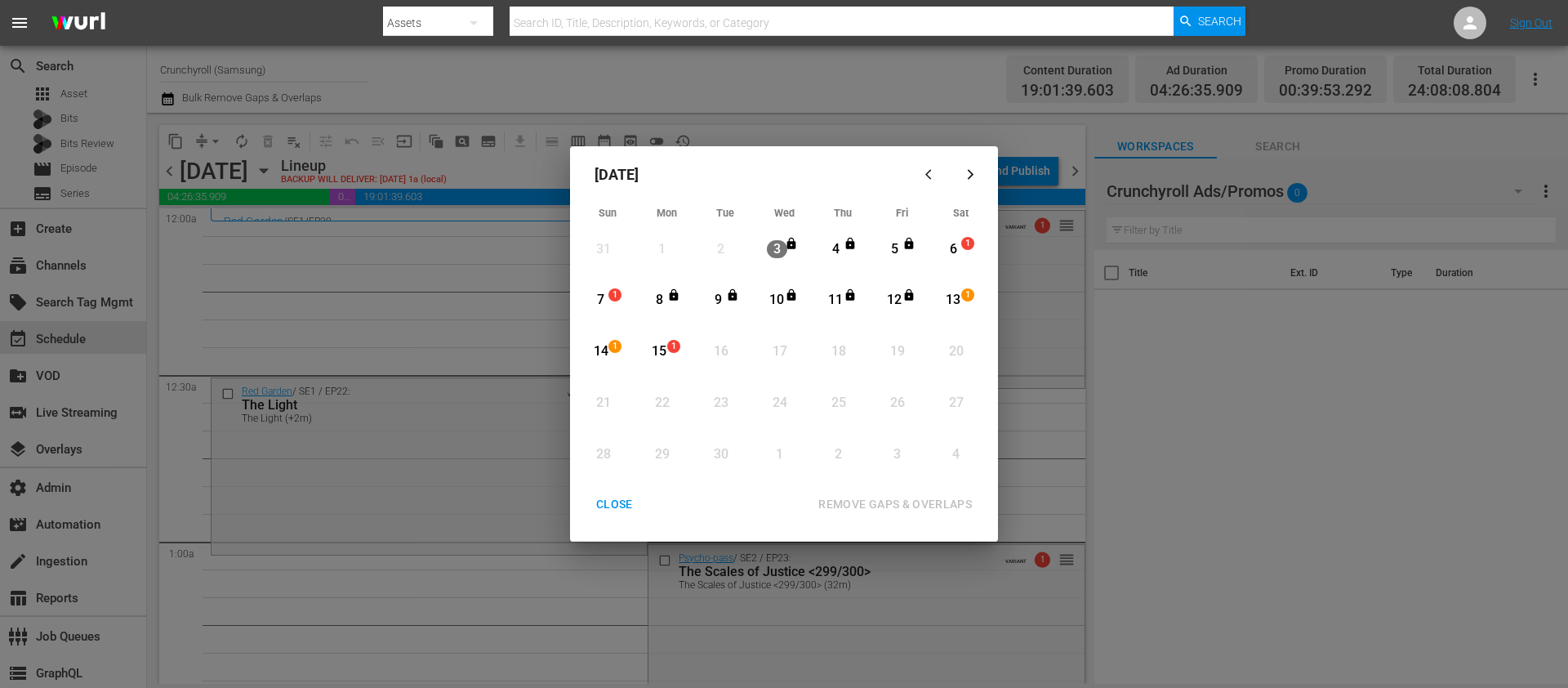
click at [946, 258] on div "6" at bounding box center [953, 249] width 21 height 19
click at [916, 289] on div "12" at bounding box center [898, 300] width 41 height 45
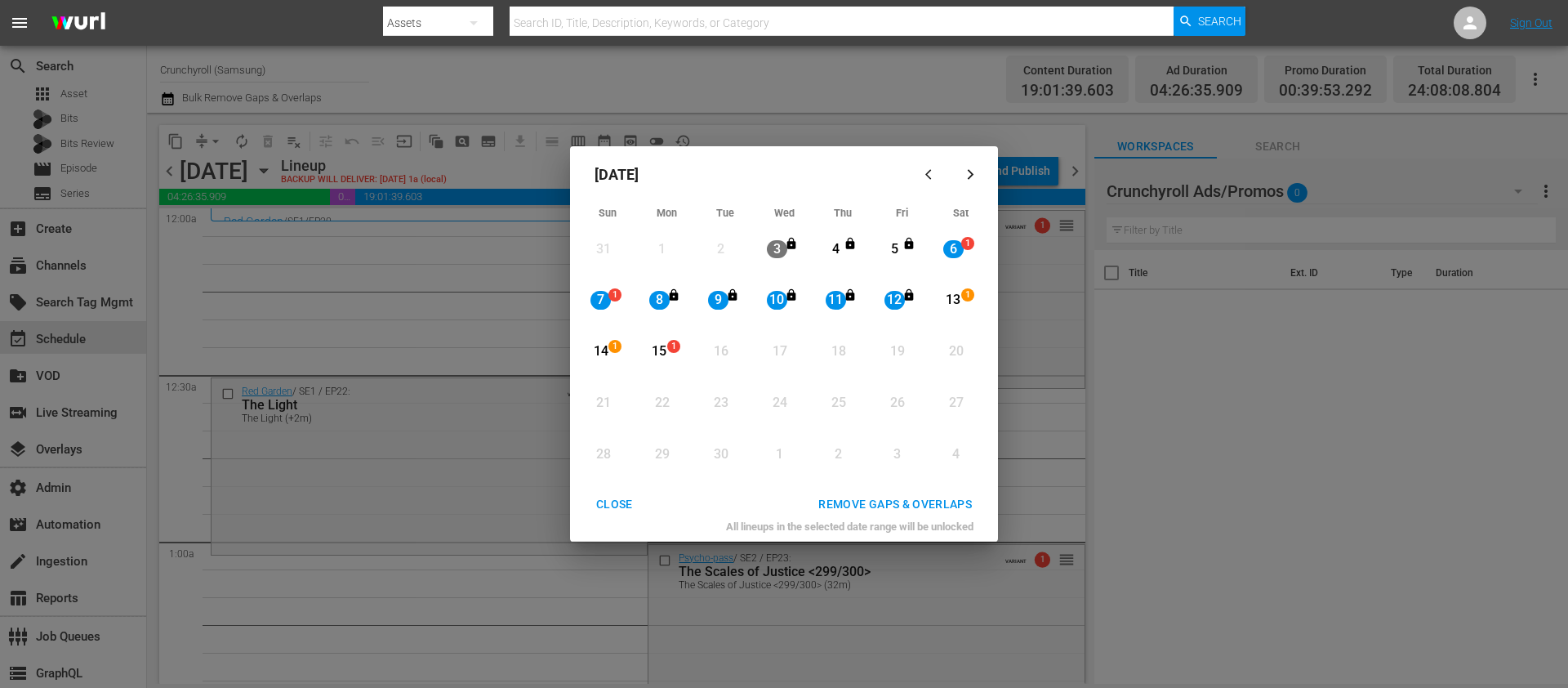
click at [913, 506] on div "REMOVE GAPS & OVERLAPS" at bounding box center [895, 504] width 180 height 21
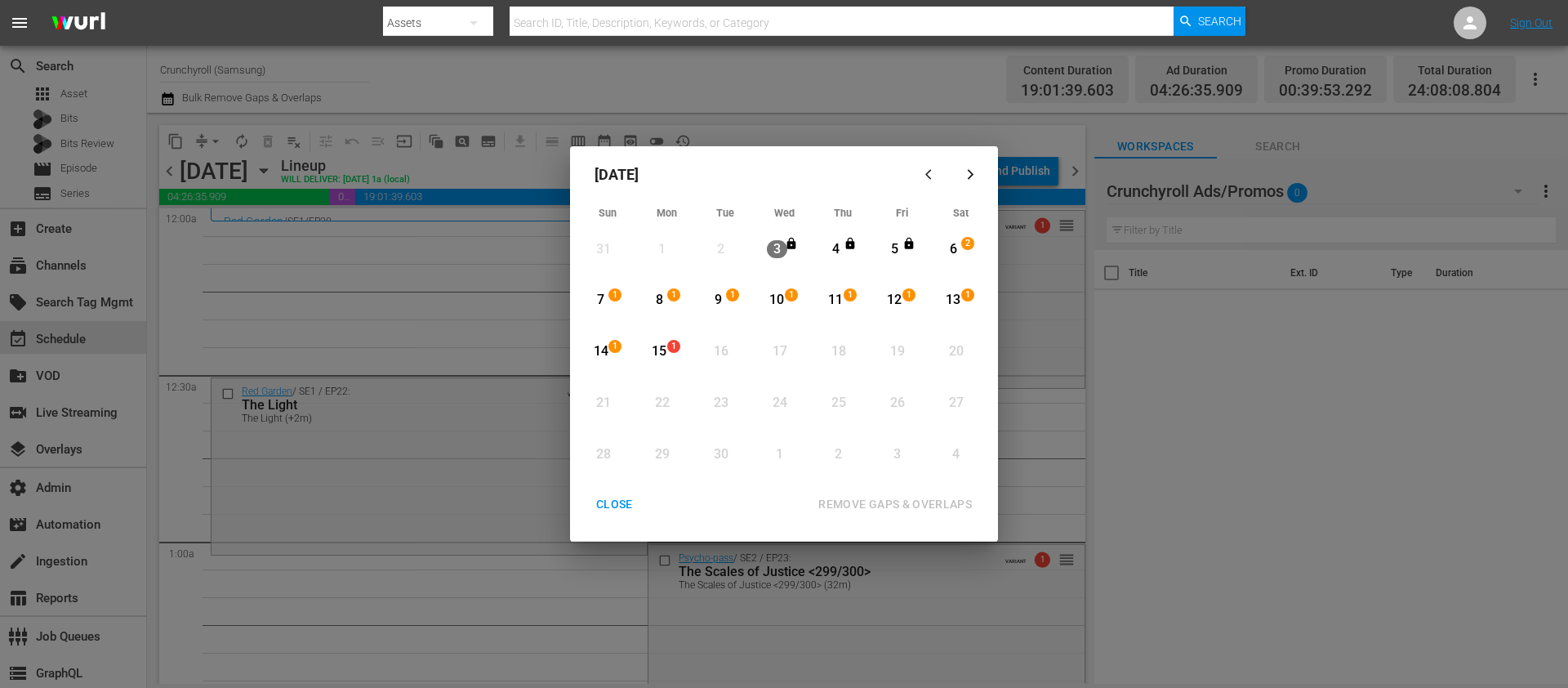
click at [615, 505] on div "CLOSE" at bounding box center [614, 504] width 63 height 21
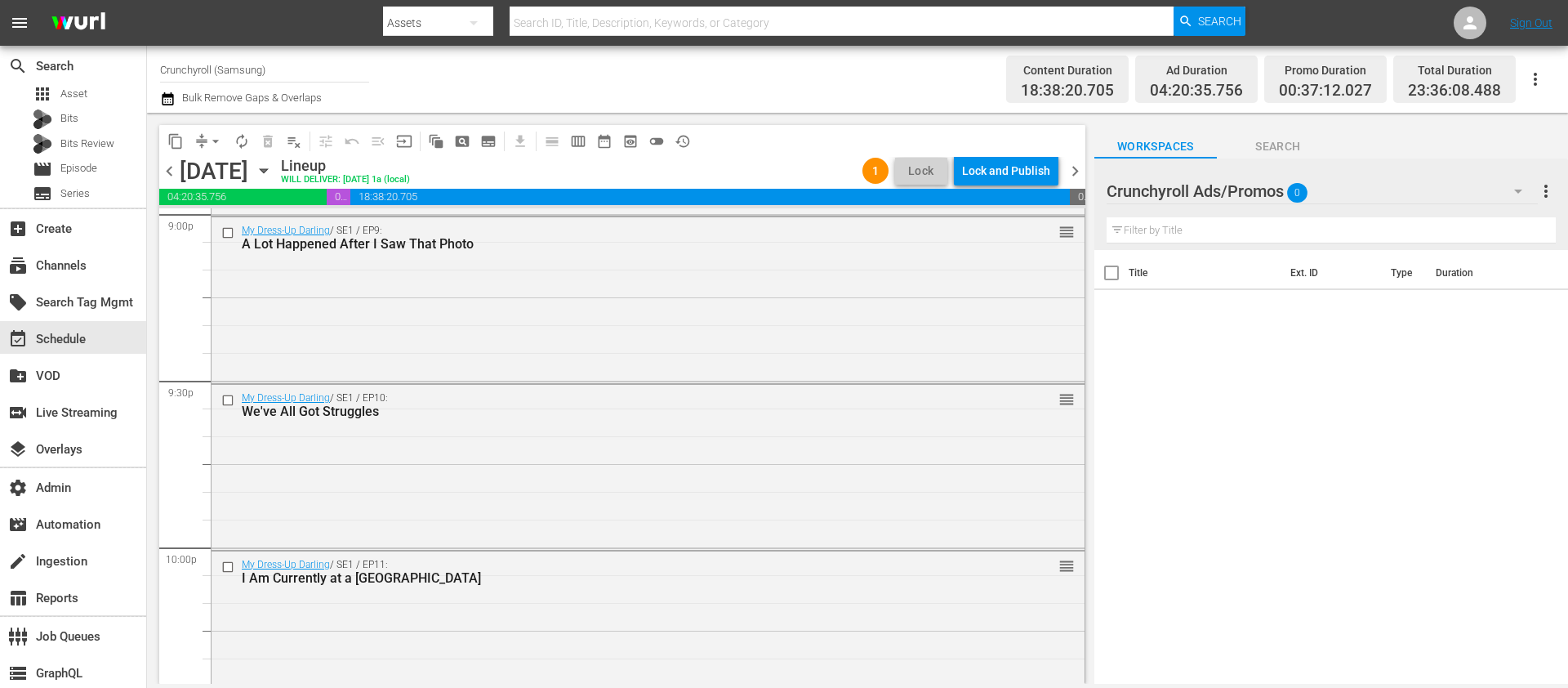
scroll to position [7528, 0]
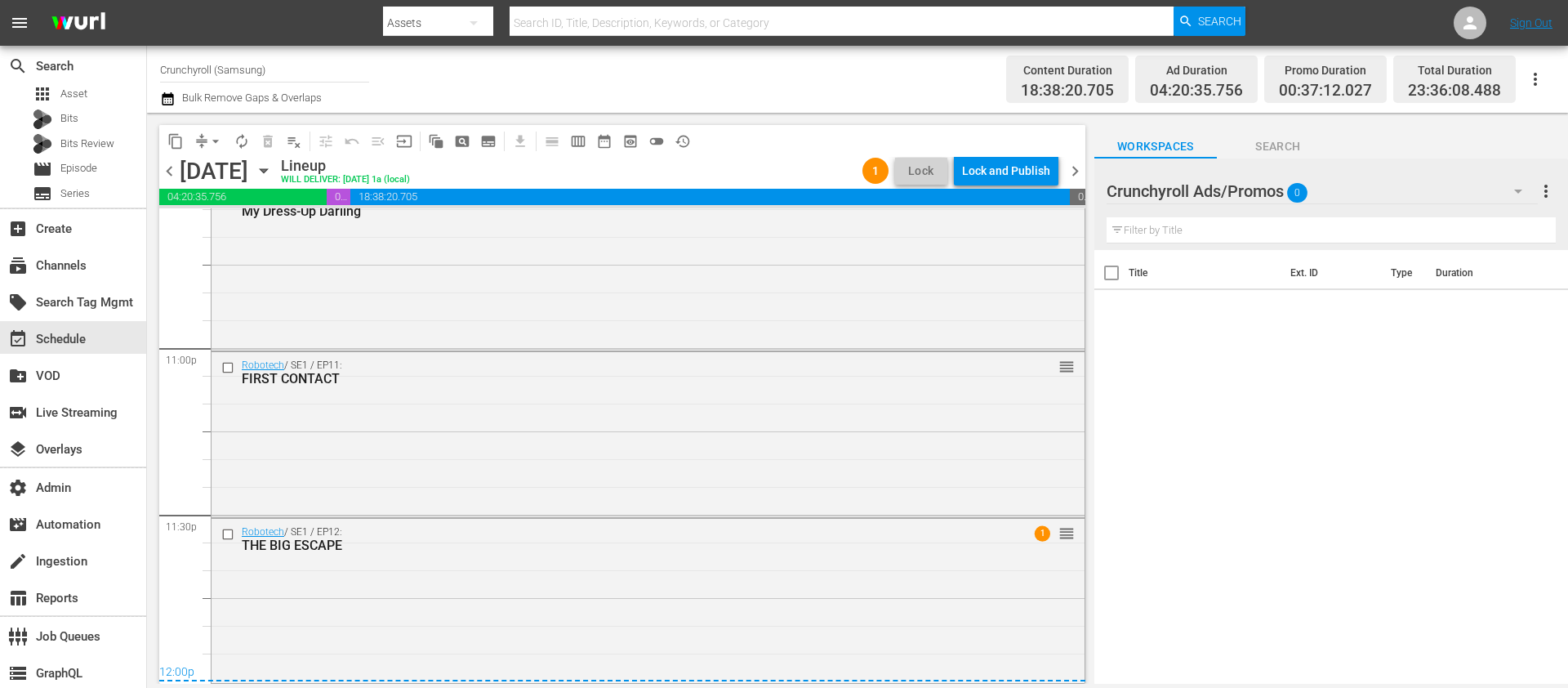
click at [181, 166] on div "[DATE]" at bounding box center [214, 171] width 68 height 27
click at [167, 171] on span "chevron_left" at bounding box center [169, 171] width 21 height 21
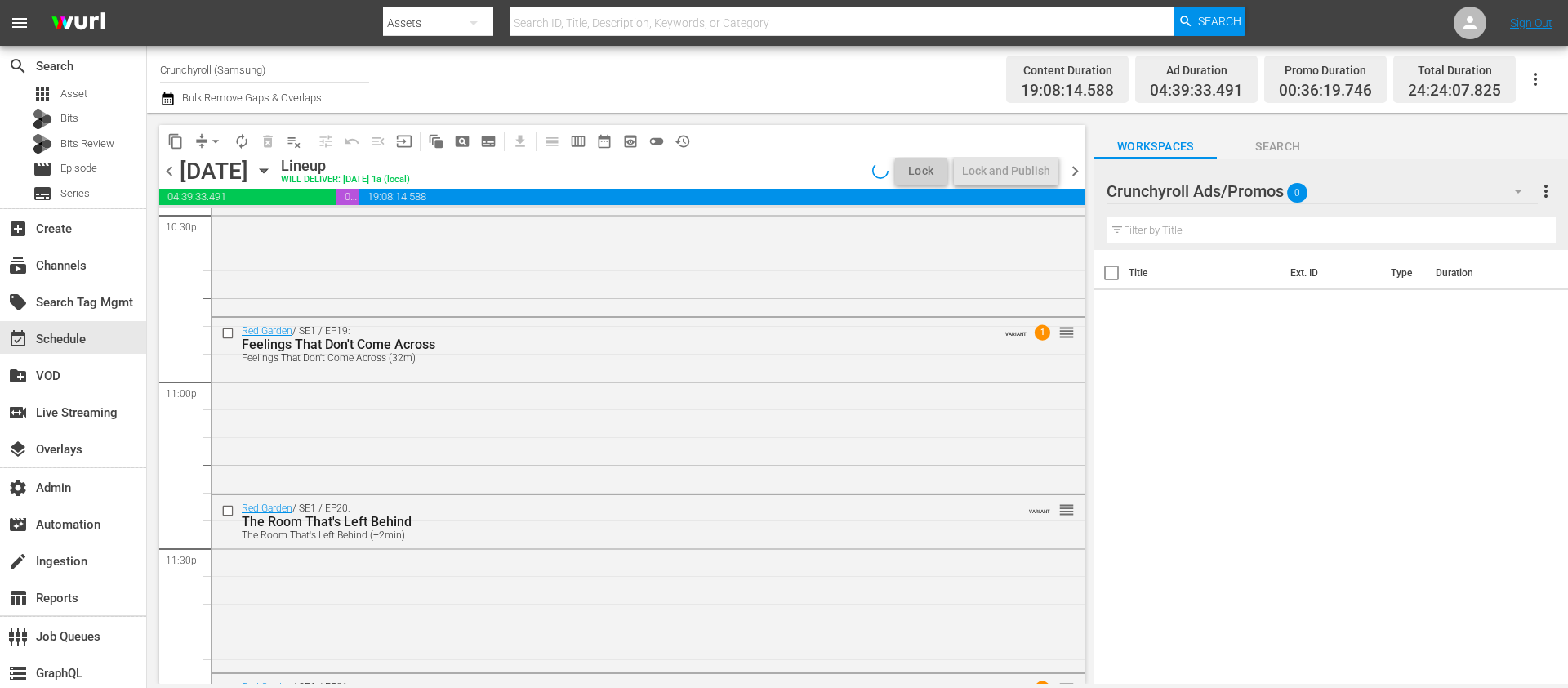
scroll to position [7661, 0]
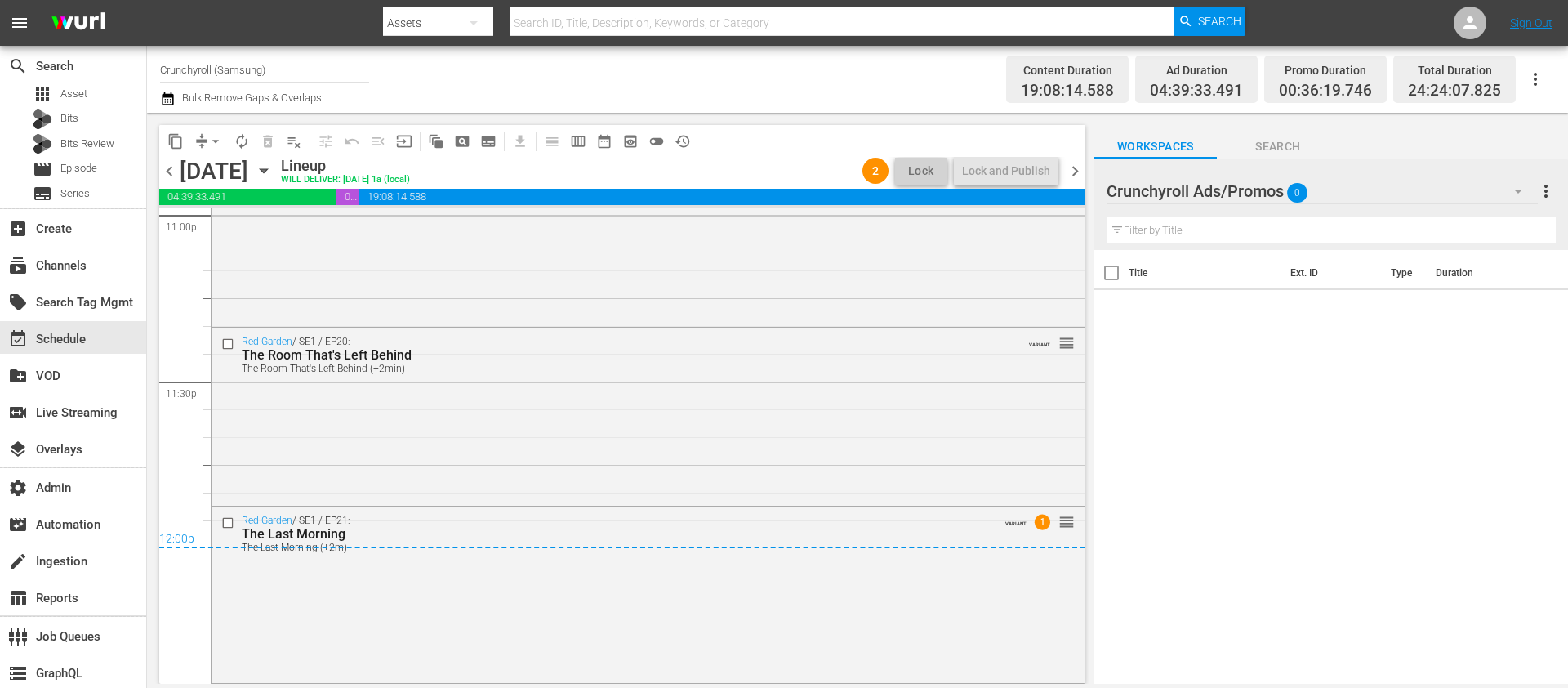
click at [1077, 172] on span "chevron_right" at bounding box center [1075, 171] width 21 height 21
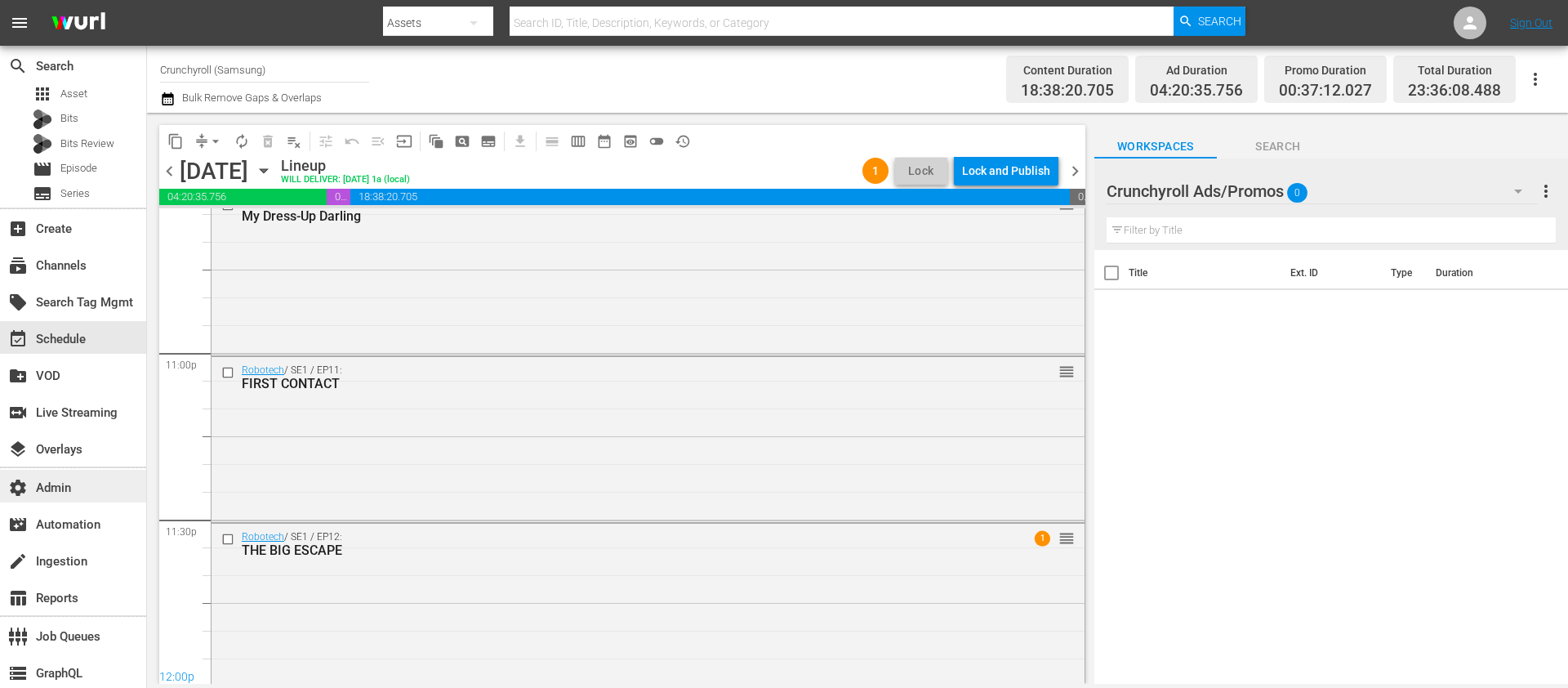
scroll to position [7528, 0]
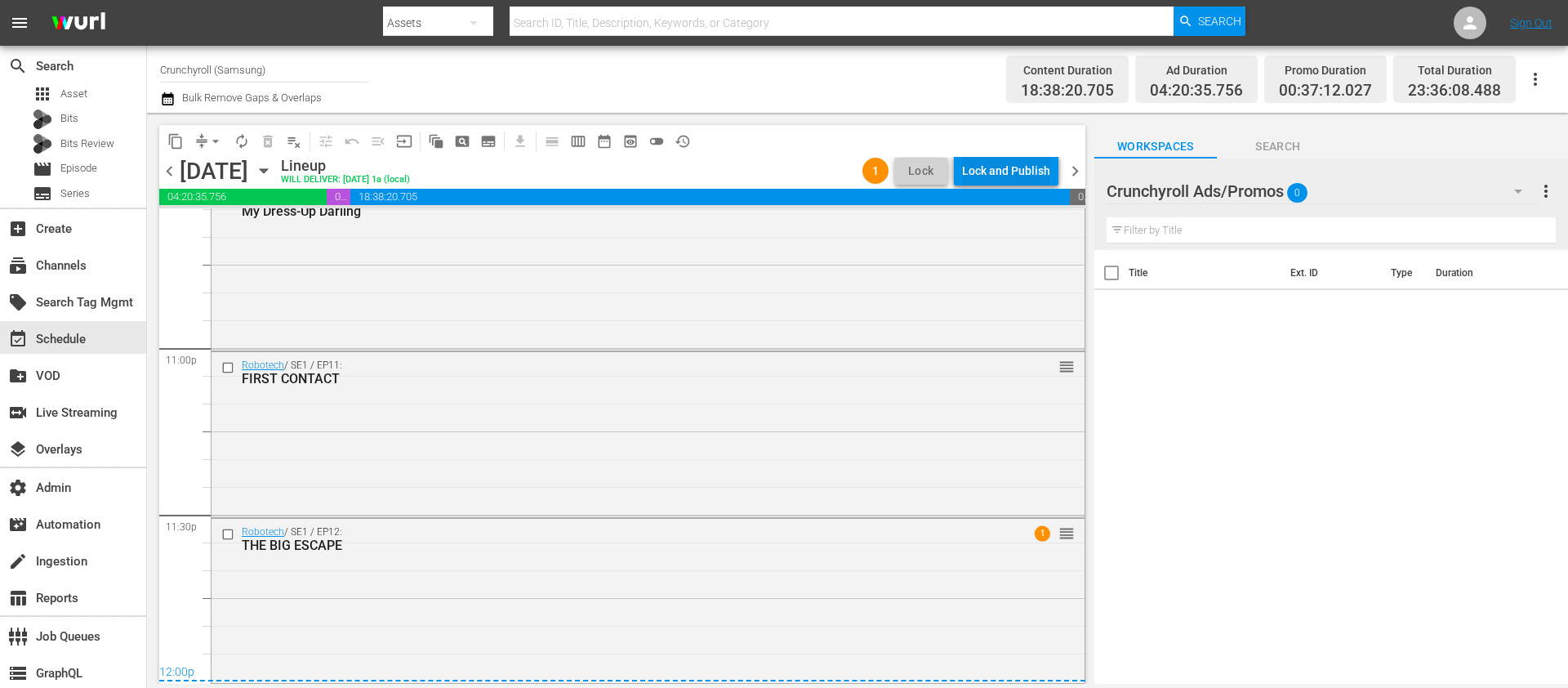
click at [1020, 174] on div "Lock and Publish" at bounding box center [1006, 171] width 88 height 30
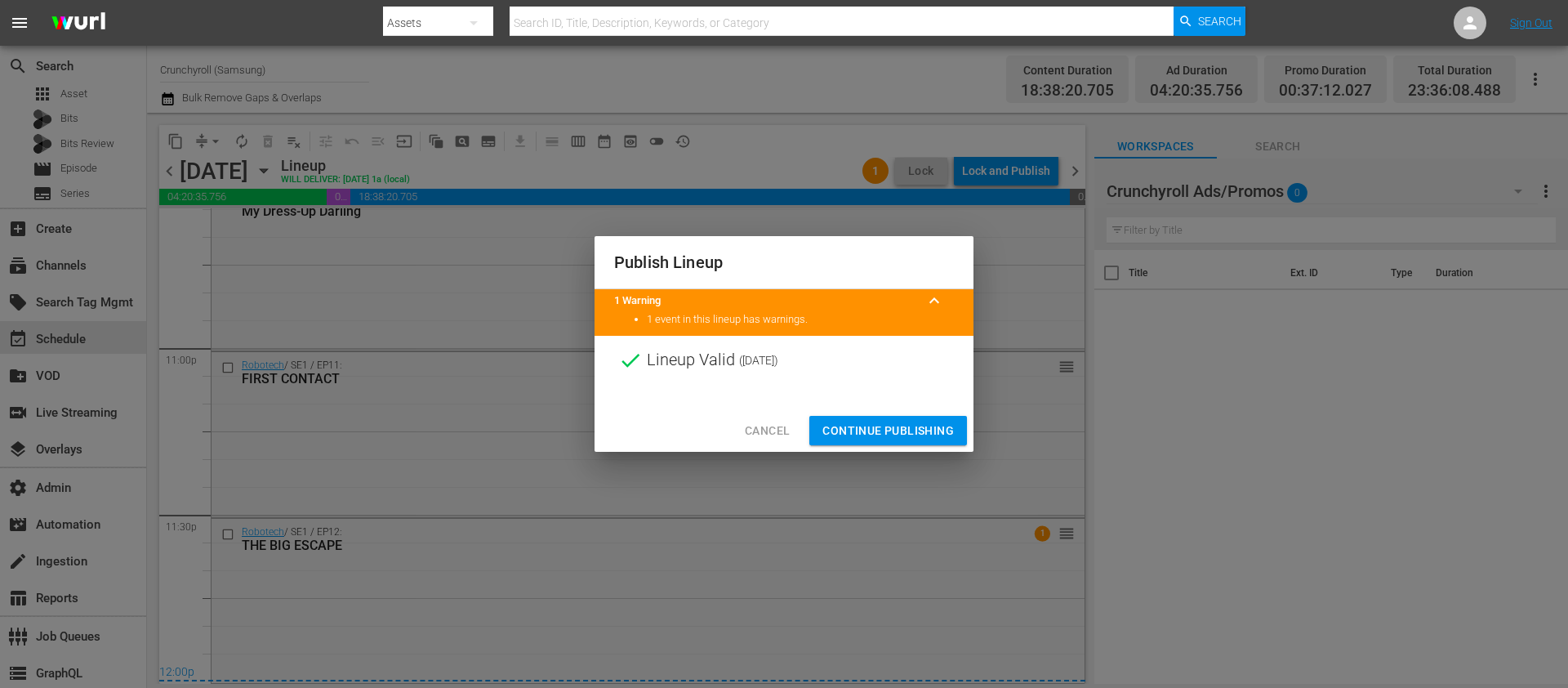
click at [942, 436] on span "Continue Publishing" at bounding box center [887, 431] width 131 height 21
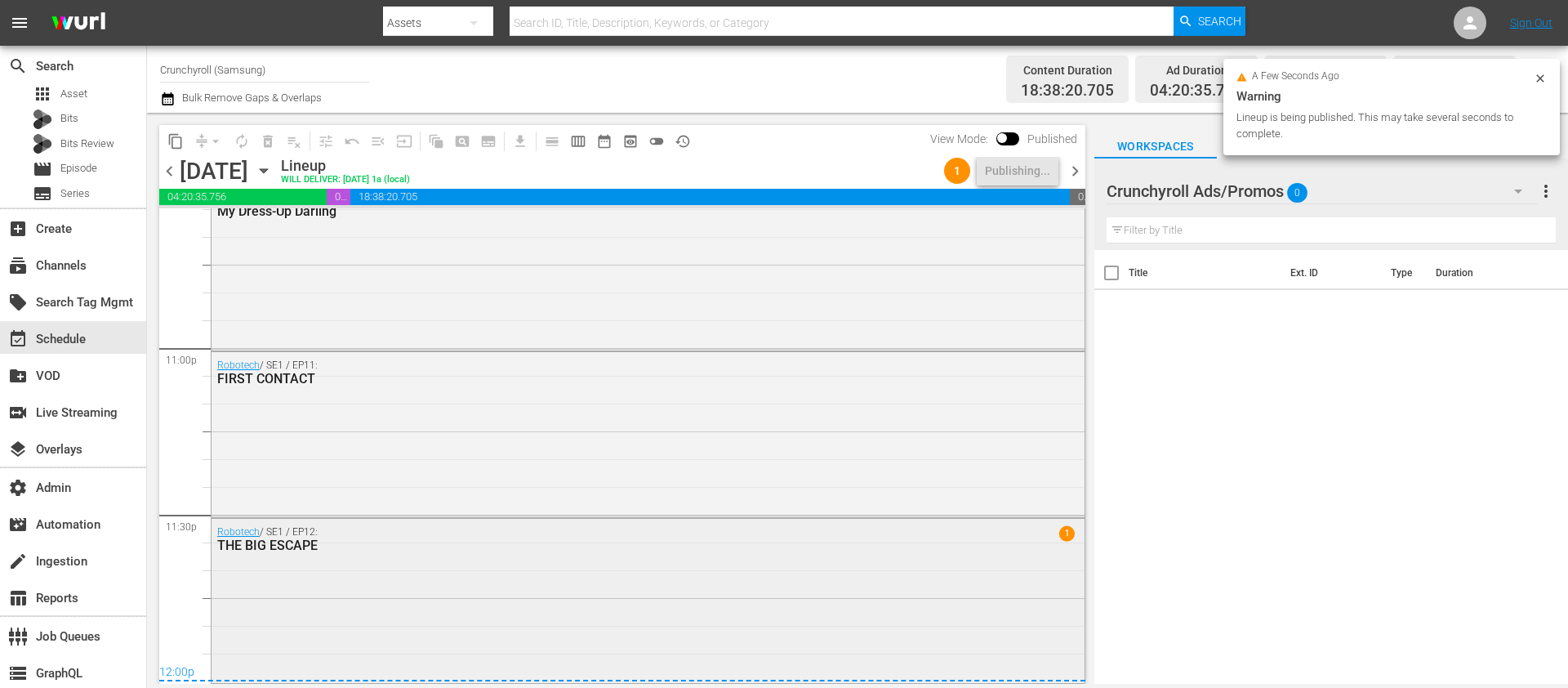
click at [570, 600] on div "Robotech / SE1 / EP12: THE BIG ESCAPE 1" at bounding box center [648, 600] width 873 height 162
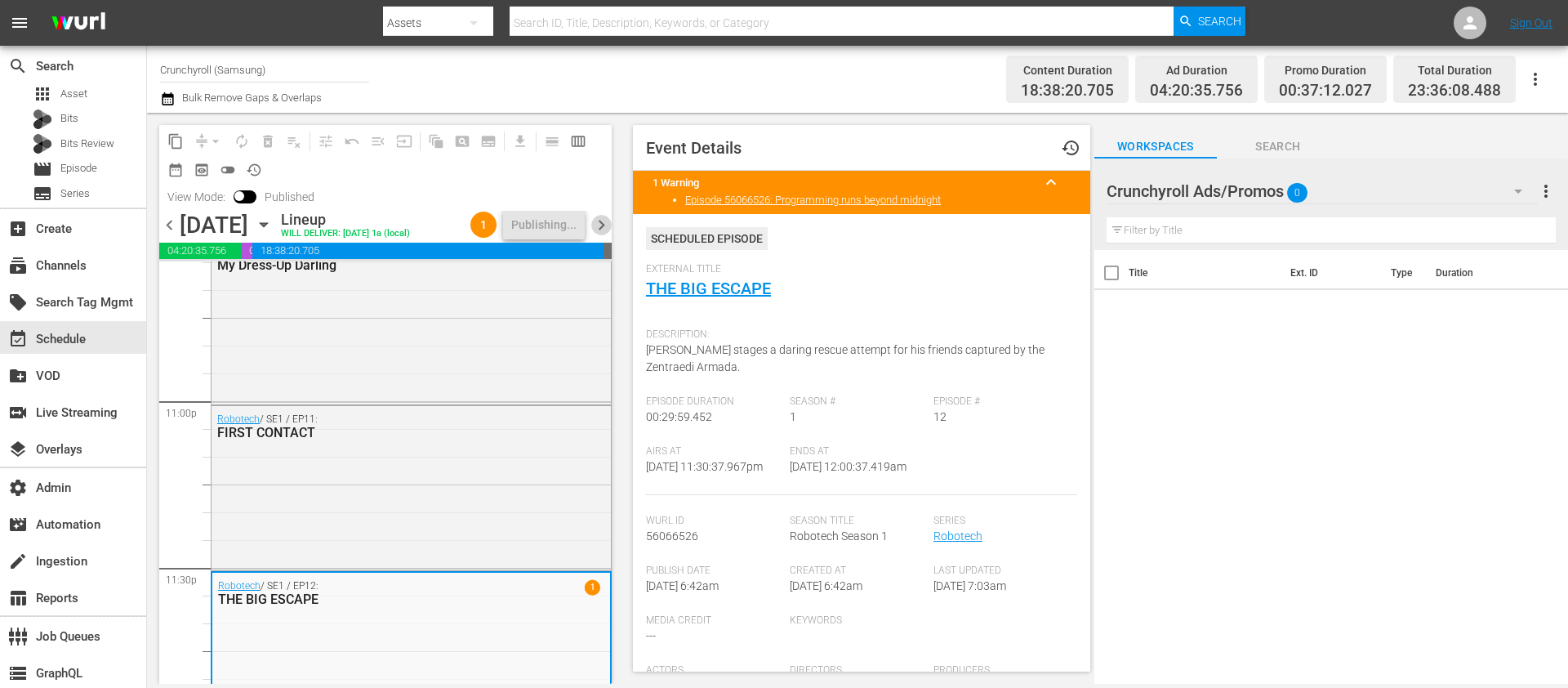
click at [606, 223] on span "chevron_right" at bounding box center [601, 224] width 21 height 21
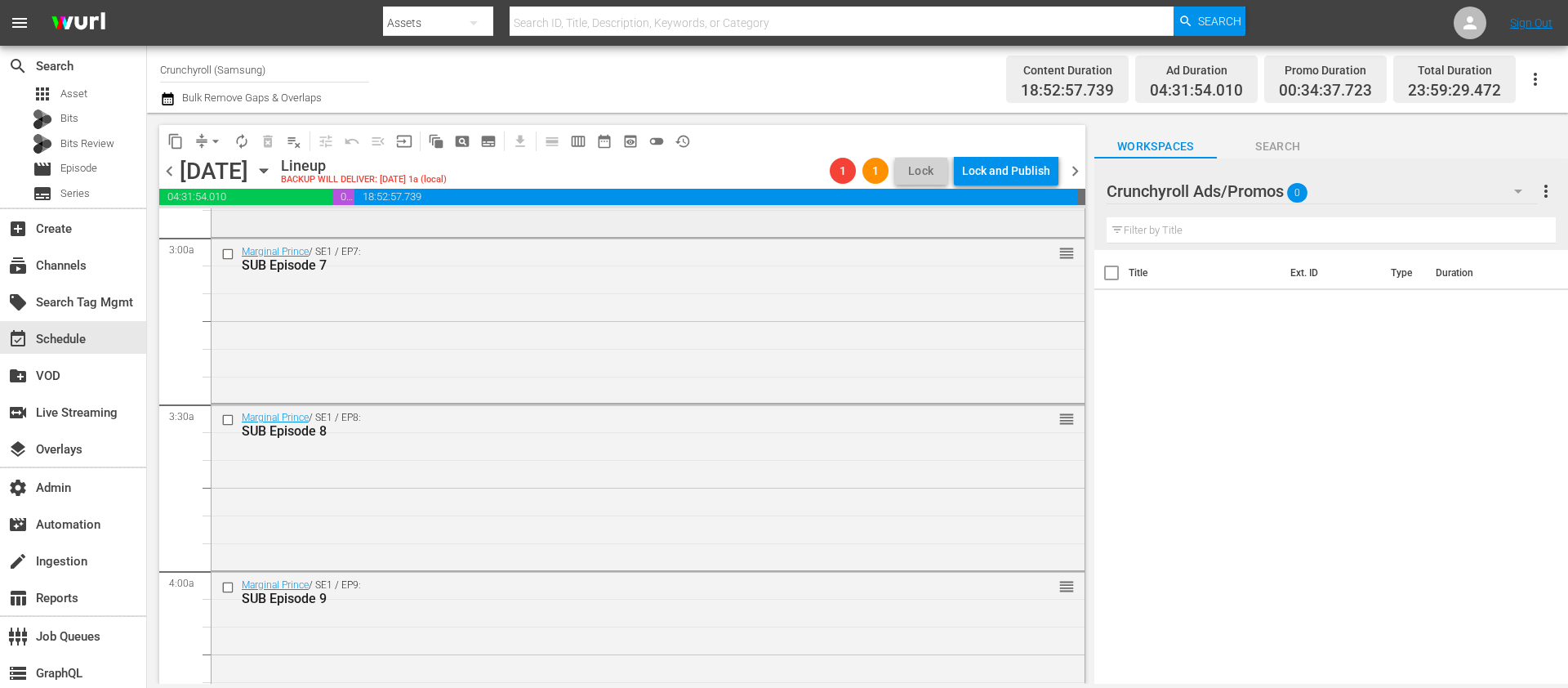
scroll to position [939, 0]
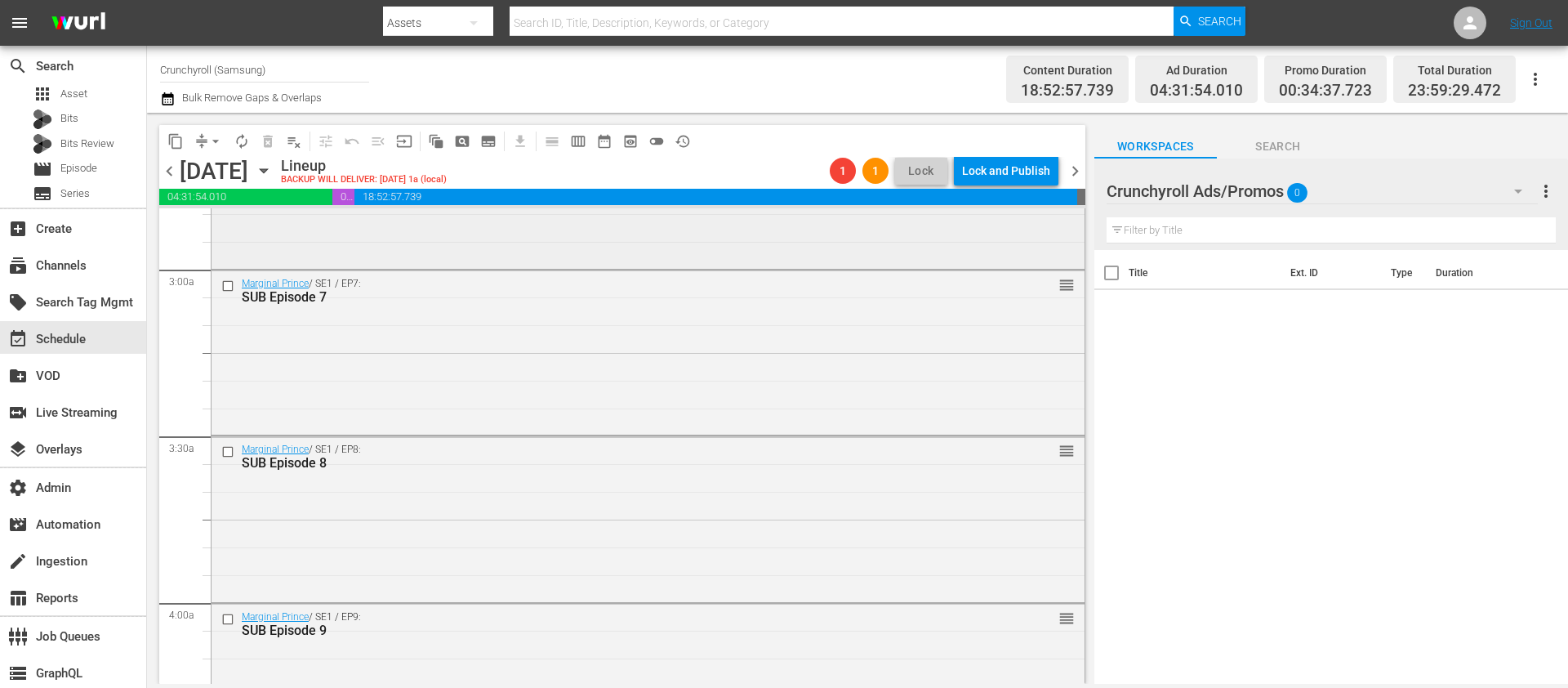
click at [328, 234] on div "Backflip!! / SE1 / EP7: SUB Episode 7 SUB Episode 7 (-44s) VARIANT reorder" at bounding box center [648, 186] width 873 height 158
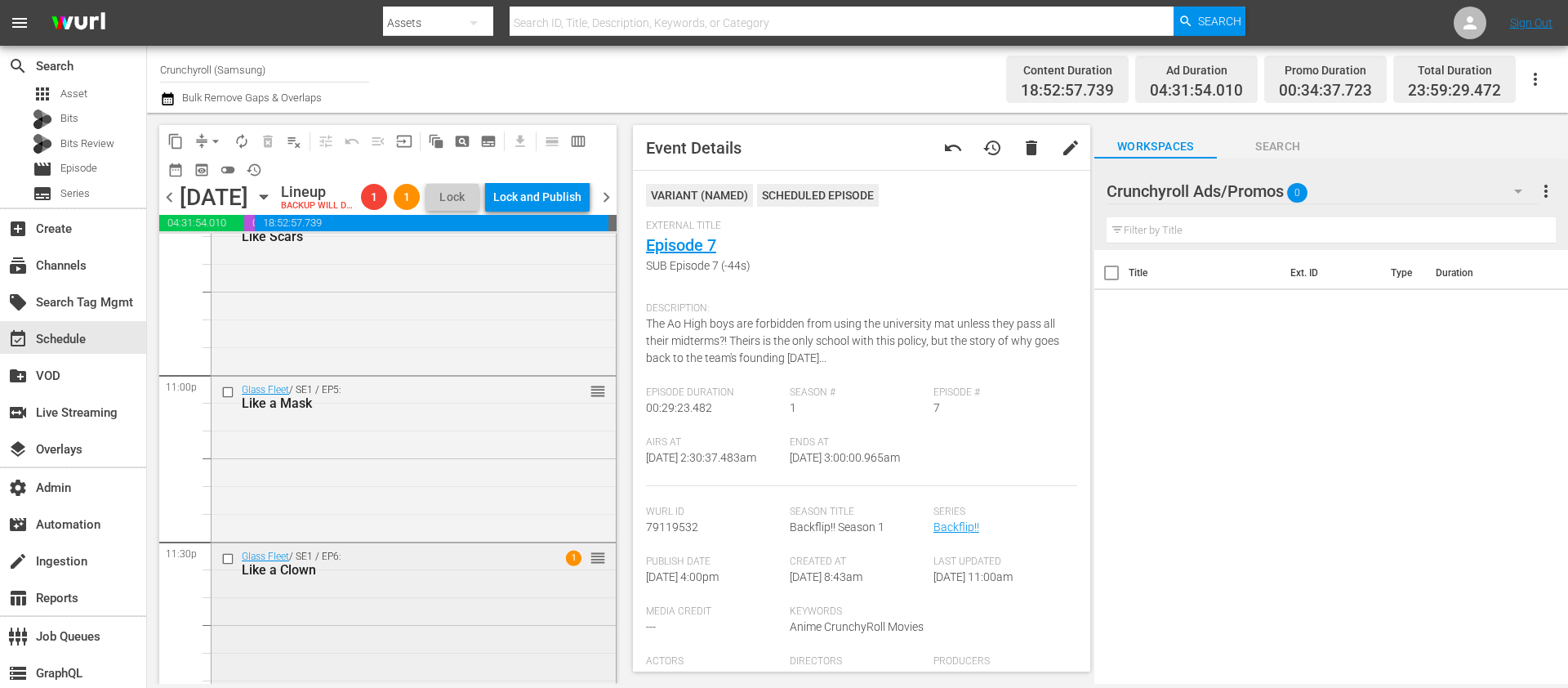
scroll to position [7578, 0]
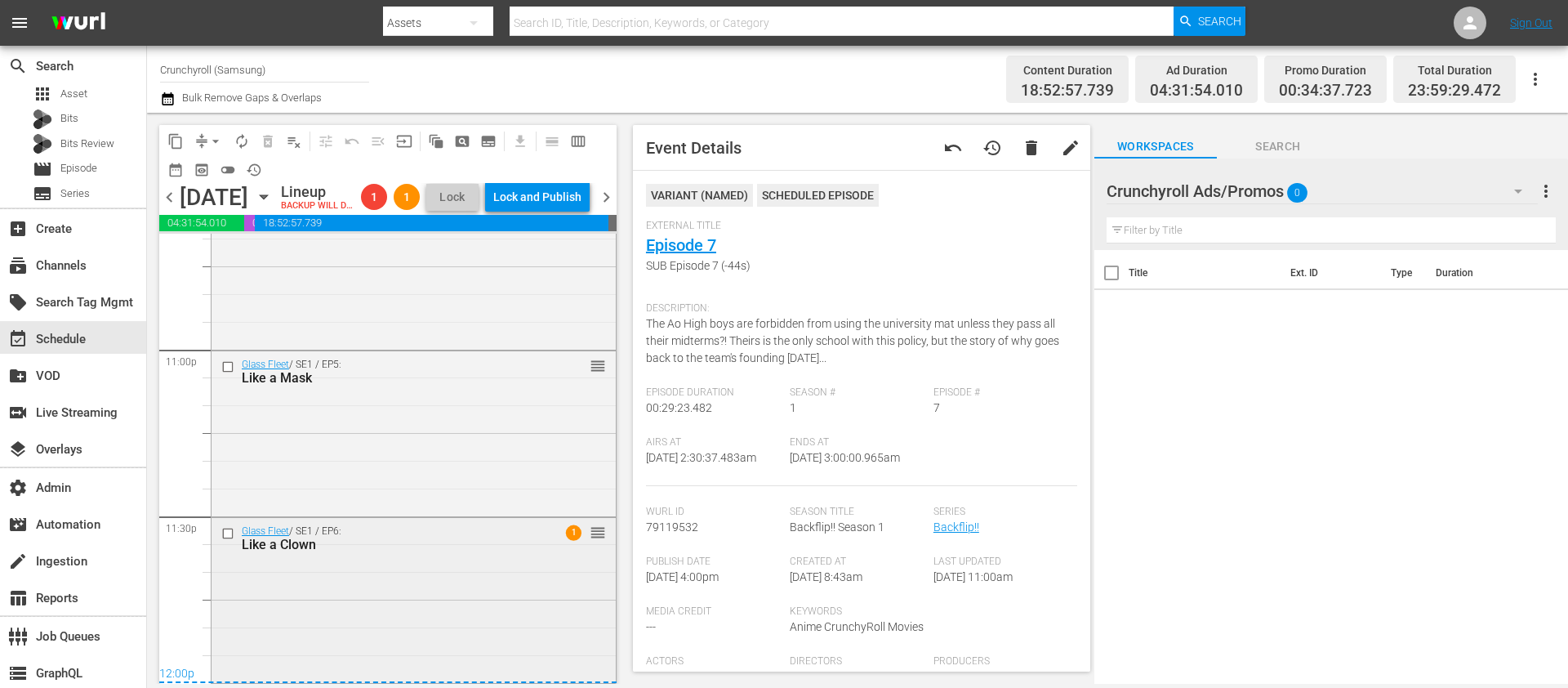
click at [387, 559] on div "Glass Fleet / SE1 / EP6: Like a Clown 1 reorder" at bounding box center [414, 599] width 404 height 162
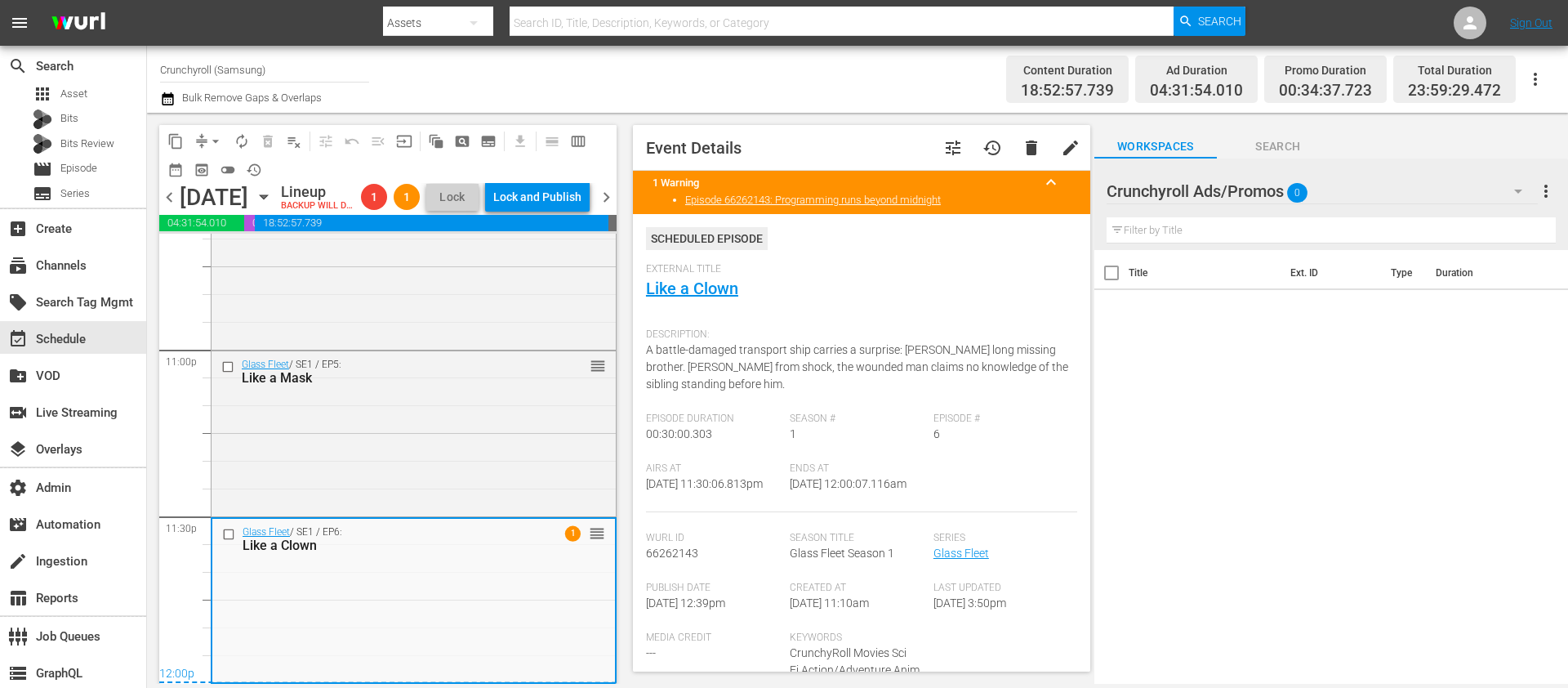
click at [551, 212] on div "Lock and Publish" at bounding box center [537, 197] width 88 height 30
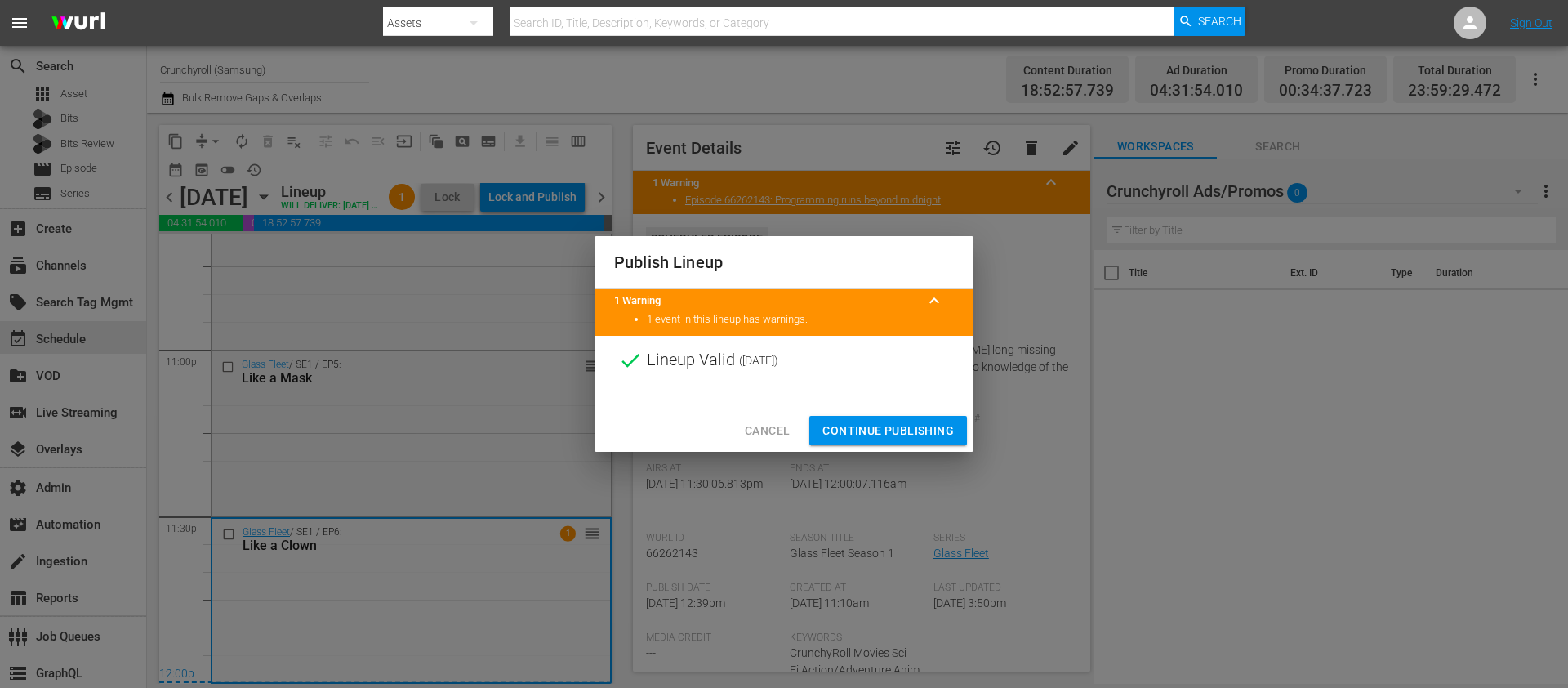
click at [884, 423] on span "Continue Publishing" at bounding box center [887, 431] width 131 height 21
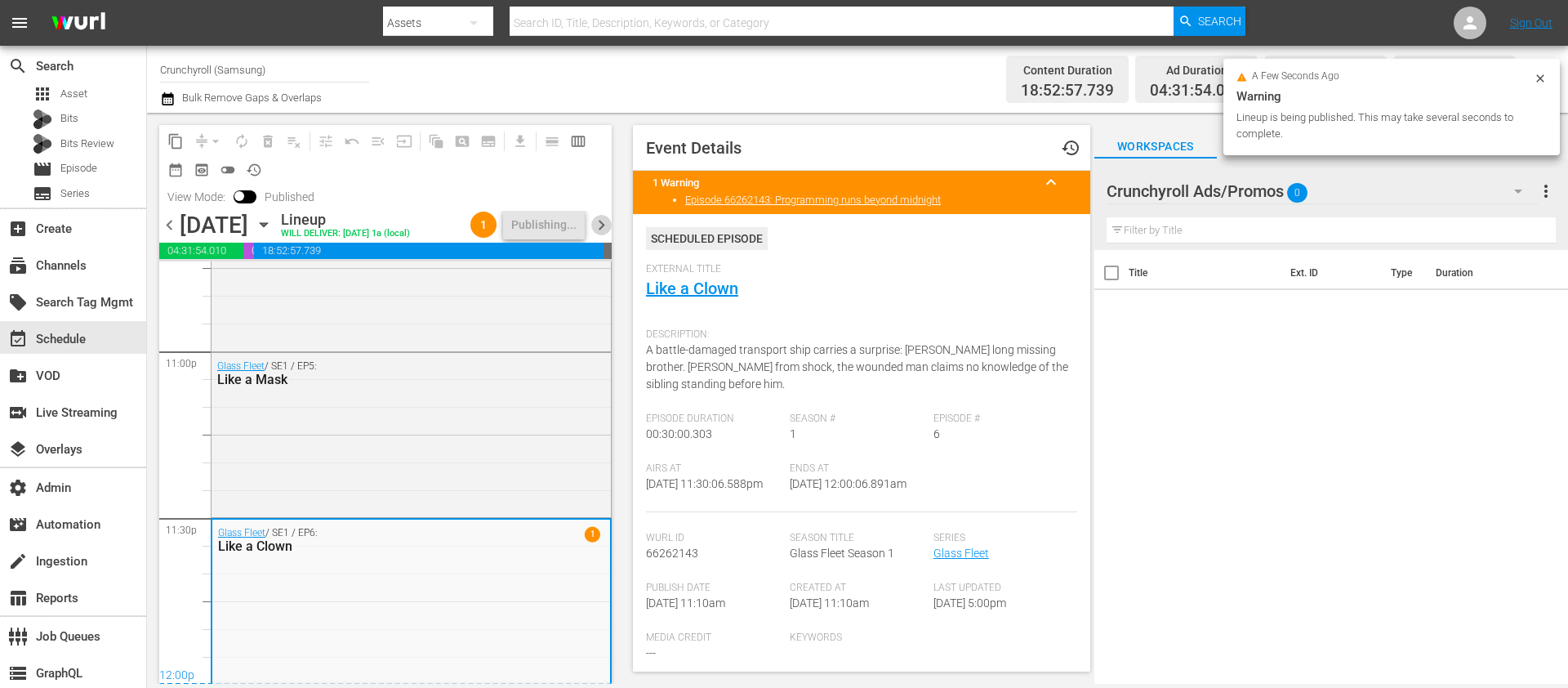
click at [605, 227] on span "chevron_right" at bounding box center [601, 224] width 21 height 21
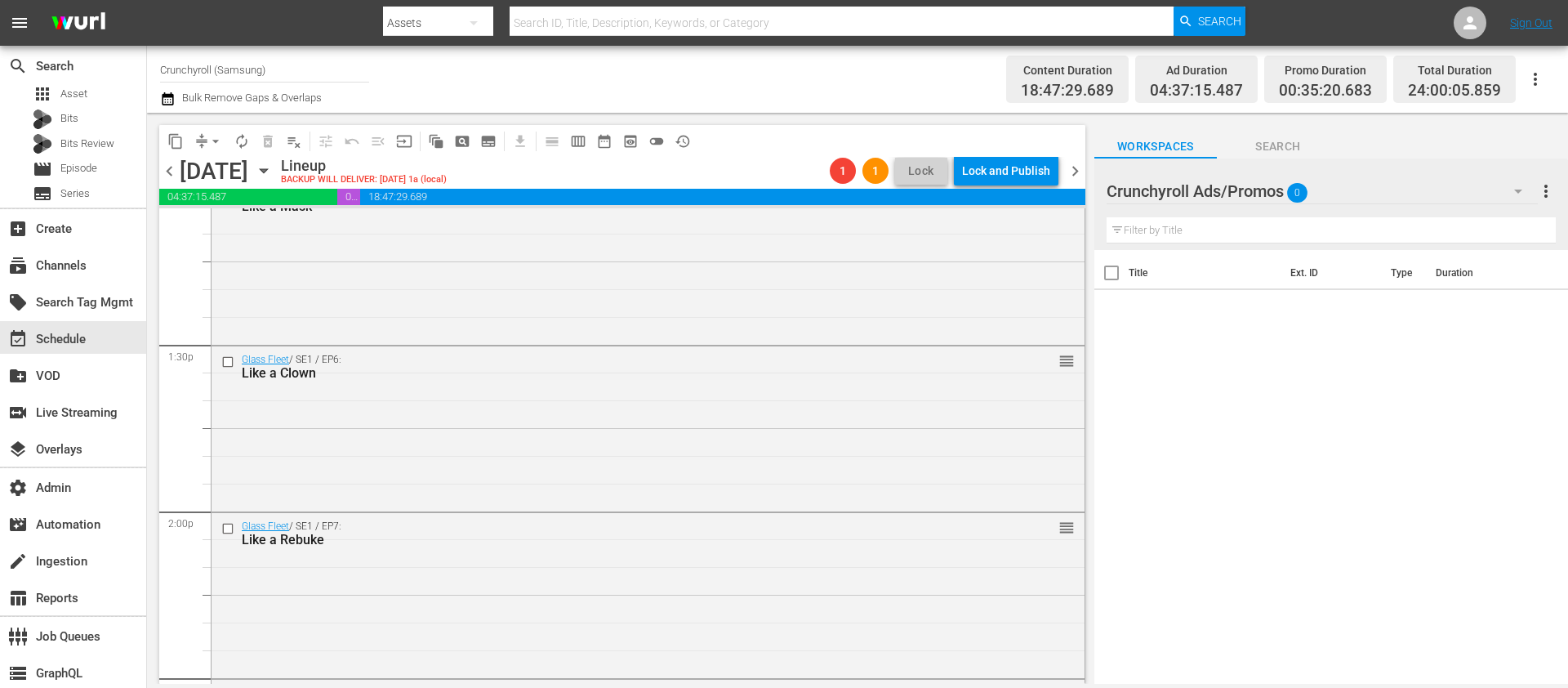
scroll to position [7526, 0]
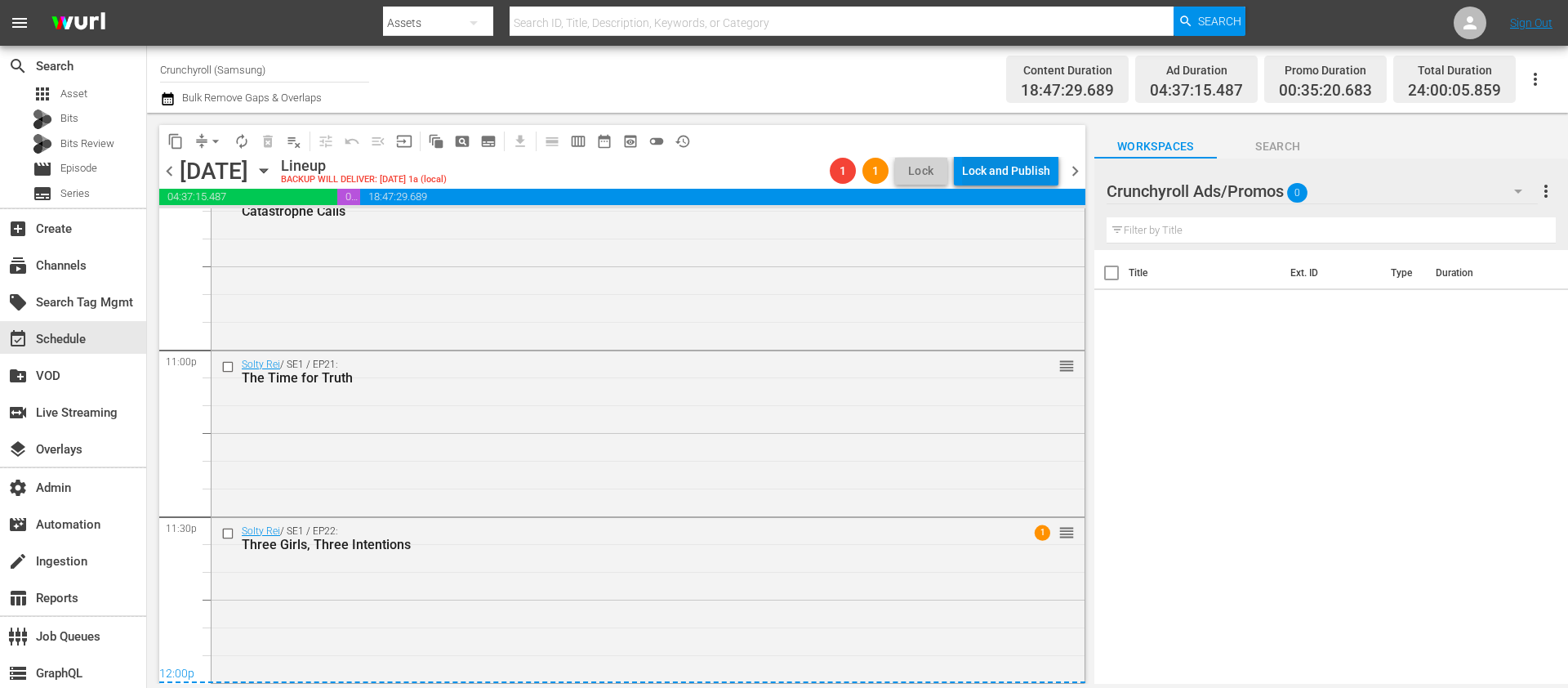
click at [975, 181] on div "Lock and Publish" at bounding box center [1006, 171] width 88 height 30
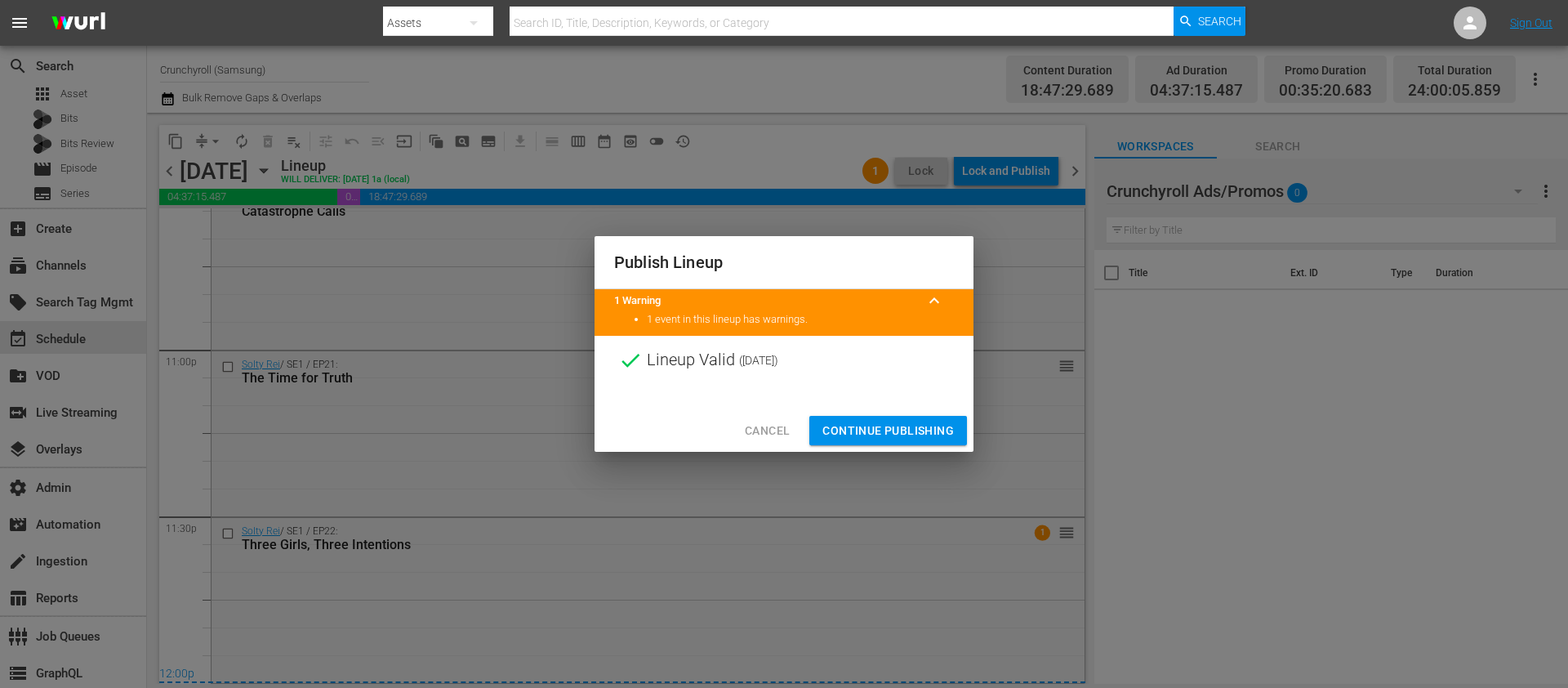
click at [904, 440] on span "Continue Publishing" at bounding box center [887, 431] width 131 height 21
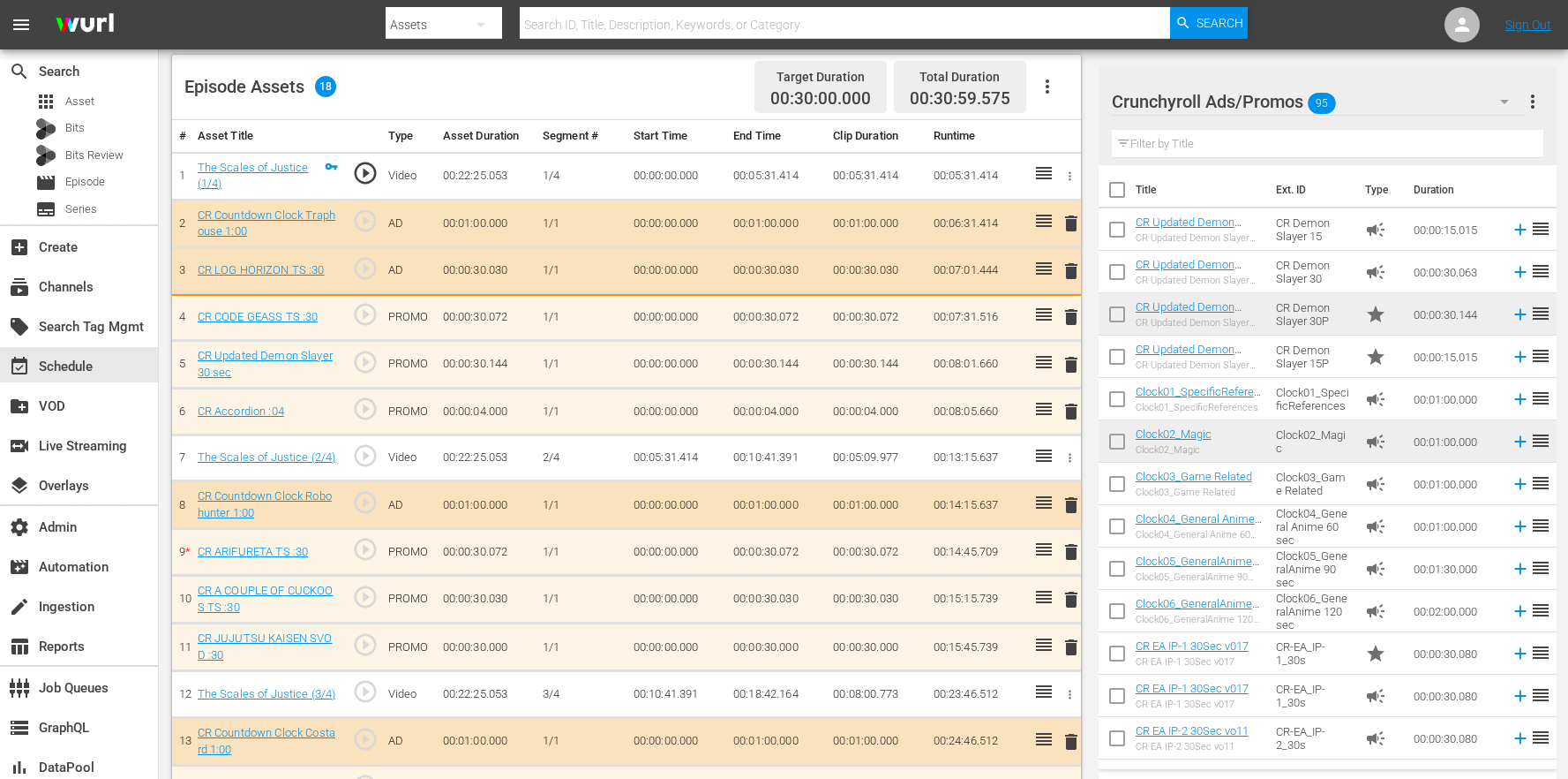
scroll to position [2308, 0]
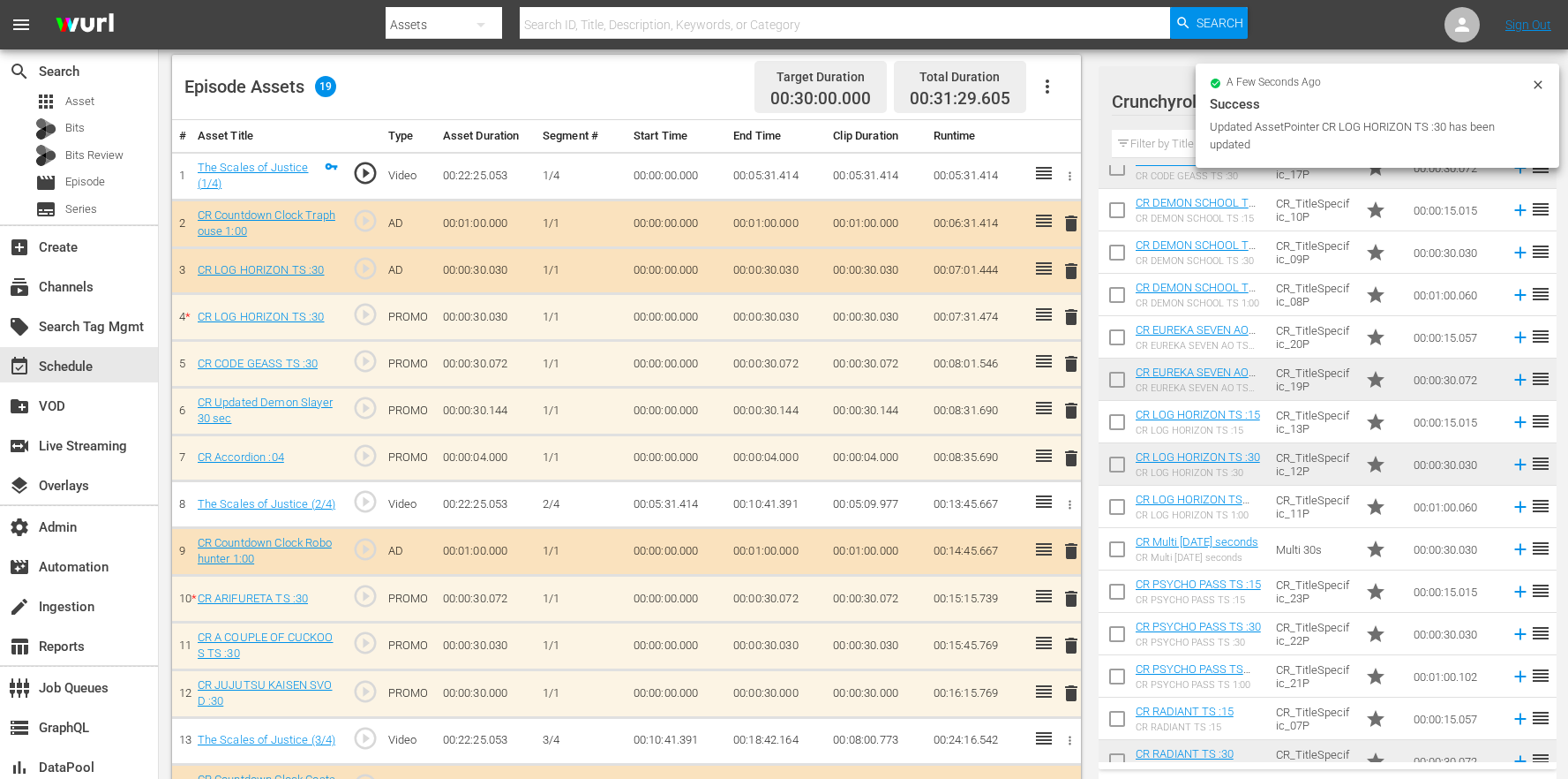
click at [1077, 273] on span "delete" at bounding box center [1072, 271] width 21 height 21
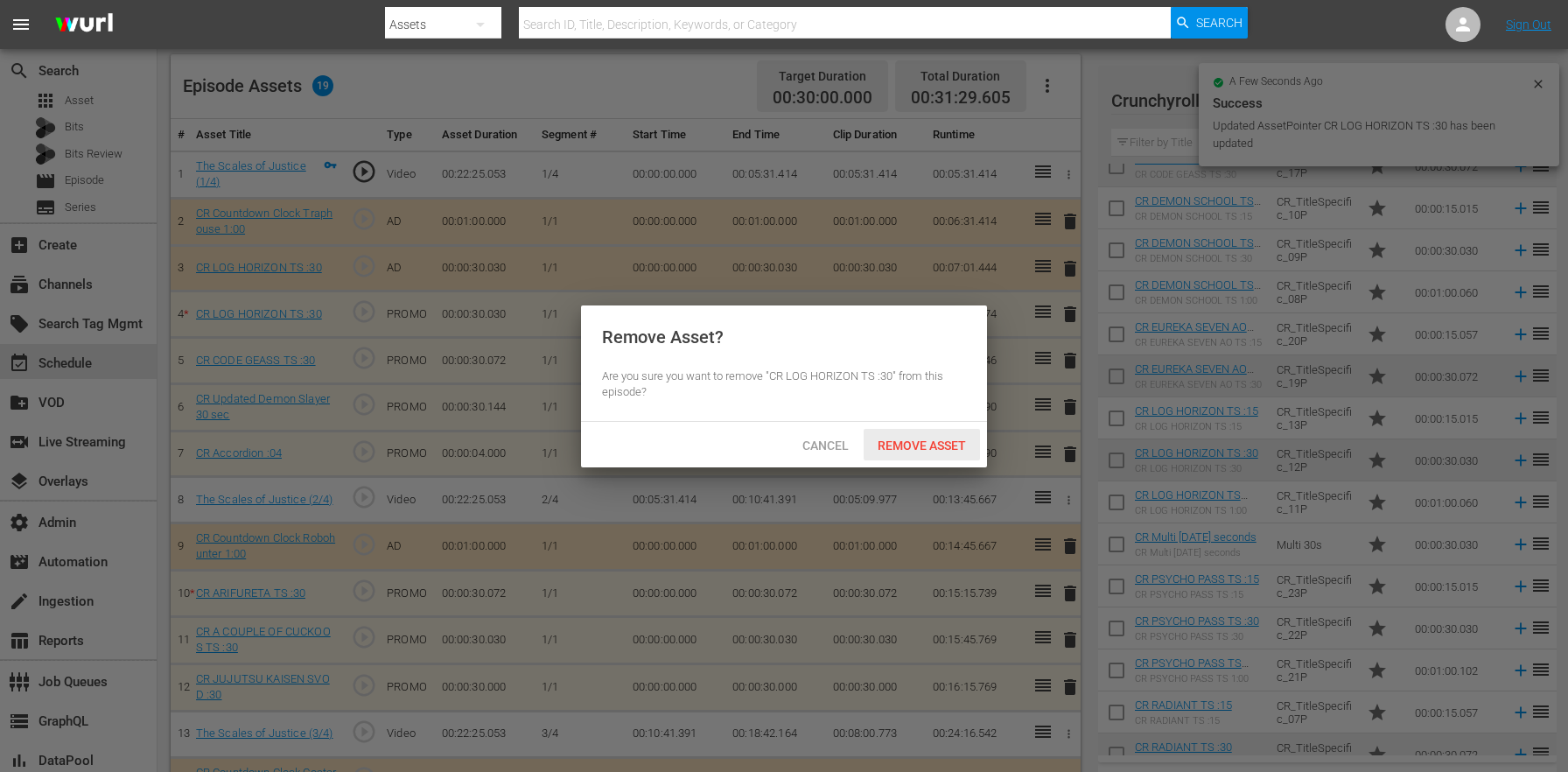
click at [898, 448] on span "Remove Asset" at bounding box center [922, 445] width 117 height 14
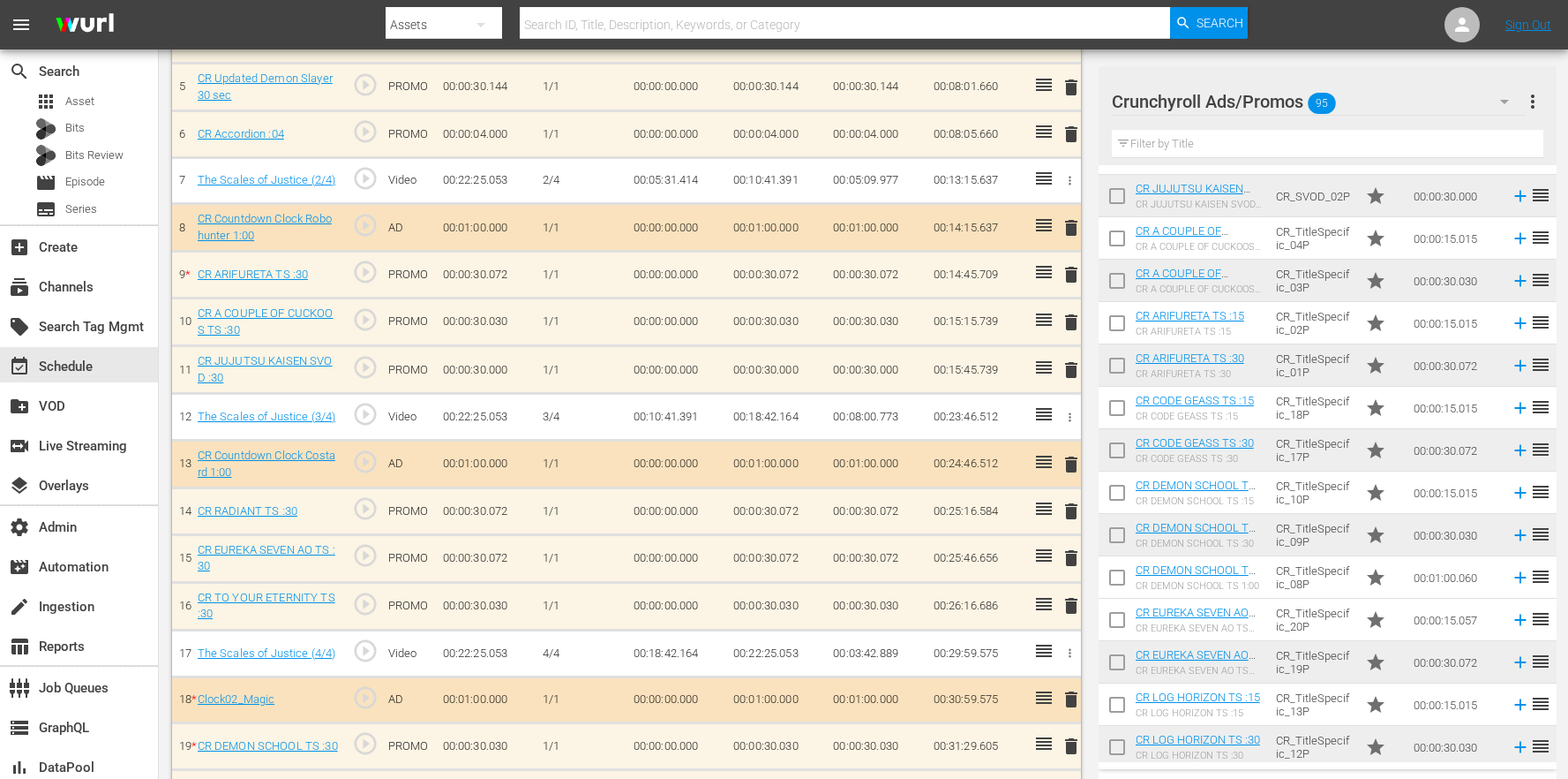
scroll to position [784, 0]
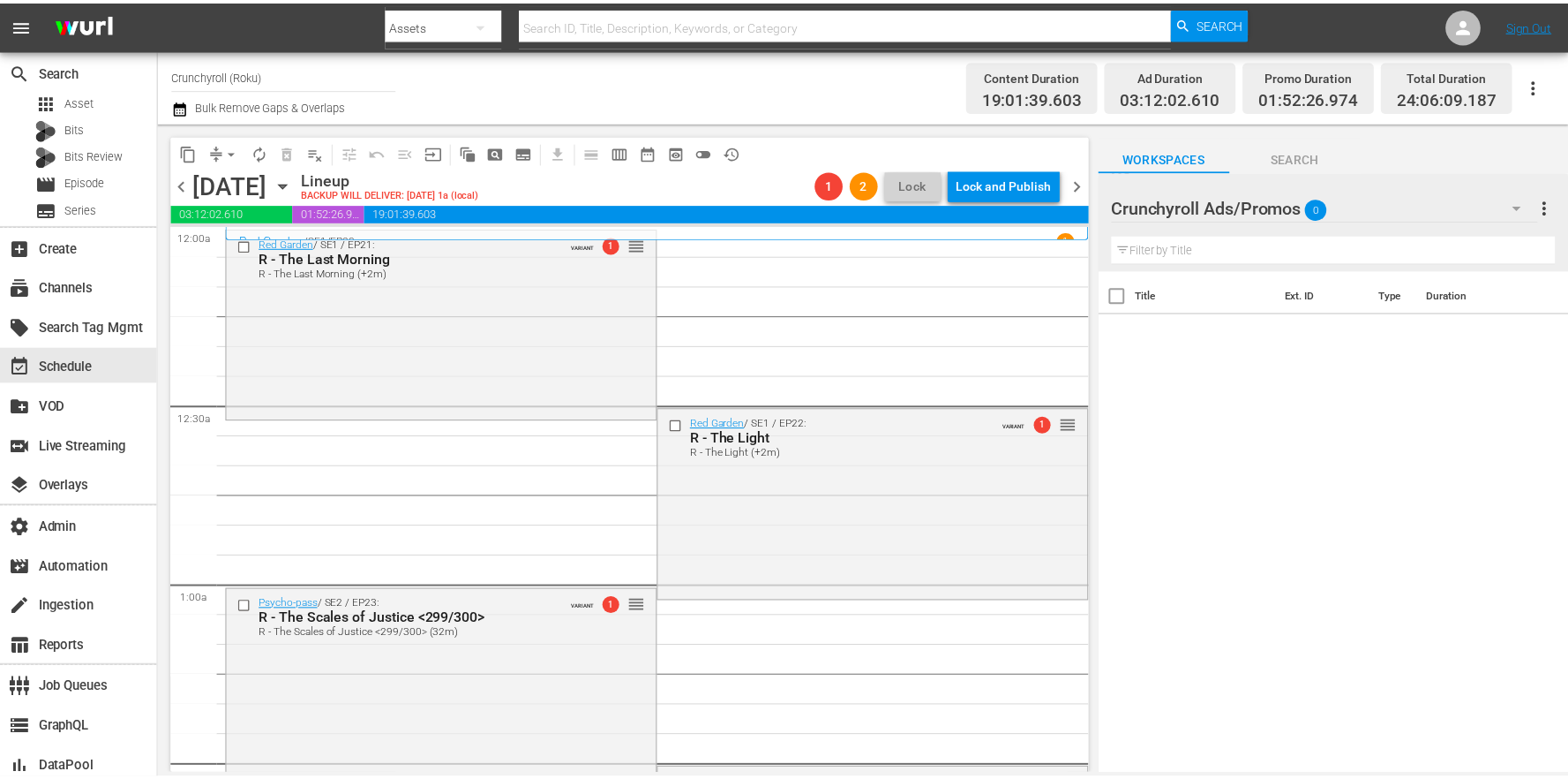
scroll to position [275, 0]
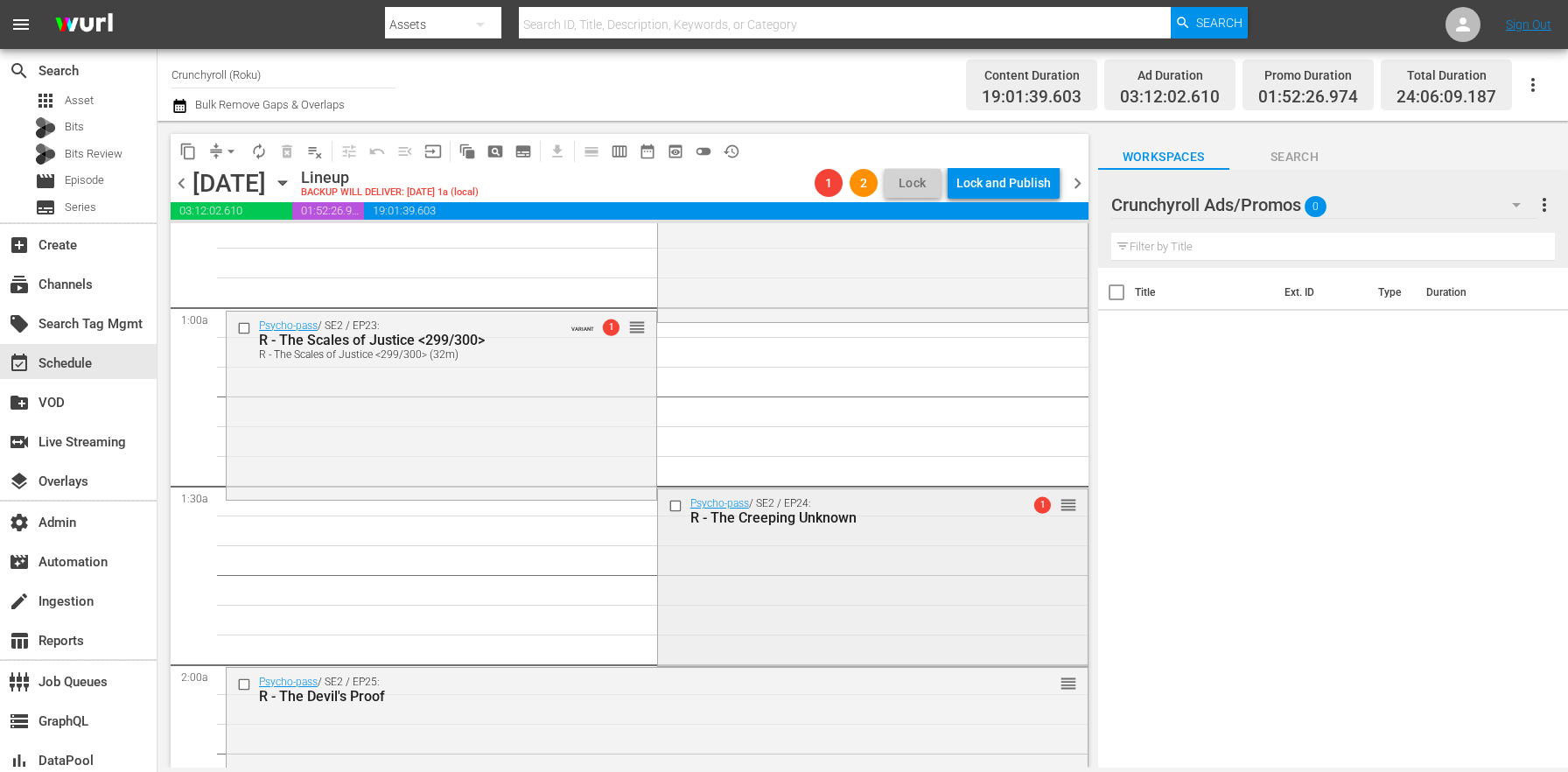
click at [722, 593] on div "Psycho-pass / SE2 / EP24: R - The Creeping Unknown 1 reorder" at bounding box center [873, 576] width 429 height 173
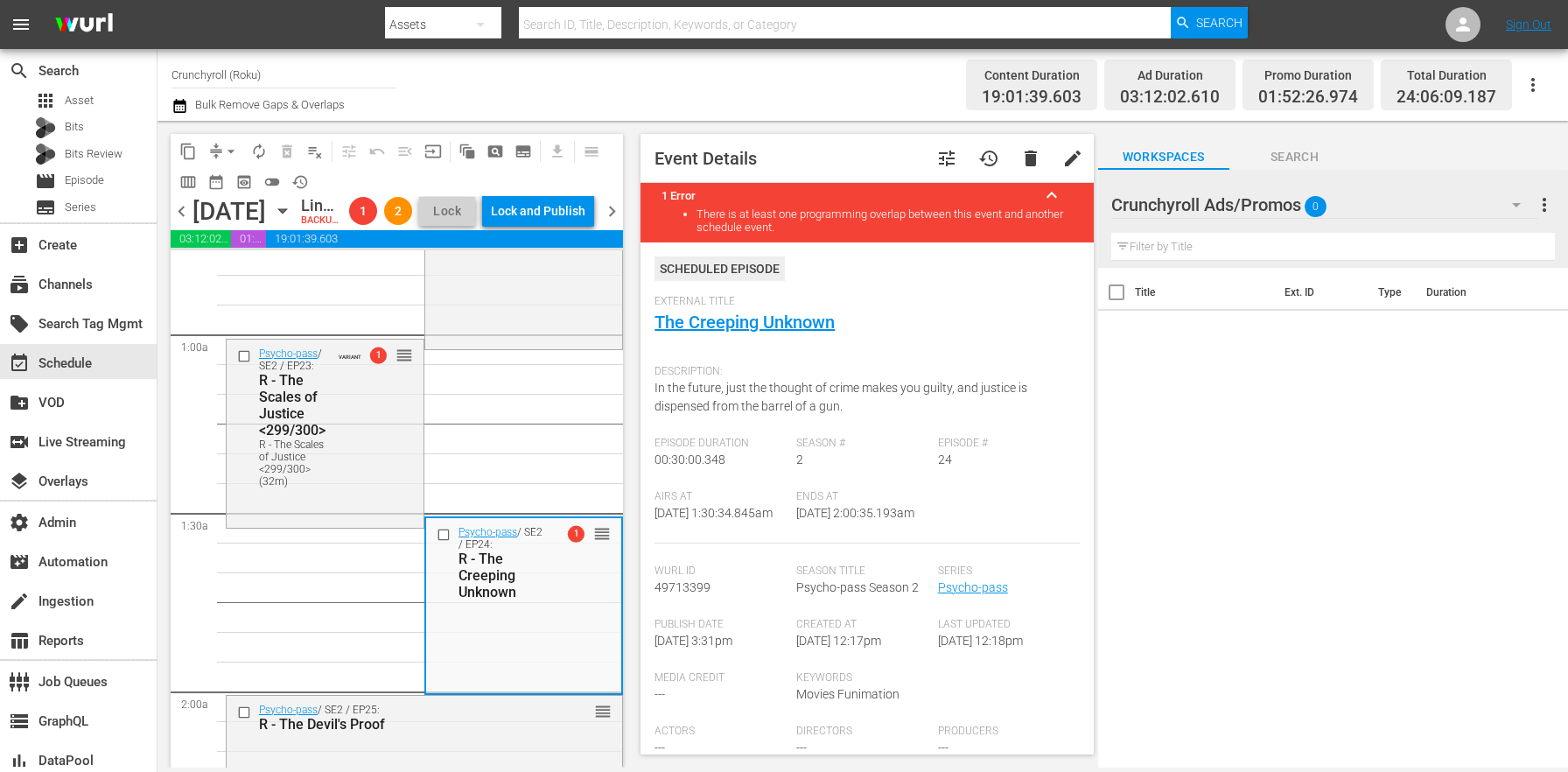
click at [936, 166] on span "tune" at bounding box center [947, 158] width 21 height 21
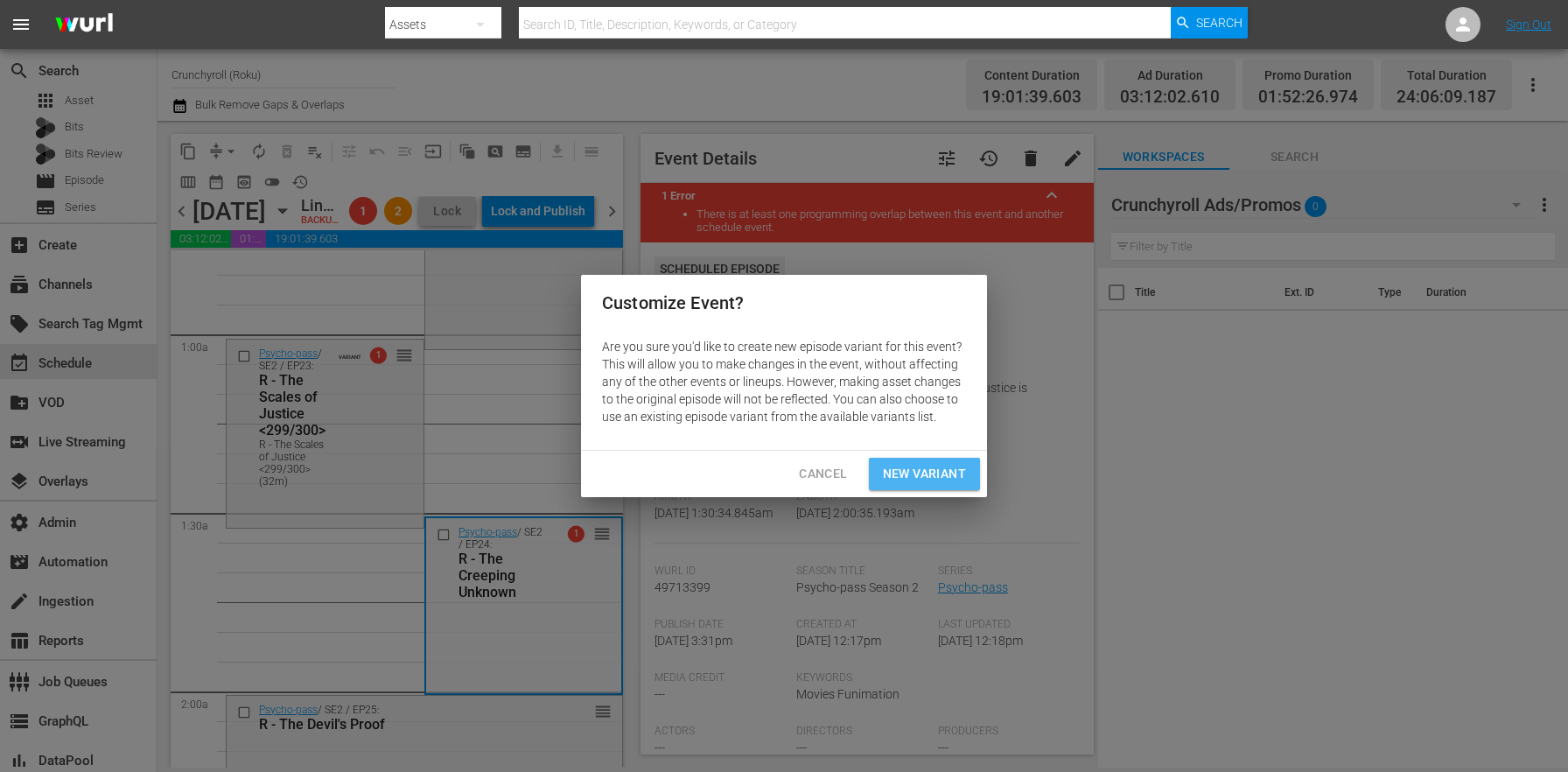
click at [905, 465] on span "New Variant" at bounding box center [924, 473] width 83 height 22
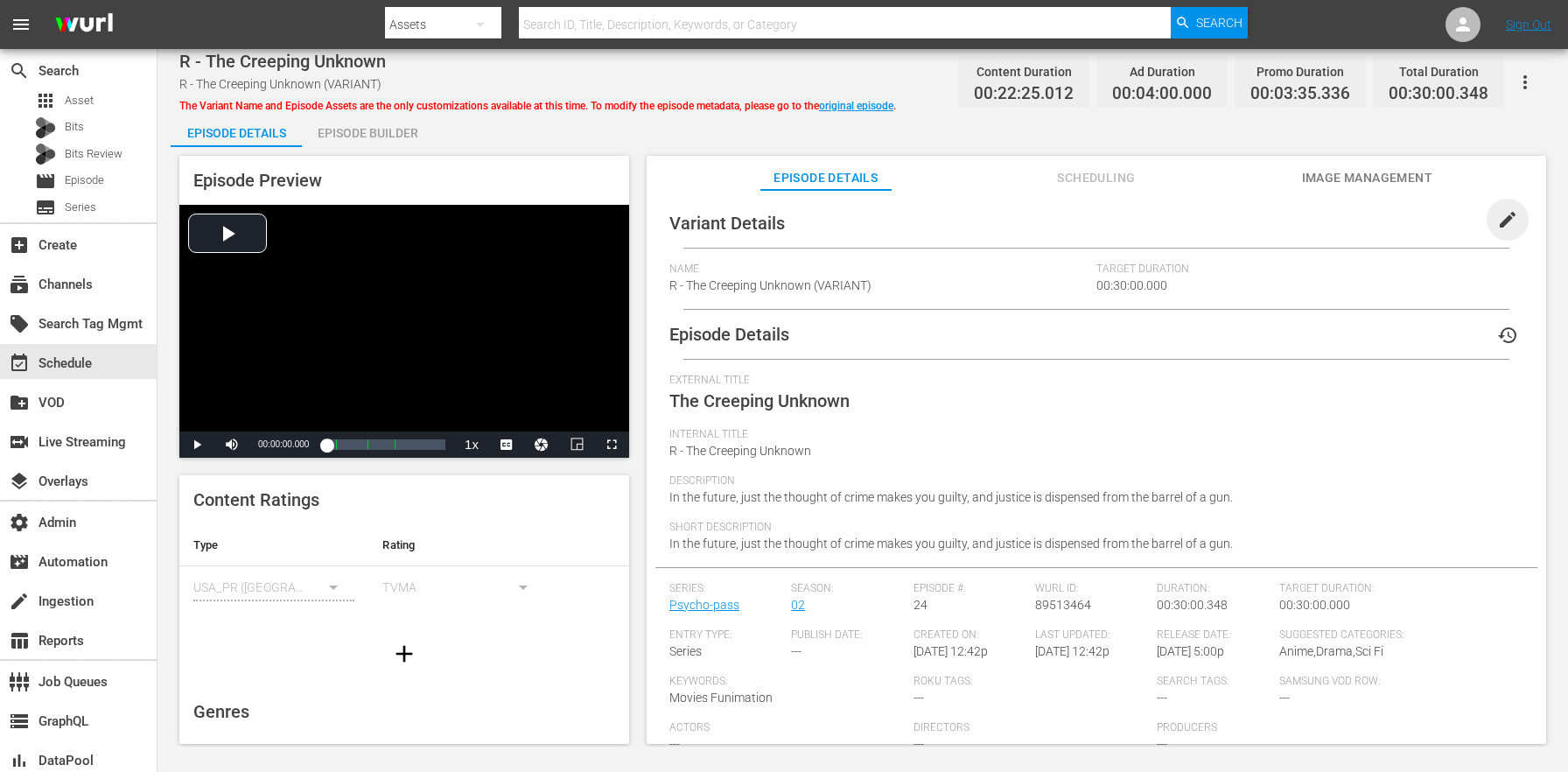
click at [1497, 210] on span "edit" at bounding box center [1508, 220] width 21 height 21
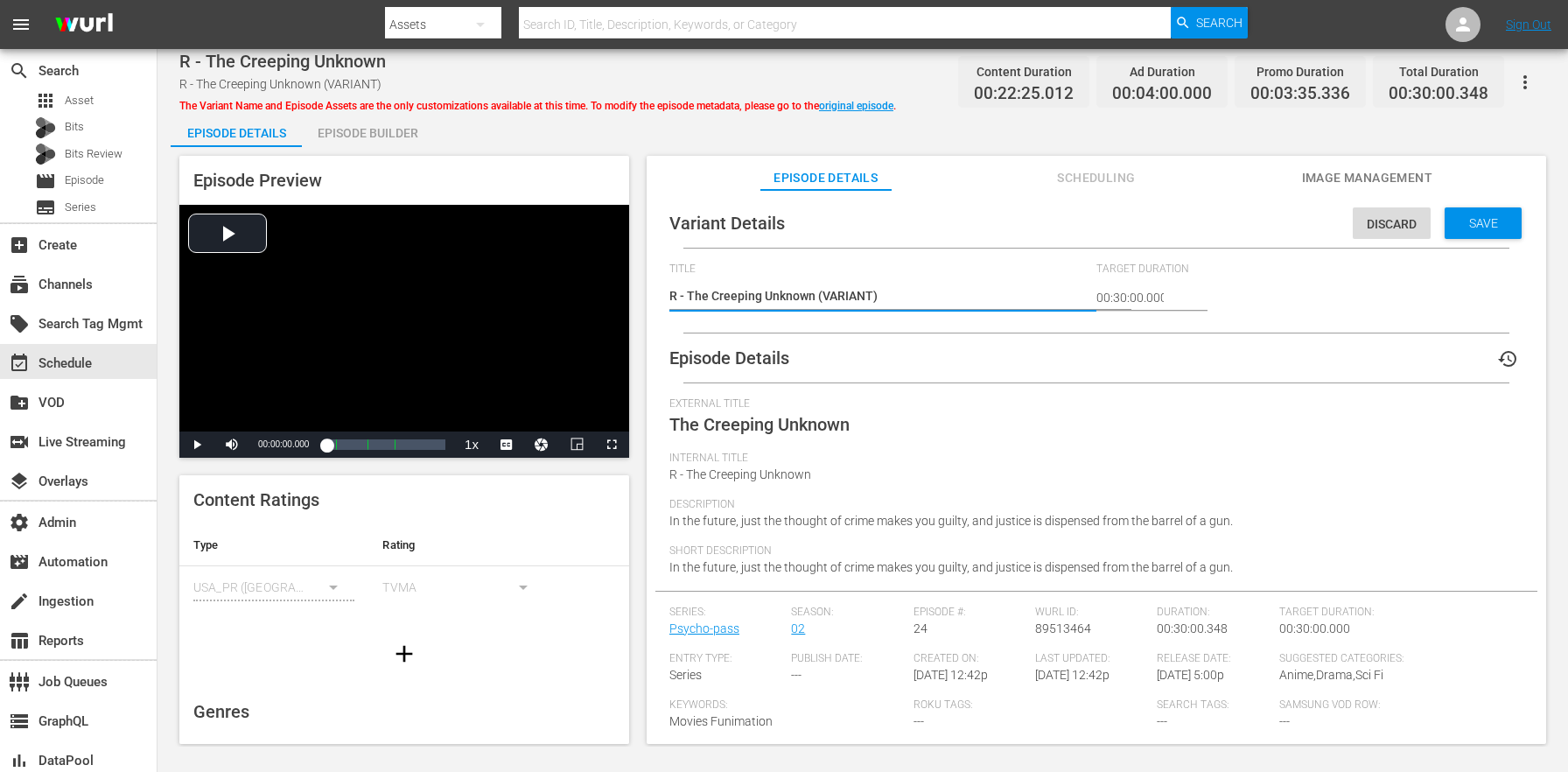
click at [844, 288] on textarea "R - The Creeping Unknown (VARIANT)" at bounding box center [878, 298] width 418 height 21
type textarea "R - The Creeping Unknown (3)"
type textarea "R - The Creeping Unknown (32)"
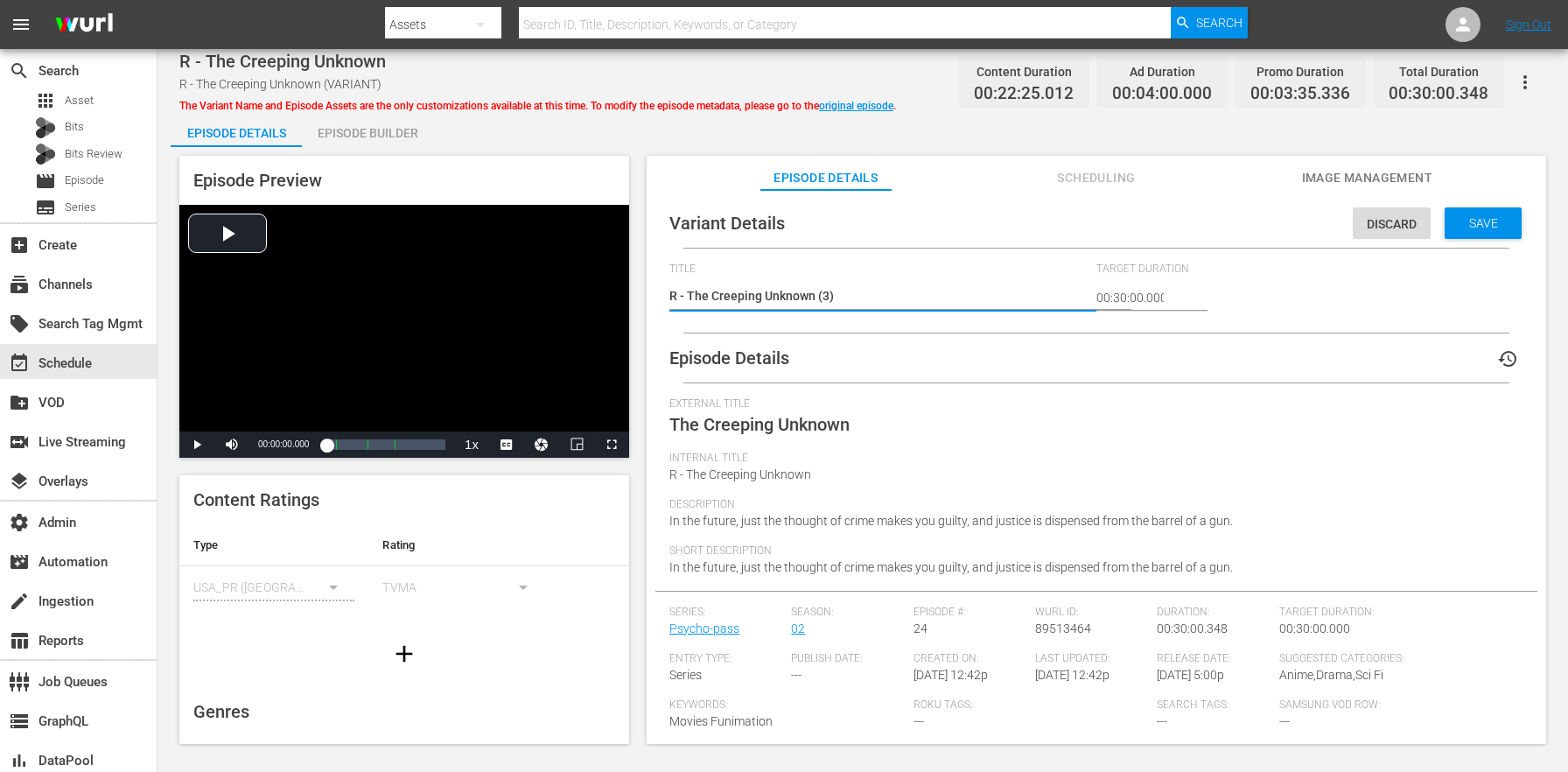
type textarea "R - The Creeping Unknown (32)"
type textarea "R - The Creeping Unknown (32m)"
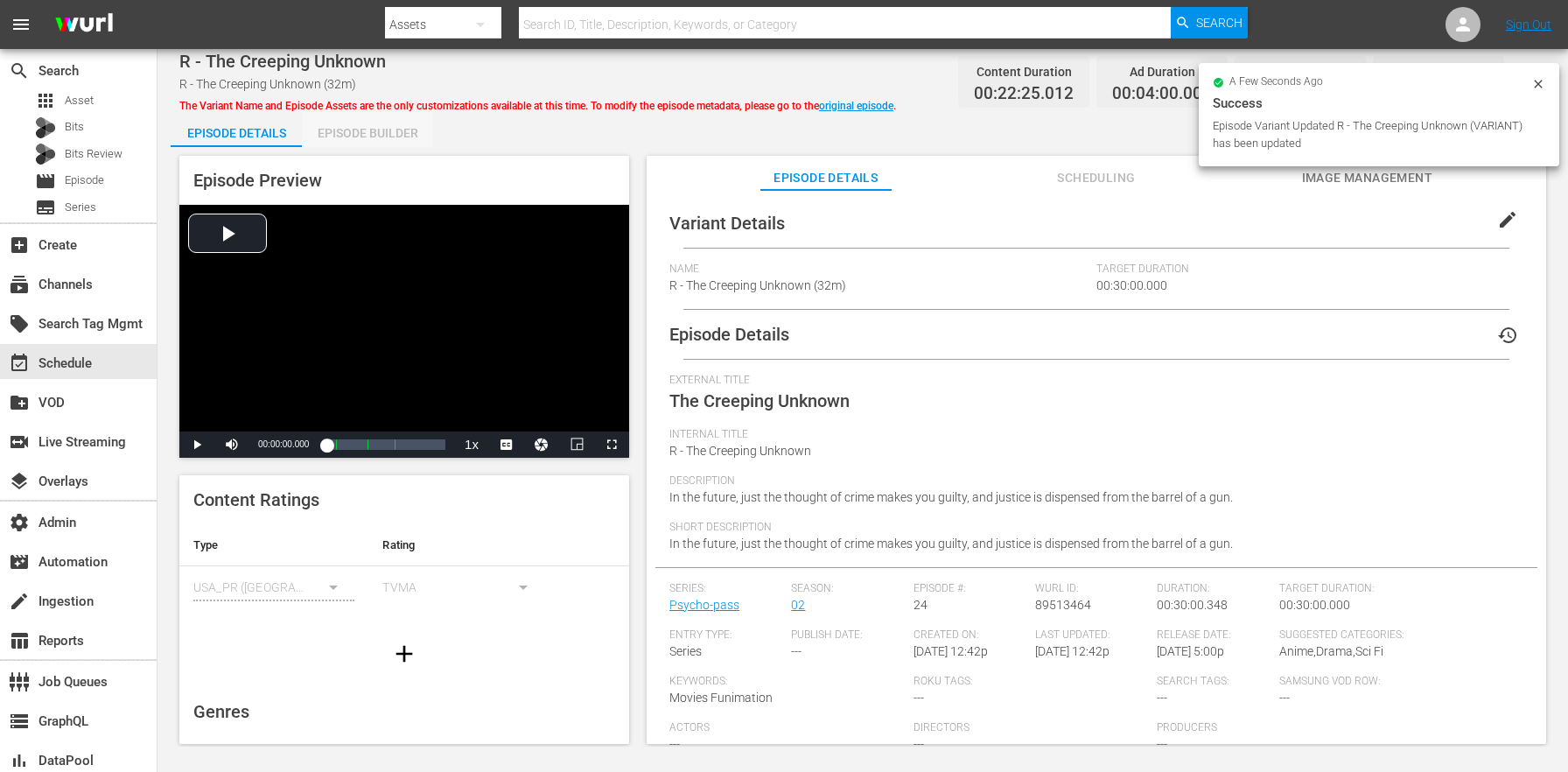
click at [378, 135] on div "Episode Builder" at bounding box center [367, 133] width 132 height 42
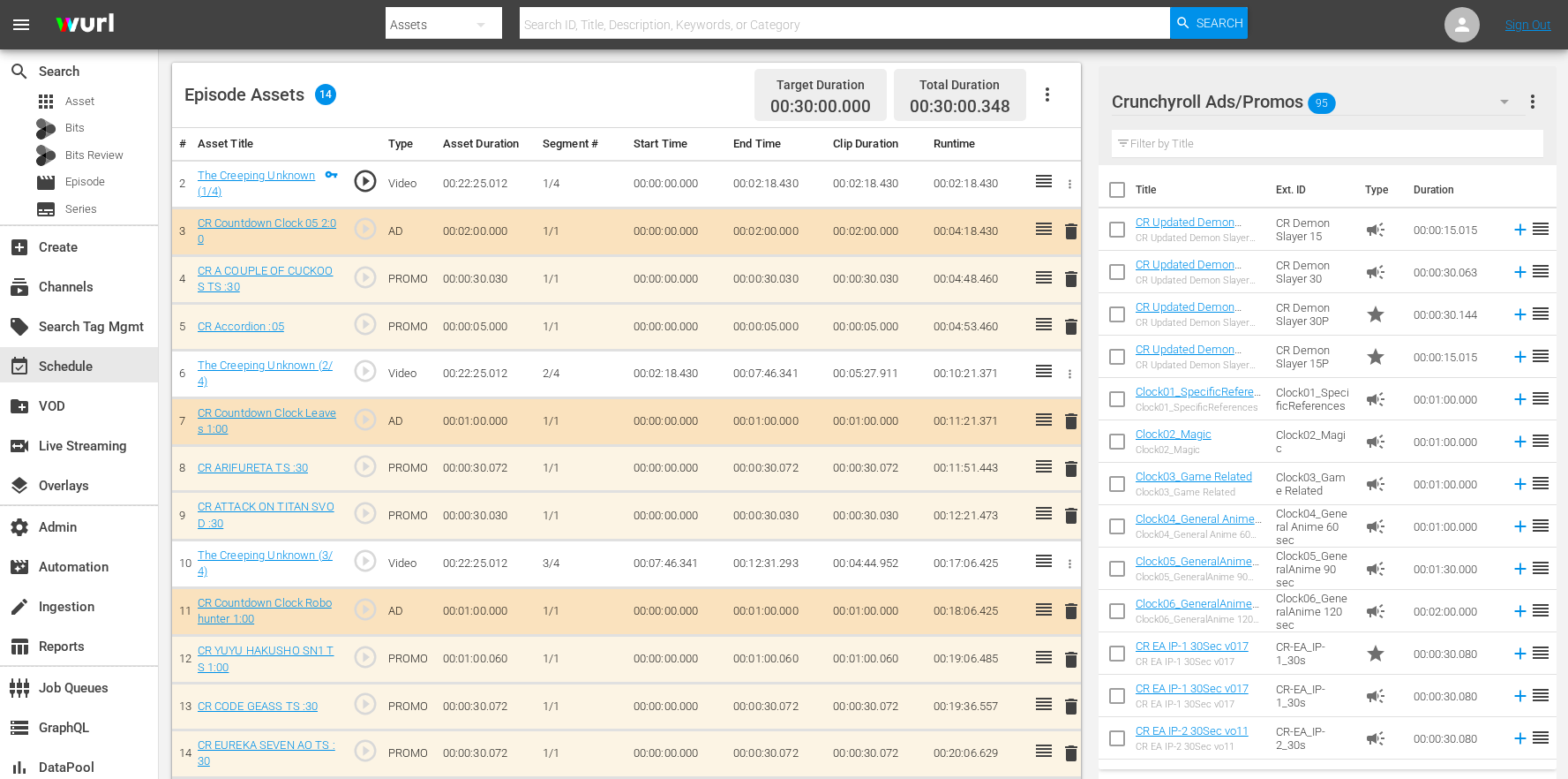
scroll to position [510, 0]
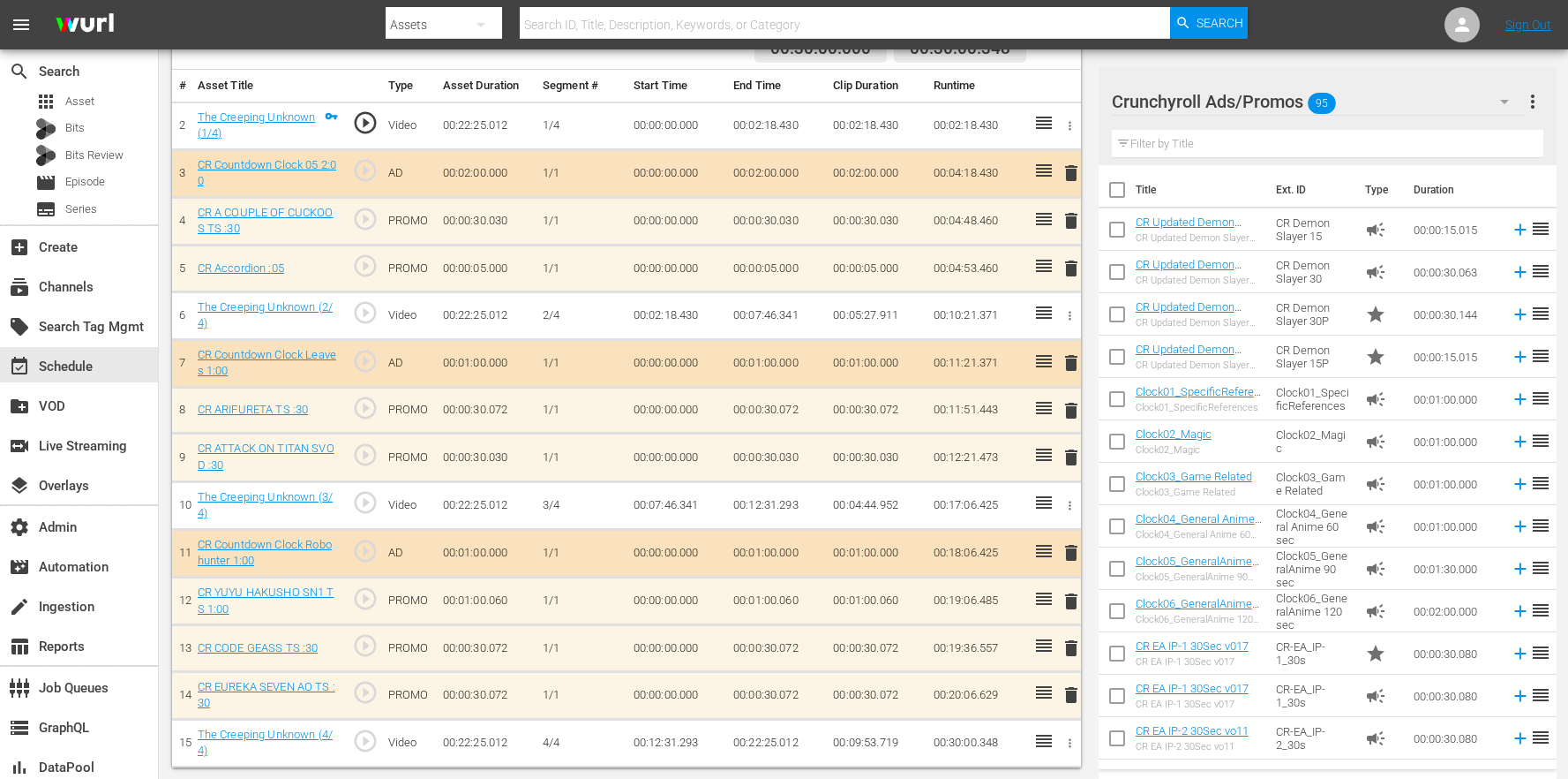
click at [1074, 176] on span "delete" at bounding box center [1072, 173] width 21 height 21
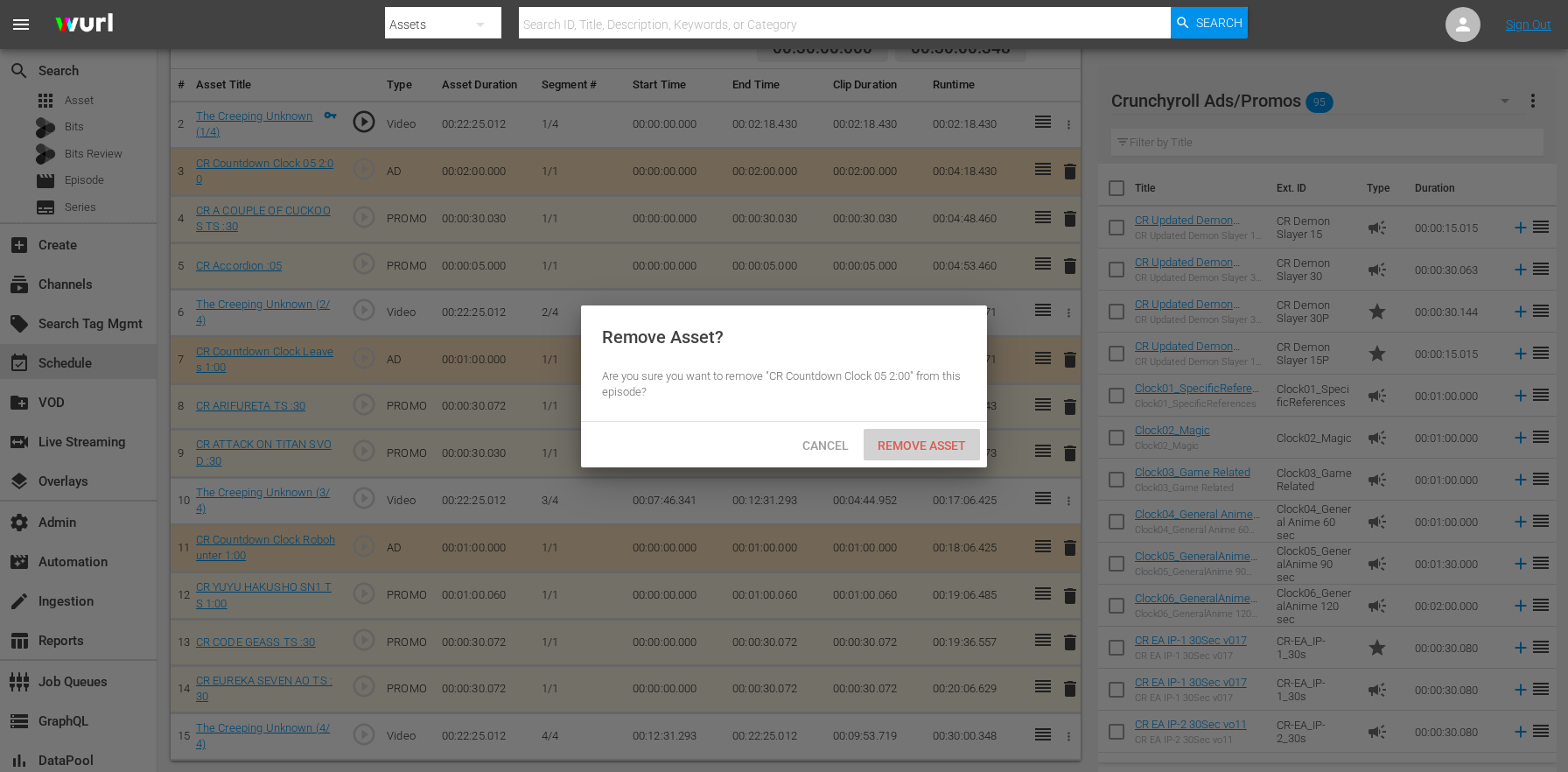
click at [933, 444] on span "Remove Asset" at bounding box center [922, 445] width 117 height 14
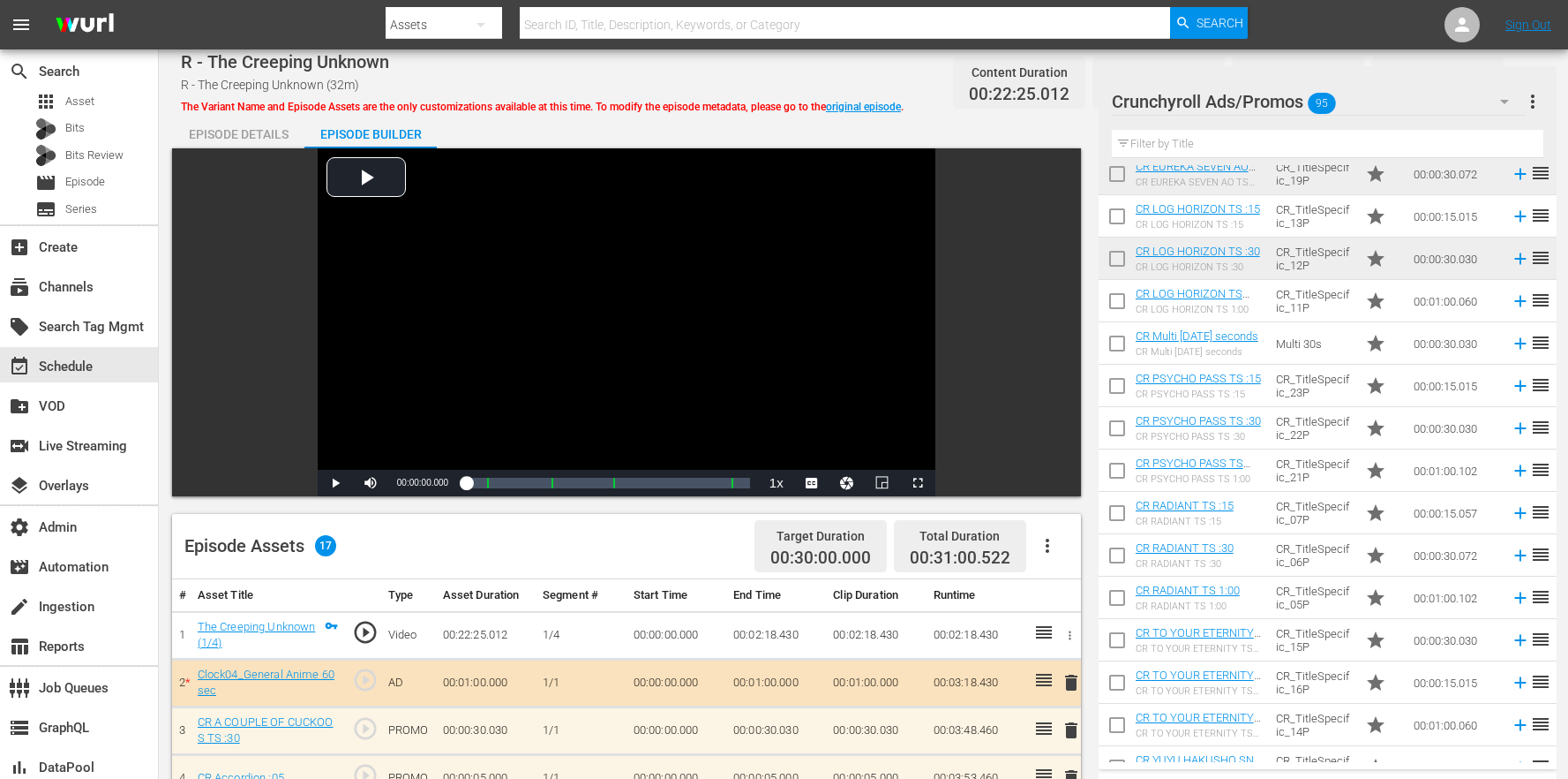
scroll to position [652, 0]
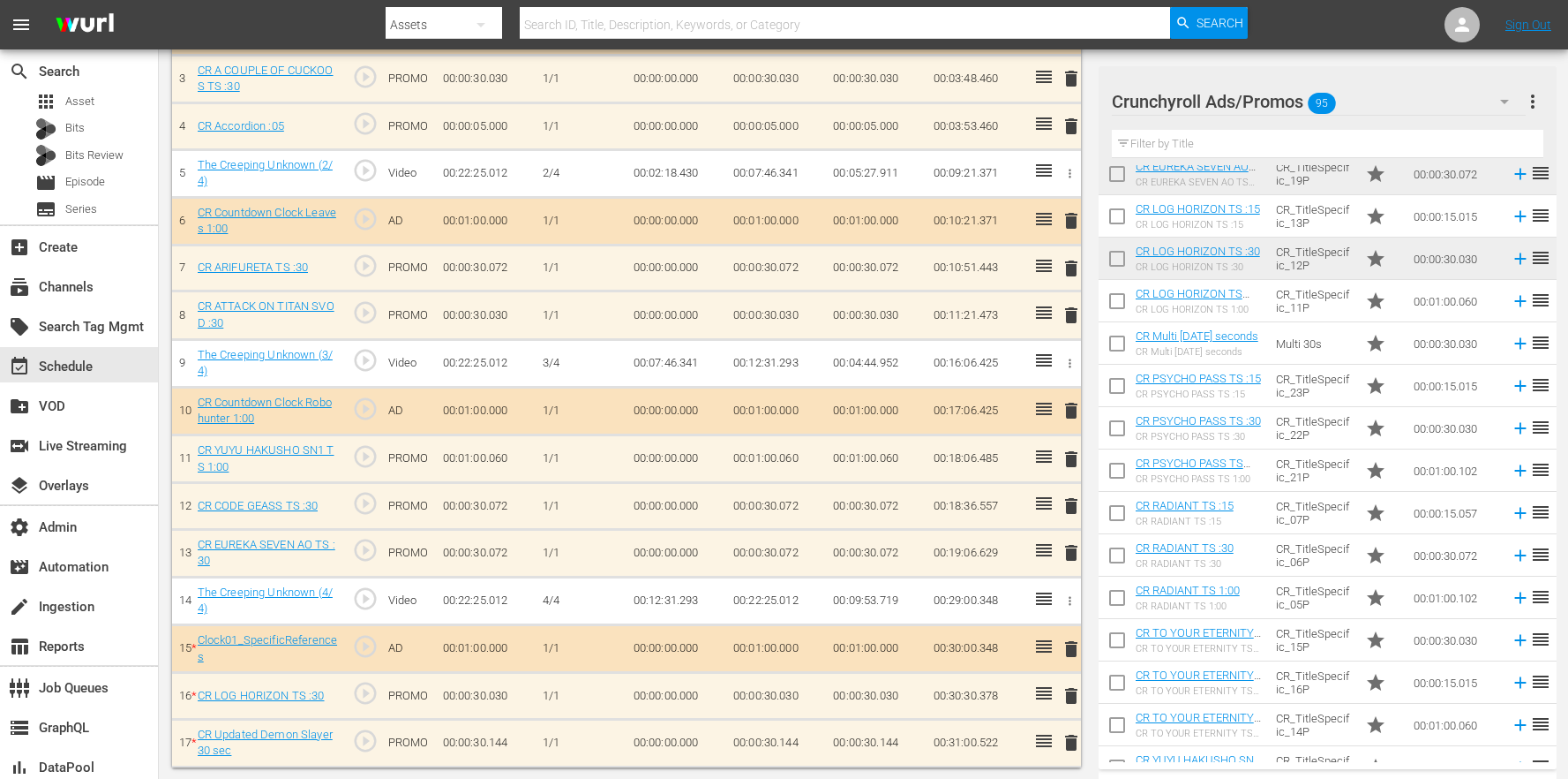
click at [1029, 483] on td at bounding box center [1040, 506] width 28 height 46
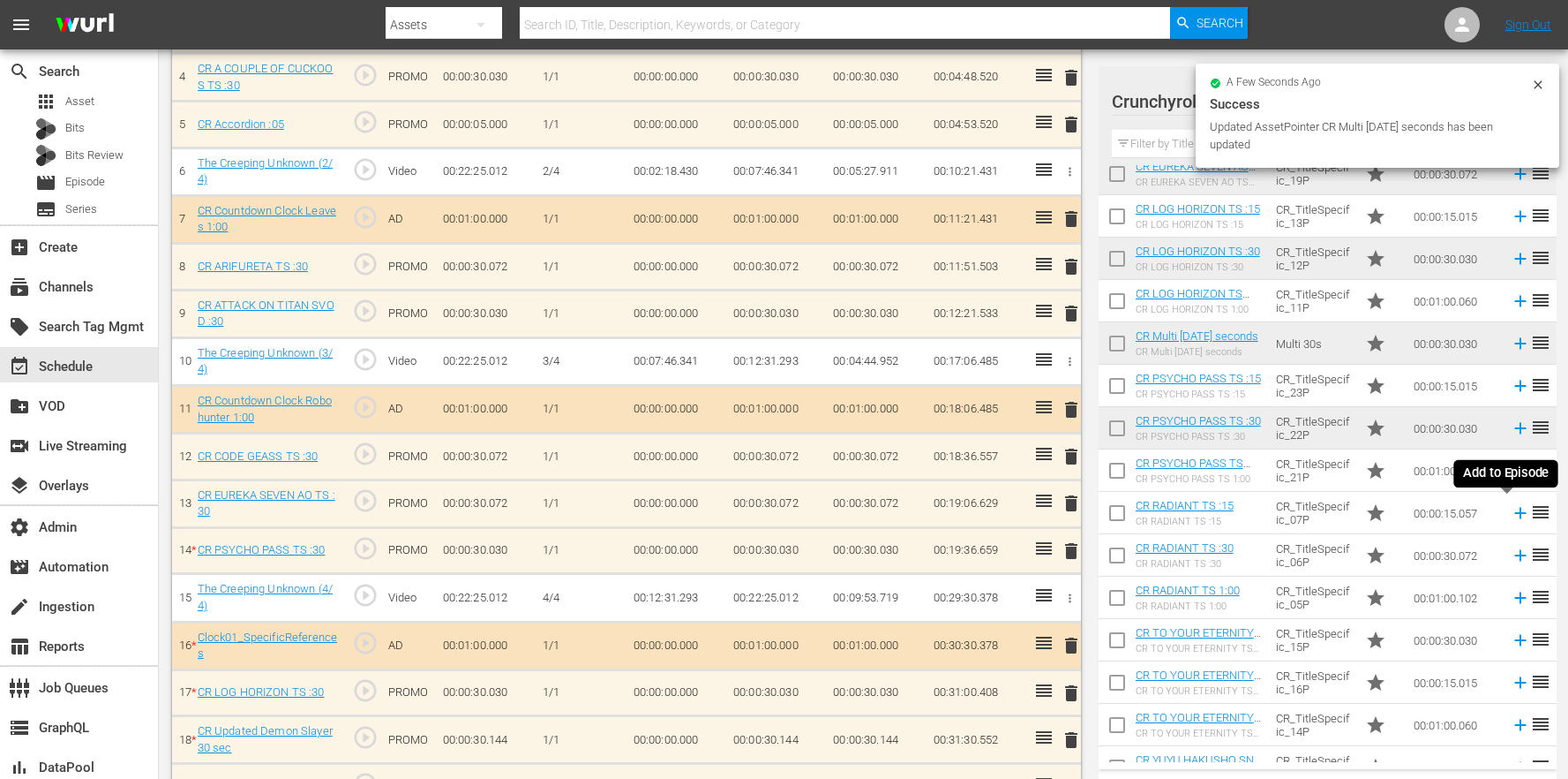
scroll to position [697, 0]
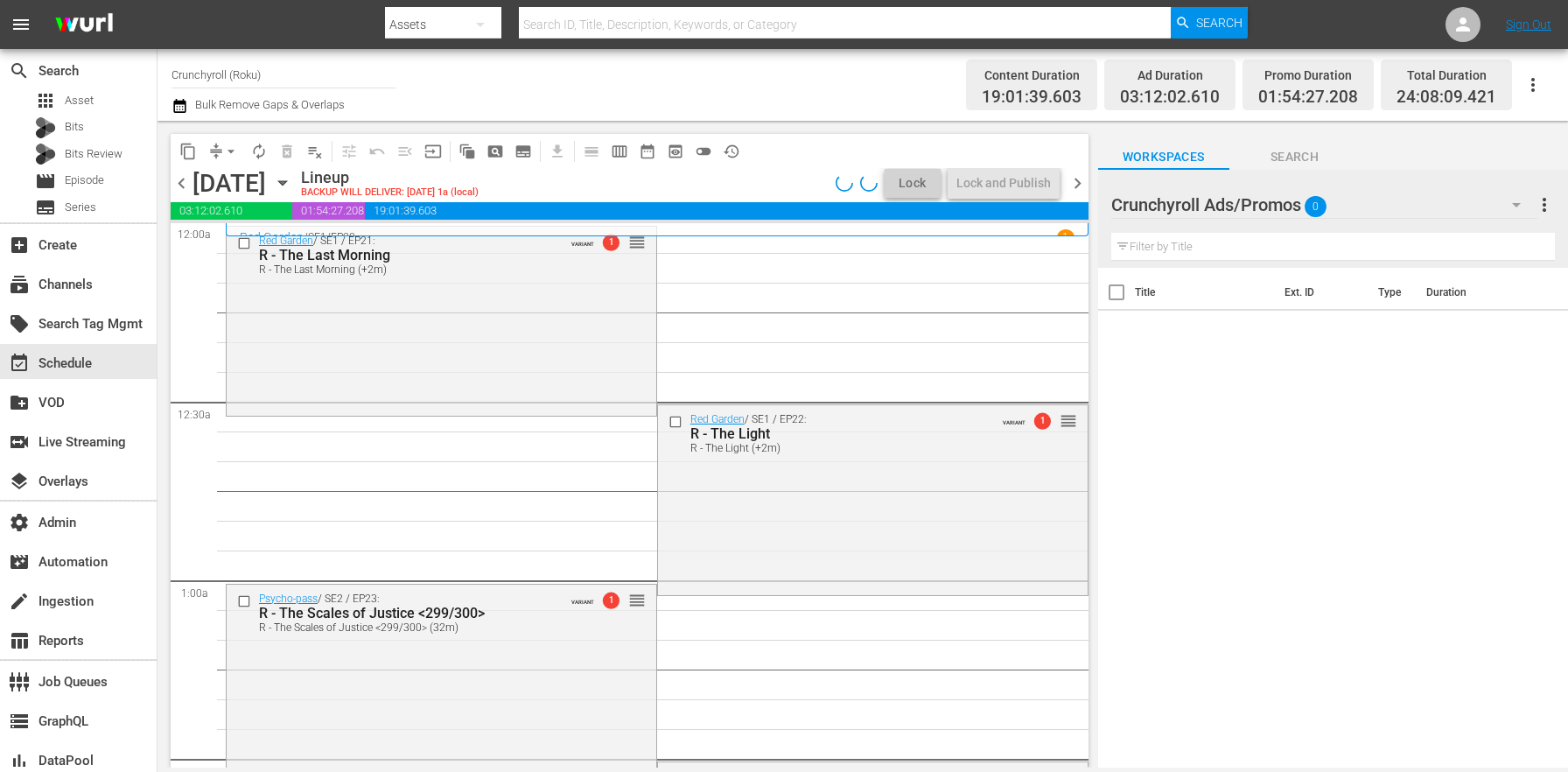
click at [177, 104] on icon "button" at bounding box center [179, 106] width 17 height 21
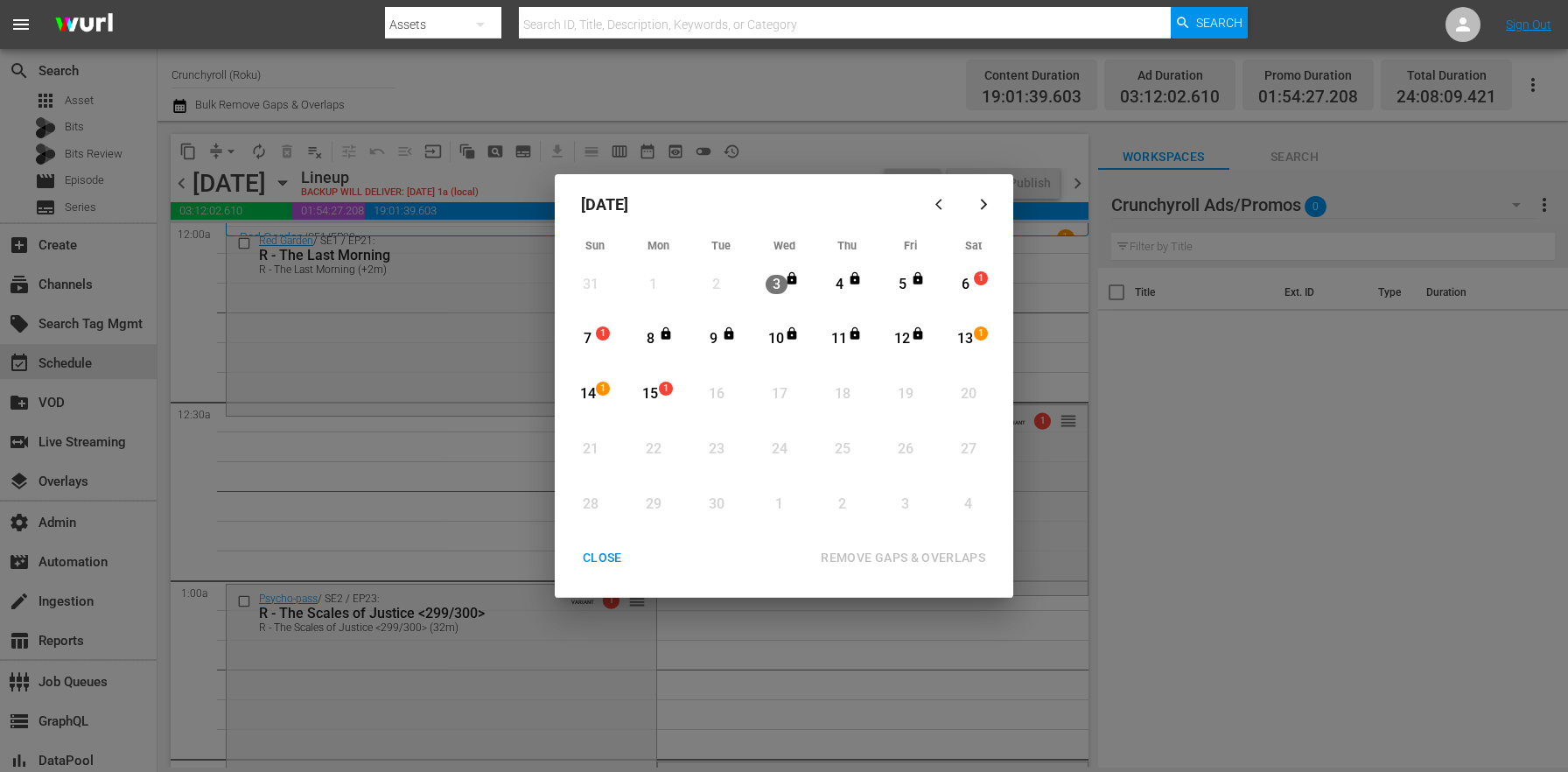
click at [966, 280] on div "6" at bounding box center [966, 284] width 22 height 20
click at [923, 332] on icon "Month View" at bounding box center [918, 333] width 14 height 14
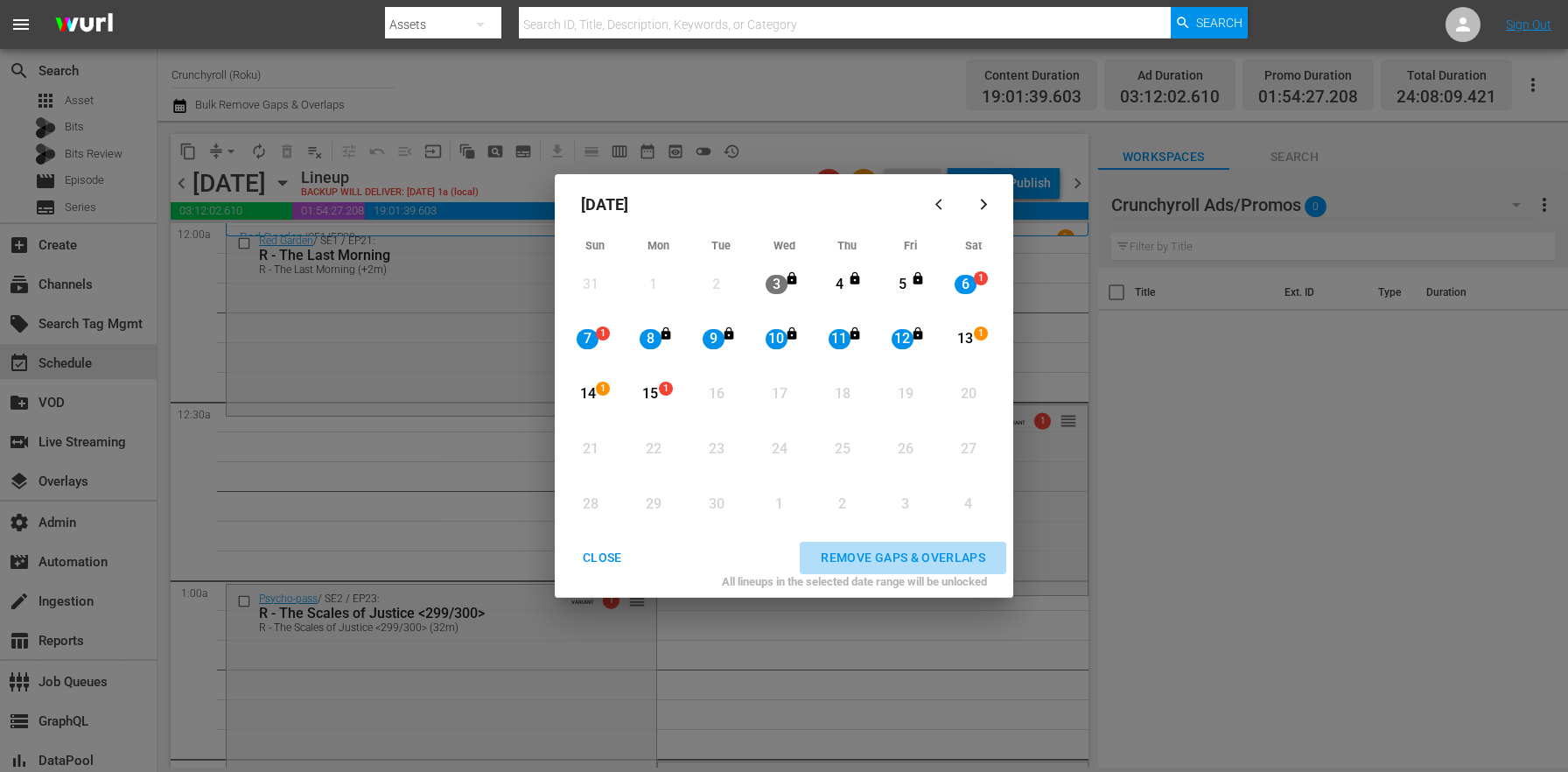
drag, startPoint x: 938, startPoint y: 555, endPoint x: 929, endPoint y: 542, distance: 15.8
click at [938, 555] on div "REMOVE GAPS & OVERLAPS" at bounding box center [903, 557] width 193 height 22
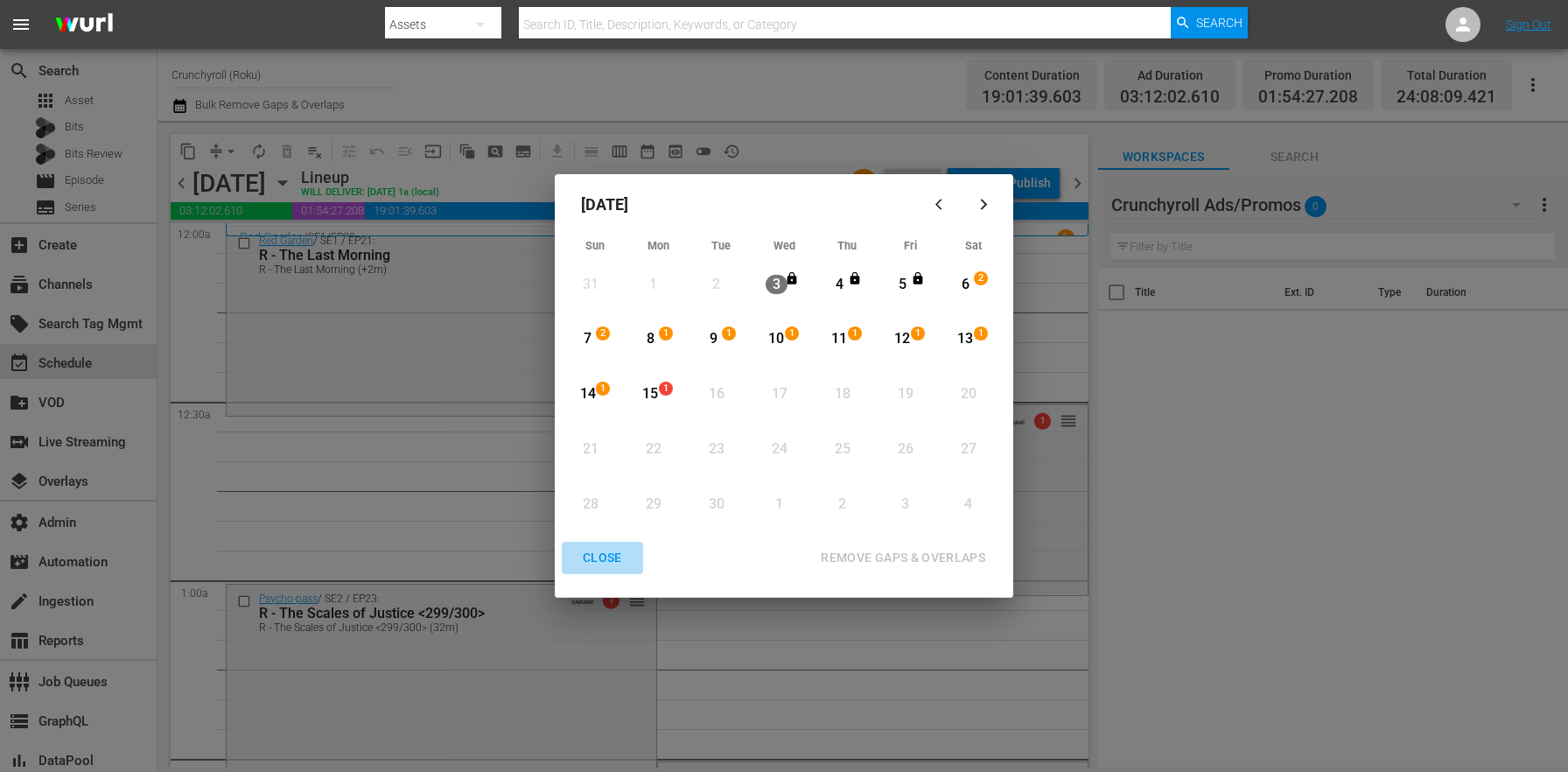
click at [595, 569] on button "CLOSE" at bounding box center [602, 557] width 81 height 33
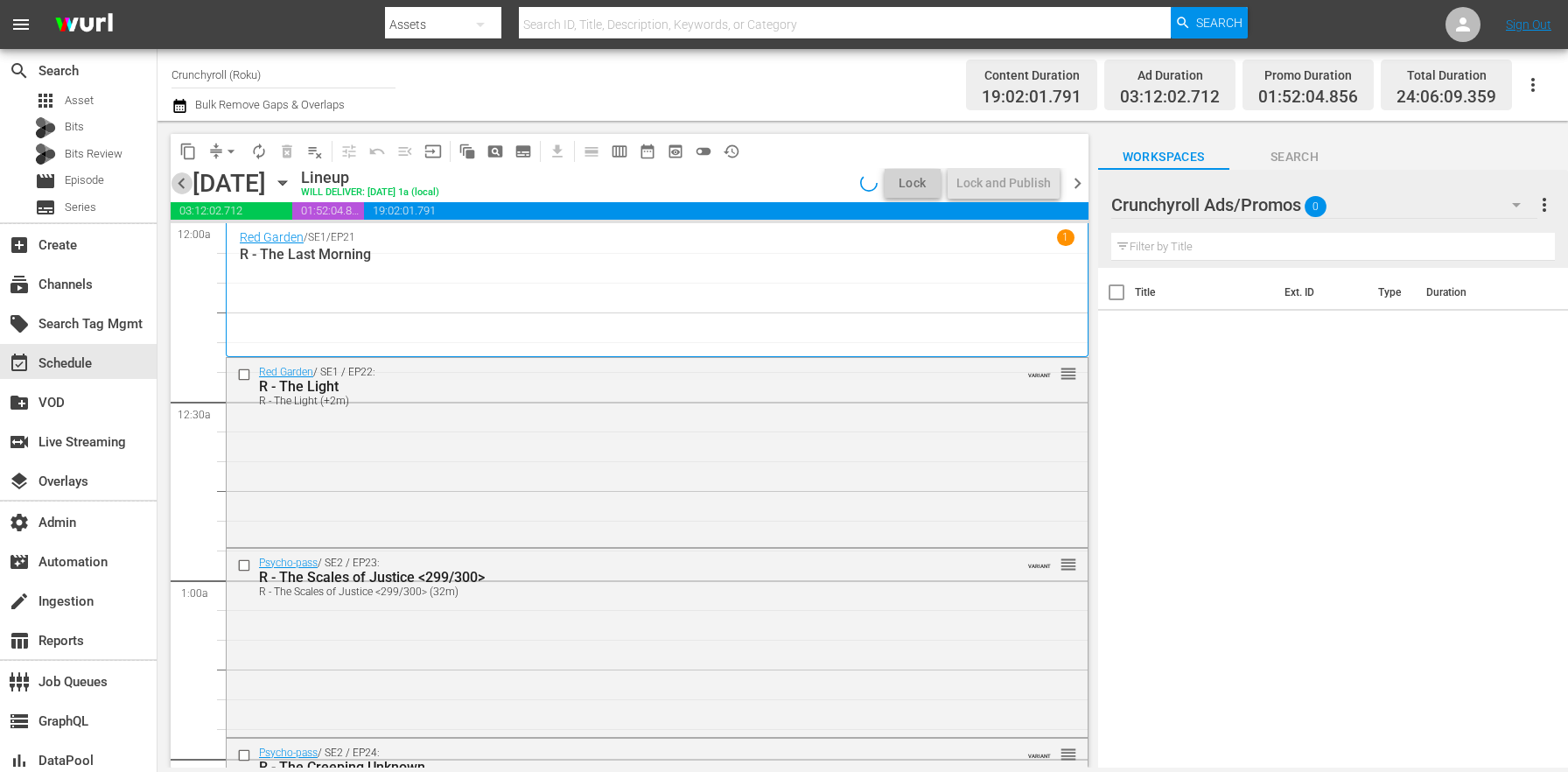
click at [176, 186] on span "chevron_left" at bounding box center [181, 183] width 22 height 22
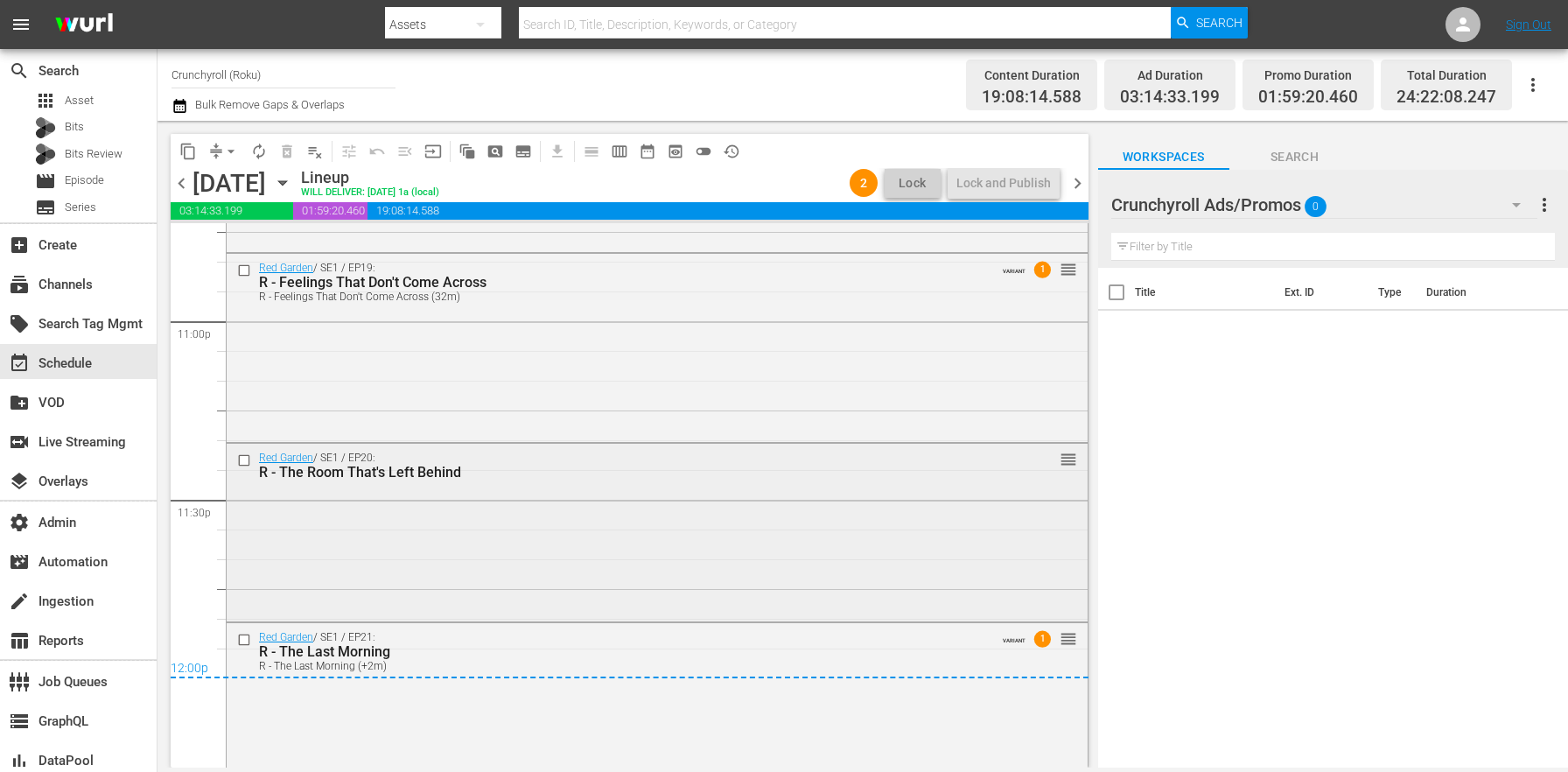
scroll to position [8001, 0]
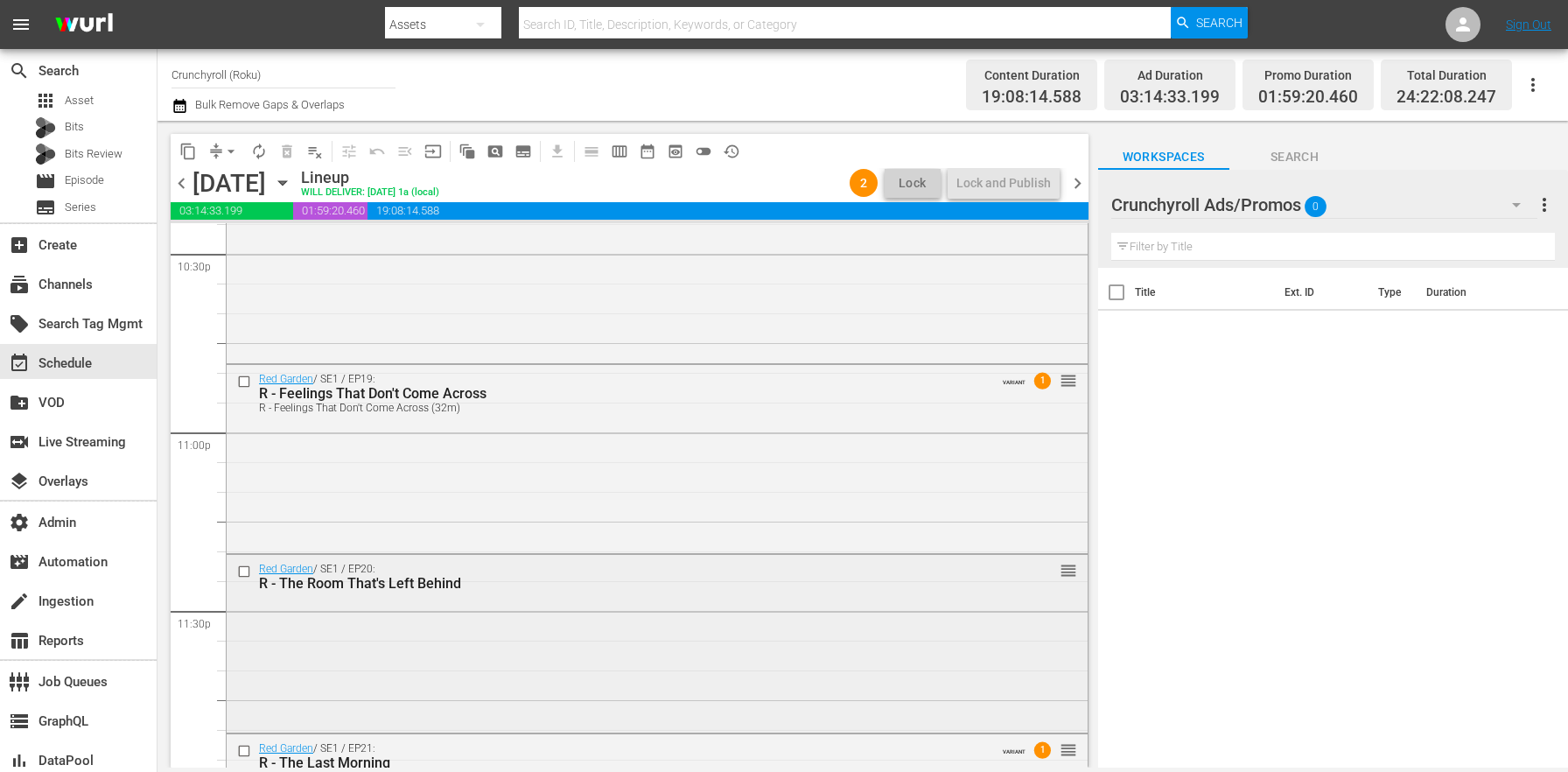
click at [516, 635] on div "Red Garden / SE1 / EP20: R - The Room That's Left Behind reorder" at bounding box center [657, 641] width 861 height 173
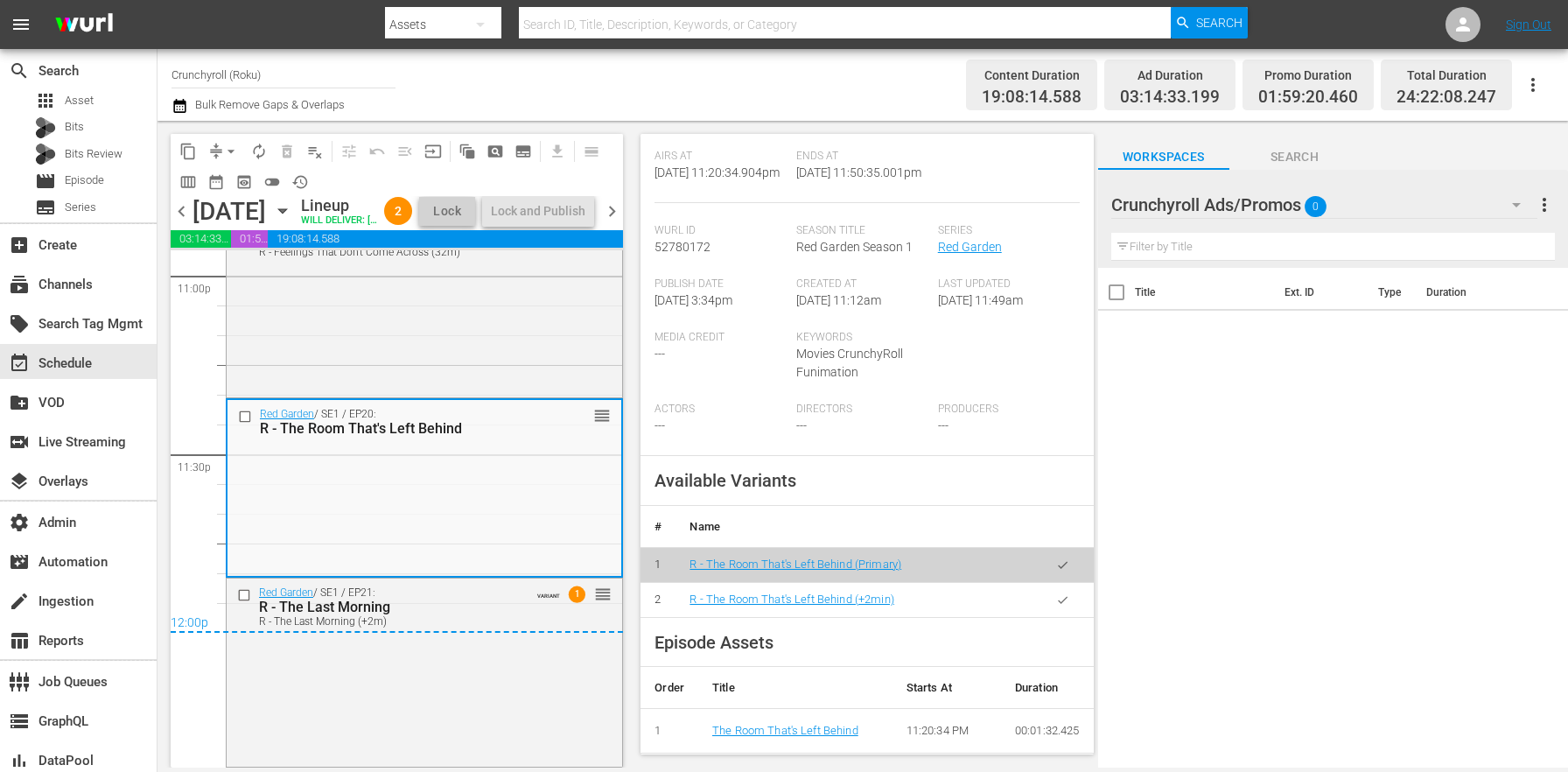
scroll to position [390, 0]
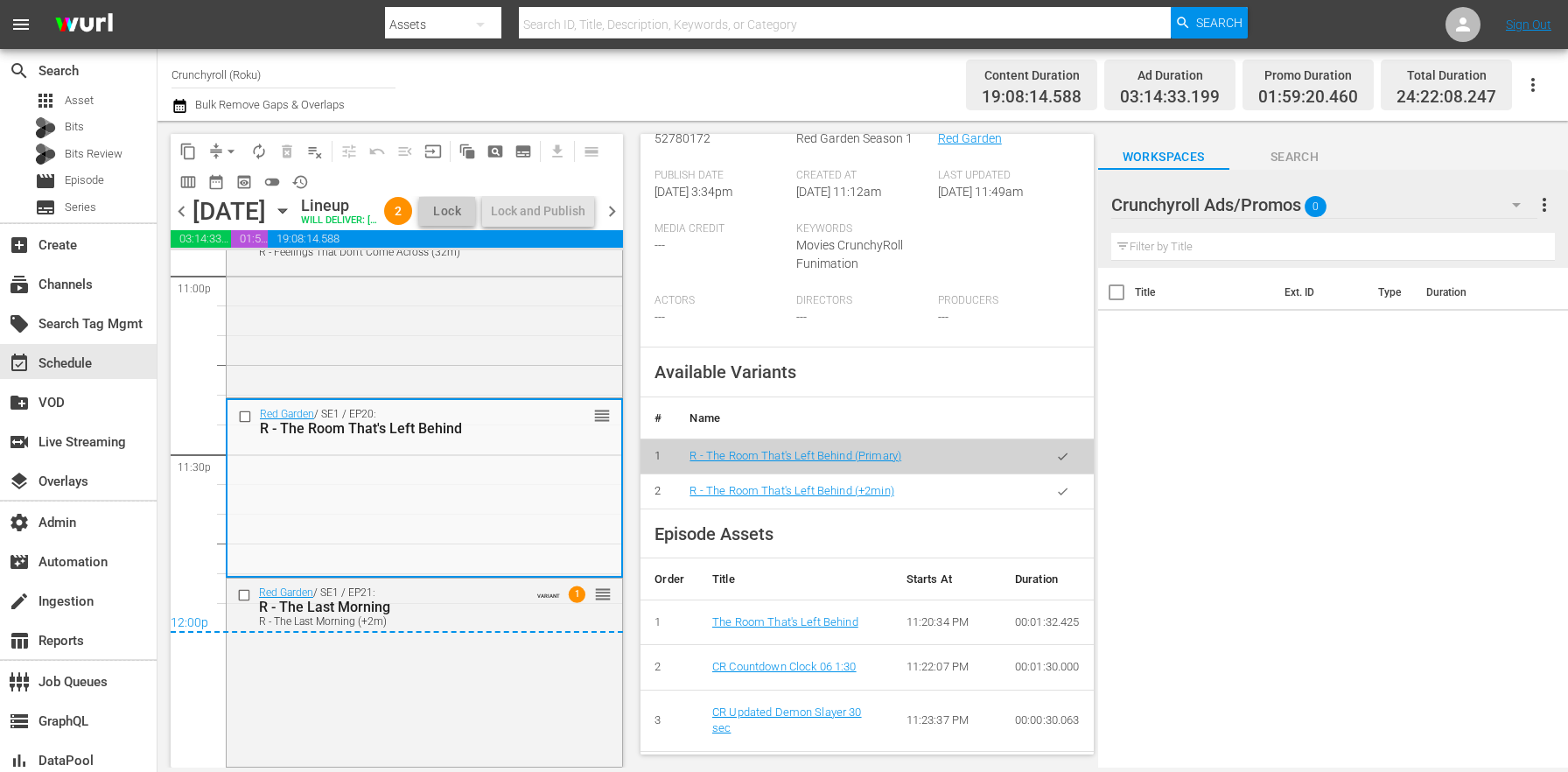
click at [1056, 498] on icon "button" at bounding box center [1062, 491] width 13 height 13
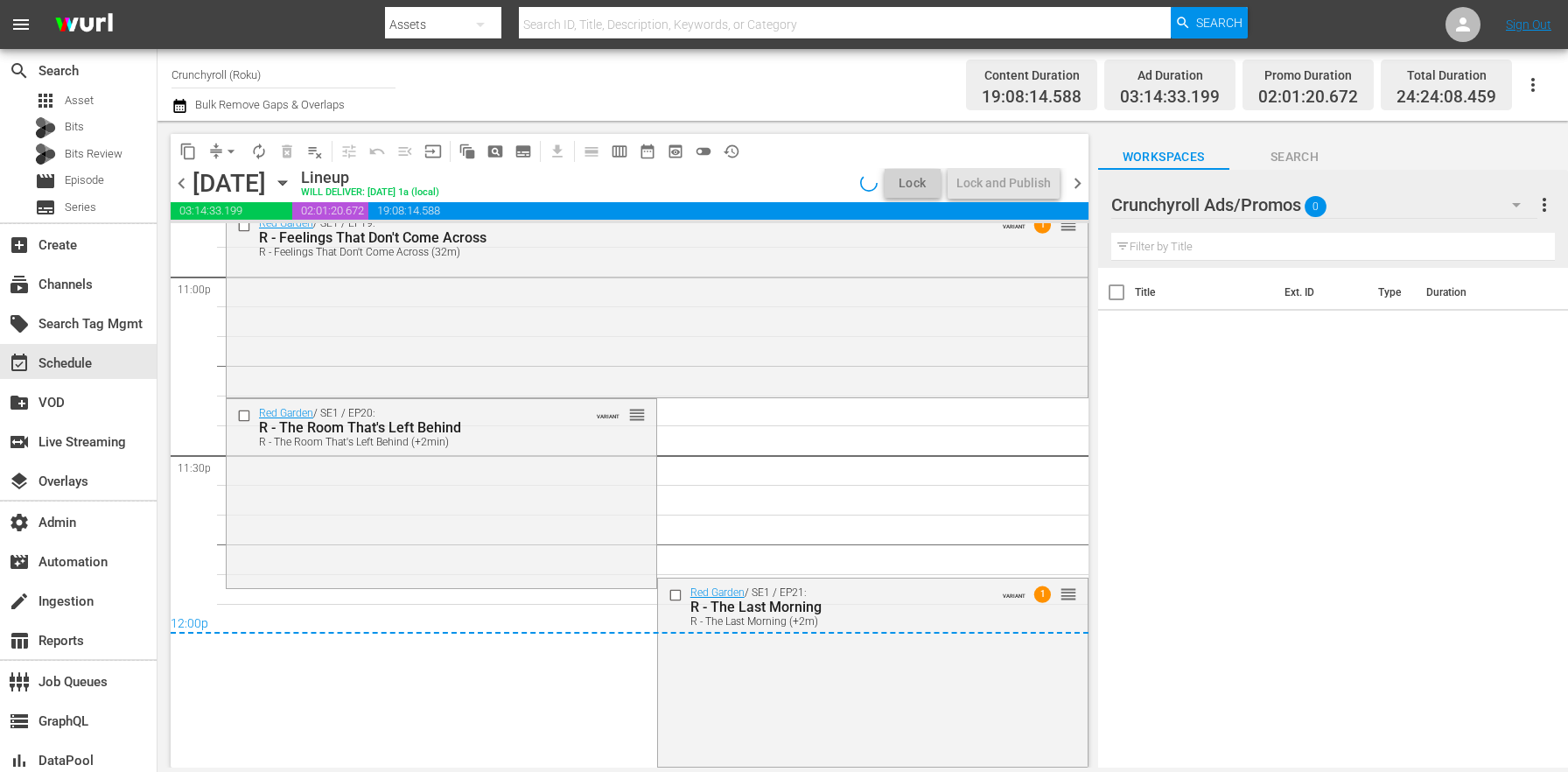
scroll to position [7849, 0]
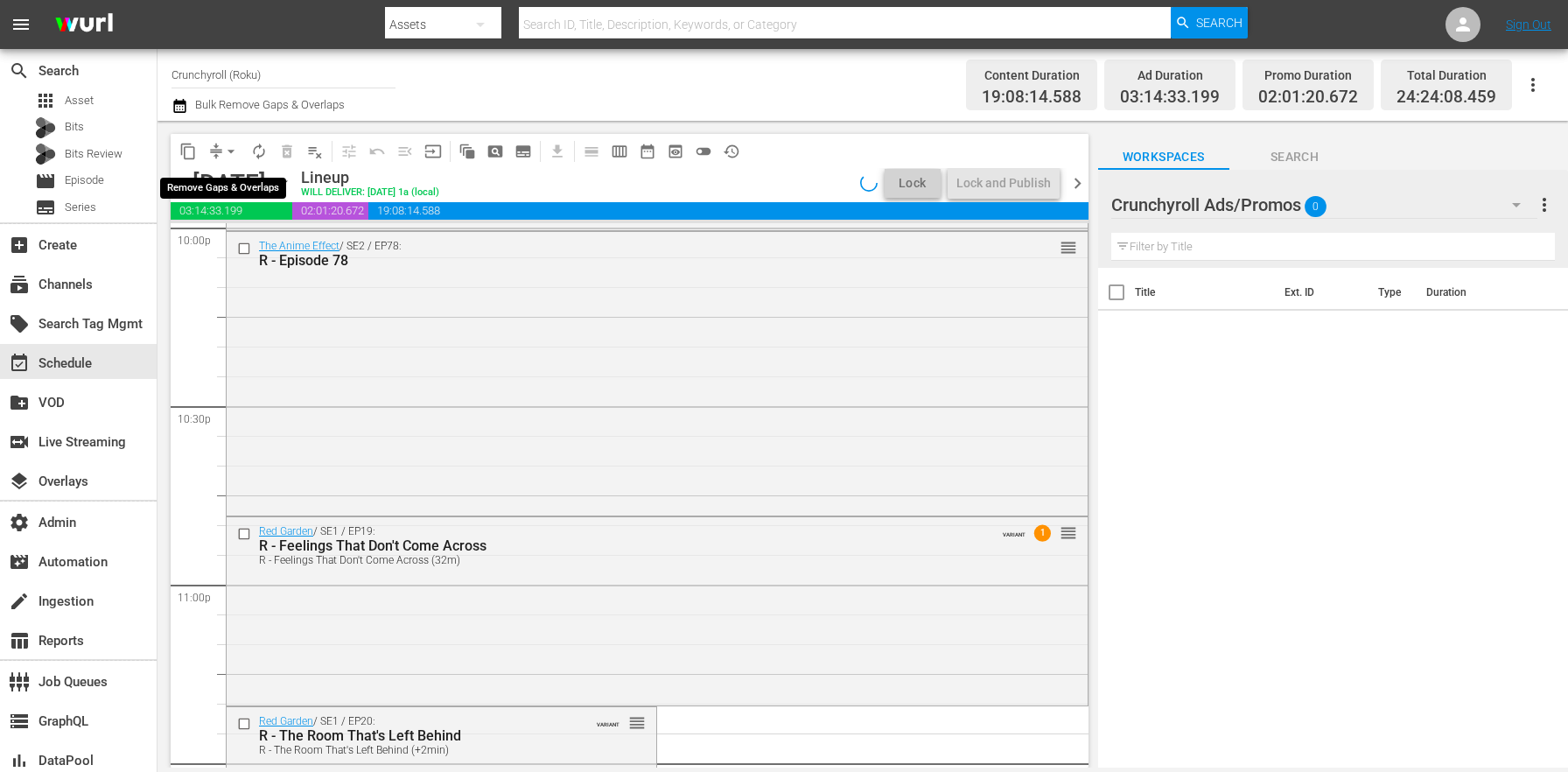
click at [236, 153] on span "arrow_drop_down" at bounding box center [231, 151] width 18 height 18
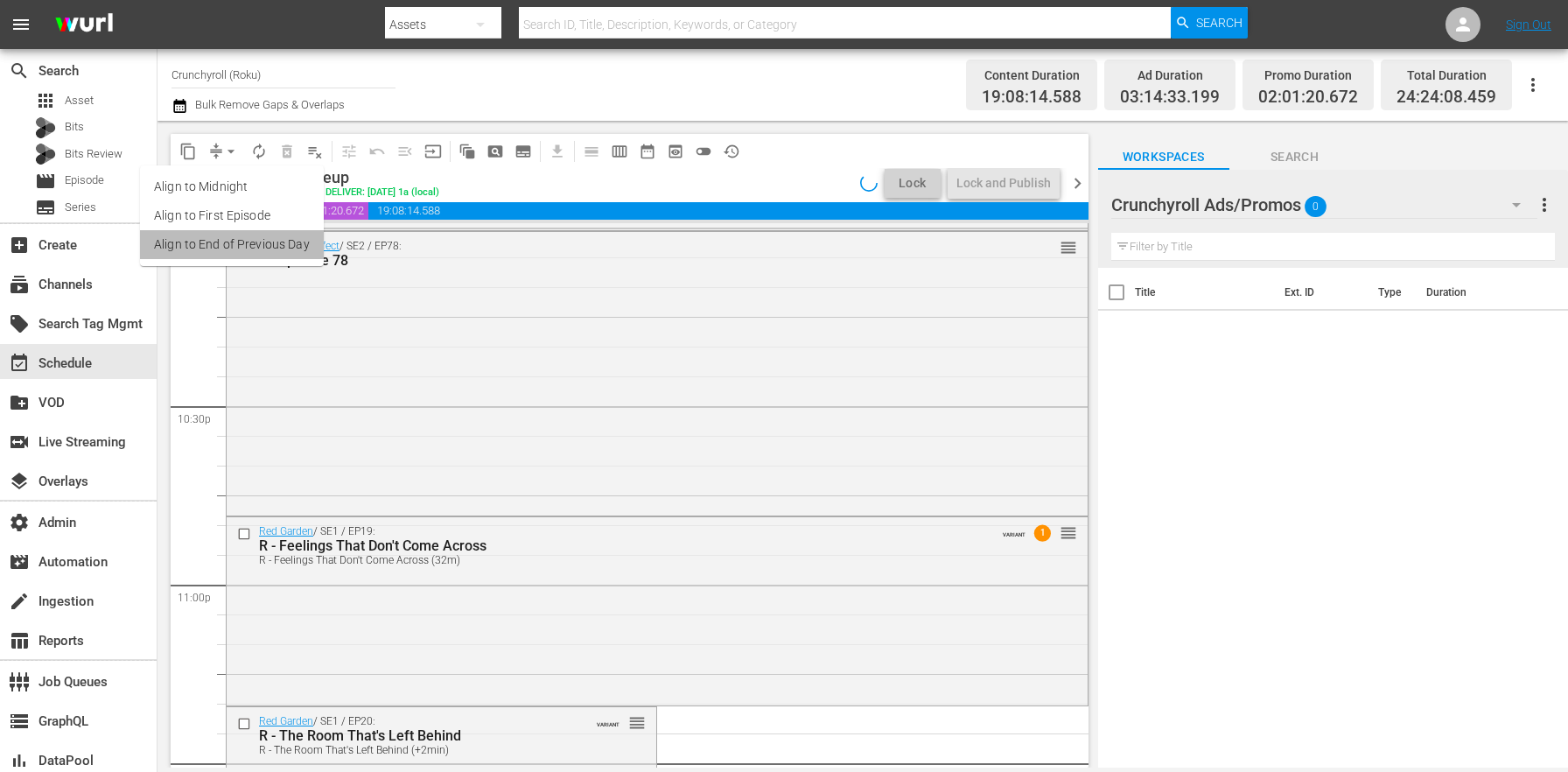
click at [248, 244] on li "Align to End of Previous Day" at bounding box center [231, 244] width 184 height 29
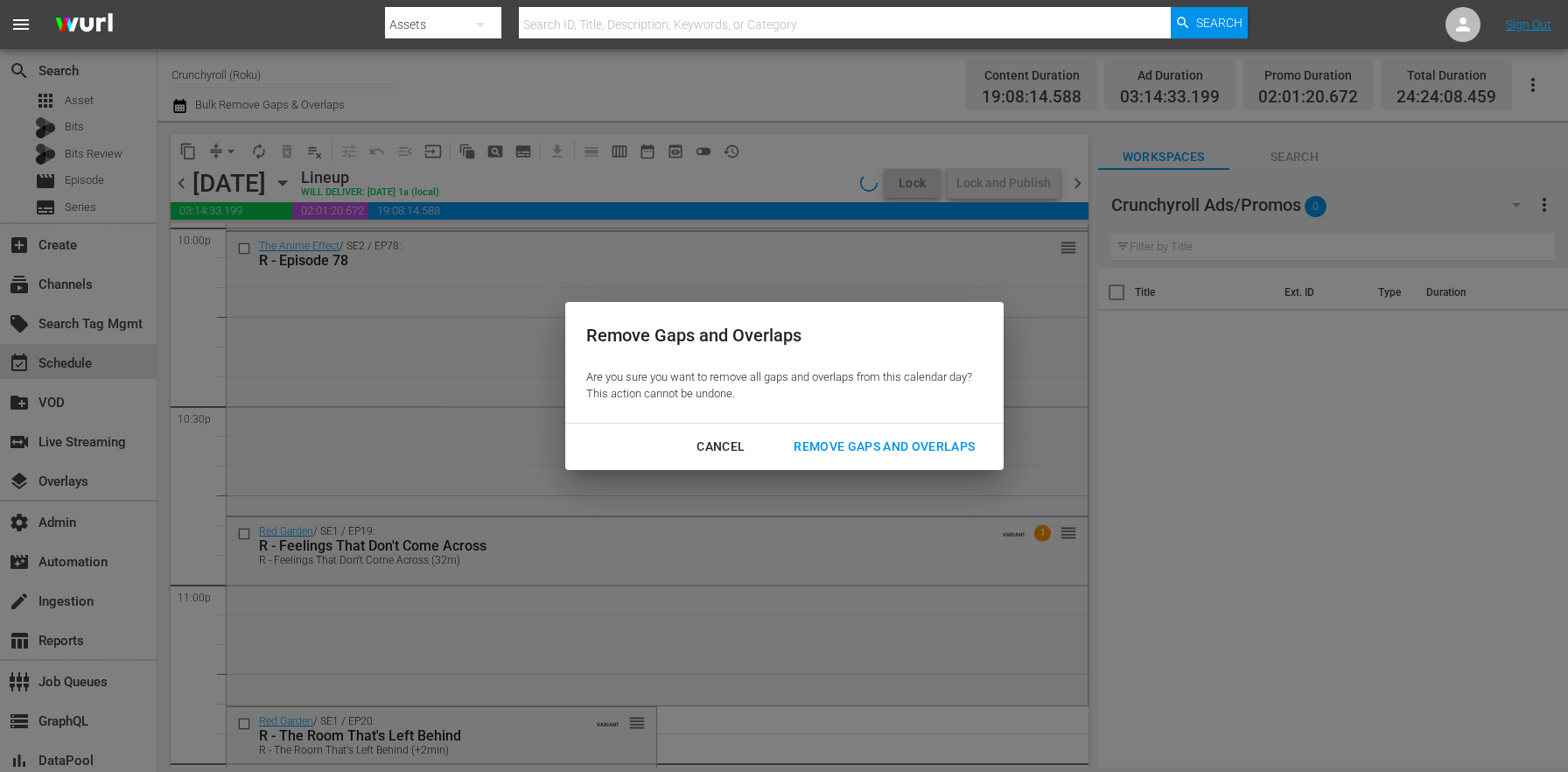
click at [869, 451] on div "Remove Gaps and Overlaps" at bounding box center [884, 446] width 209 height 22
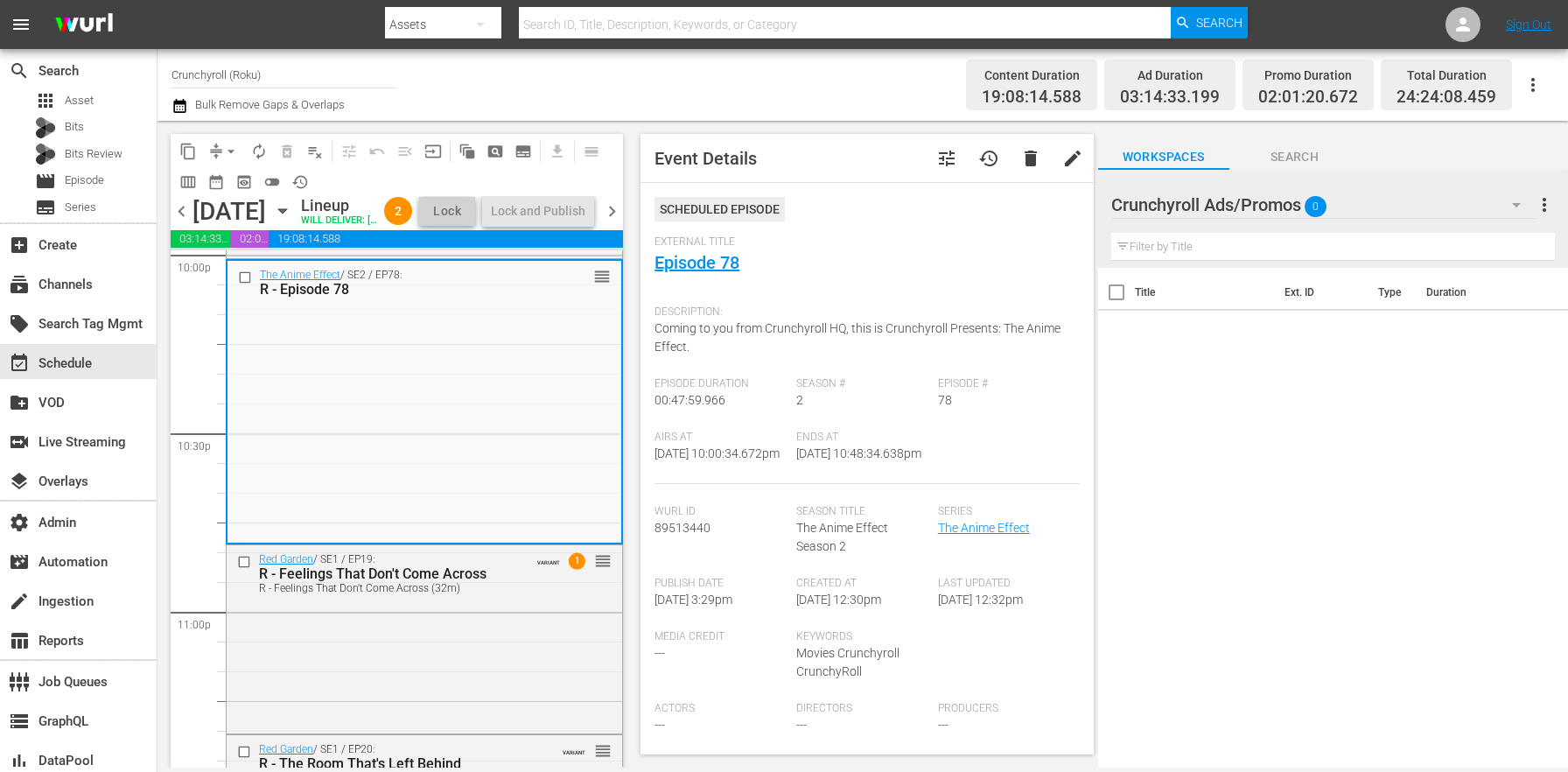
scroll to position [8223, 0]
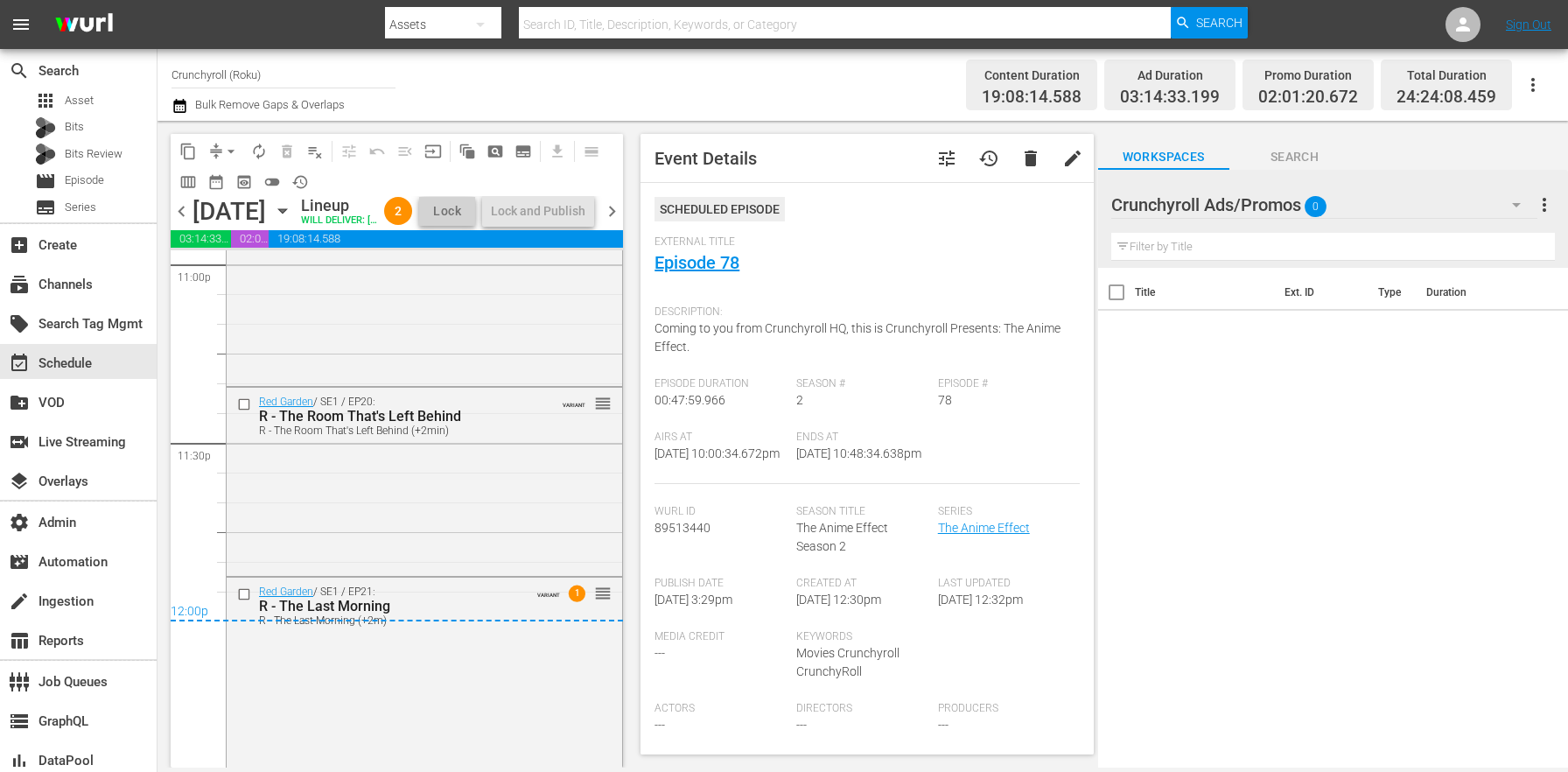
click at [616, 223] on span "chevron_right" at bounding box center [611, 211] width 22 height 22
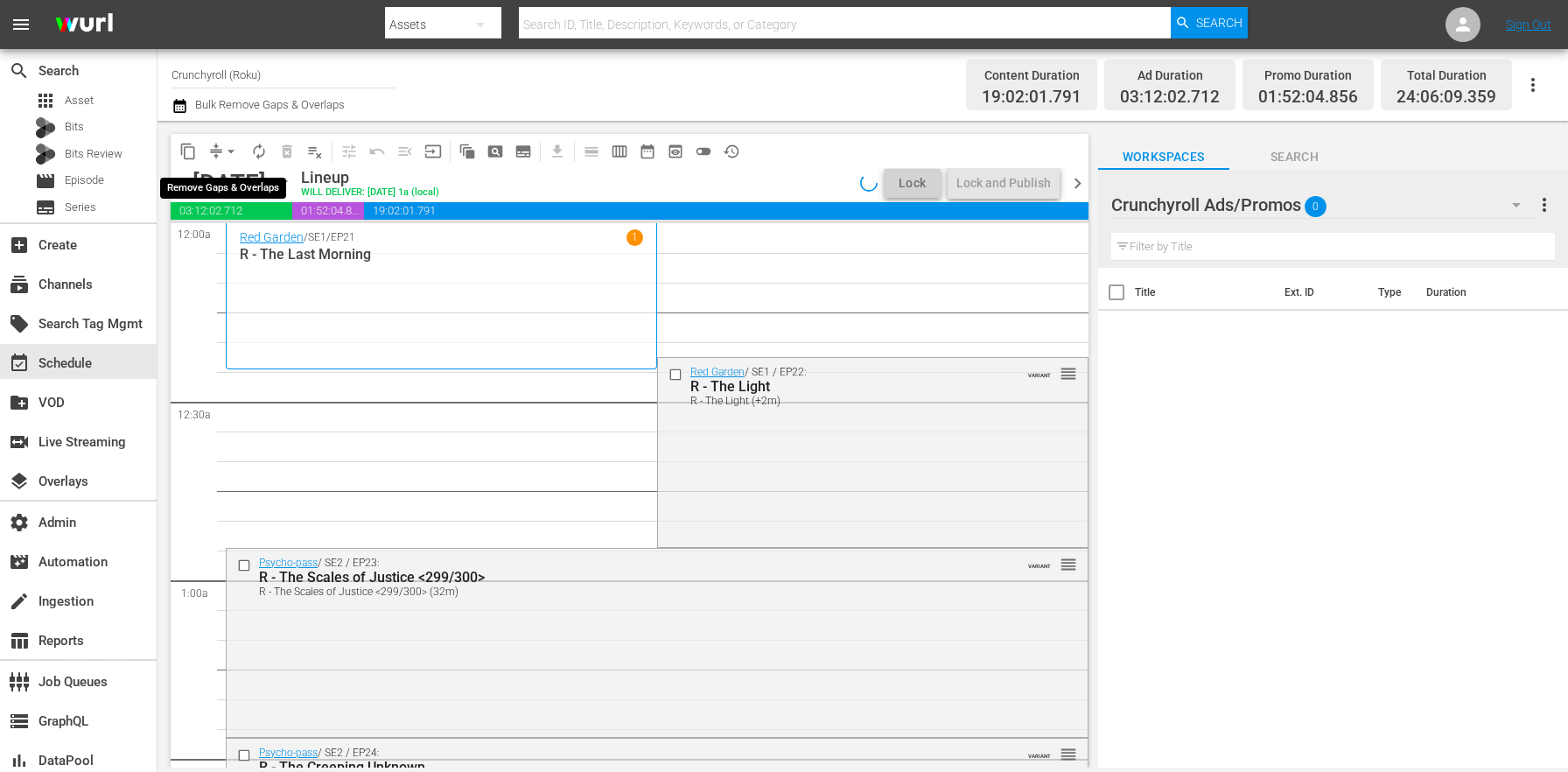
click at [224, 145] on span "arrow_drop_down" at bounding box center [231, 151] width 18 height 18
click at [251, 240] on li "Align to End of Previous Day" at bounding box center [231, 244] width 184 height 29
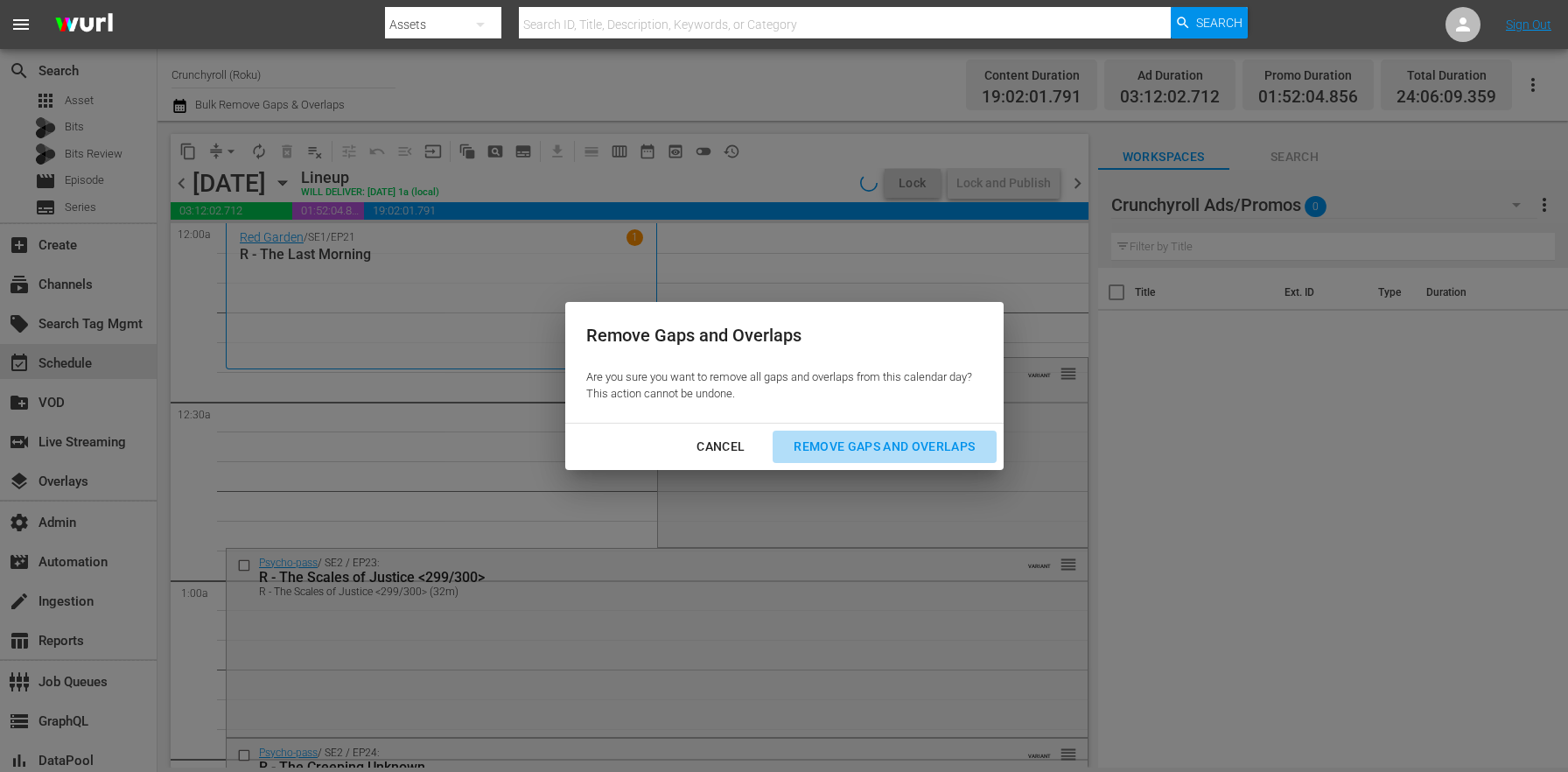
click at [869, 447] on div "Remove Gaps and Overlaps" at bounding box center [884, 446] width 209 height 22
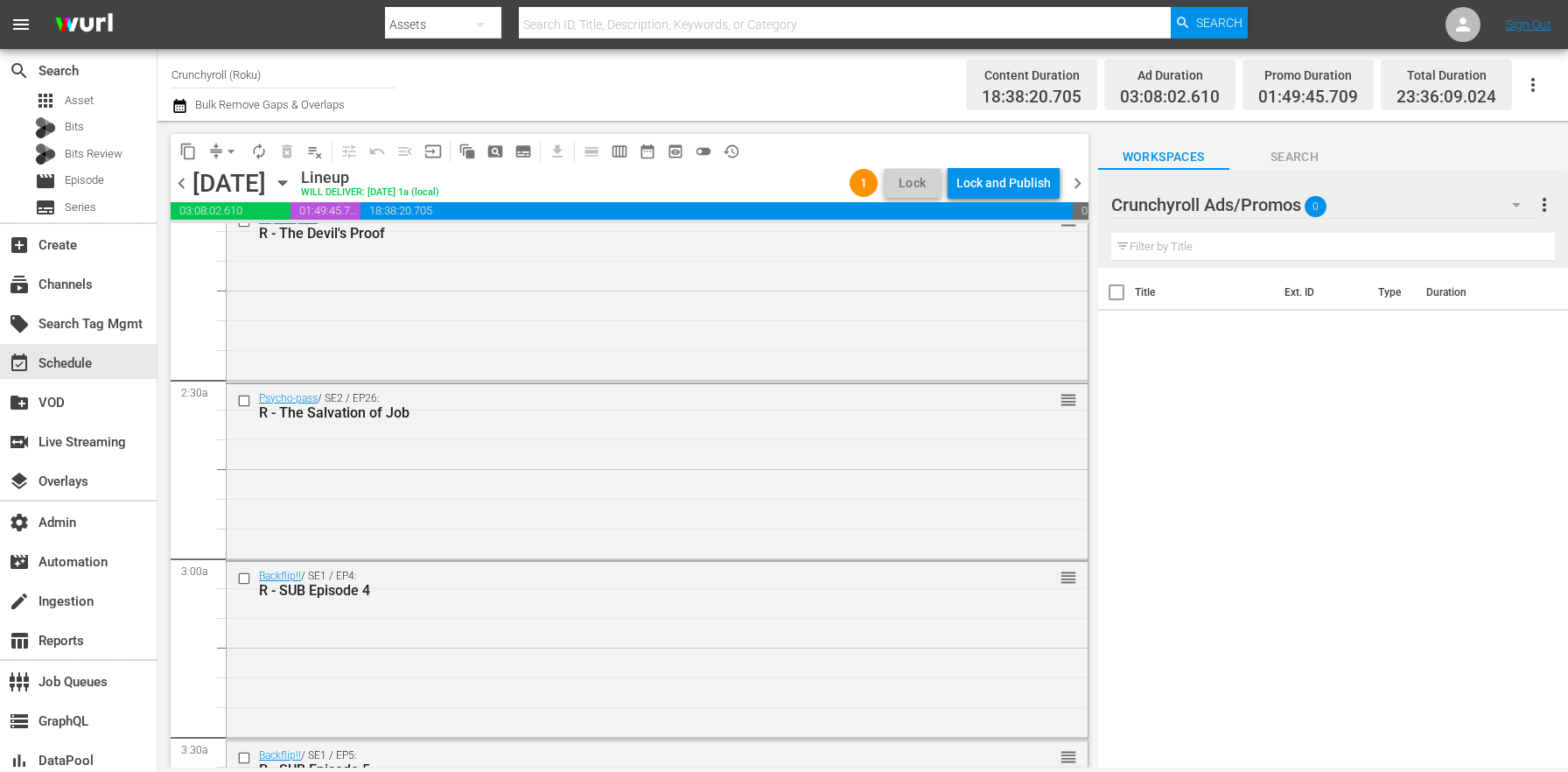
scroll to position [526, 0]
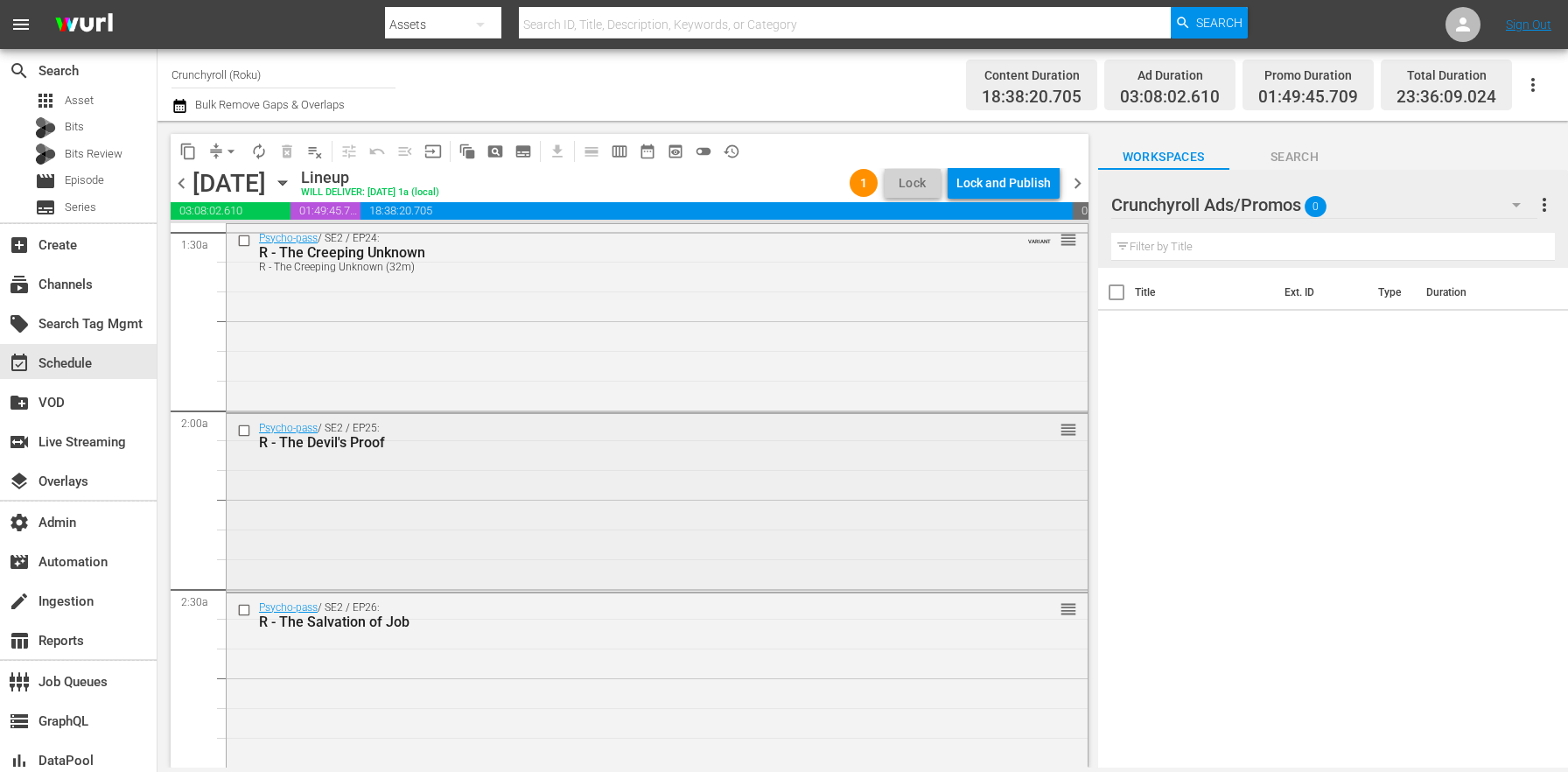
click at [508, 510] on div "Psycho-pass / SE2 / EP25: R - The Devil's Proof reorder" at bounding box center [657, 500] width 861 height 173
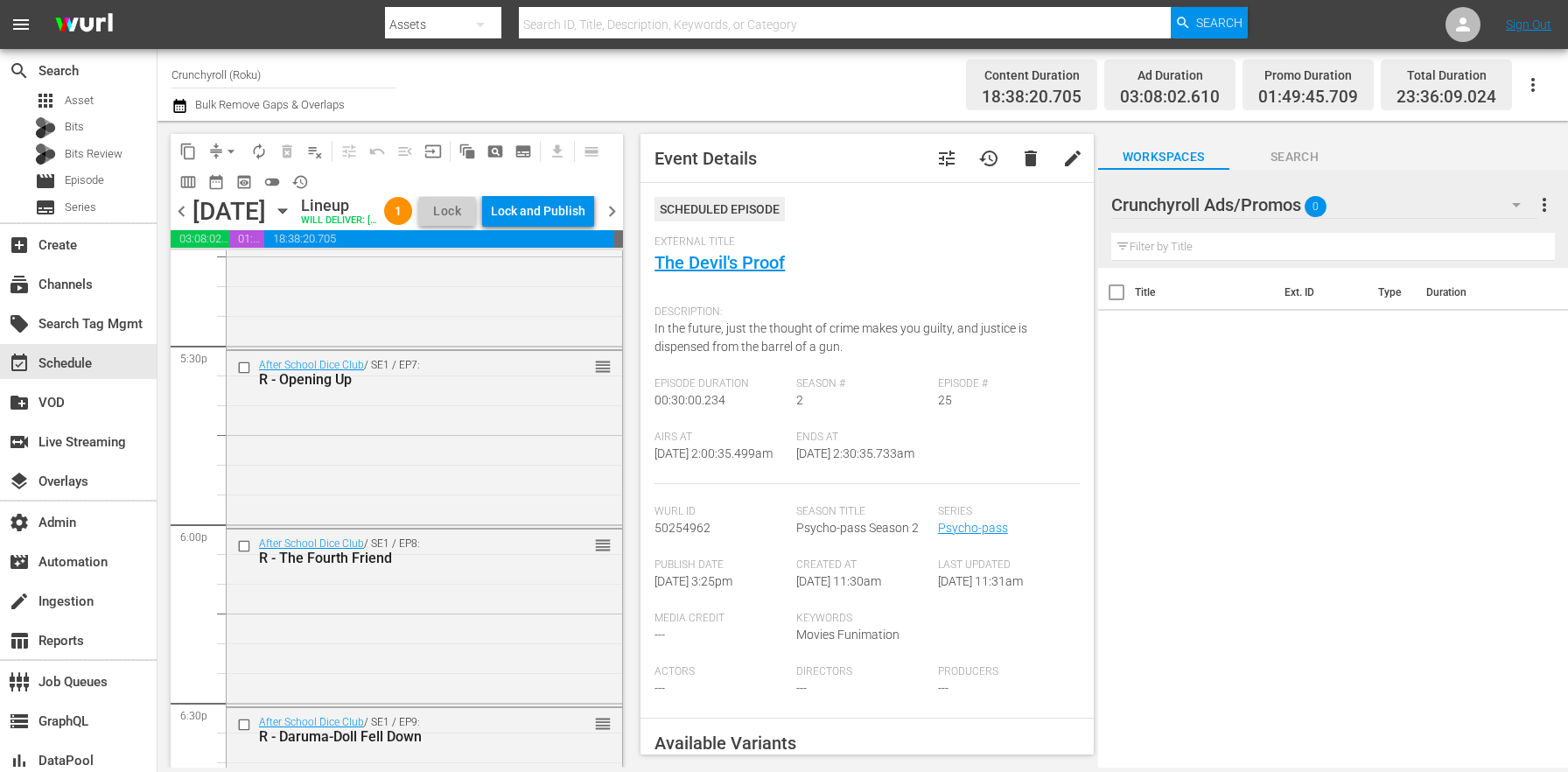
scroll to position [8082, 0]
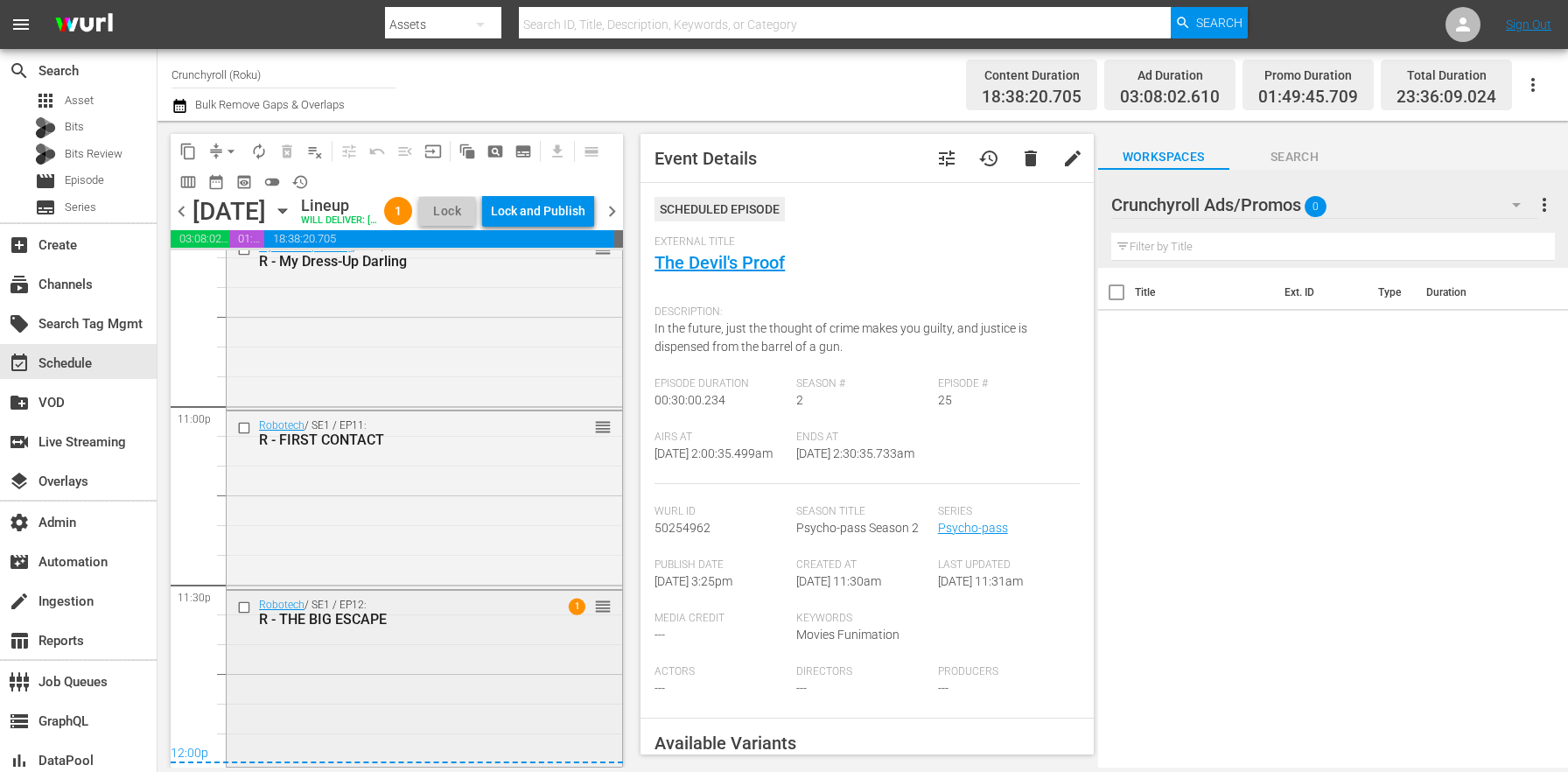
click at [362, 644] on div "Robotech / SE1 / EP12: R - THE BIG ESCAPE 1 reorder" at bounding box center [425, 677] width 396 height 173
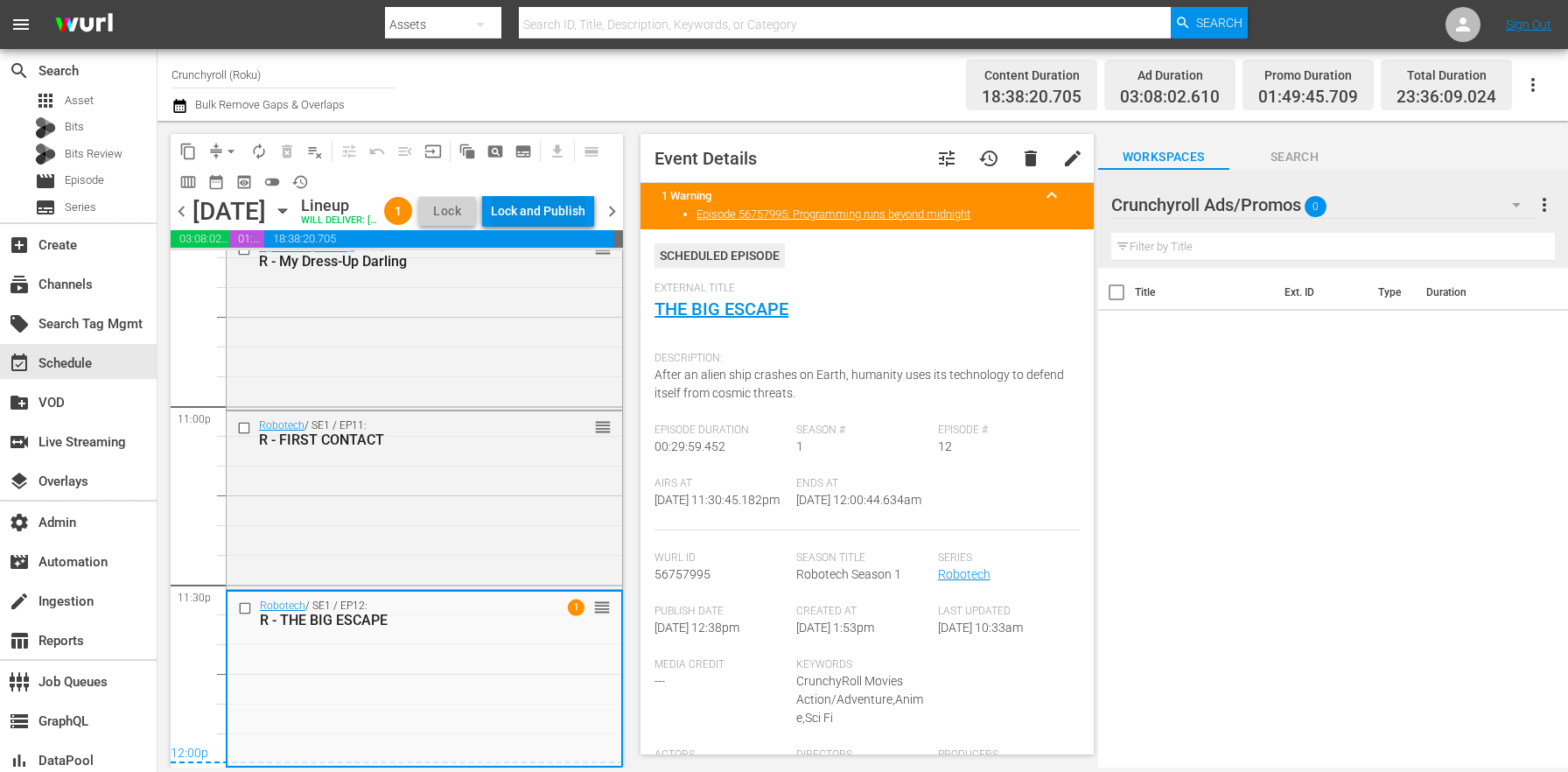
click at [557, 208] on div "Lock and Publish" at bounding box center [538, 211] width 95 height 32
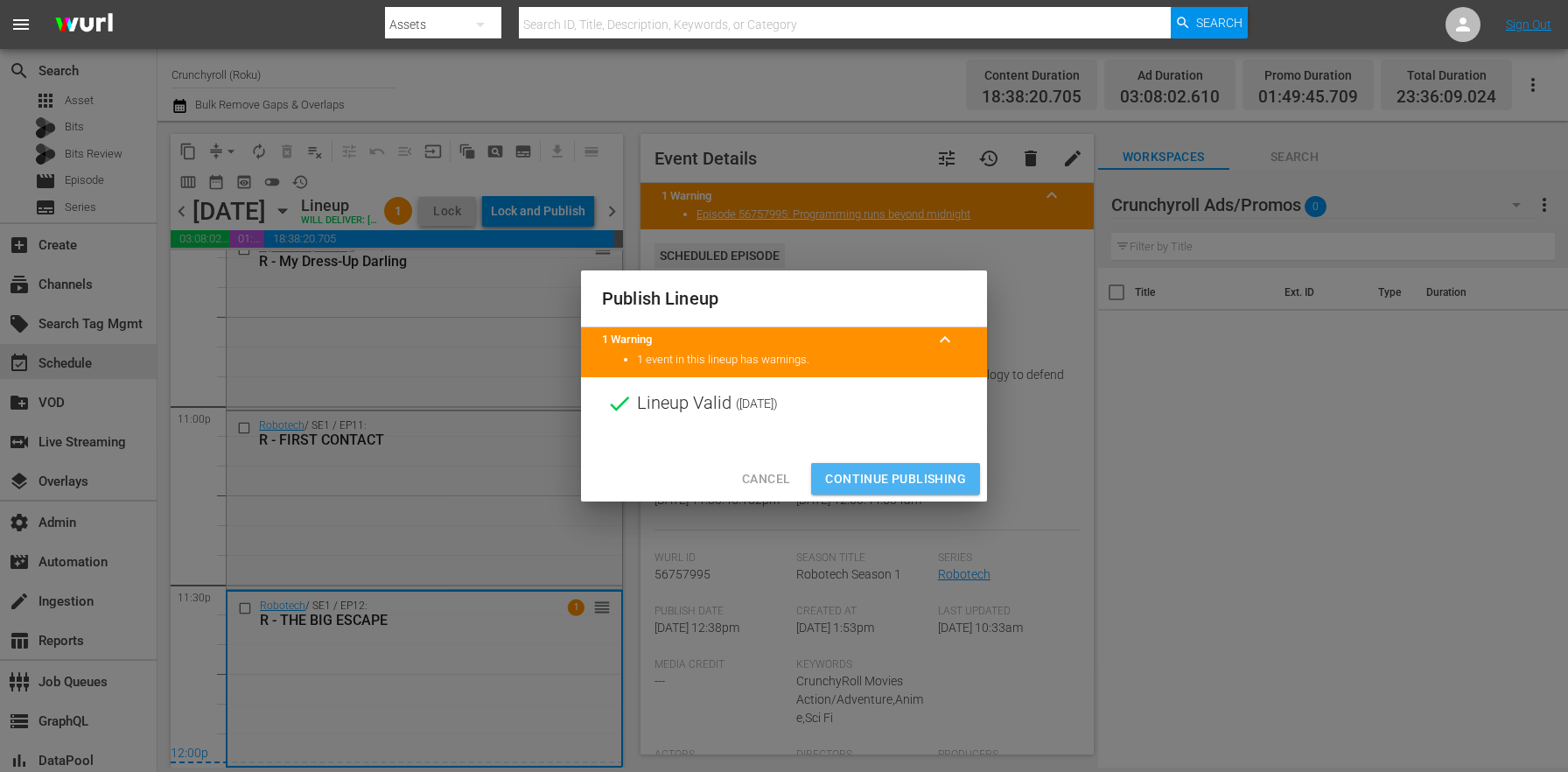
click at [898, 475] on span "Continue Publishing" at bounding box center [895, 479] width 140 height 22
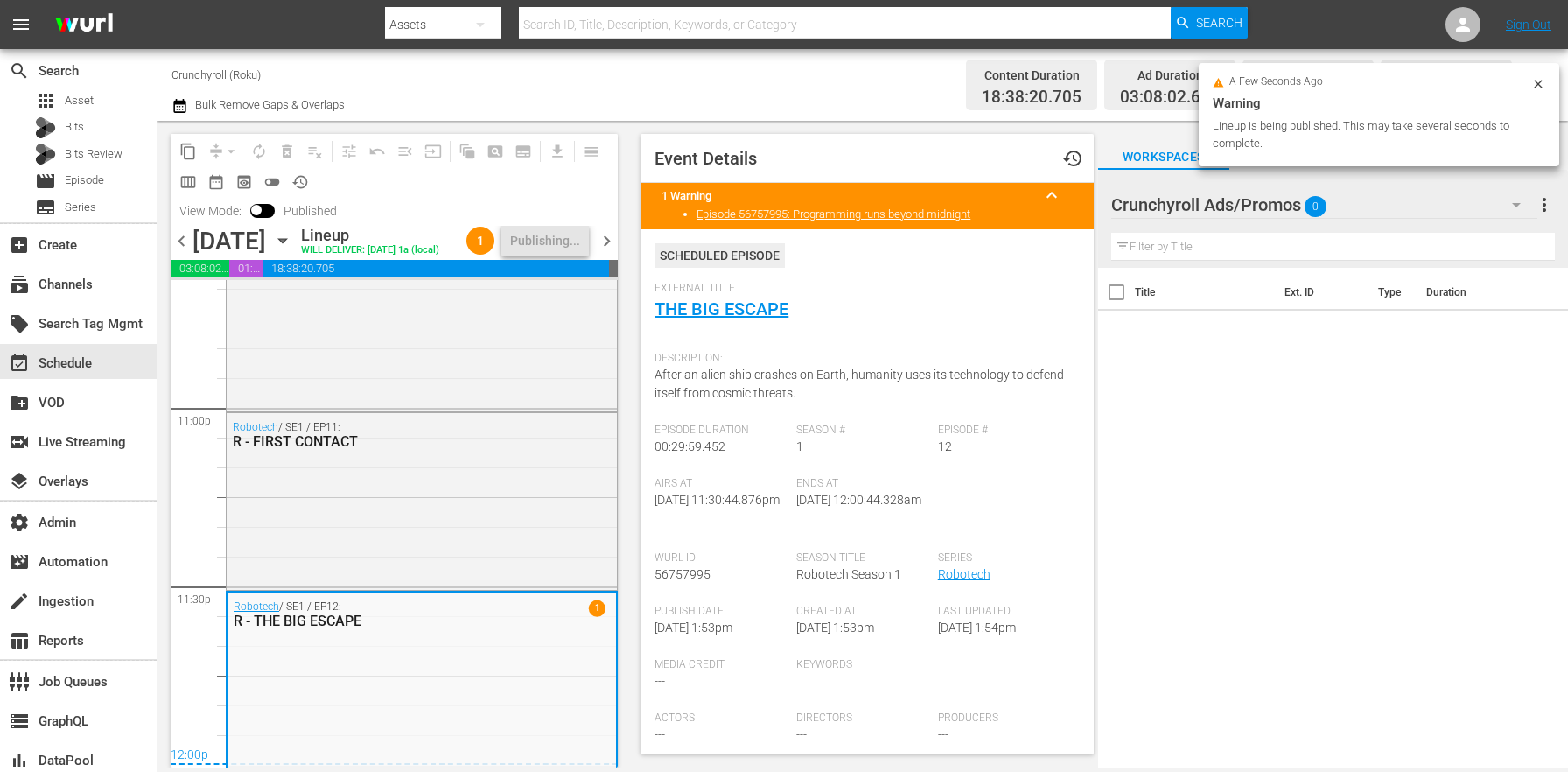
click at [615, 252] on span "chevron_right" at bounding box center [607, 240] width 22 height 22
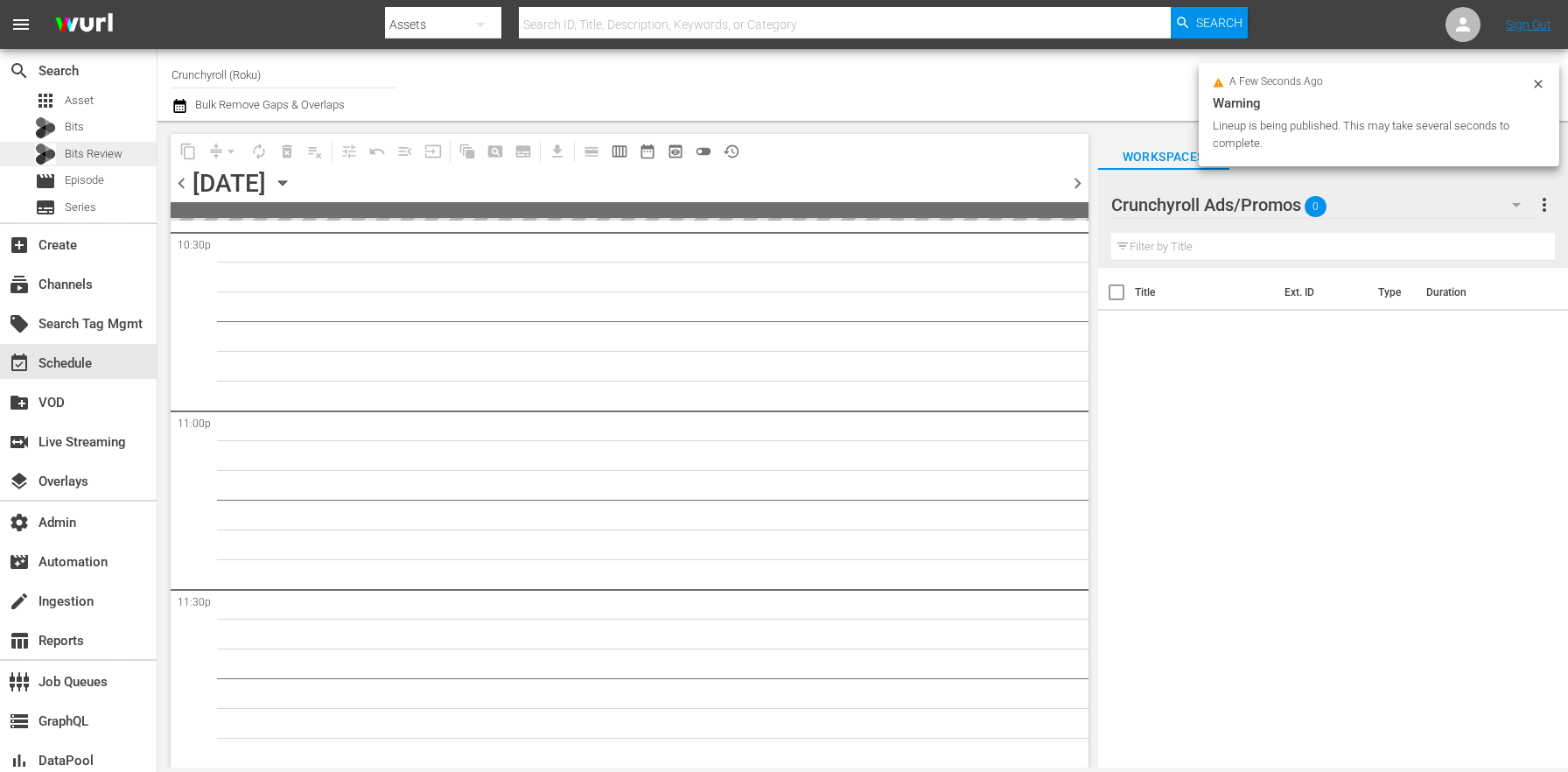
scroll to position [8020, 0]
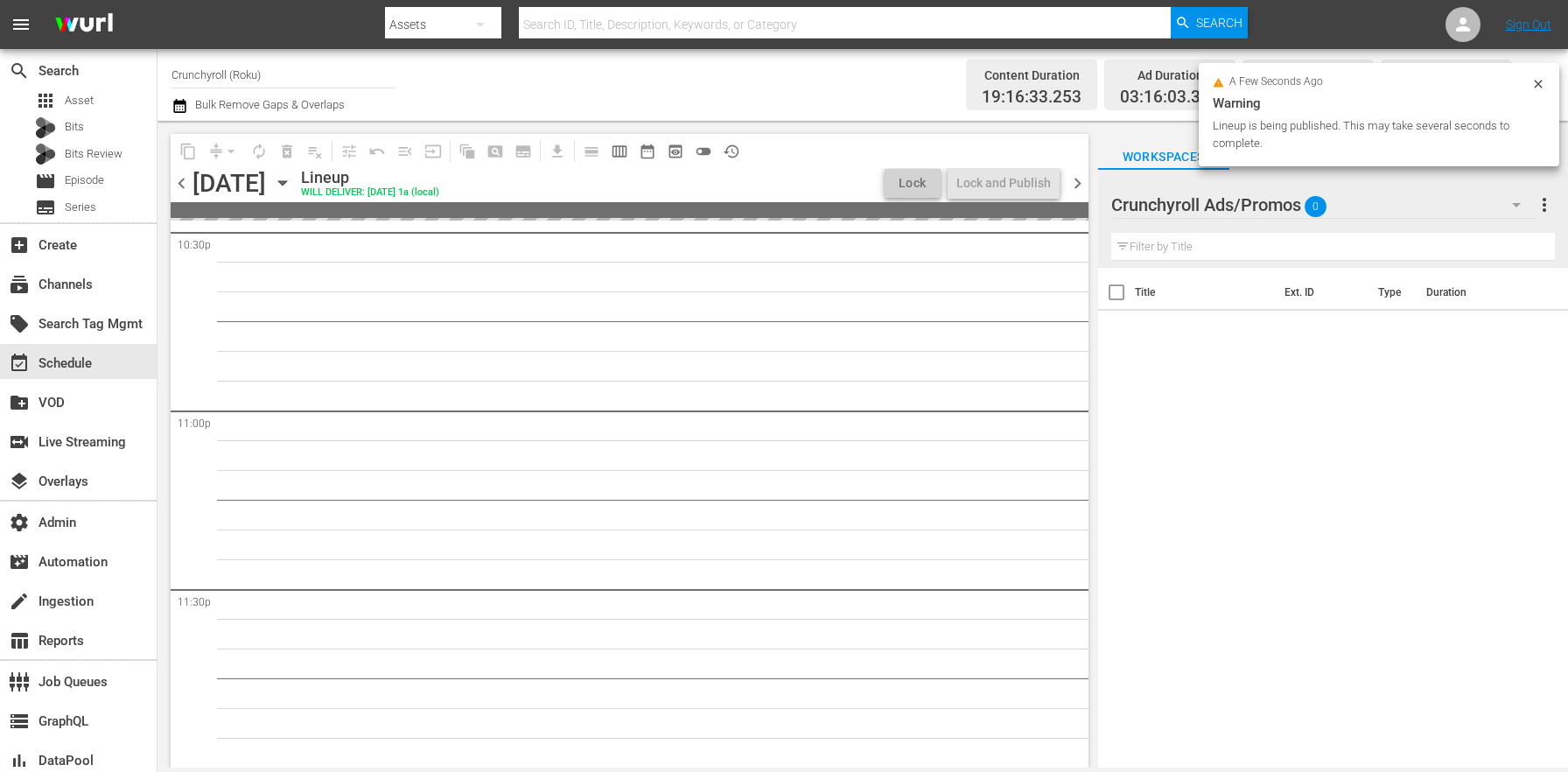
click at [183, 102] on icon "button" at bounding box center [179, 106] width 12 height 14
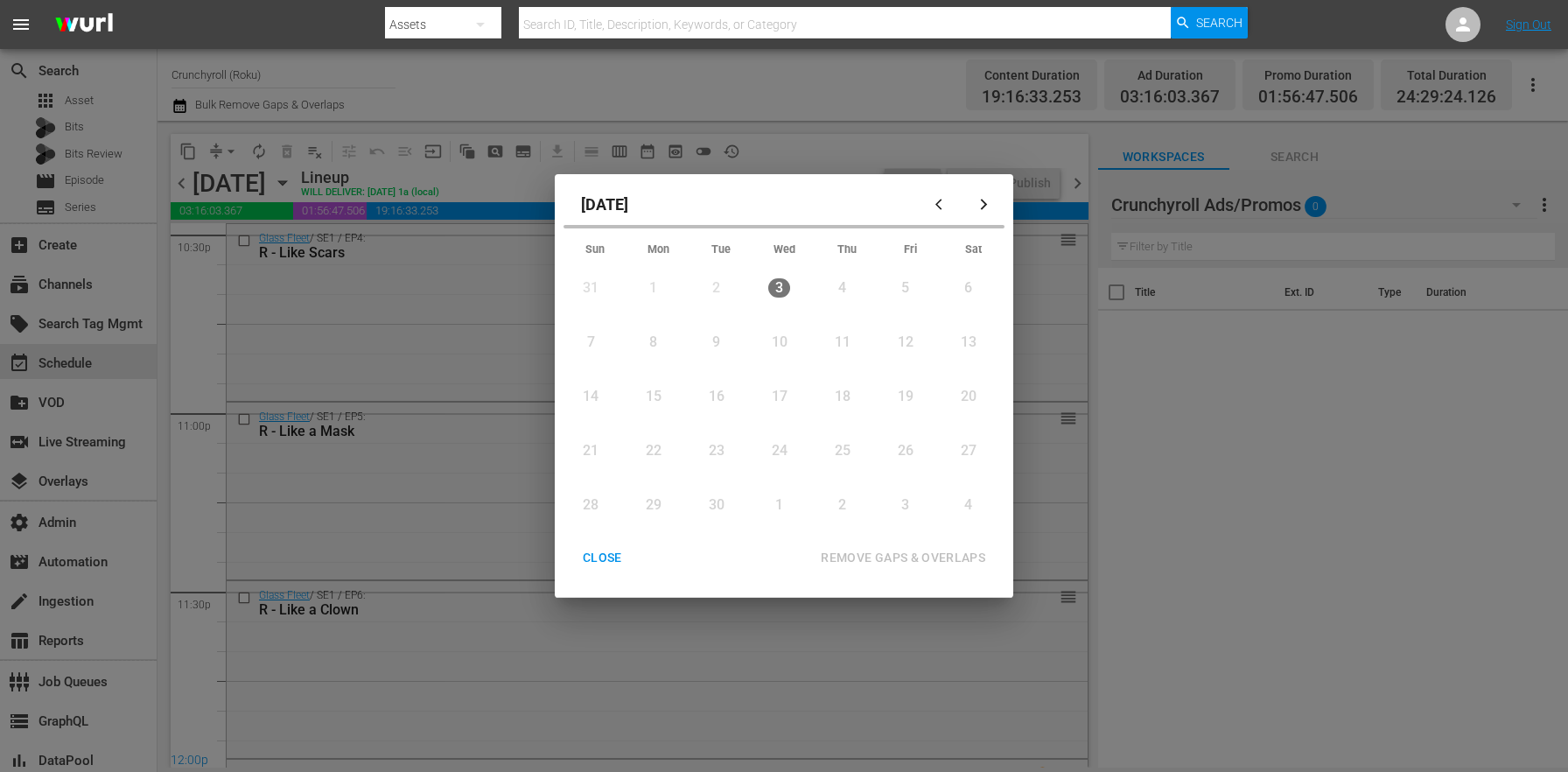
scroll to position [6982, 0]
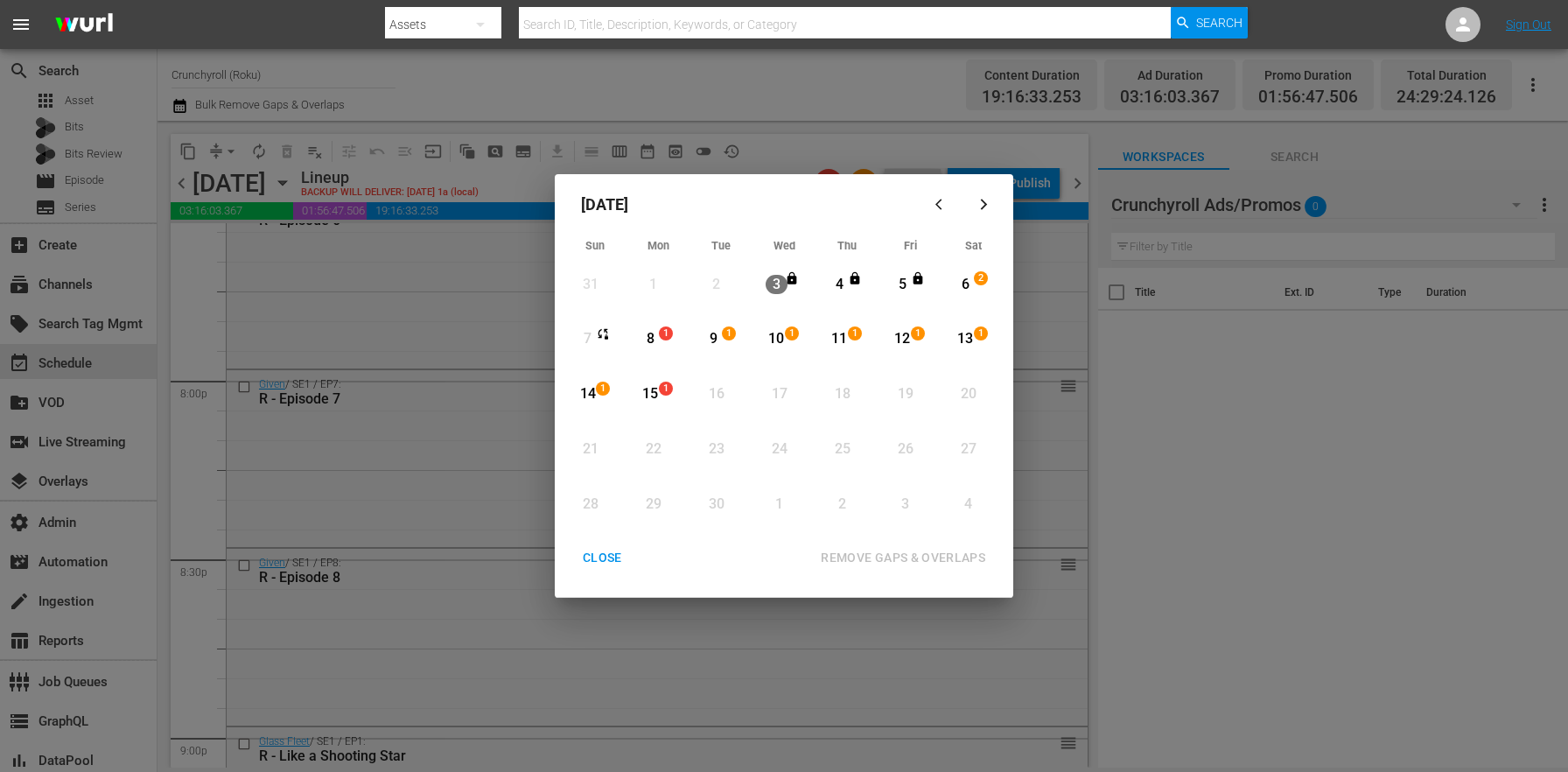
click at [647, 341] on div "8" at bounding box center [650, 338] width 22 height 20
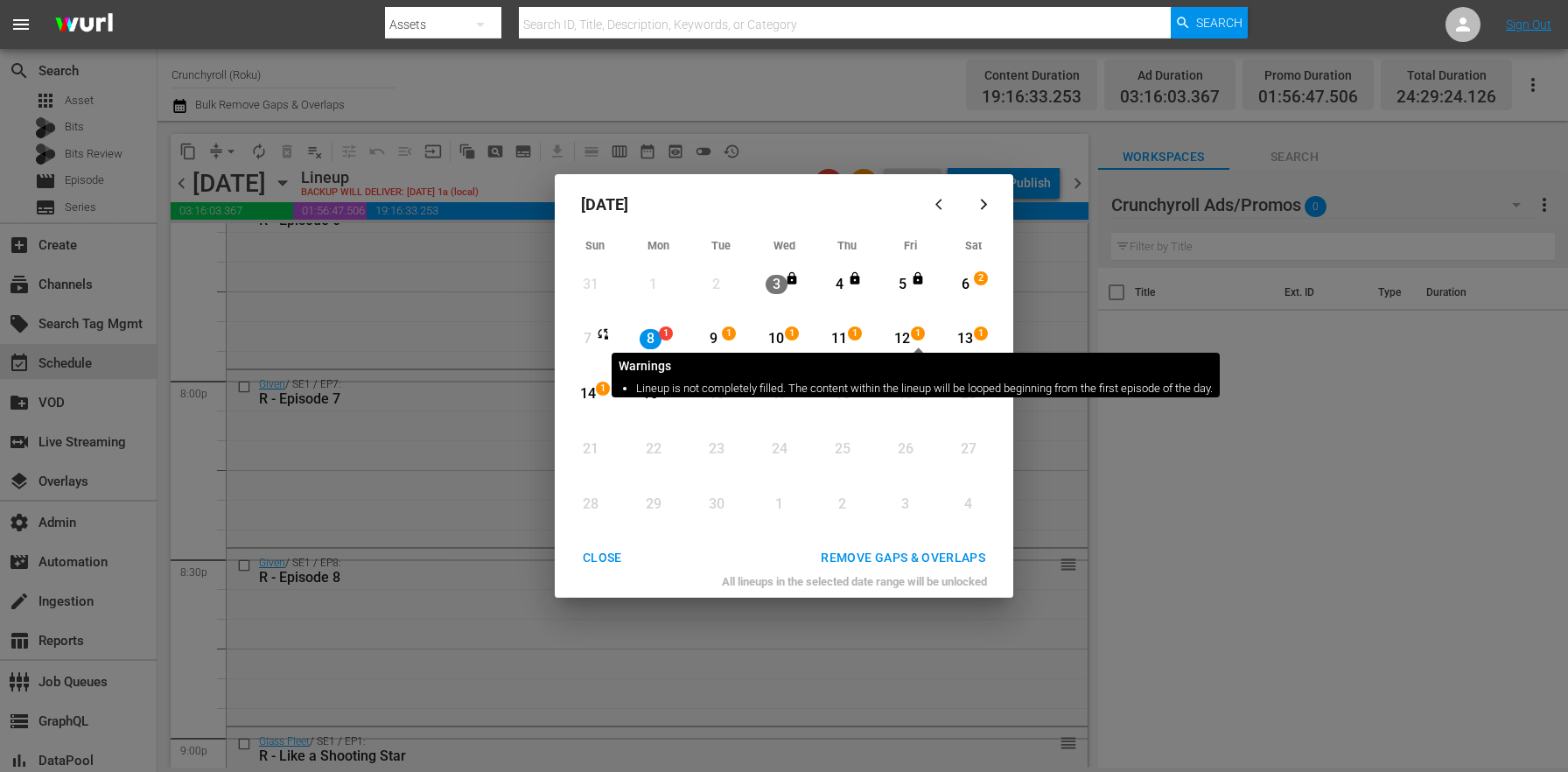
click at [919, 339] on span "1" at bounding box center [918, 333] width 12 height 14
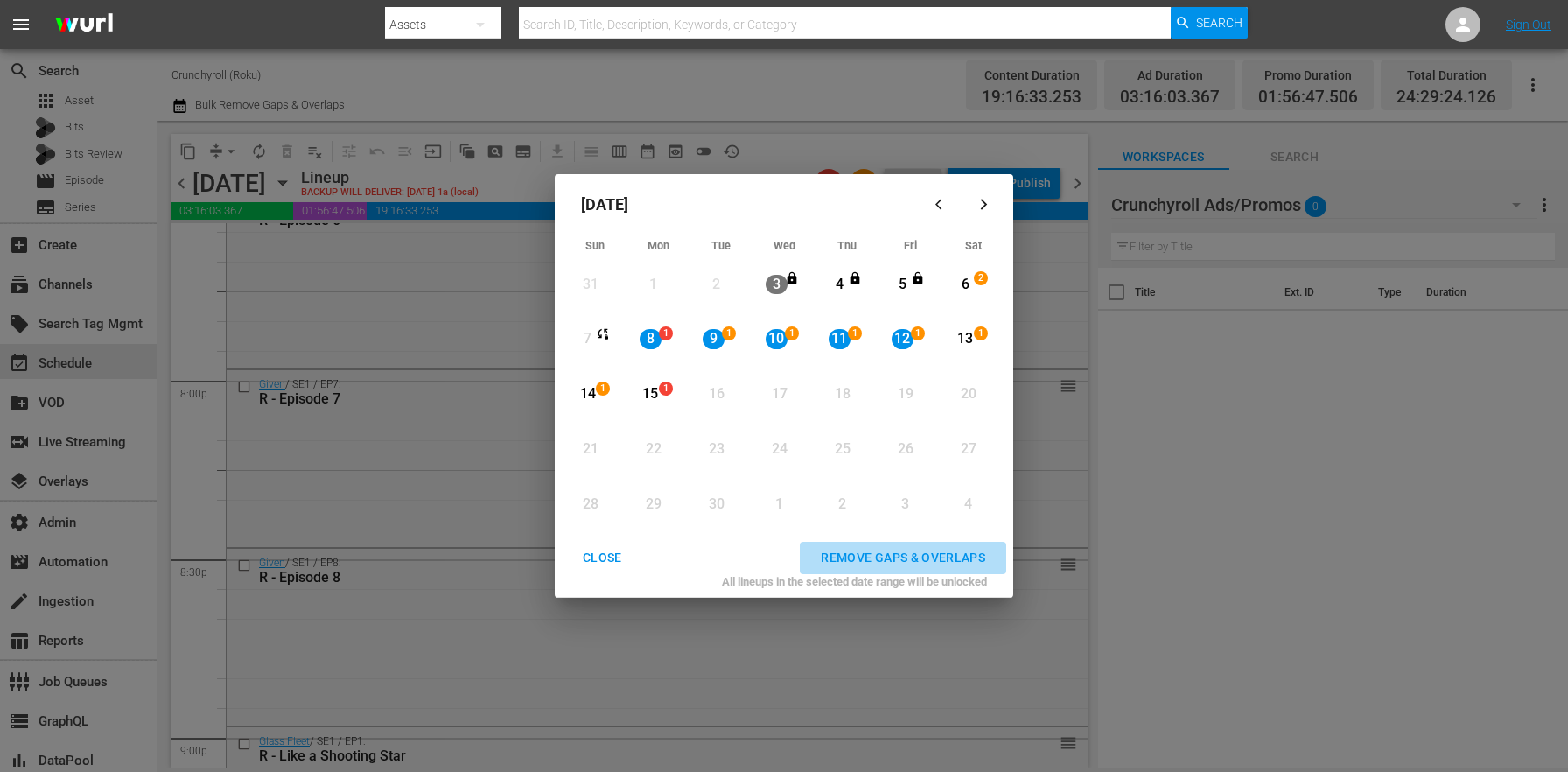
click at [921, 552] on div "REMOVE GAPS & OVERLAPS" at bounding box center [903, 557] width 193 height 22
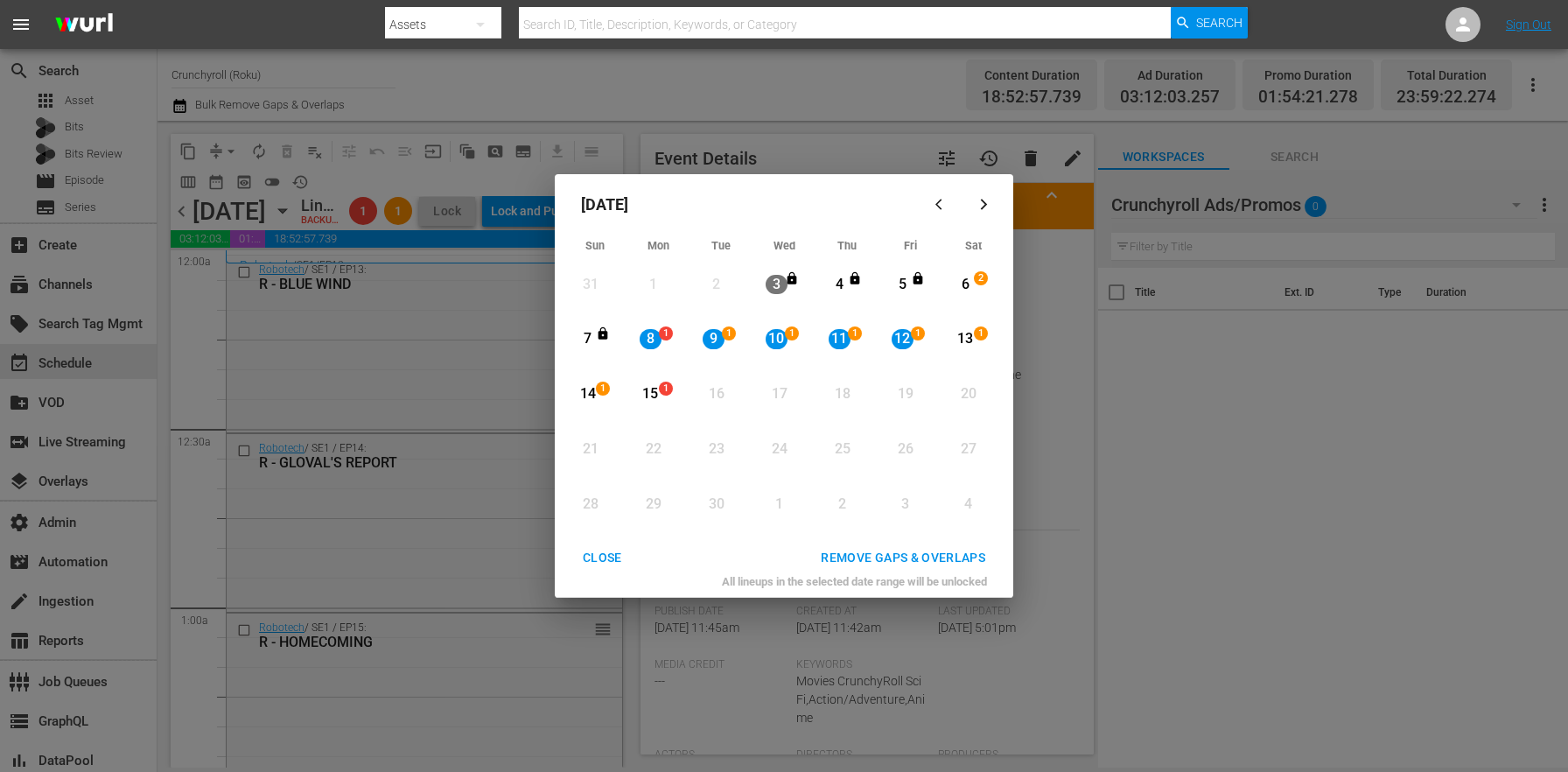
scroll to position [8023, 0]
click at [889, 552] on div "REMOVE GAPS & OVERLAPS" at bounding box center [903, 557] width 193 height 22
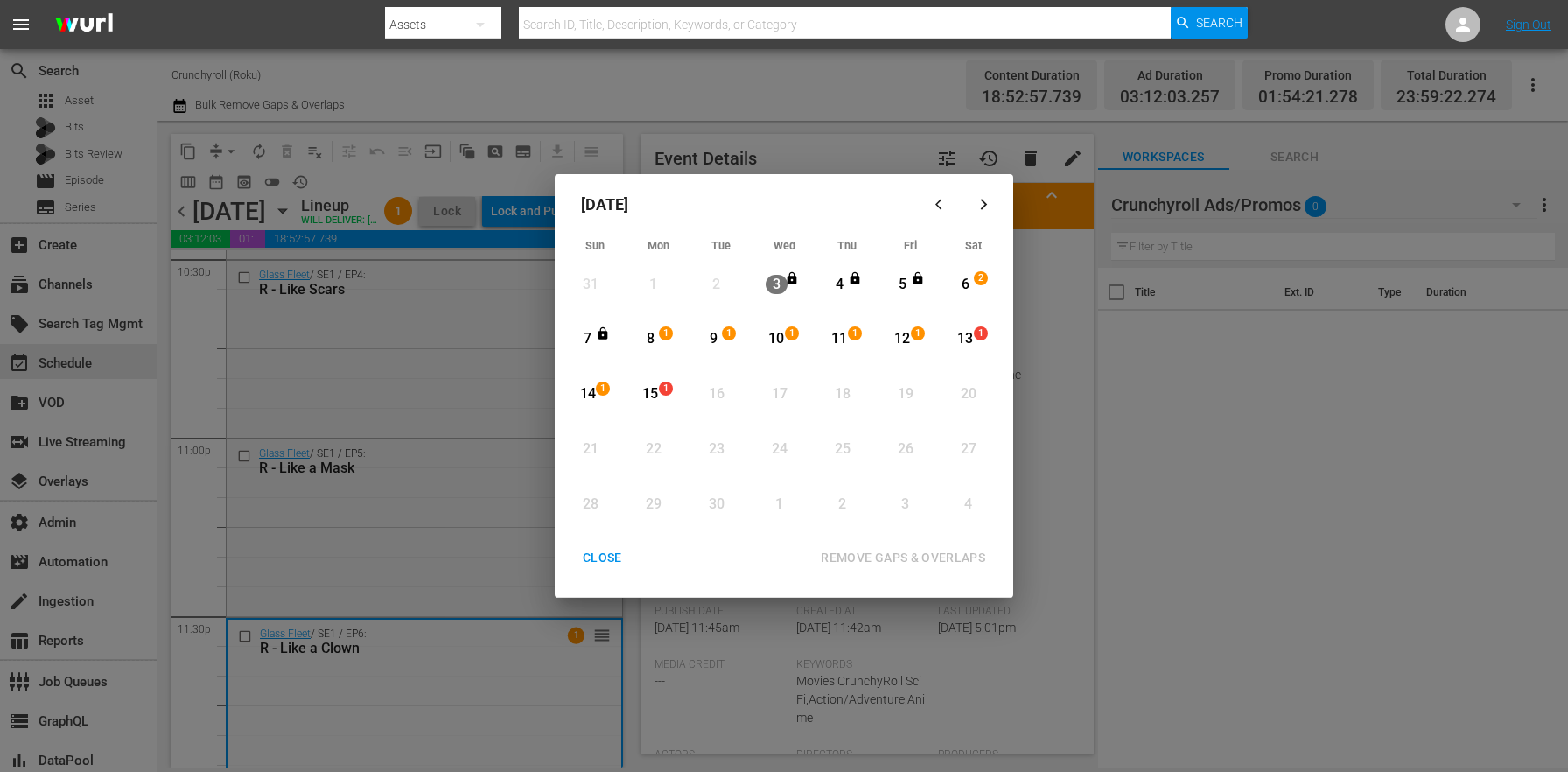
click at [608, 559] on div "CLOSE" at bounding box center [602, 557] width 67 height 22
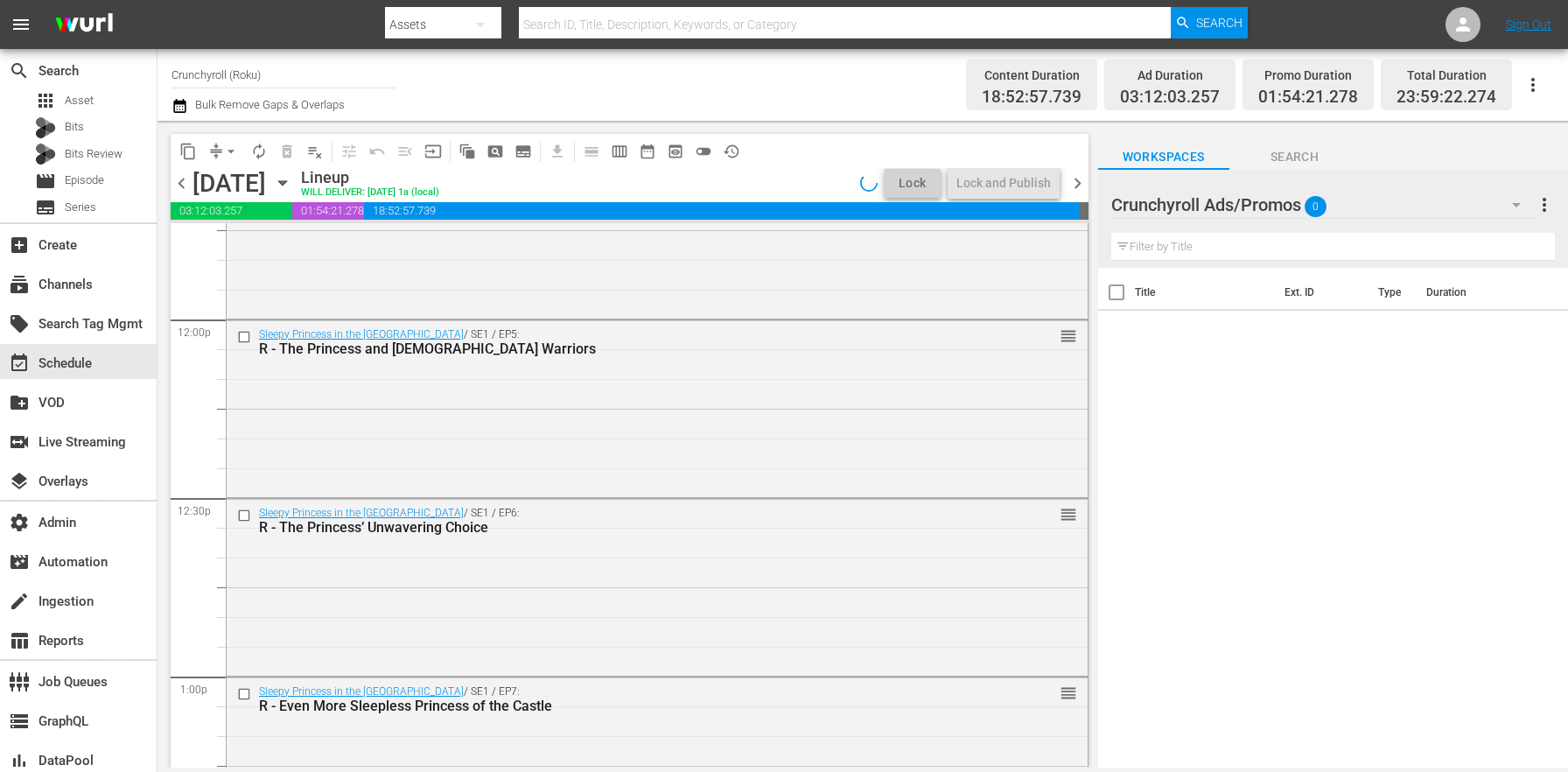
scroll to position [8023, 0]
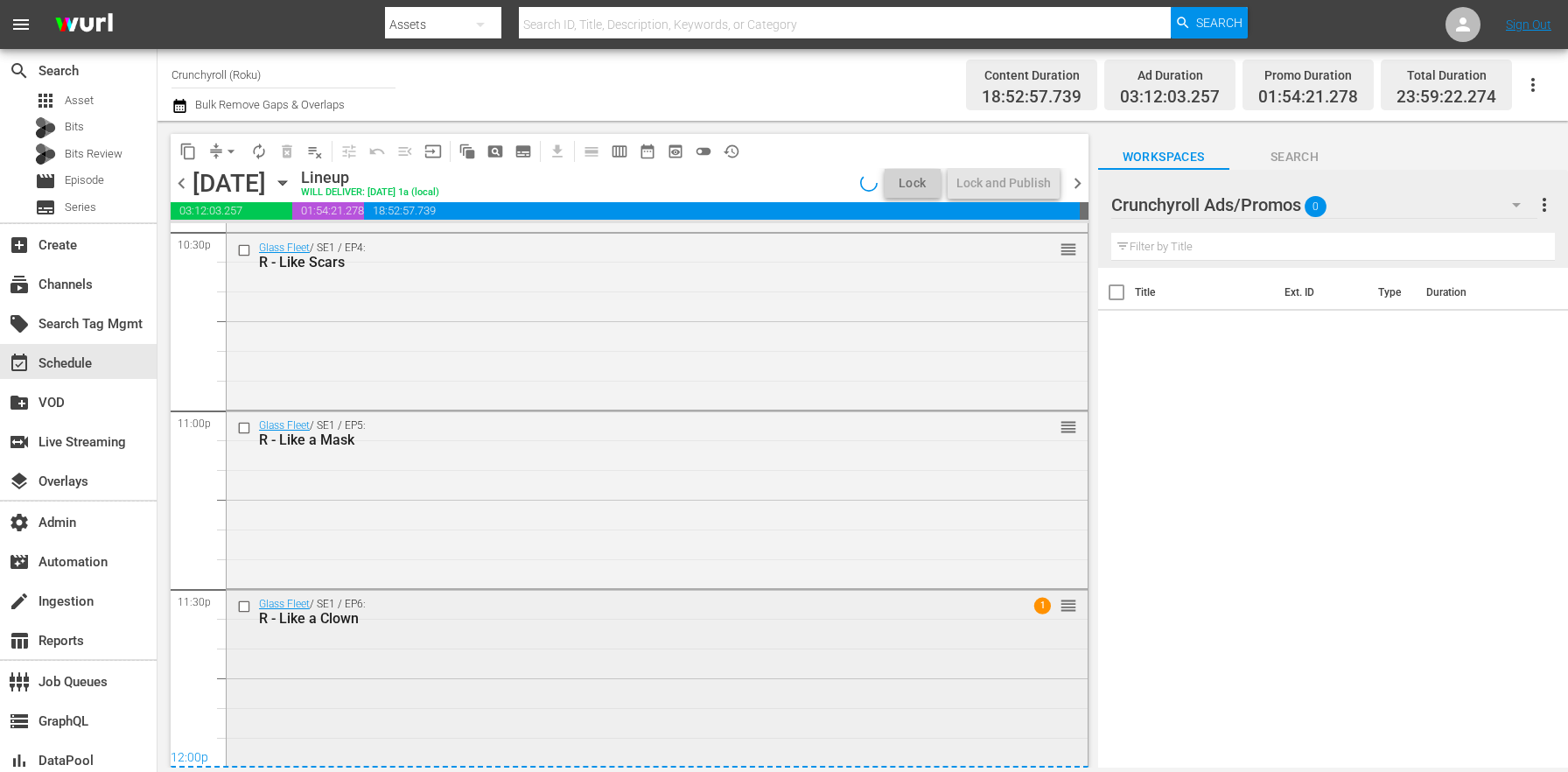
click at [485, 653] on div "Glass Fleet / SE1 / EP6: R - Like a Clown 1 reorder" at bounding box center [657, 677] width 861 height 173
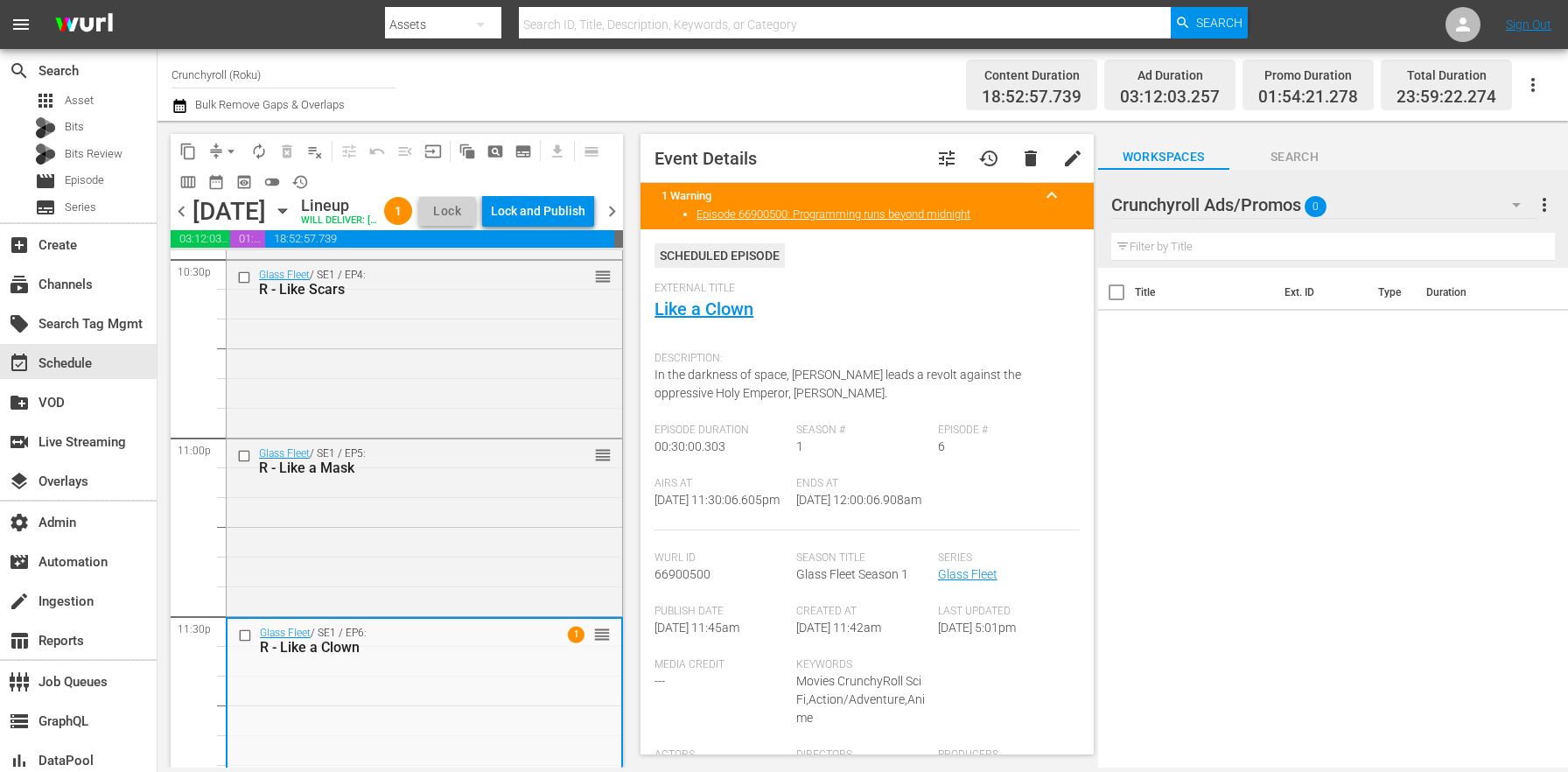
scroll to position [8079, 0]
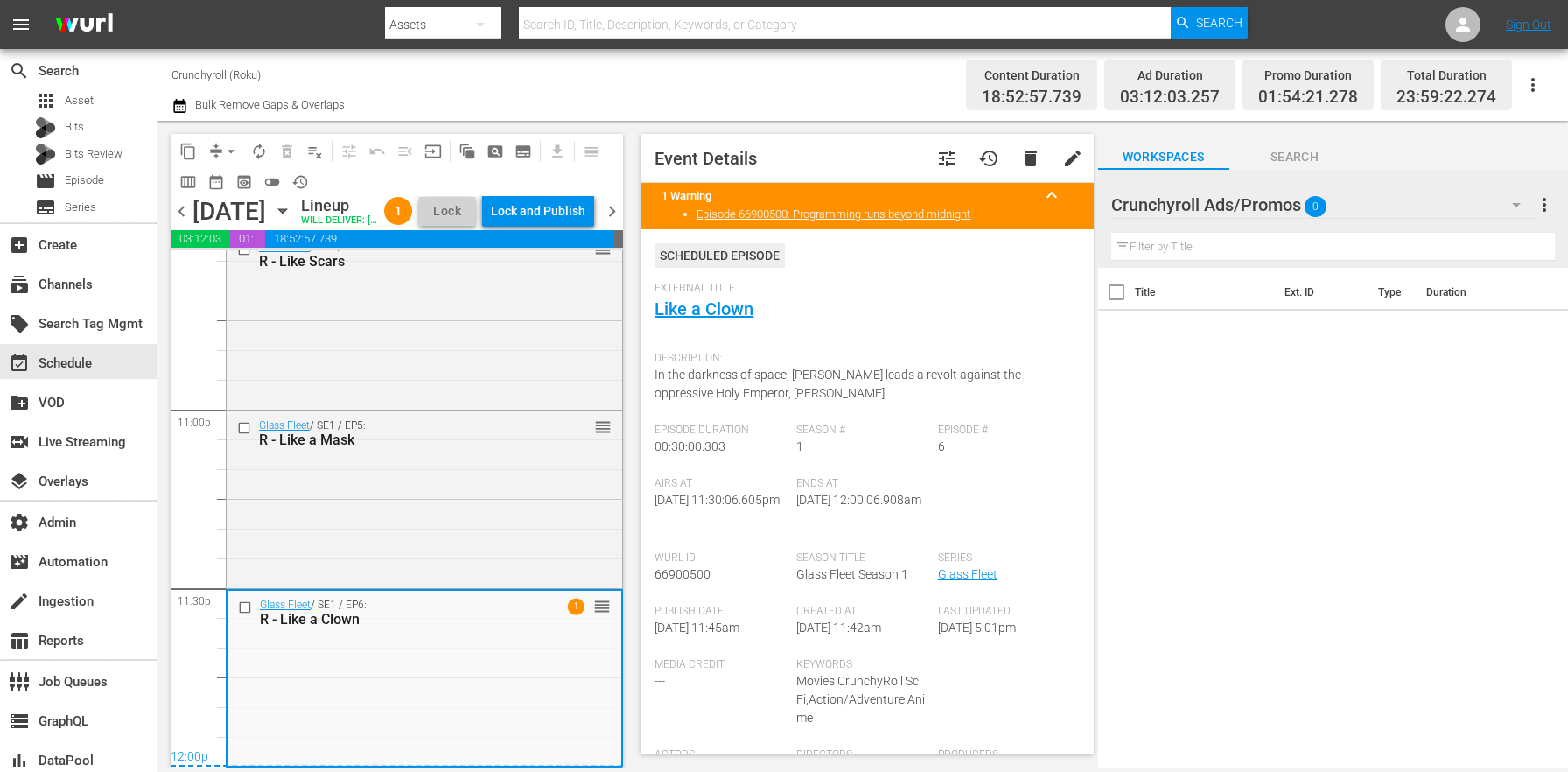
click at [579, 208] on div "Lock and Publish" at bounding box center [538, 211] width 95 height 32
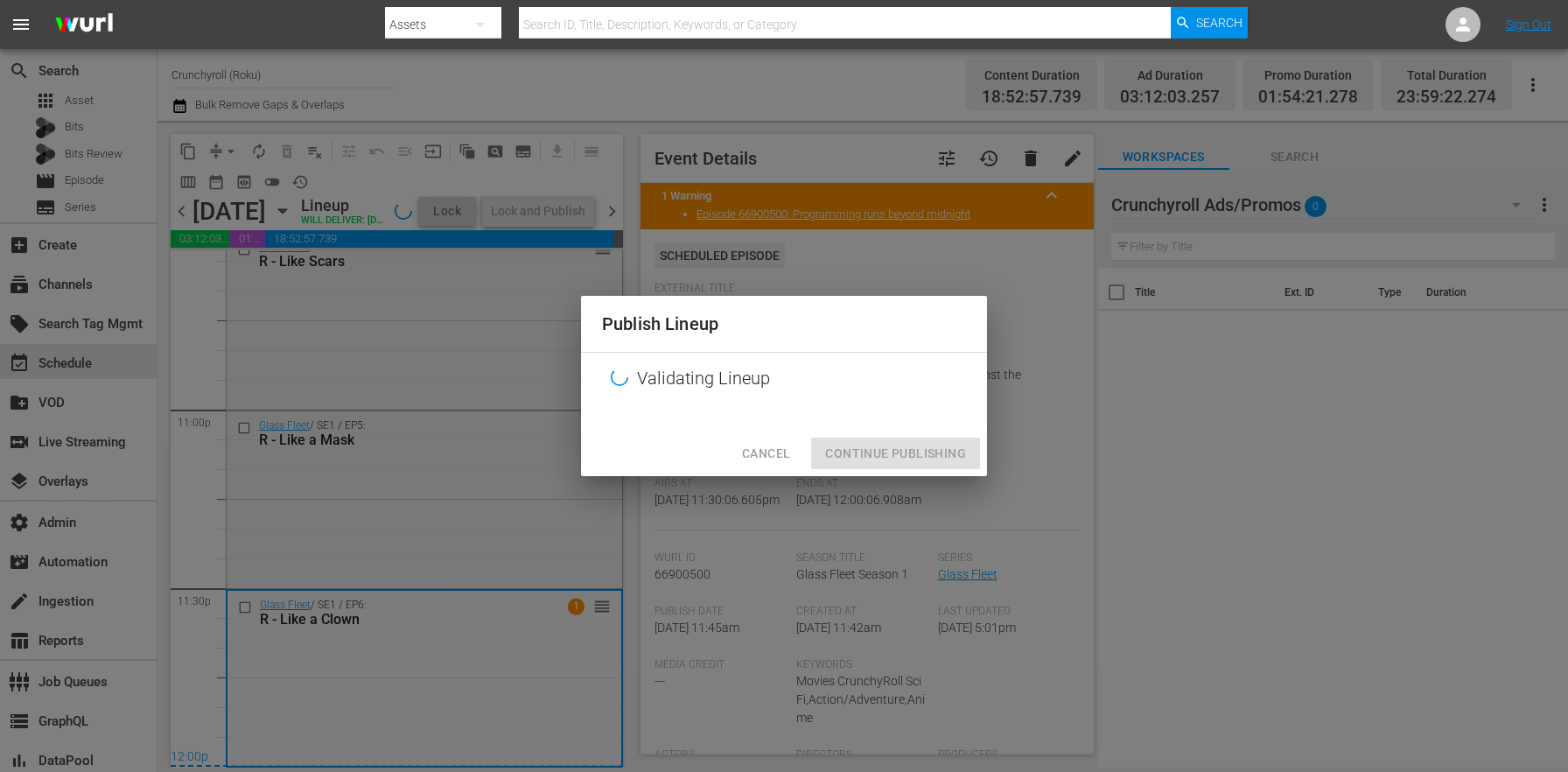
click at [861, 465] on div "Cancel Continue Publishing" at bounding box center [784, 453] width 406 height 46
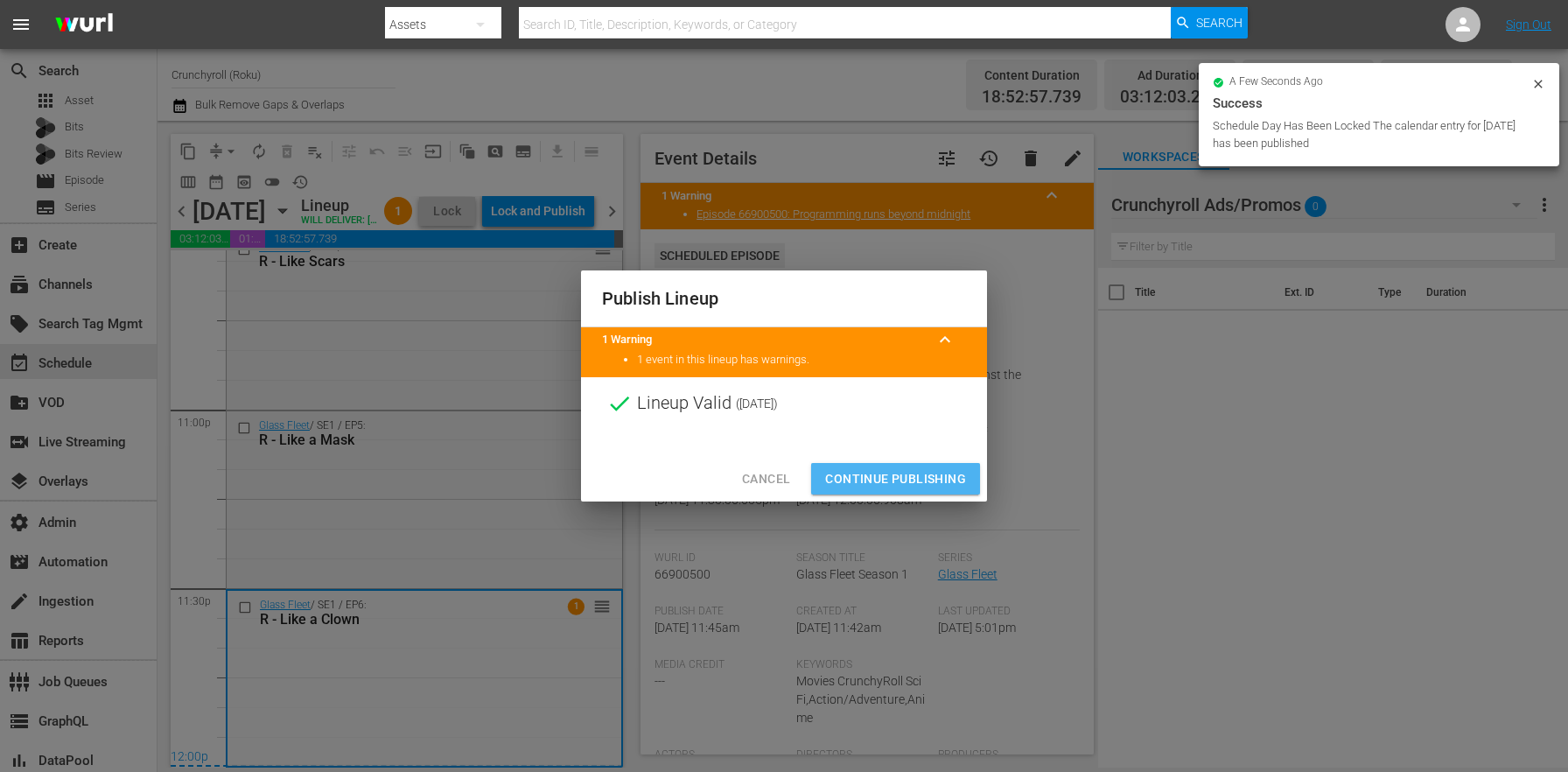
click at [885, 465] on button "Continue Publishing" at bounding box center [895, 479] width 169 height 33
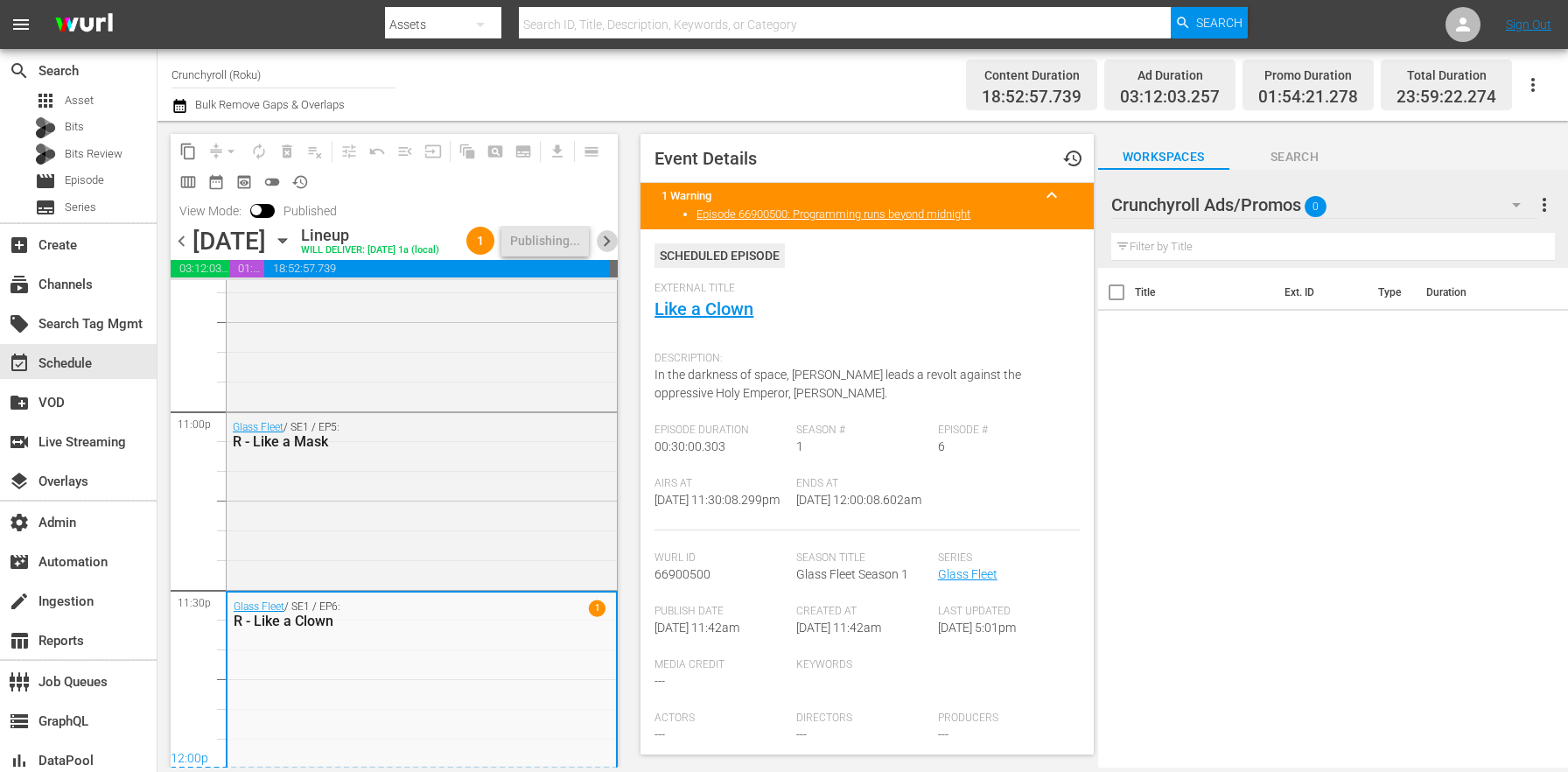
click at [617, 252] on span "chevron_right" at bounding box center [607, 240] width 22 height 22
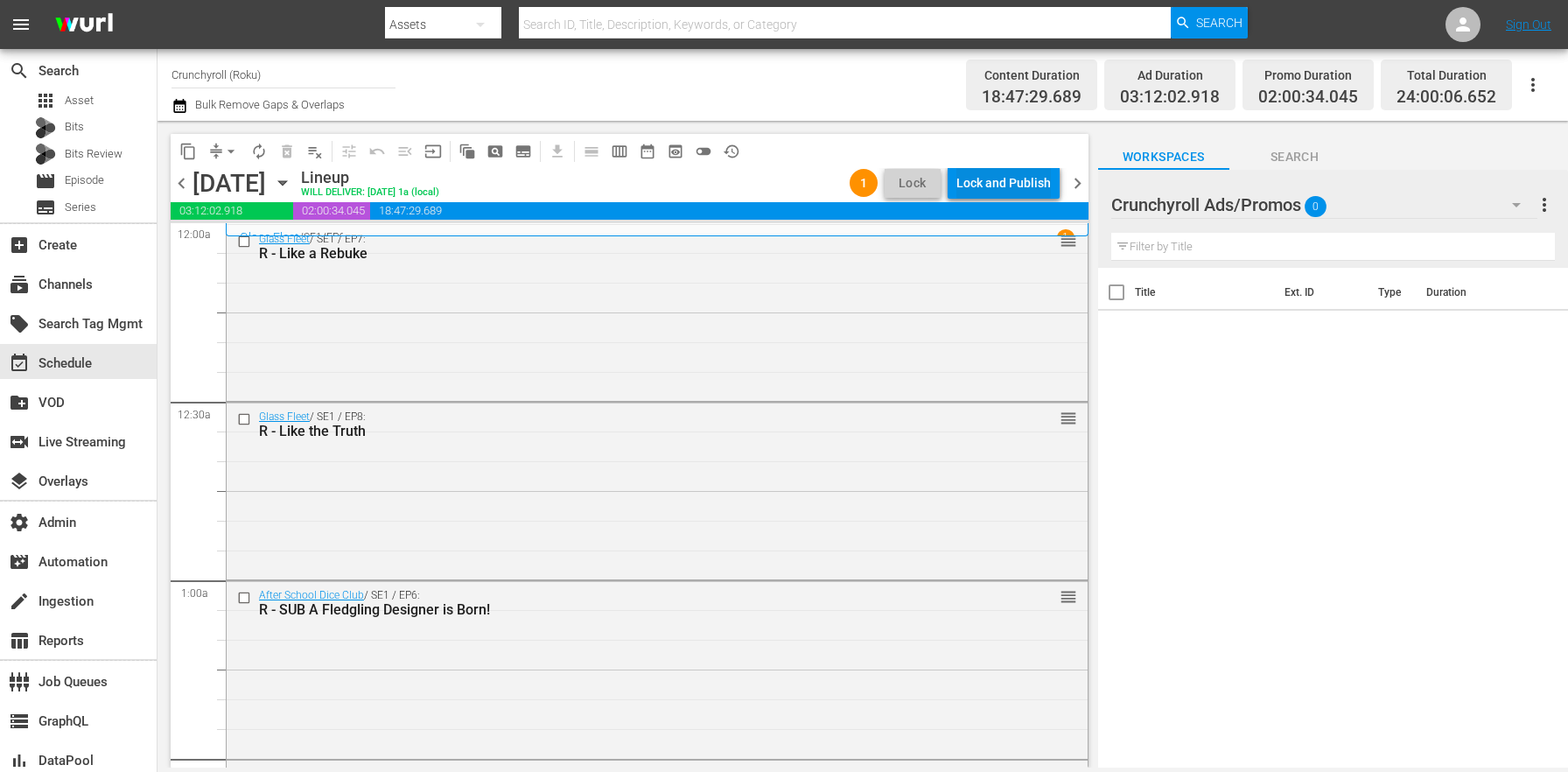
click at [1011, 189] on div "Lock and Publish" at bounding box center [1004, 183] width 95 height 32
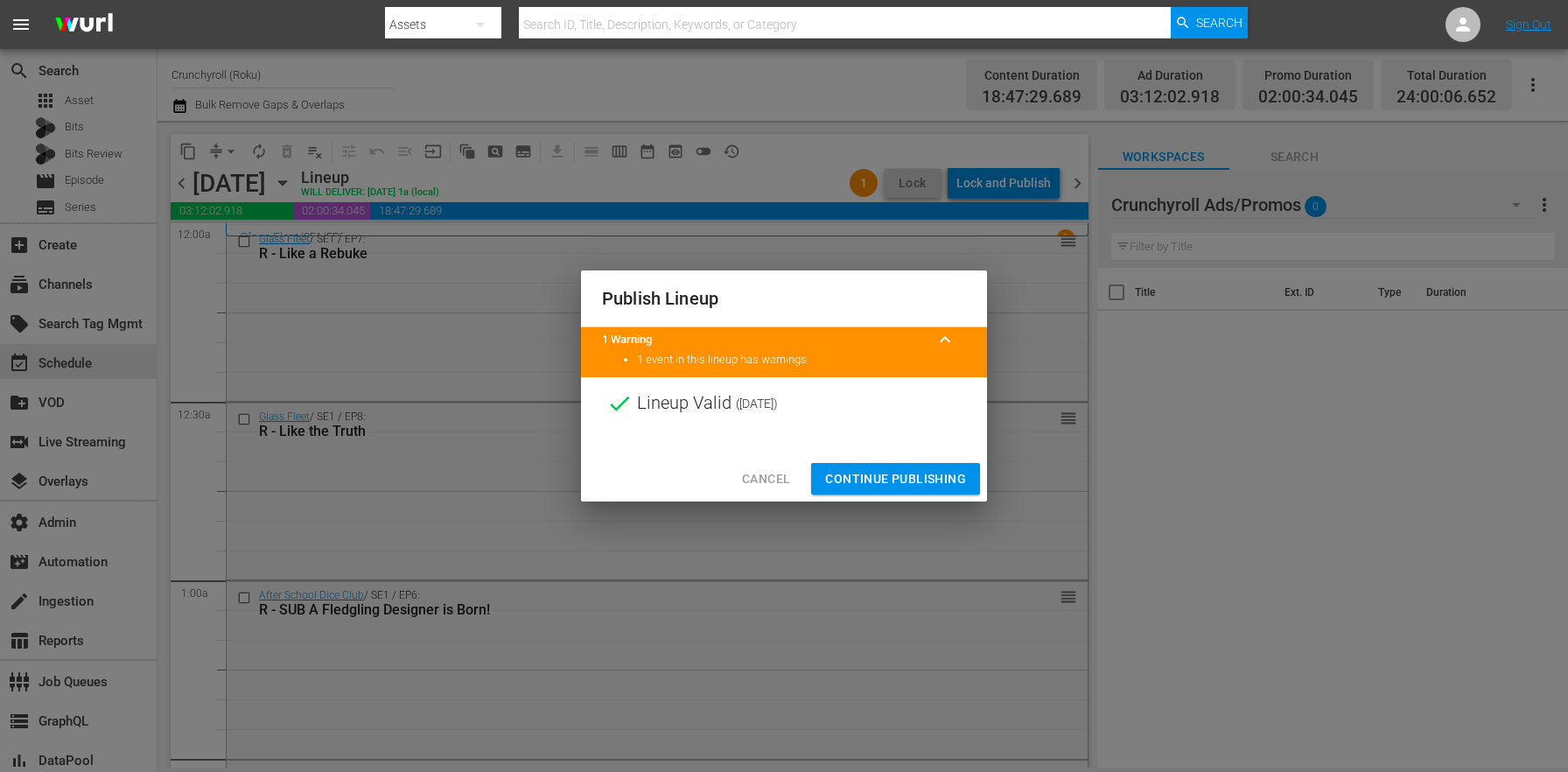
click at [905, 476] on span "Continue Publishing" at bounding box center [895, 479] width 140 height 22
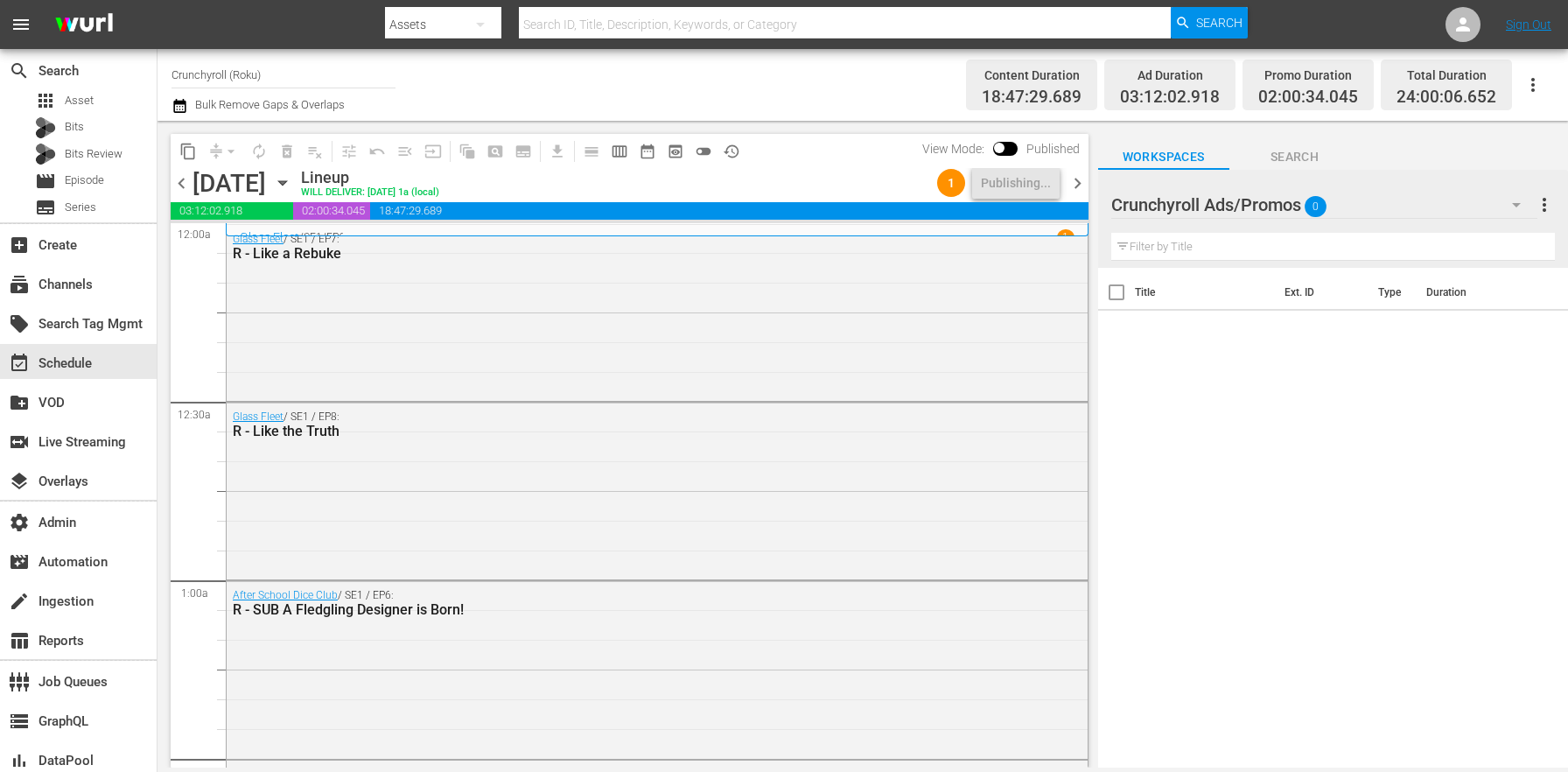
click at [1071, 183] on span "chevron_right" at bounding box center [1077, 183] width 22 height 22
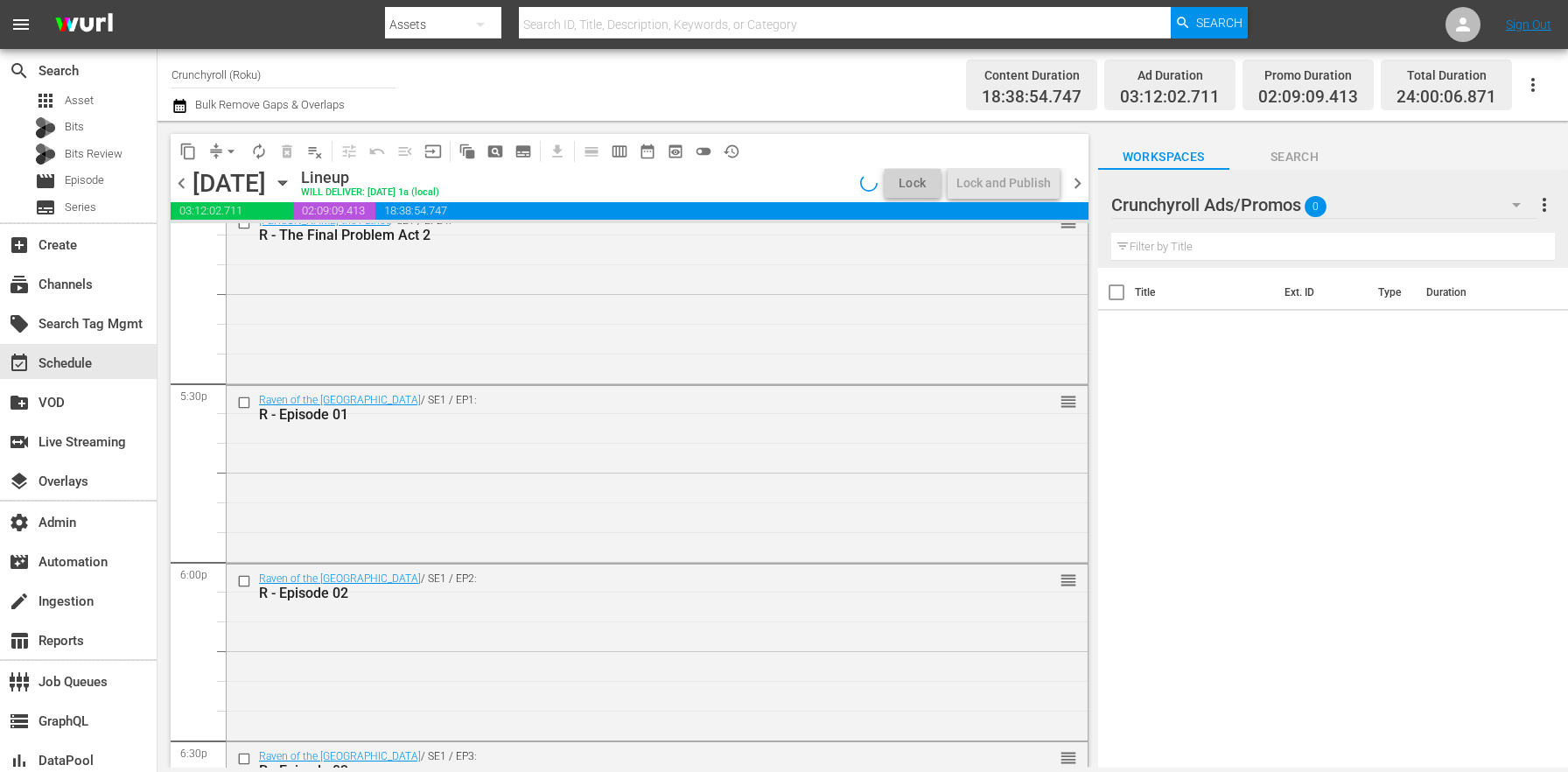
scroll to position [8024, 0]
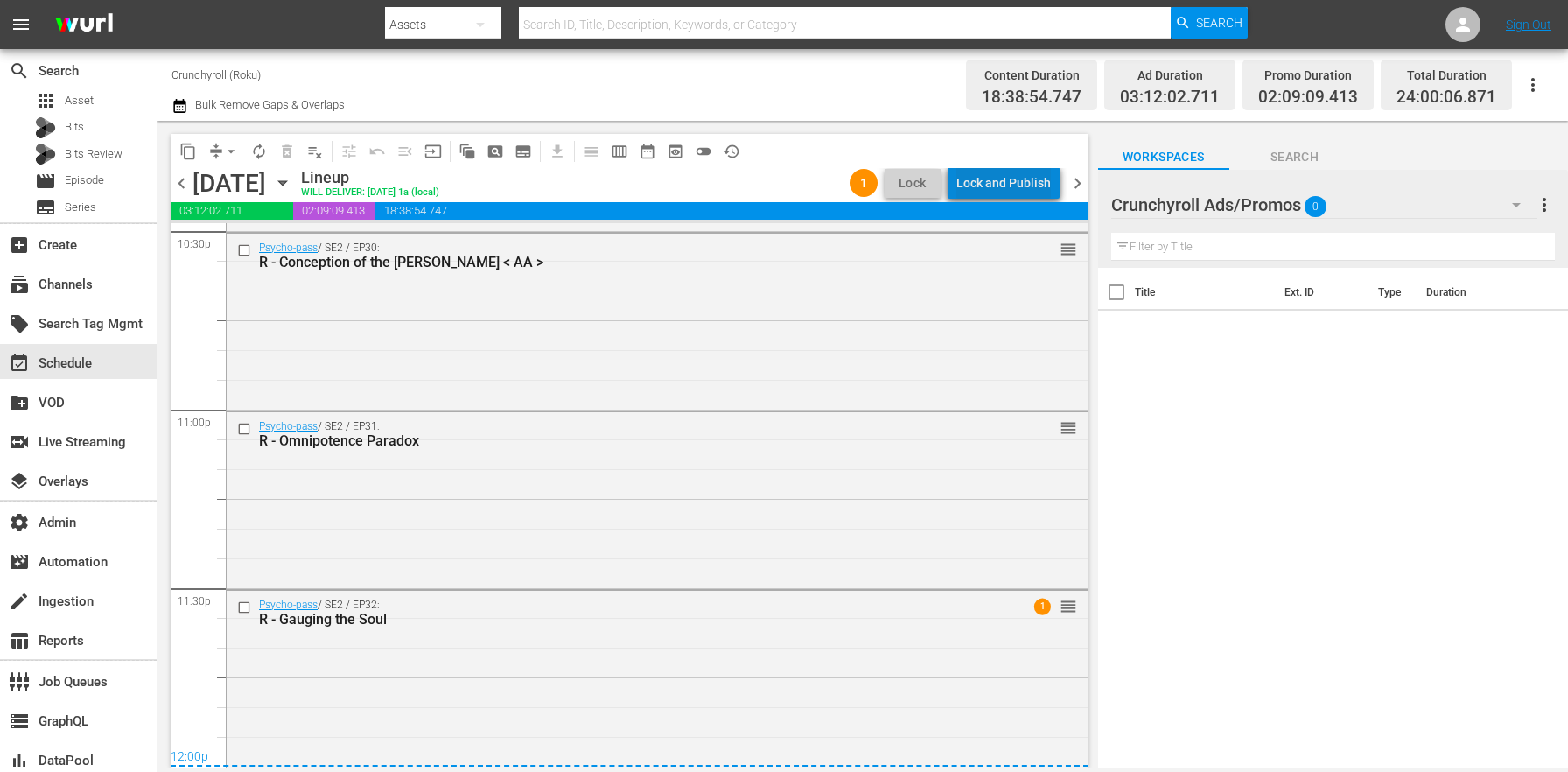
click at [1041, 176] on div "Lock and Publish" at bounding box center [1004, 183] width 95 height 32
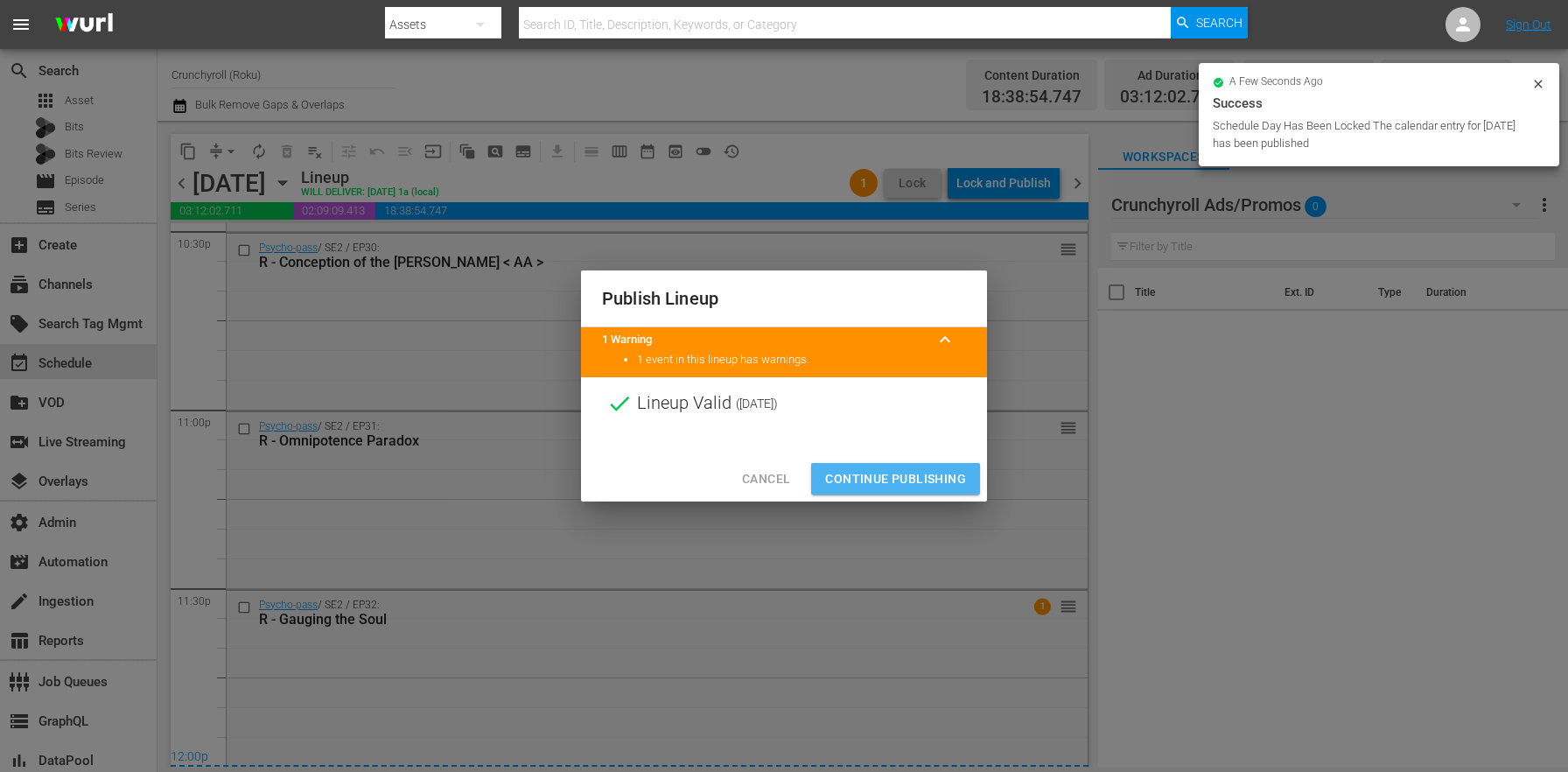
click at [934, 481] on span "Continue Publishing" at bounding box center [895, 479] width 140 height 22
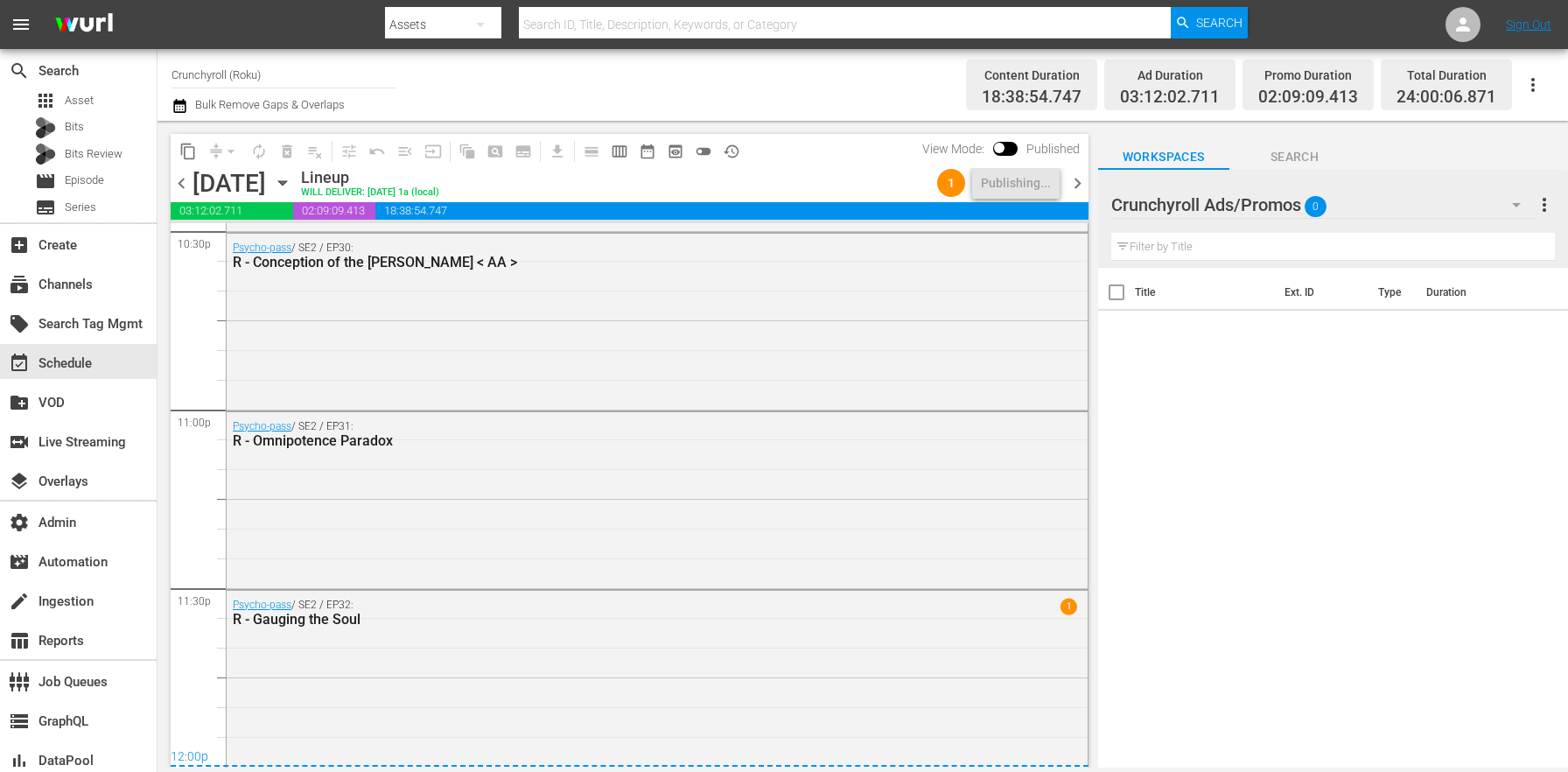
click at [1075, 178] on span "chevron_right" at bounding box center [1077, 183] width 22 height 22
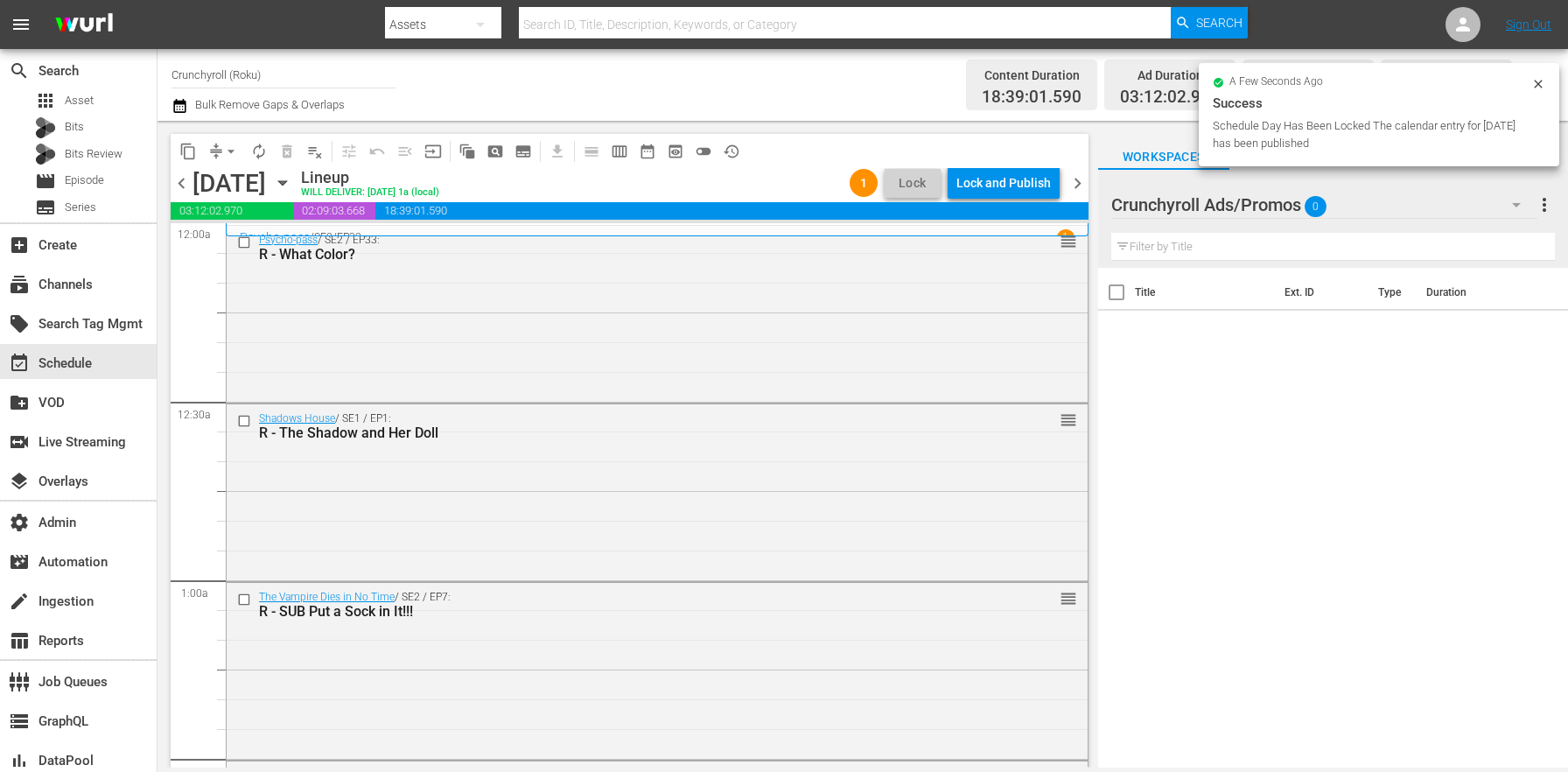
scroll to position [8025, 0]
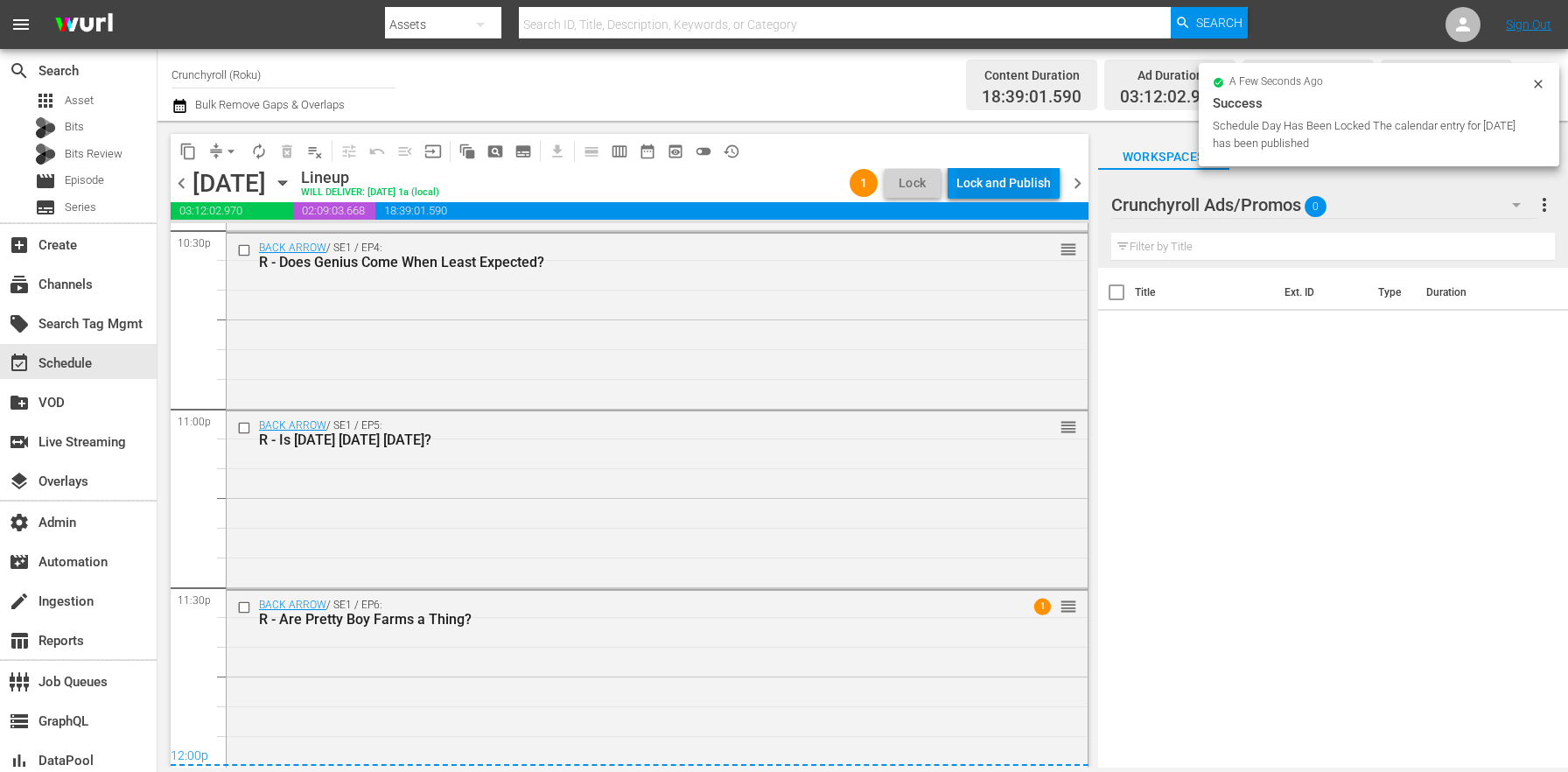
click at [985, 182] on div "Lock and Publish" at bounding box center [1004, 183] width 95 height 32
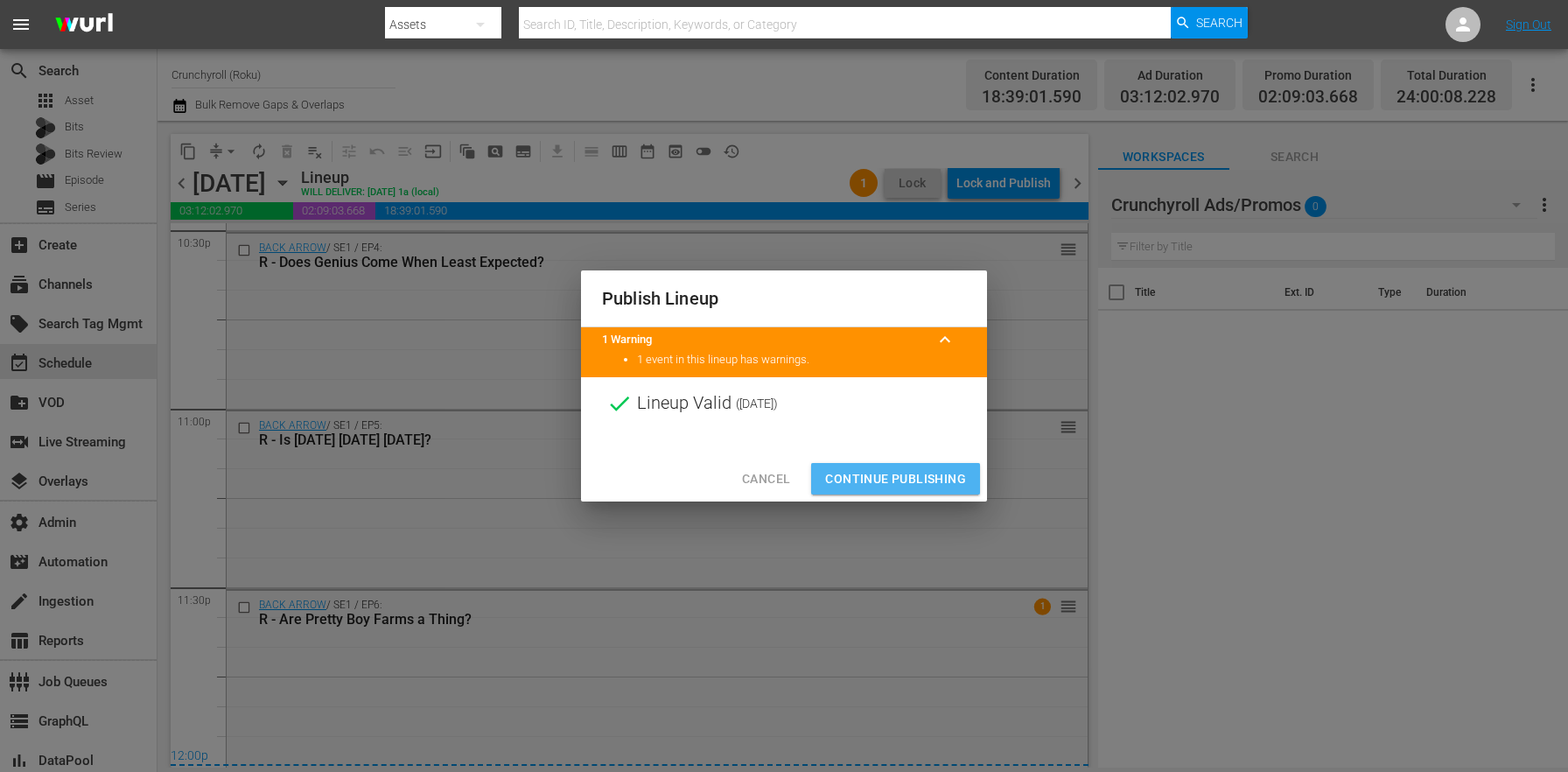
click at [893, 472] on span "Continue Publishing" at bounding box center [895, 479] width 140 height 22
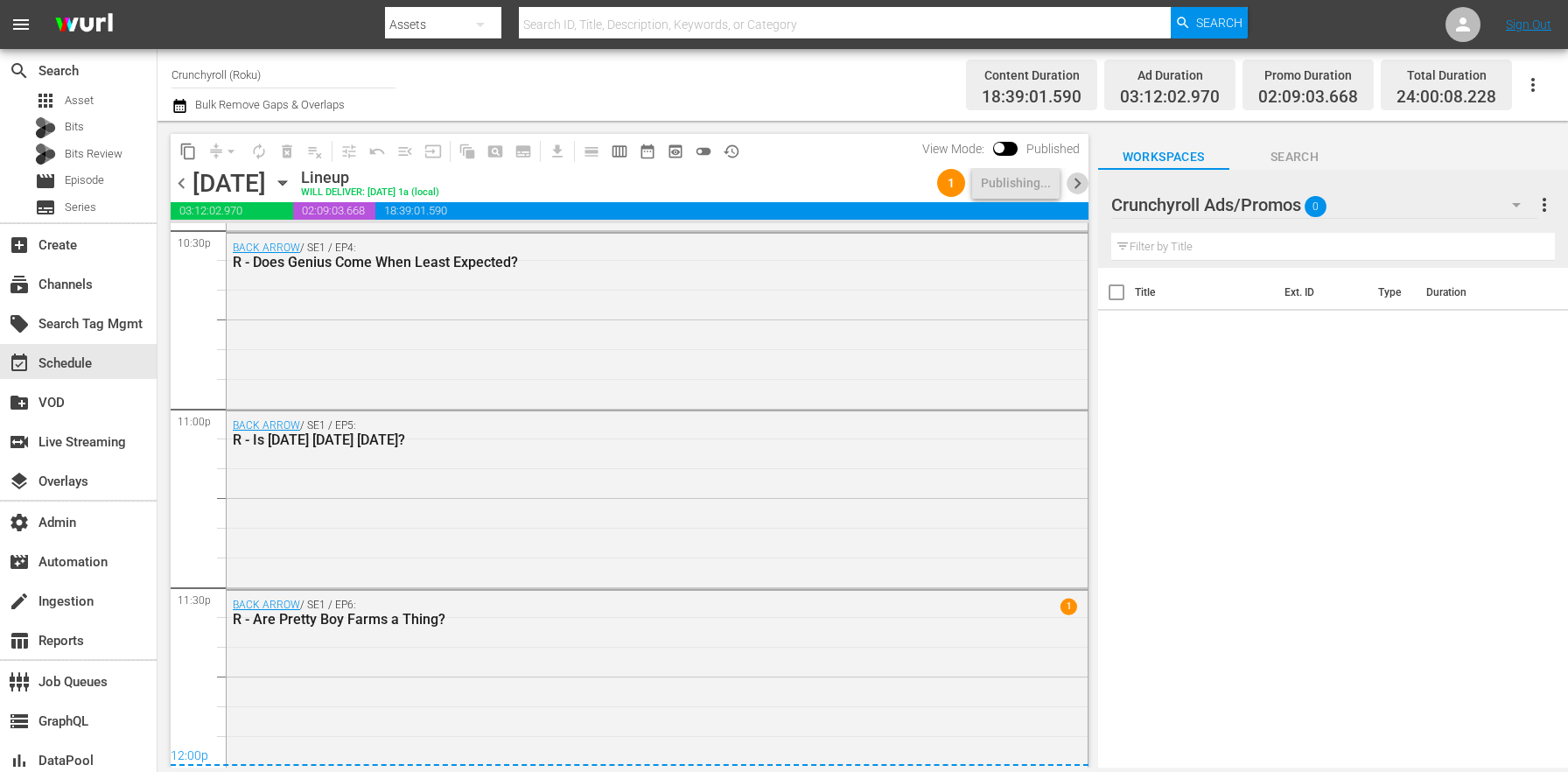
click at [1075, 187] on span "chevron_right" at bounding box center [1077, 183] width 22 height 22
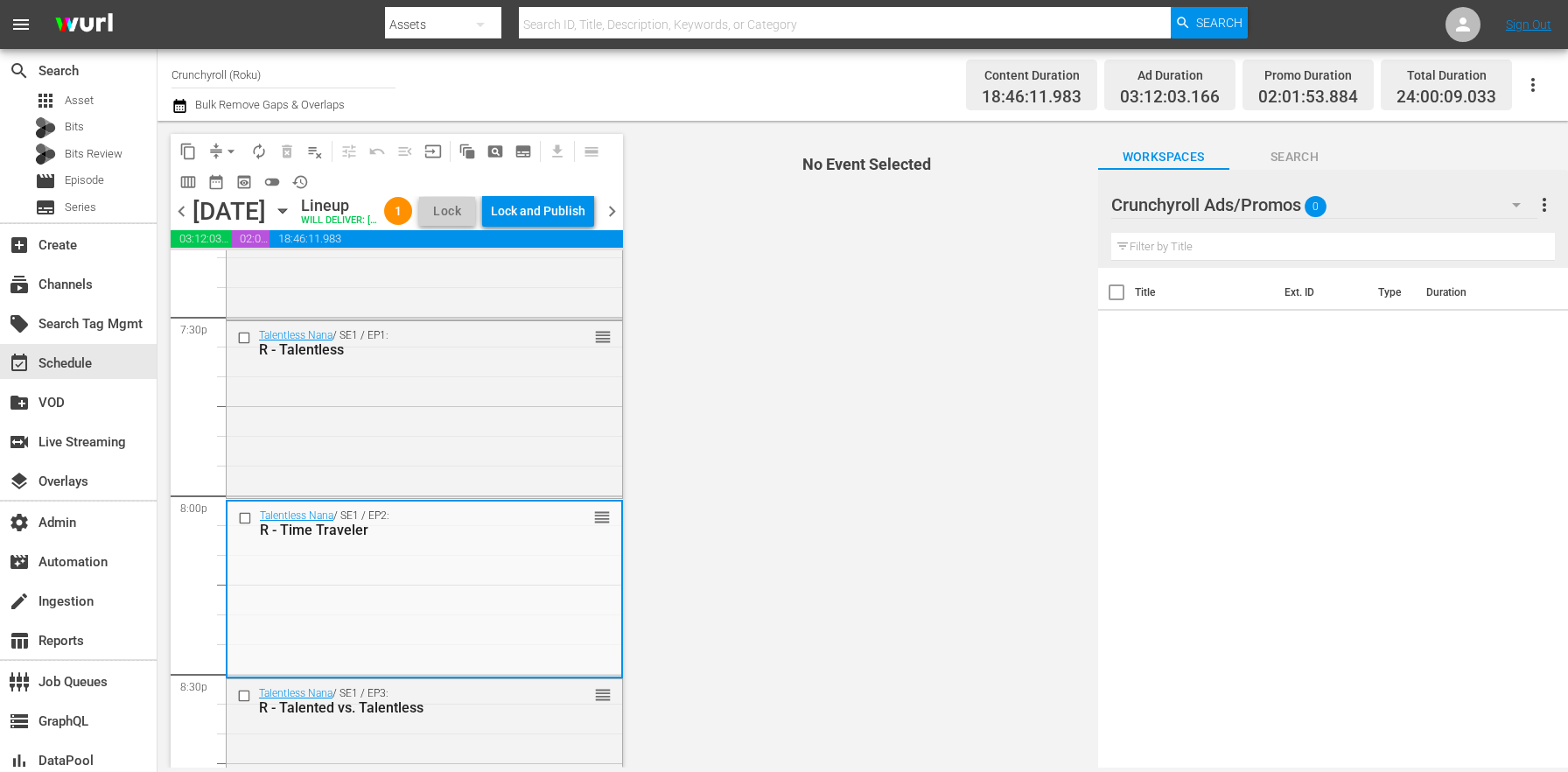
scroll to position [8081, 0]
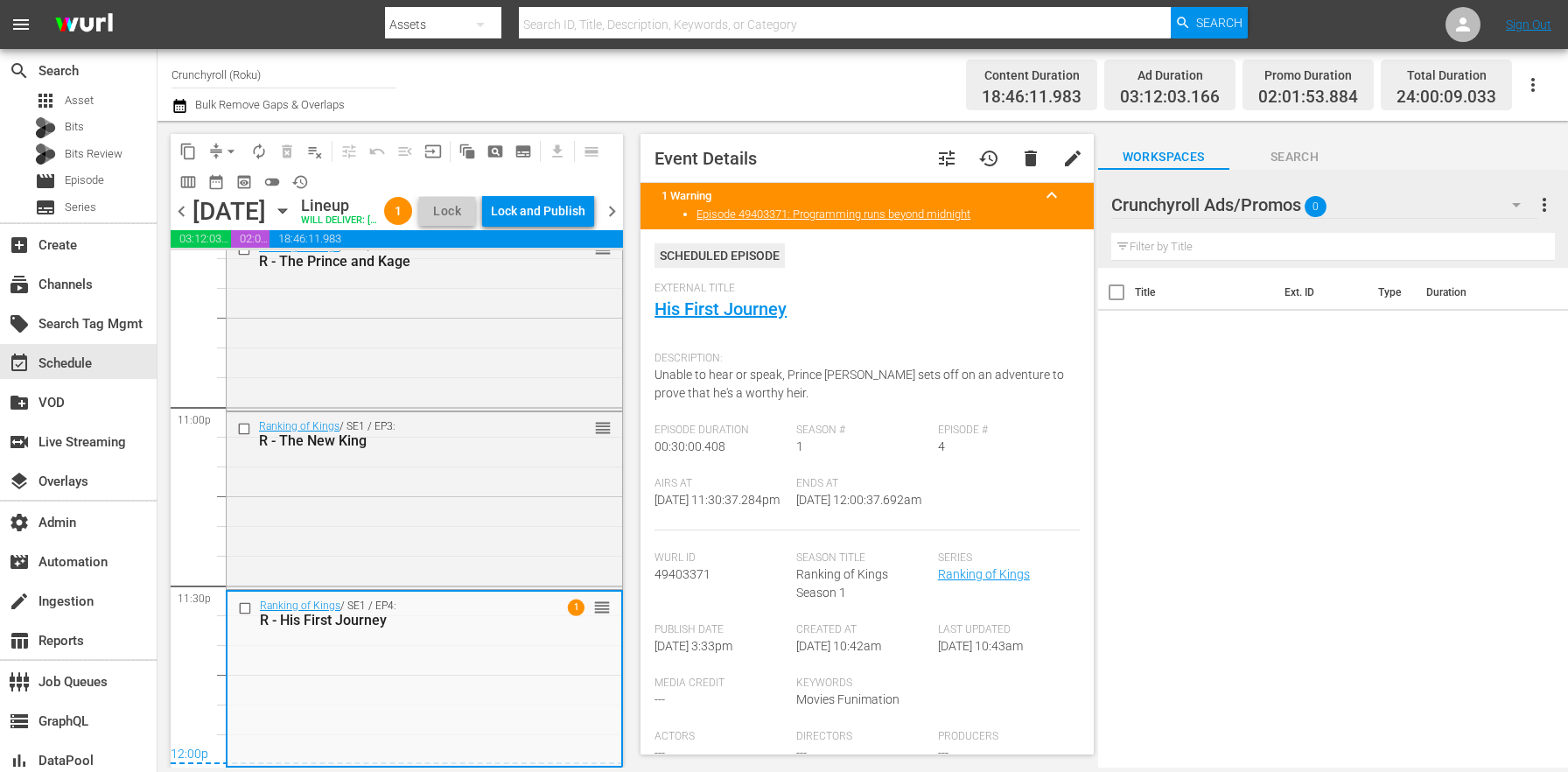
click at [563, 219] on div "Lock and Publish" at bounding box center [538, 211] width 95 height 32
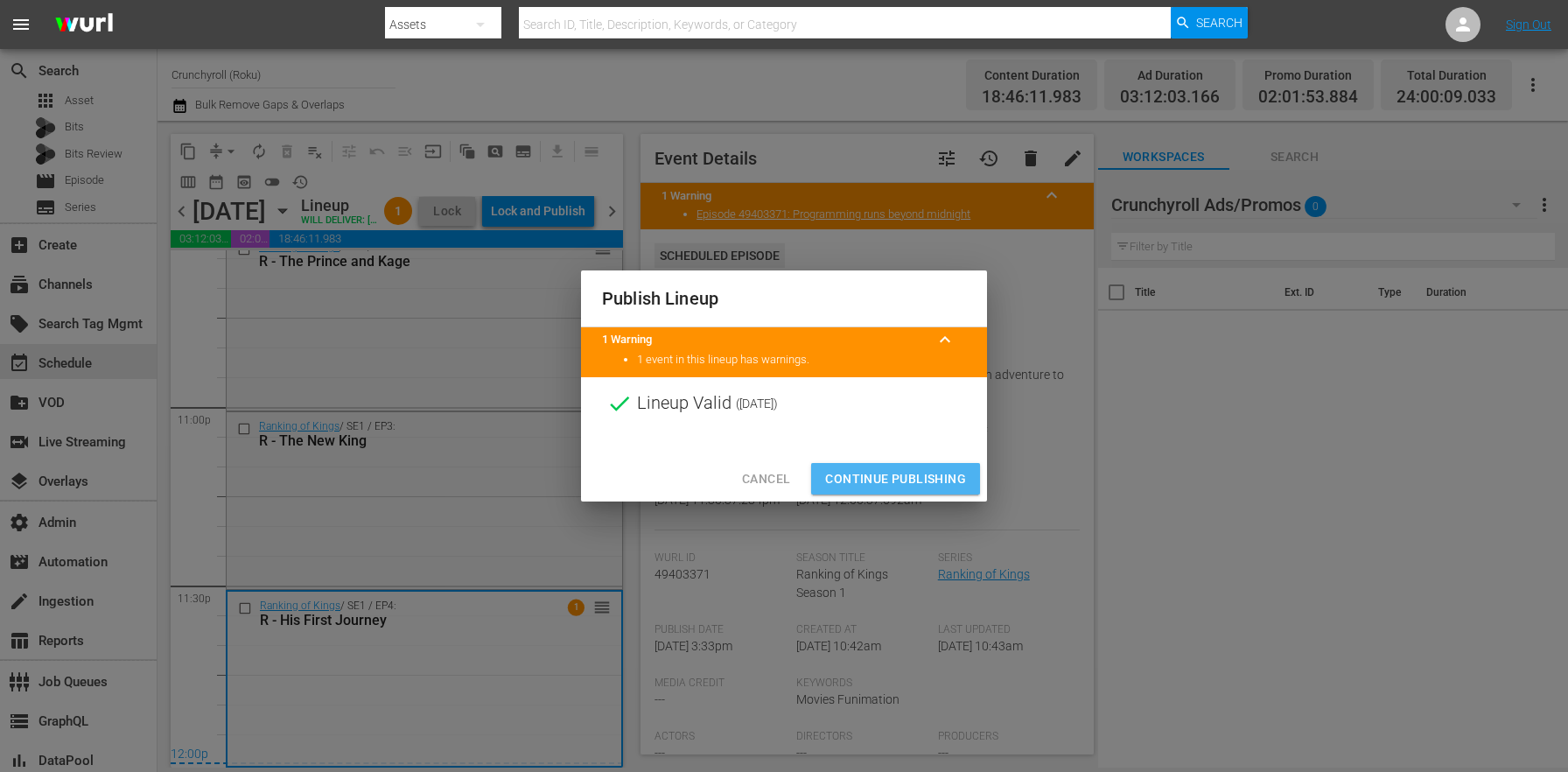
click at [872, 473] on span "Continue Publishing" at bounding box center [895, 479] width 140 height 22
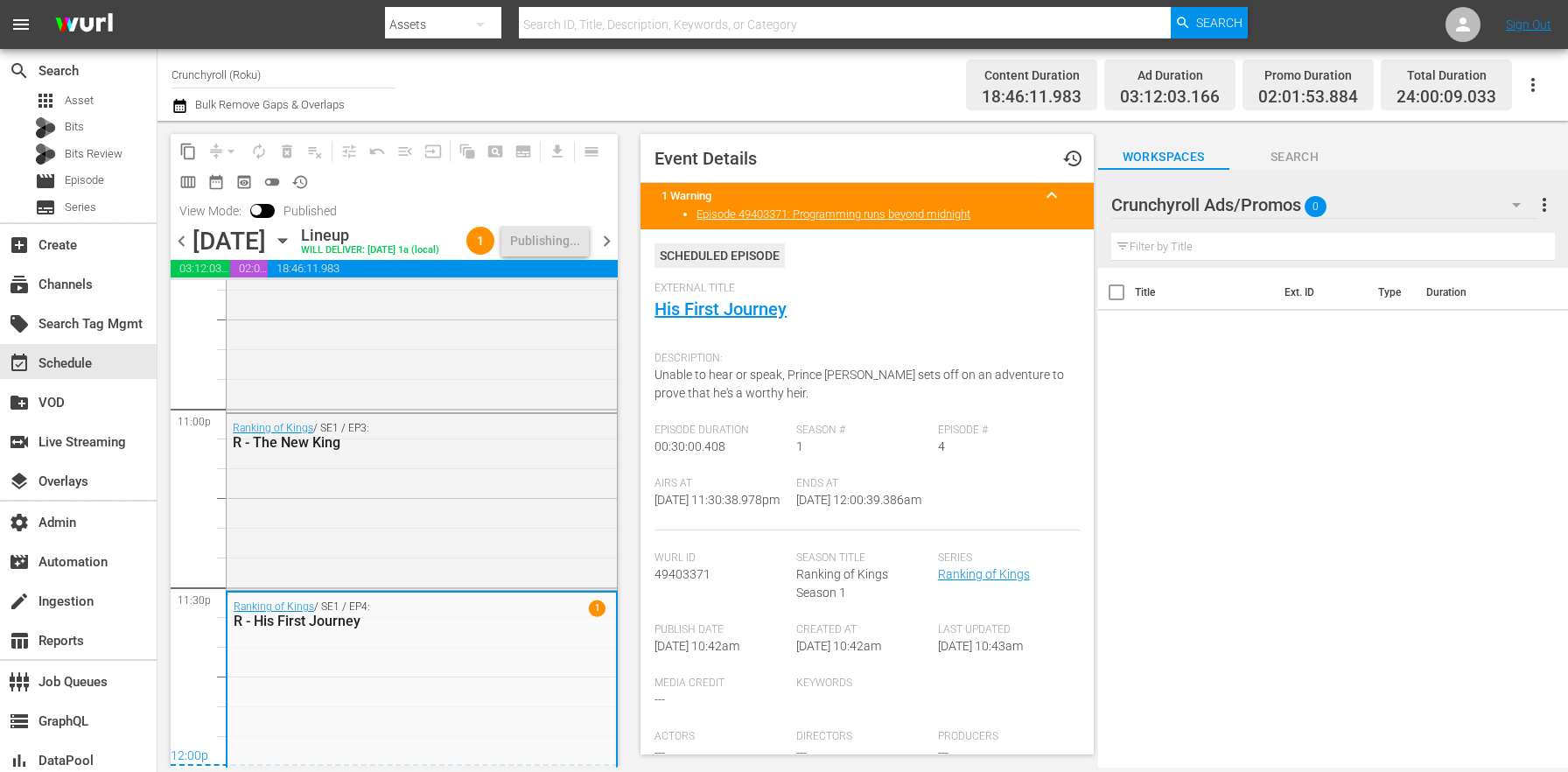
click at [609, 252] on span "chevron_right" at bounding box center [607, 240] width 22 height 22
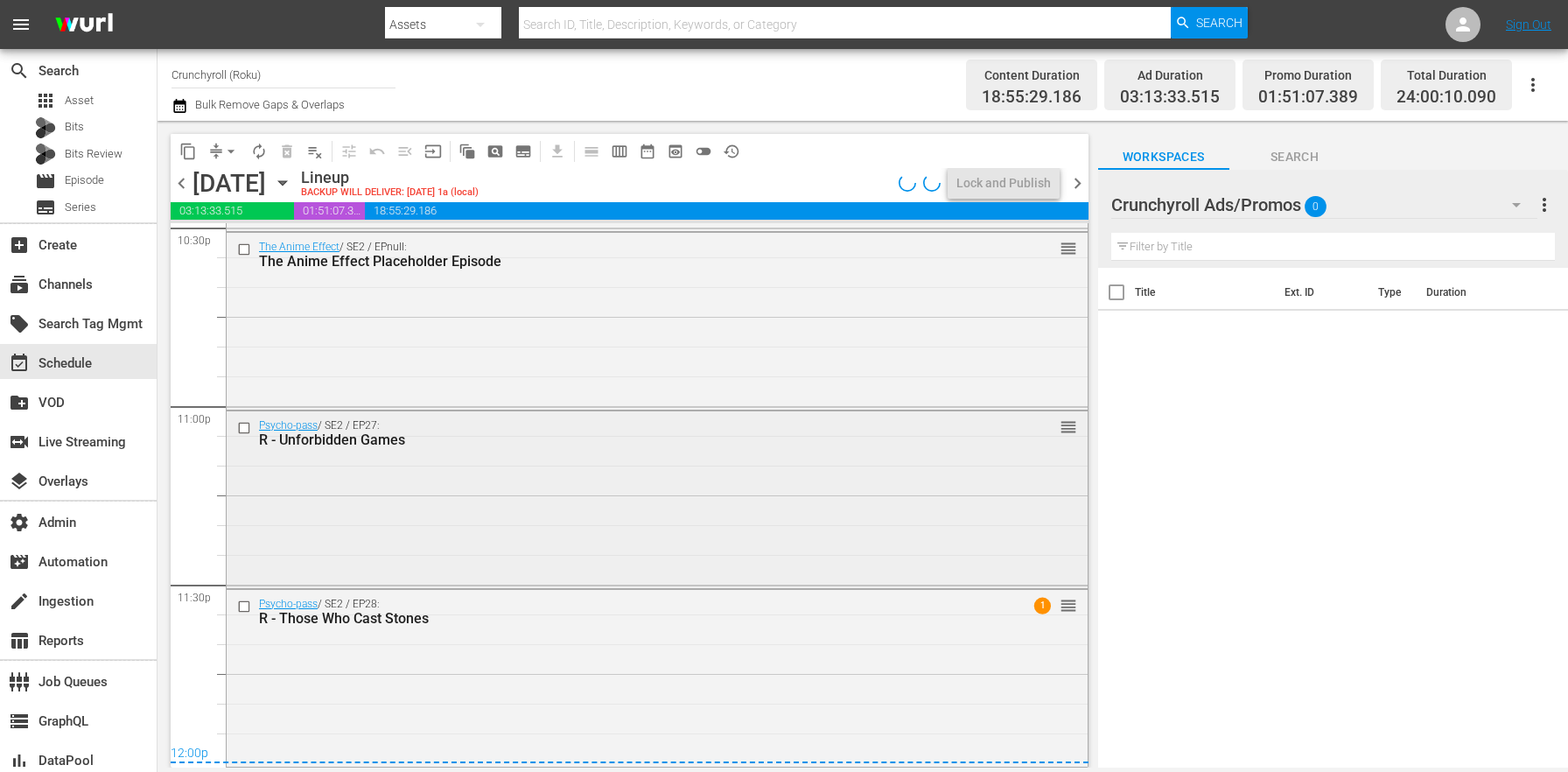
scroll to position [7698, 0]
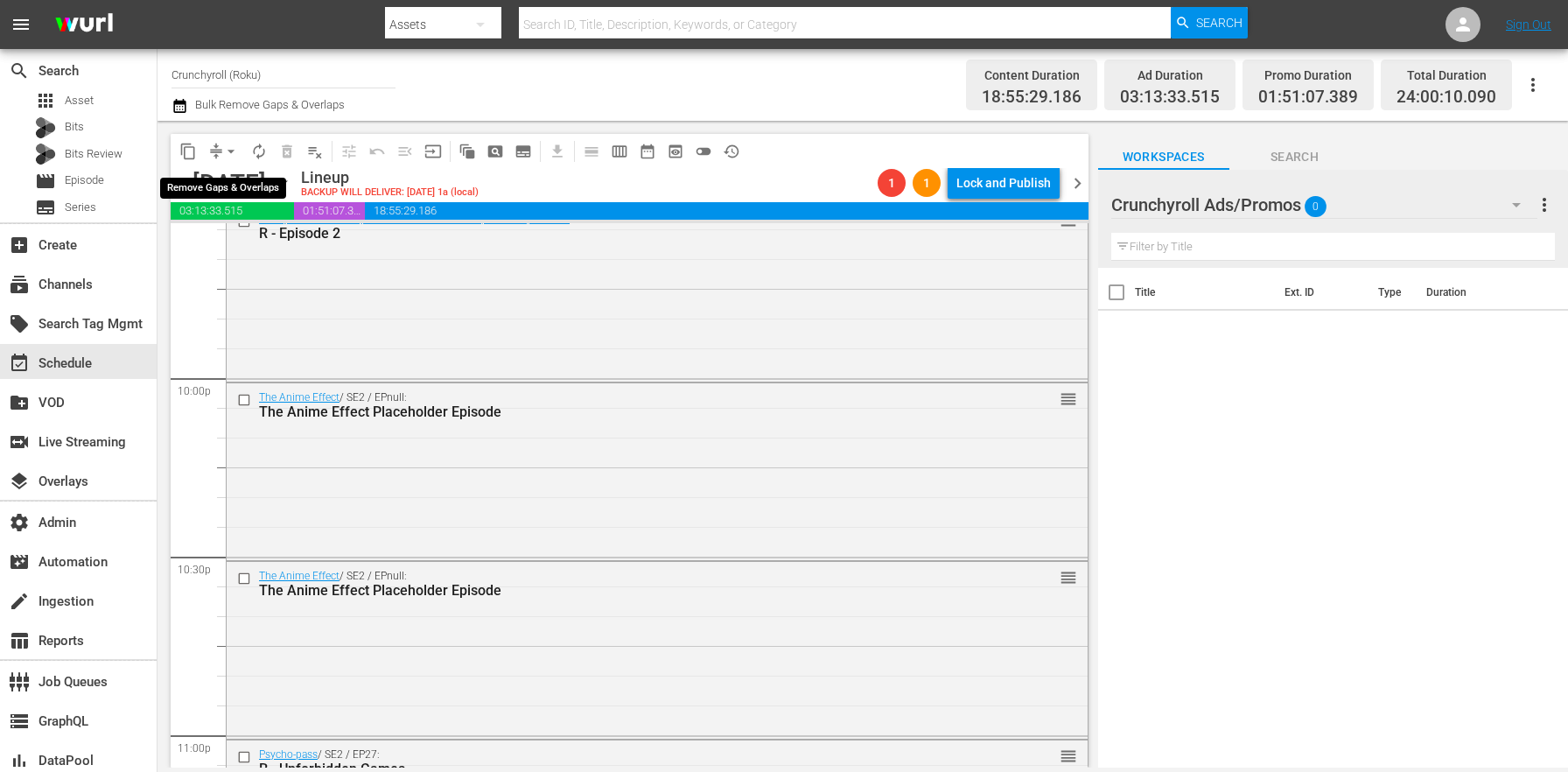
click at [234, 144] on span "arrow_drop_down" at bounding box center [231, 151] width 18 height 18
click at [232, 255] on li "Align to End of Previous Day" at bounding box center [231, 244] width 184 height 29
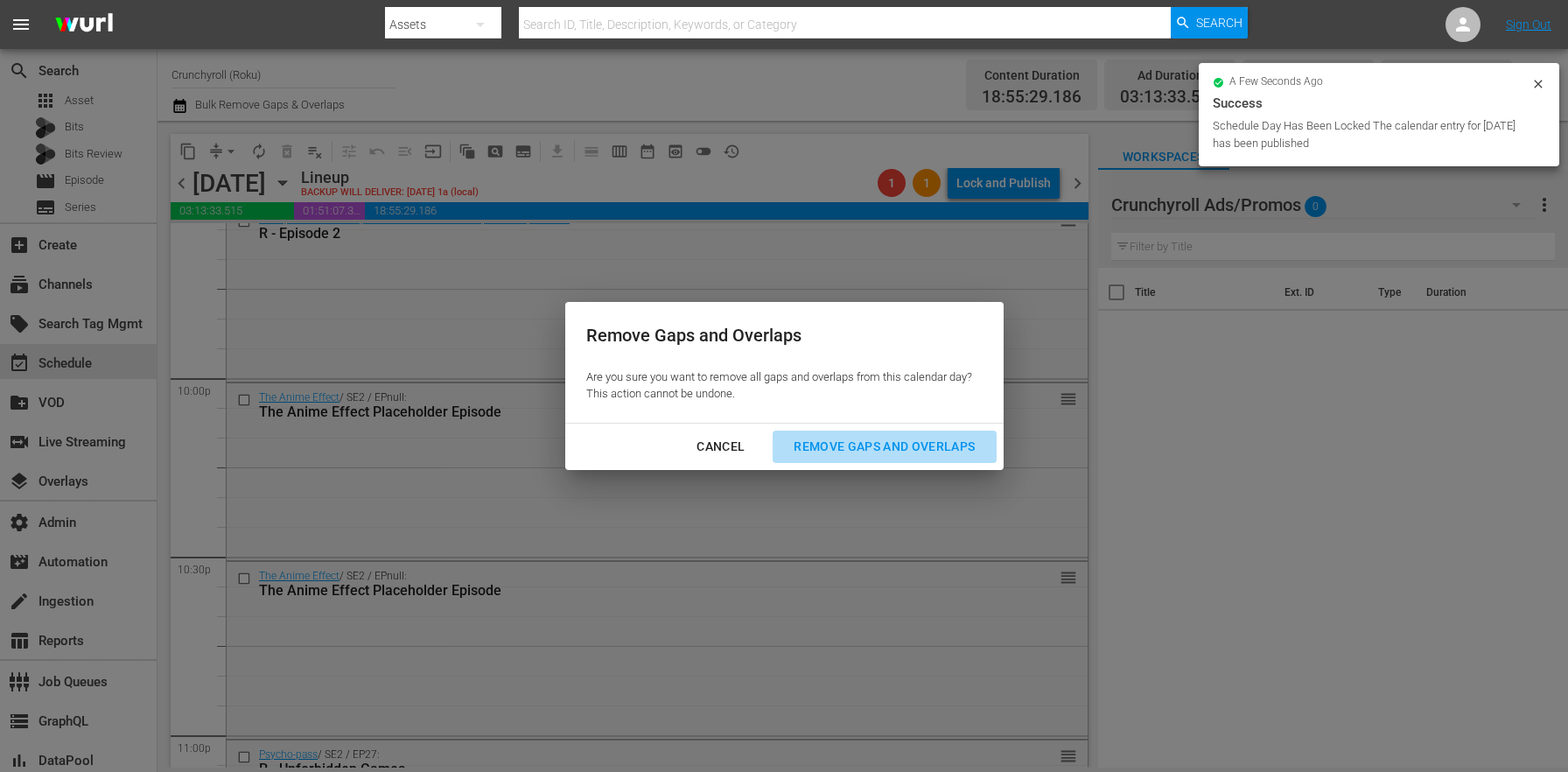
click at [886, 456] on div "Remove Gaps and Overlaps" at bounding box center [884, 446] width 209 height 22
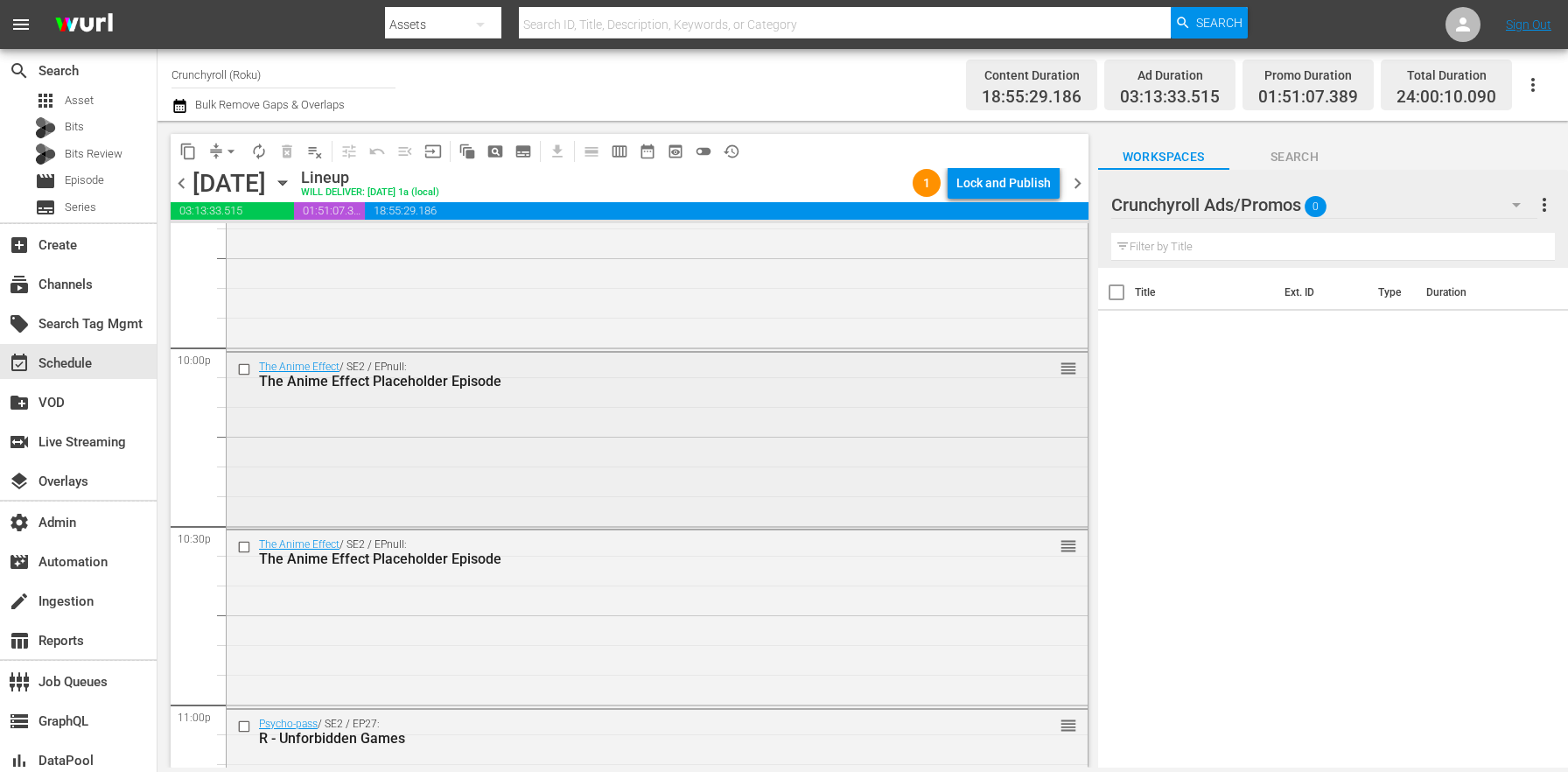
scroll to position [7739, 0]
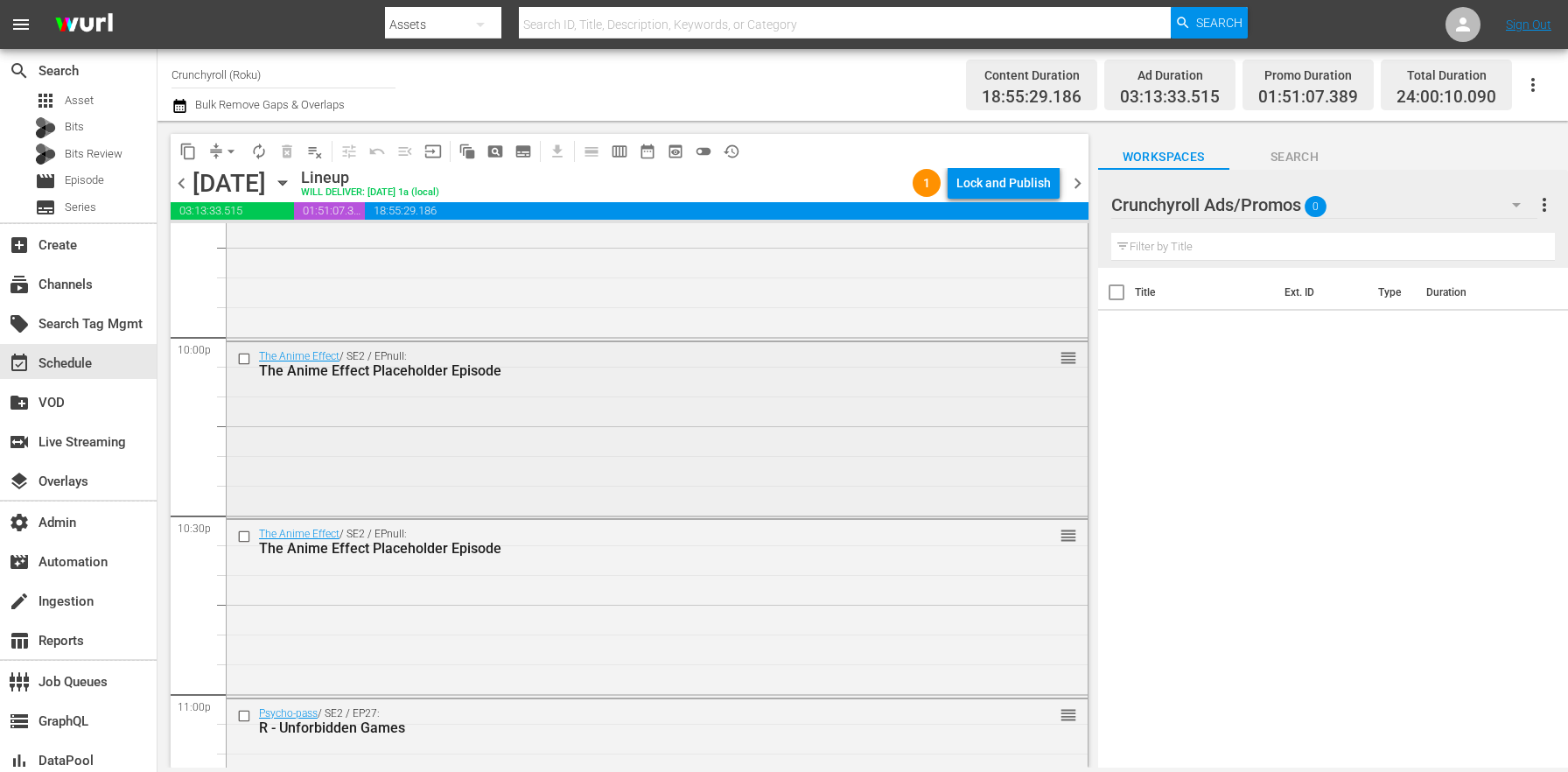
click at [482, 421] on div "The Anime Effect / SE2 / EPnull: The Anime Effect Placeholder Episode reorder" at bounding box center [657, 428] width 861 height 173
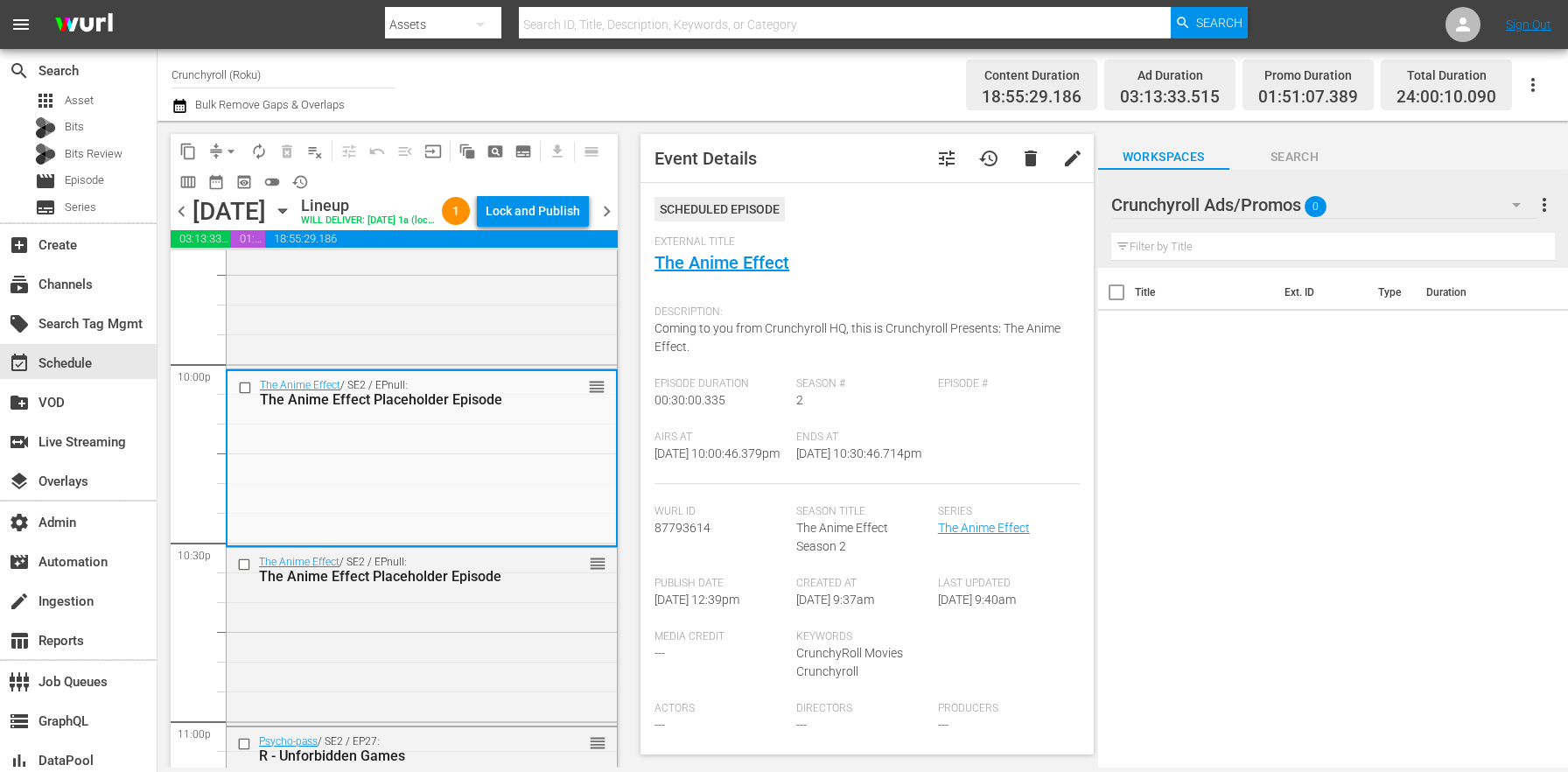
click at [609, 223] on span "chevron_right" at bounding box center [607, 211] width 22 height 22
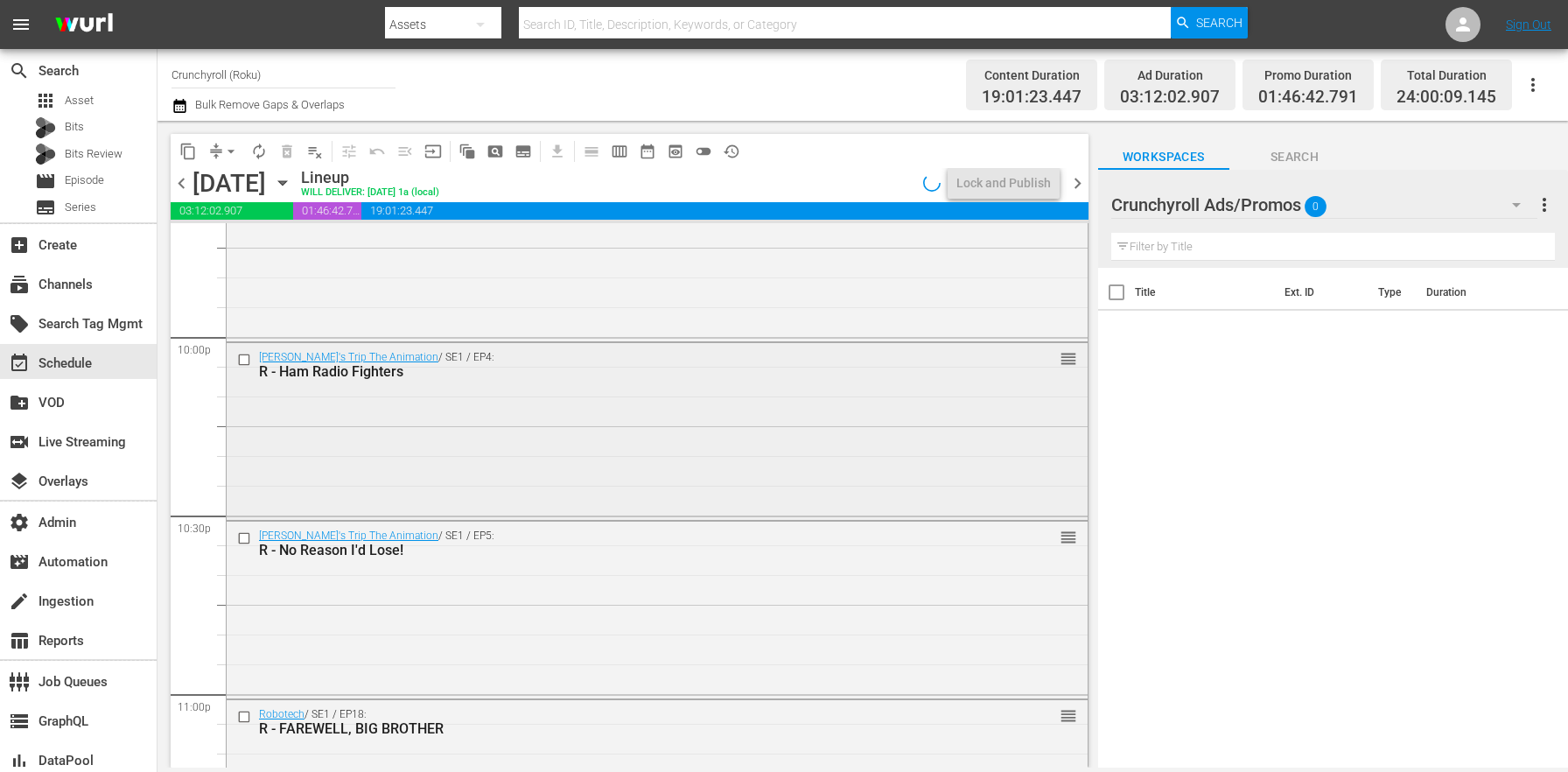
scroll to position [8028, 0]
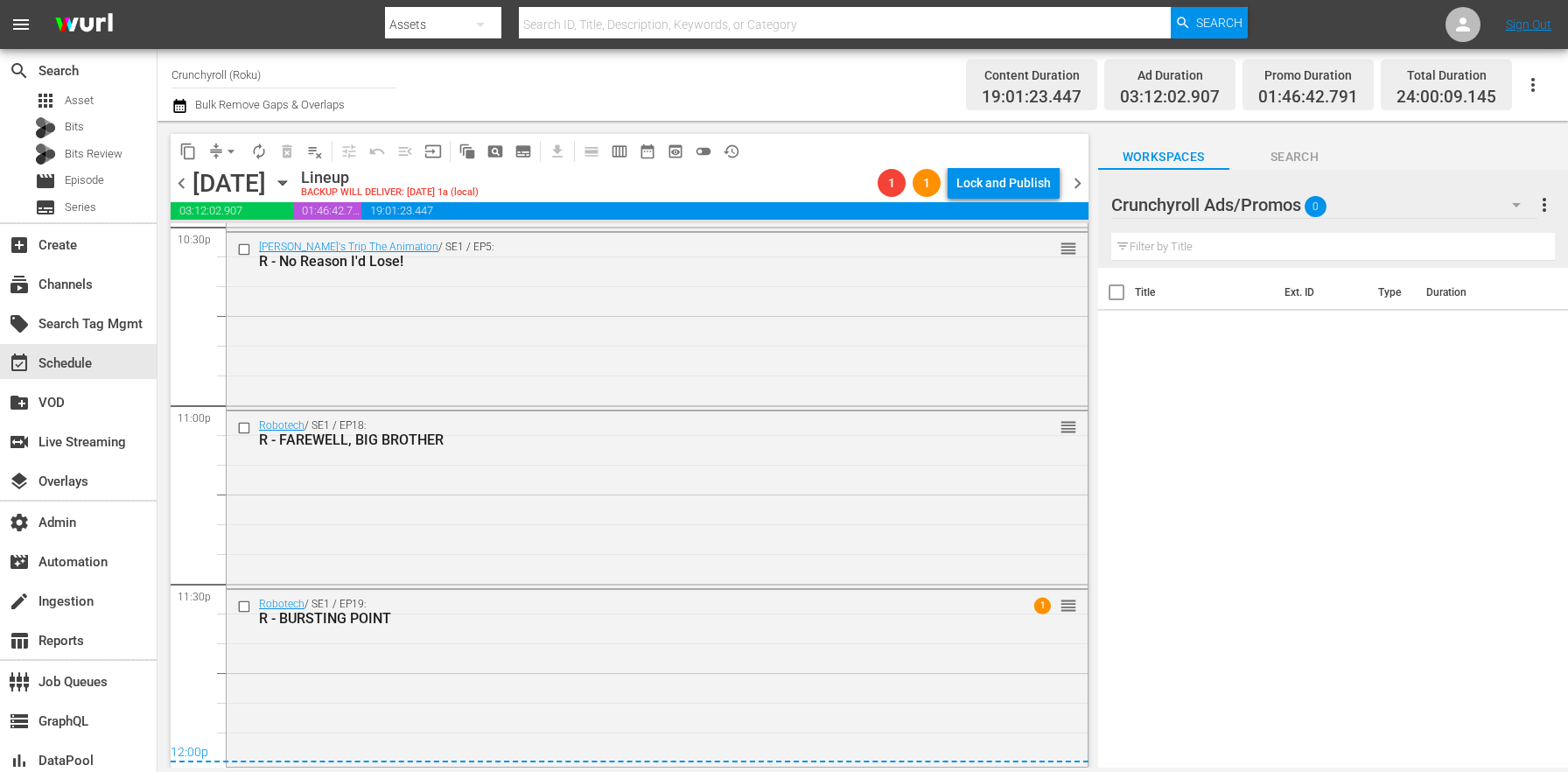
click at [225, 148] on span "arrow_drop_down" at bounding box center [231, 151] width 18 height 18
click at [243, 240] on li "Align to End of Previous Day" at bounding box center [231, 244] width 184 height 29
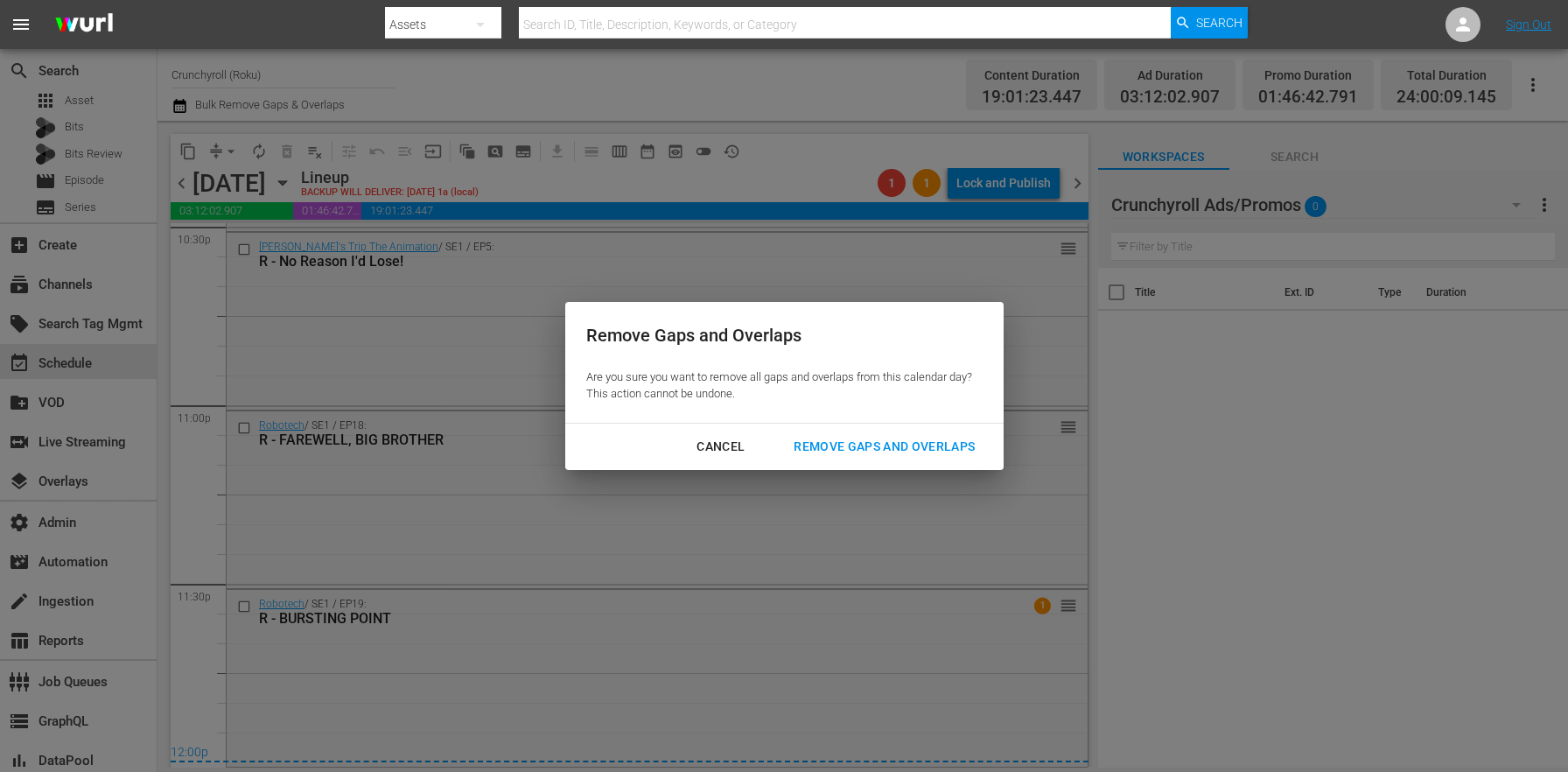
click at [908, 447] on div "Remove Gaps and Overlaps" at bounding box center [884, 446] width 209 height 22
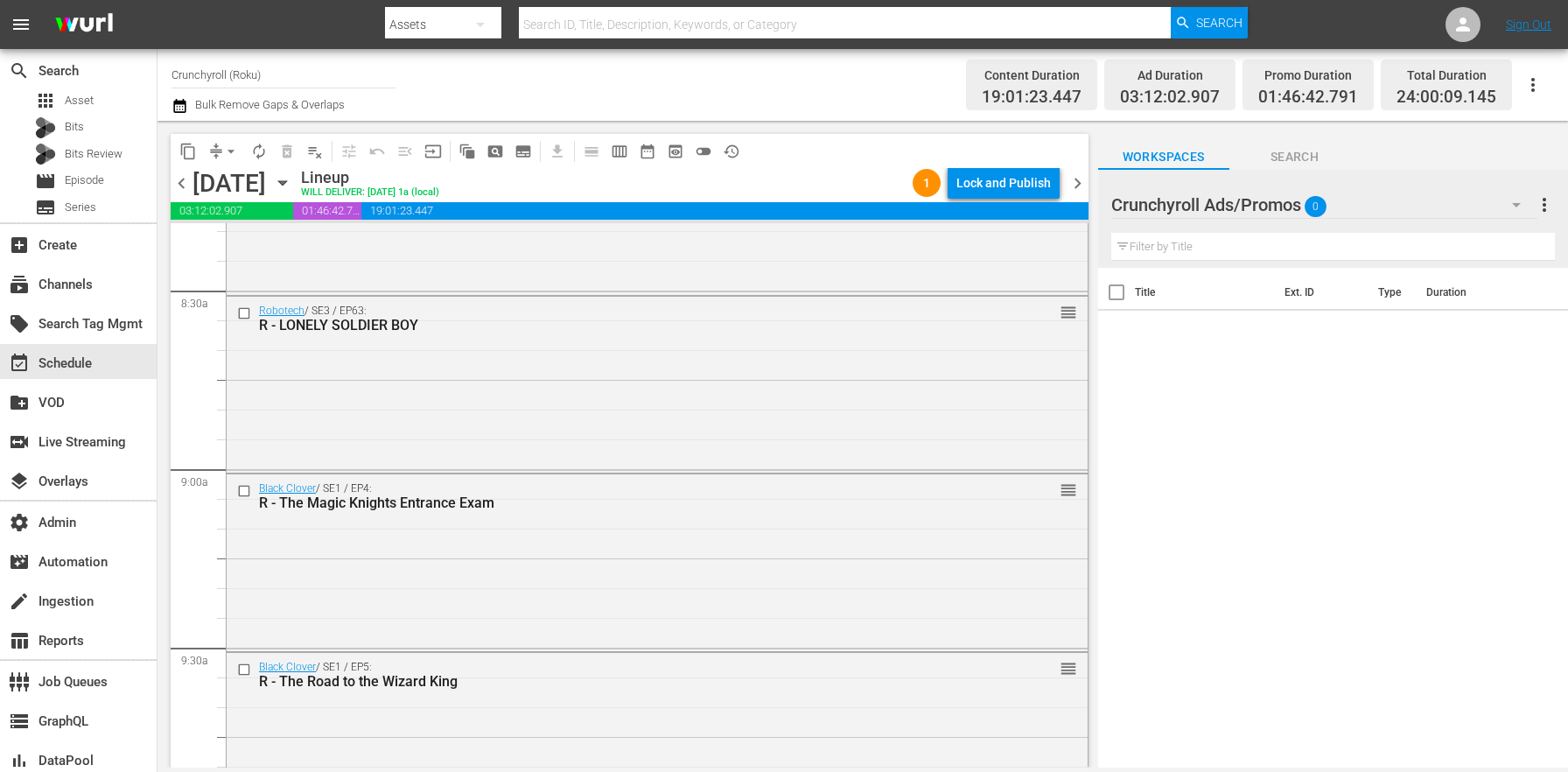
scroll to position [0, 0]
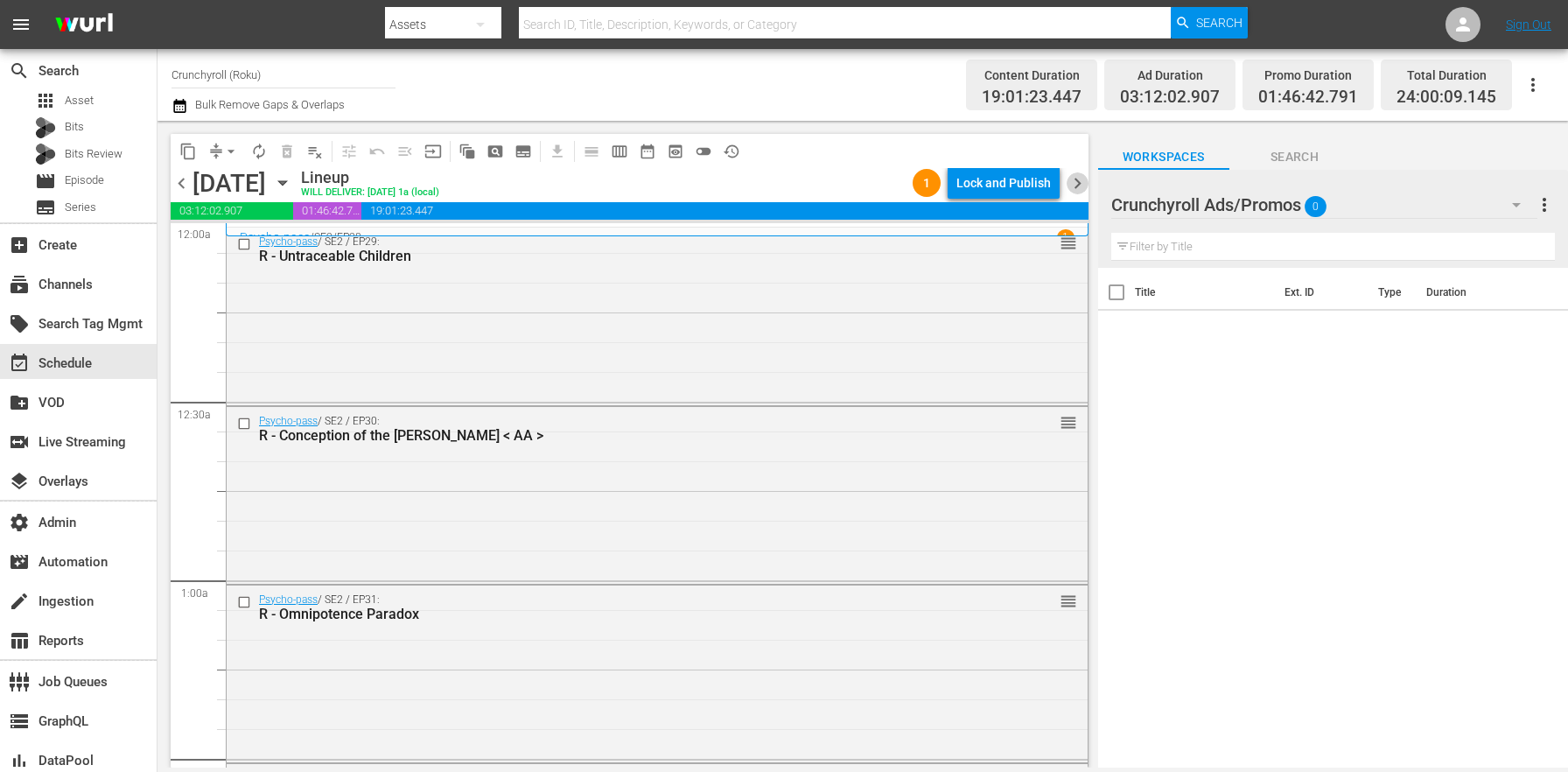
click at [1079, 181] on span "chevron_right" at bounding box center [1077, 183] width 22 height 22
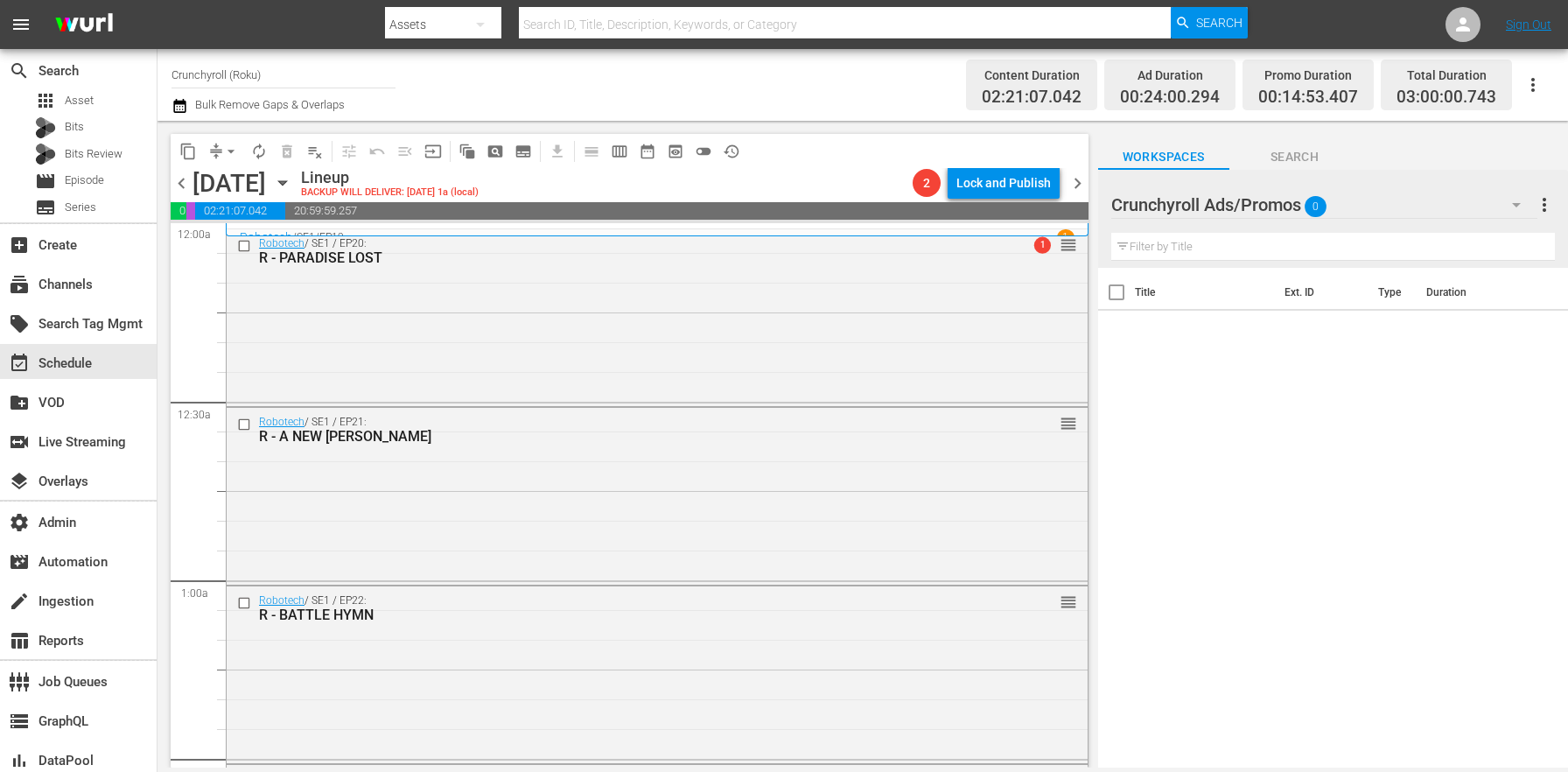
click at [225, 151] on span "arrow_drop_down" at bounding box center [231, 151] width 18 height 18
click at [258, 250] on li "Align to End of Previous Day" at bounding box center [231, 244] width 184 height 29
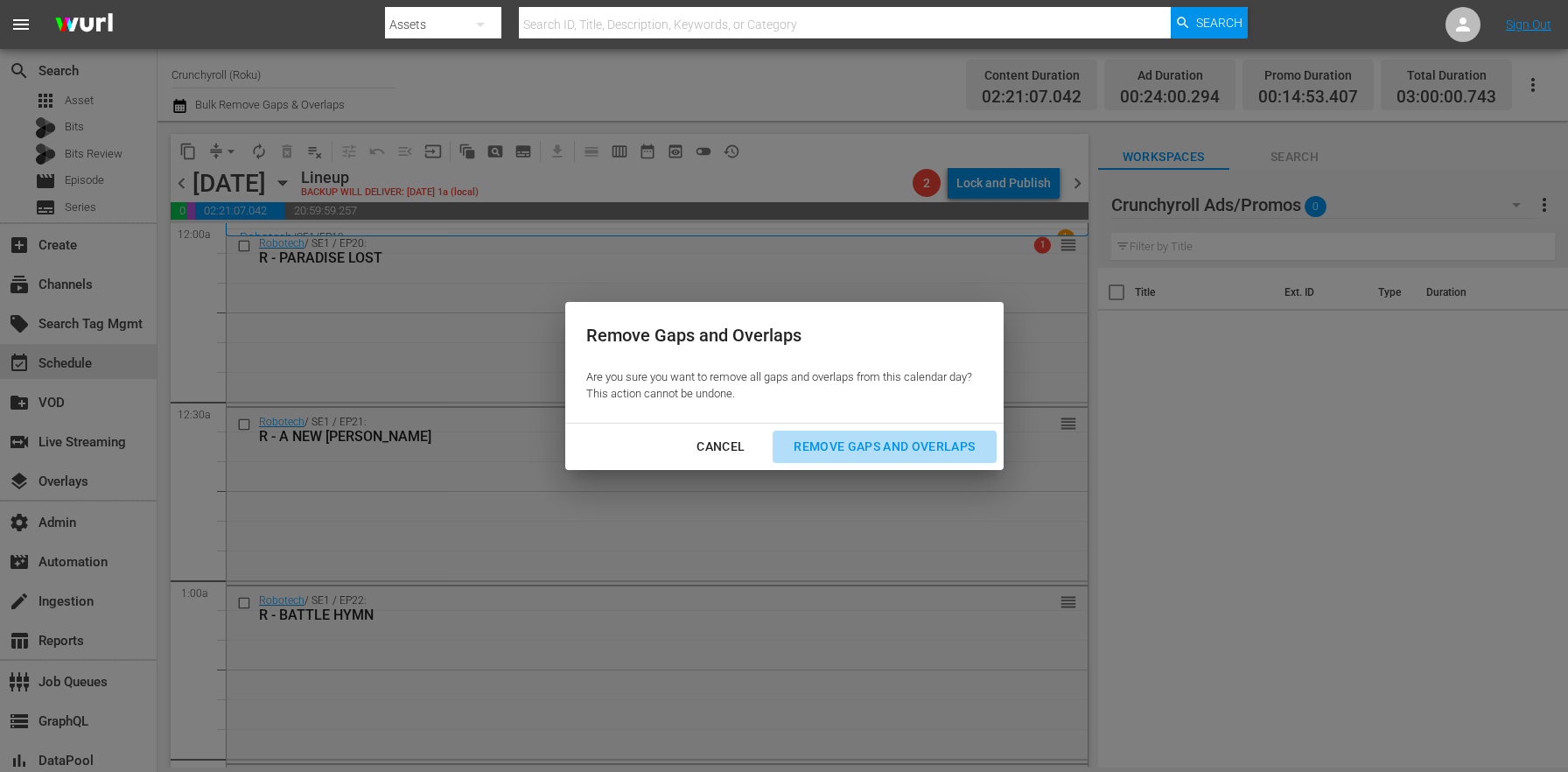
click at [851, 432] on button "Remove Gaps and Overlaps" at bounding box center [884, 446] width 223 height 33
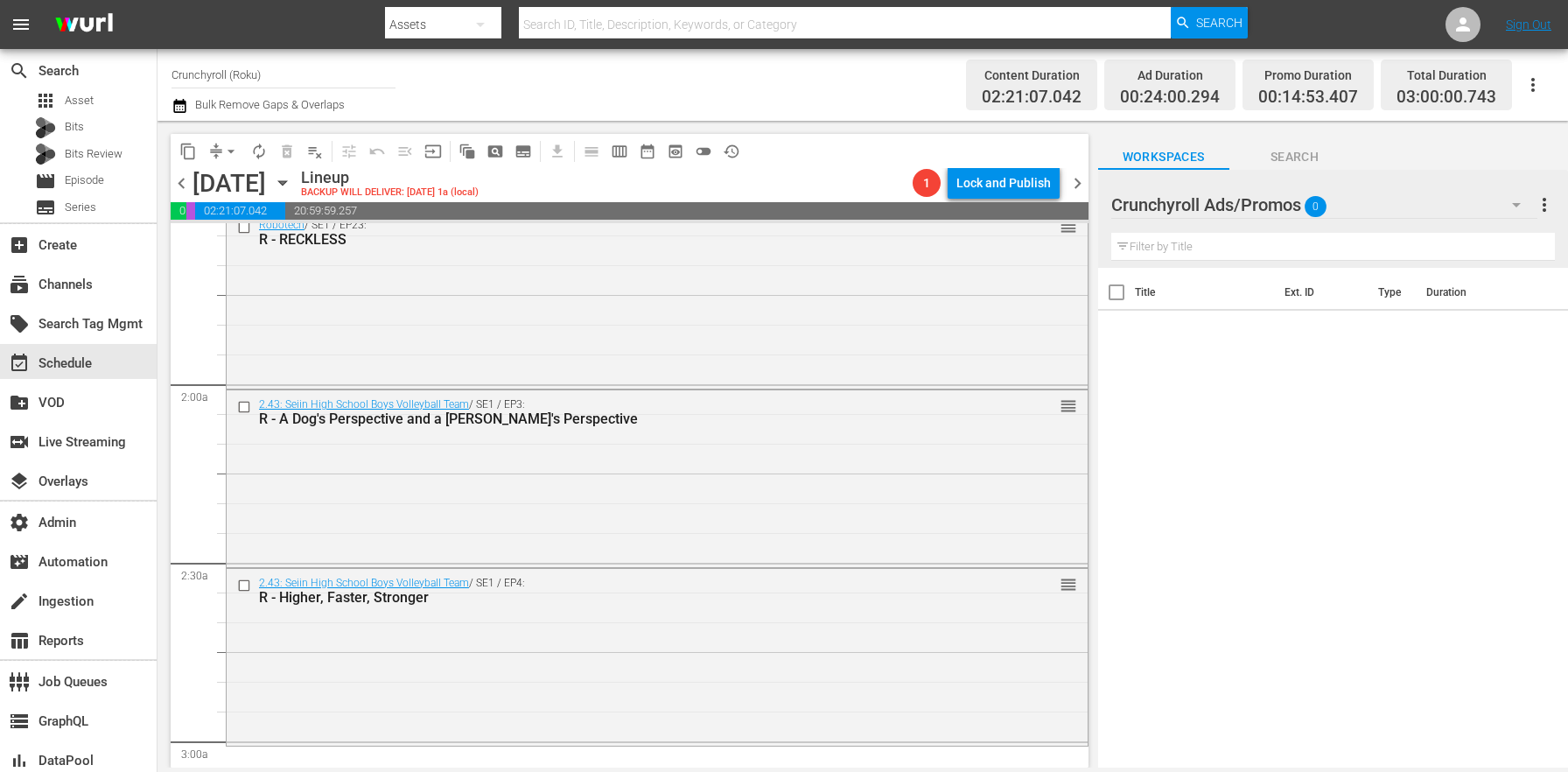
scroll to position [839, 0]
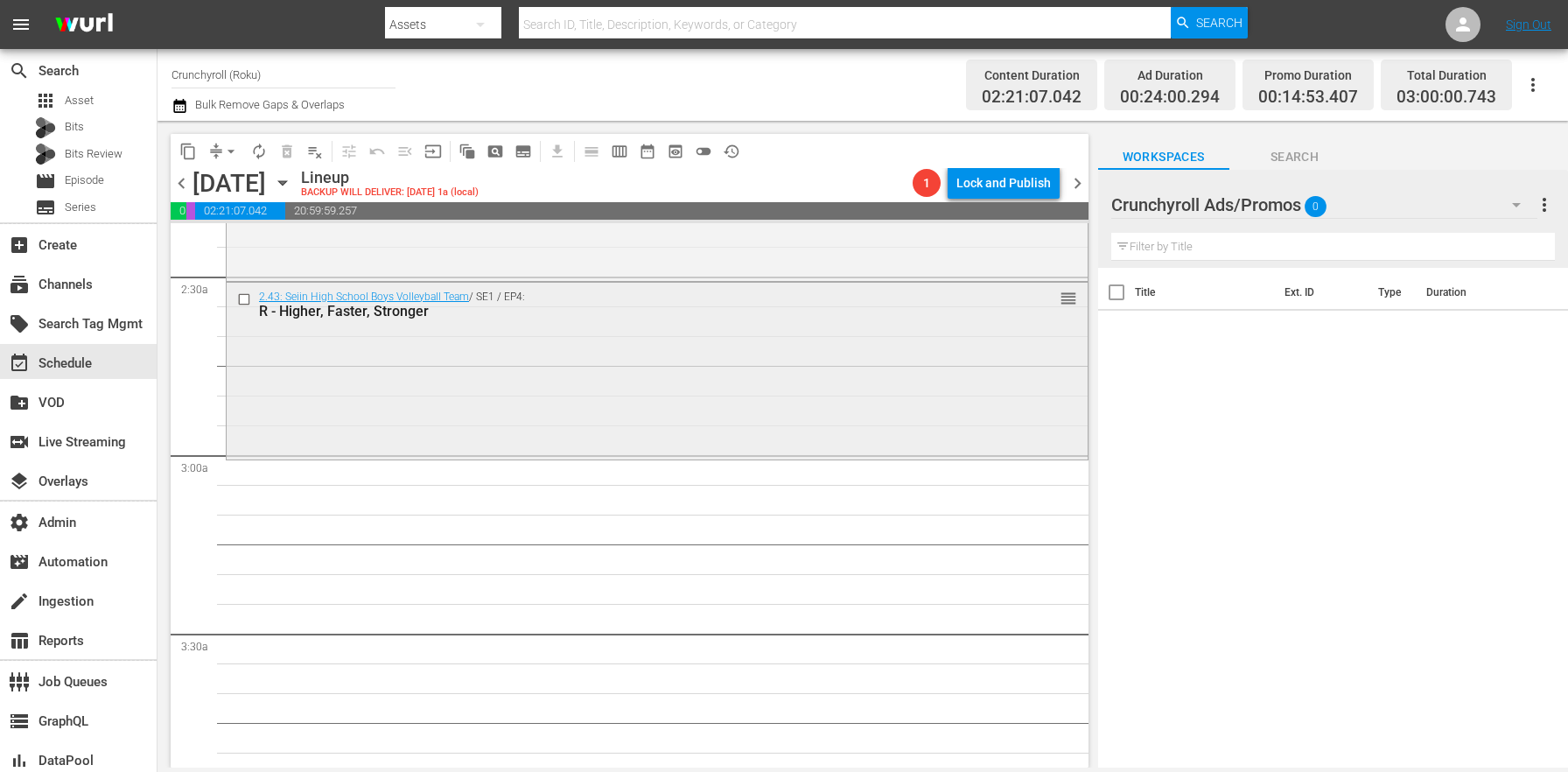
click at [357, 396] on div "2.43: Seiin High School Boys Volleyball Team / SE1 / EP4: R - Higher, Faster, S…" at bounding box center [657, 369] width 861 height 173
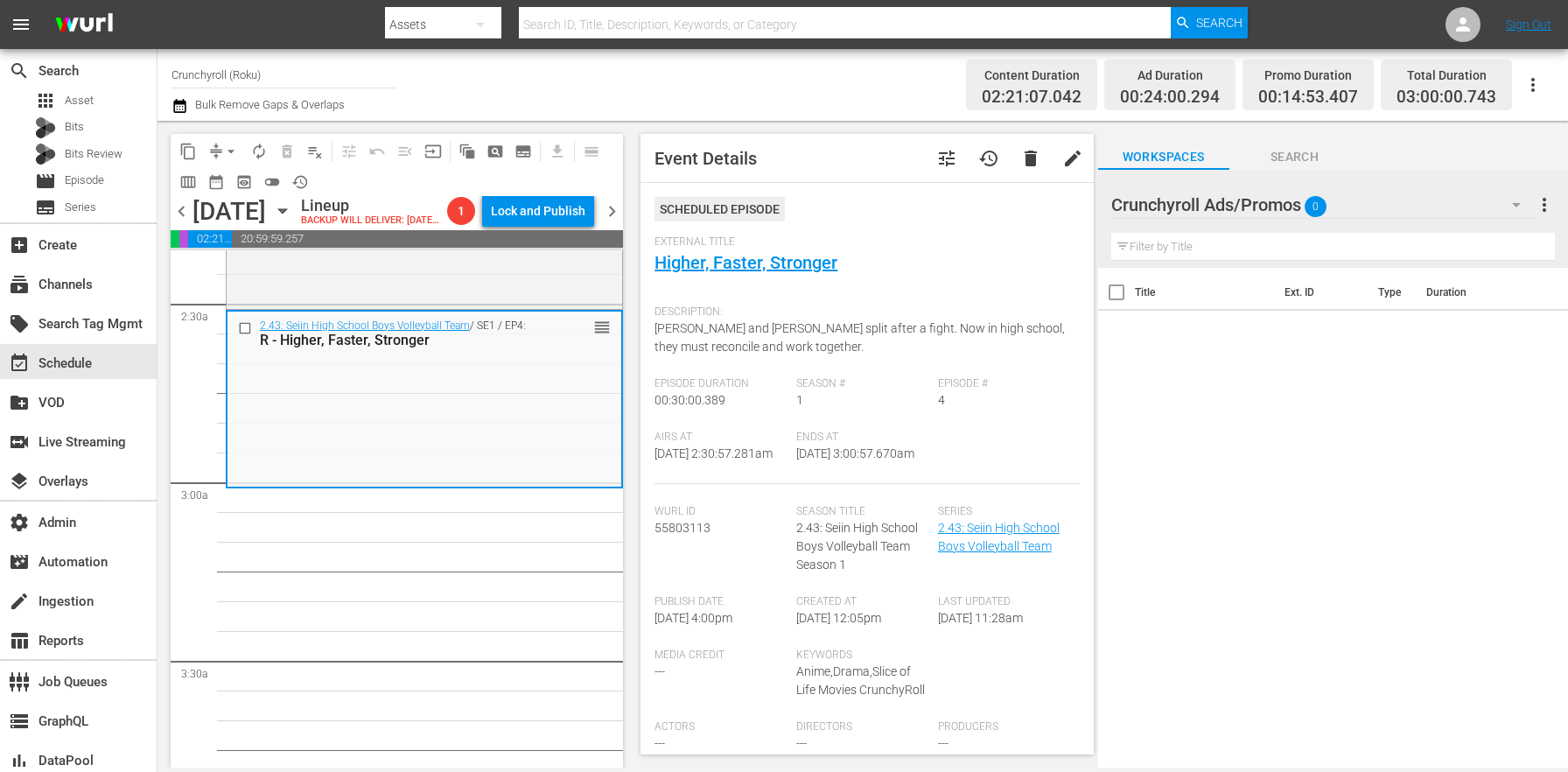
scroll to position [252, 0]
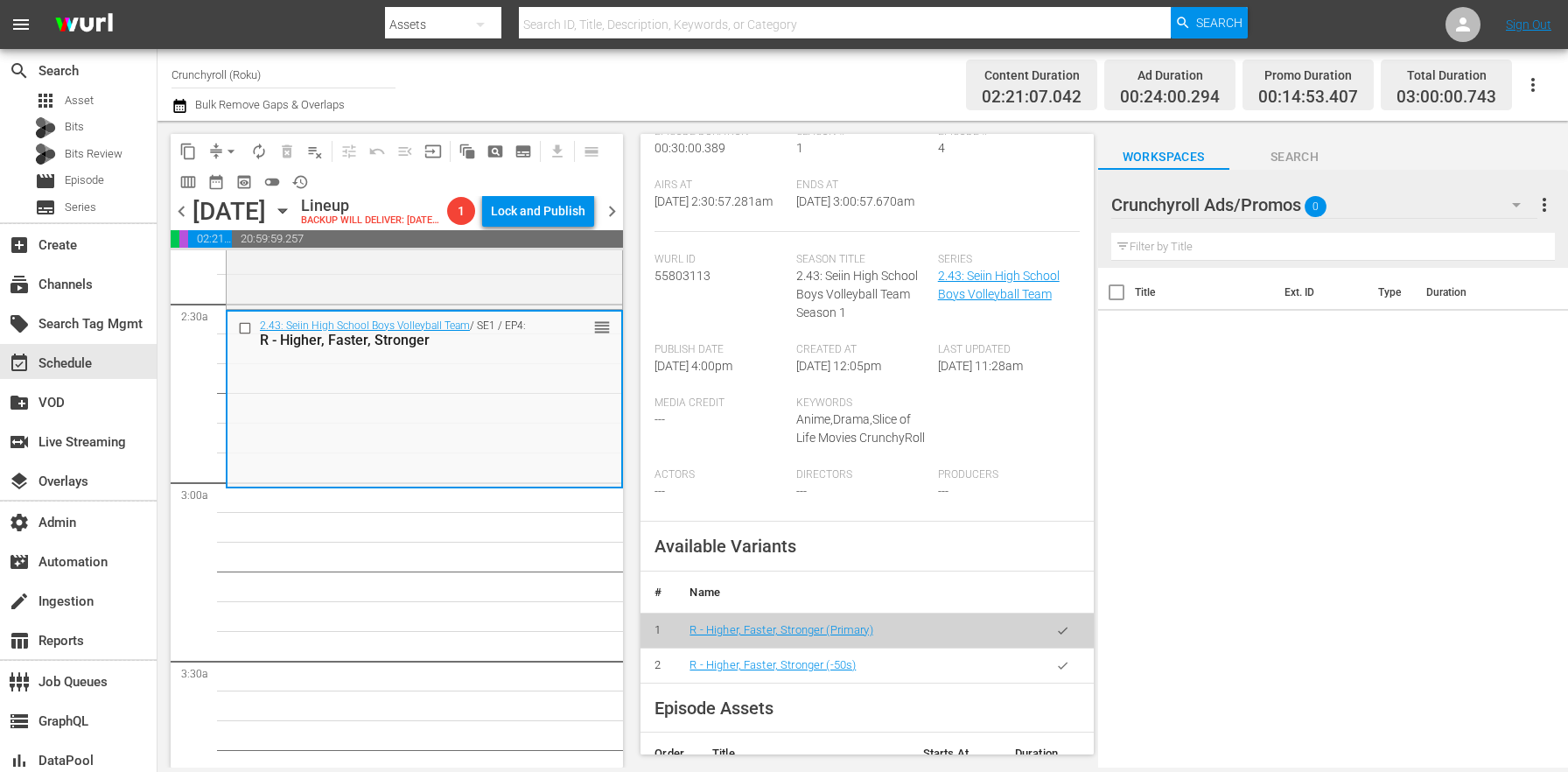
click at [1056, 672] on icon "button" at bounding box center [1062, 665] width 13 height 13
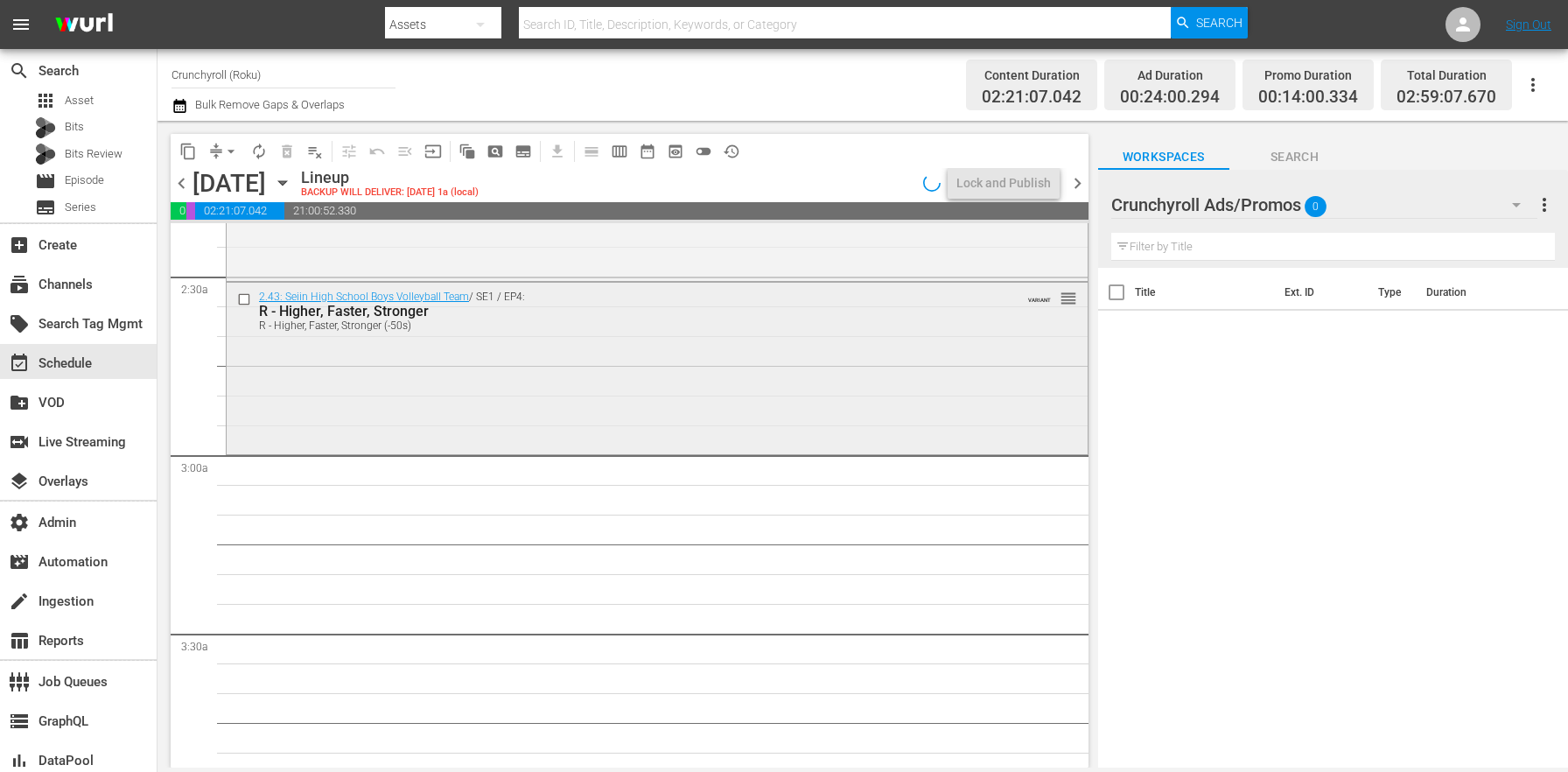
click at [361, 411] on div "2.43: Seiin High School Boys Volleyball Team / SE1 / EP4: R - Higher, Faster, S…" at bounding box center [657, 367] width 861 height 168
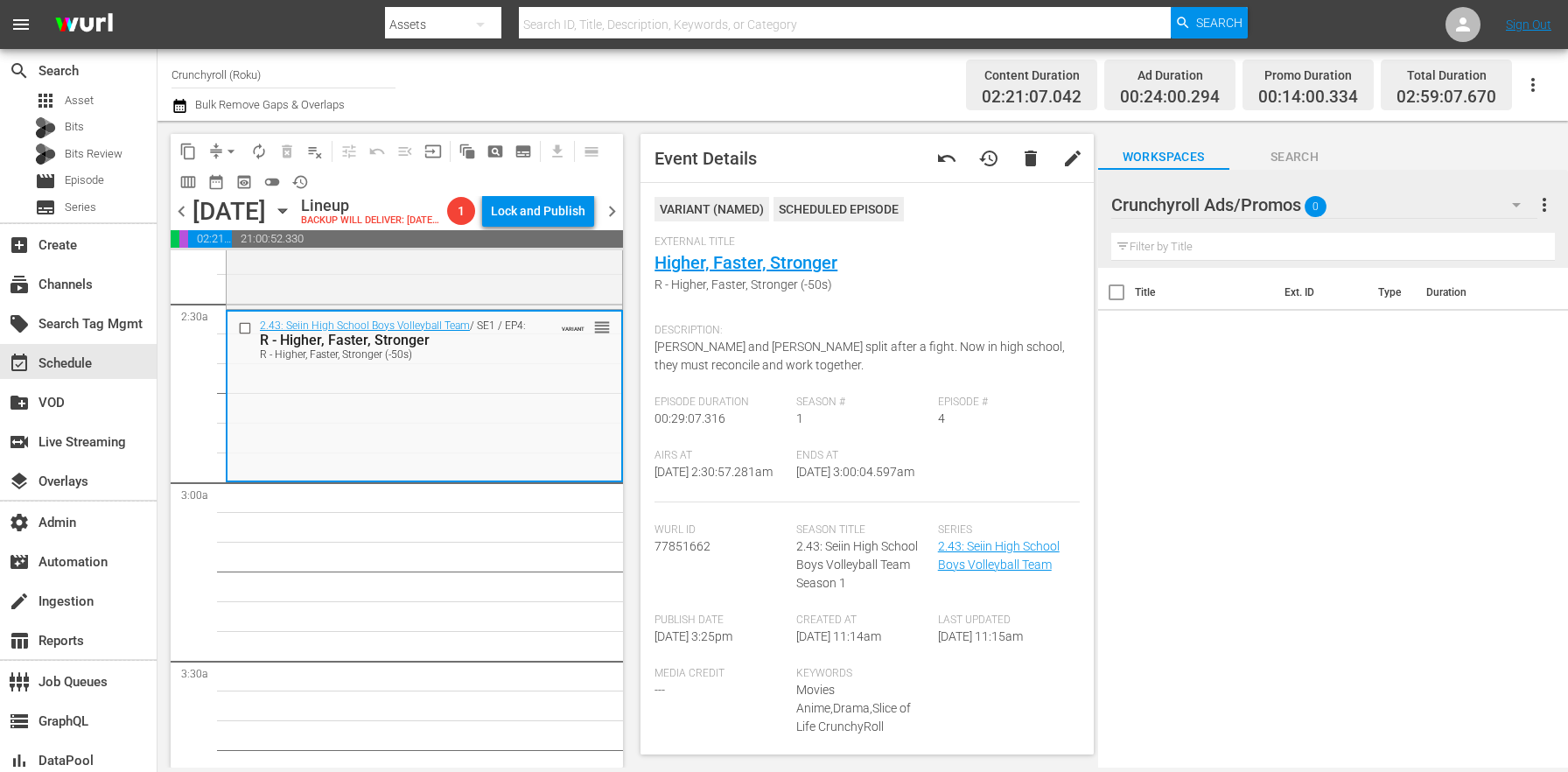
click at [187, 103] on icon "button" at bounding box center [179, 106] width 17 height 21
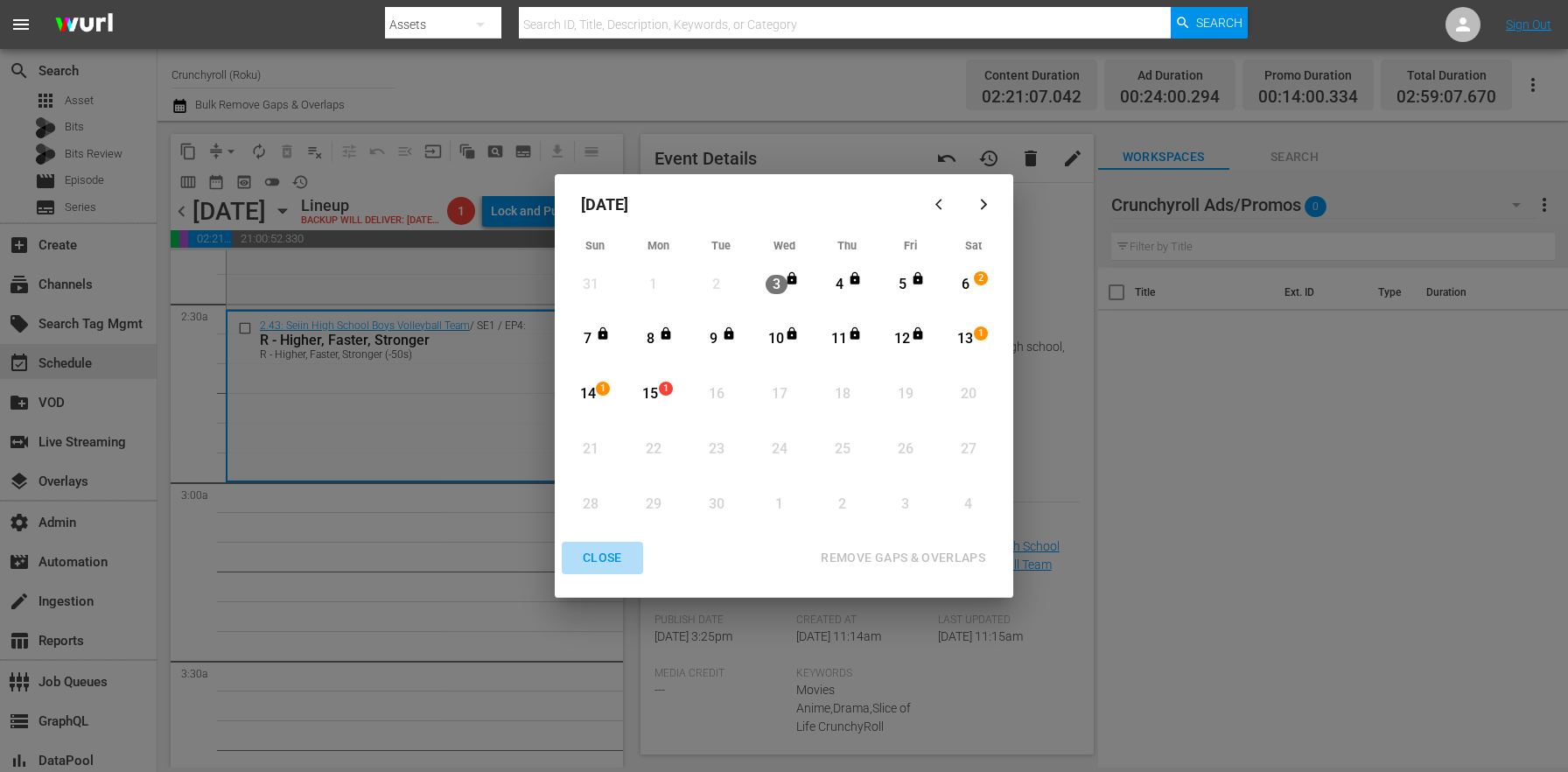
click at [606, 564] on div "CLOSE" at bounding box center [602, 557] width 67 height 22
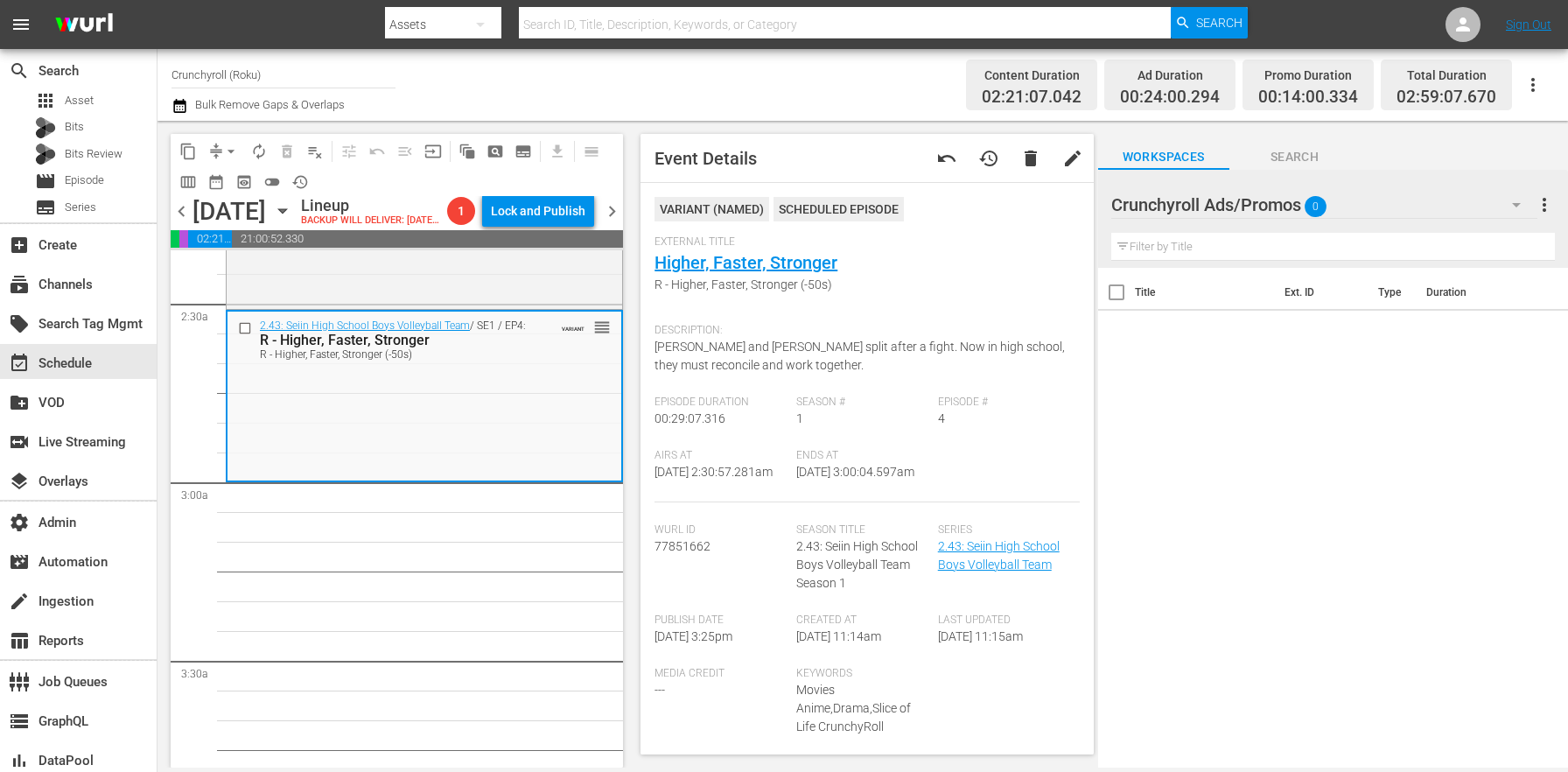
click at [292, 221] on icon "button" at bounding box center [283, 211] width 19 height 19
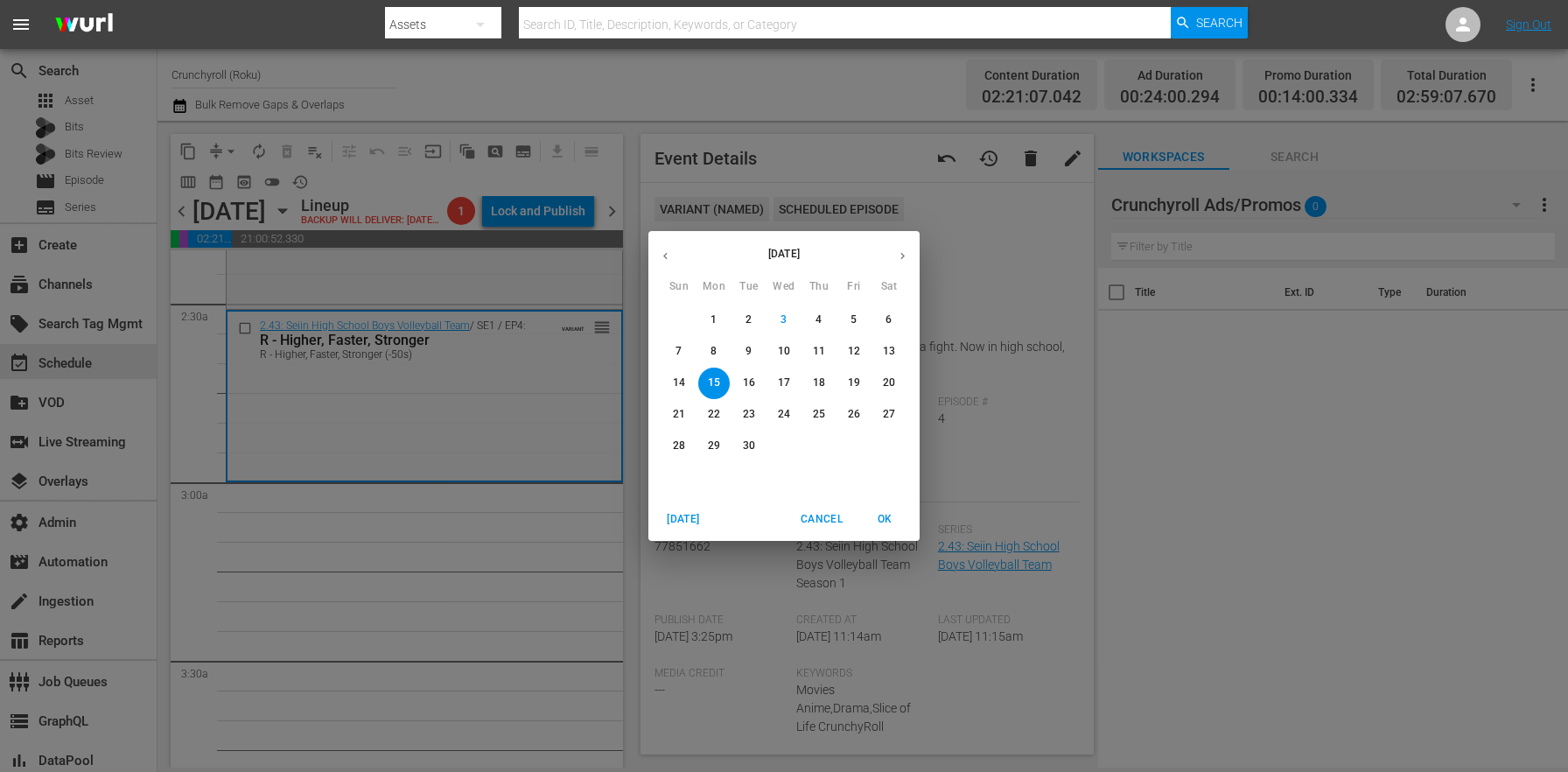
click at [891, 325] on span "6" at bounding box center [889, 320] width 32 height 15
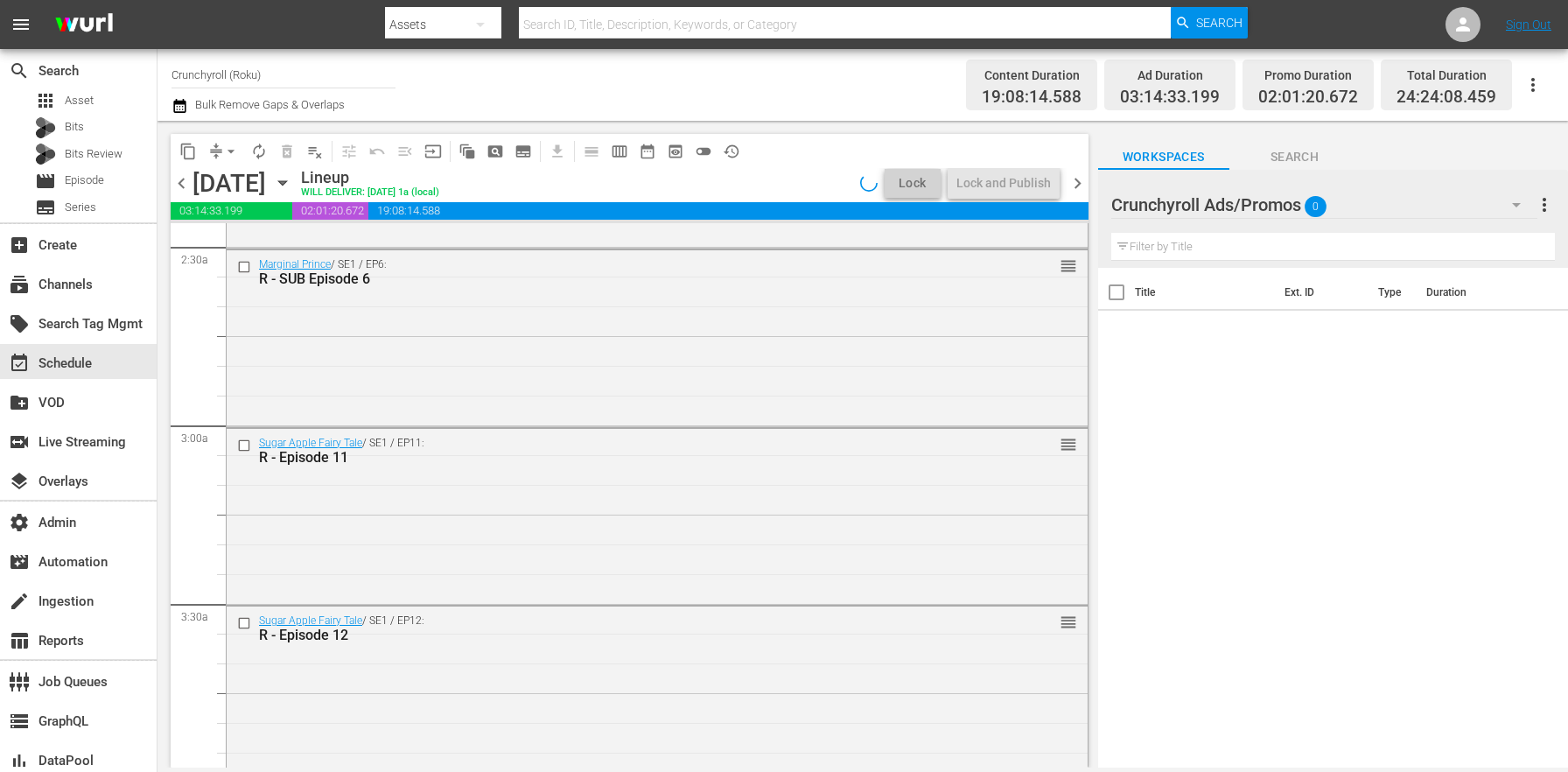
scroll to position [839, 0]
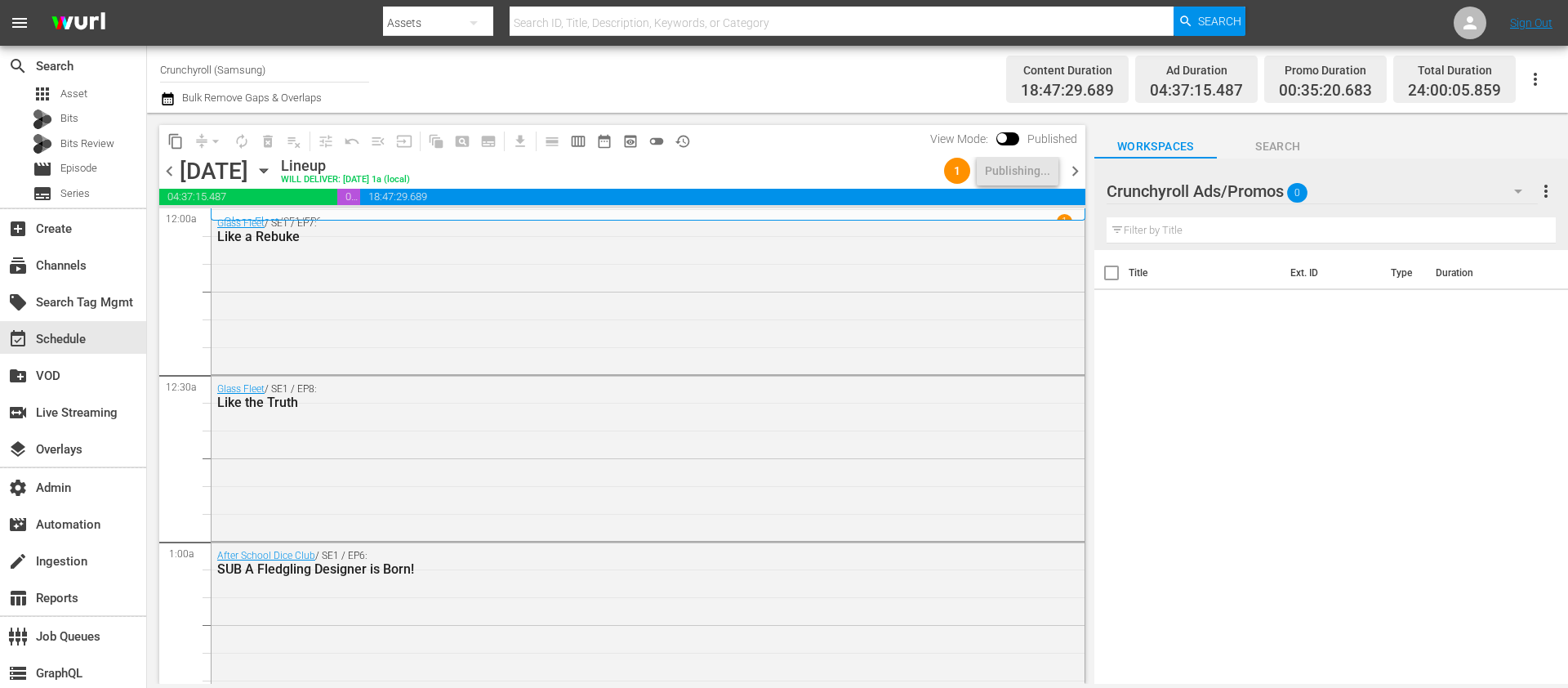
scroll to position [7526, 0]
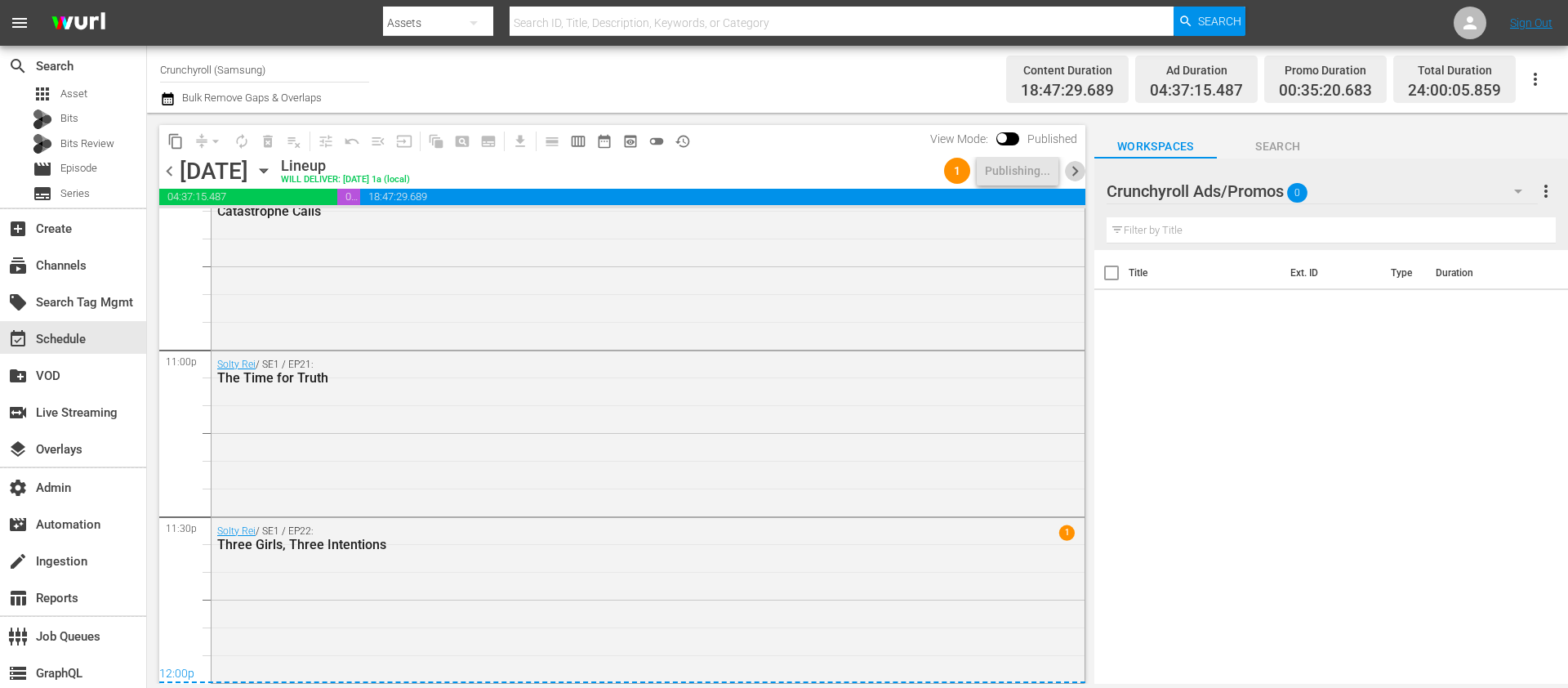
click at [1081, 168] on span "chevron_right" at bounding box center [1075, 171] width 21 height 21
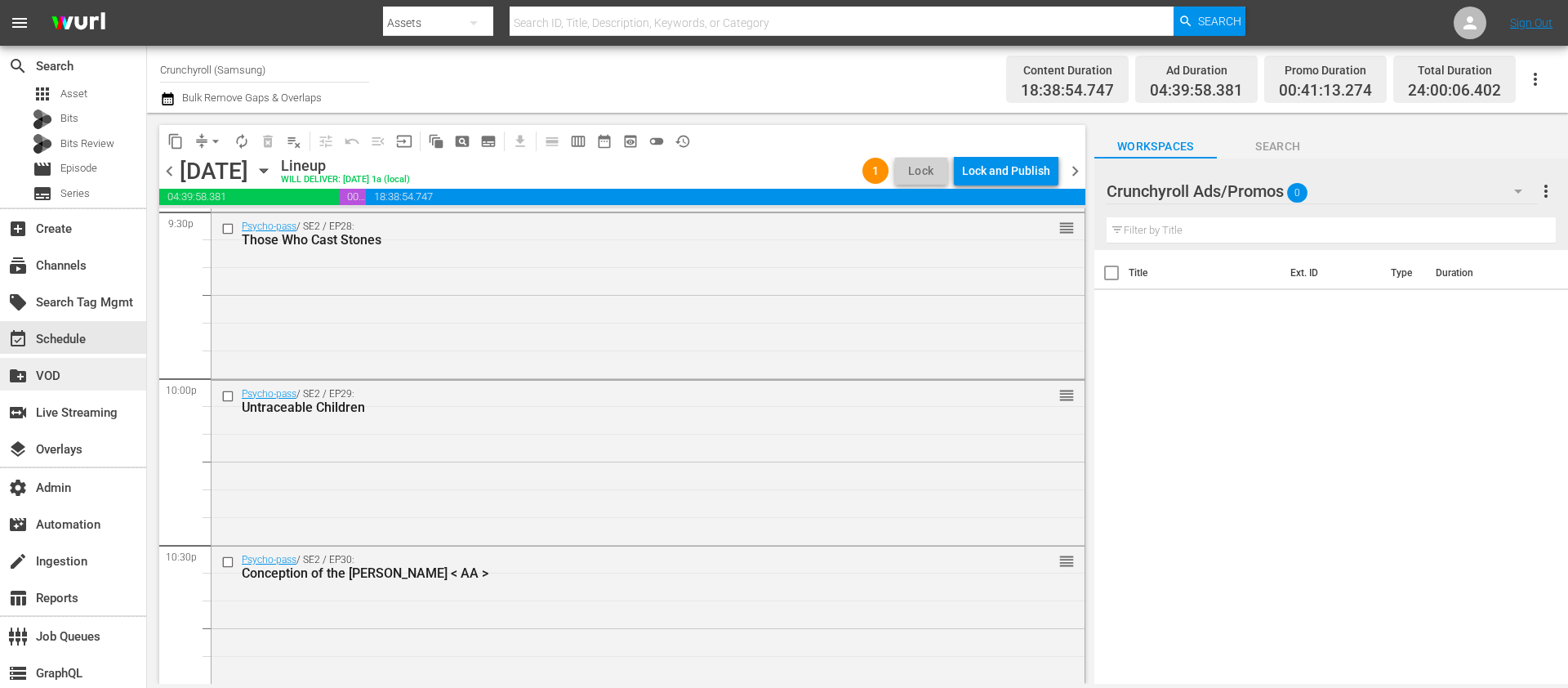
scroll to position [7526, 0]
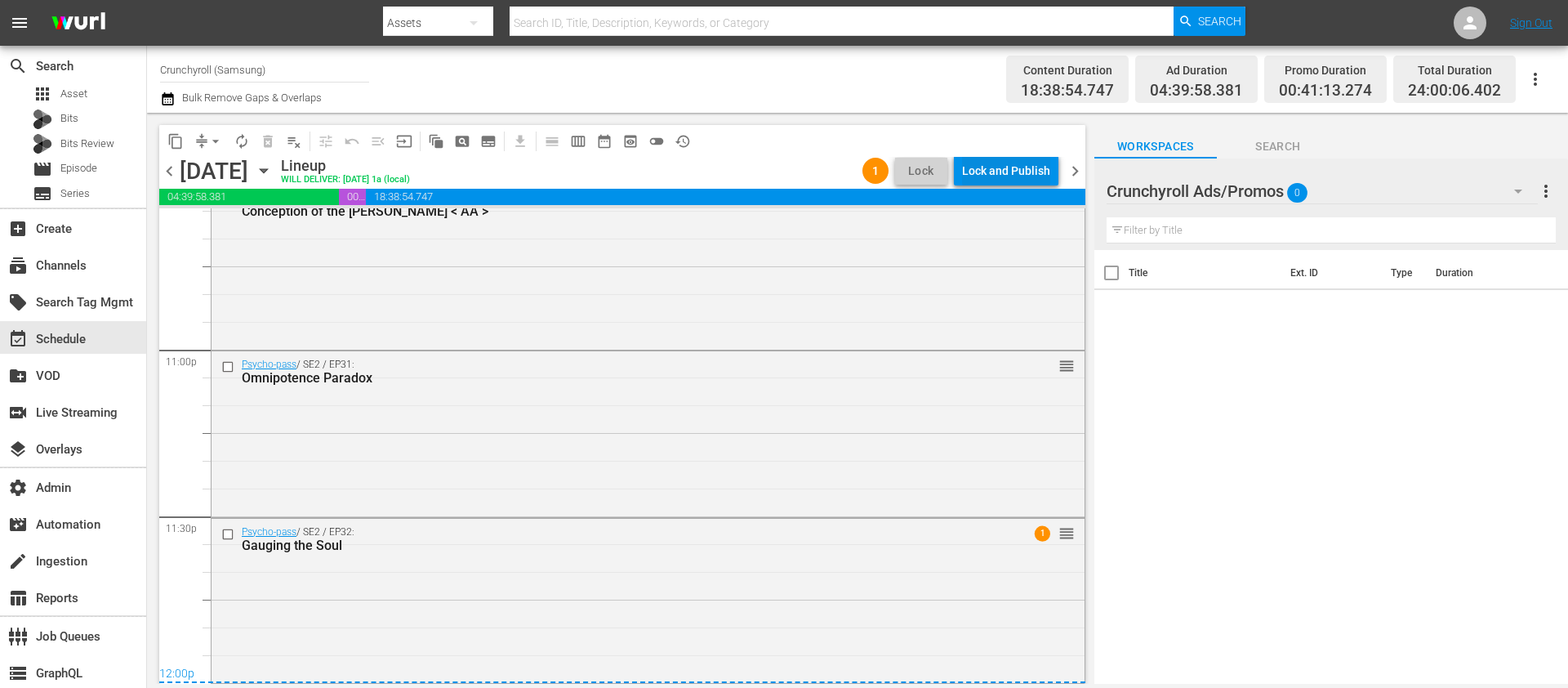
click at [993, 176] on div "Lock and Publish" at bounding box center [1006, 171] width 88 height 30
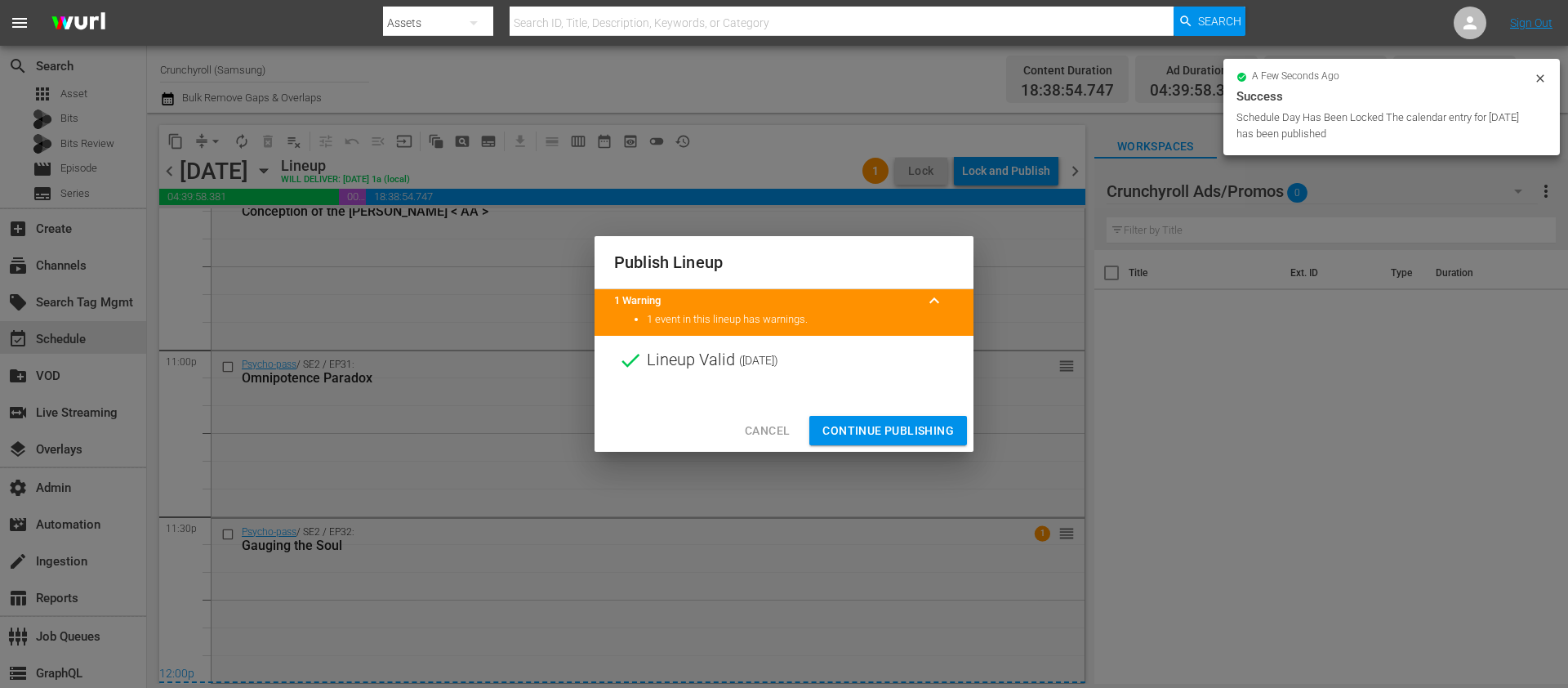
click at [857, 429] on span "Continue Publishing" at bounding box center [887, 431] width 131 height 21
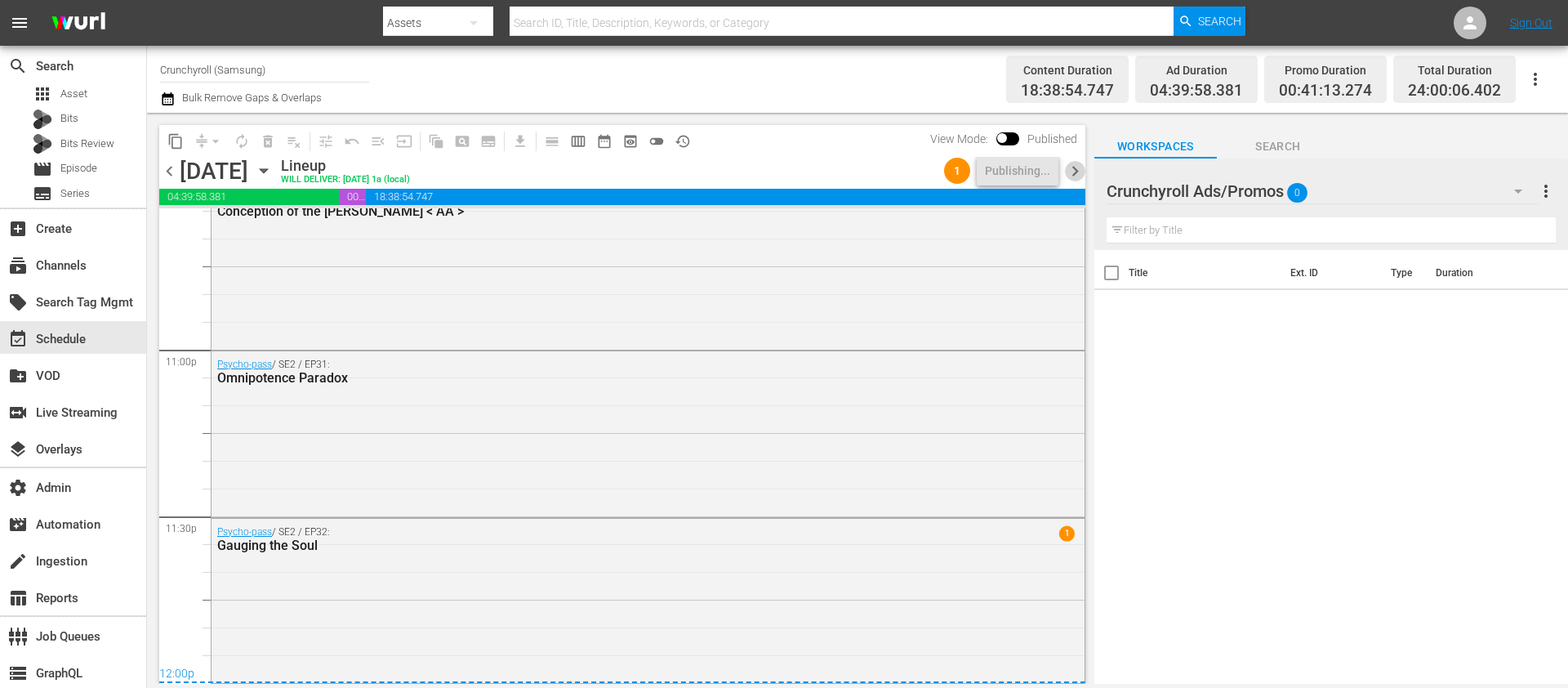
click at [1077, 167] on span "chevron_right" at bounding box center [1075, 171] width 21 height 21
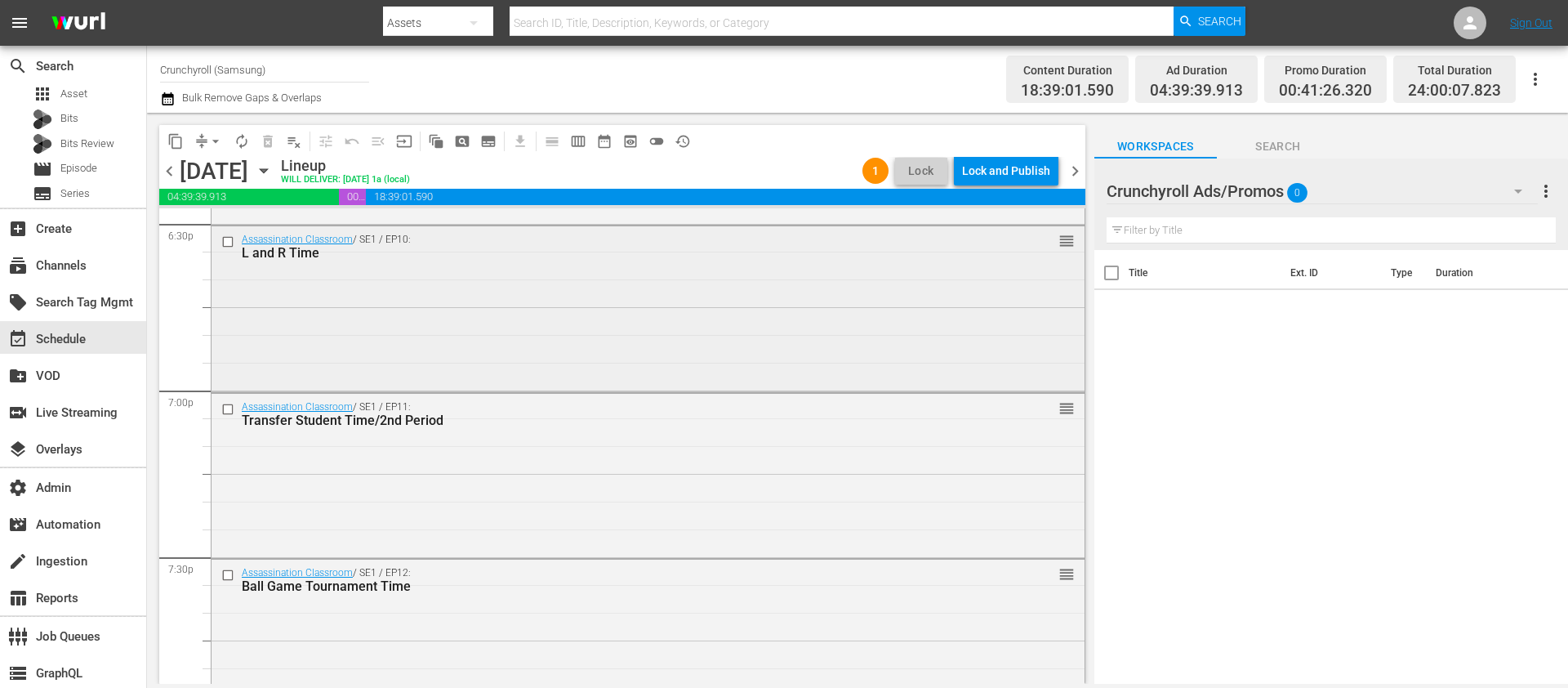
scroll to position [7527, 0]
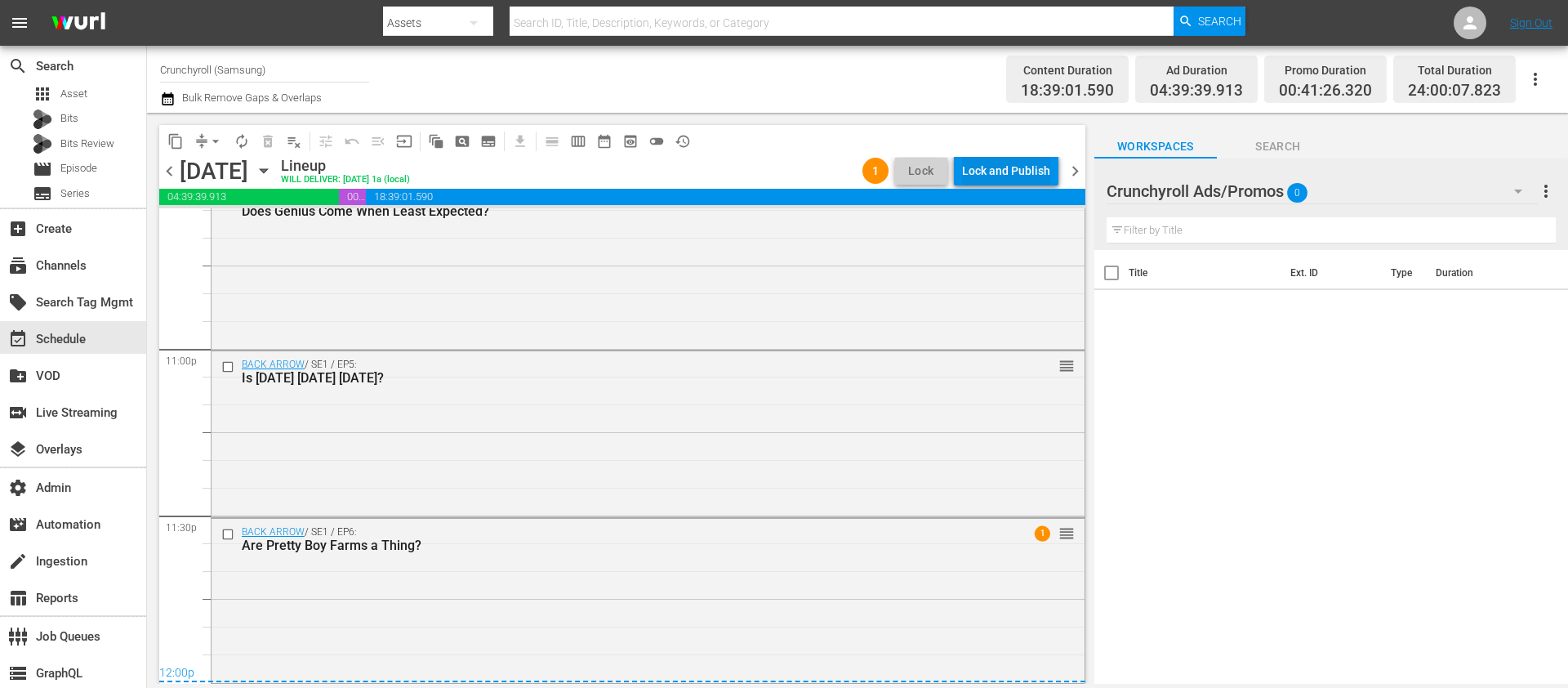
click at [1022, 170] on div "Lock and Publish" at bounding box center [1006, 171] width 88 height 30
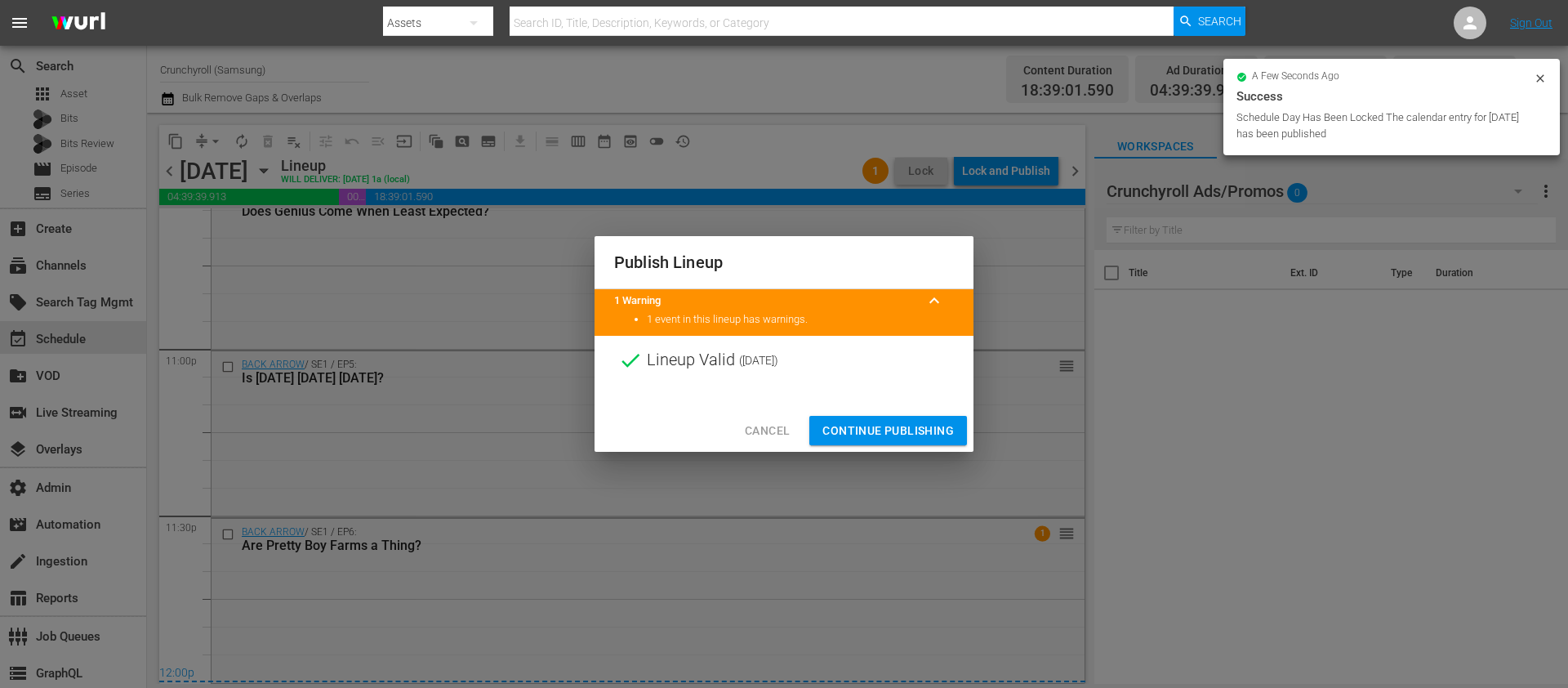
click at [869, 427] on span "Continue Publishing" at bounding box center [887, 431] width 131 height 21
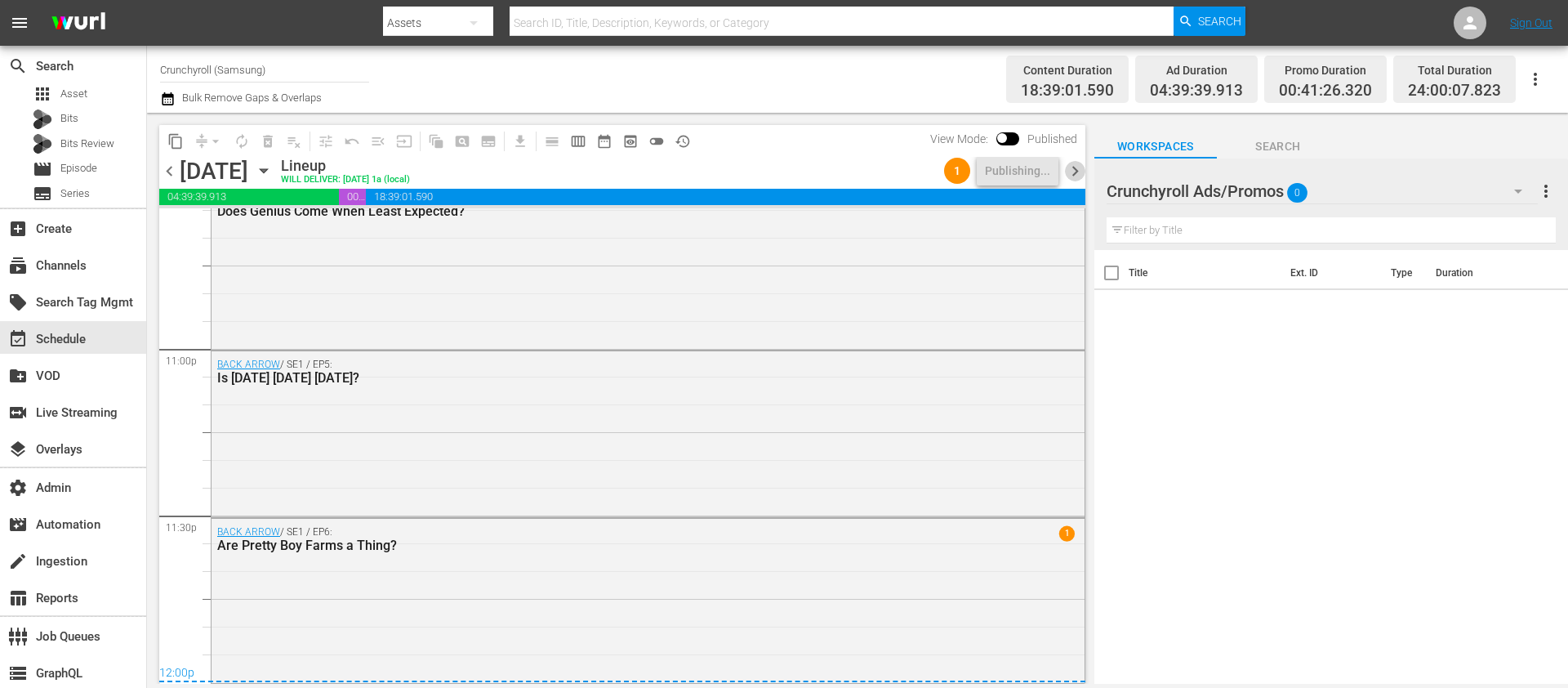
click at [1072, 175] on span "chevron_right" at bounding box center [1075, 171] width 21 height 21
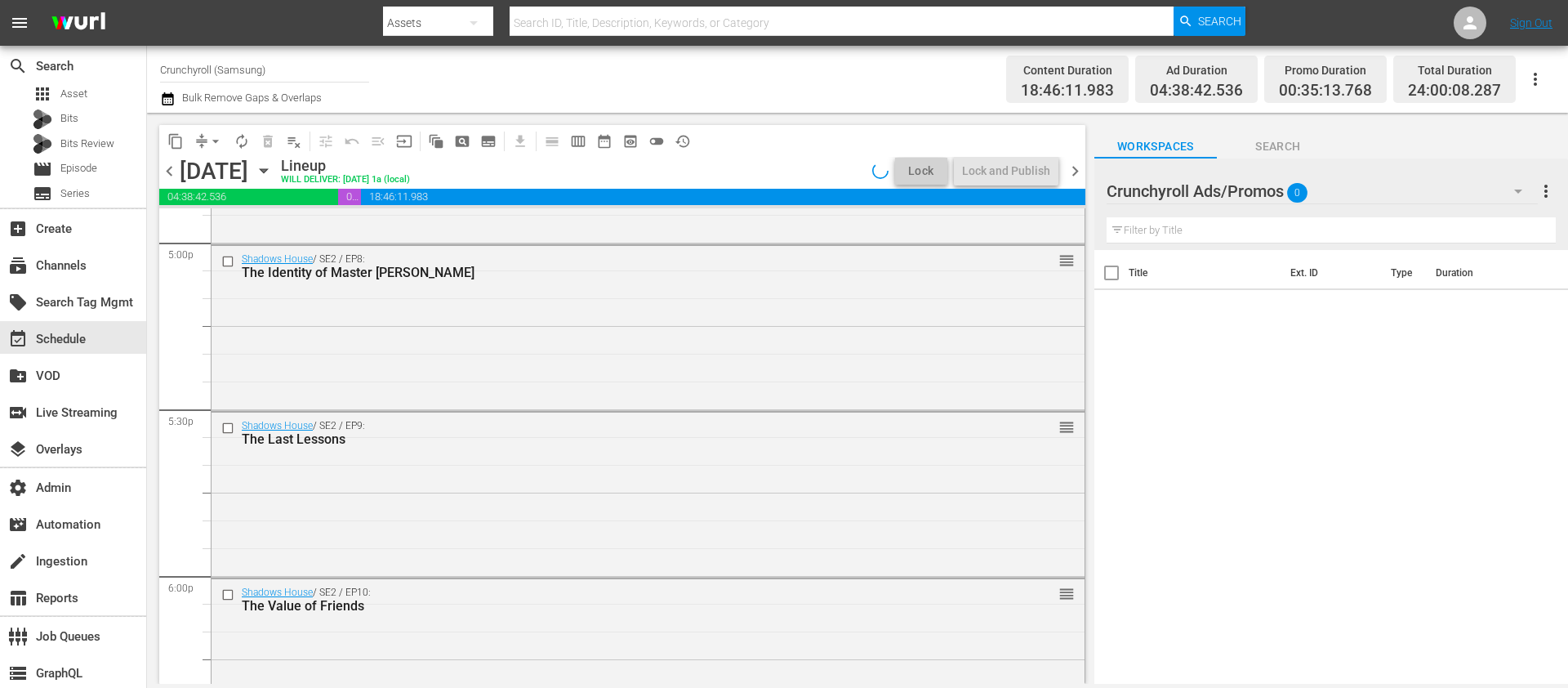
scroll to position [7528, 0]
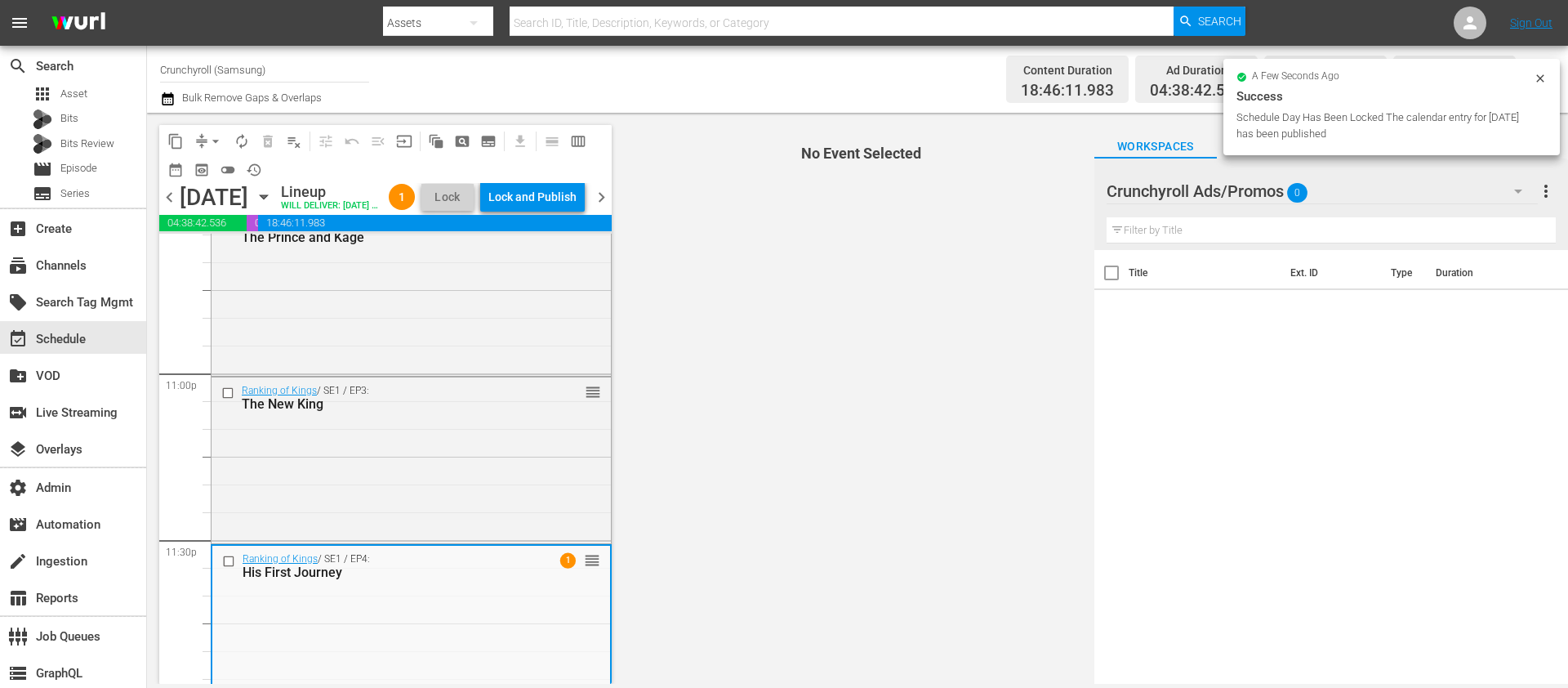
click at [430, 574] on div "Ranking of Kings / SE1 / EP4: His First Journey 1 reorder" at bounding box center [411, 566] width 397 height 40
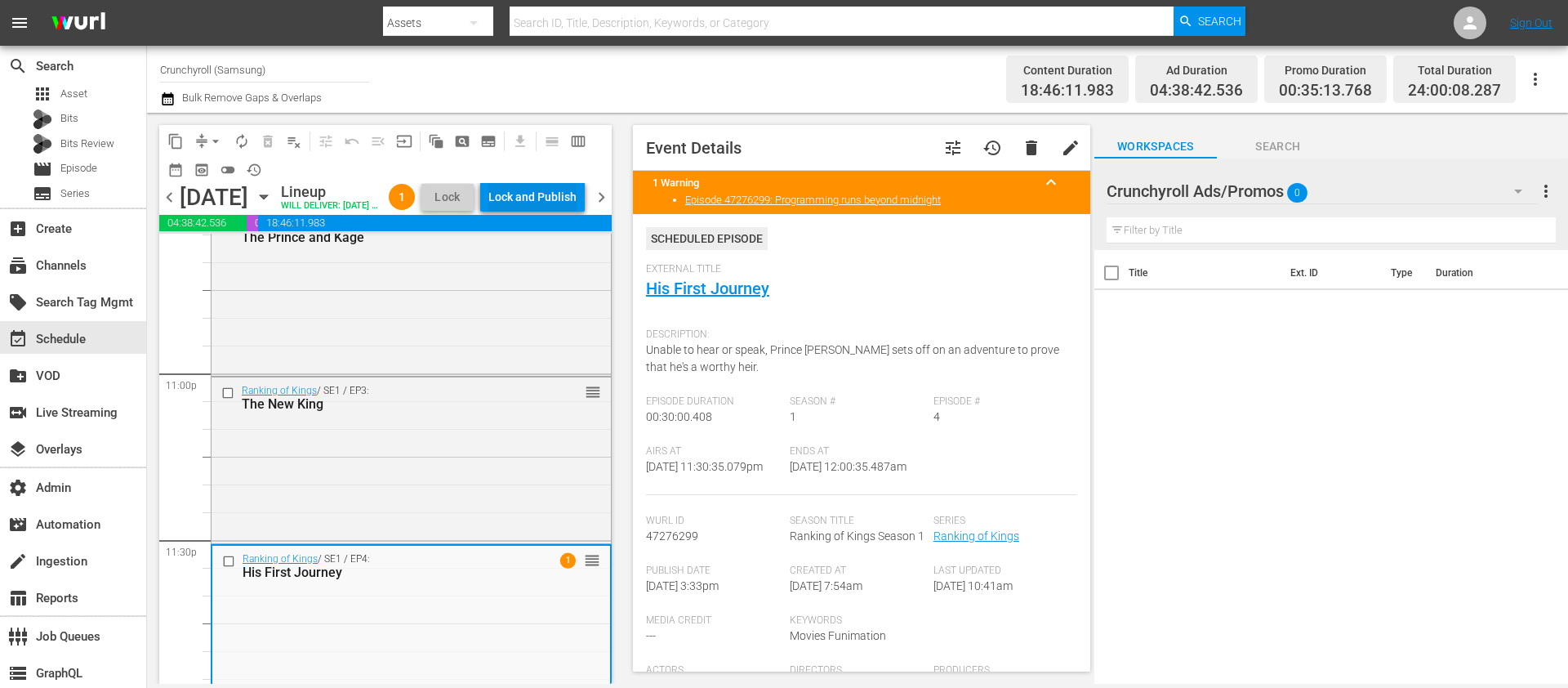
click at [555, 196] on div "Lock and Publish" at bounding box center [532, 197] width 88 height 30
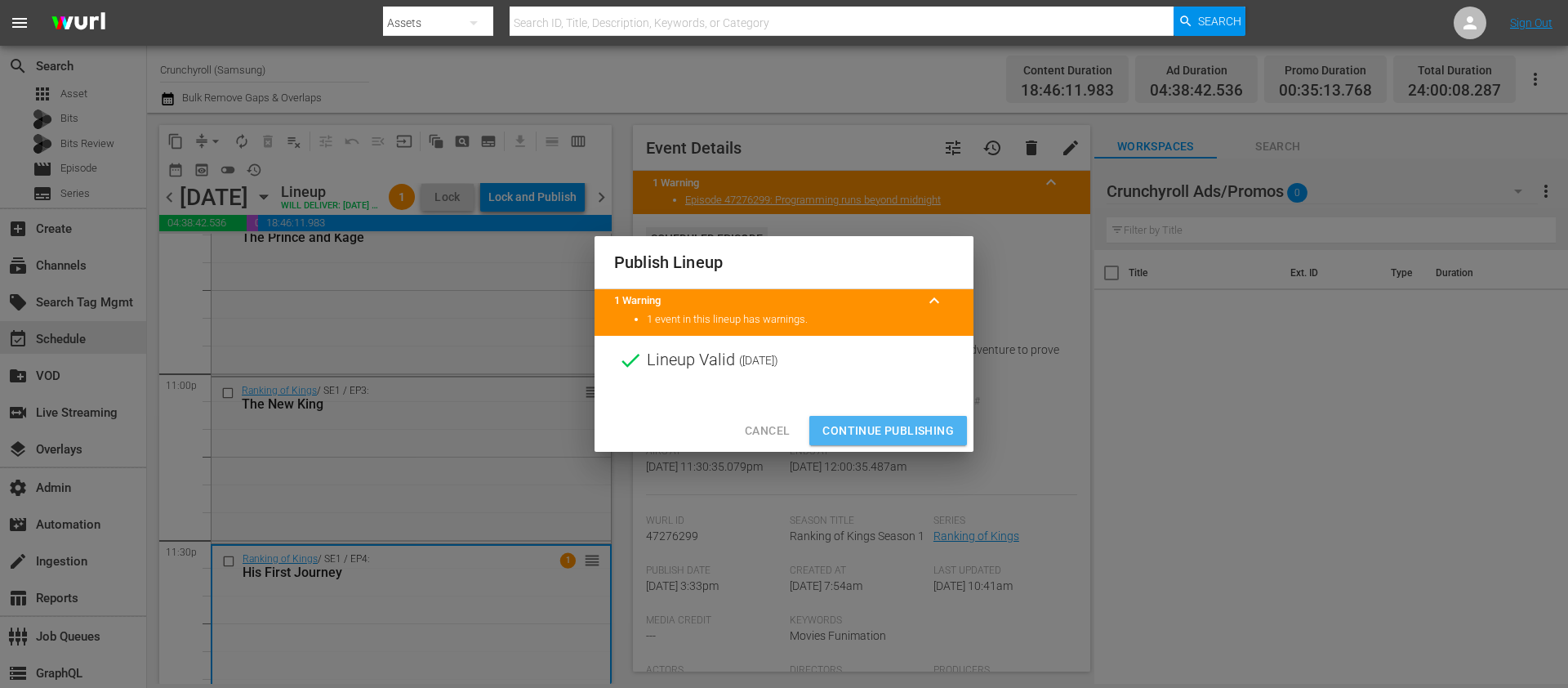
click at [841, 421] on span "Continue Publishing" at bounding box center [887, 431] width 131 height 21
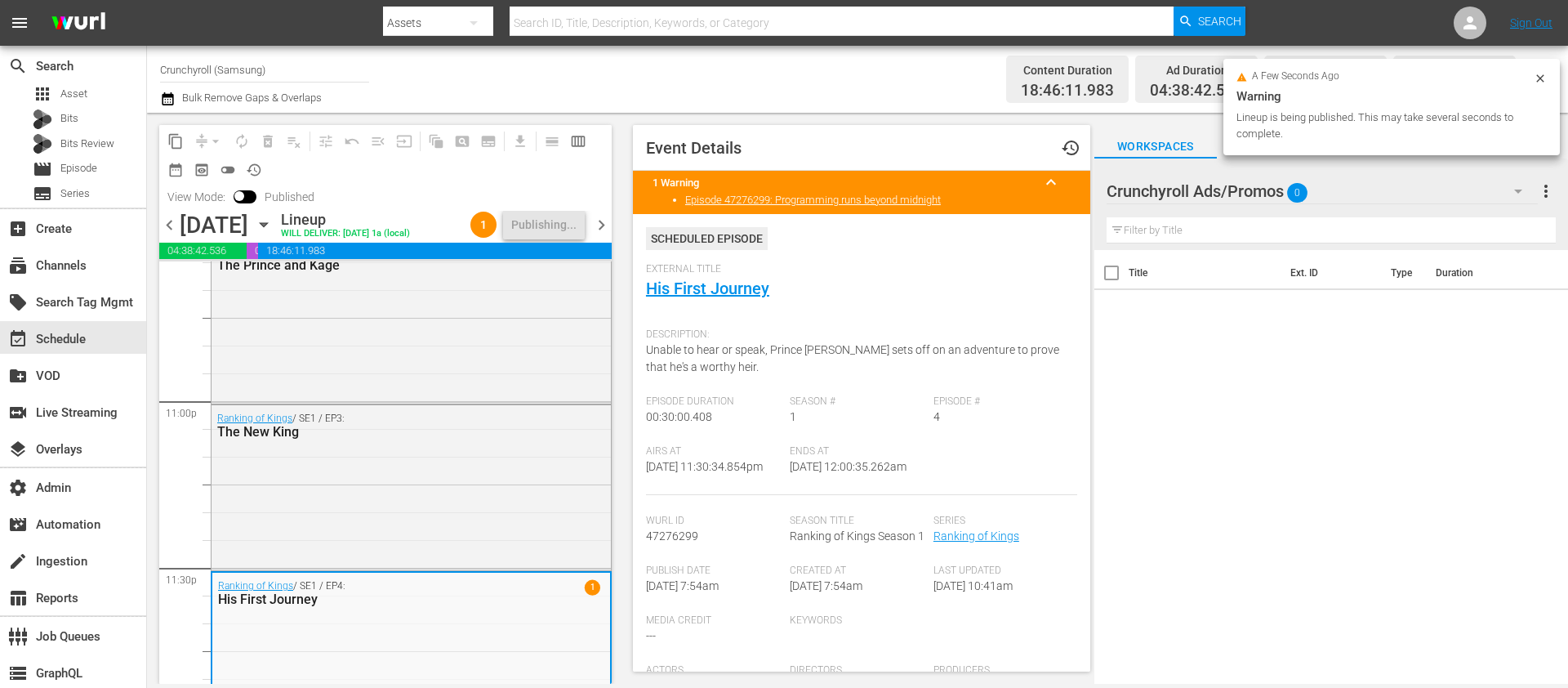
click at [607, 226] on span "chevron_right" at bounding box center [601, 224] width 21 height 21
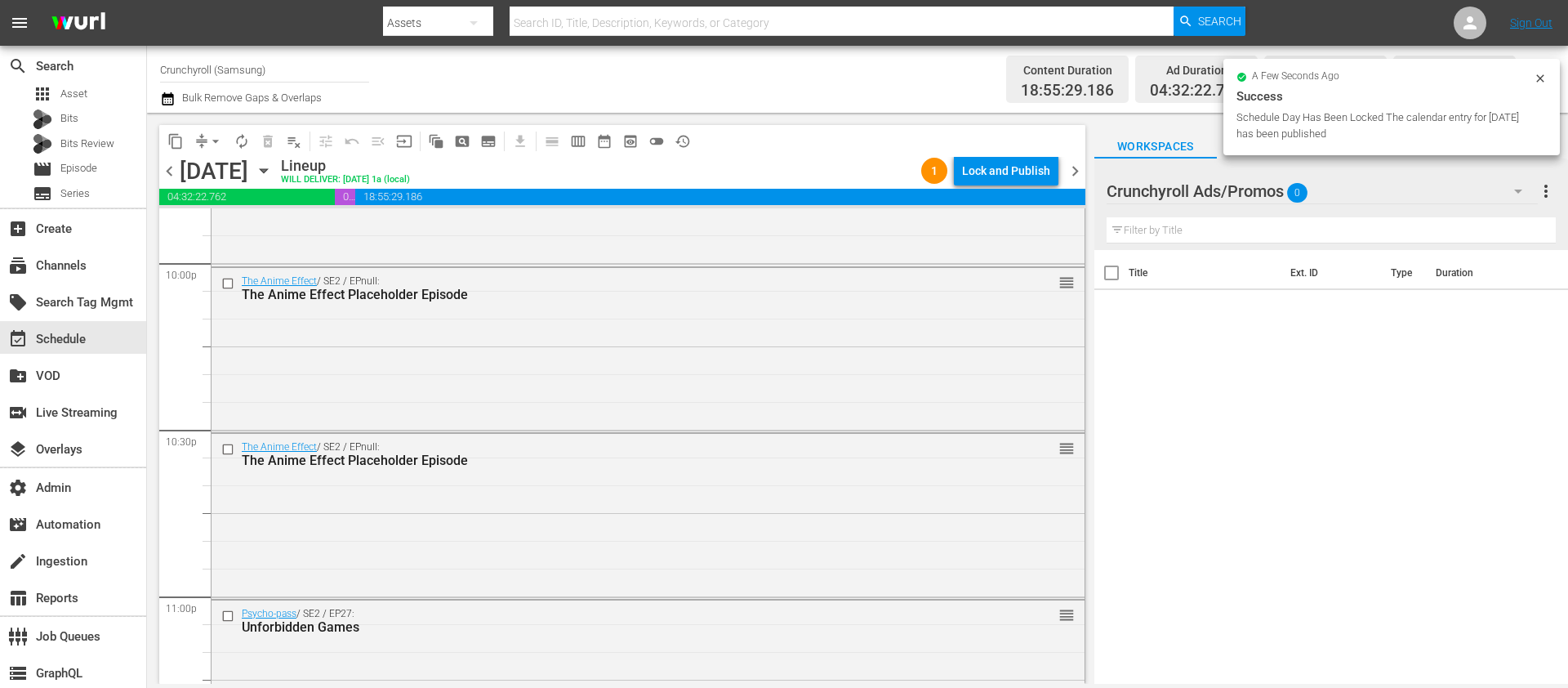
scroll to position [7360, 0]
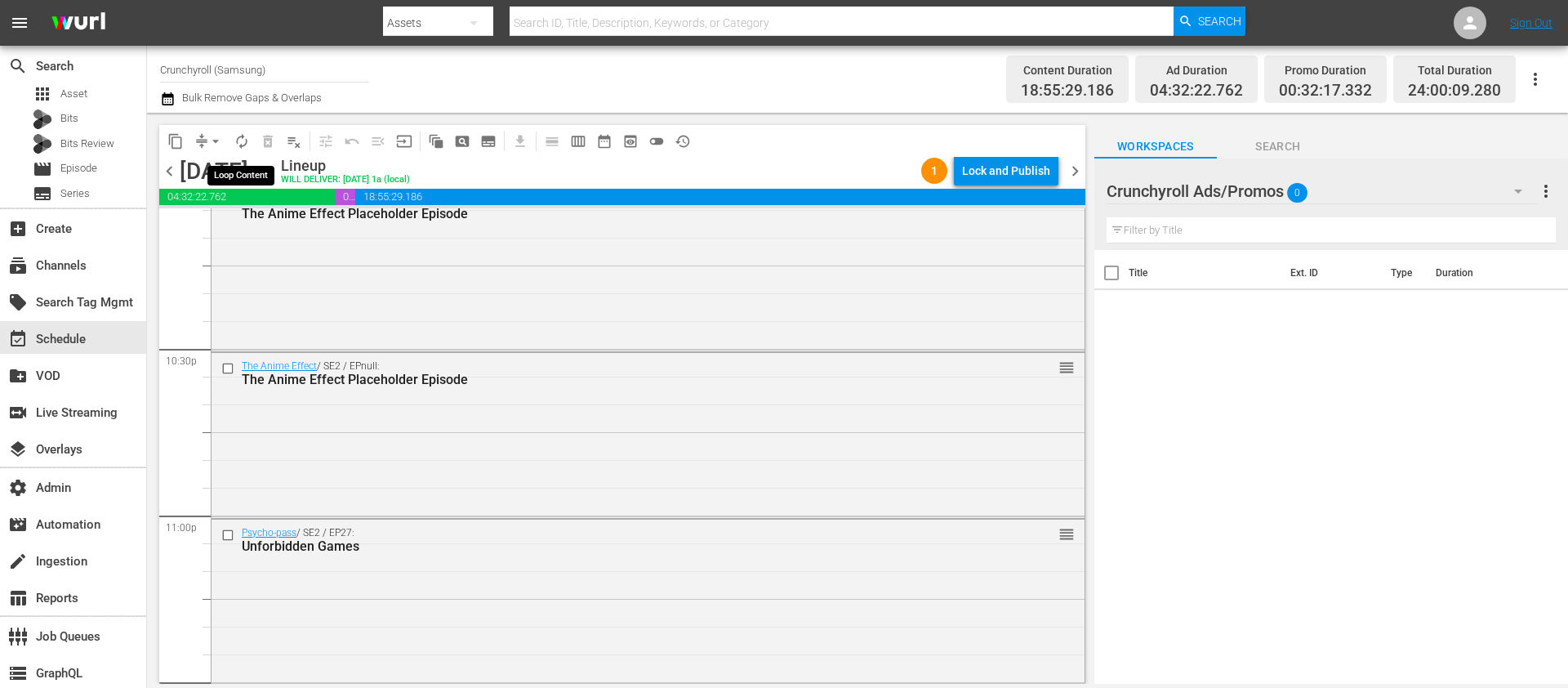
click at [214, 134] on span "arrow_drop_down" at bounding box center [216, 141] width 16 height 16
click at [247, 224] on li "Align to End of Previous Day" at bounding box center [216, 228] width 171 height 27
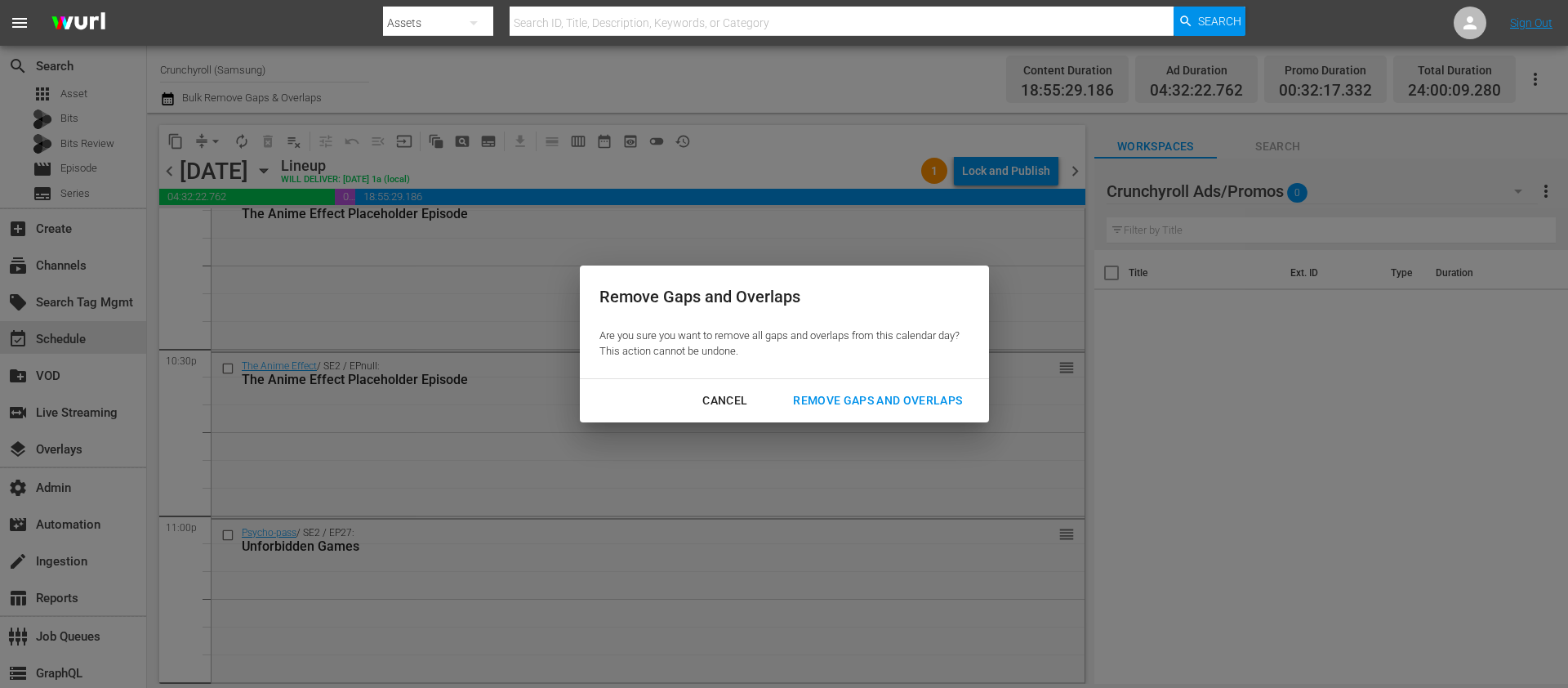
click at [905, 409] on div "Remove Gaps and Overlaps" at bounding box center [877, 400] width 195 height 21
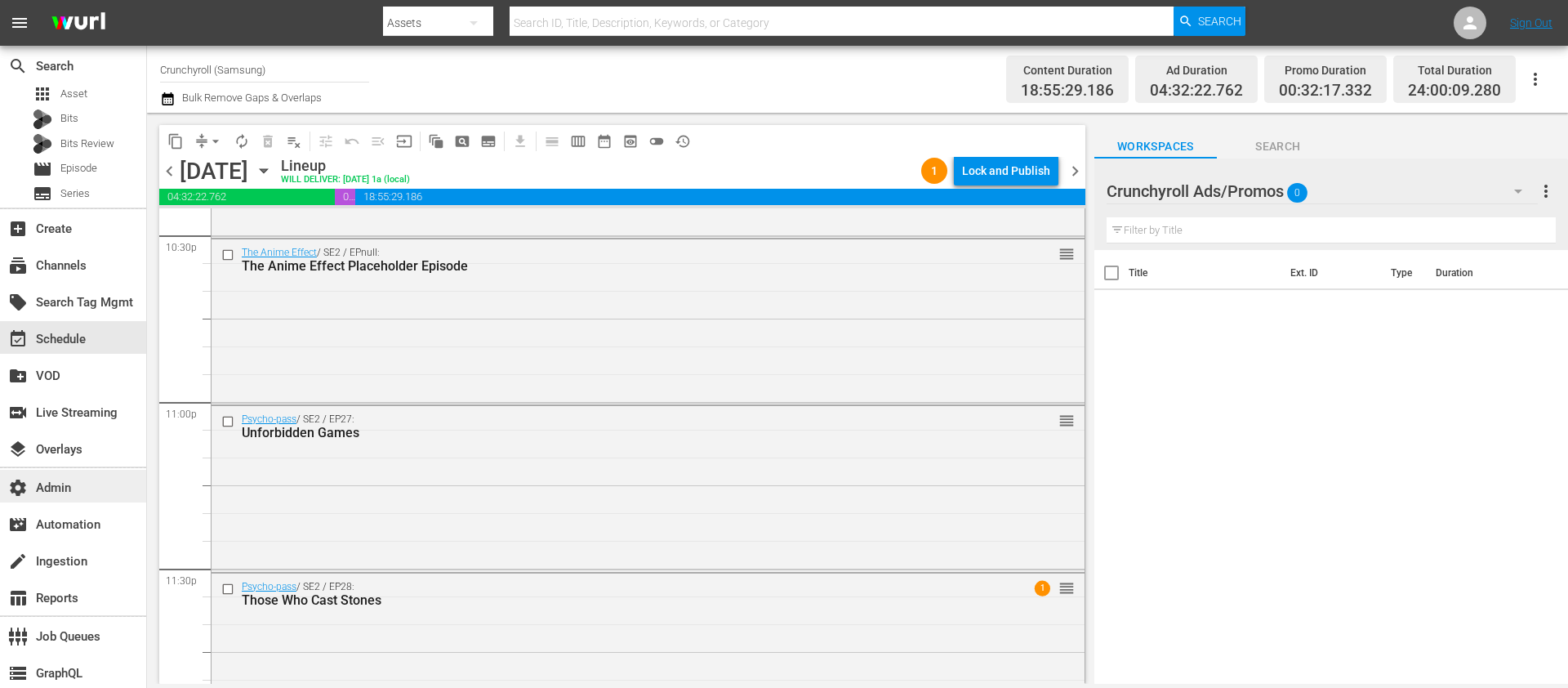
scroll to position [7409, 0]
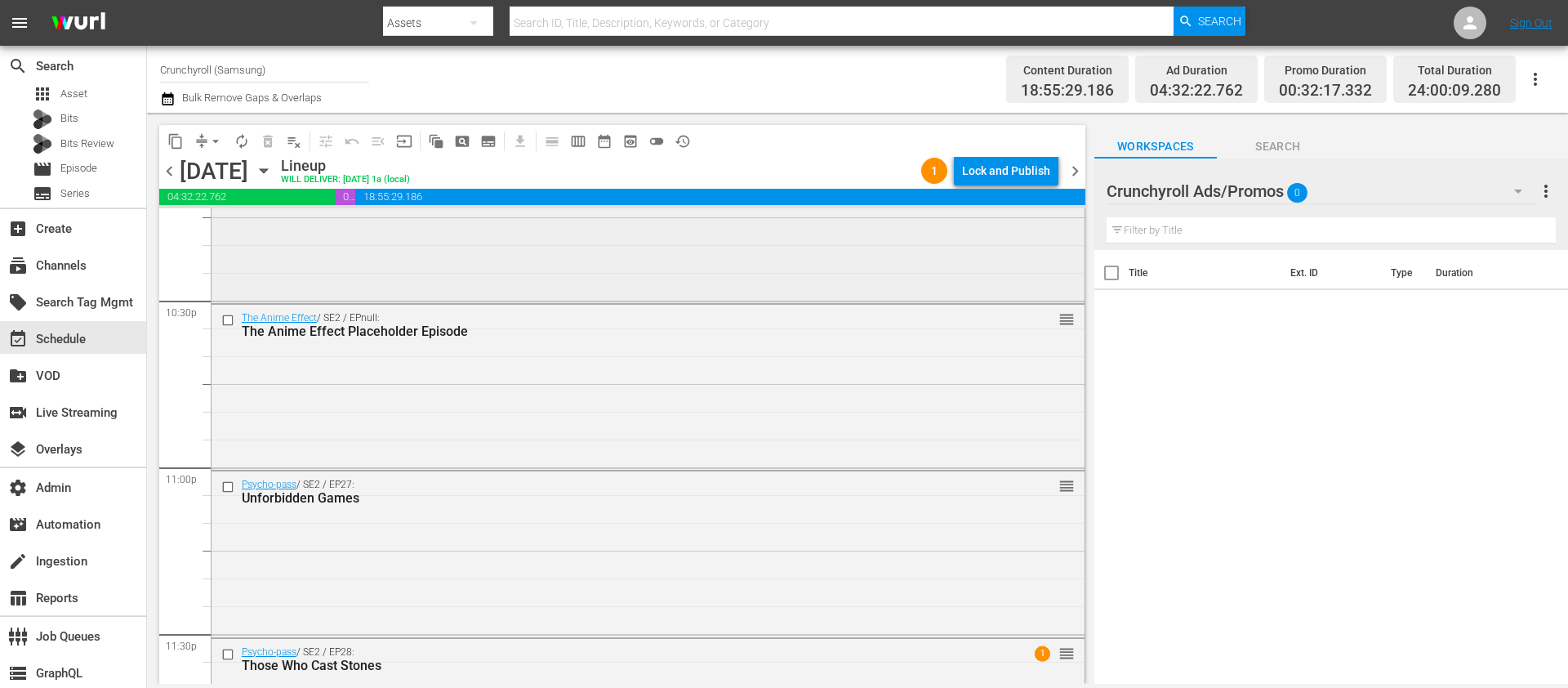
click at [295, 265] on div "The Anime Effect / SE2 / EPnull: The Anime Effect Placeholder Episode reorder" at bounding box center [648, 219] width 873 height 162
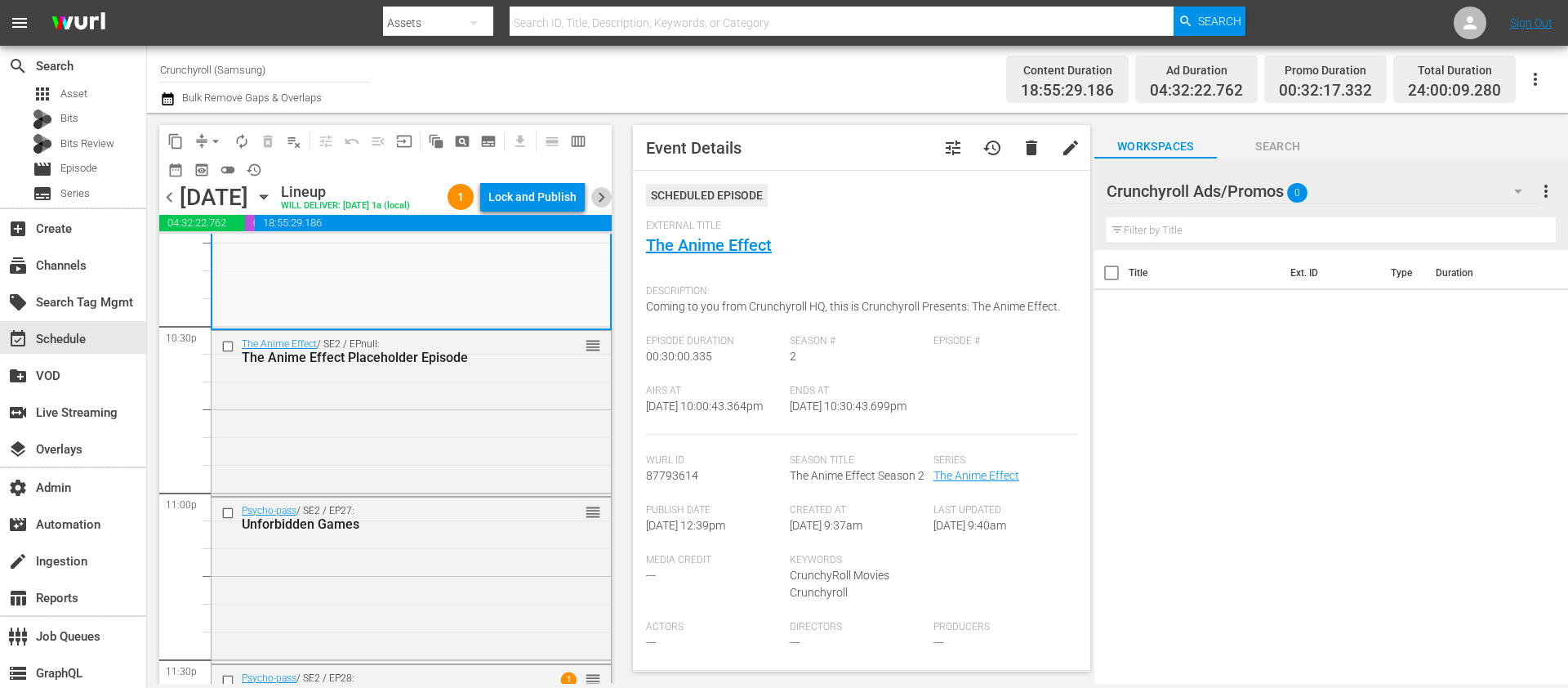
click at [600, 208] on span "chevron_right" at bounding box center [601, 197] width 21 height 21
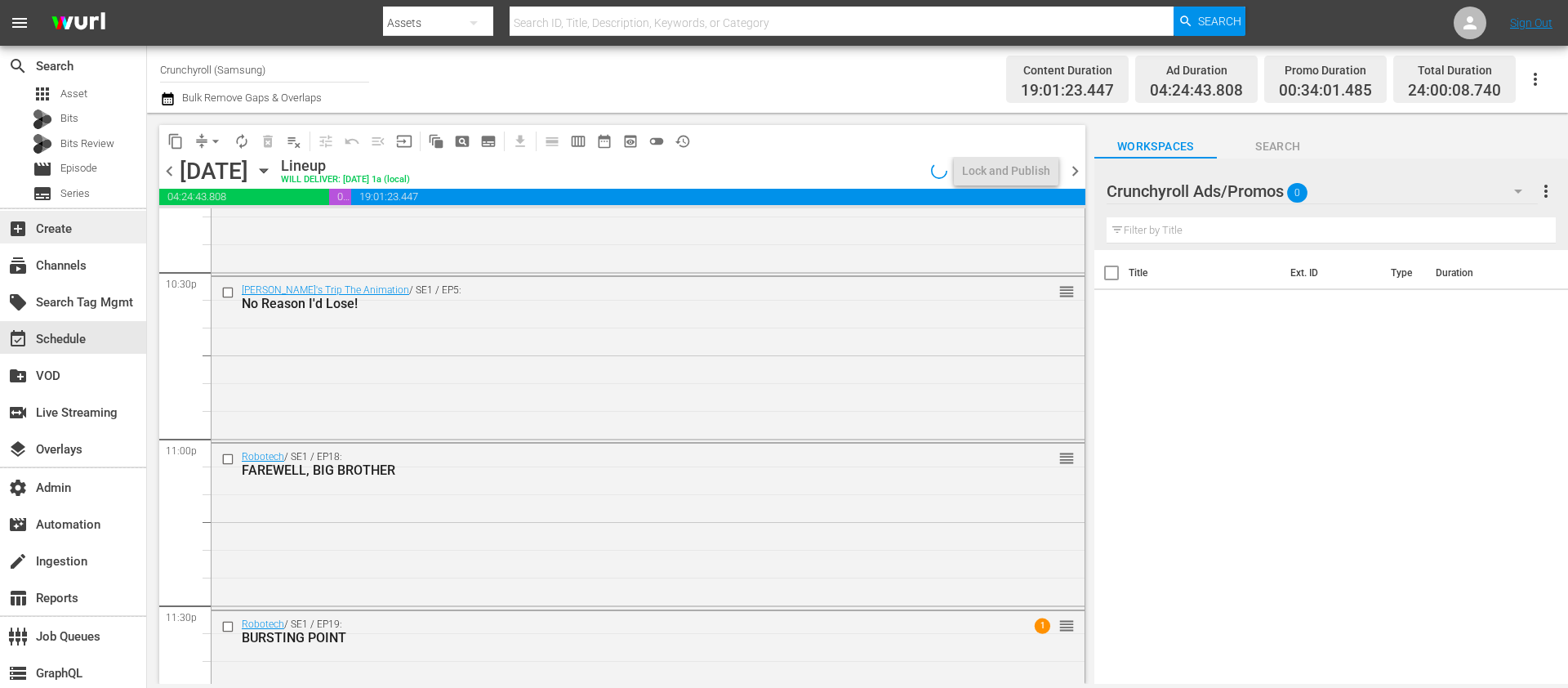
scroll to position [7409, 0]
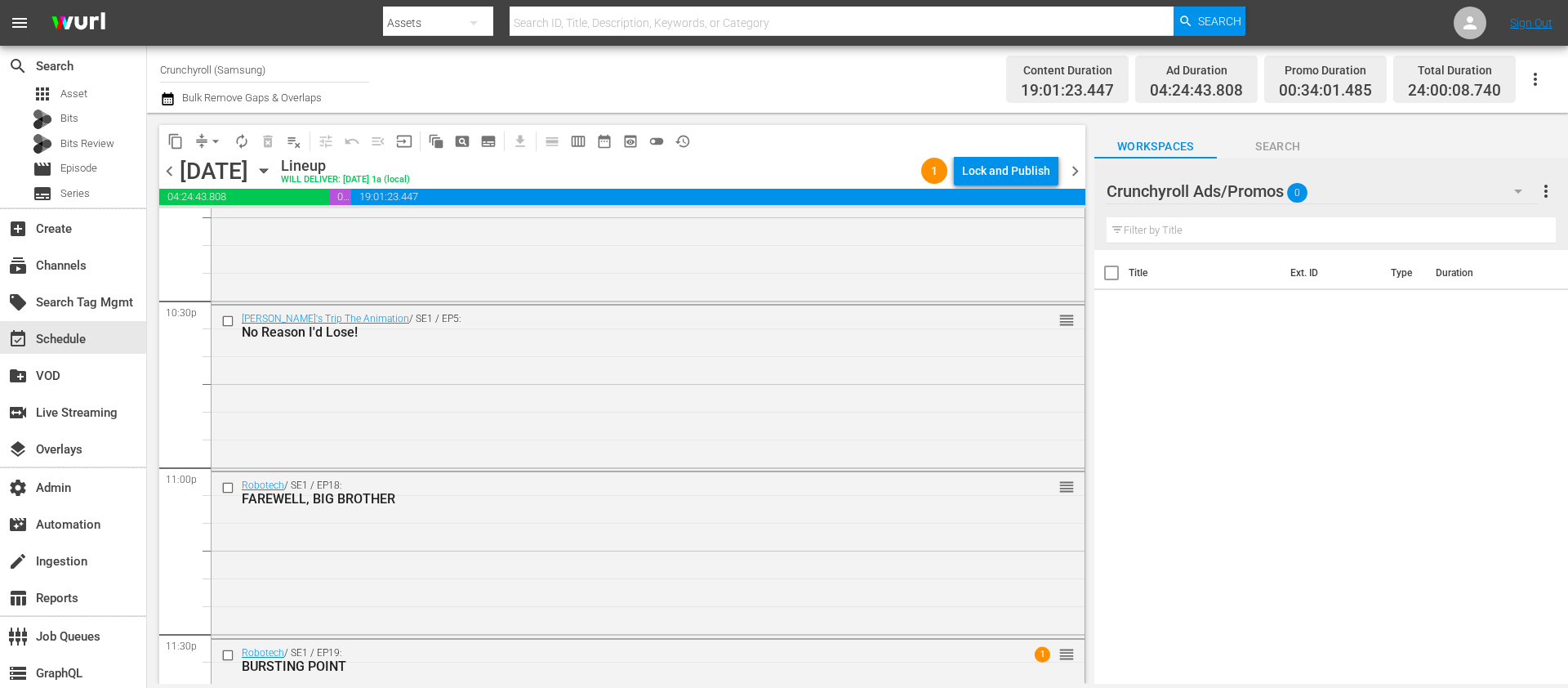
click at [209, 142] on span "arrow_drop_down" at bounding box center [216, 141] width 16 height 16
click at [234, 227] on li "Align to End of Previous Day" at bounding box center [216, 228] width 171 height 27
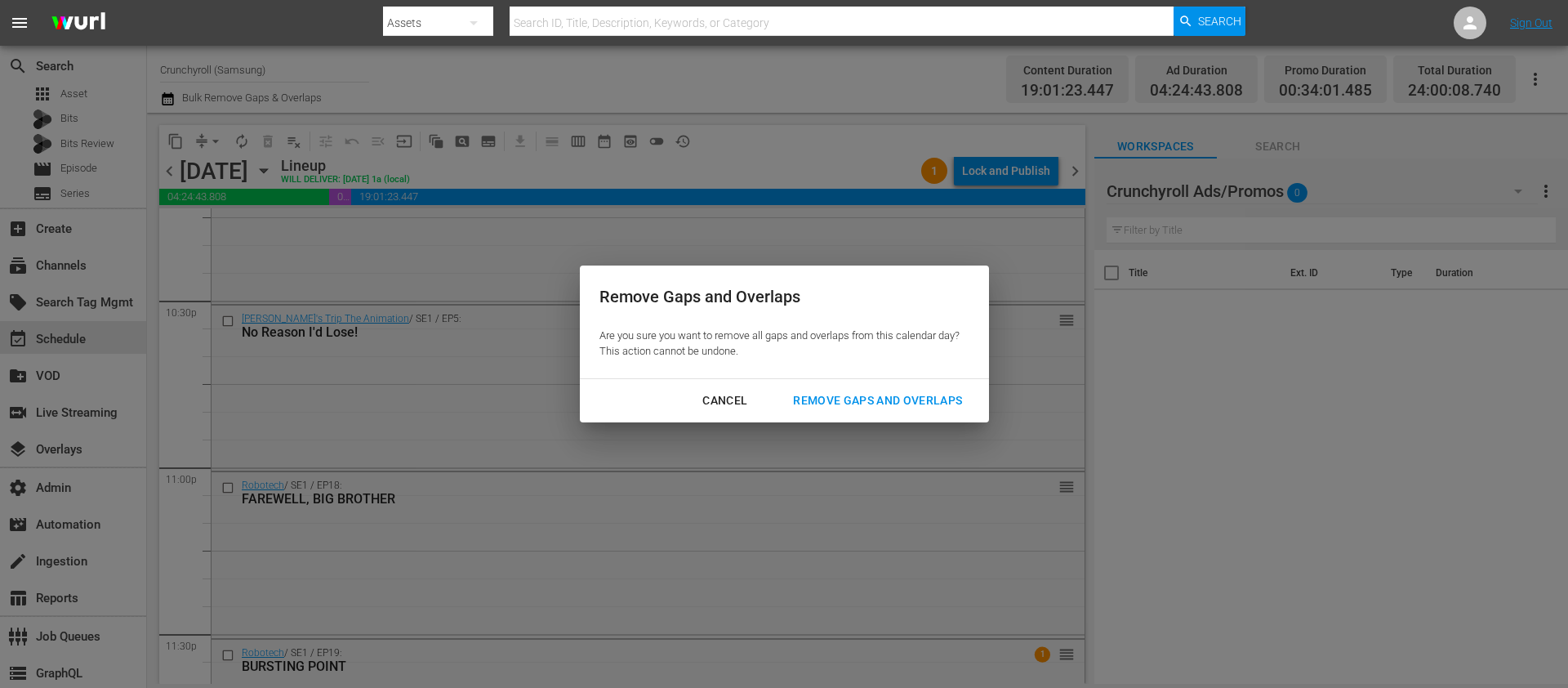
click at [814, 395] on div "Remove Gaps and Overlaps" at bounding box center [877, 400] width 195 height 21
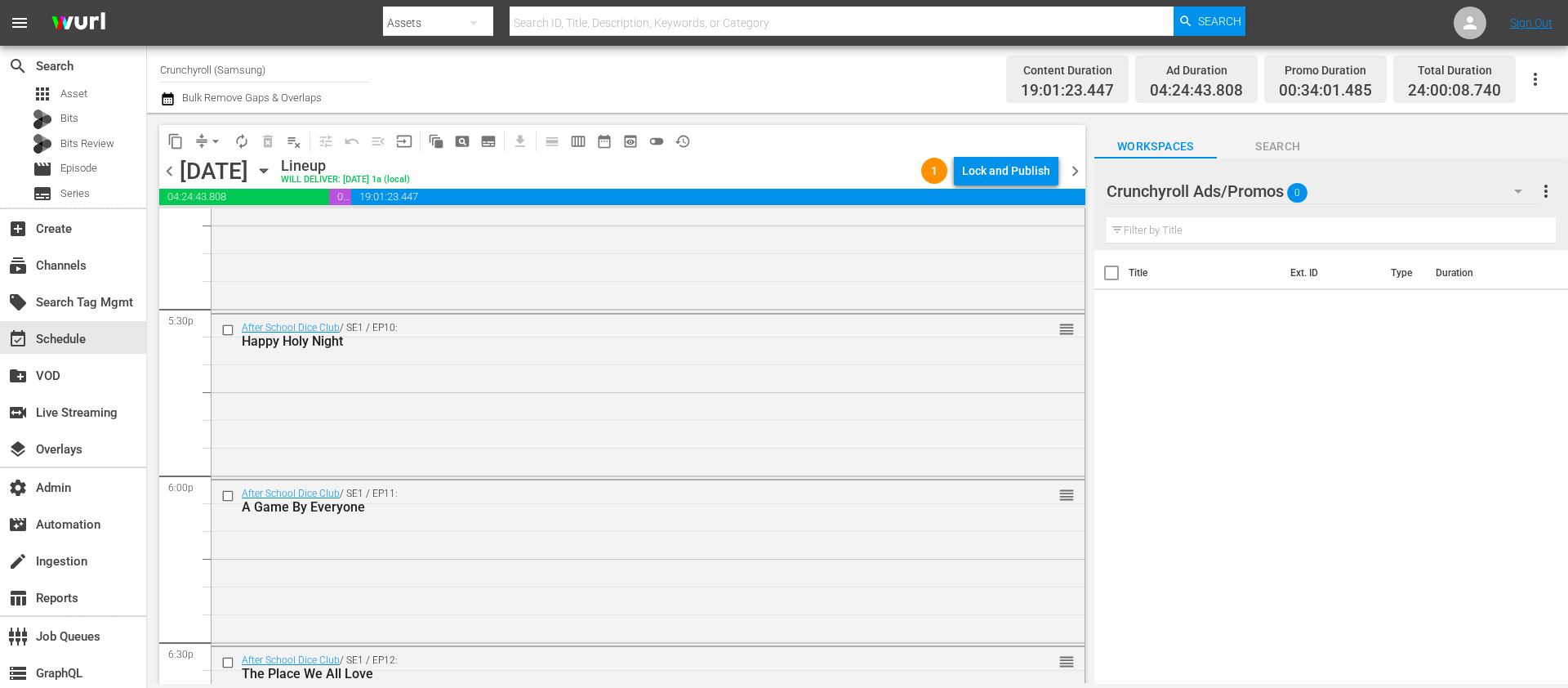
scroll to position [7529, 0]
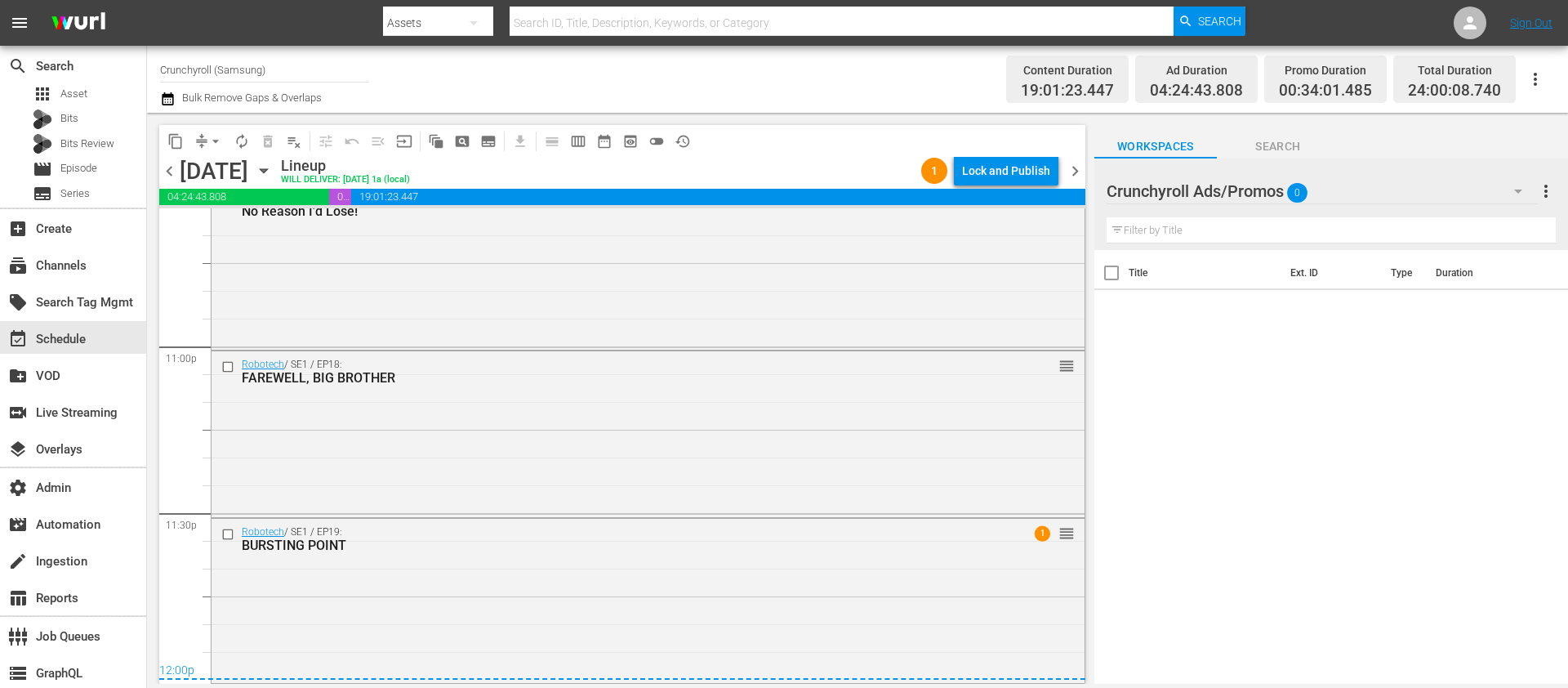
click at [175, 177] on span "chevron_left" at bounding box center [169, 171] width 21 height 21
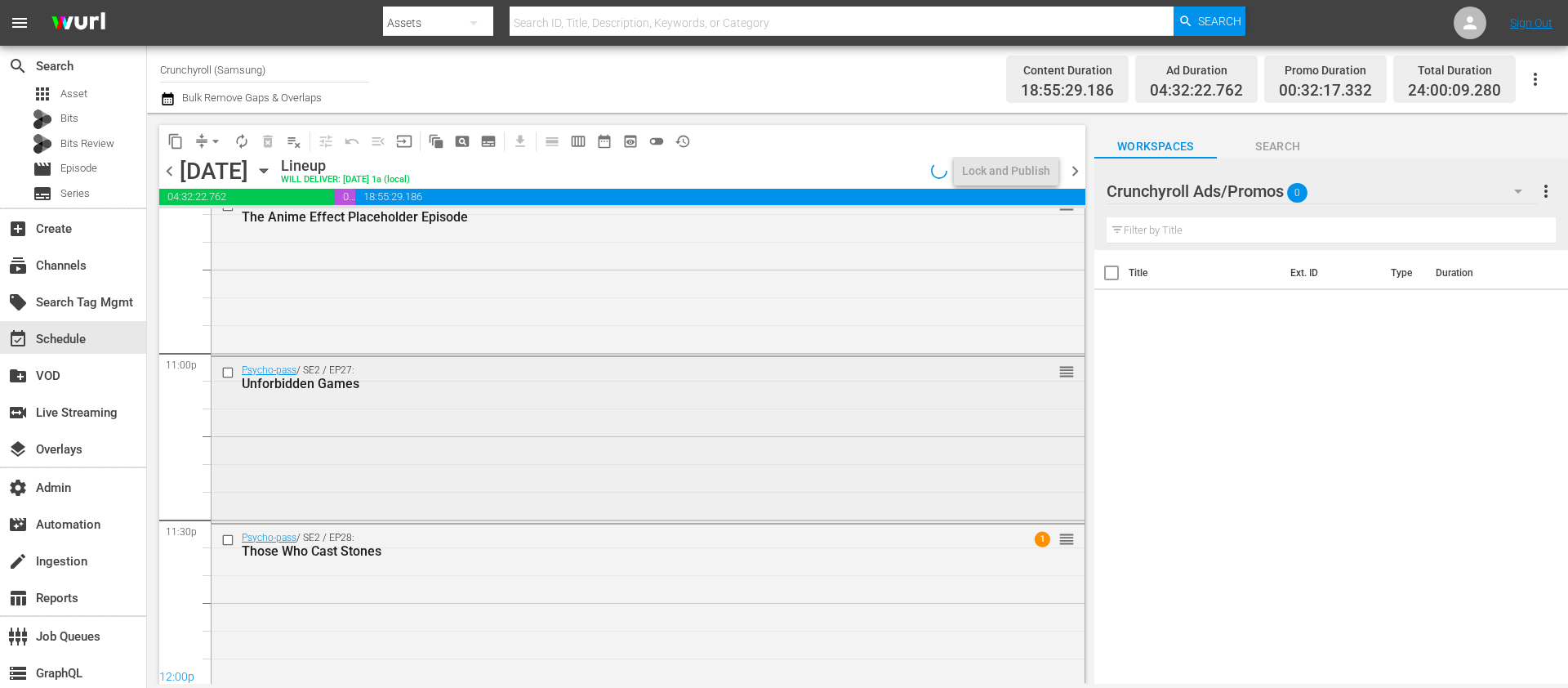
scroll to position [7529, 0]
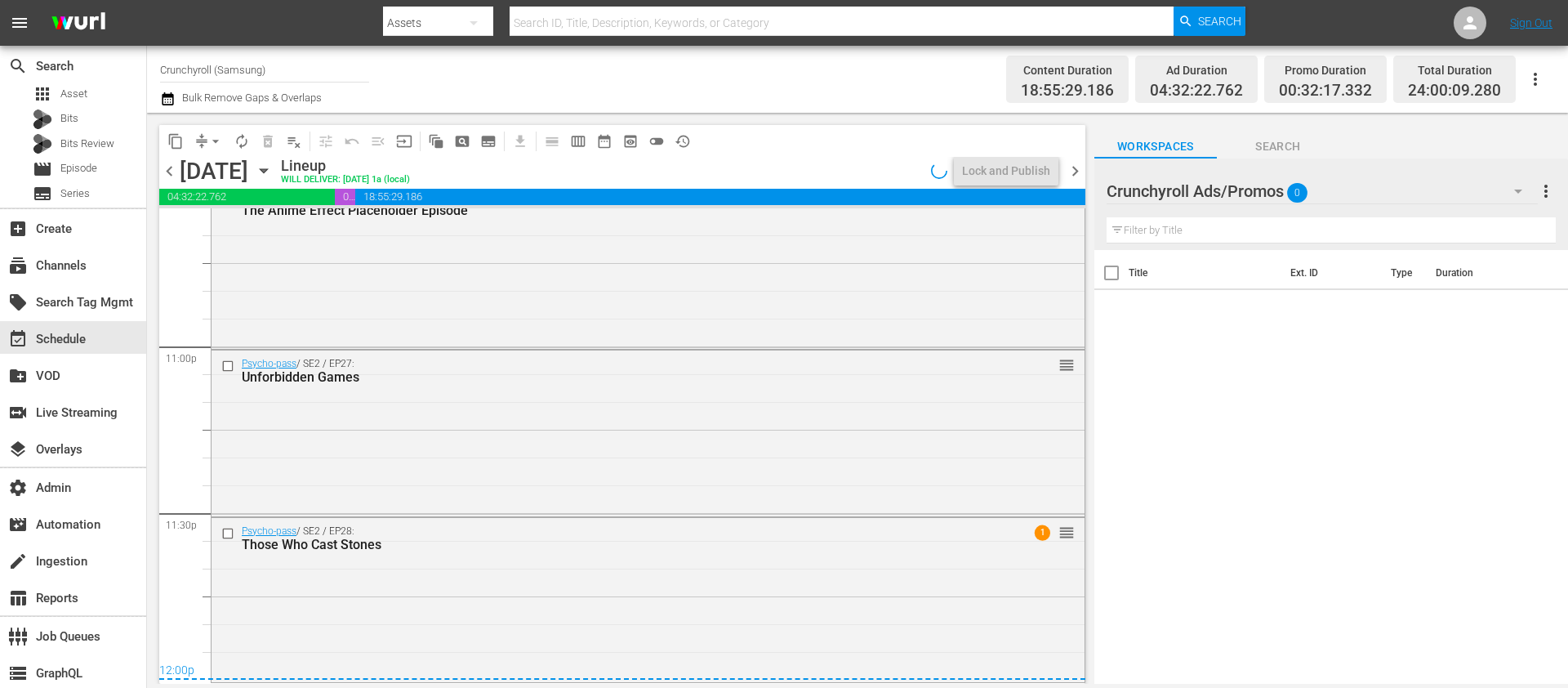
click at [705, 568] on div "Psycho-pass / SE2 / EP28: Those Who Cast Stones 1 reorder" at bounding box center [648, 599] width 873 height 162
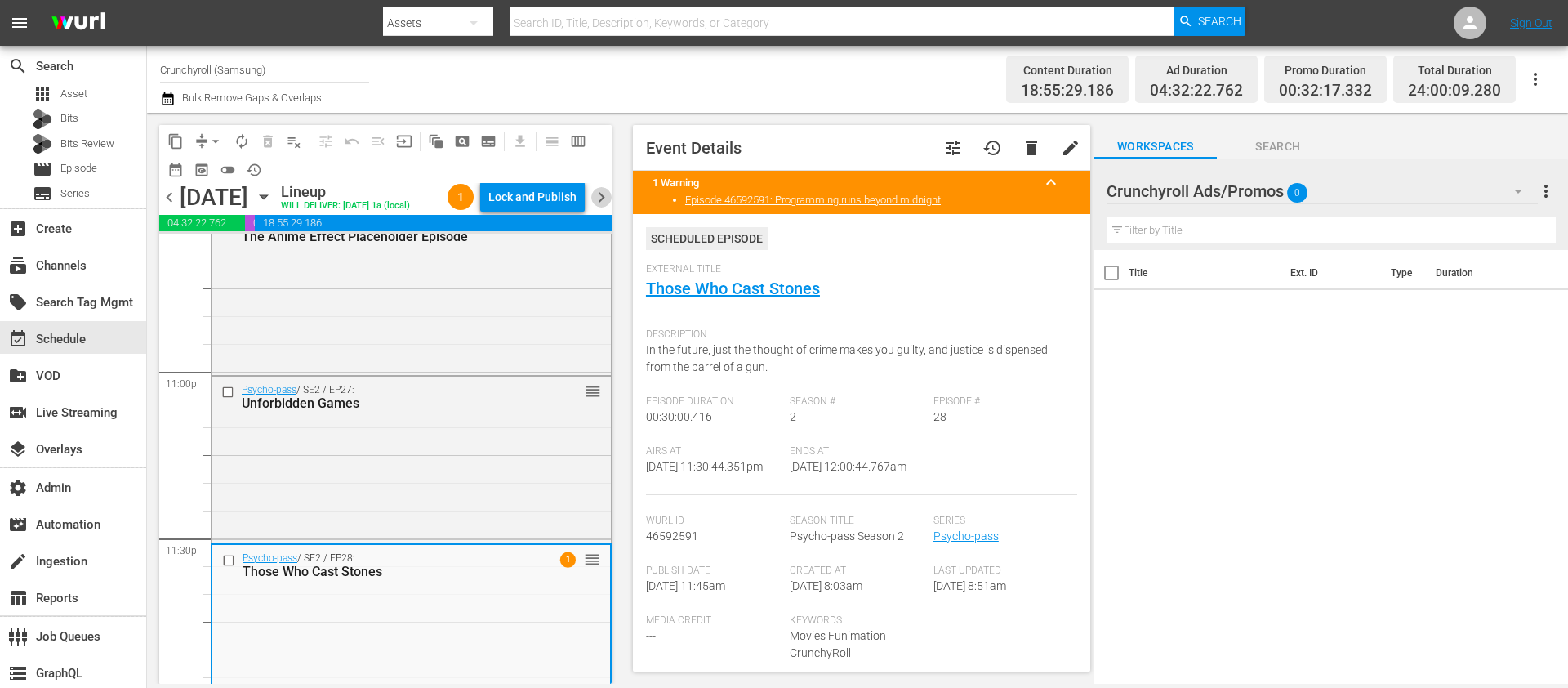
click at [600, 208] on span "chevron_right" at bounding box center [601, 197] width 21 height 21
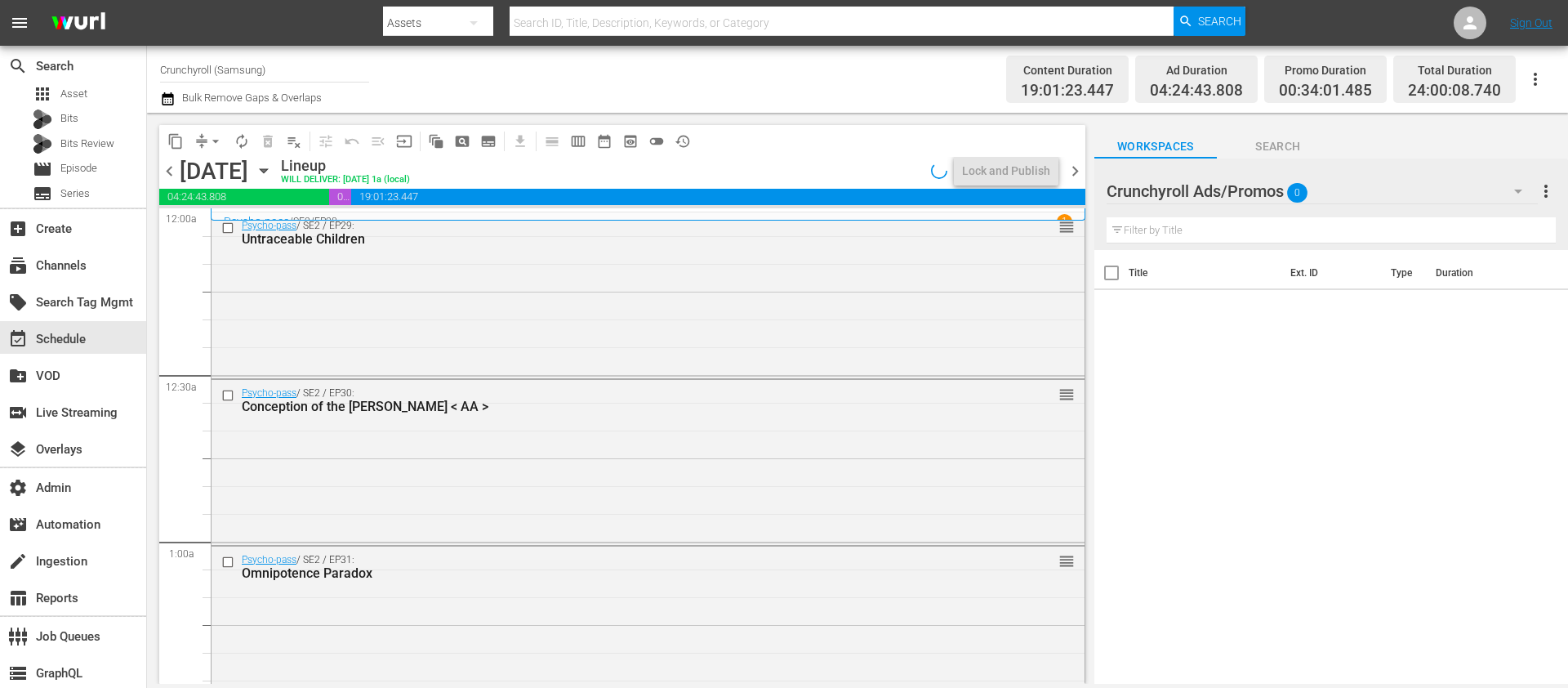
click at [467, 337] on div "Psycho-pass / SE2 / EP29: Untraceable Children reorder" at bounding box center [648, 294] width 873 height 162
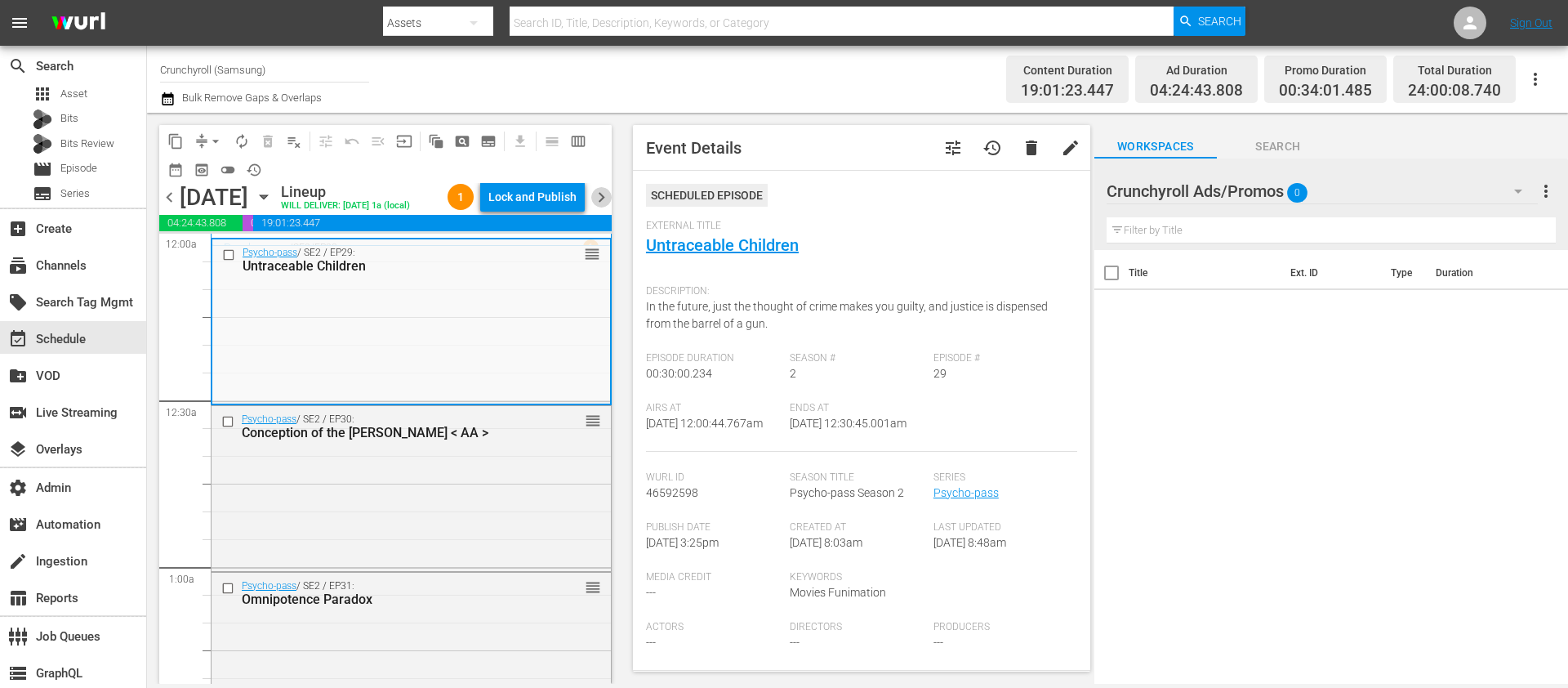
click at [600, 206] on span "chevron_right" at bounding box center [601, 197] width 21 height 21
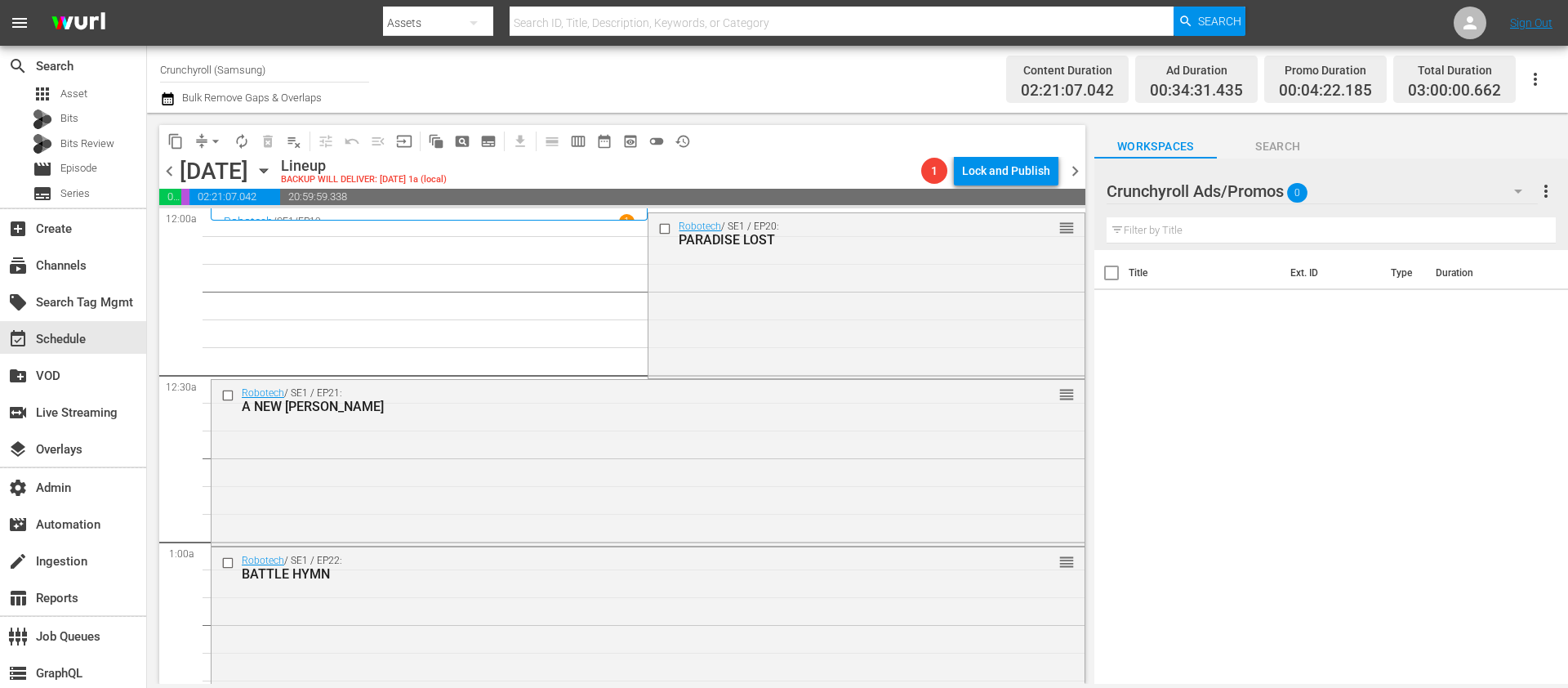
click at [213, 138] on span "arrow_drop_down" at bounding box center [216, 141] width 16 height 16
click at [245, 234] on li "Align to End of Previous Day" at bounding box center [216, 228] width 171 height 27
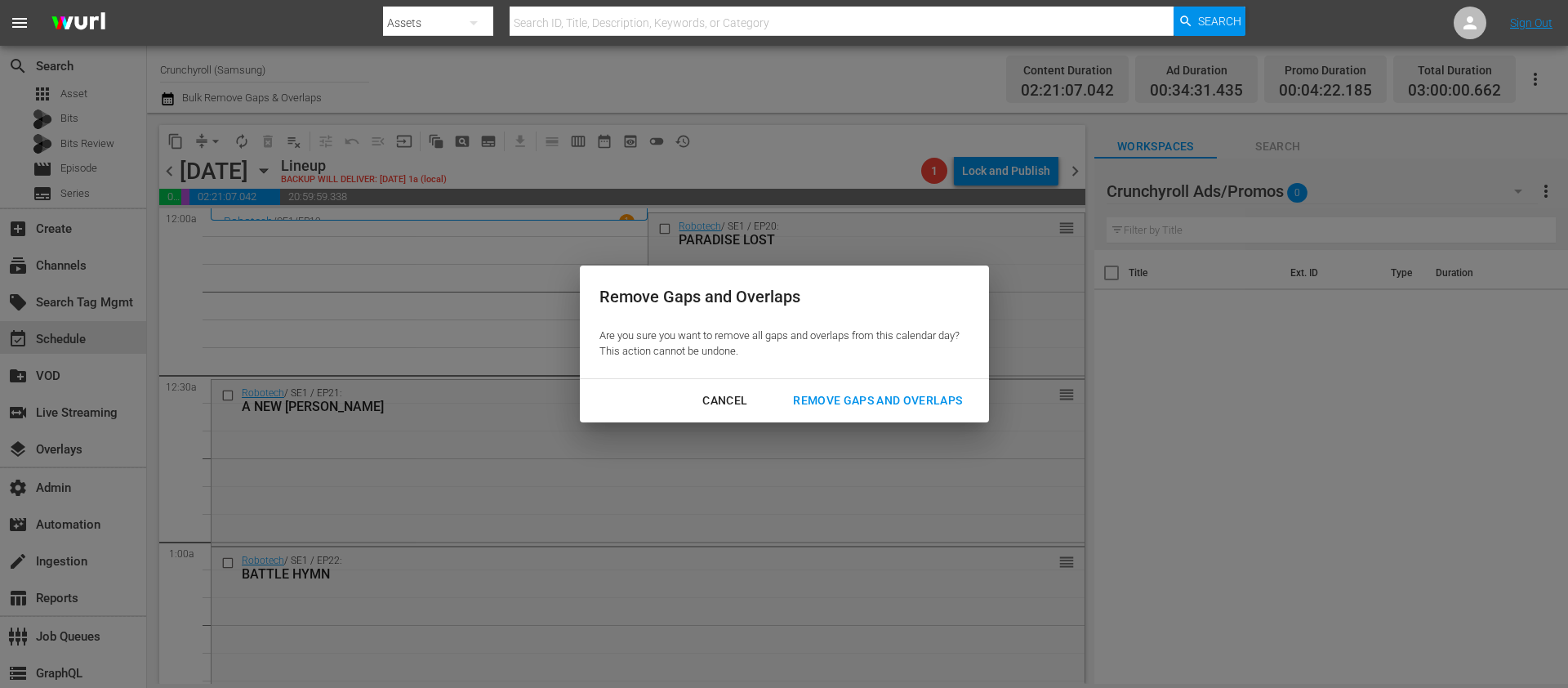
click at [824, 398] on div "Remove Gaps and Overlaps" at bounding box center [877, 400] width 195 height 21
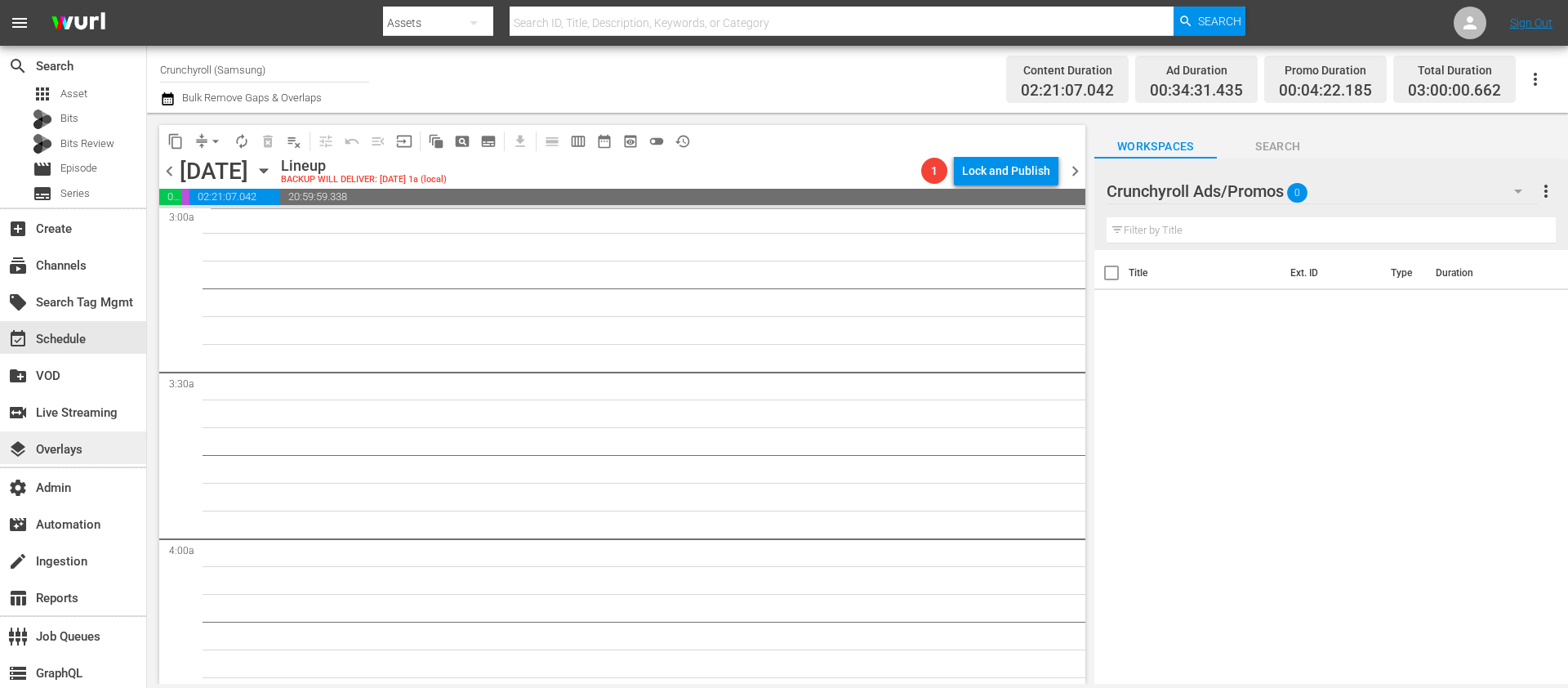
scroll to position [813, 0]
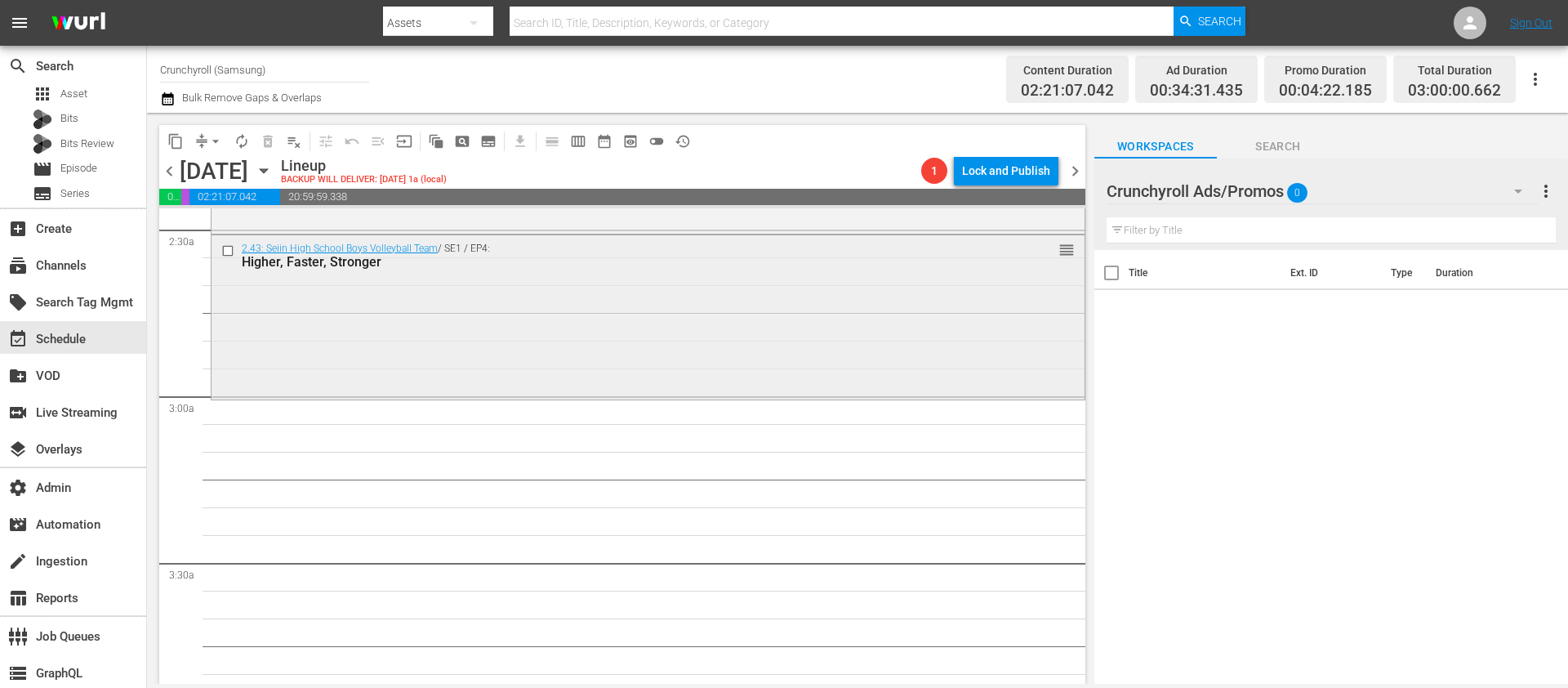
click at [311, 323] on div "2.43: Seiin High School Boys Volleyball Team / SE1 / EP4: Higher, Faster, Stron…" at bounding box center [648, 316] width 873 height 162
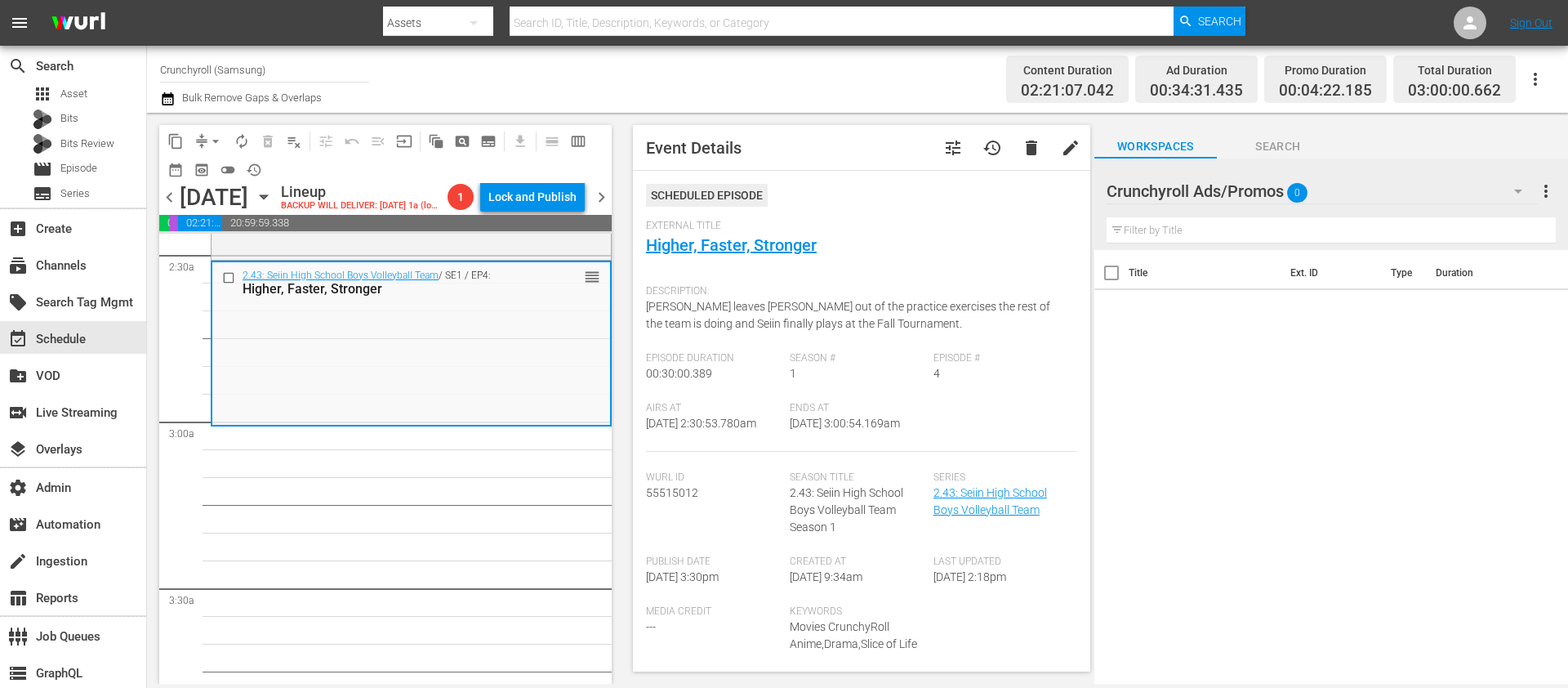
scroll to position [436, 0]
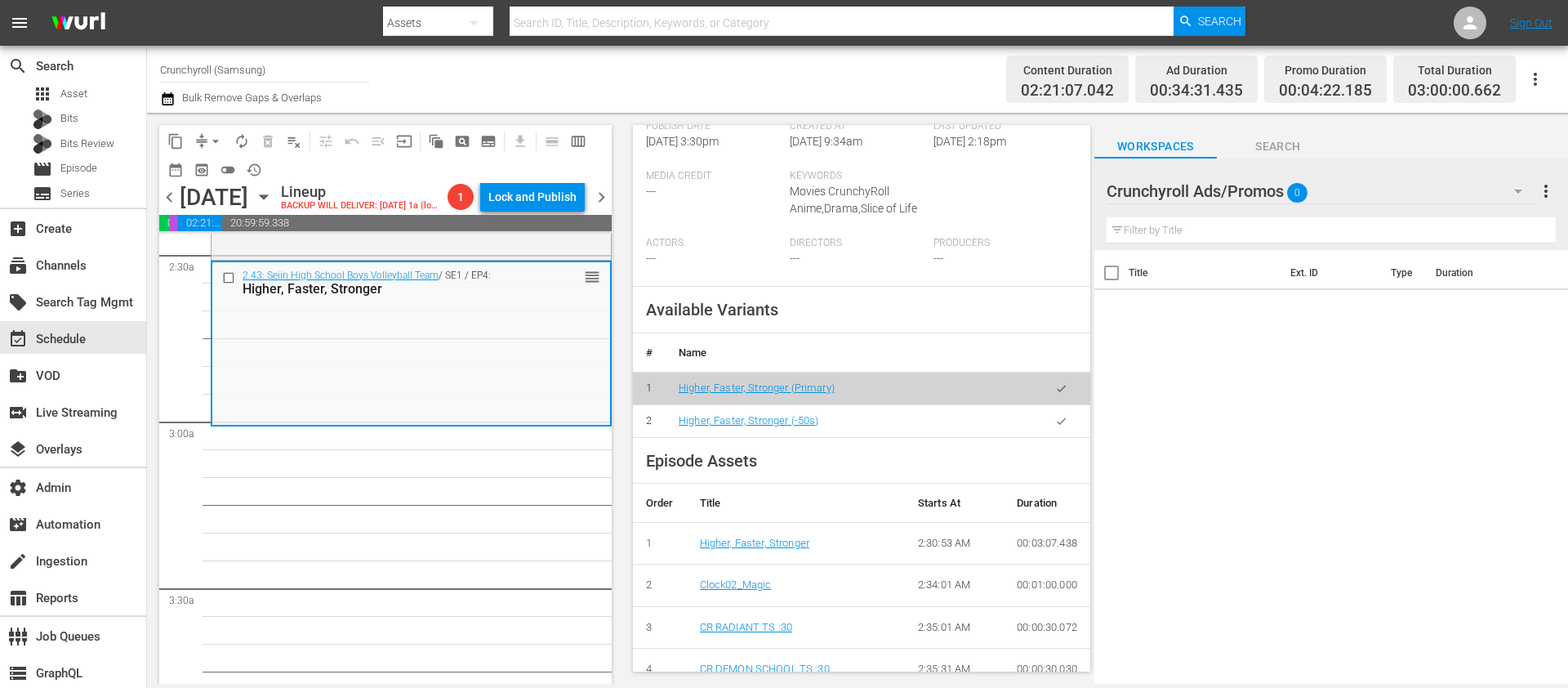
click at [1057, 420] on button "button" at bounding box center [1061, 421] width 32 height 32
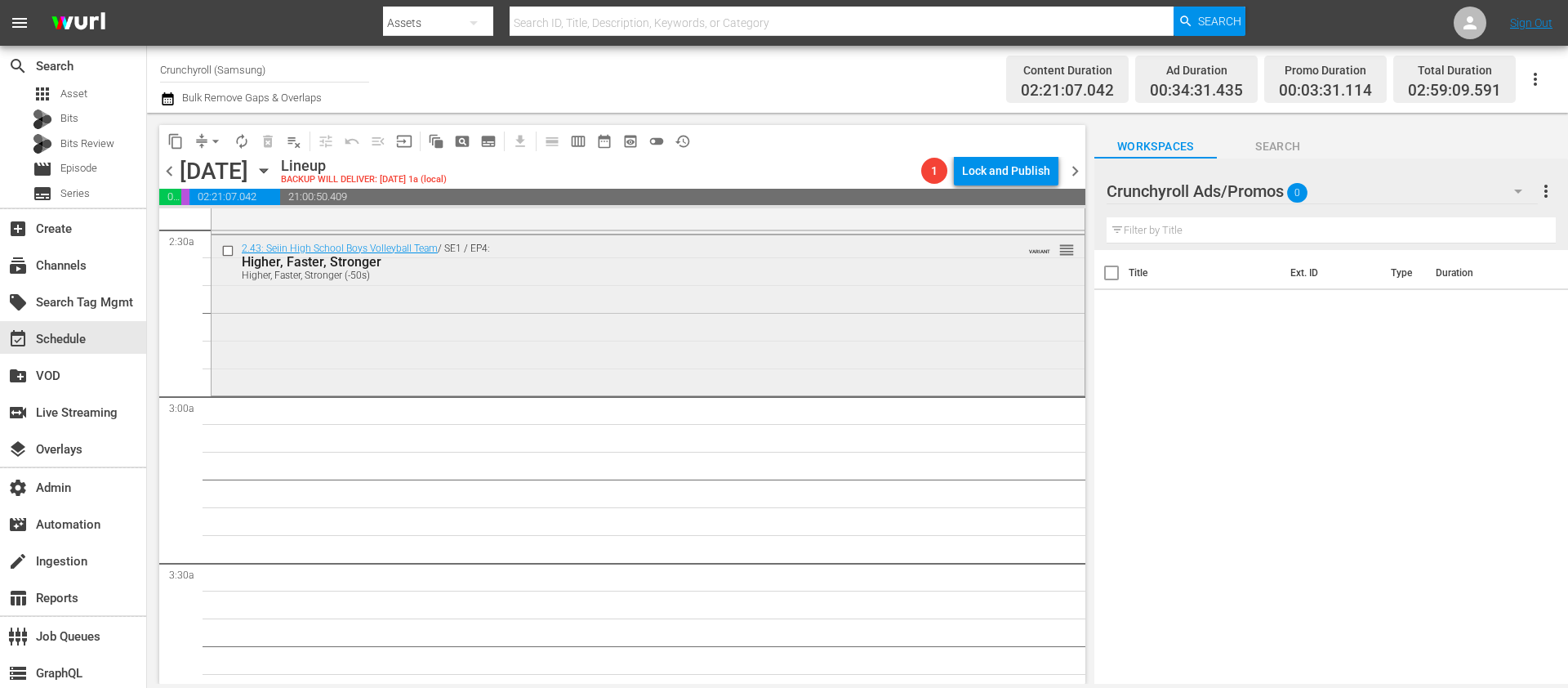
click at [358, 352] on div "2.43: Seiin High School Boys Volleyball Team / SE1 / EP4: Higher, Faster, Stron…" at bounding box center [648, 313] width 873 height 157
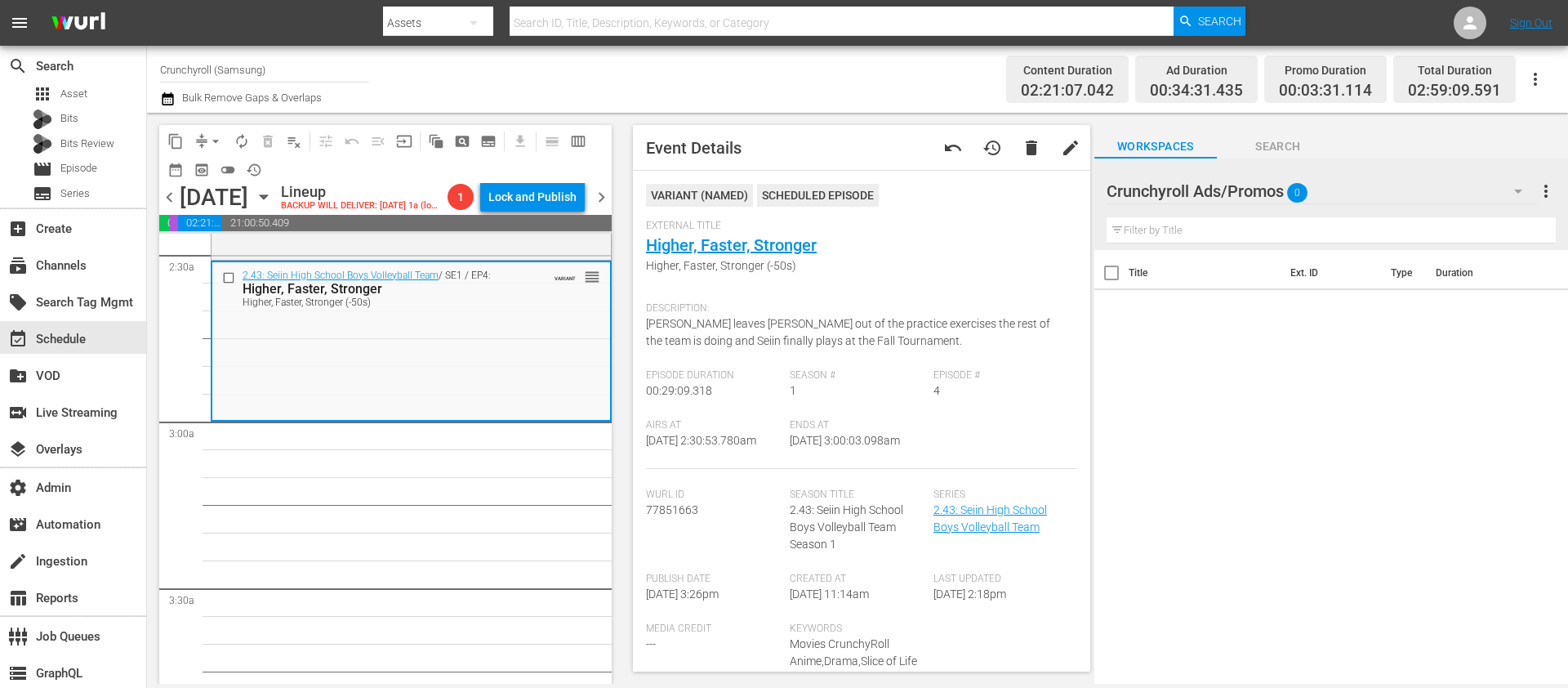
click at [273, 204] on icon "button" at bounding box center [264, 197] width 18 height 18
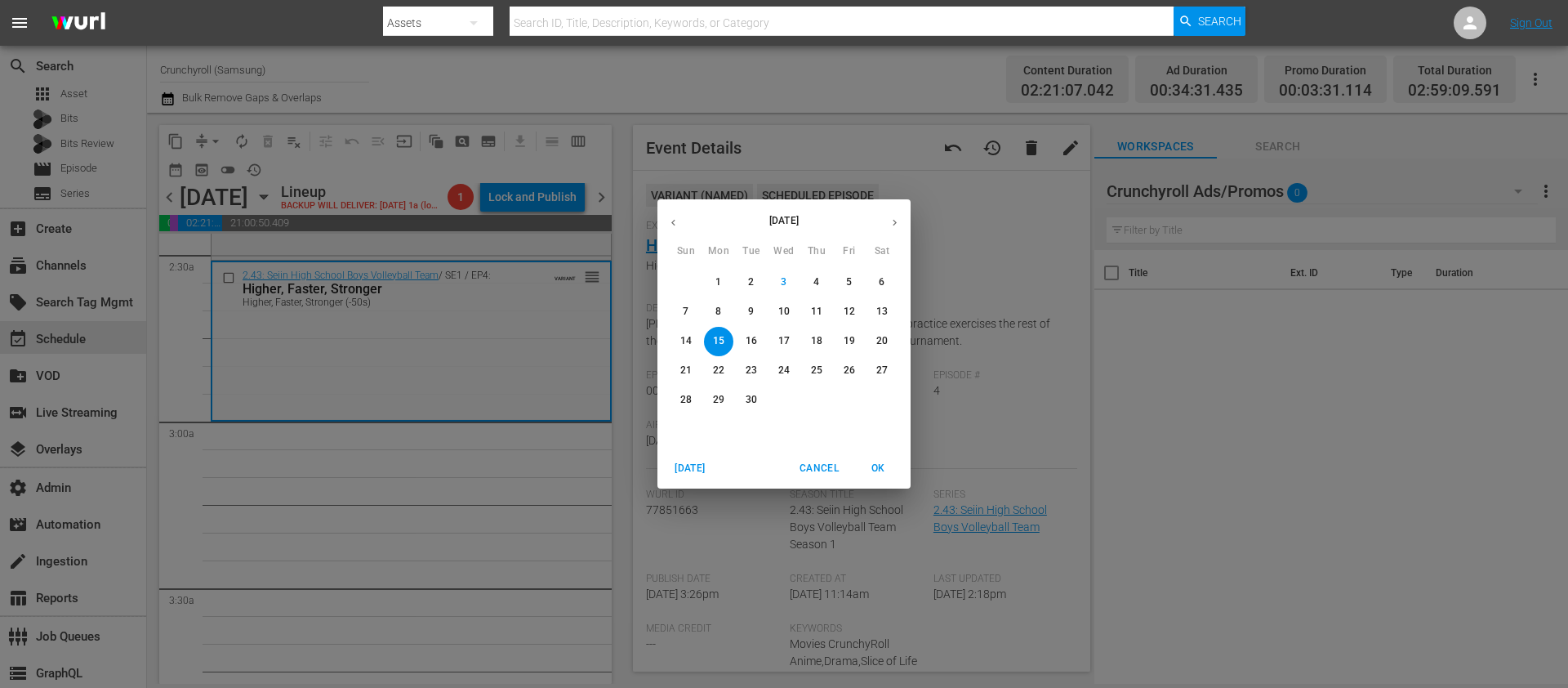
click at [885, 274] on button "6" at bounding box center [882, 283] width 30 height 30
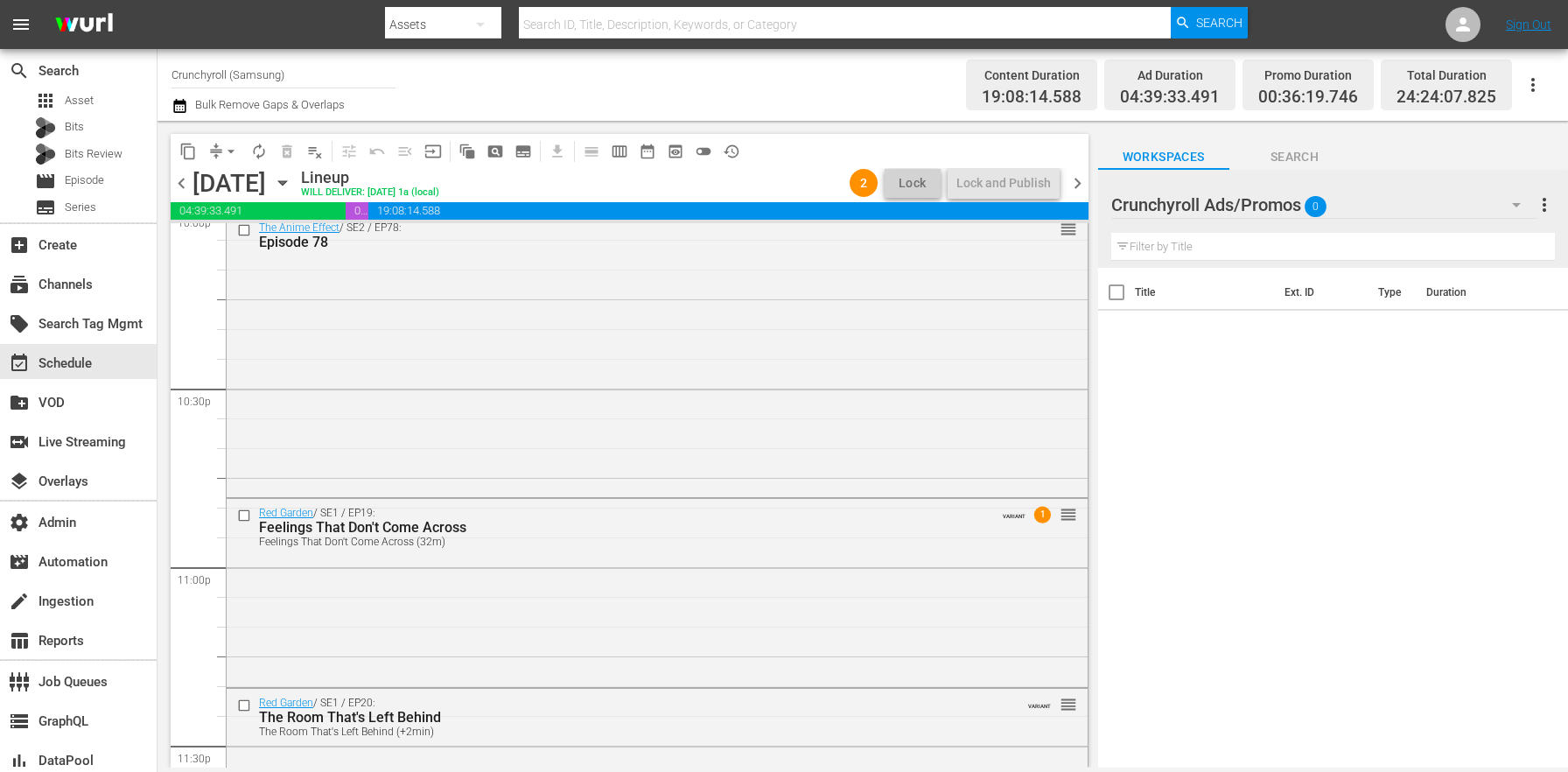
scroll to position [7671, 0]
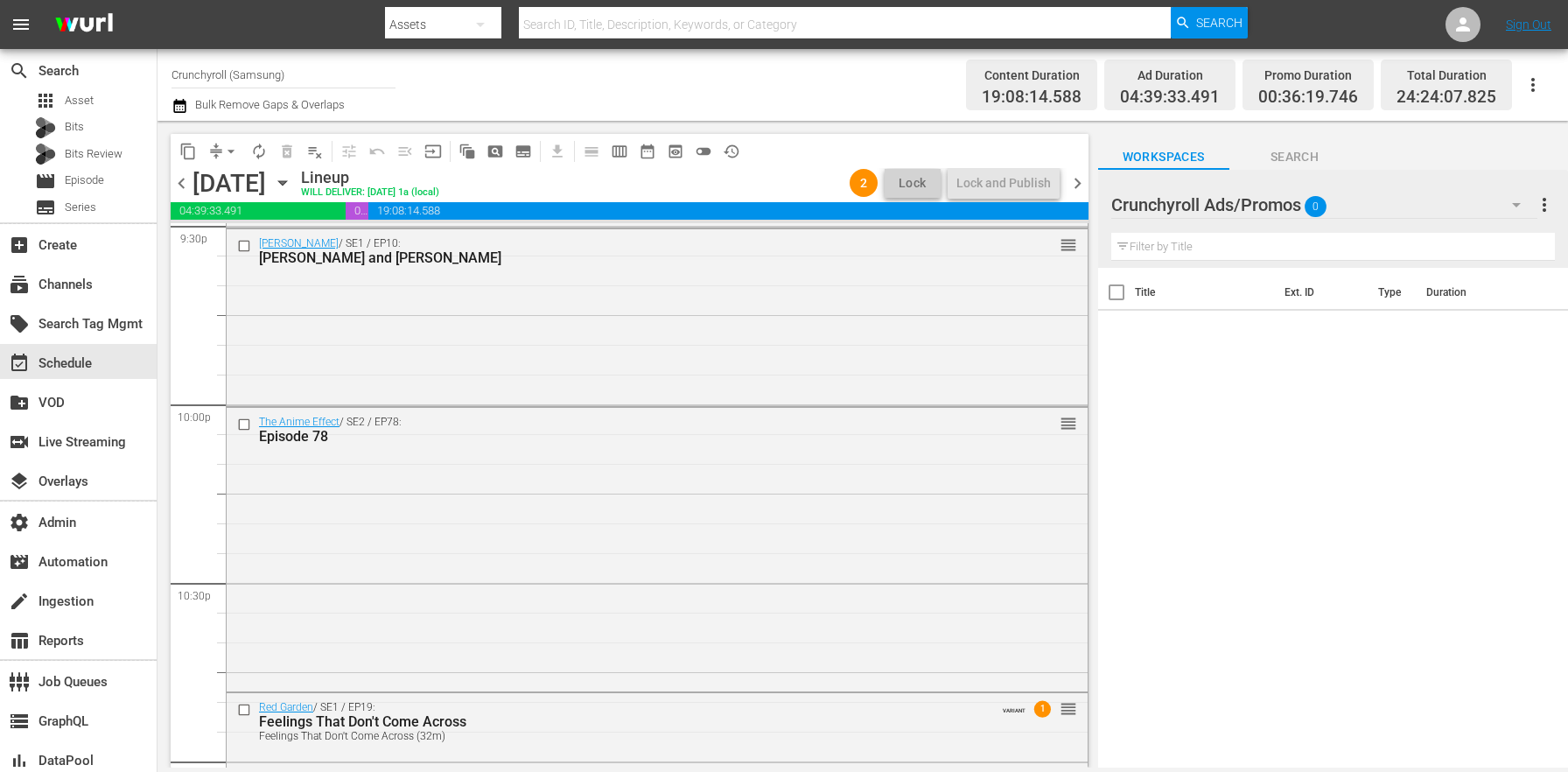
click at [1322, 473] on div "Title Ext. ID Type Duration" at bounding box center [1333, 518] width 470 height 503
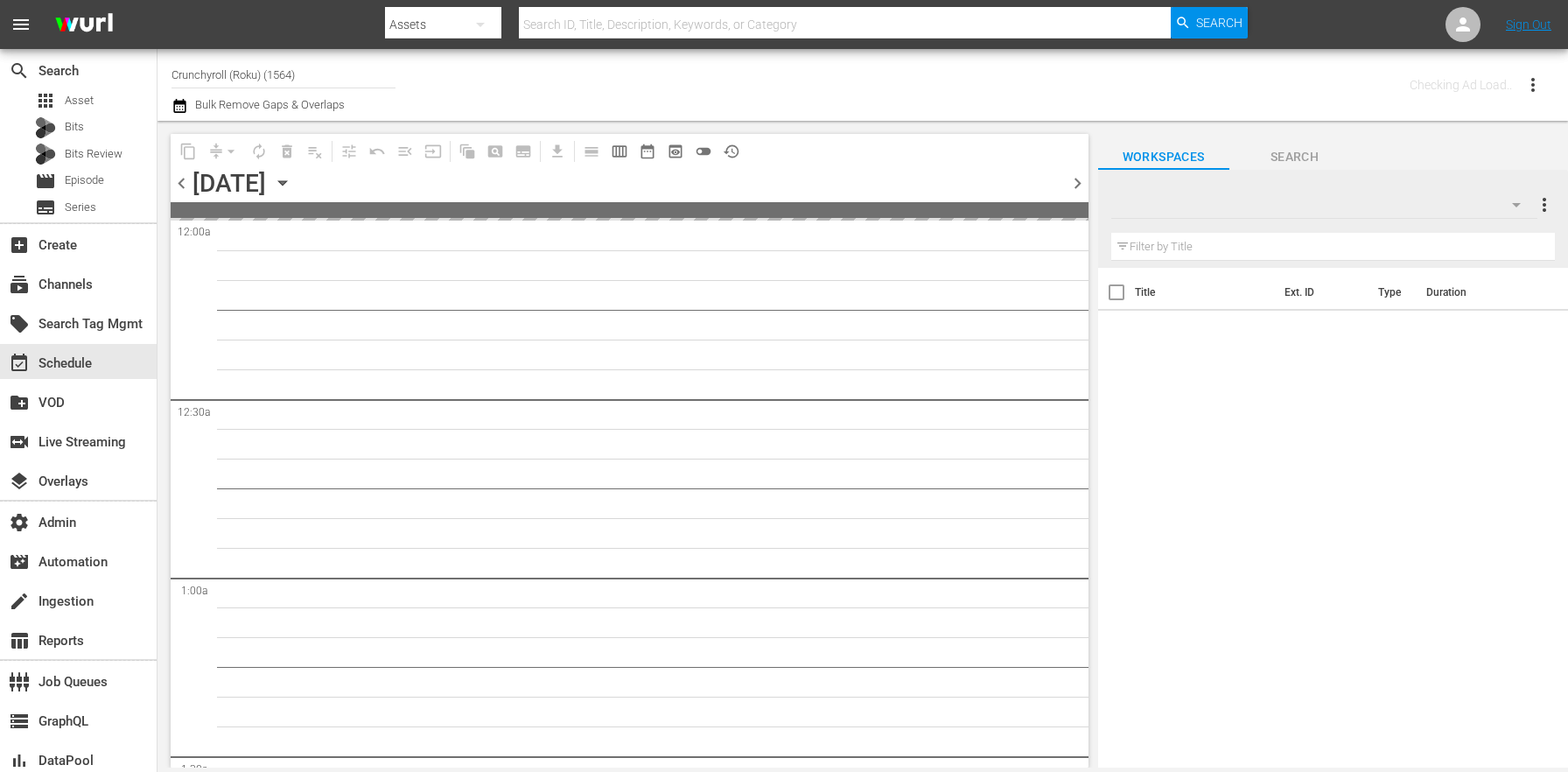
type input "Crunchyroll (Roku) (1564)"
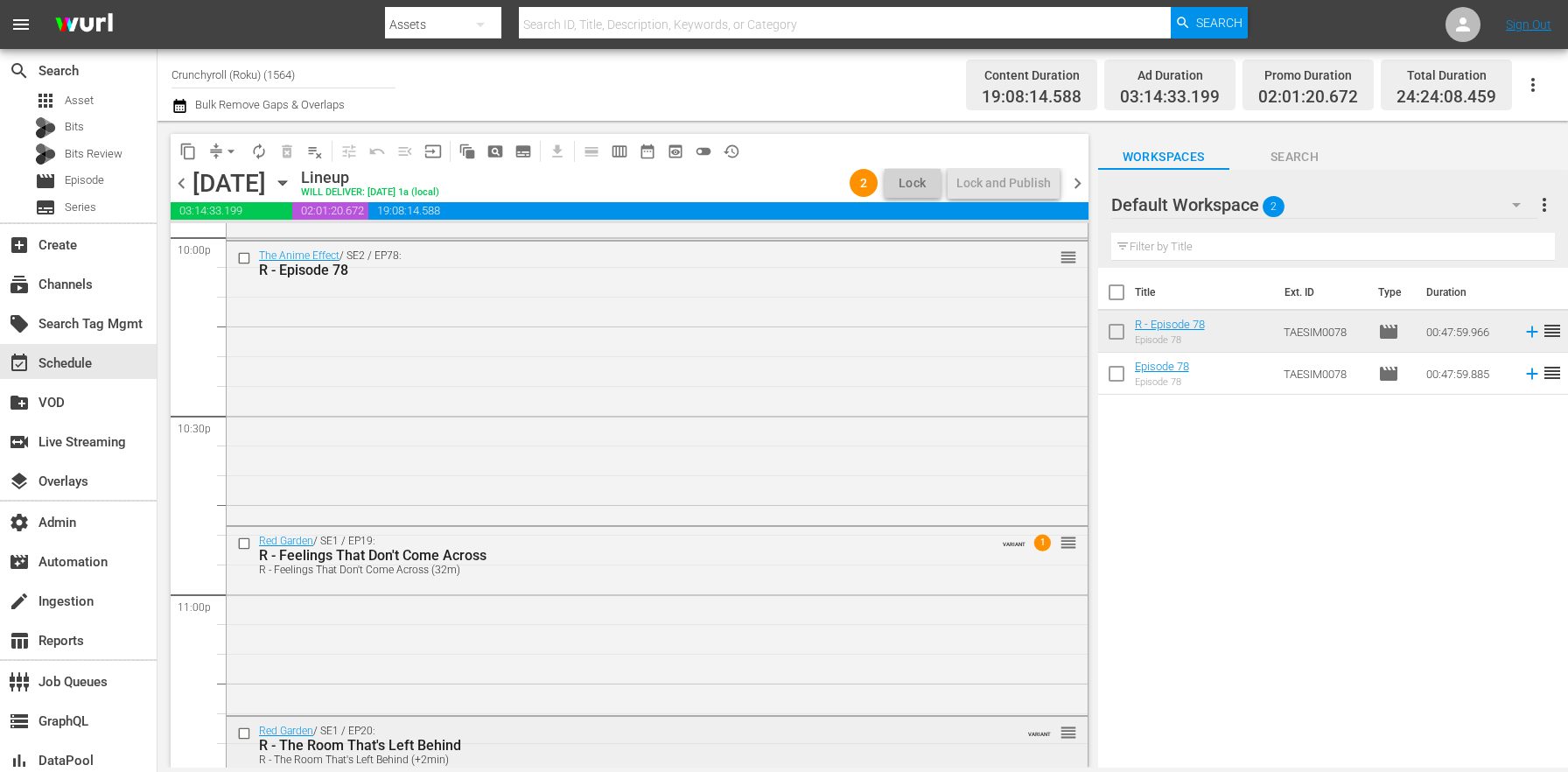
scroll to position [7828, 0]
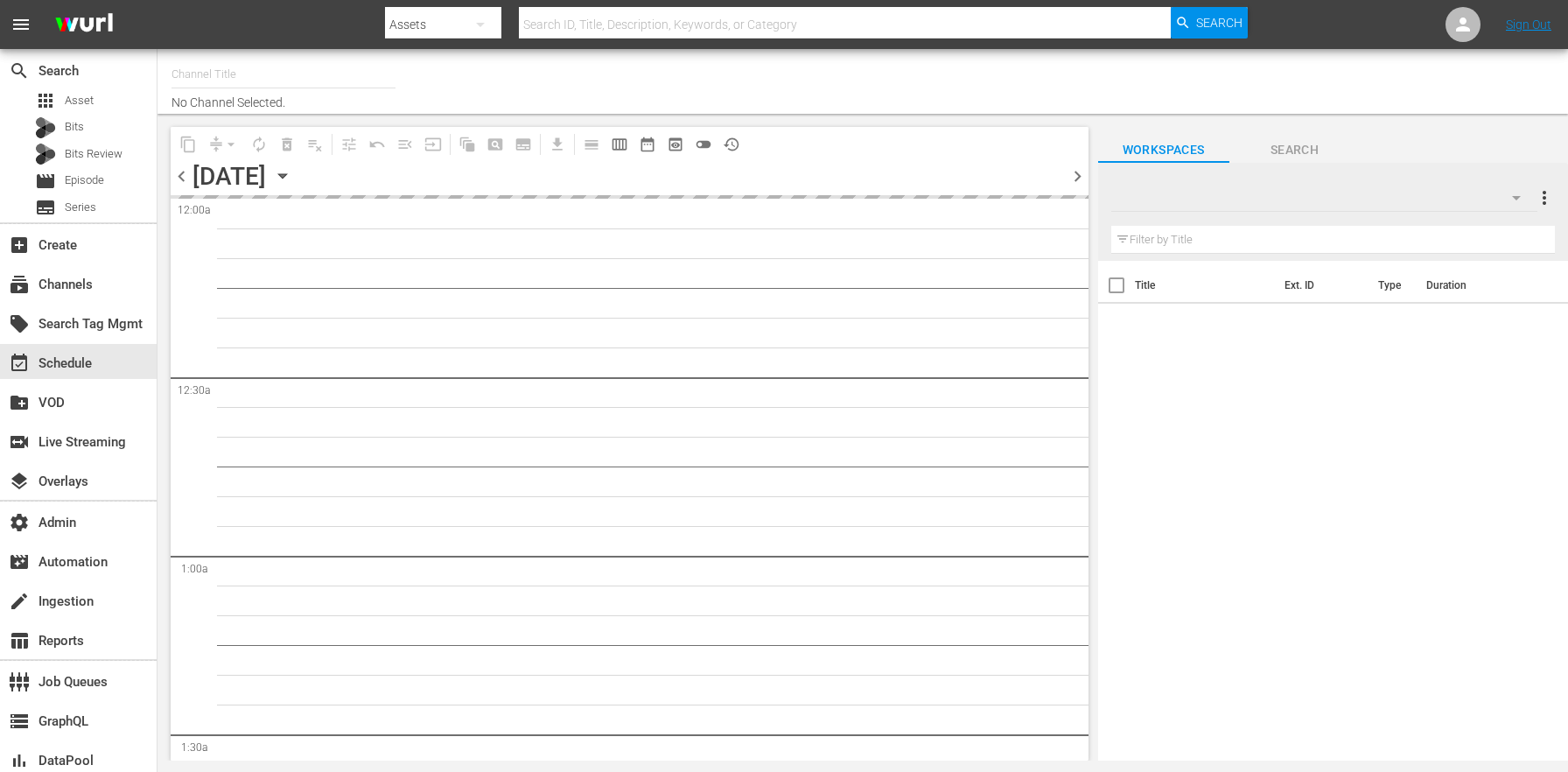
type input "Crunchyroll (Roku) (1564)"
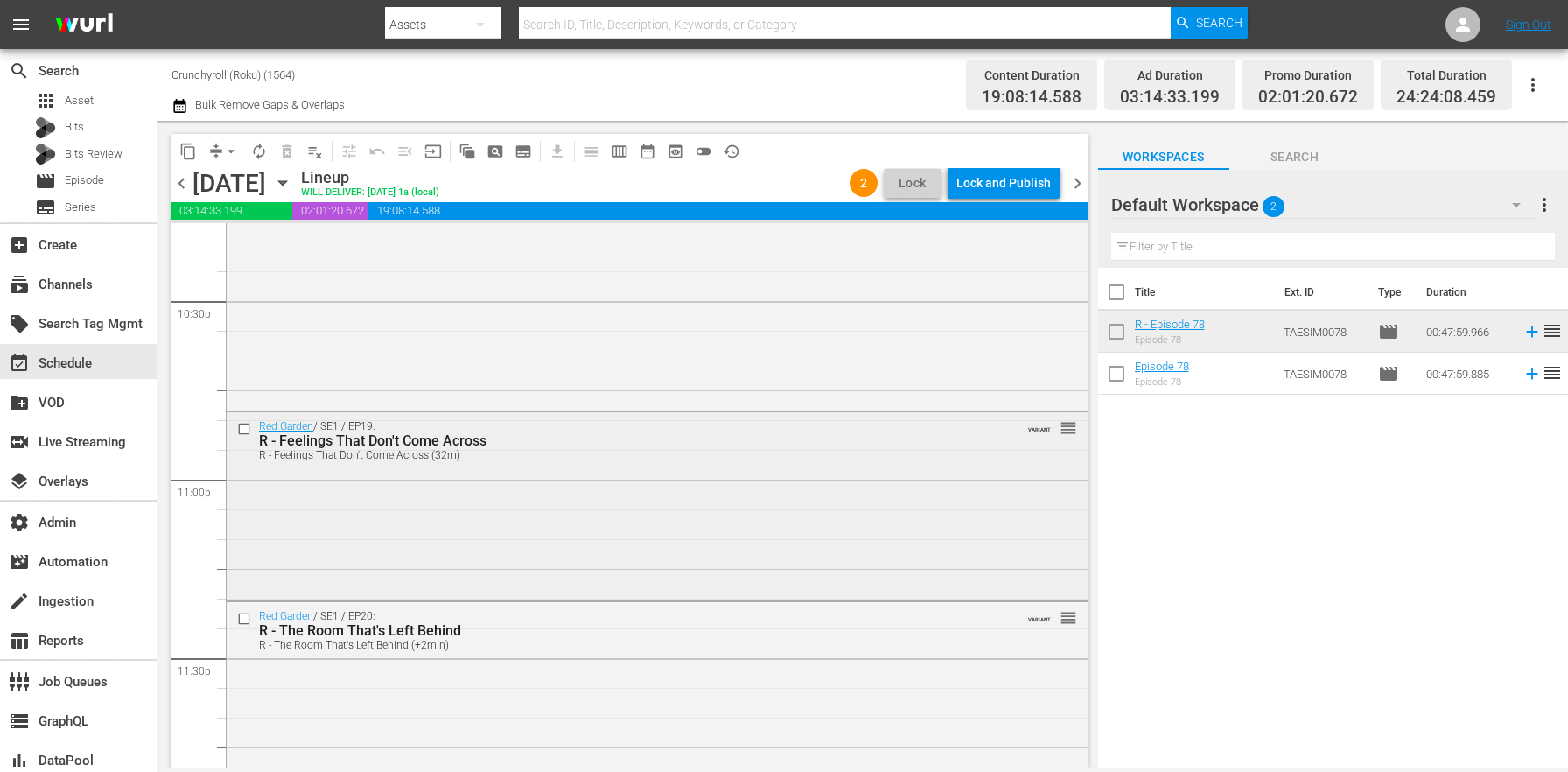
scroll to position [7759, 0]
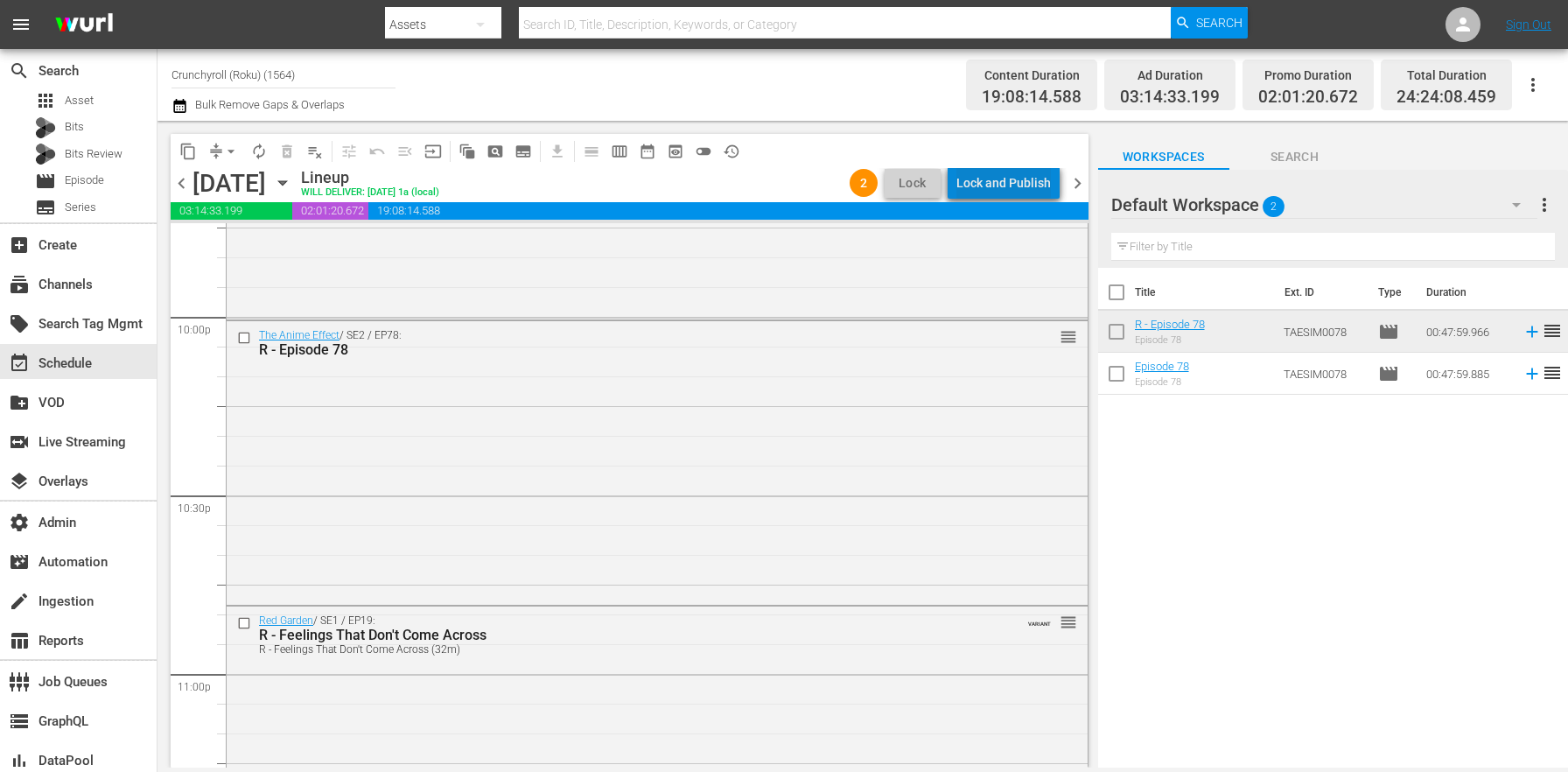
click at [1015, 184] on div "Lock and Publish" at bounding box center [1004, 183] width 95 height 32
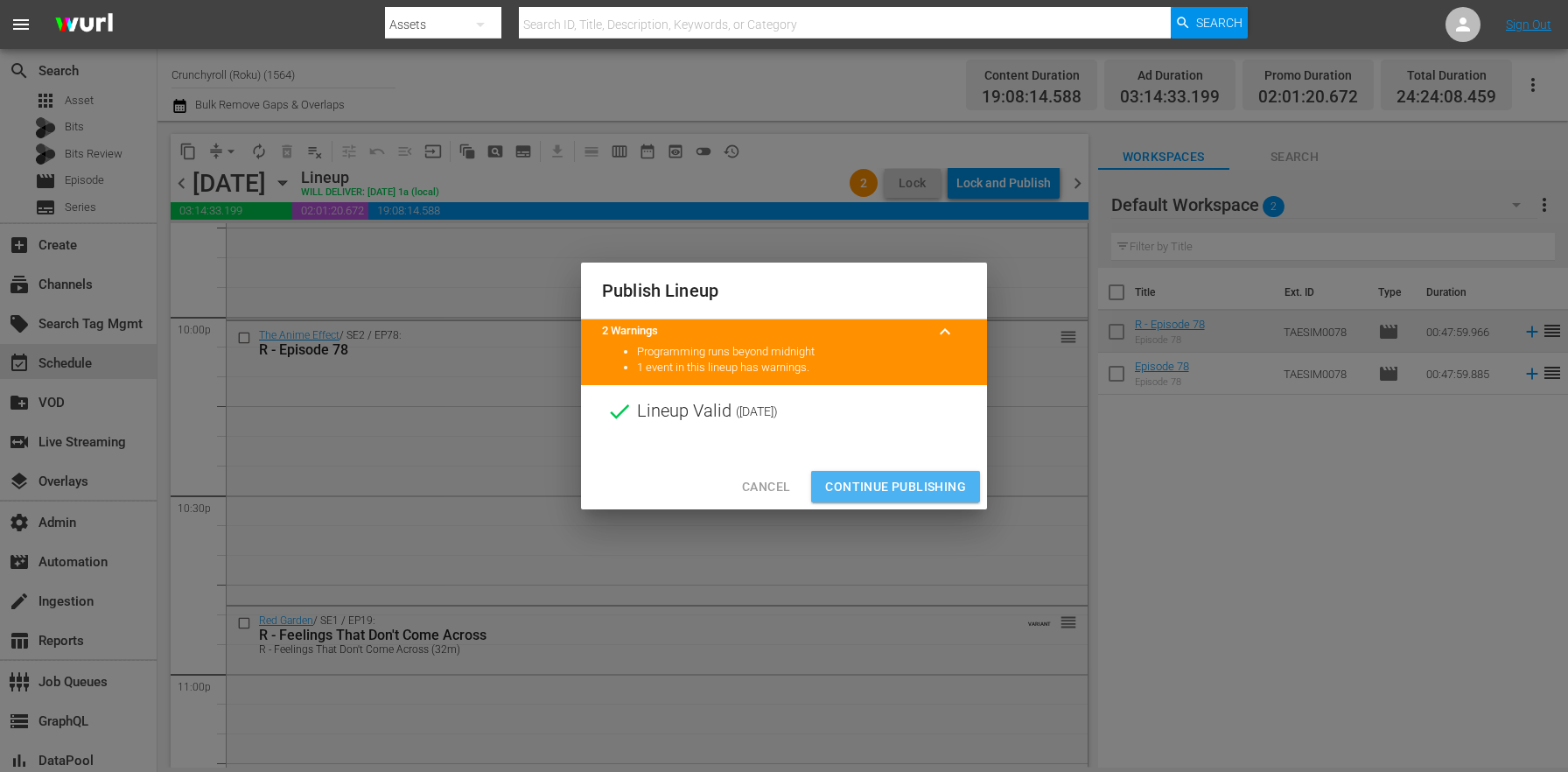
click at [870, 491] on span "Continue Publishing" at bounding box center [895, 487] width 140 height 22
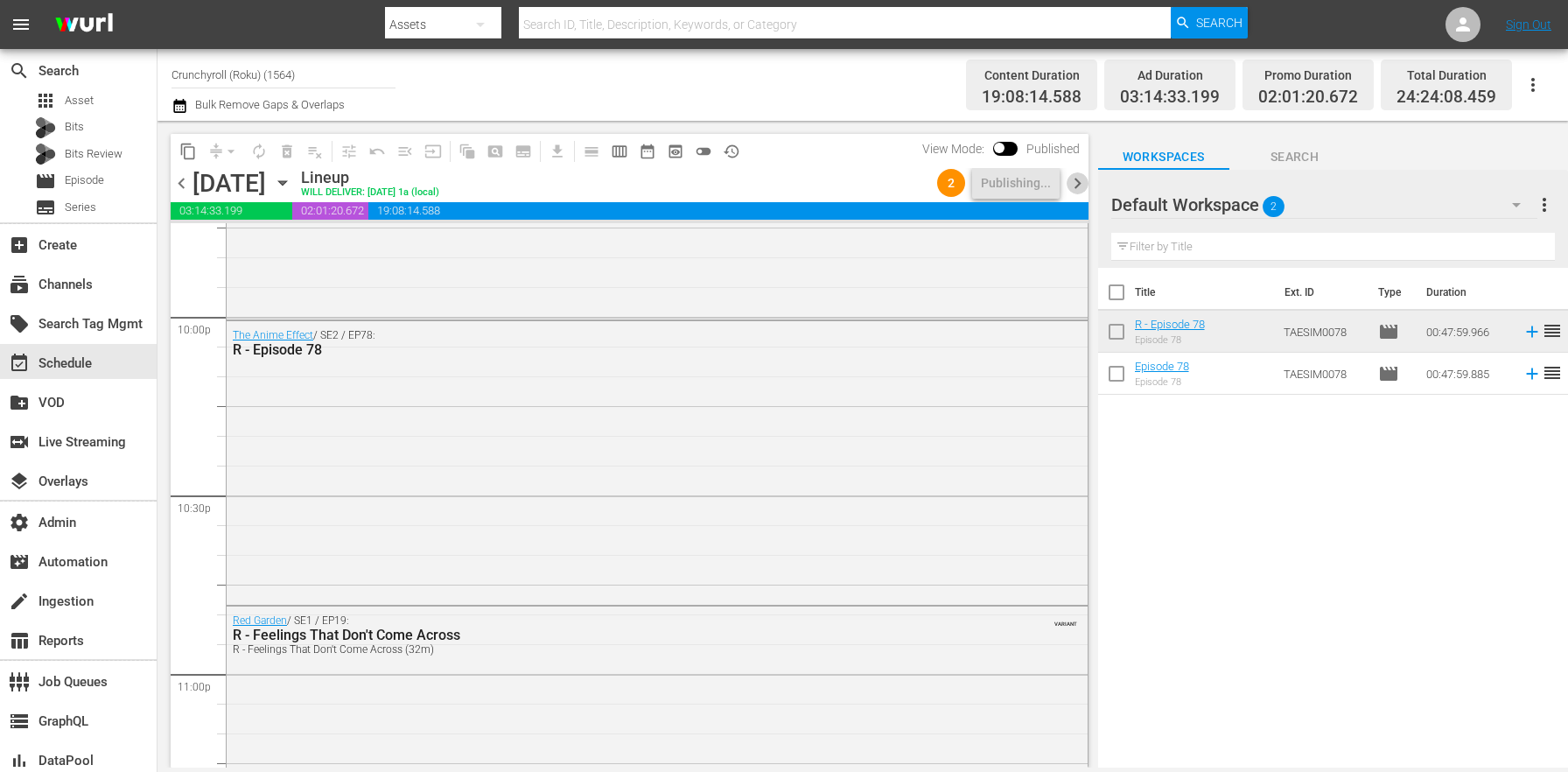
click at [1075, 184] on span "chevron_right" at bounding box center [1077, 183] width 22 height 22
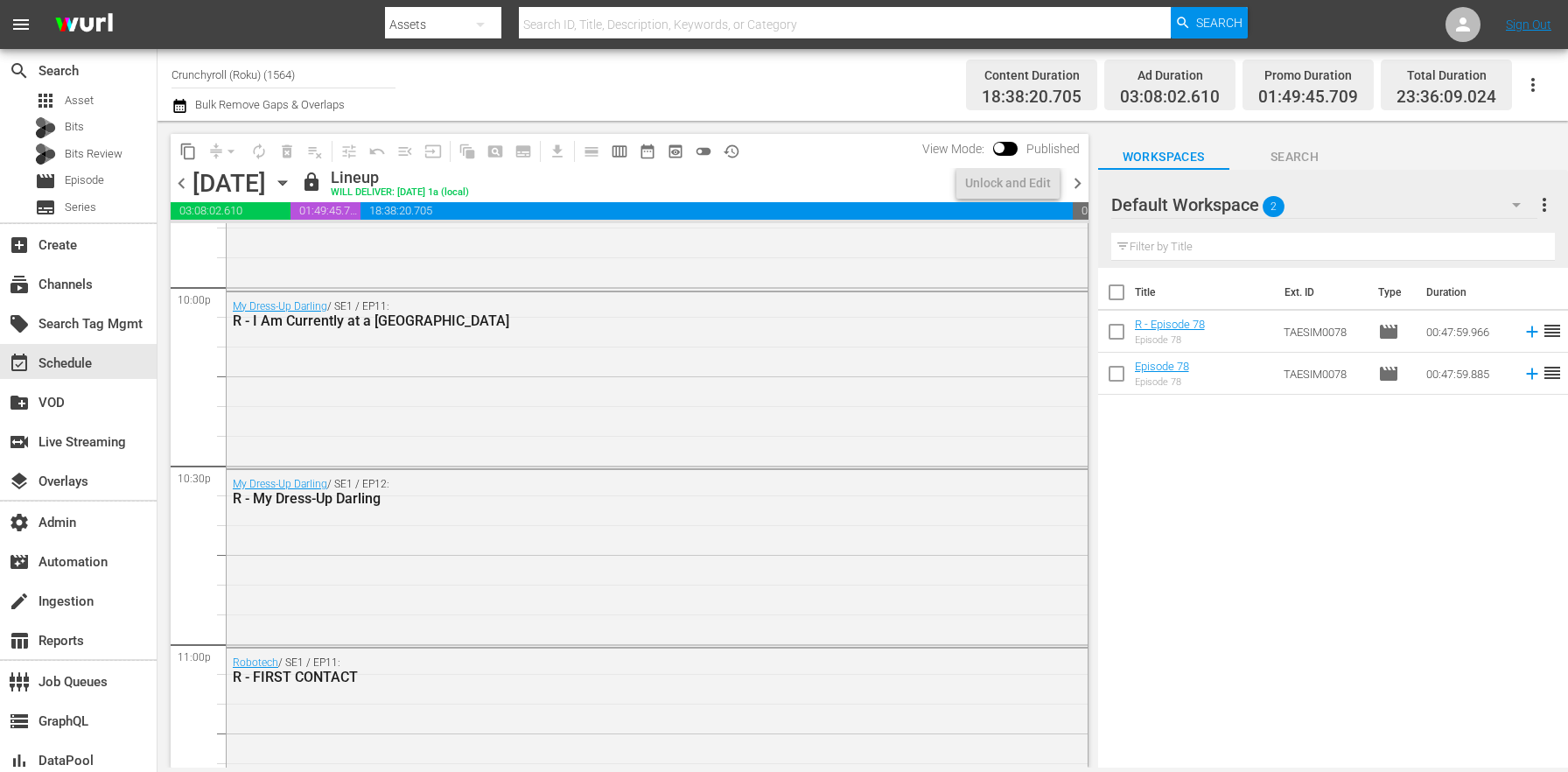
scroll to position [7730, 0]
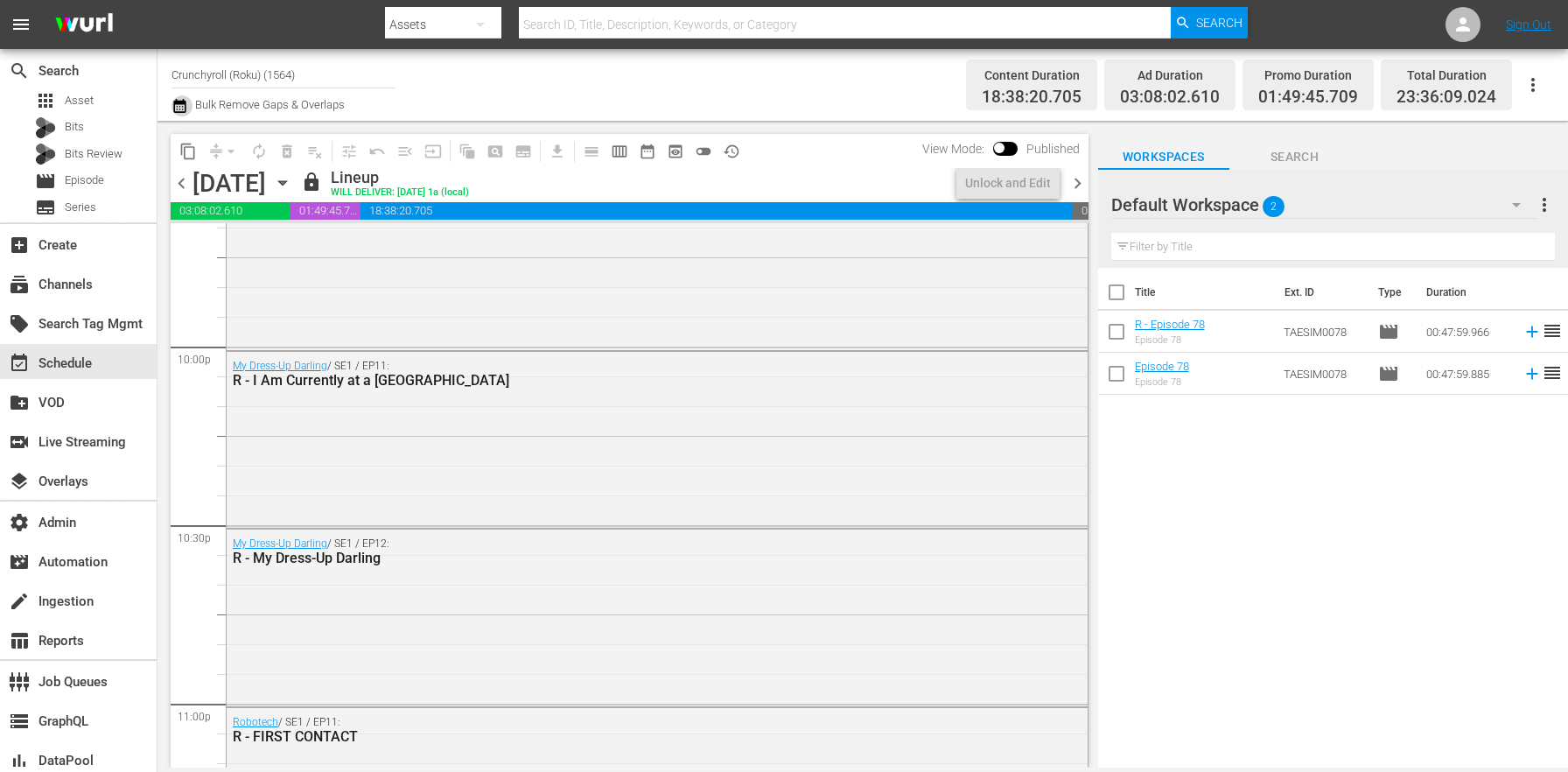
click at [188, 97] on button "button" at bounding box center [182, 106] width 21 height 21
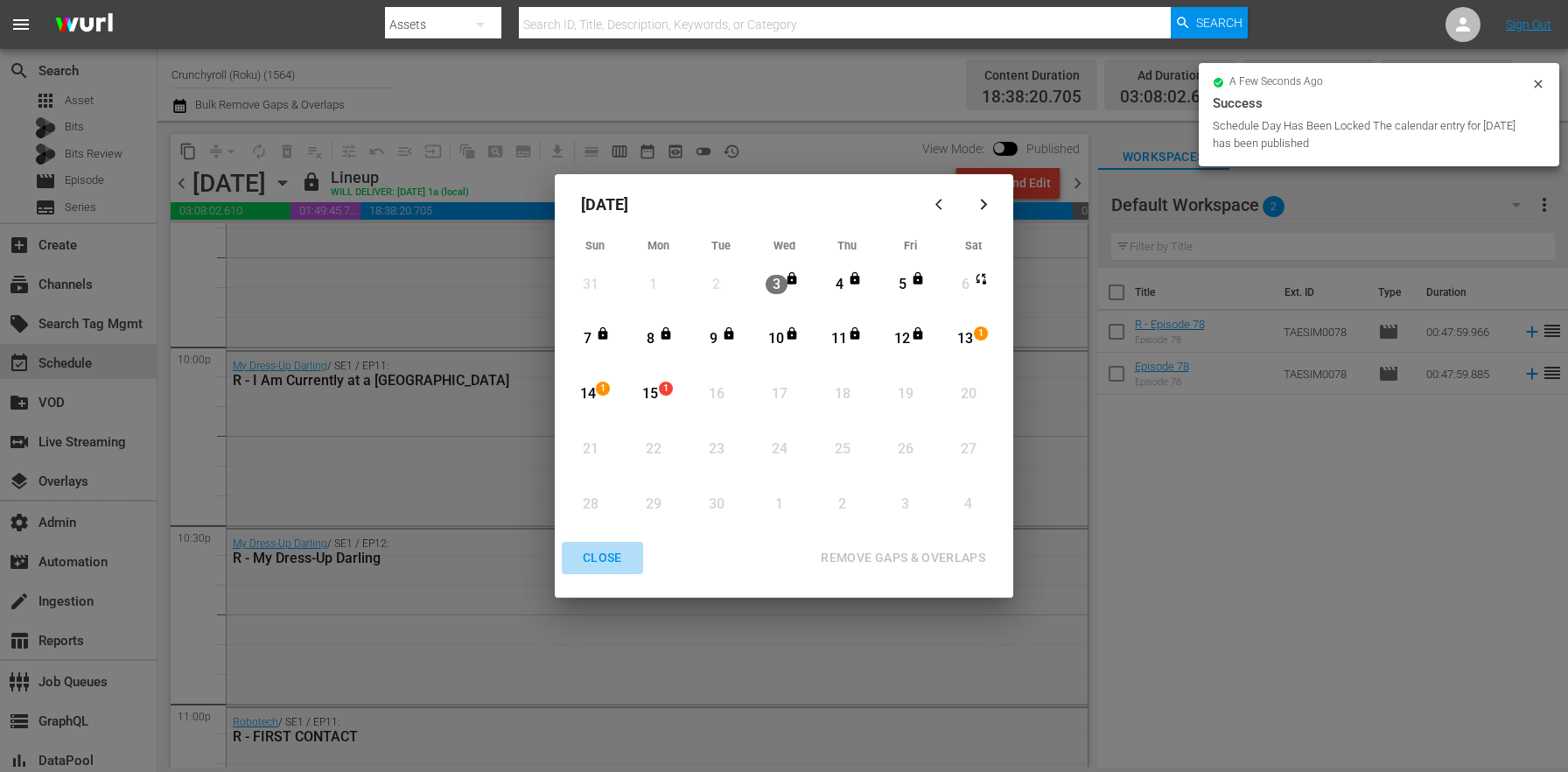
click at [592, 565] on div "CLOSE" at bounding box center [602, 557] width 67 height 22
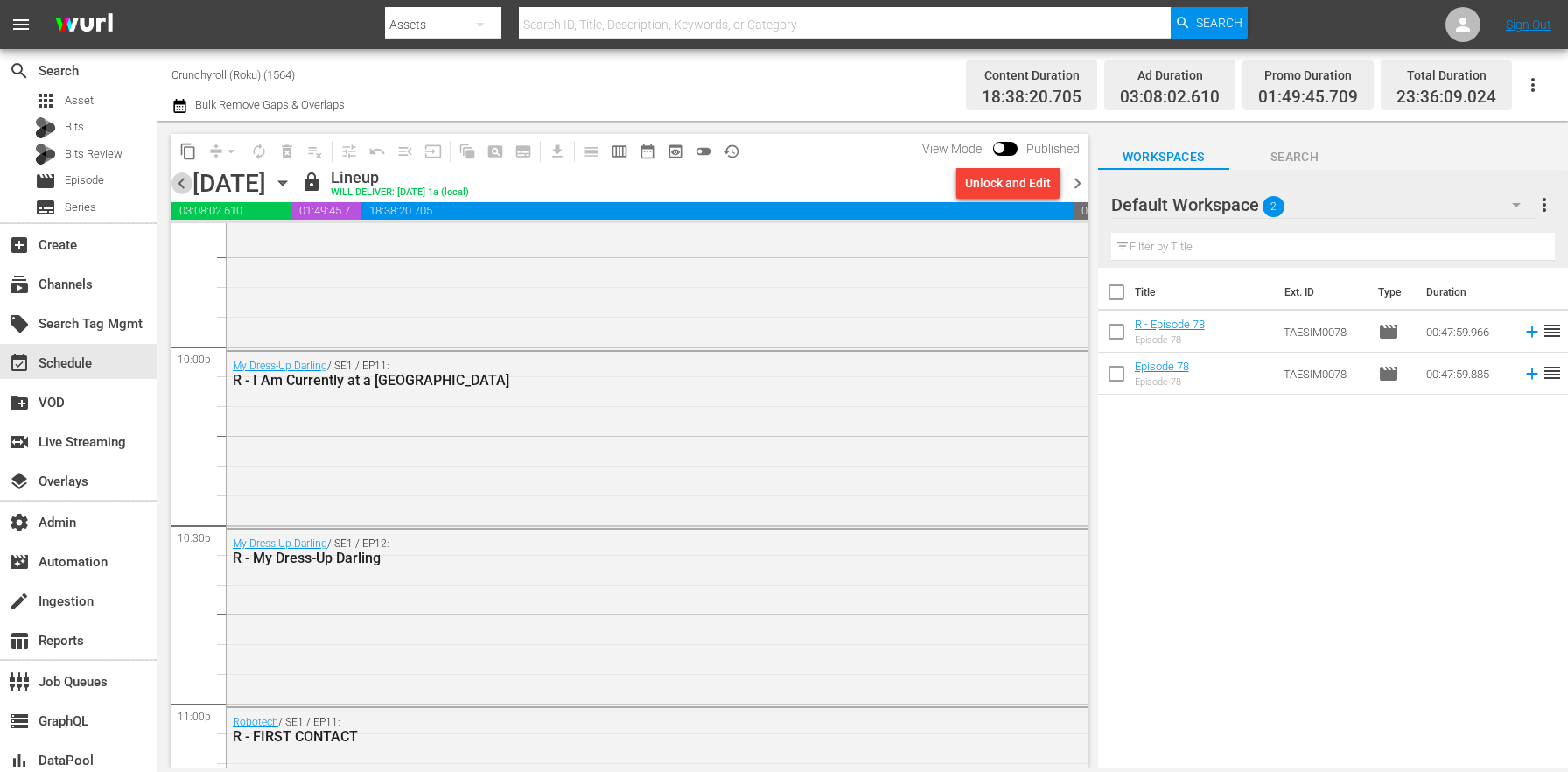
drag, startPoint x: 175, startPoint y: 179, endPoint x: 665, endPoint y: 198, distance: 490.4
click at [175, 179] on span "chevron_left" at bounding box center [181, 183] width 22 height 22
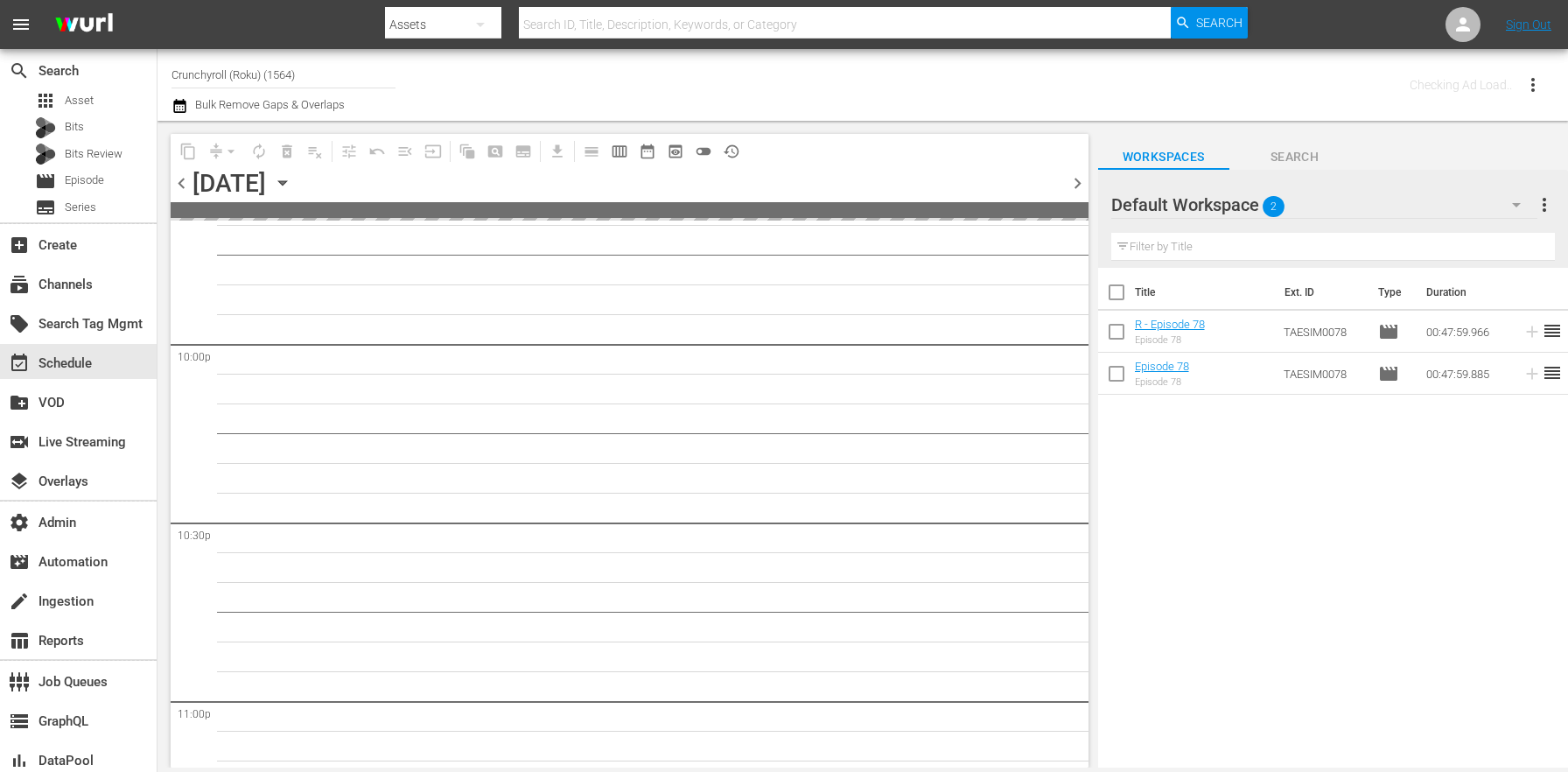
scroll to position [7789, 0]
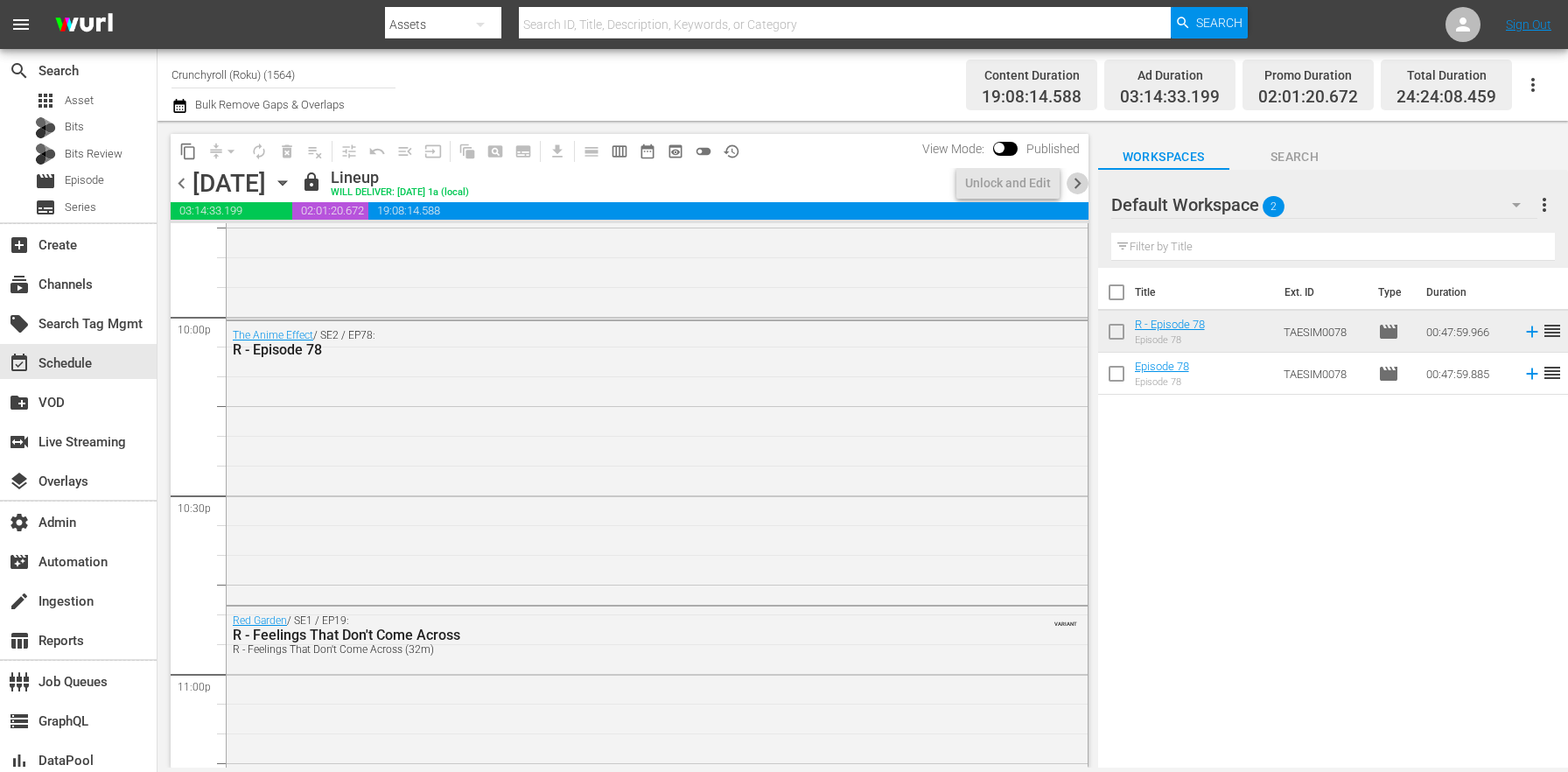
click at [1074, 185] on span "chevron_right" at bounding box center [1077, 183] width 22 height 22
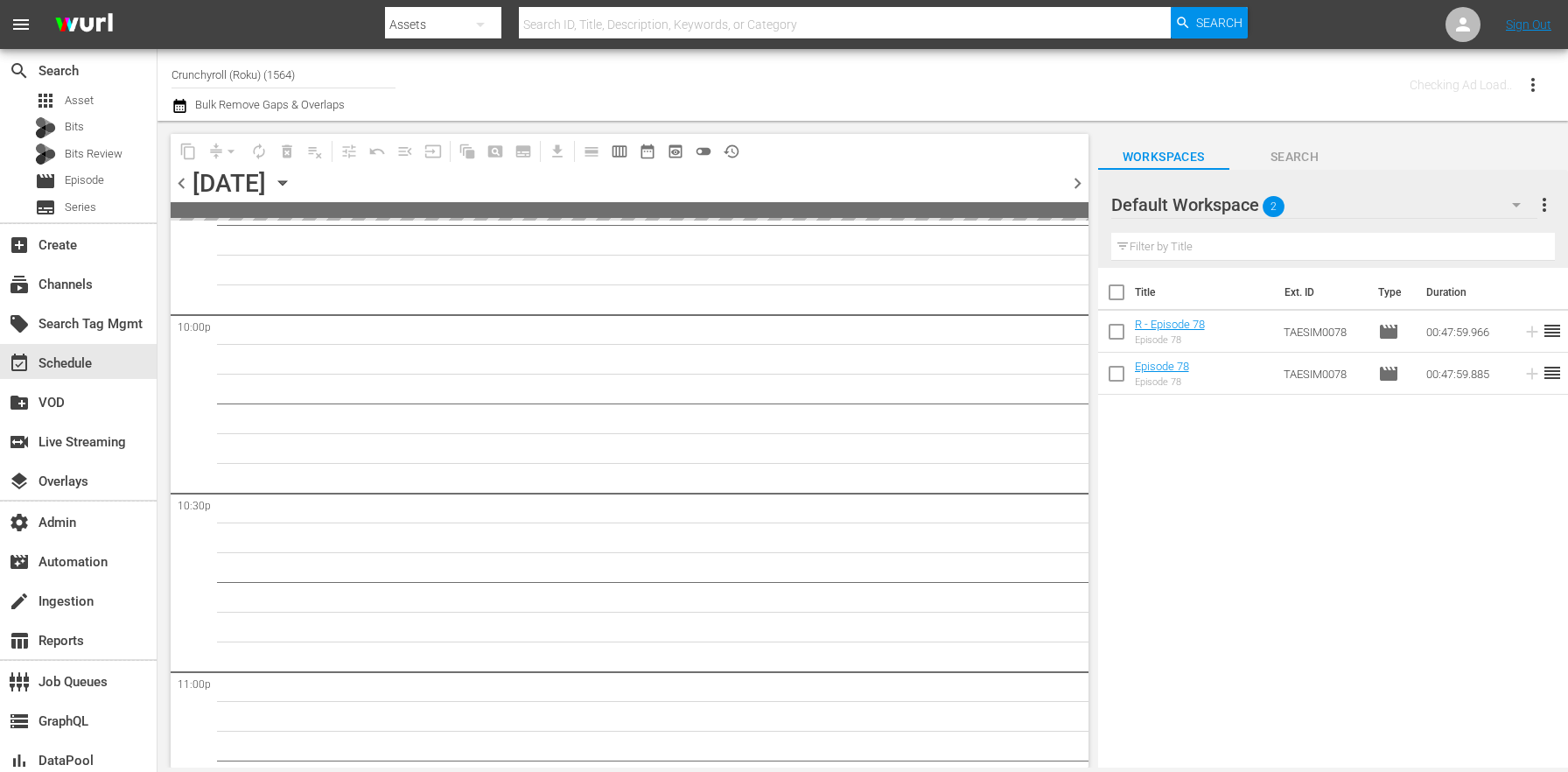
scroll to position [7789, 0]
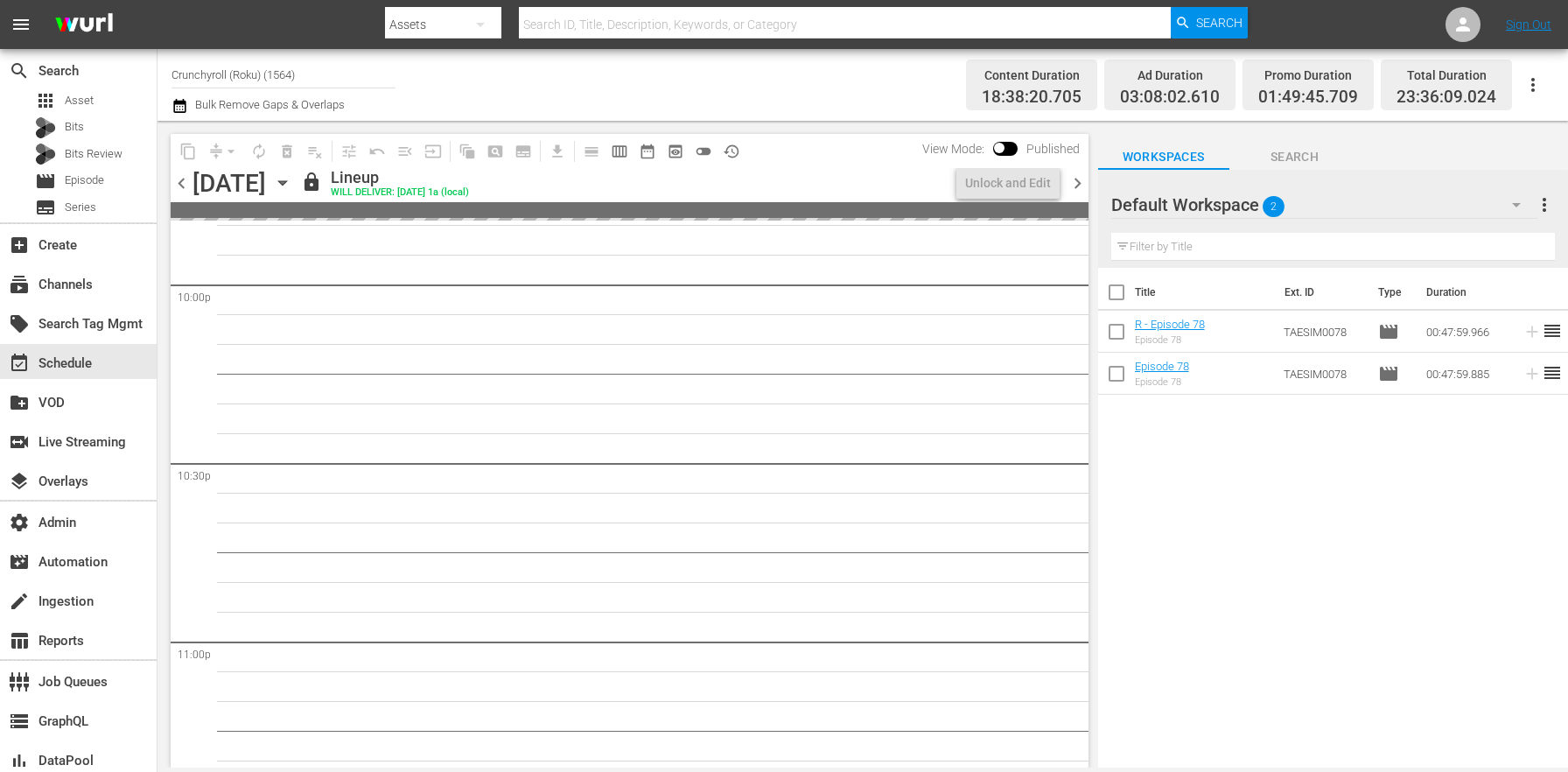
click at [1074, 185] on span "chevron_right" at bounding box center [1077, 183] width 22 height 22
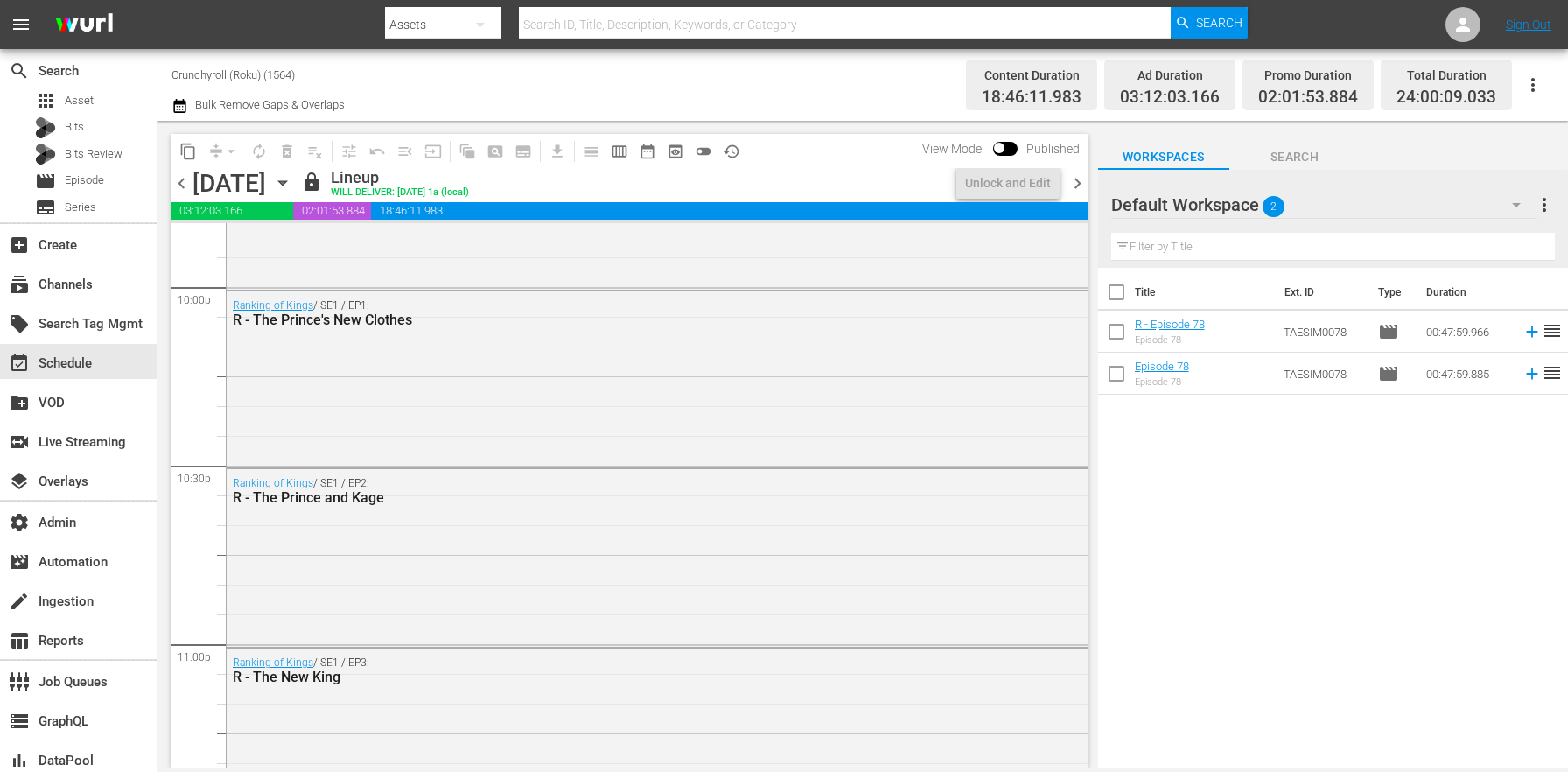
scroll to position [7759, 0]
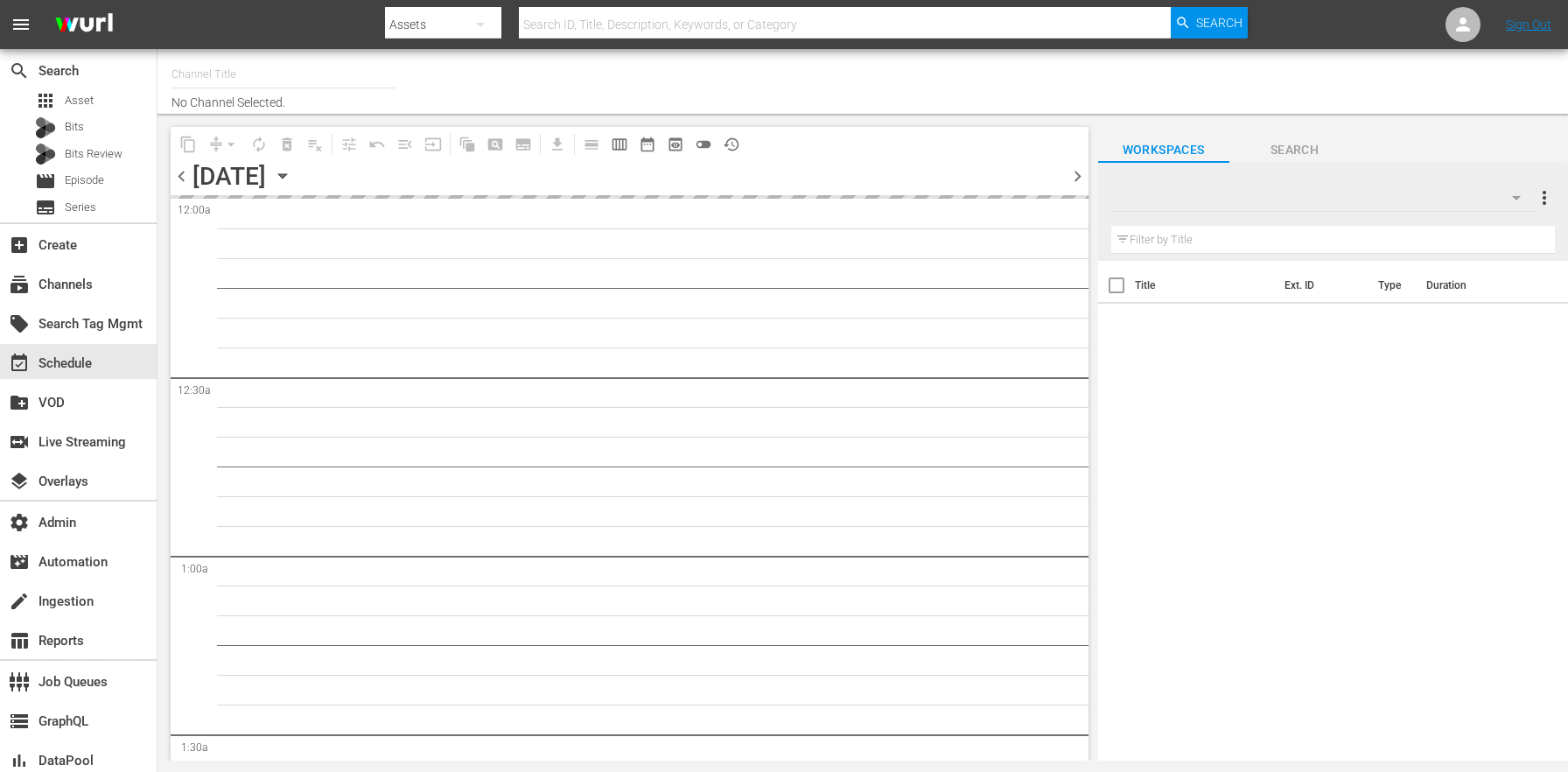
type input "Crunchyroll (Samsung) (1467)"
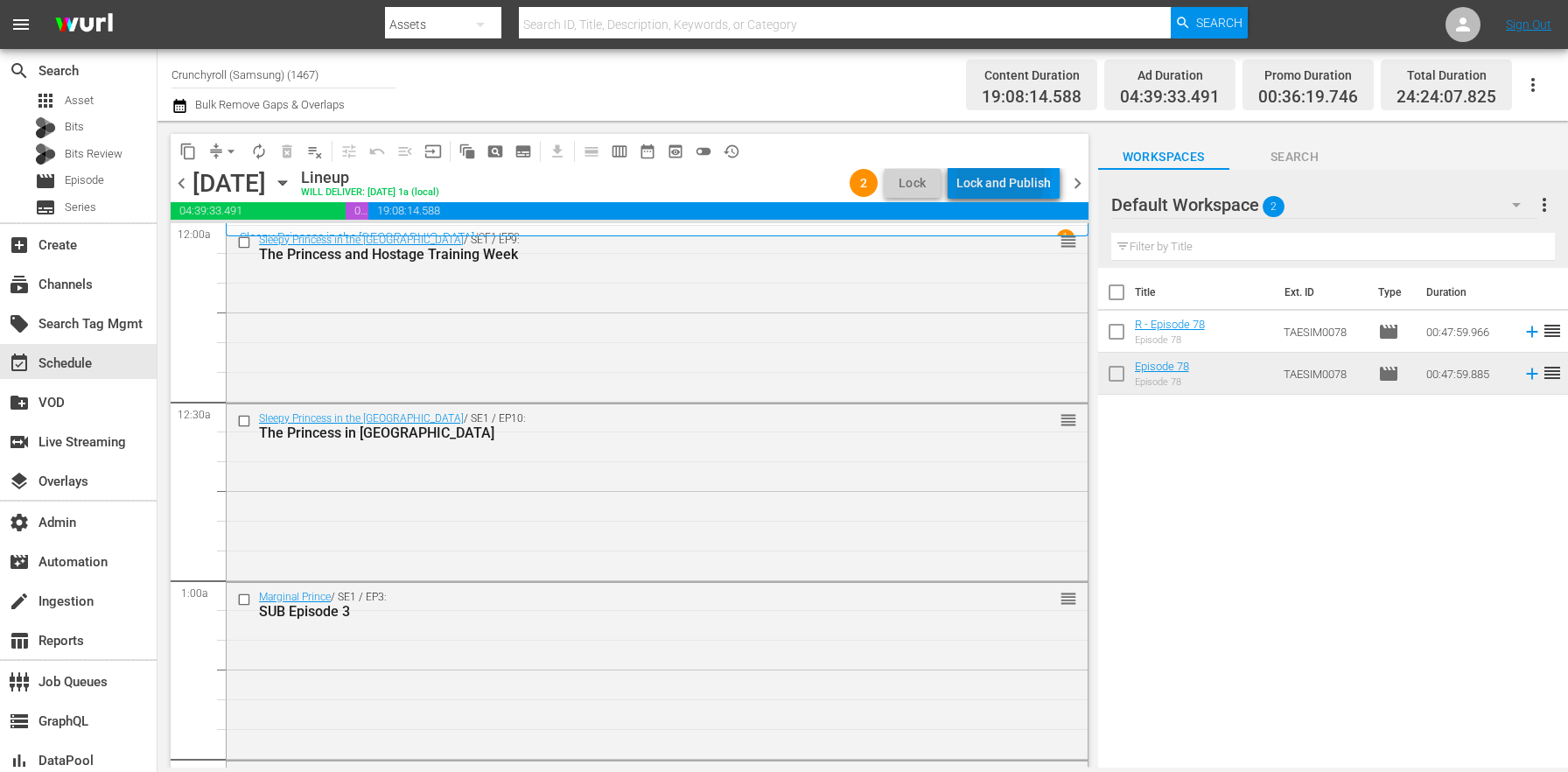
click at [999, 178] on div "Lock and Publish" at bounding box center [1004, 183] width 95 height 32
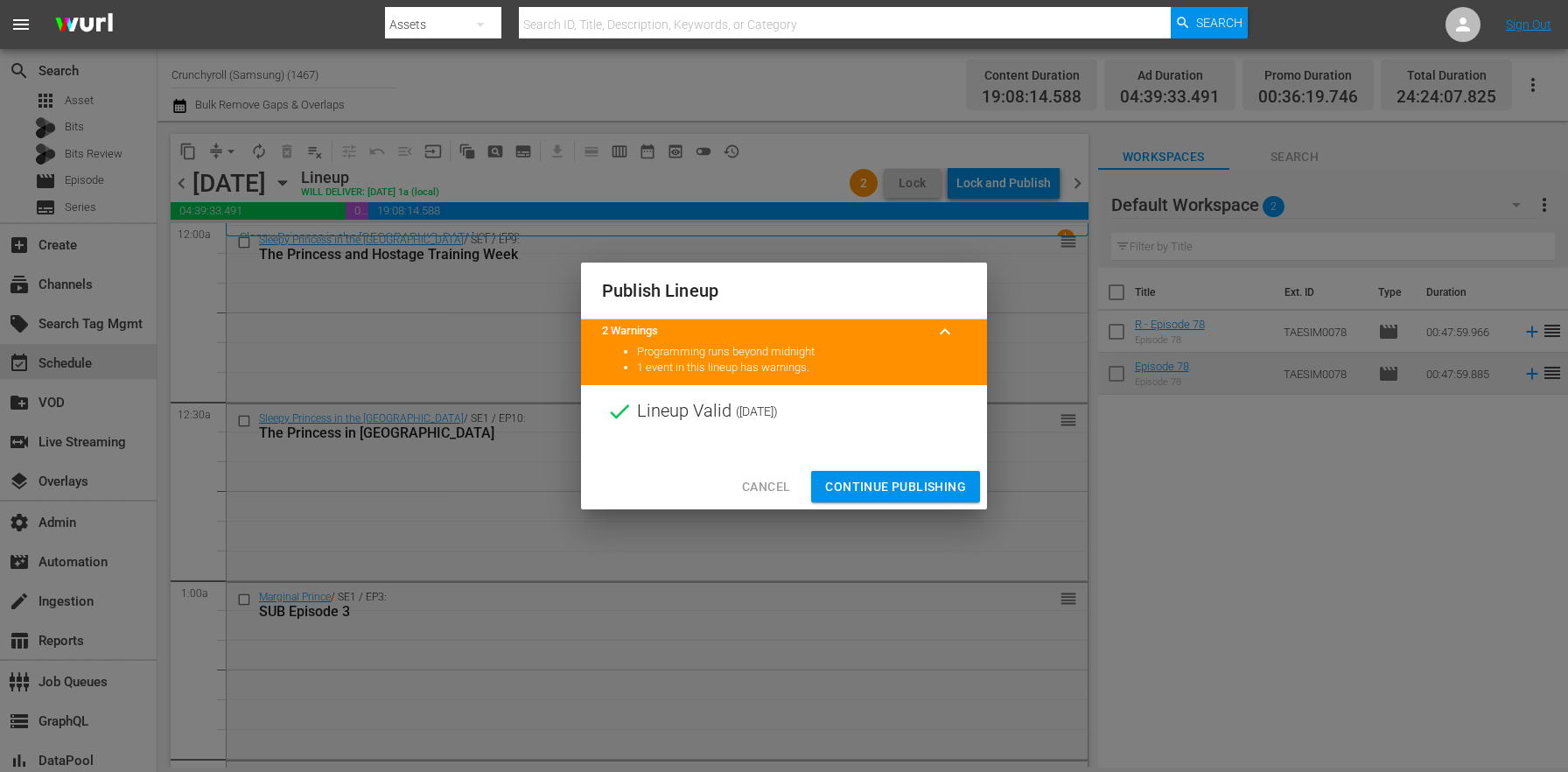
click at [865, 488] on span "Continue Publishing" at bounding box center [895, 487] width 140 height 22
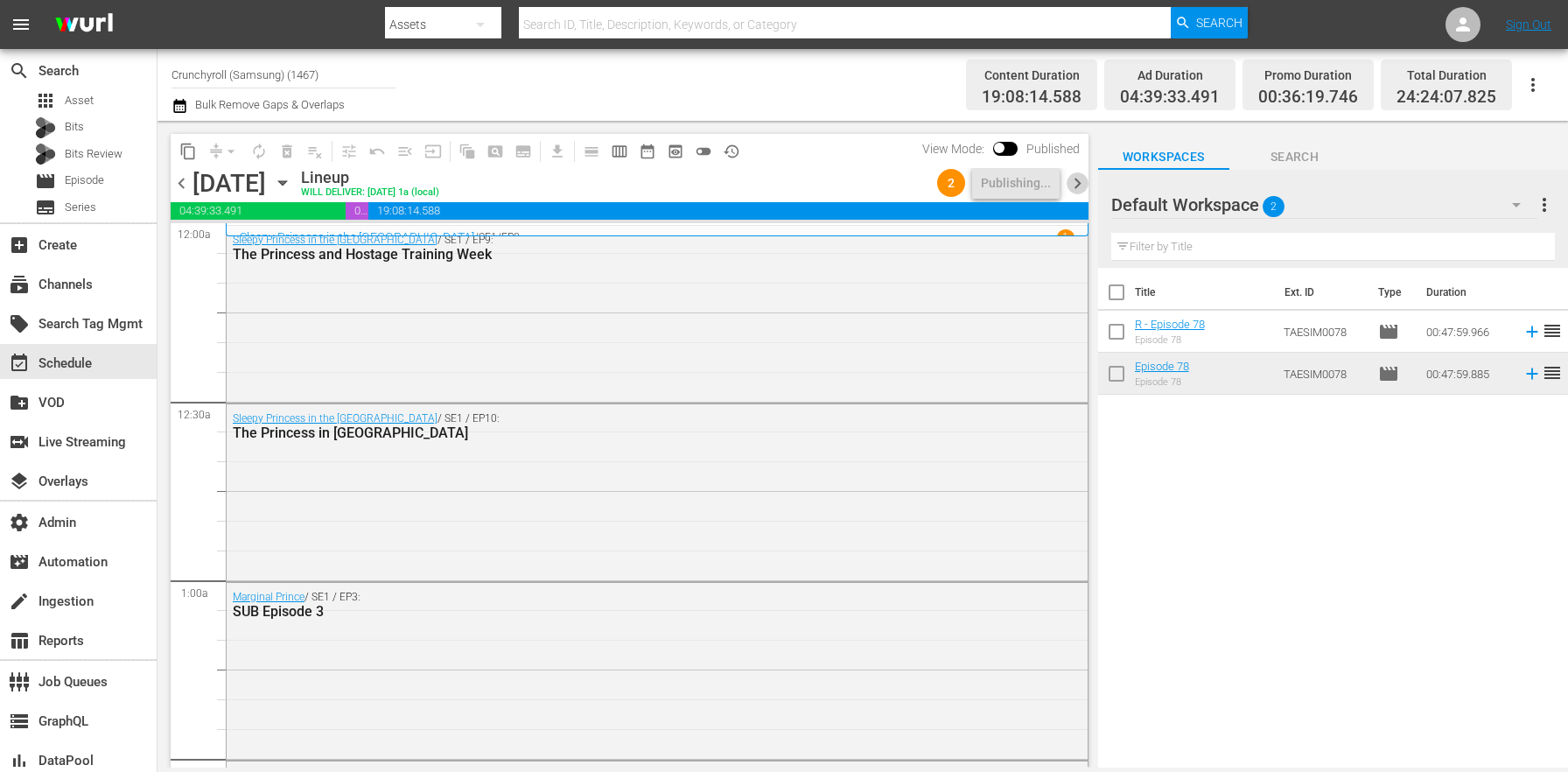
click at [1073, 181] on span "chevron_right" at bounding box center [1077, 183] width 22 height 22
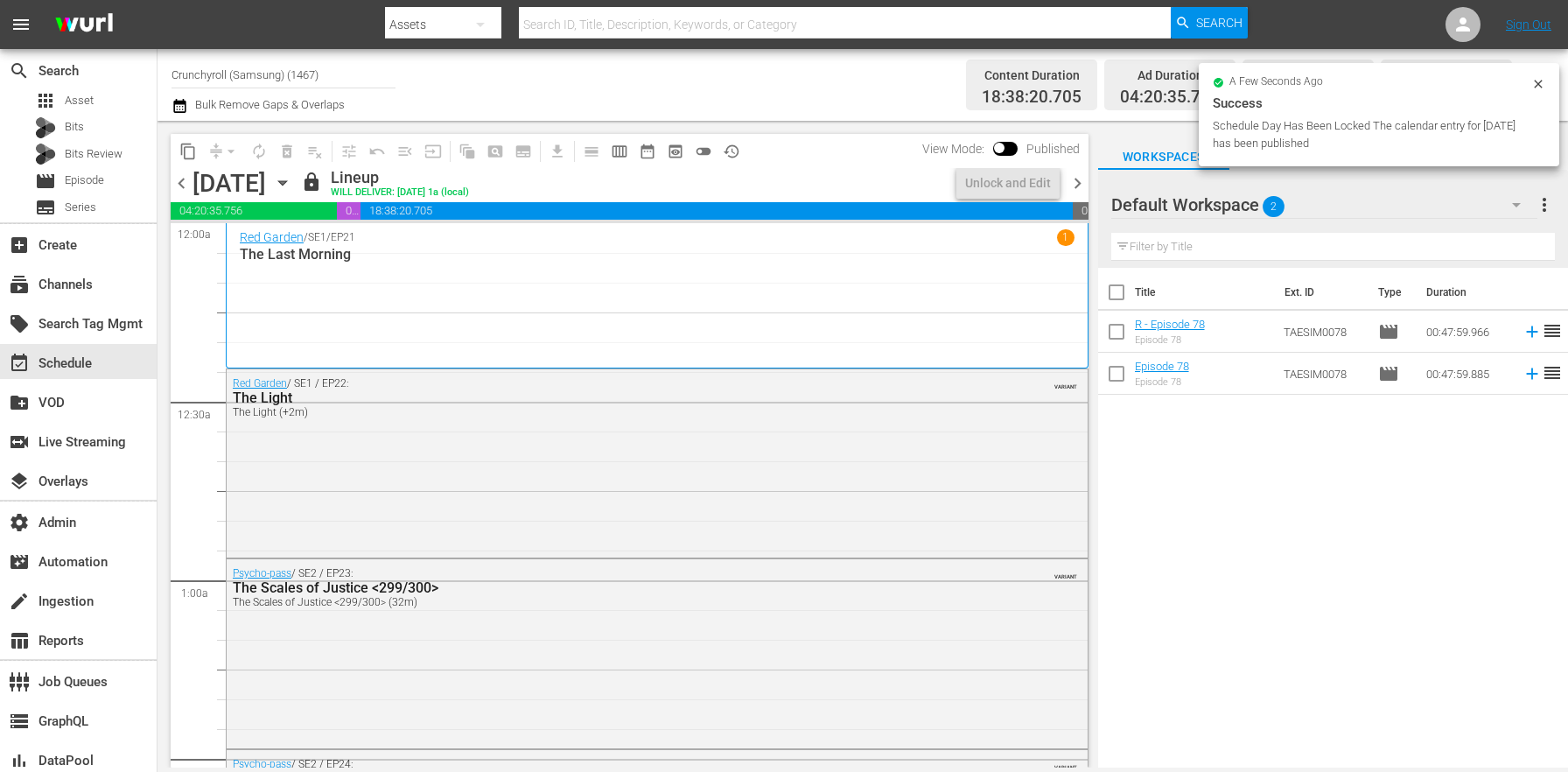
click at [1073, 180] on span "chevron_right" at bounding box center [1077, 183] width 22 height 22
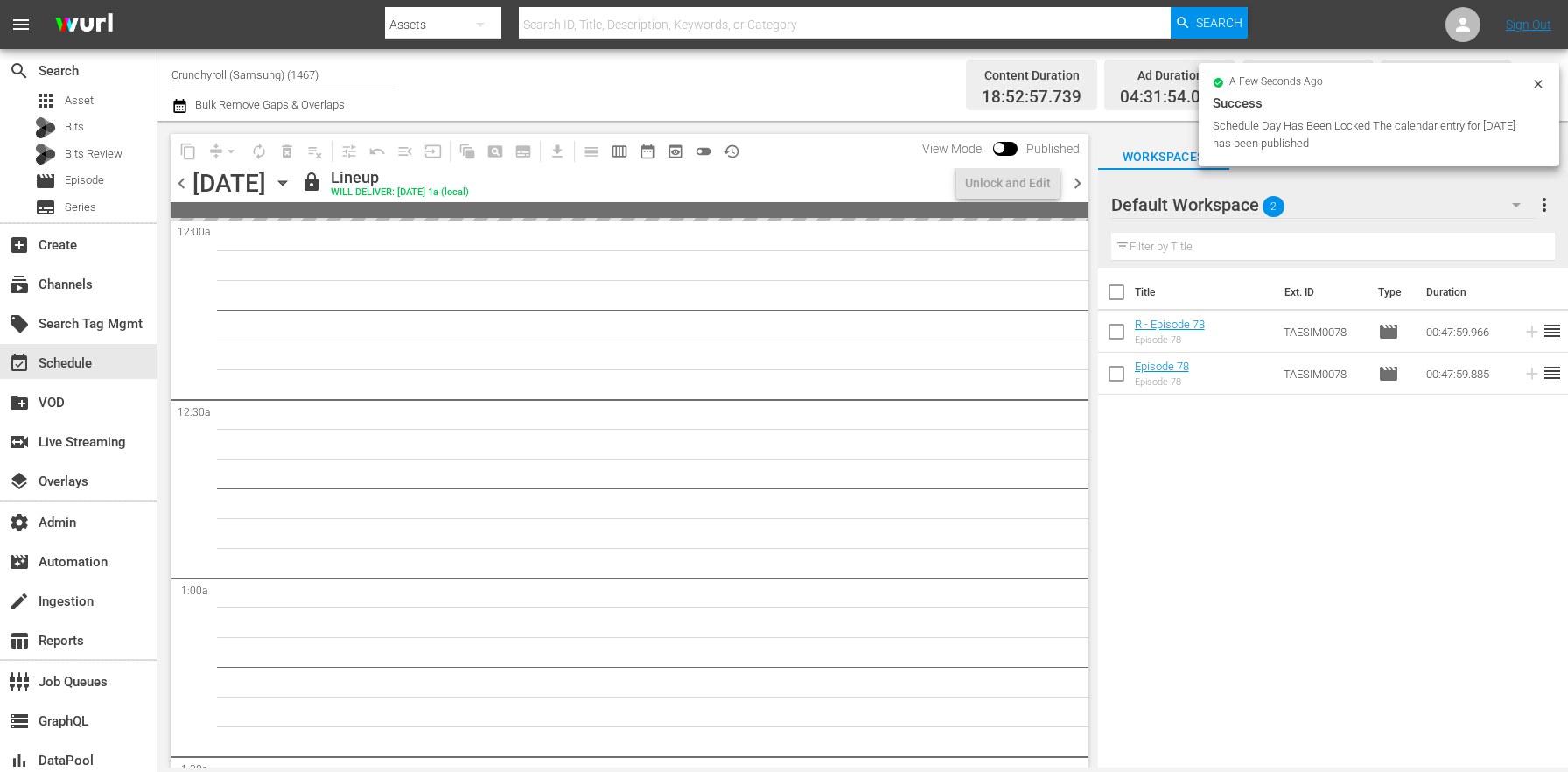
click at [1073, 180] on span "chevron_right" at bounding box center [1077, 183] width 22 height 22
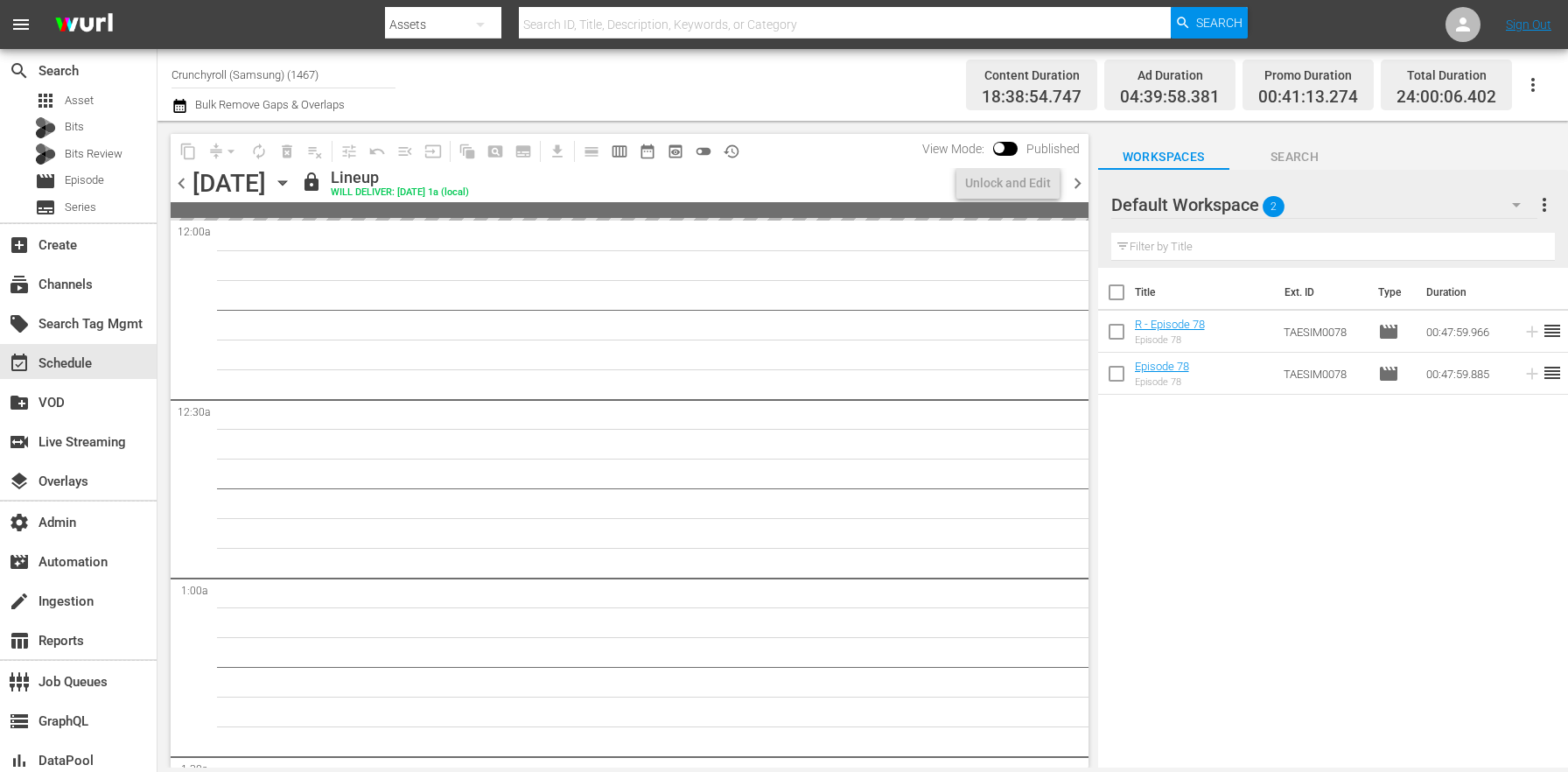
click at [1074, 180] on span "chevron_right" at bounding box center [1077, 183] width 22 height 22
click at [286, 182] on icon "button" at bounding box center [282, 183] width 8 height 4
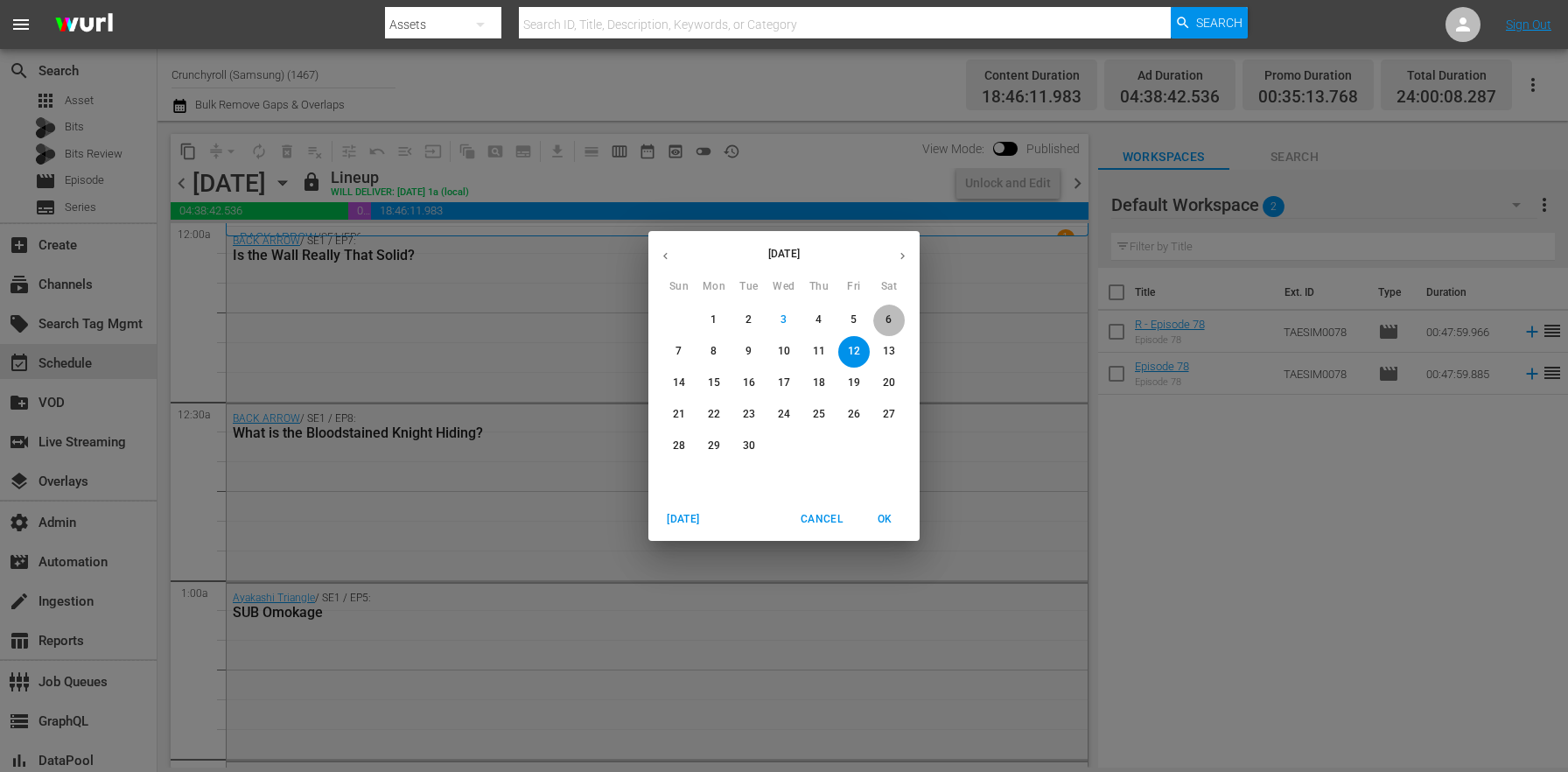
click at [884, 315] on span "6" at bounding box center [889, 320] width 32 height 15
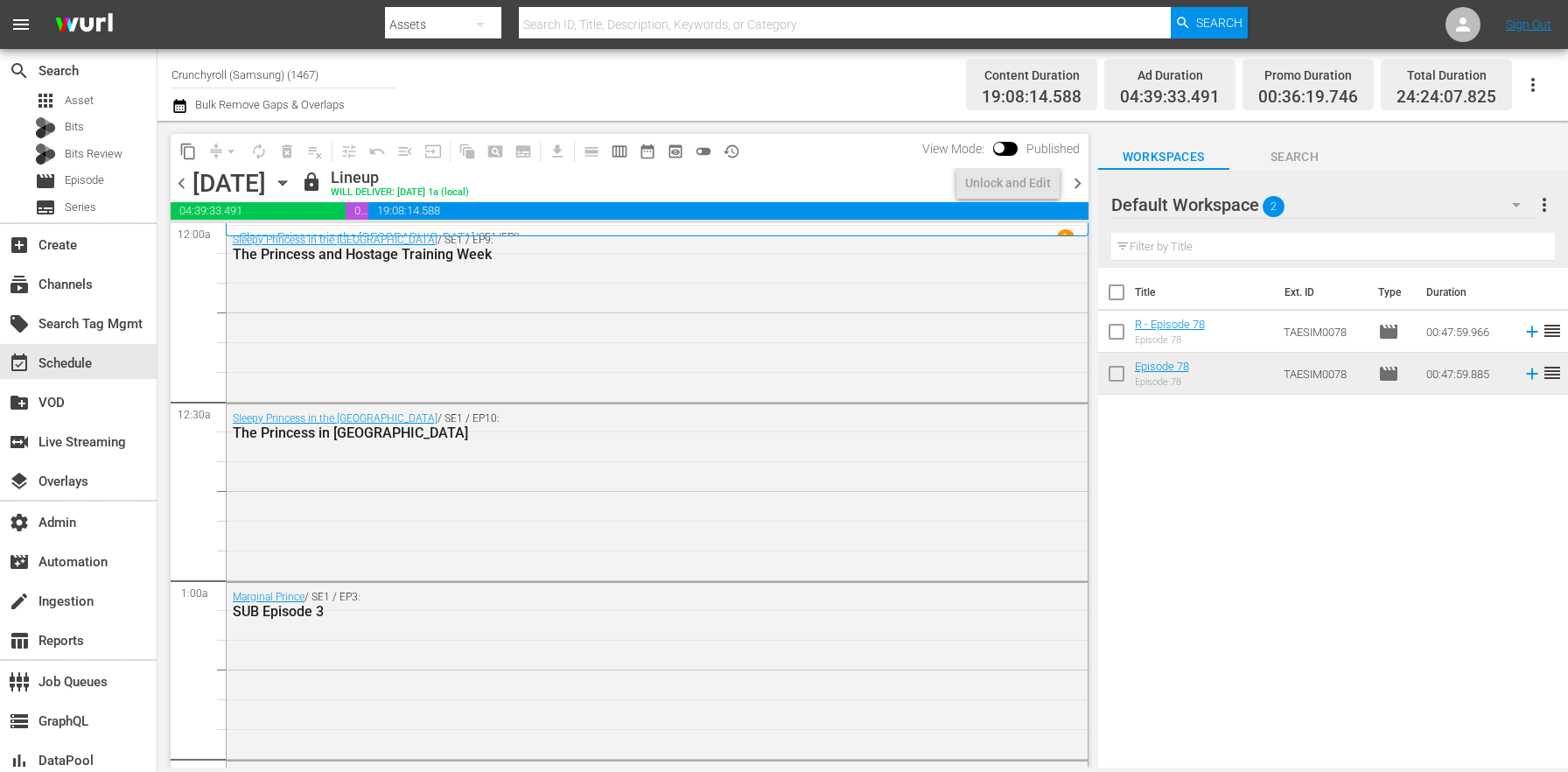
click at [187, 100] on icon "button" at bounding box center [179, 106] width 17 height 21
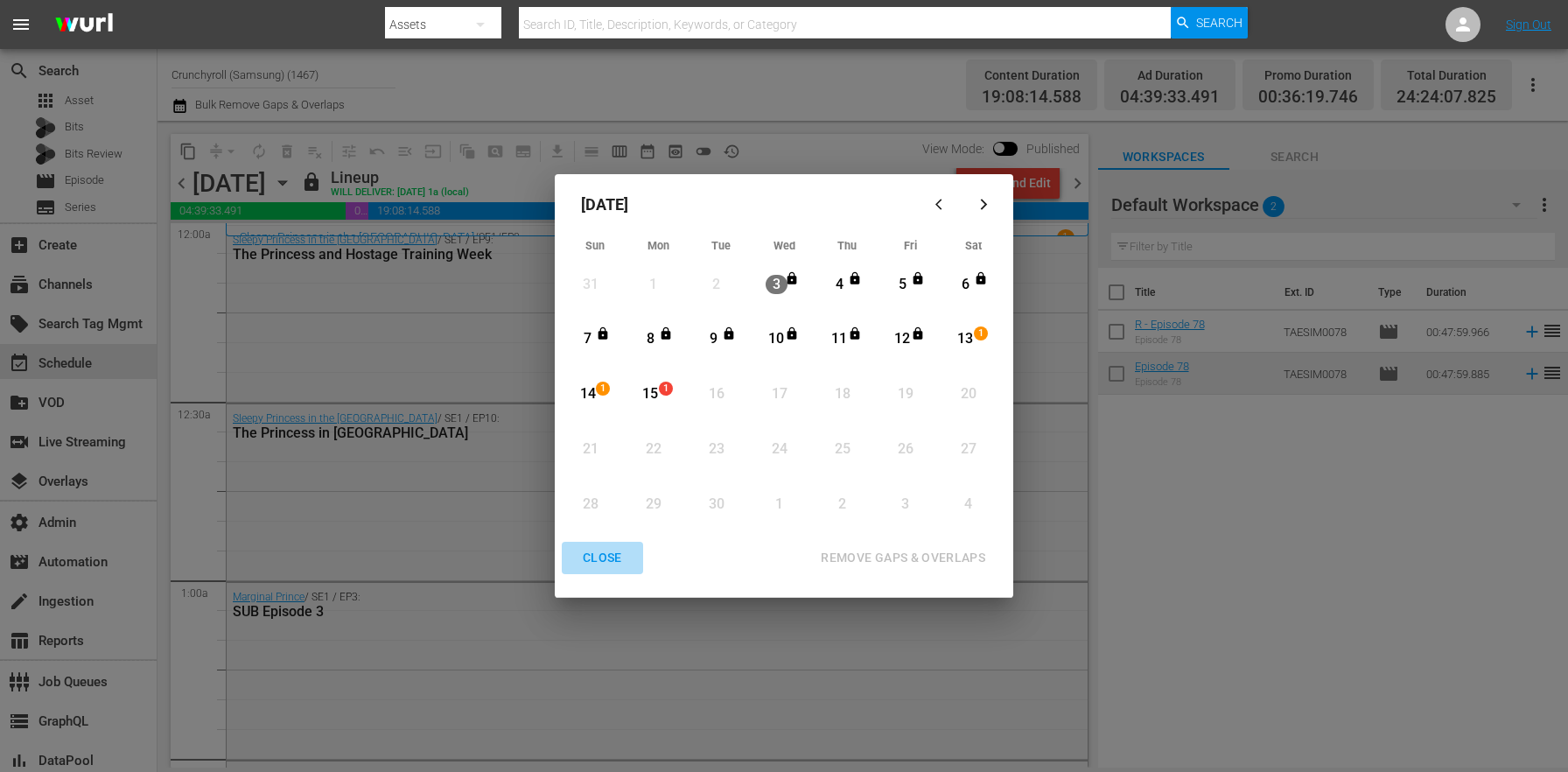
click at [611, 559] on div "CLOSE" at bounding box center [602, 557] width 67 height 22
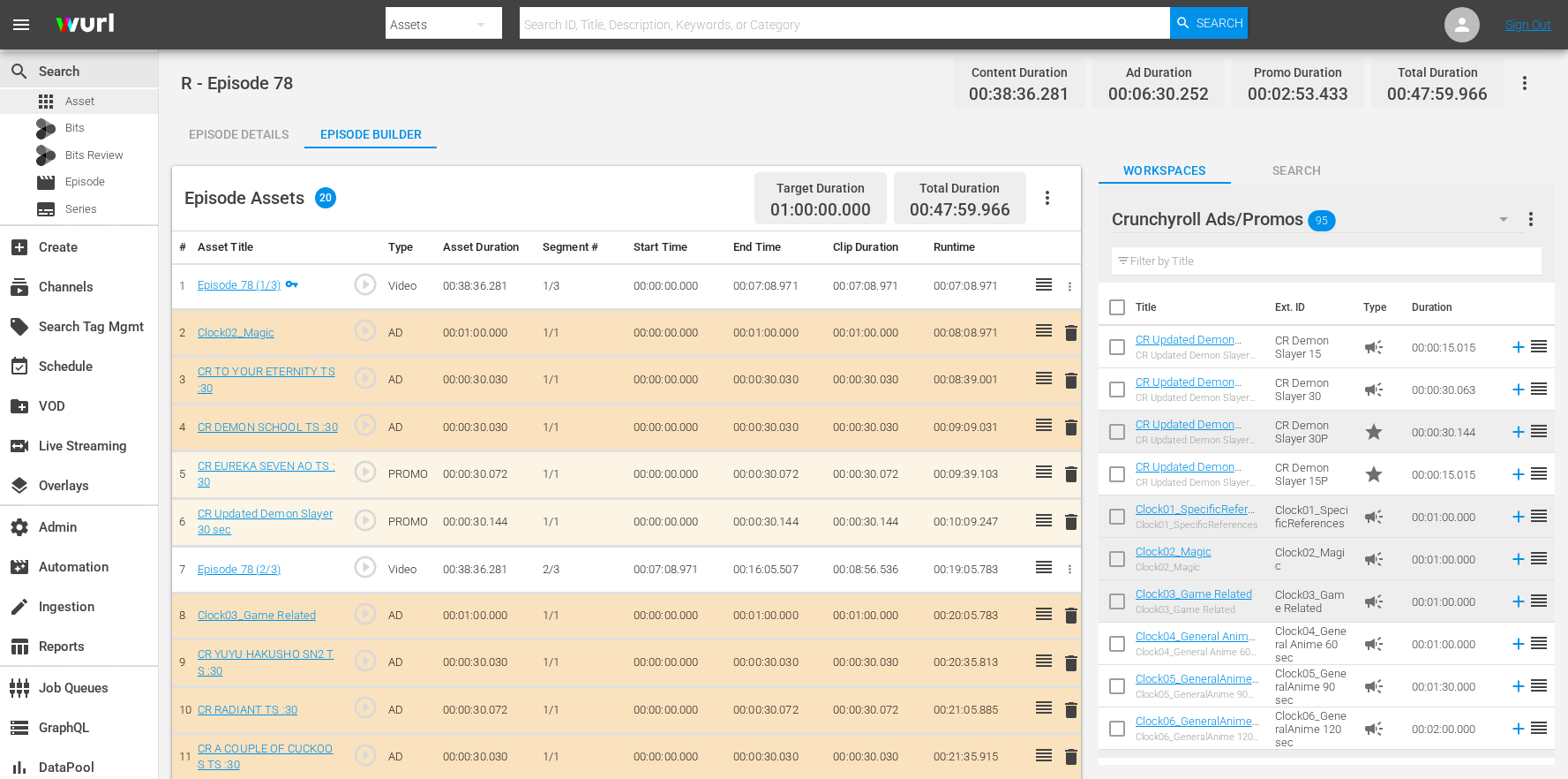
click at [121, 88] on div "search Search apps Asset Bits Bits Review movie Episode subtitles Series" at bounding box center [78, 136] width 158 height 175
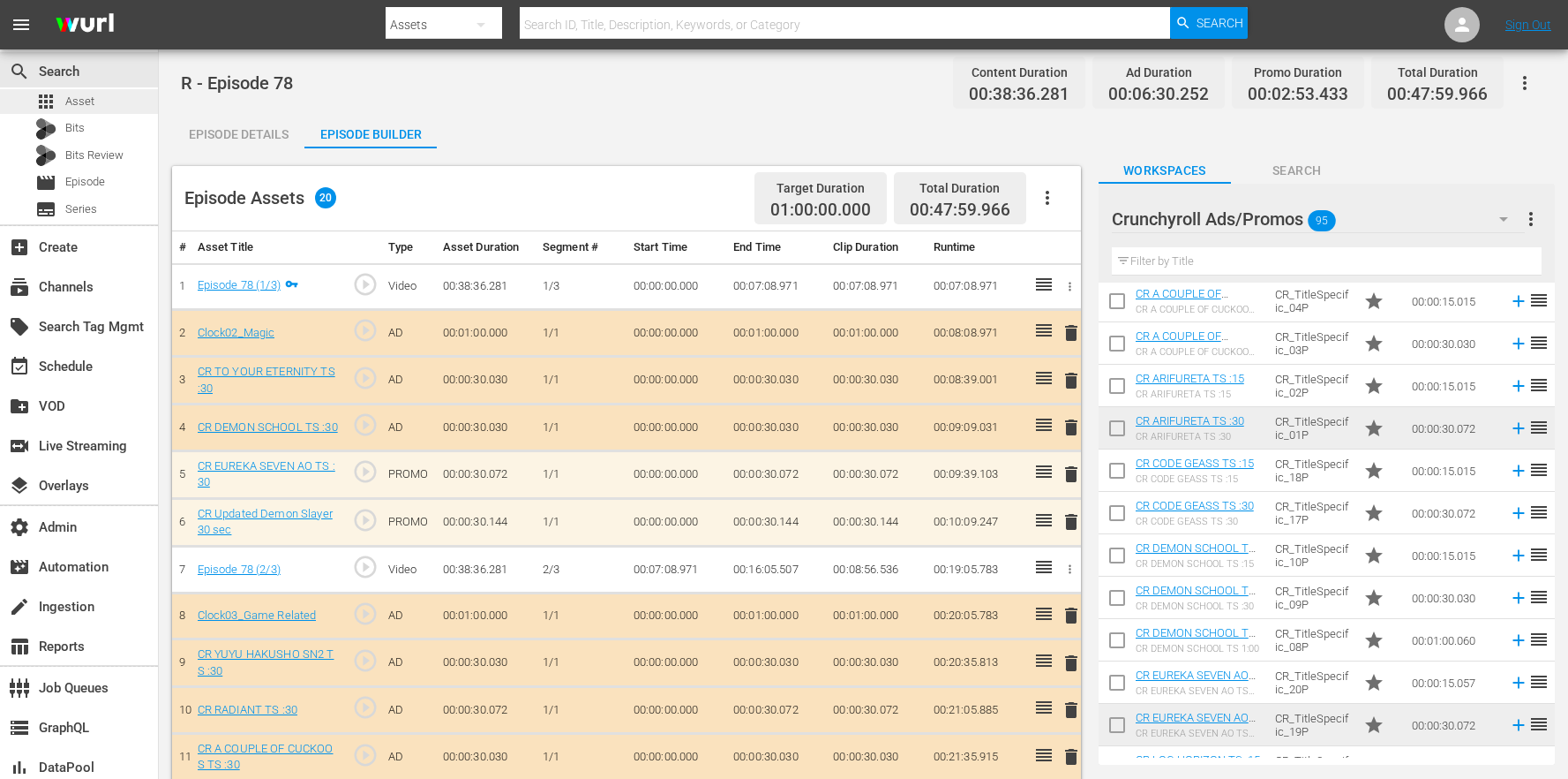
click at [67, 102] on span "Asset" at bounding box center [79, 102] width 29 height 18
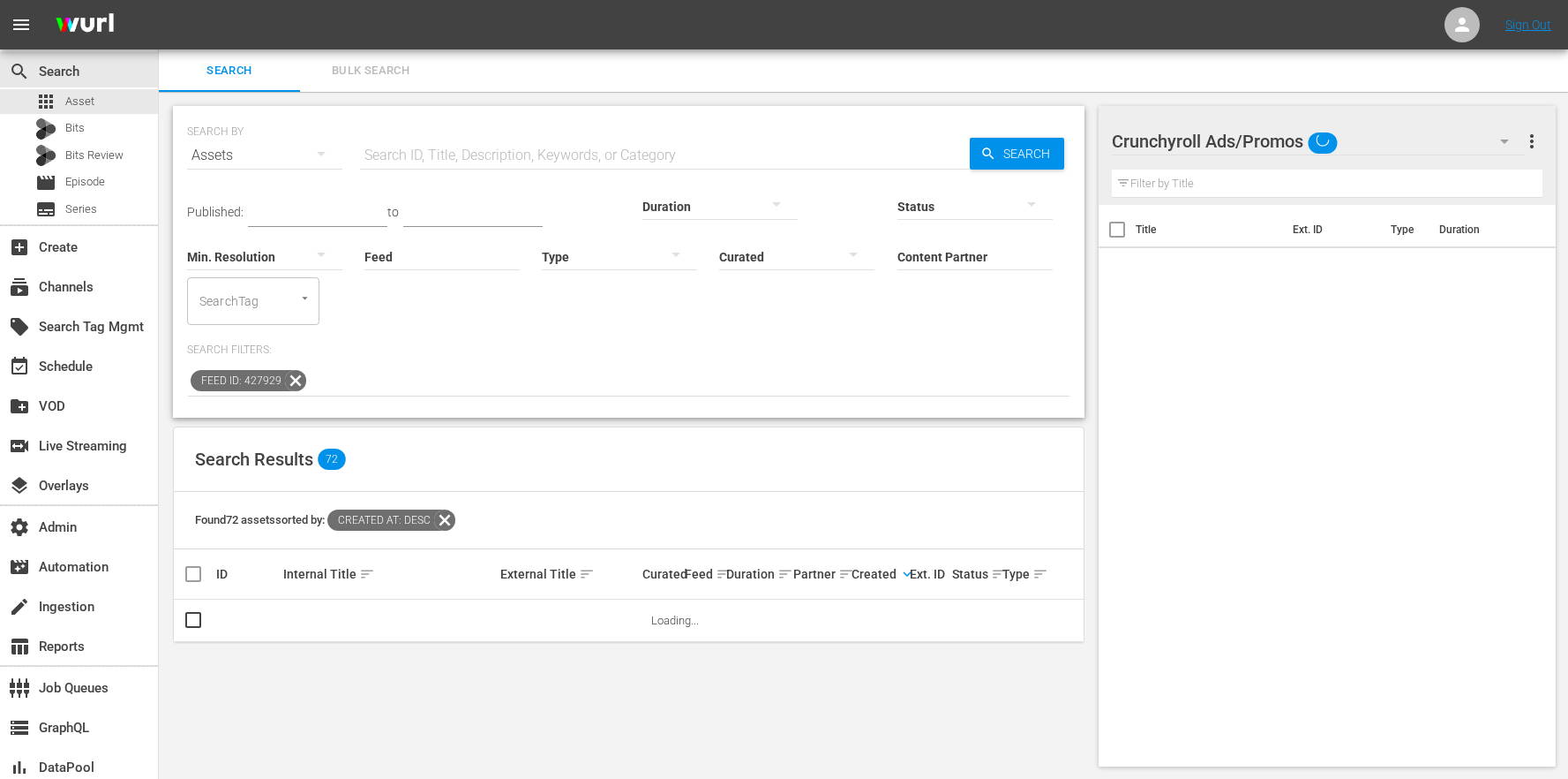
click at [1418, 154] on hr at bounding box center [1319, 154] width 414 height 1
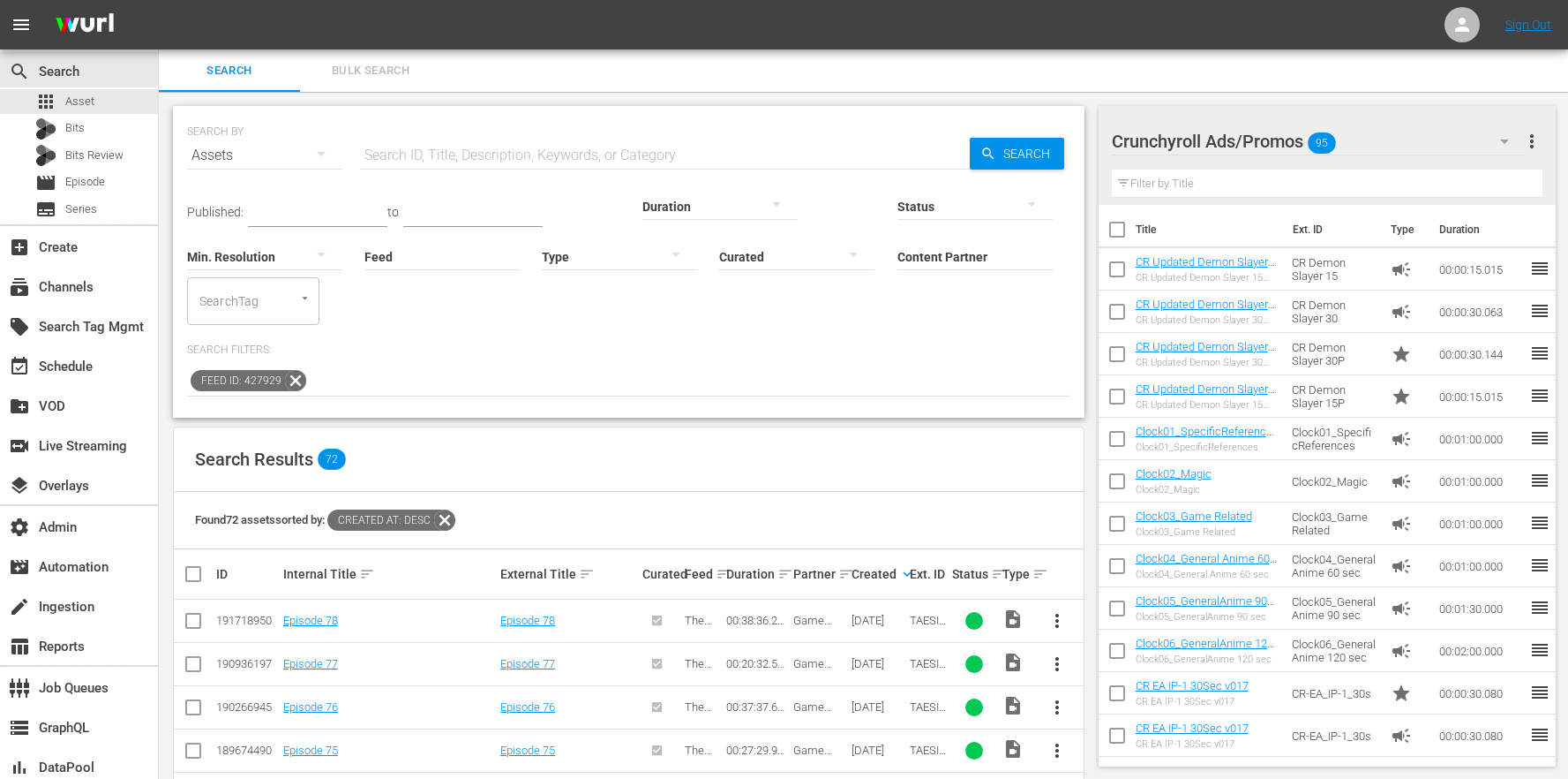
click at [1373, 140] on div "Crunchyroll Ads/Promos 95" at bounding box center [1319, 141] width 414 height 49
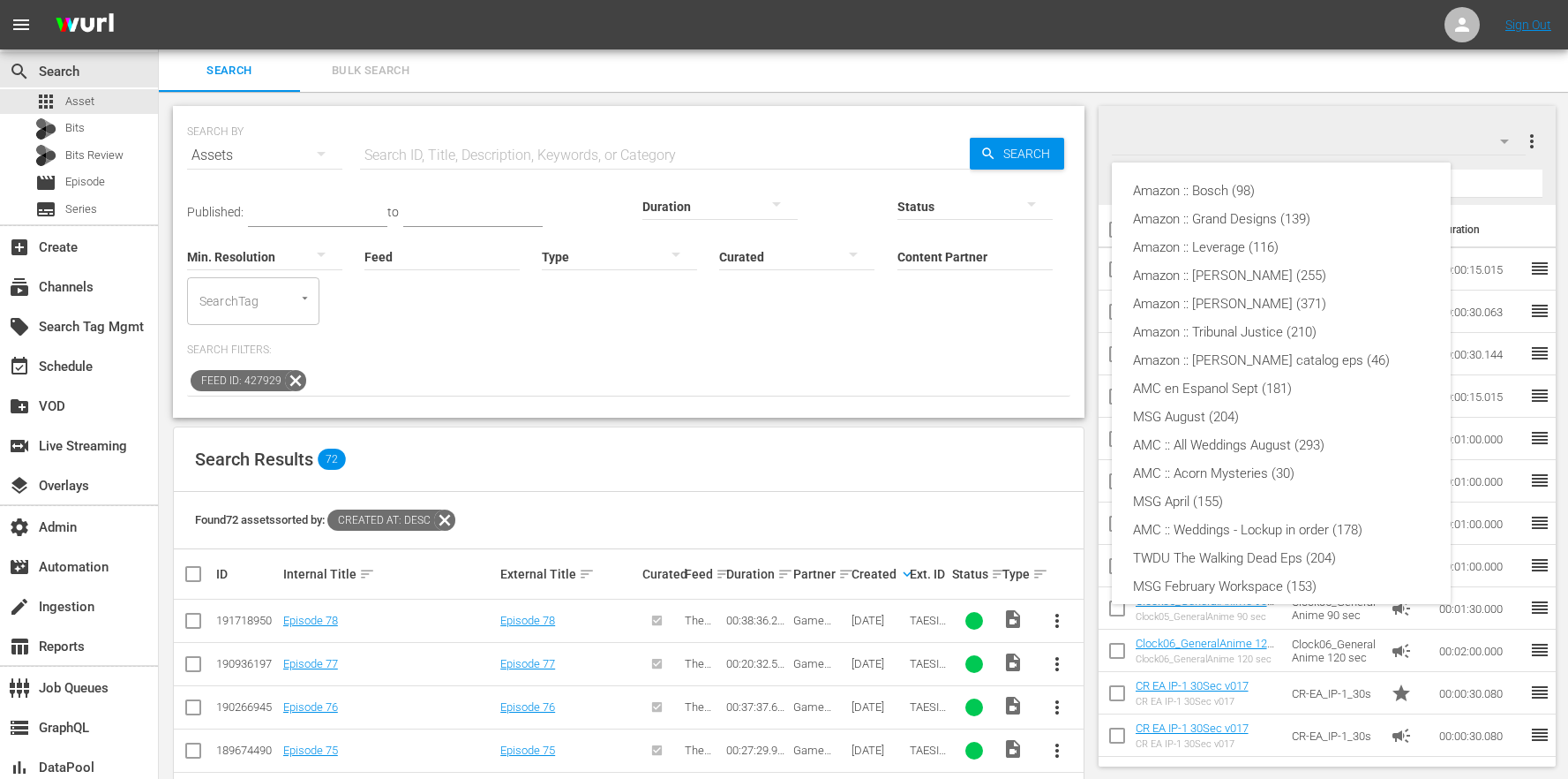
scroll to position [322, 0]
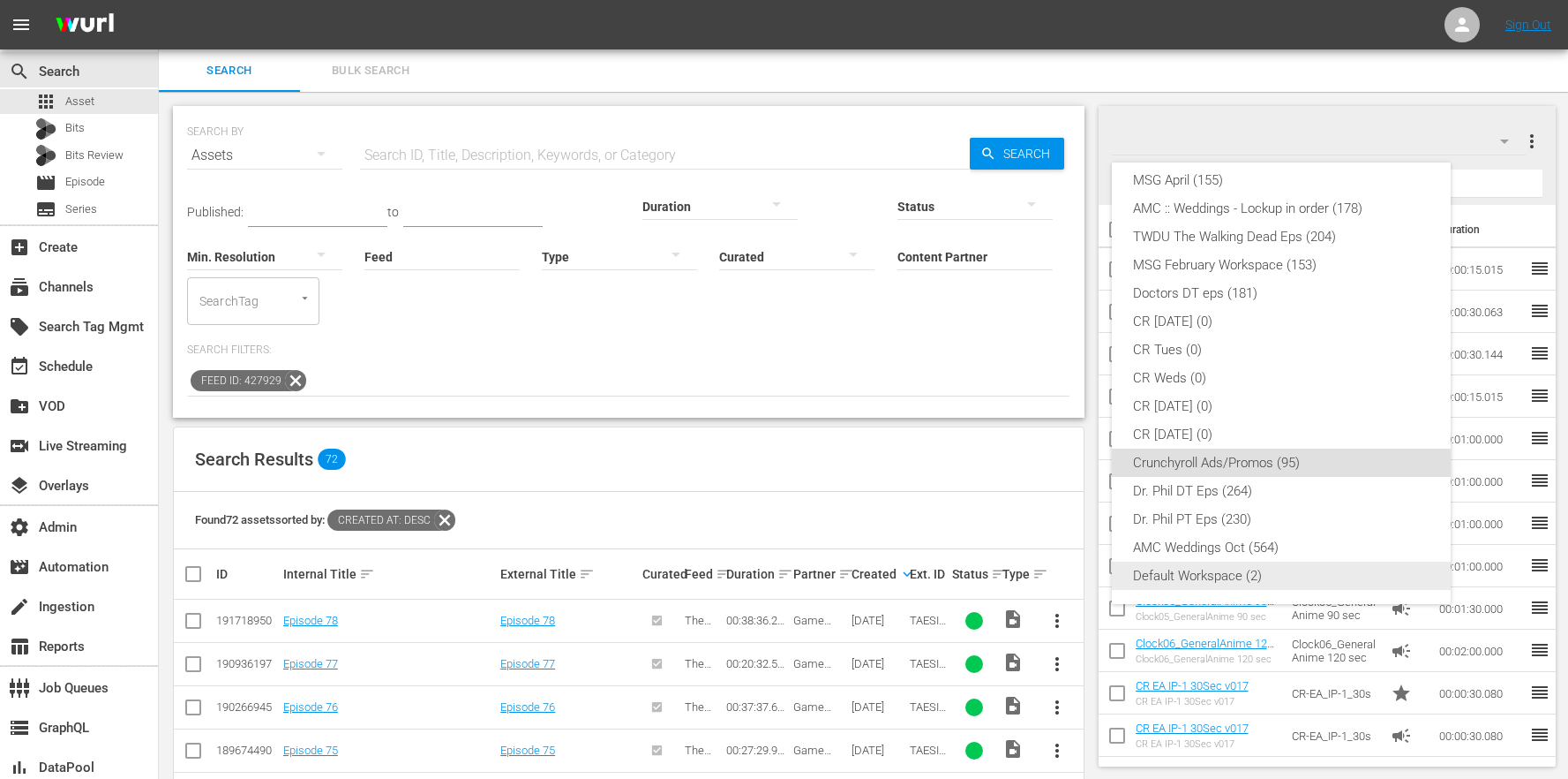
click at [1237, 576] on div "Default Workspace (2)" at bounding box center [1281, 576] width 297 height 29
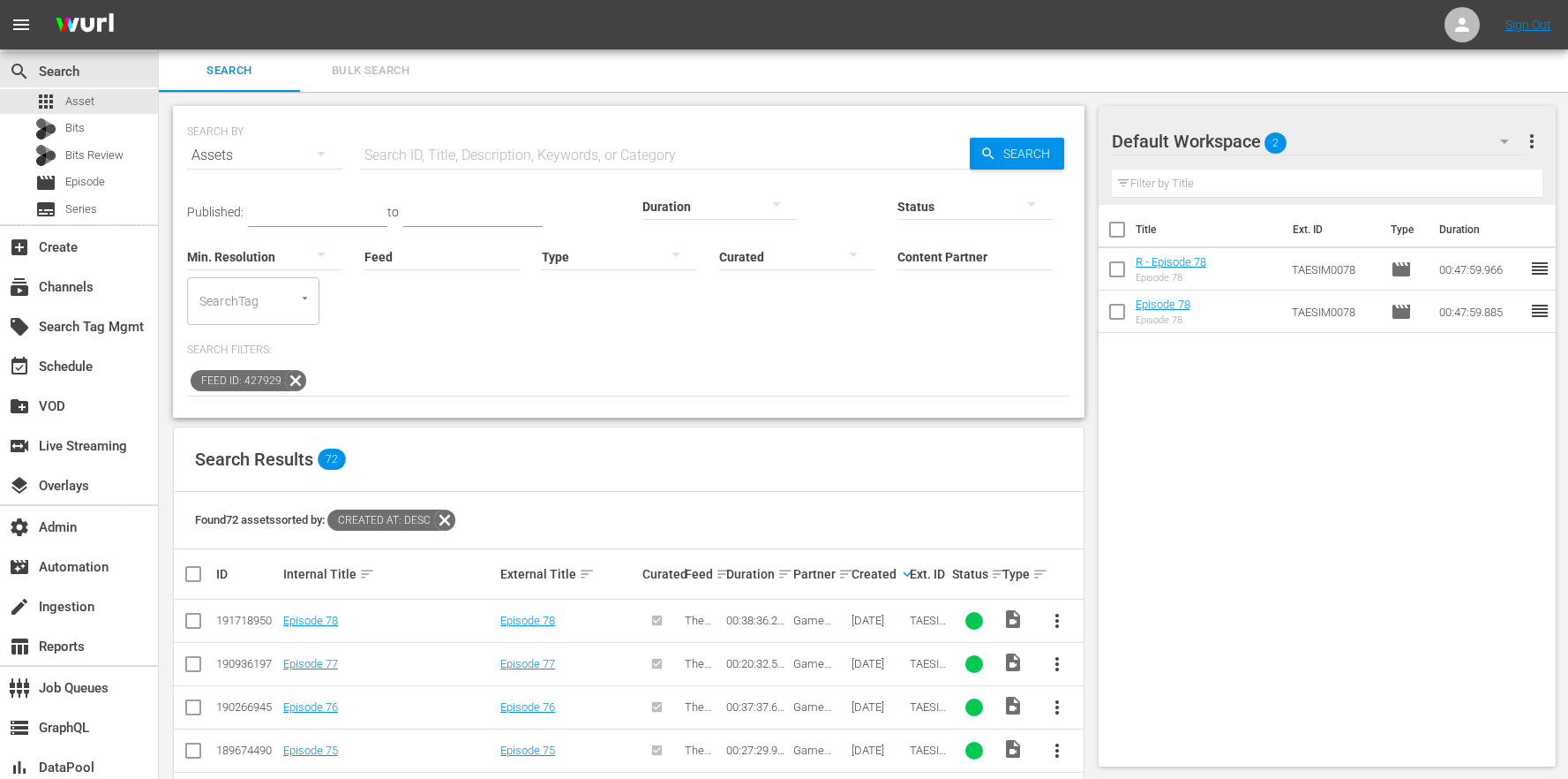
click at [1111, 217] on input "checkbox" at bounding box center [1117, 234] width 37 height 37
checkbox input "true"
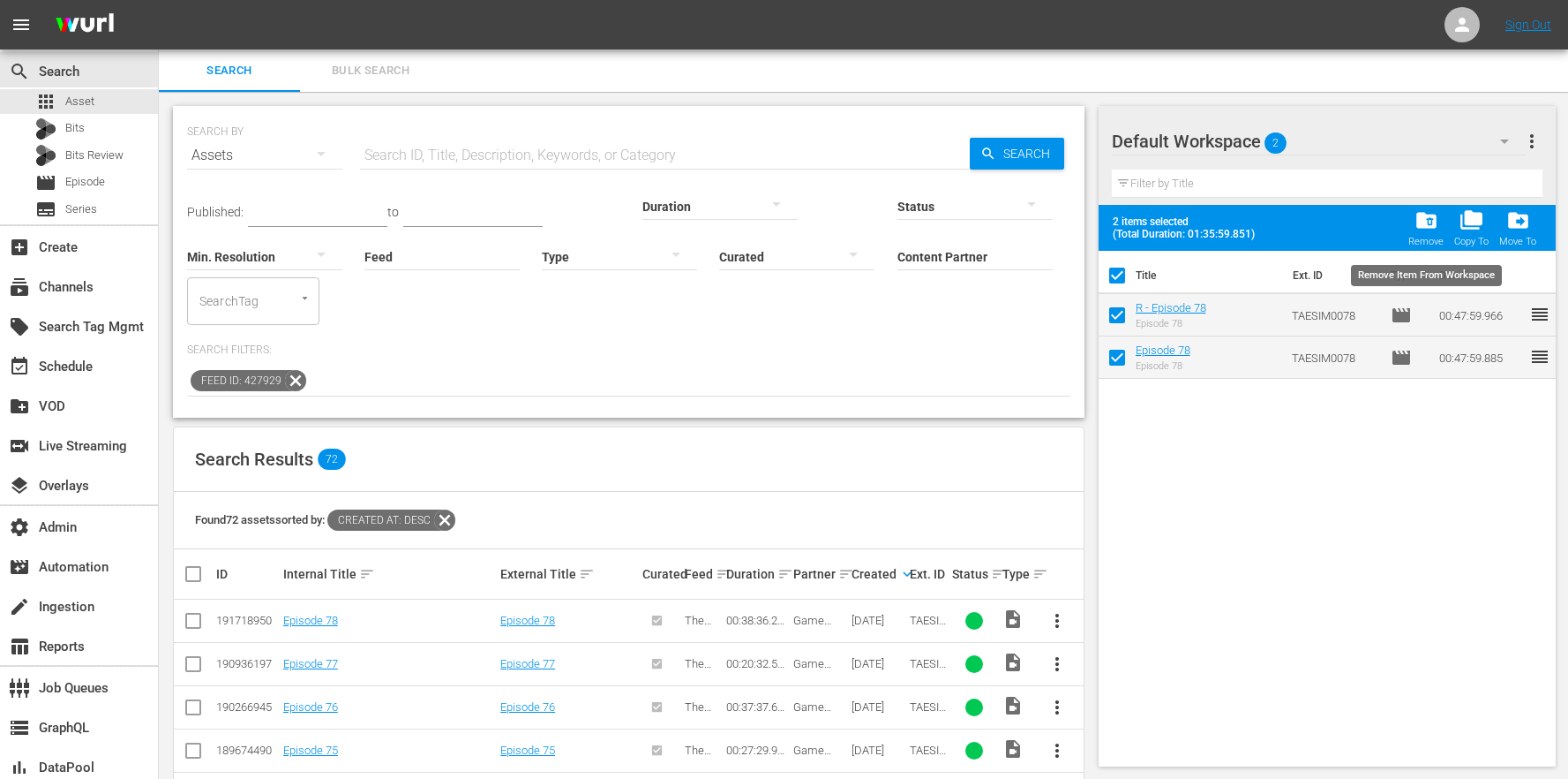
click at [1427, 215] on span "folder_delete" at bounding box center [1426, 220] width 24 height 24
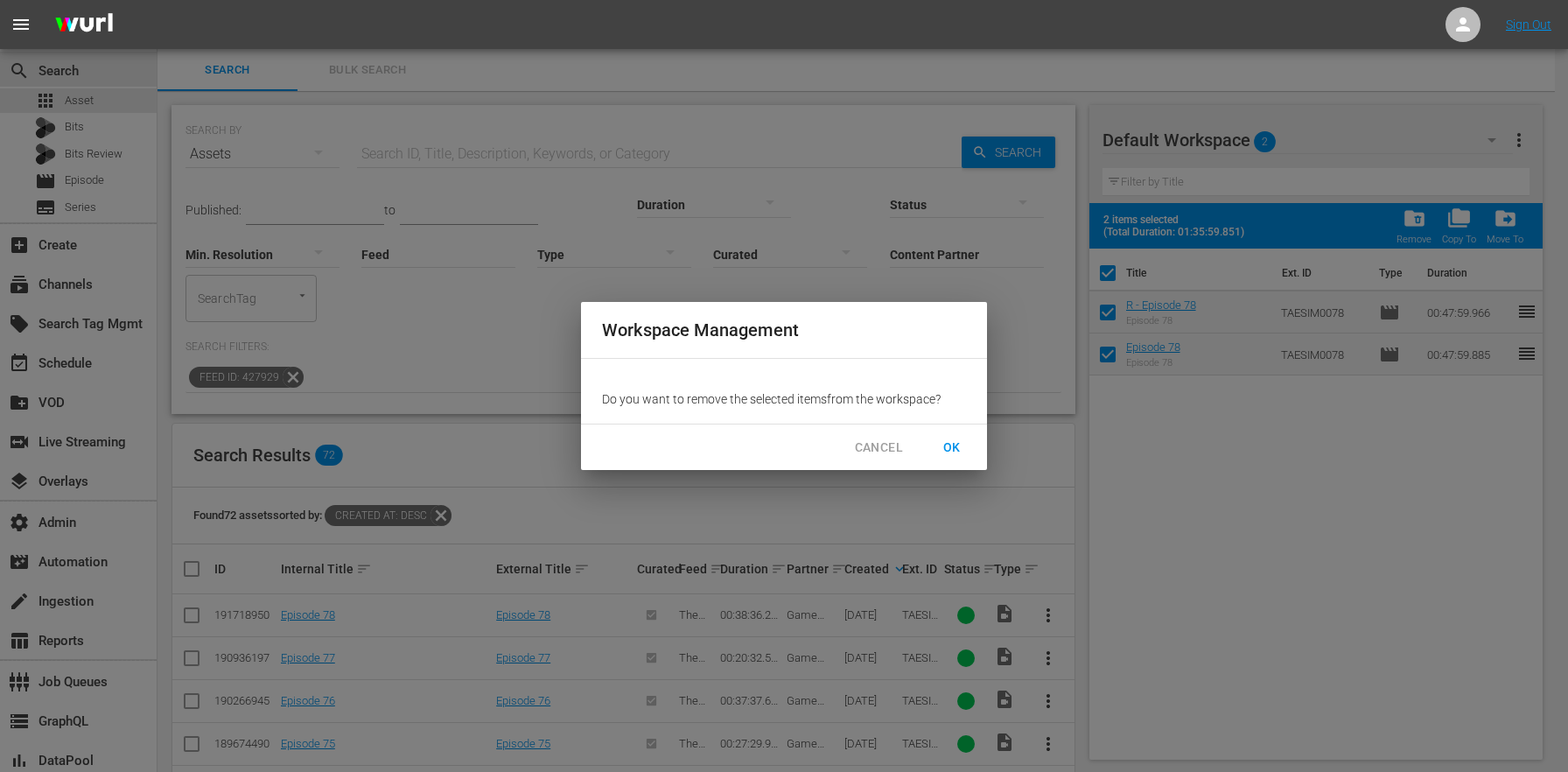
click at [958, 447] on span "OK" at bounding box center [952, 447] width 28 height 22
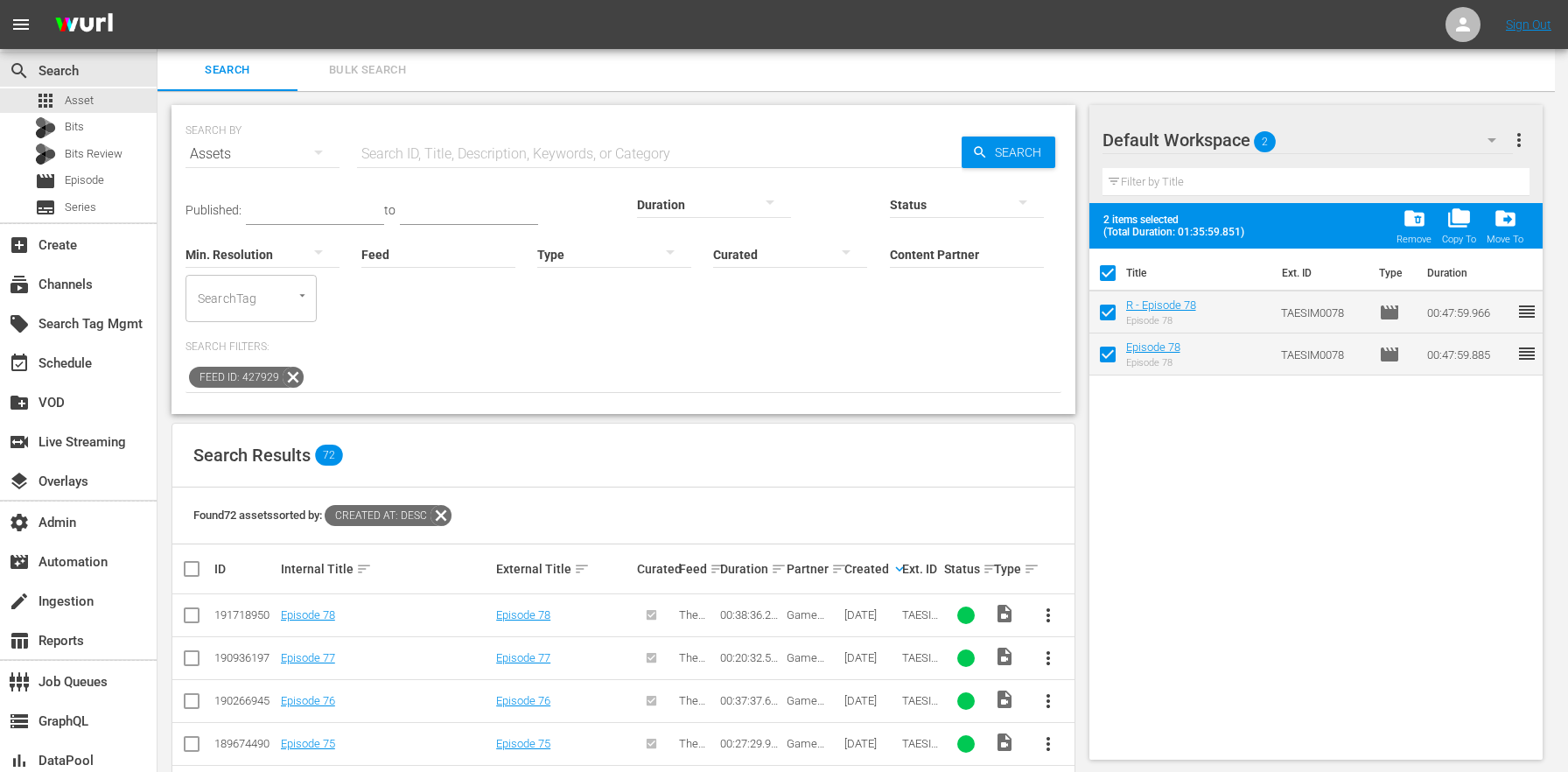
checkbox input "false"
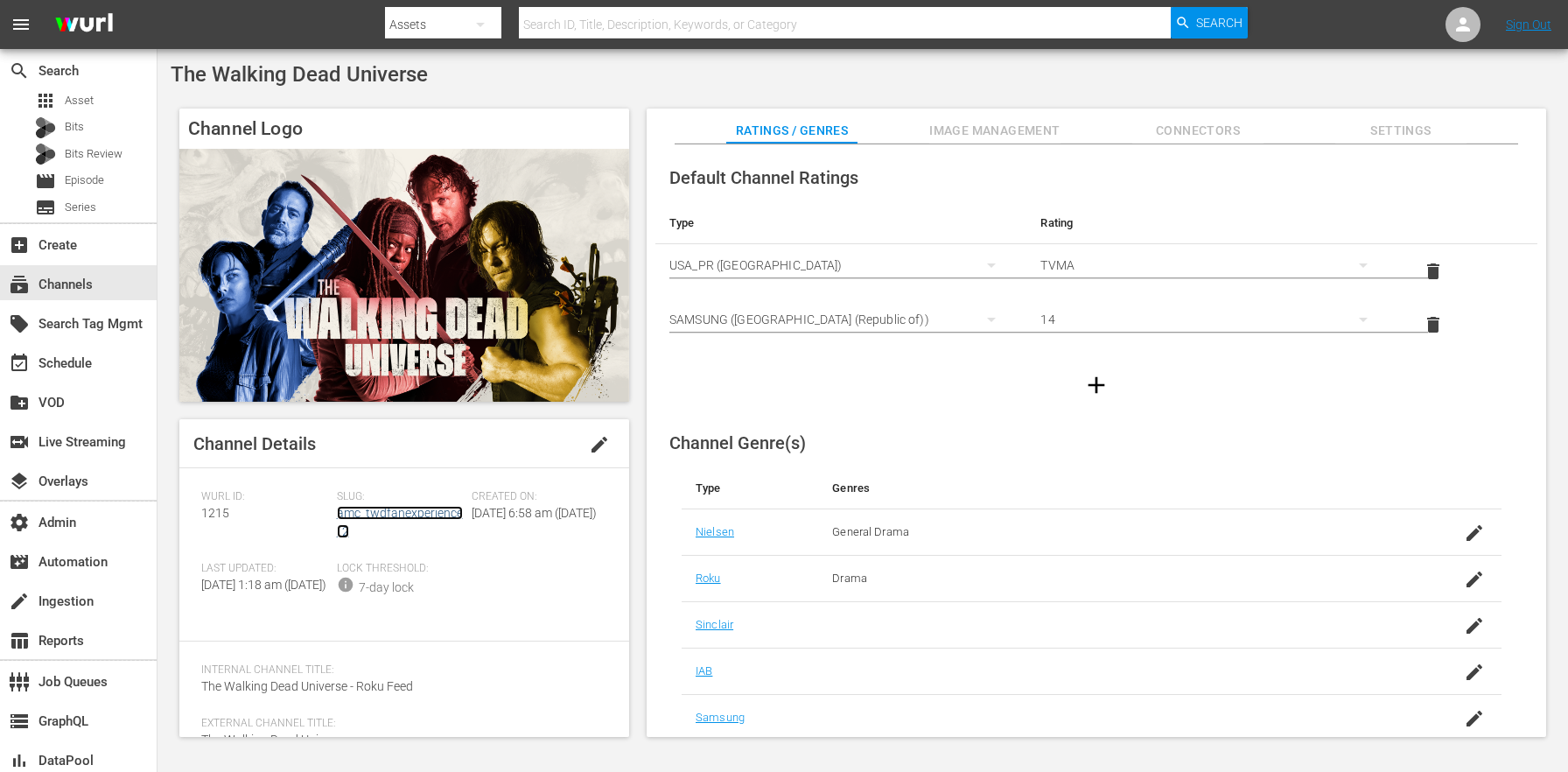
click at [404, 516] on link "amc_twdfanexperience_2" at bounding box center [399, 521] width 126 height 33
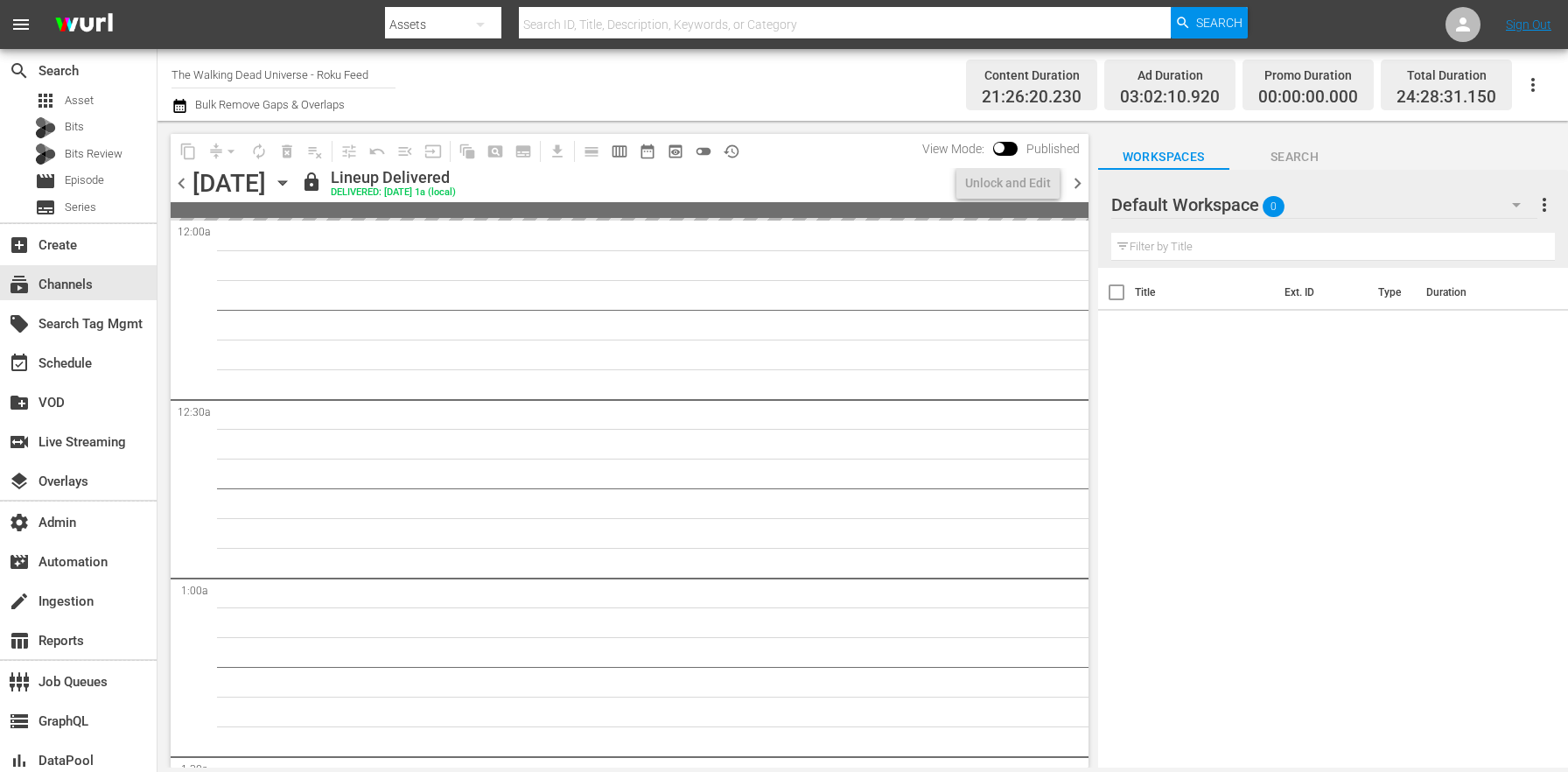
click at [292, 190] on icon "button" at bounding box center [283, 183] width 19 height 19
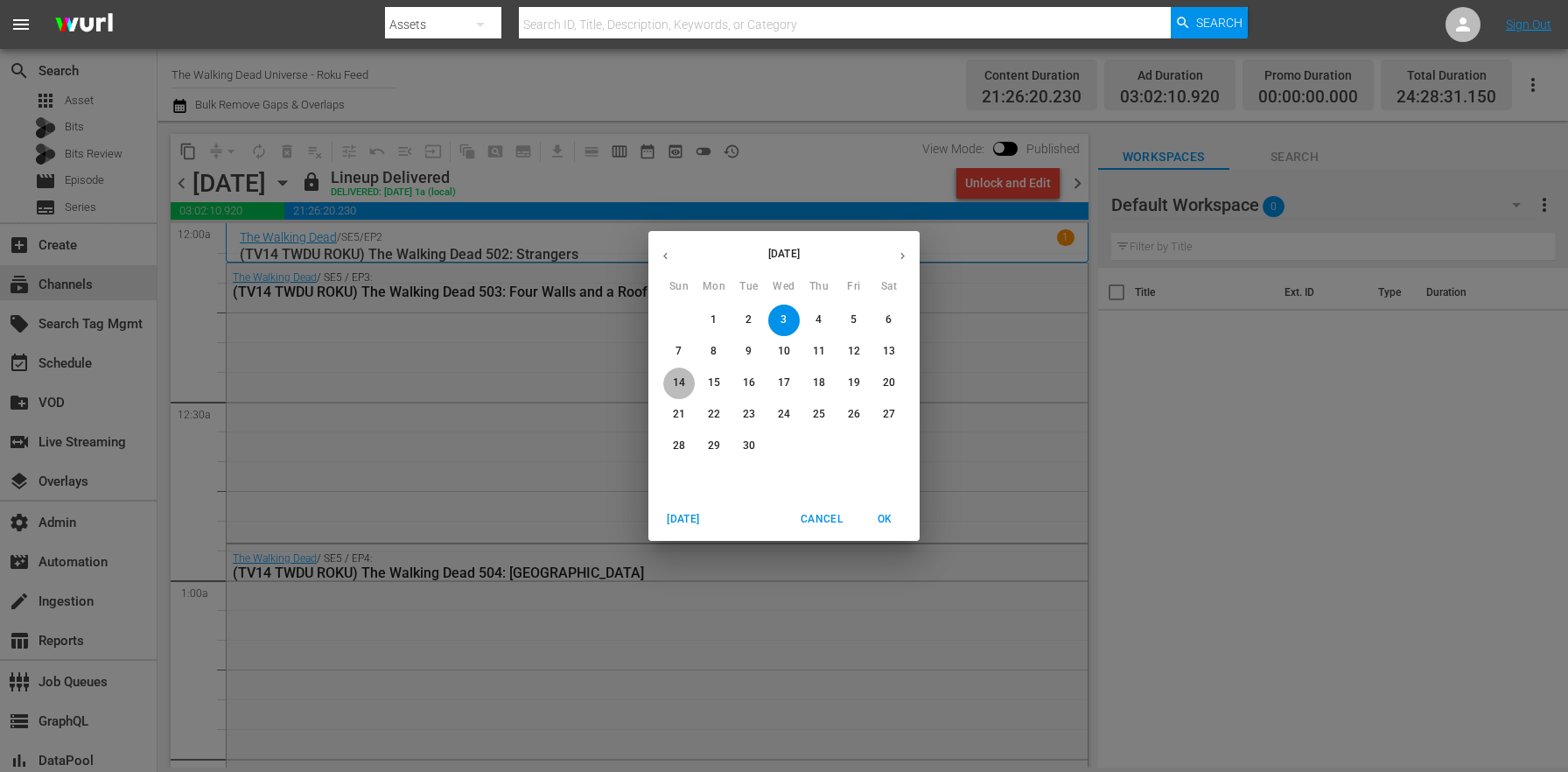
click at [679, 386] on p "14" at bounding box center [679, 382] width 12 height 15
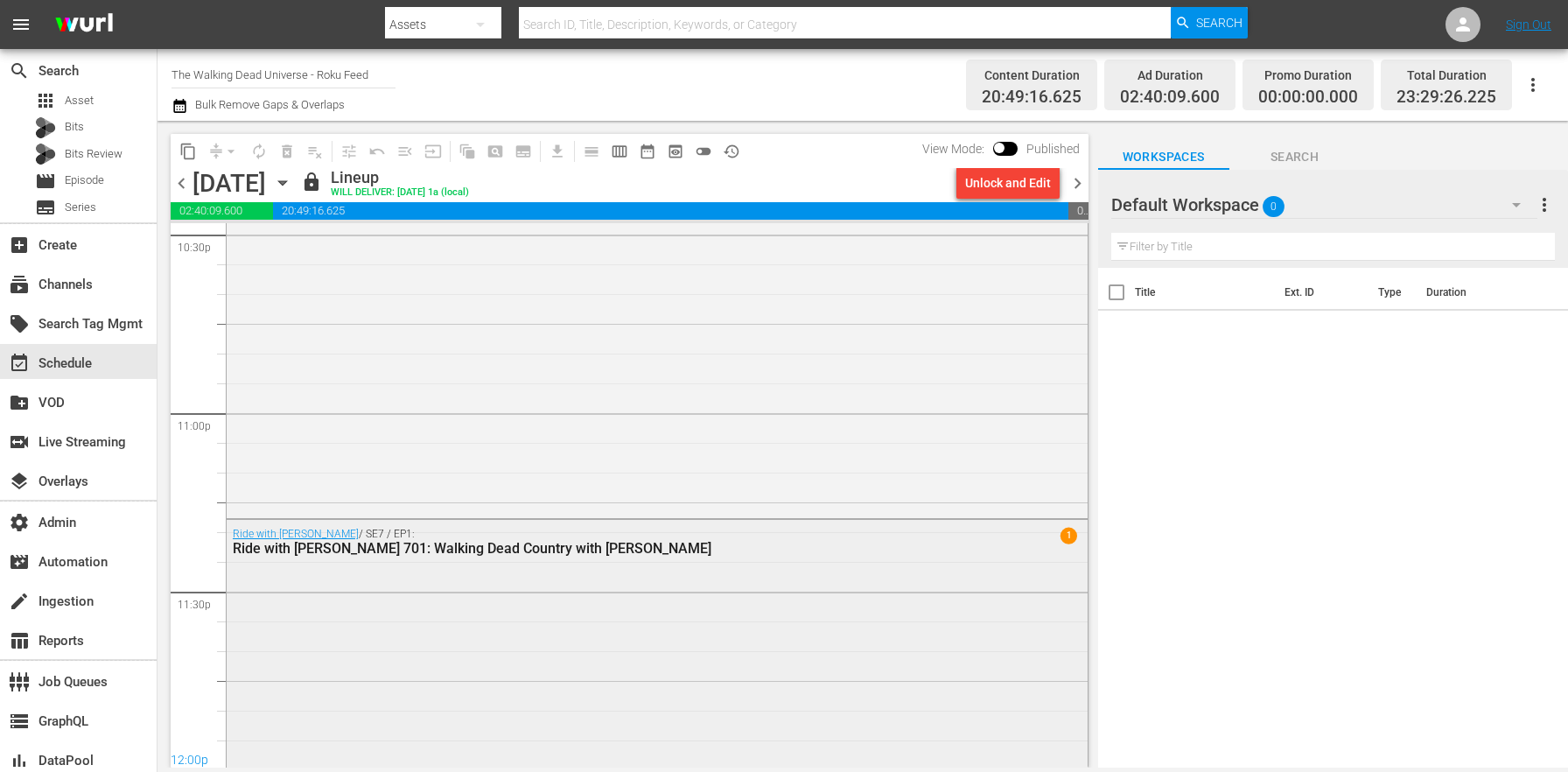
scroll to position [8042, 0]
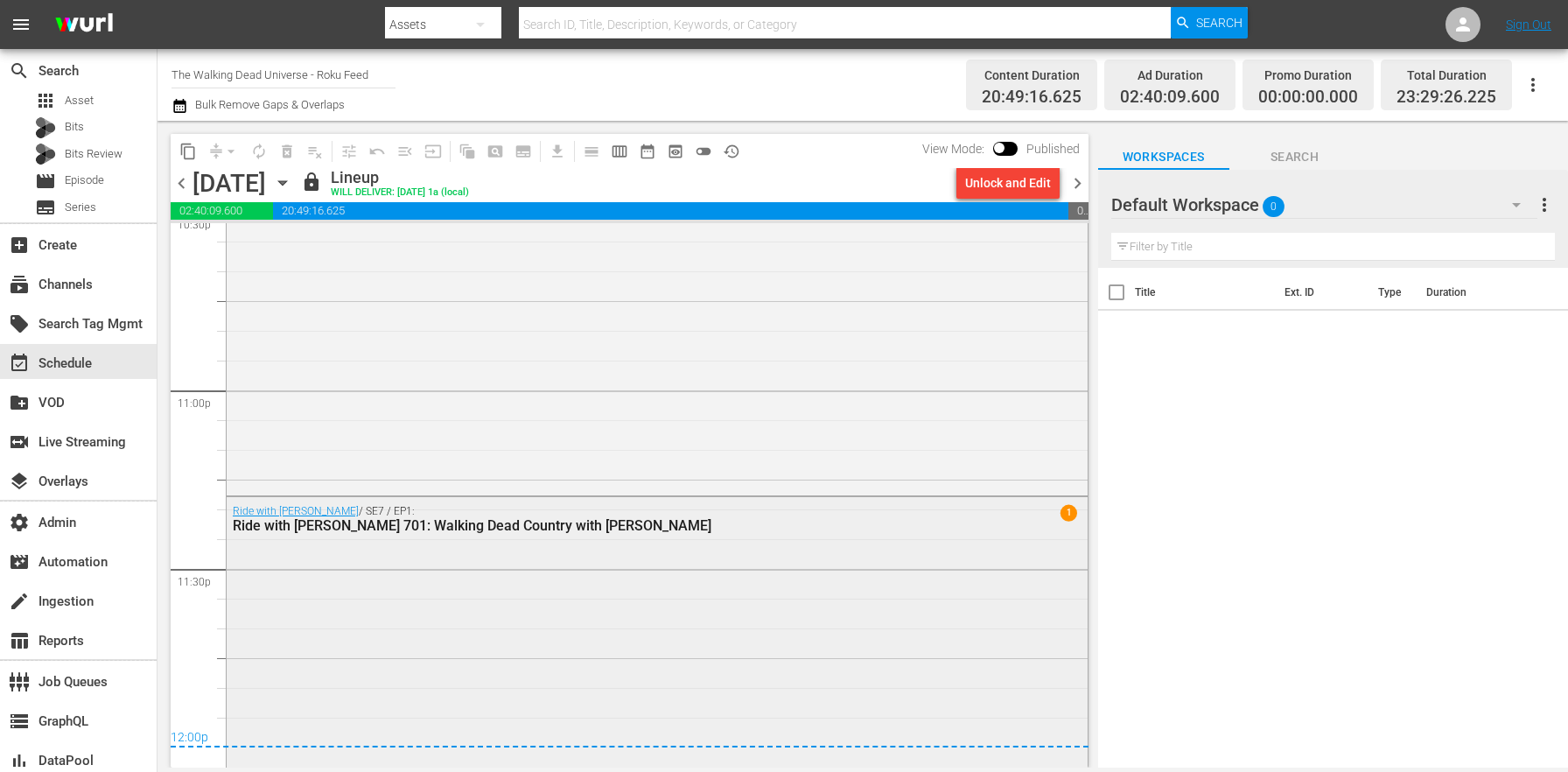
click at [494, 583] on div "Ride with [PERSON_NAME] / SE7 / EP1: Ride with [PERSON_NAME] 701: Walking Dead …" at bounding box center [657, 640] width 861 height 286
